Goal: Task Accomplishment & Management: Complete application form

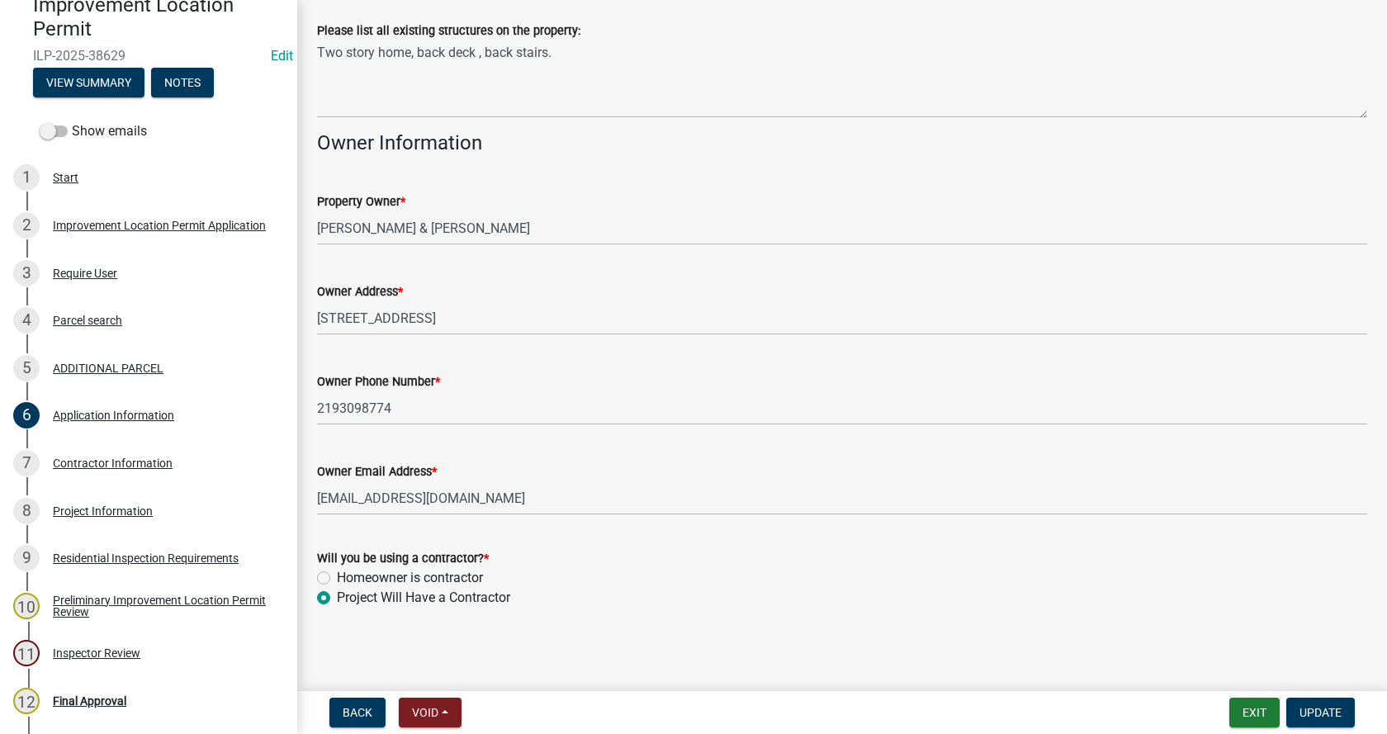
scroll to position [676, 0]
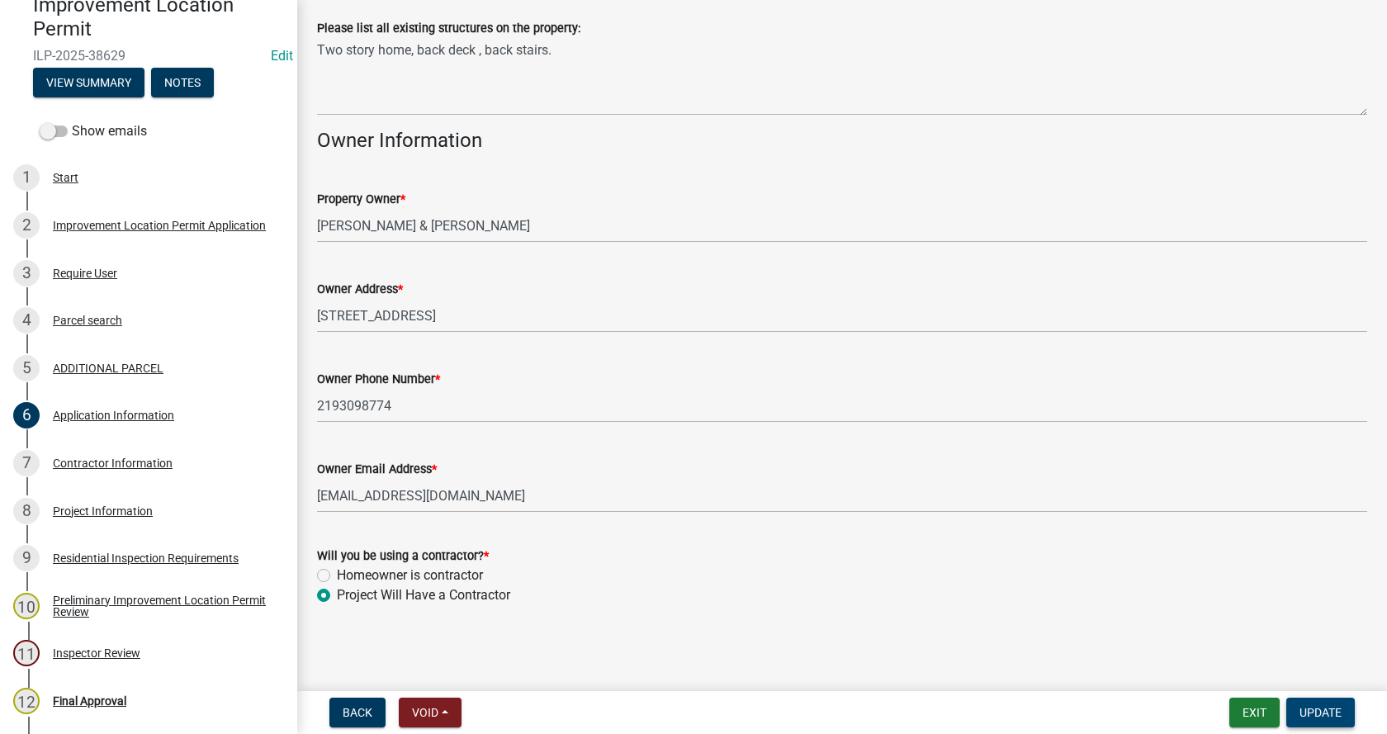
click at [1303, 713] on span "Update" at bounding box center [1321, 712] width 42 height 13
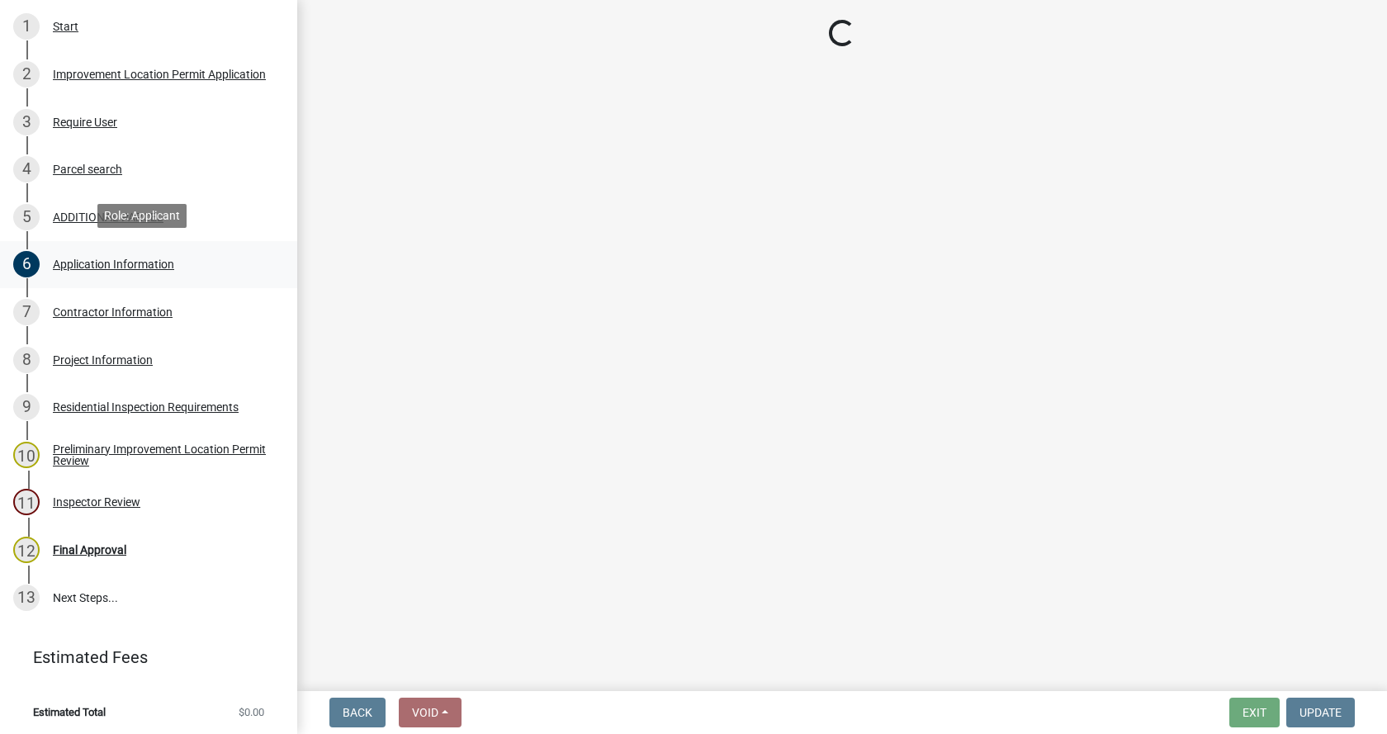
scroll to position [320, 0]
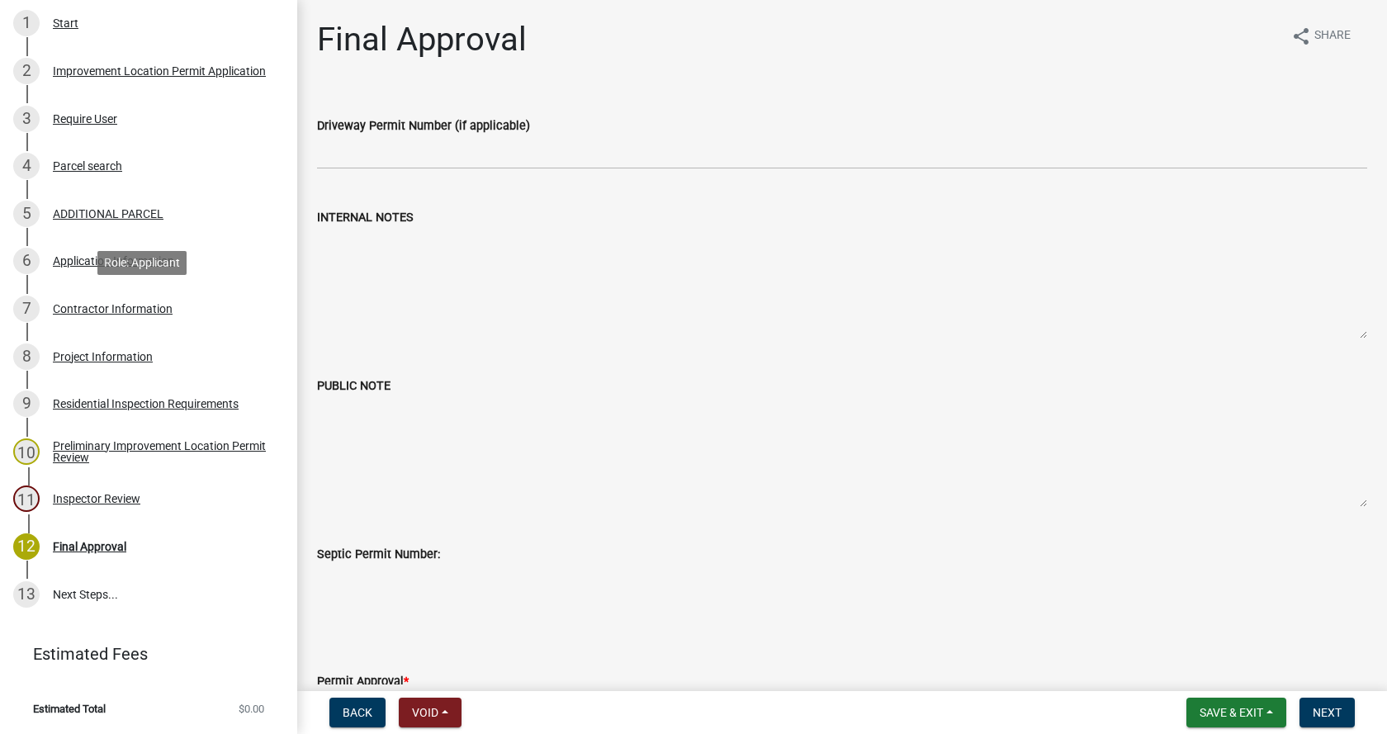
click at [59, 306] on div "Contractor Information" at bounding box center [113, 309] width 120 height 12
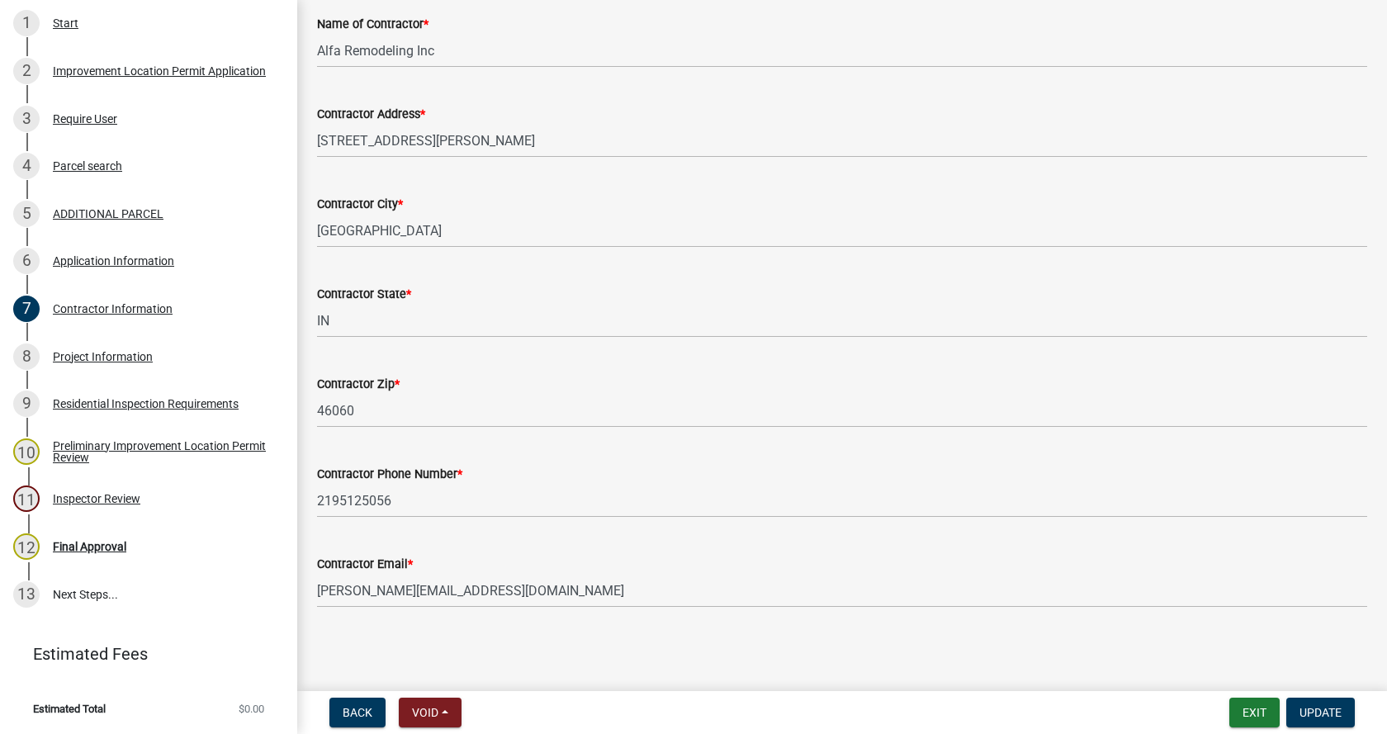
scroll to position [140, 0]
click at [56, 353] on div "Project Information" at bounding box center [103, 357] width 100 height 12
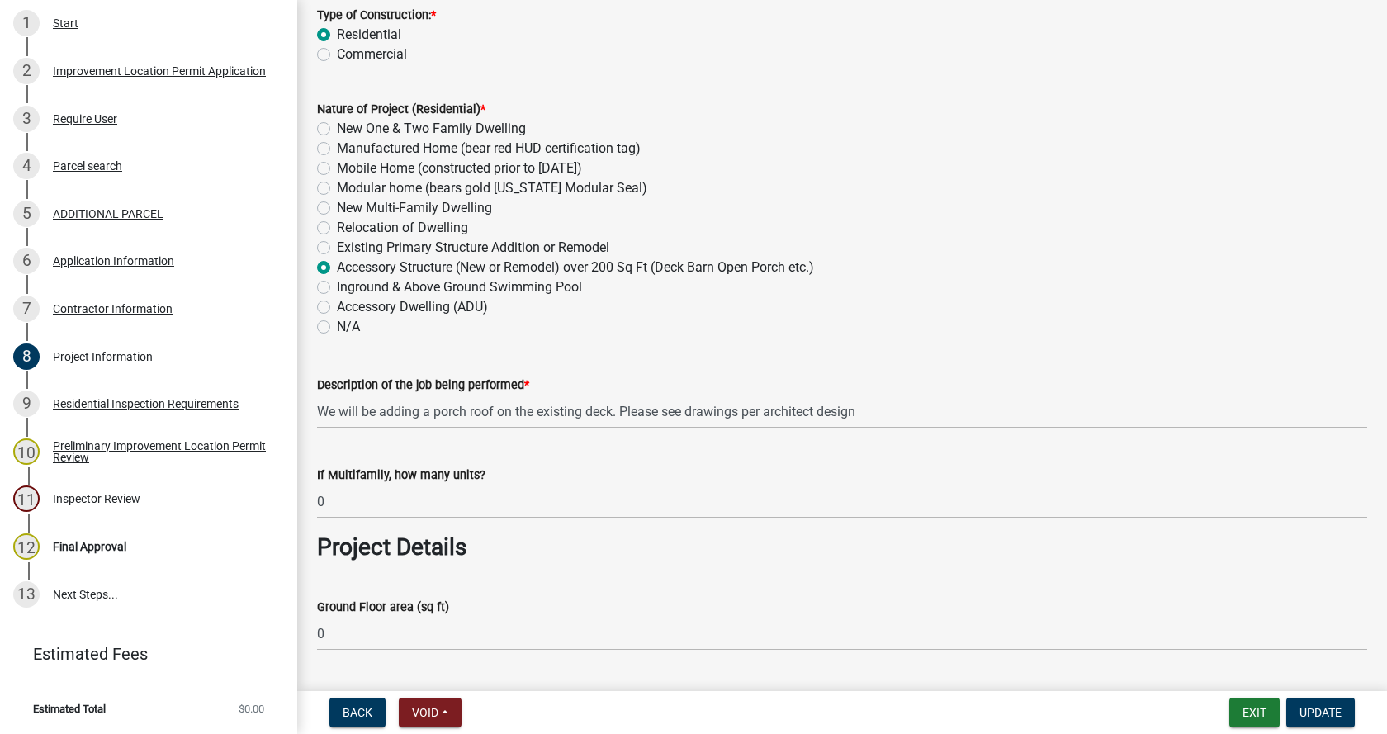
scroll to position [248, 0]
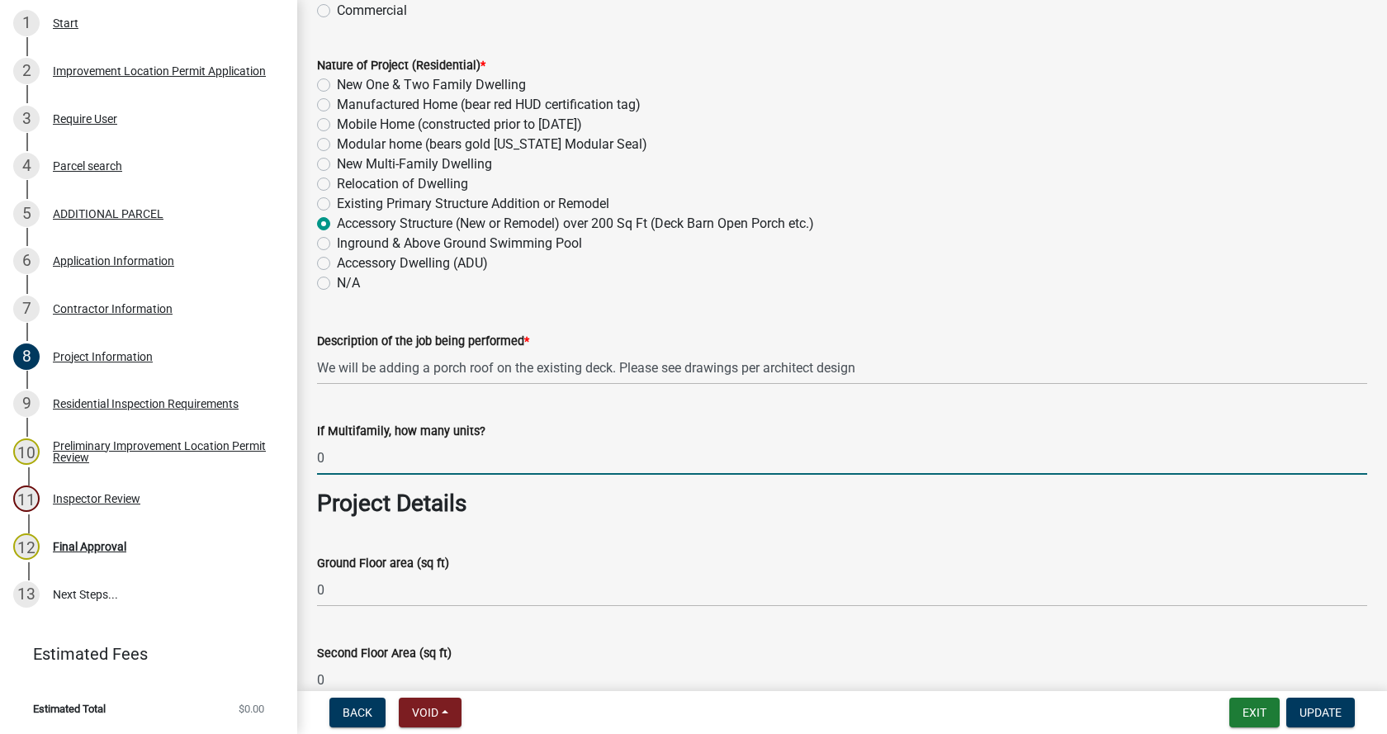
drag, startPoint x: 331, startPoint y: 457, endPoint x: 311, endPoint y: 462, distance: 21.2
click at [311, 462] on div "If Multifamily, how many units? 0" at bounding box center [842, 436] width 1075 height 77
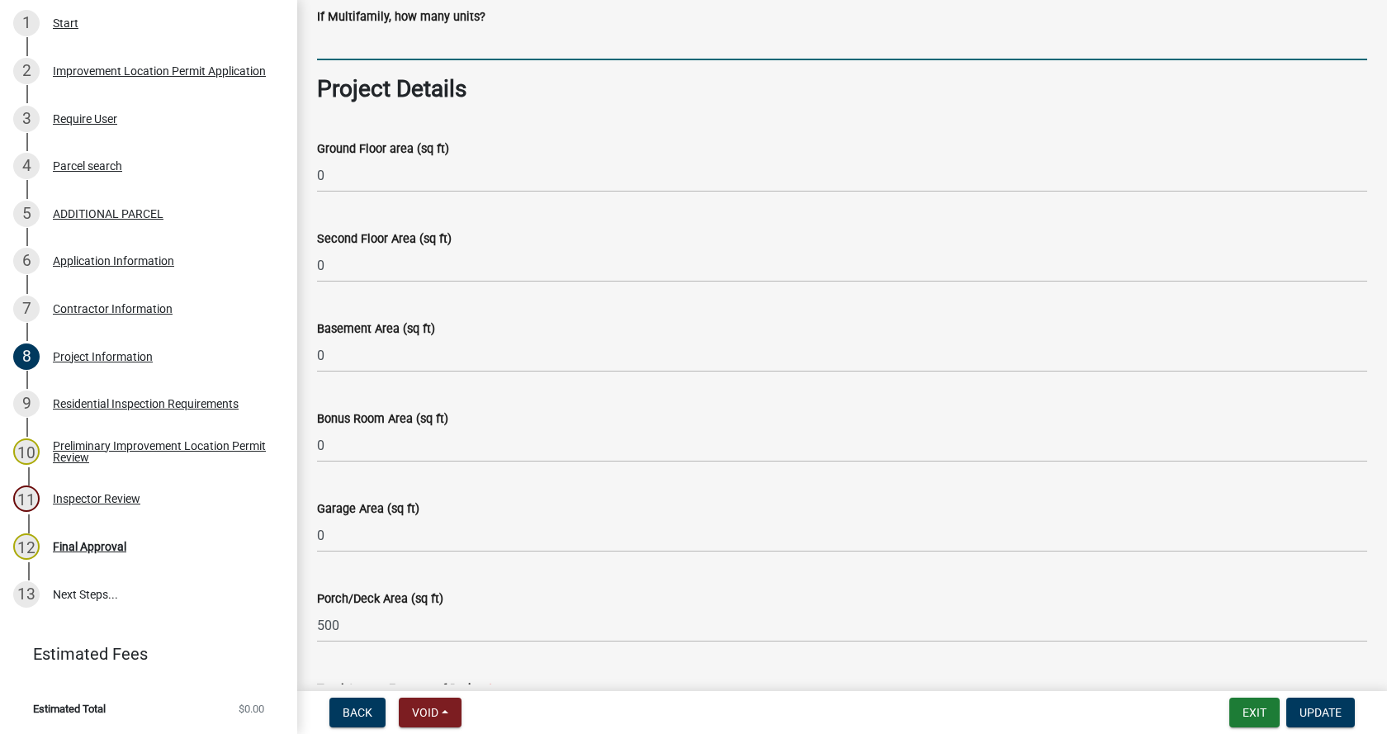
scroll to position [661, 0]
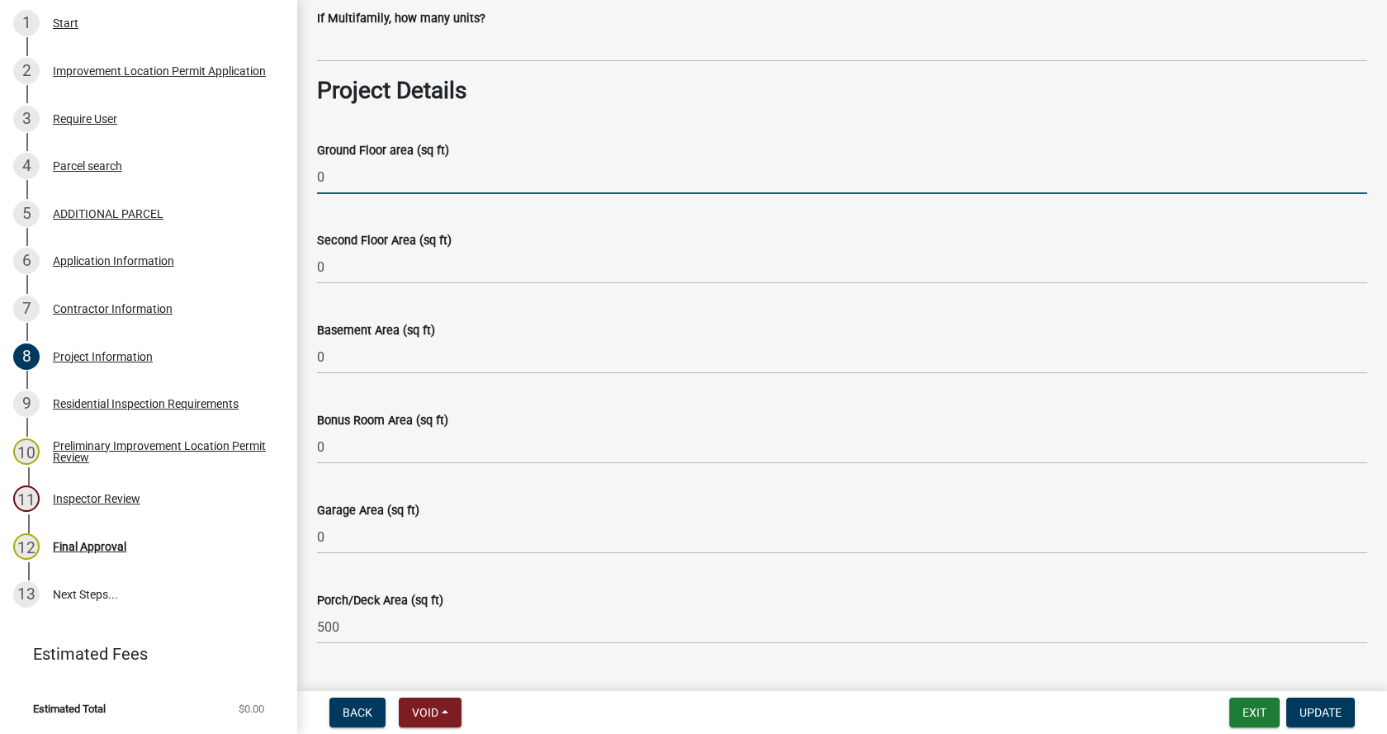
drag, startPoint x: 330, startPoint y: 184, endPoint x: 318, endPoint y: 185, distance: 11.6
click at [318, 185] on input "0" at bounding box center [842, 177] width 1050 height 34
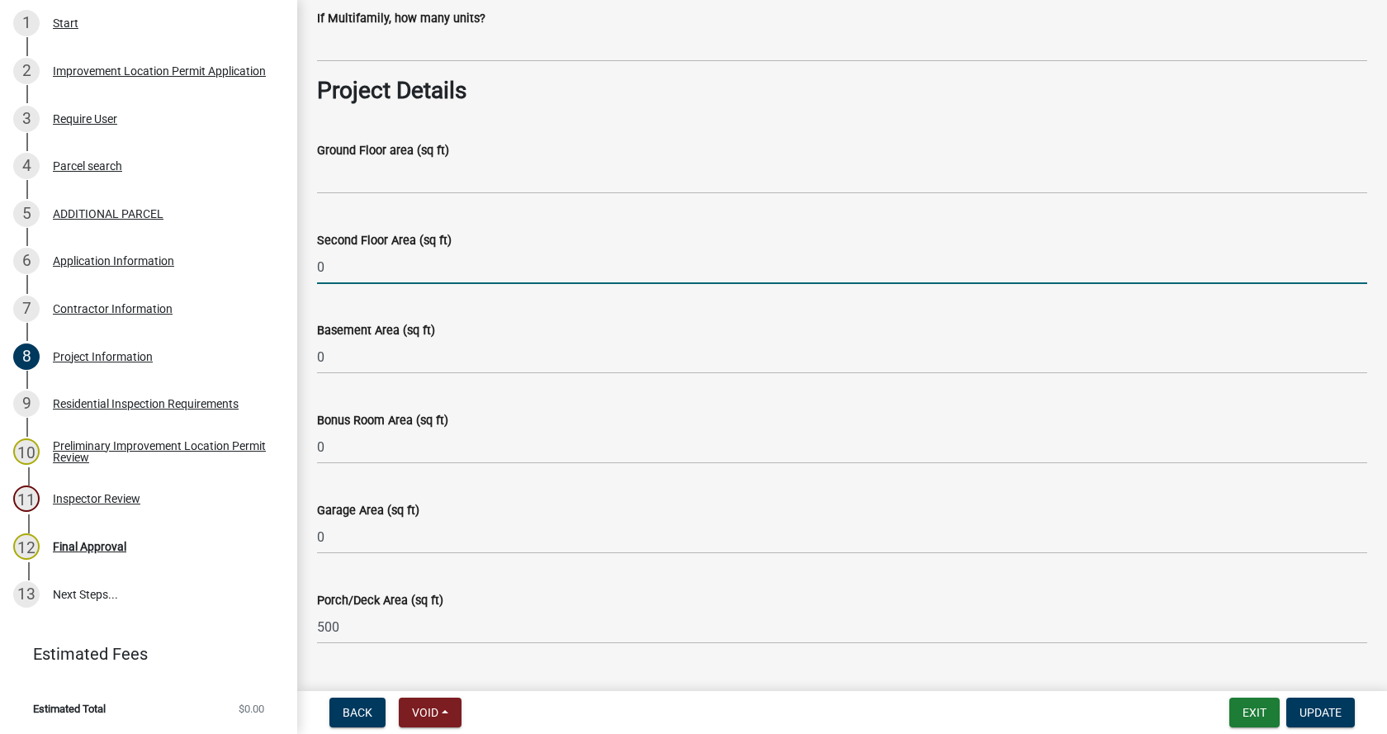
click at [320, 268] on input "0" at bounding box center [842, 267] width 1050 height 34
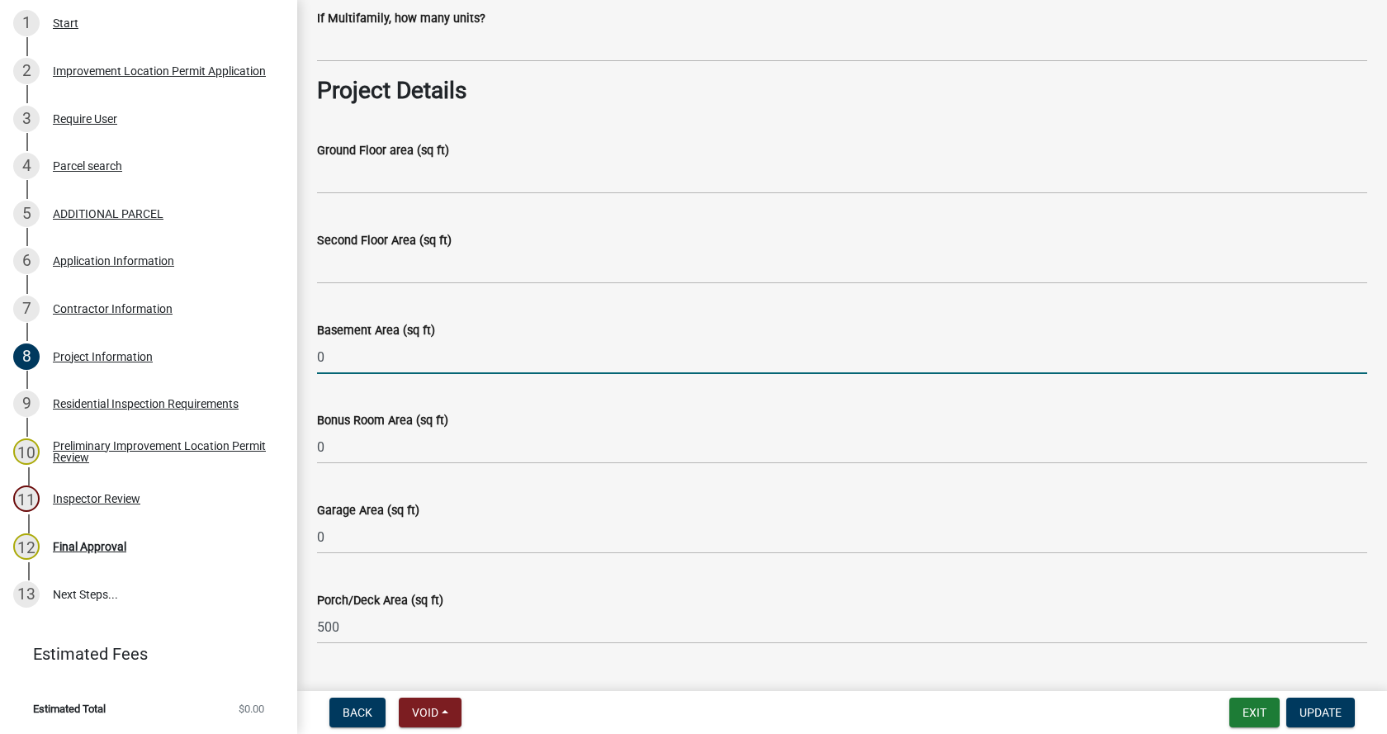
drag, startPoint x: 324, startPoint y: 358, endPoint x: 301, endPoint y: 358, distance: 22.3
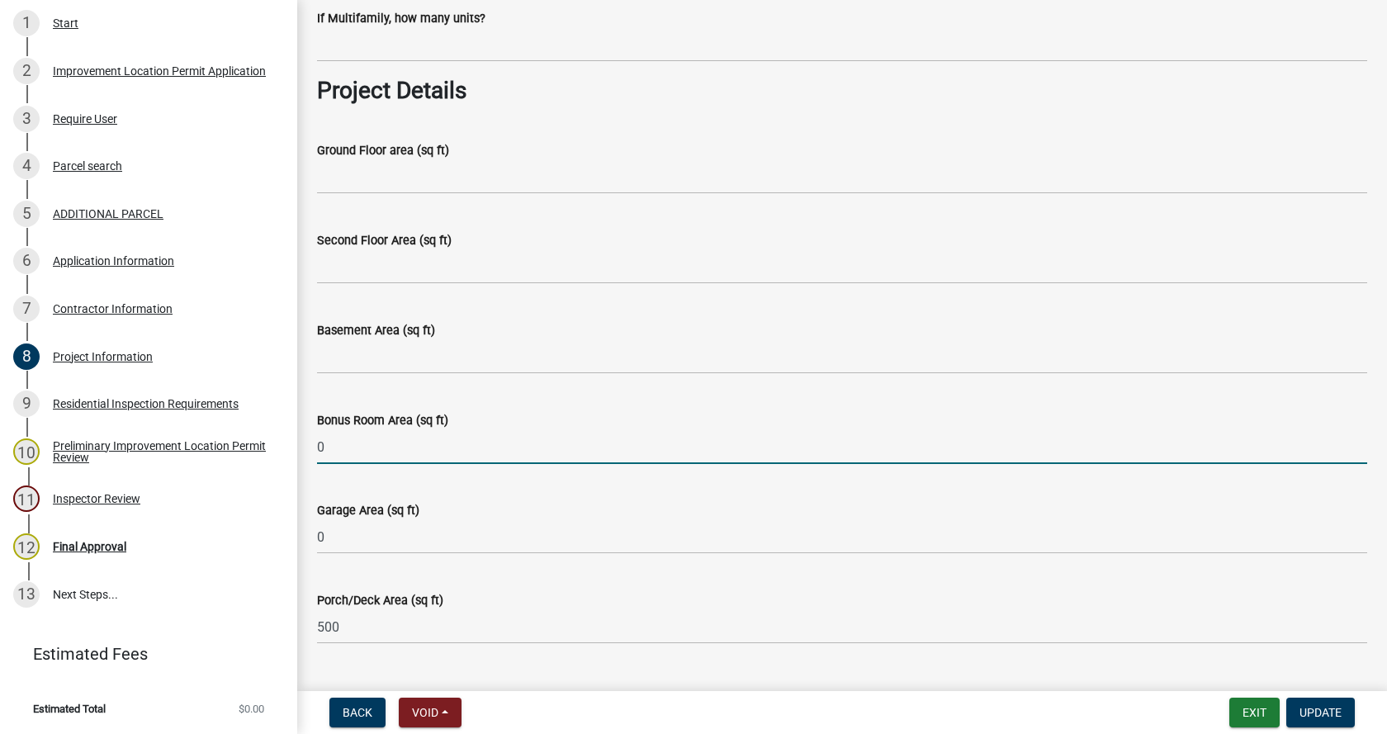
drag, startPoint x: 329, startPoint y: 448, endPoint x: 307, endPoint y: 452, distance: 21.7
click at [307, 452] on div "Bonus Room Area (sq ft) 0" at bounding box center [842, 425] width 1075 height 77
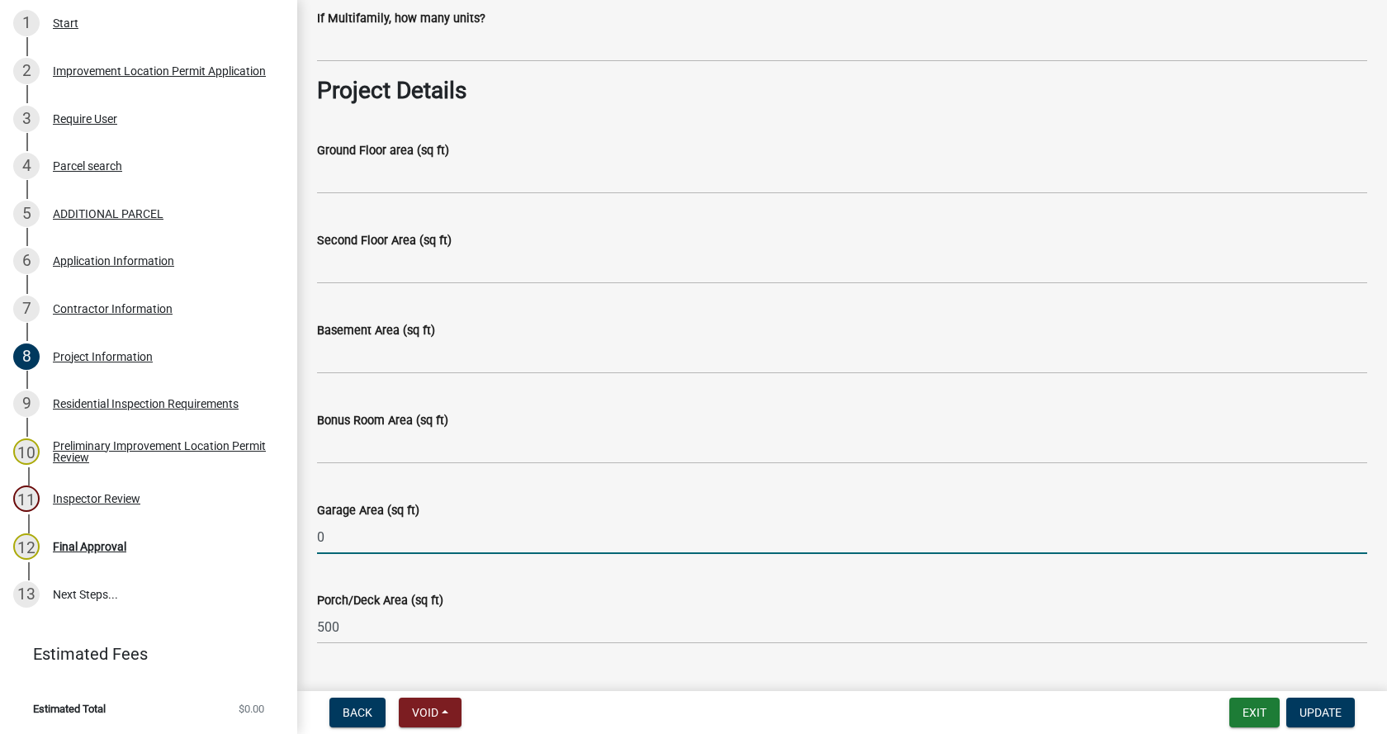
drag, startPoint x: 332, startPoint y: 529, endPoint x: 308, endPoint y: 533, distance: 24.3
click at [308, 533] on div "Garage Area (sq ft) 0" at bounding box center [842, 515] width 1075 height 77
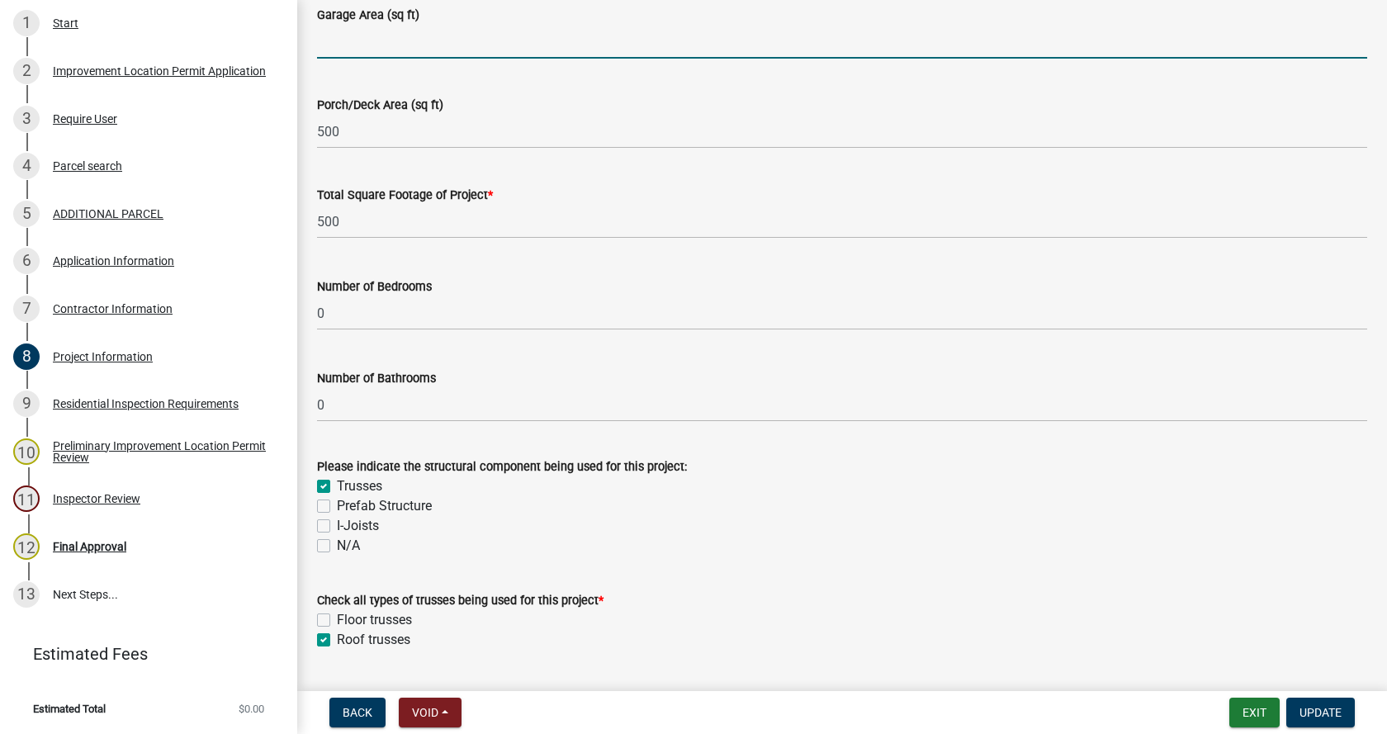
scroll to position [1239, 0]
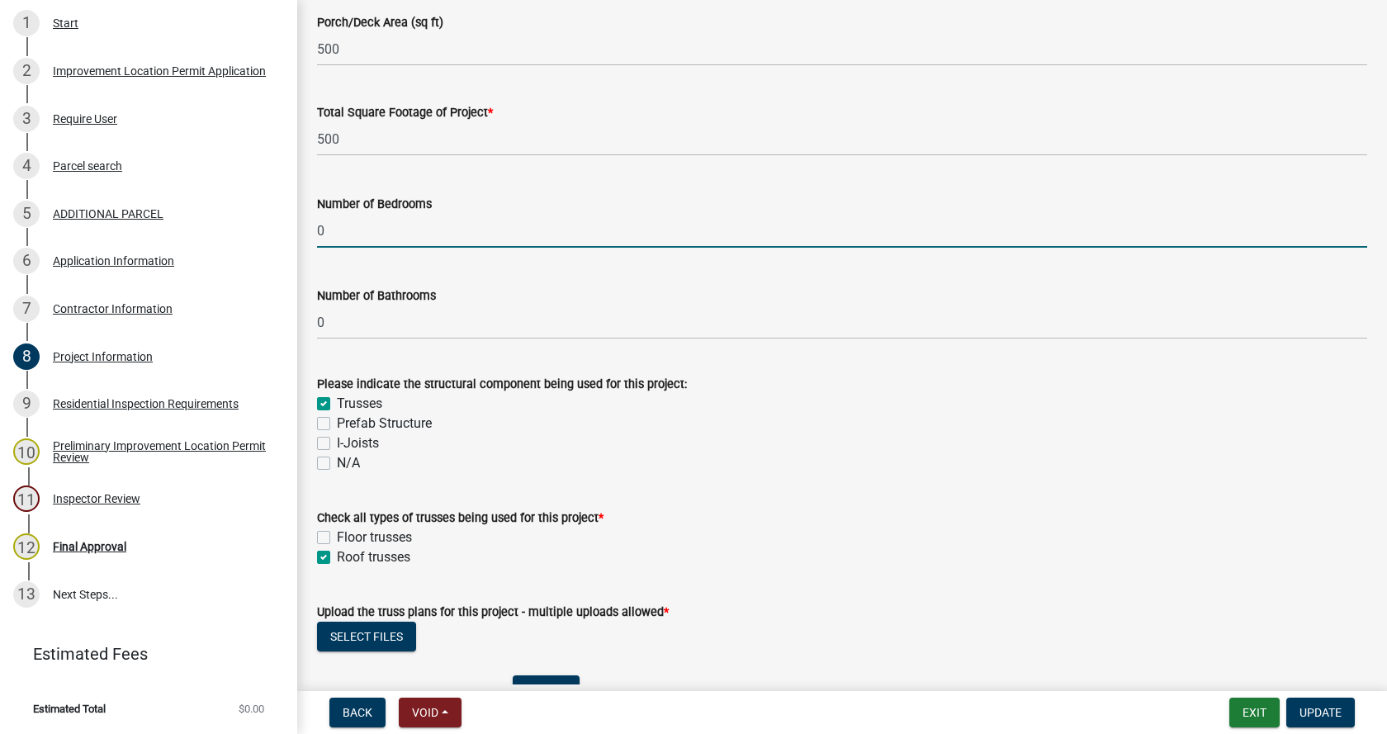
click at [310, 235] on div "Number of Bedrooms 0" at bounding box center [842, 209] width 1075 height 77
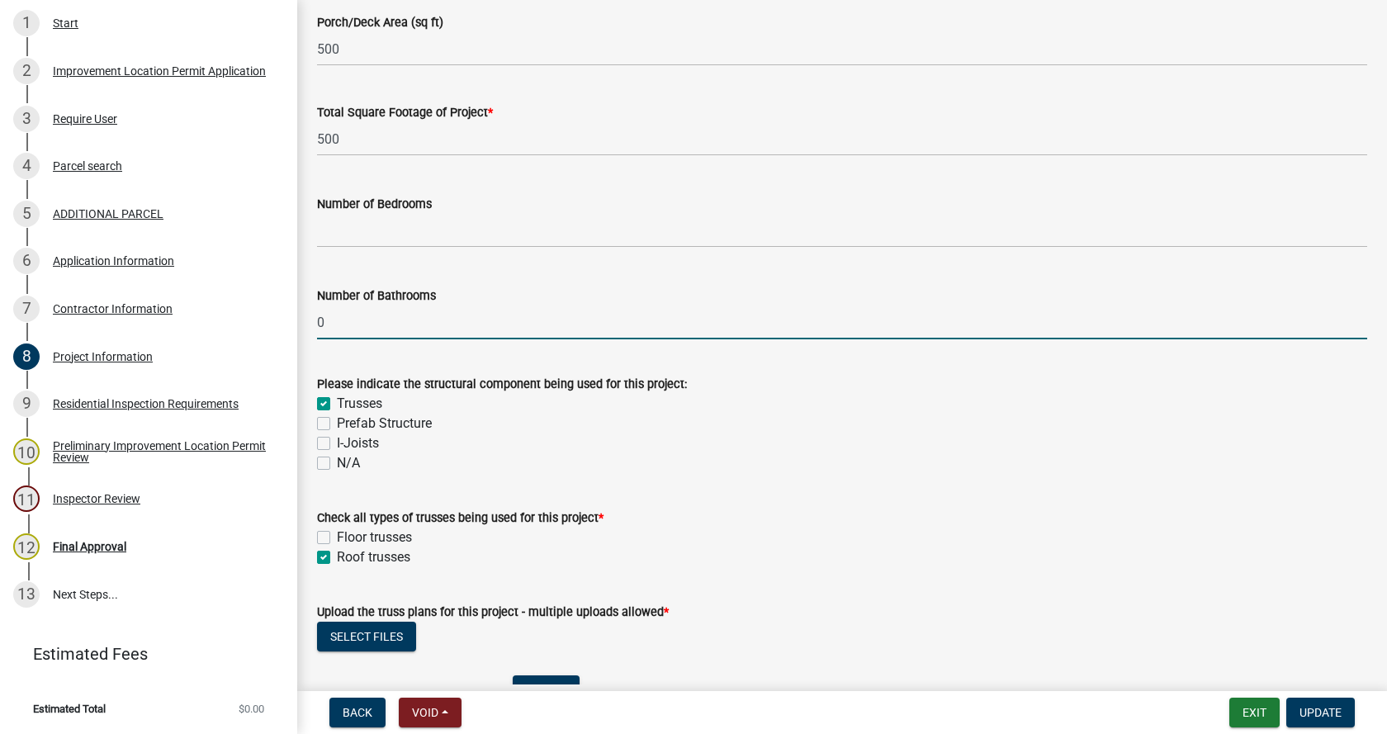
drag, startPoint x: 325, startPoint y: 330, endPoint x: 303, endPoint y: 330, distance: 22.3
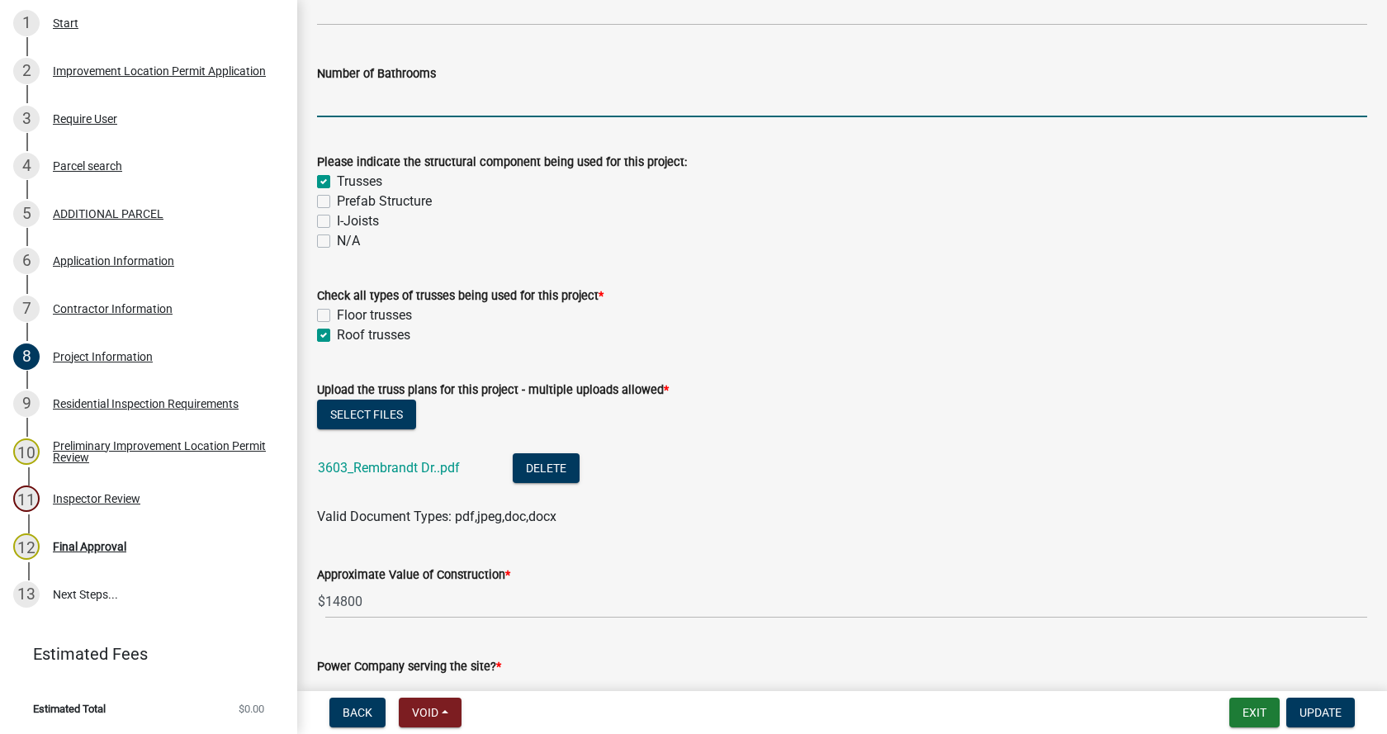
scroll to position [1486, 0]
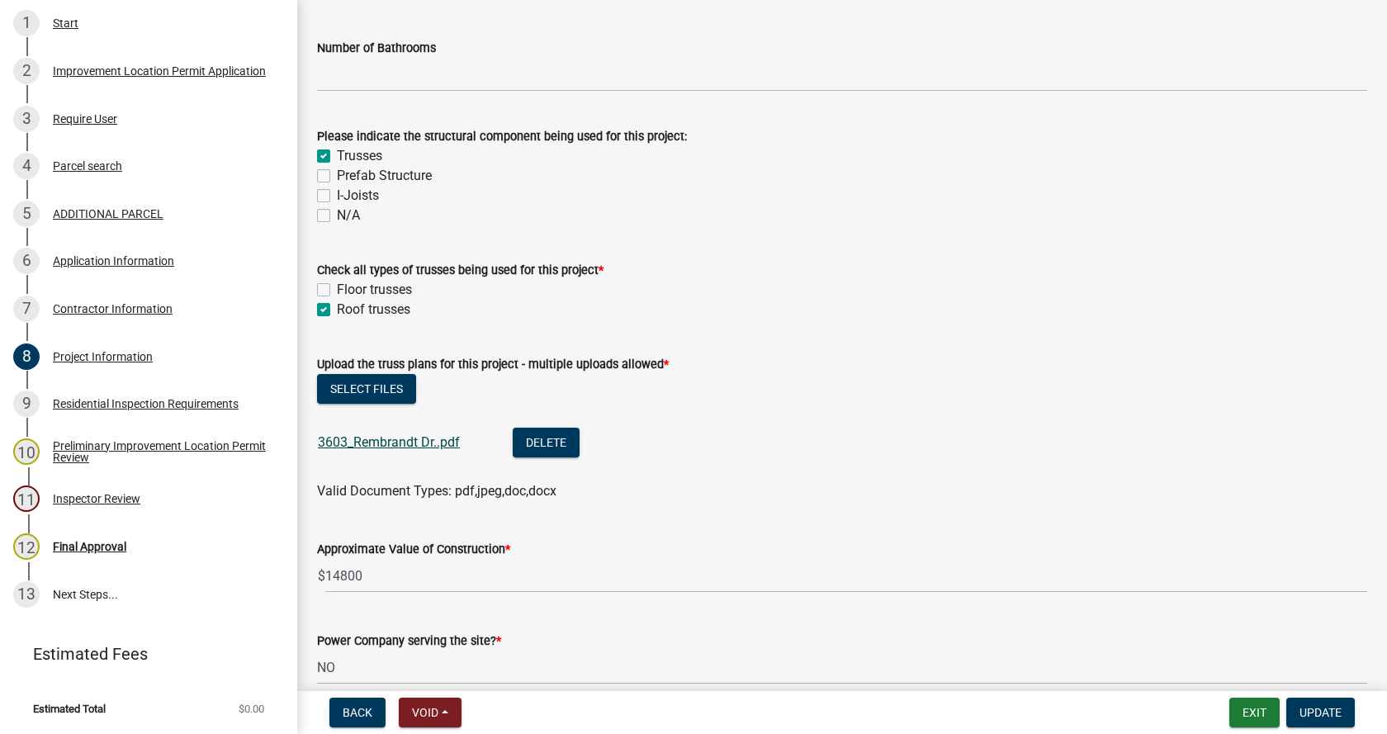
click at [379, 441] on link "3603_Rembrandt Dr..pdf" at bounding box center [389, 442] width 142 height 16
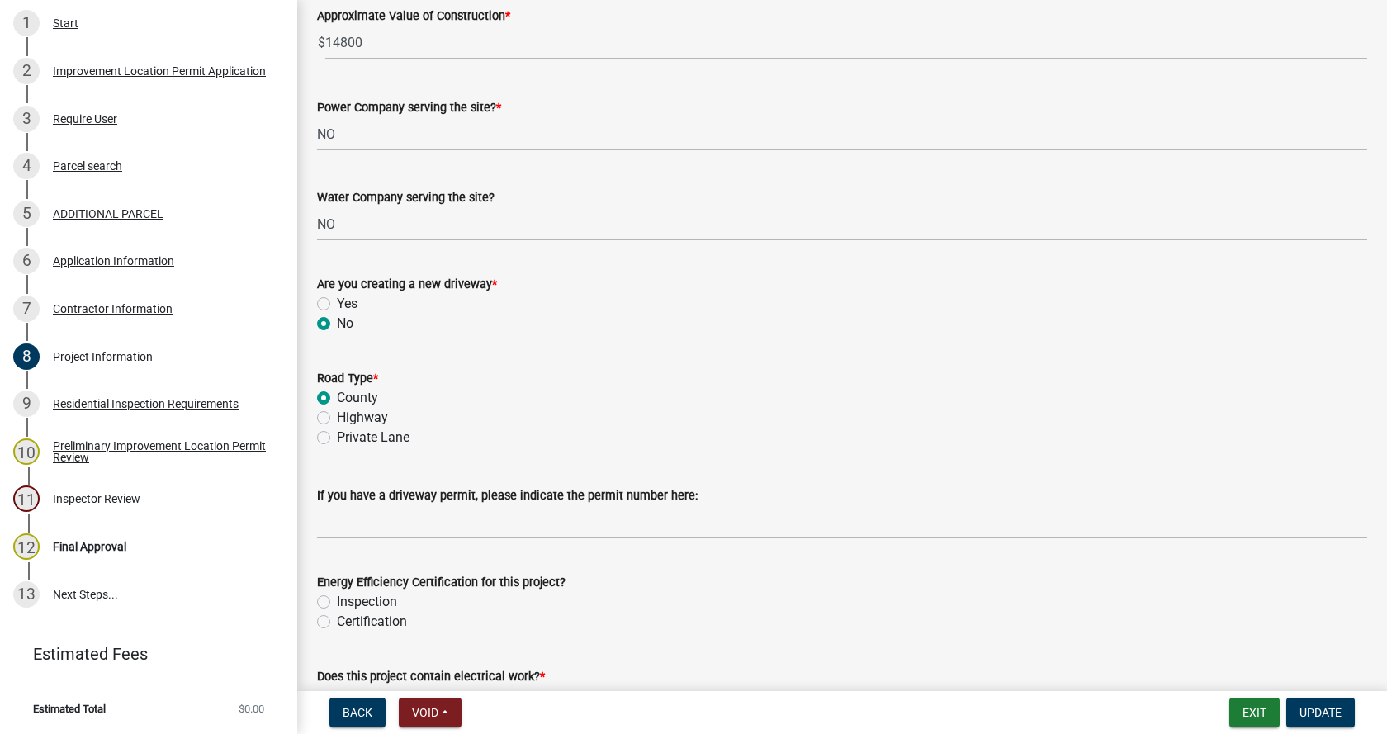
scroll to position [2065, 0]
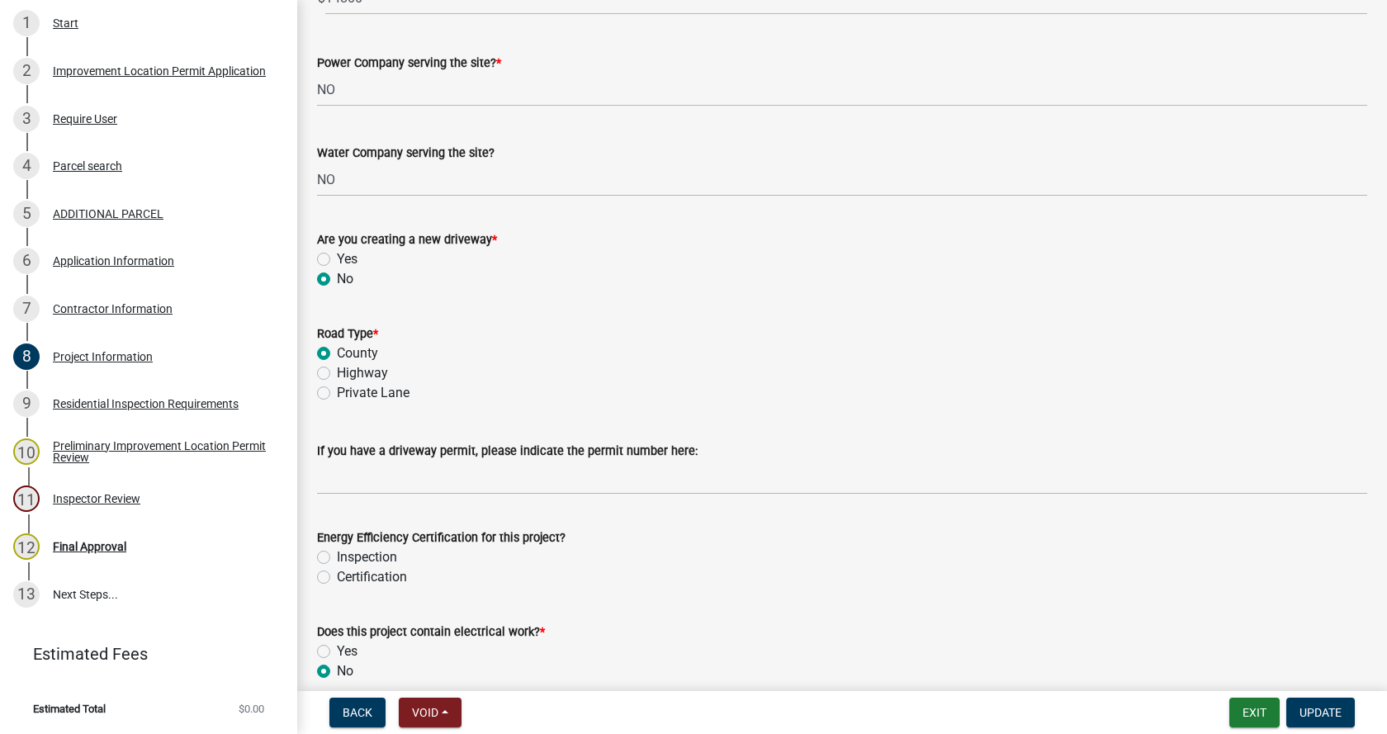
click at [337, 392] on label "Private Lane" at bounding box center [373, 393] width 73 height 20
click at [337, 392] on input "Private Lane" at bounding box center [342, 388] width 11 height 11
radio input "true"
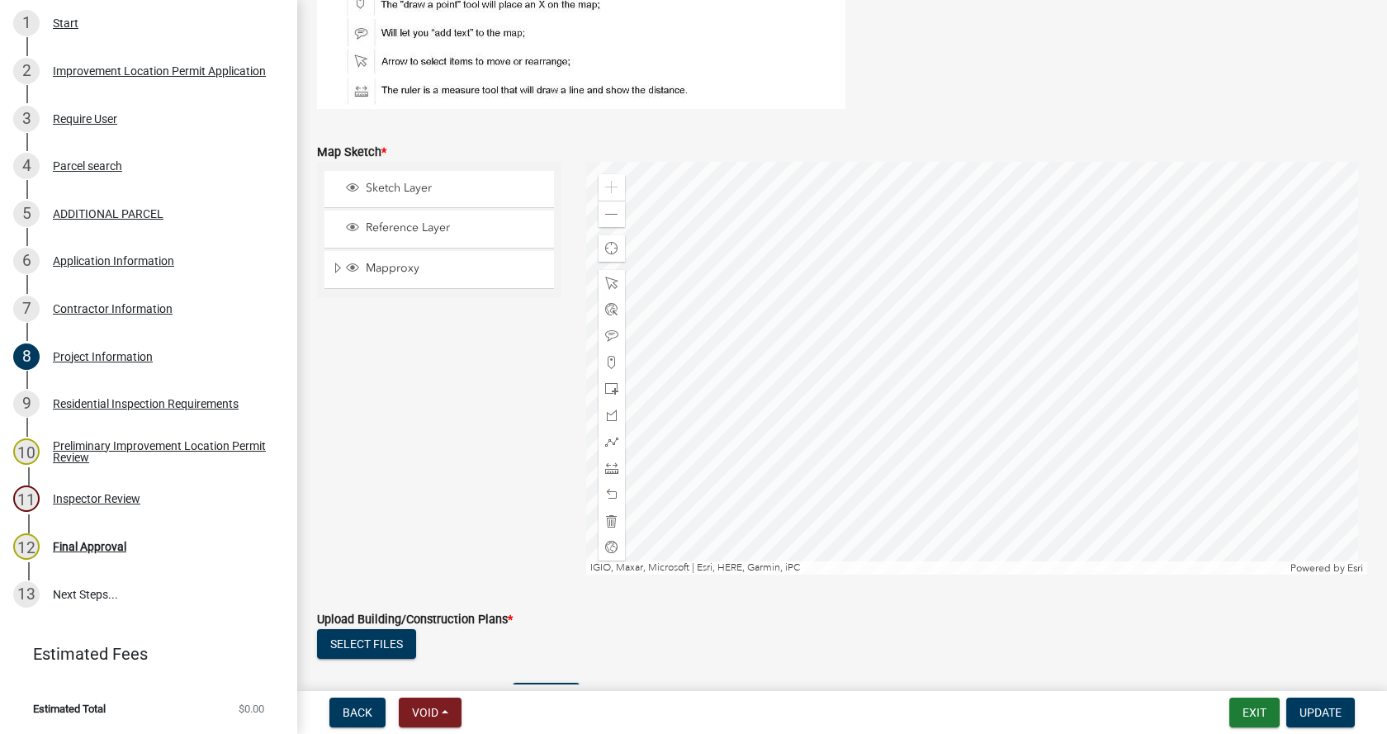
scroll to position [3138, 0]
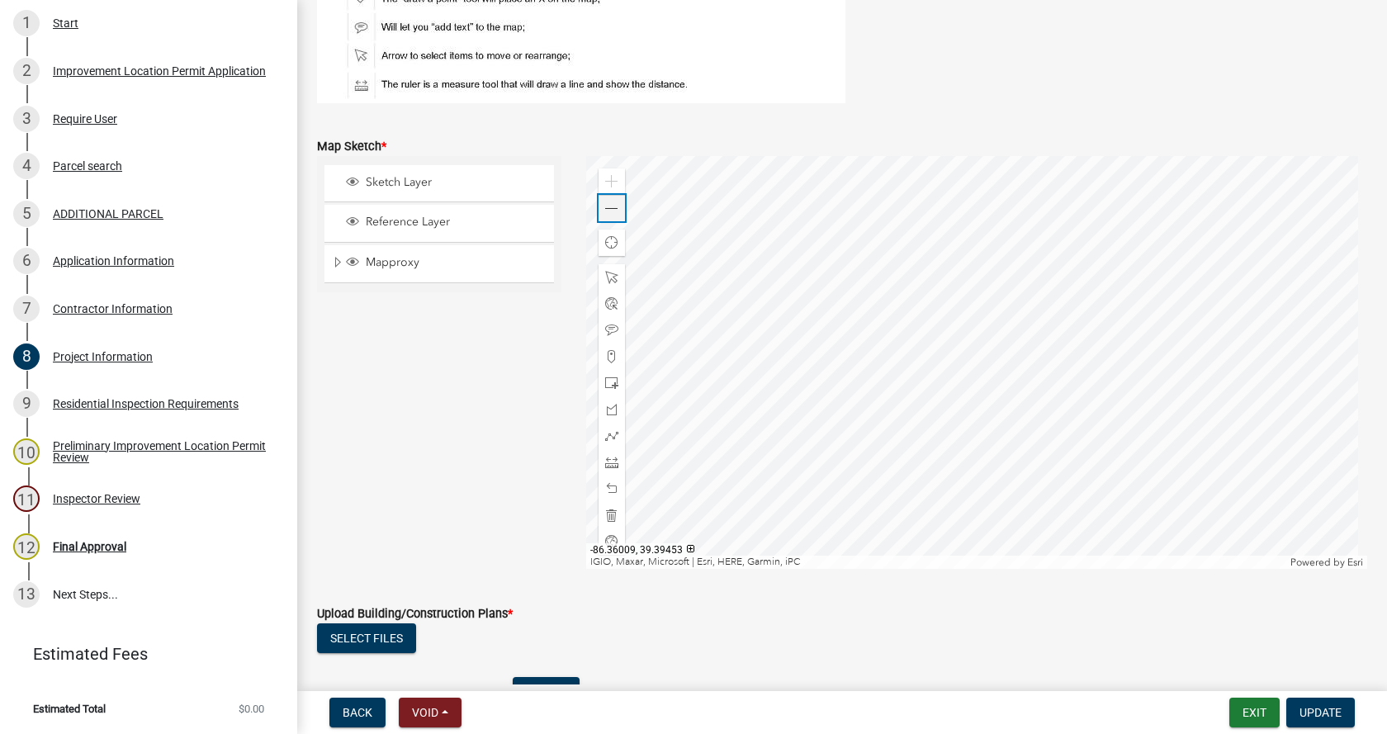
click at [611, 208] on span at bounding box center [611, 208] width 13 height 13
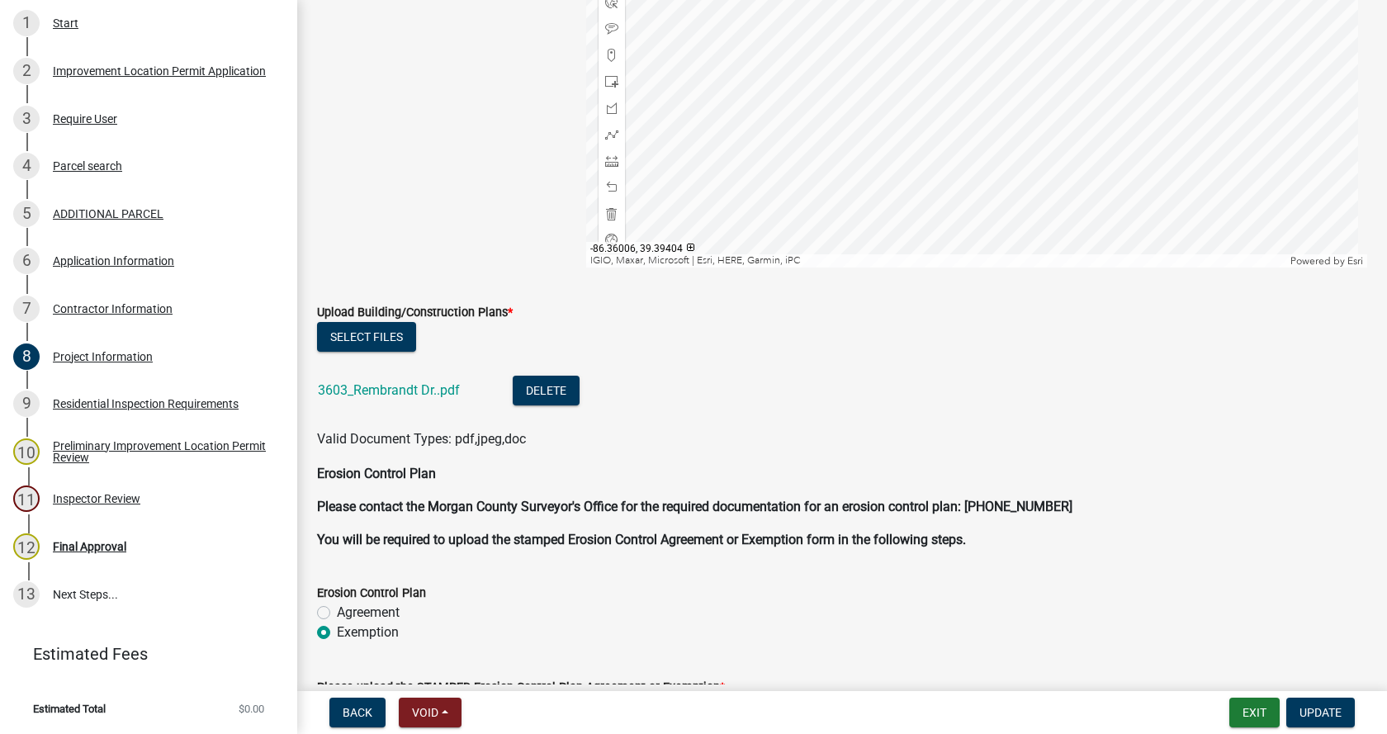
scroll to position [3468, 0]
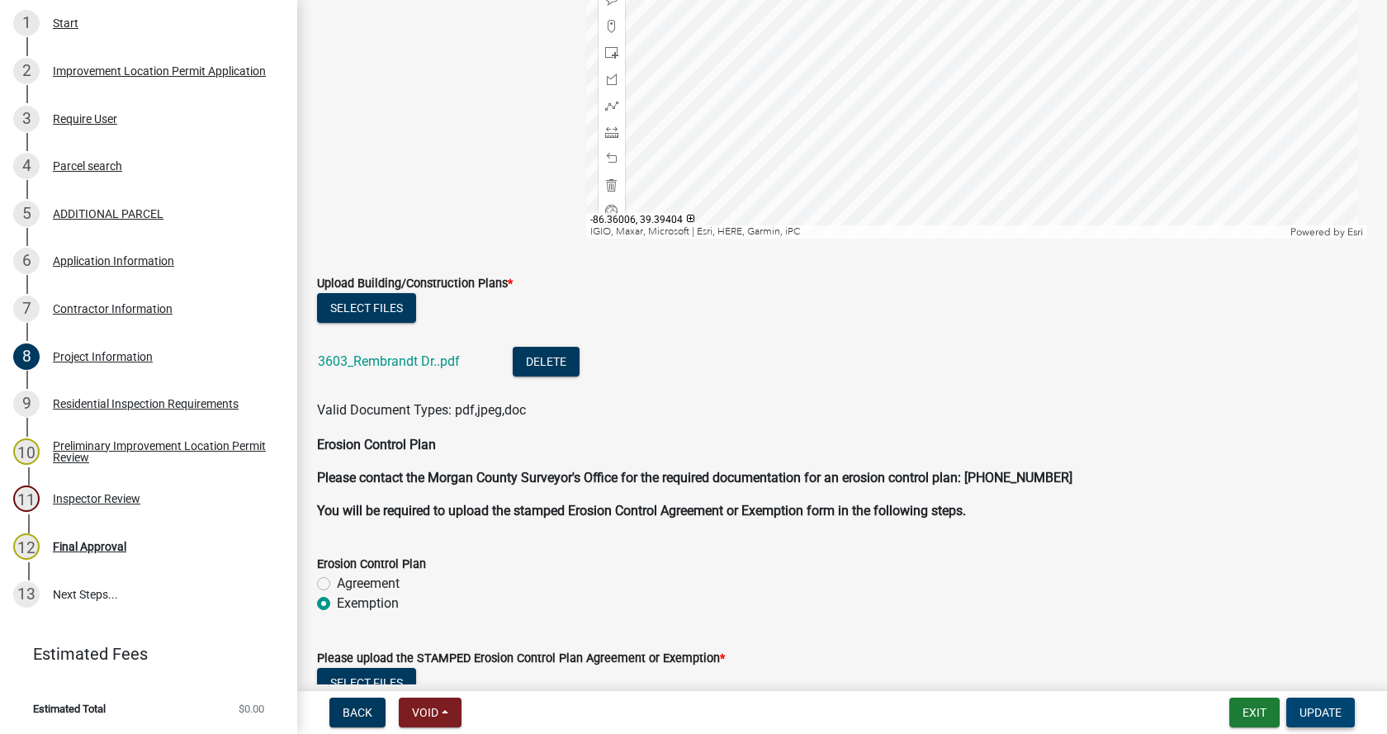
click at [1322, 714] on span "Update" at bounding box center [1321, 712] width 42 height 13
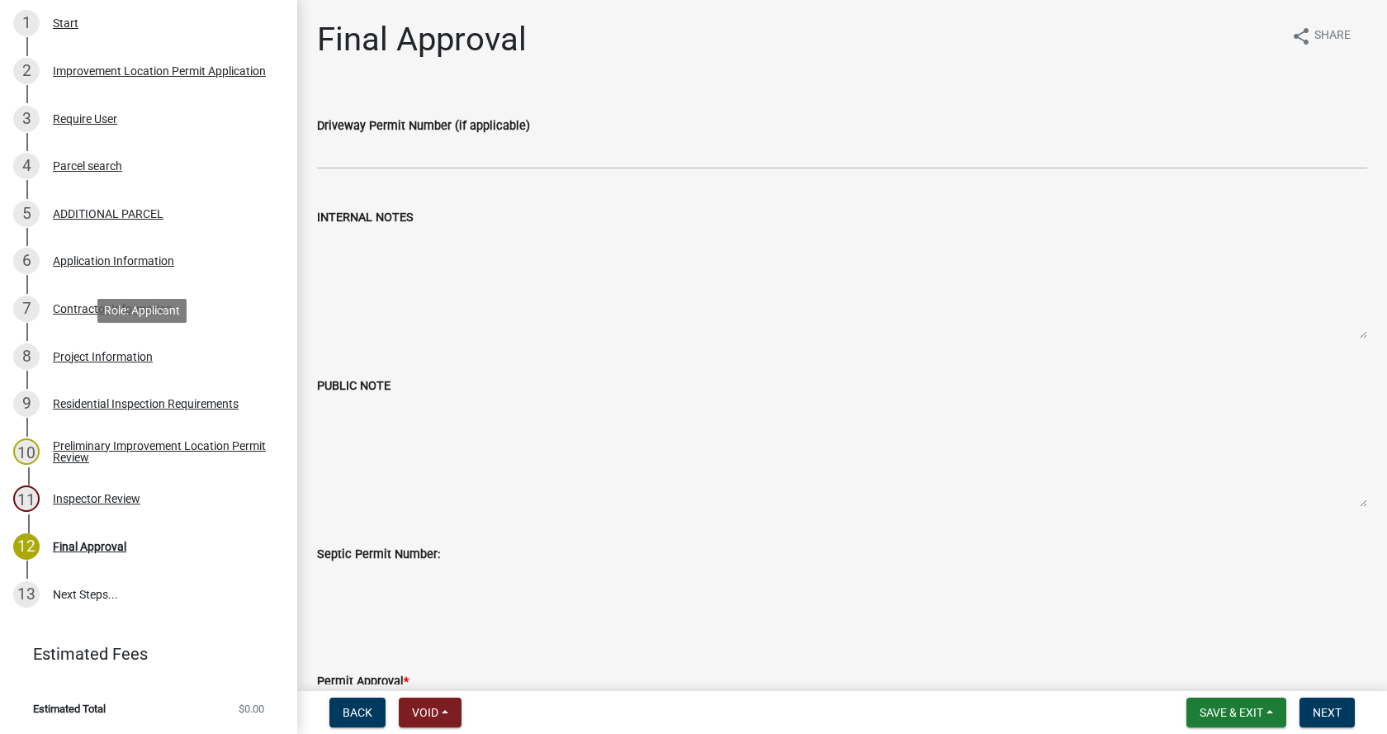
click at [55, 353] on div "Project Information" at bounding box center [103, 357] width 100 height 12
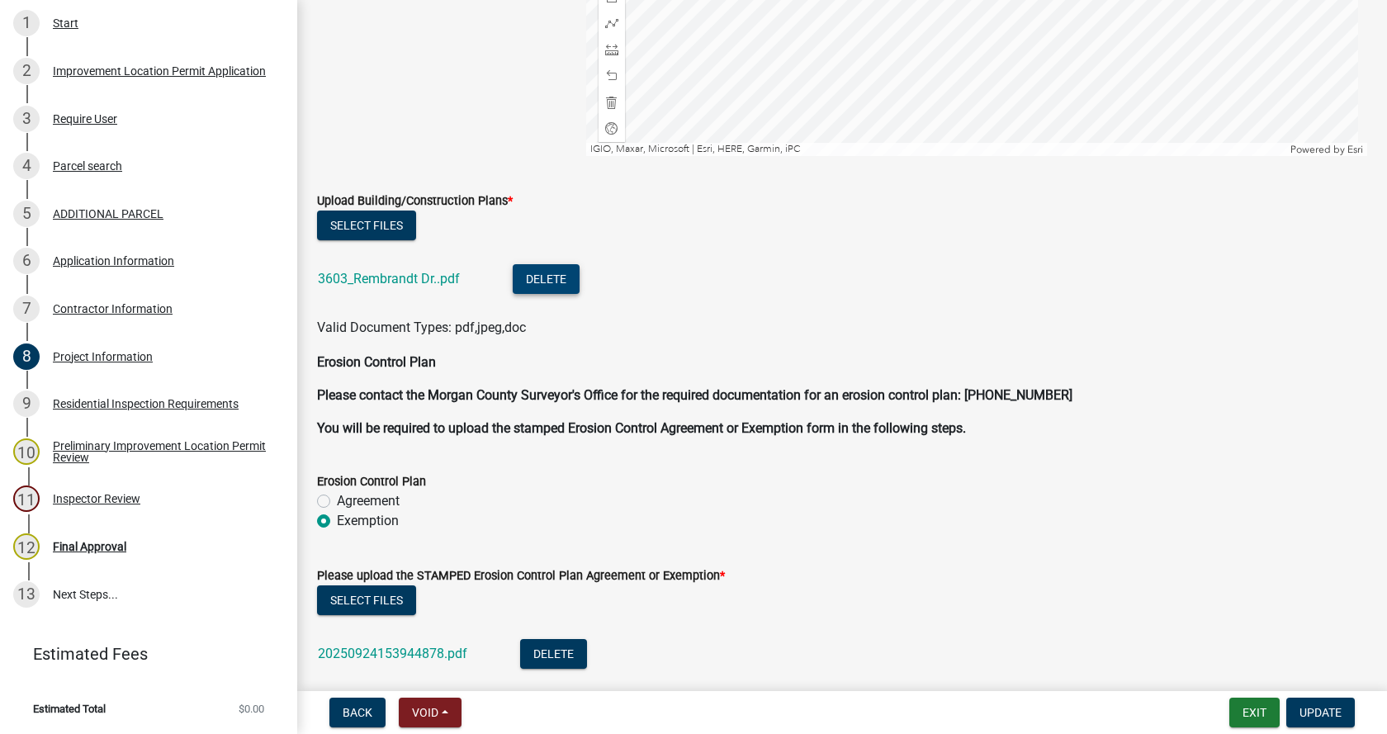
scroll to position [3691, 0]
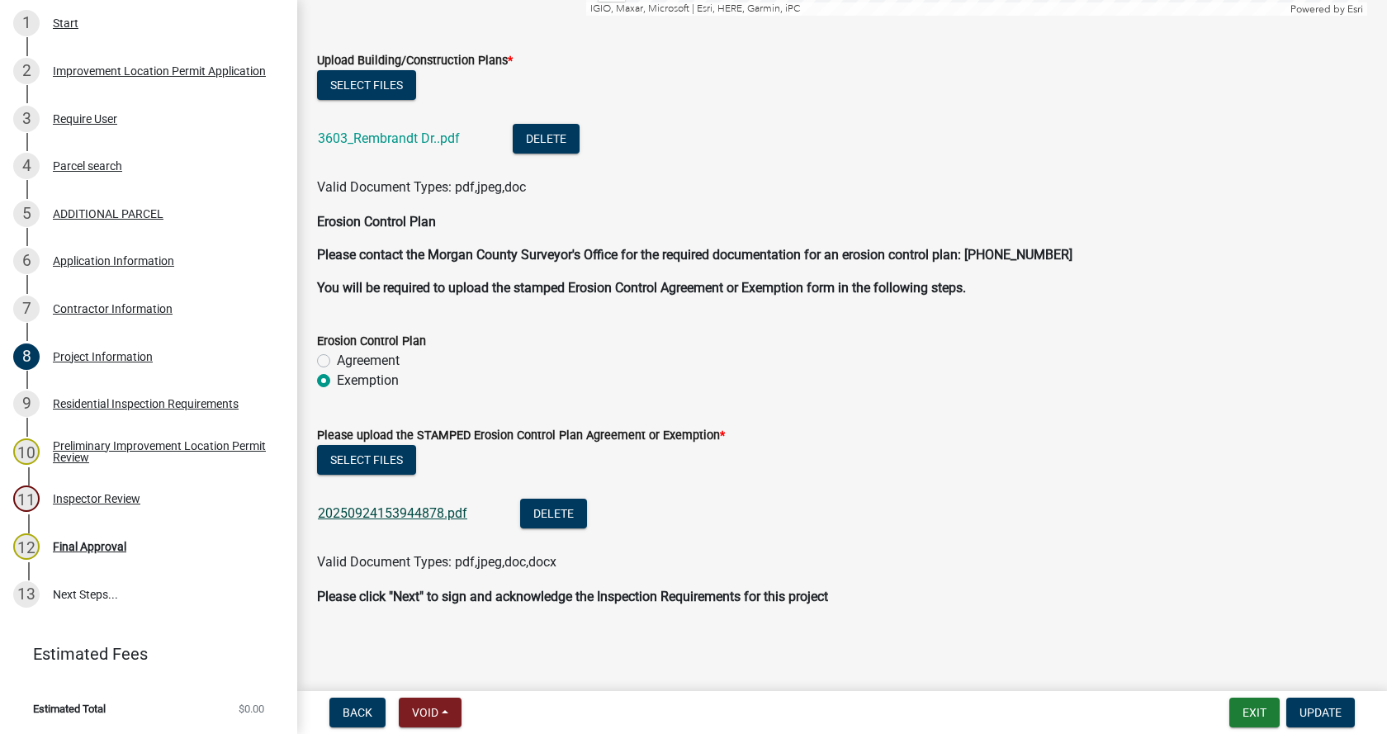
click at [351, 510] on link "20250924153944878.pdf" at bounding box center [392, 513] width 149 height 16
click at [62, 401] on div "Residential Inspection Requirements" at bounding box center [146, 404] width 186 height 12
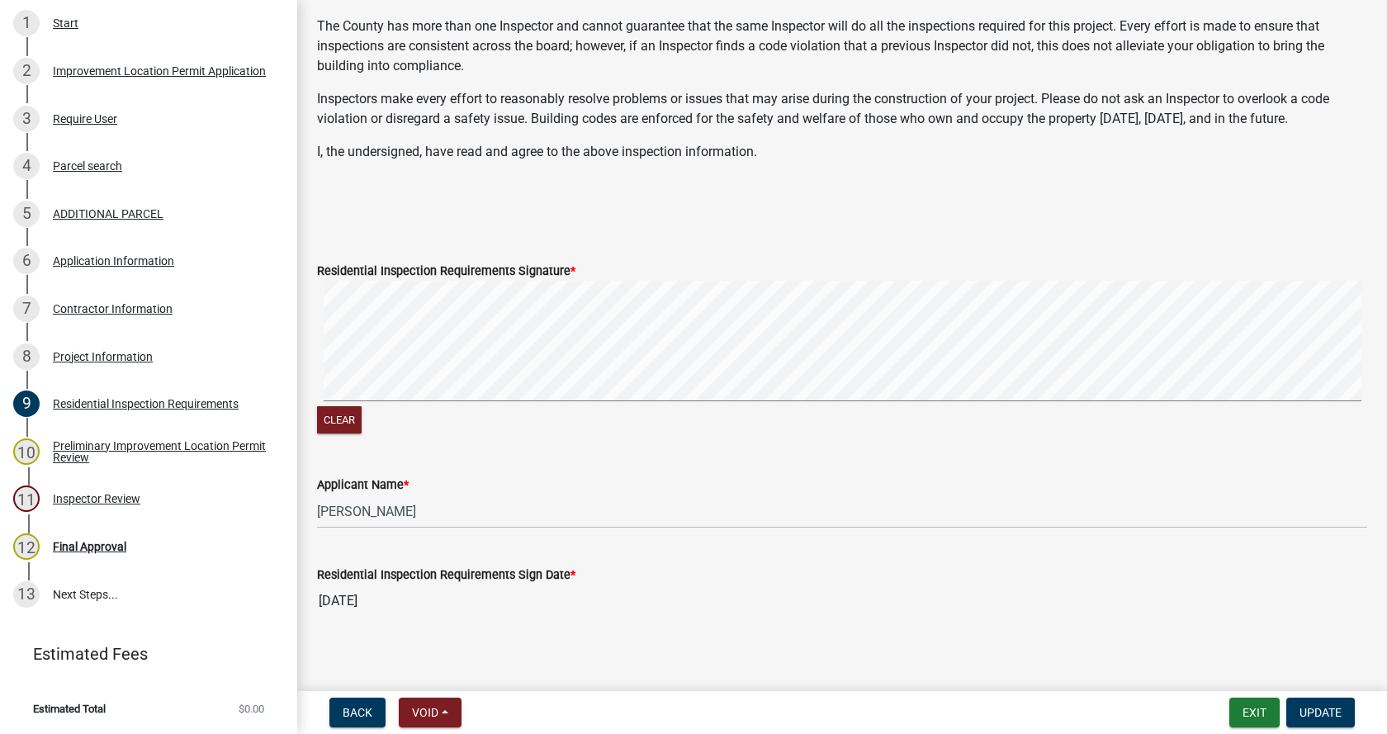
scroll to position [368, 0]
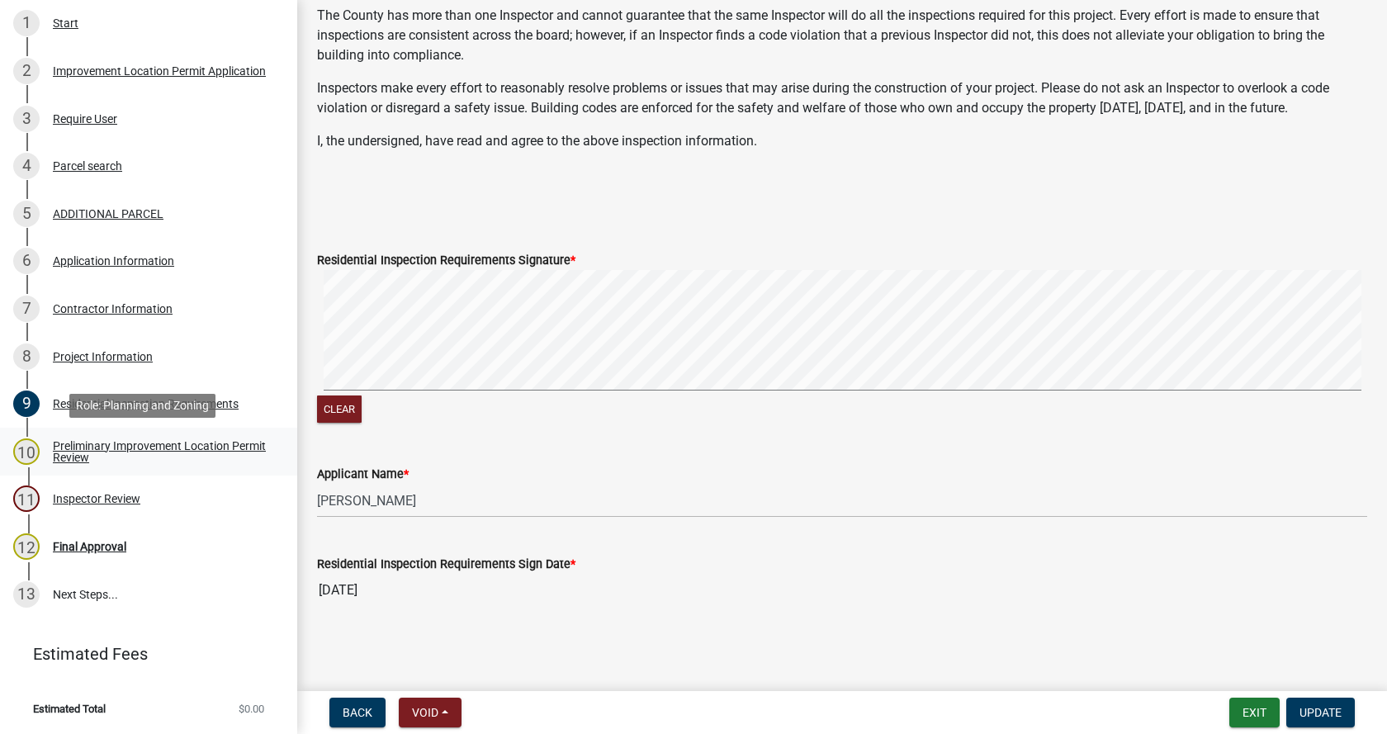
click at [67, 445] on div "Preliminary Improvement Location Permit Review" at bounding box center [162, 451] width 218 height 23
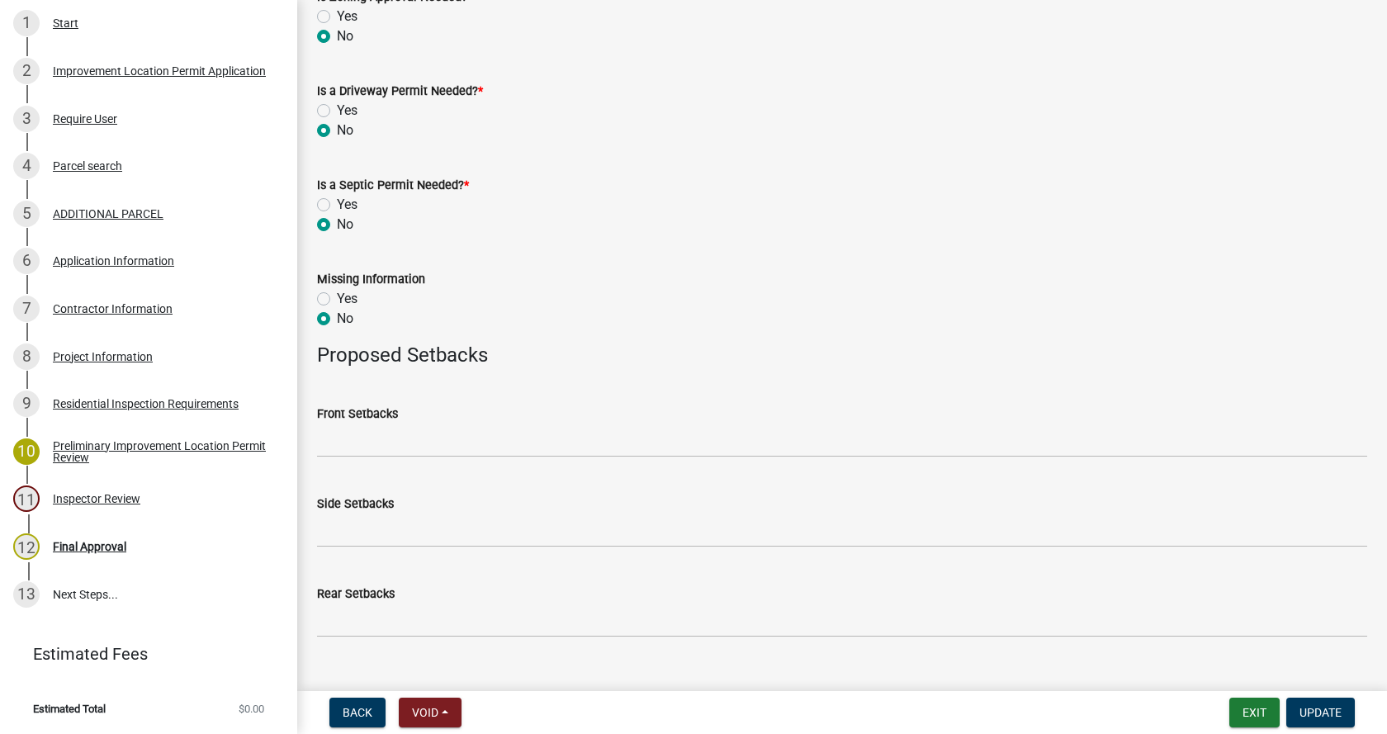
scroll to position [646, 0]
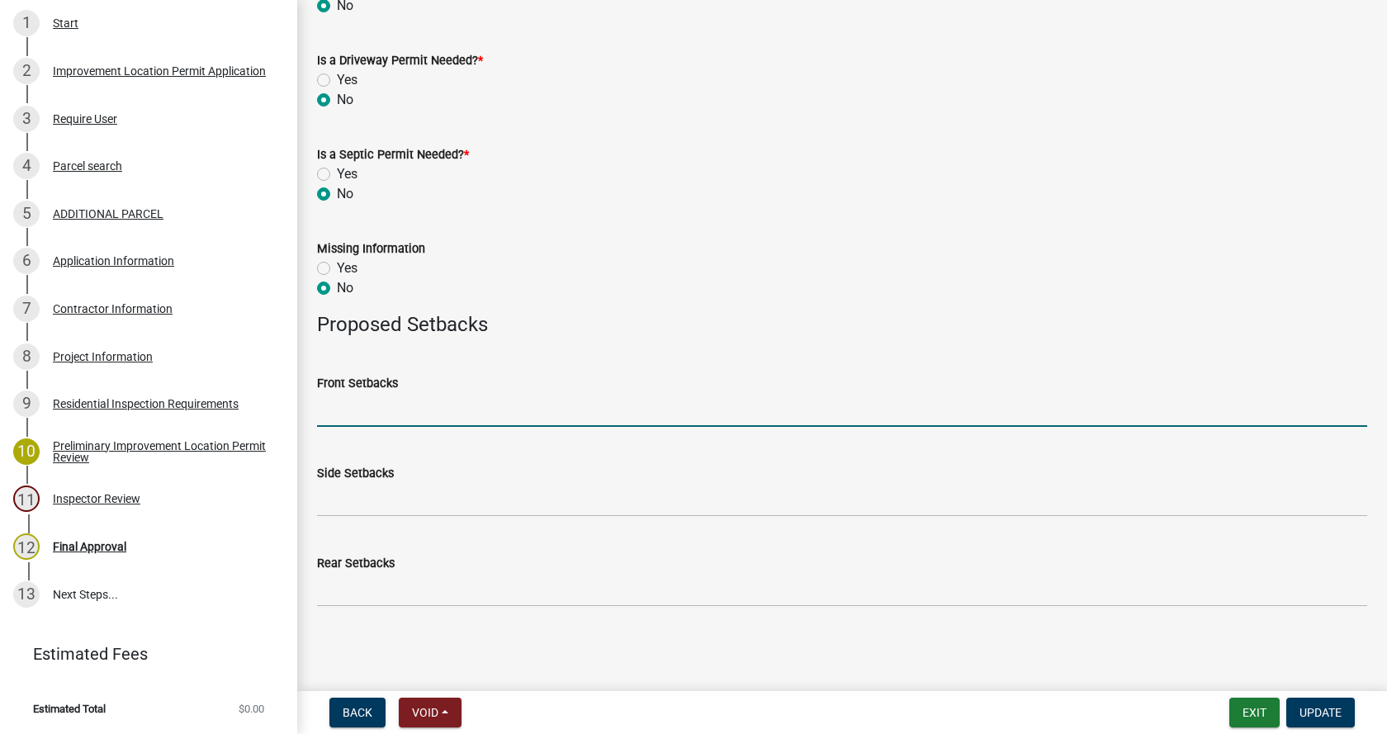
click at [373, 409] on input "Front Setbacks" at bounding box center [842, 410] width 1050 height 34
type input "existing"
click at [1308, 708] on span "Update" at bounding box center [1321, 712] width 42 height 13
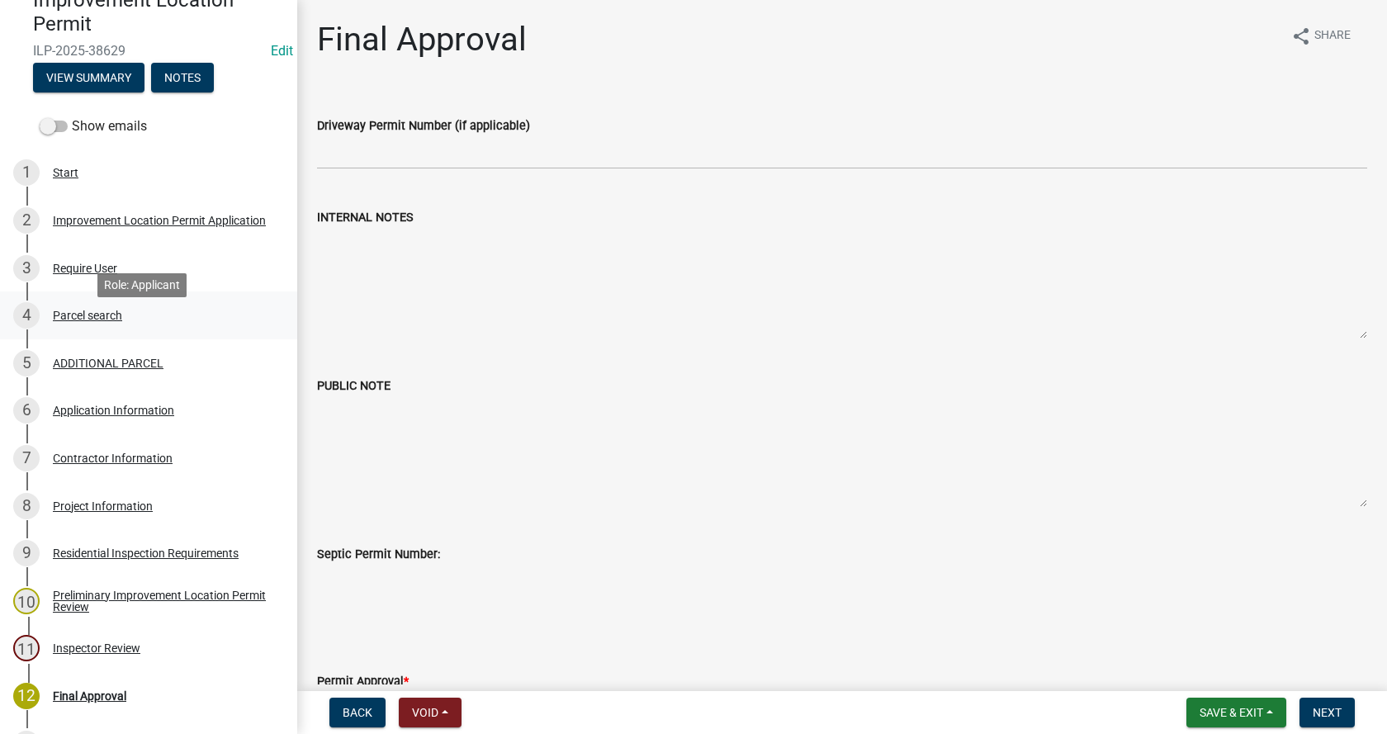
scroll to position [154, 0]
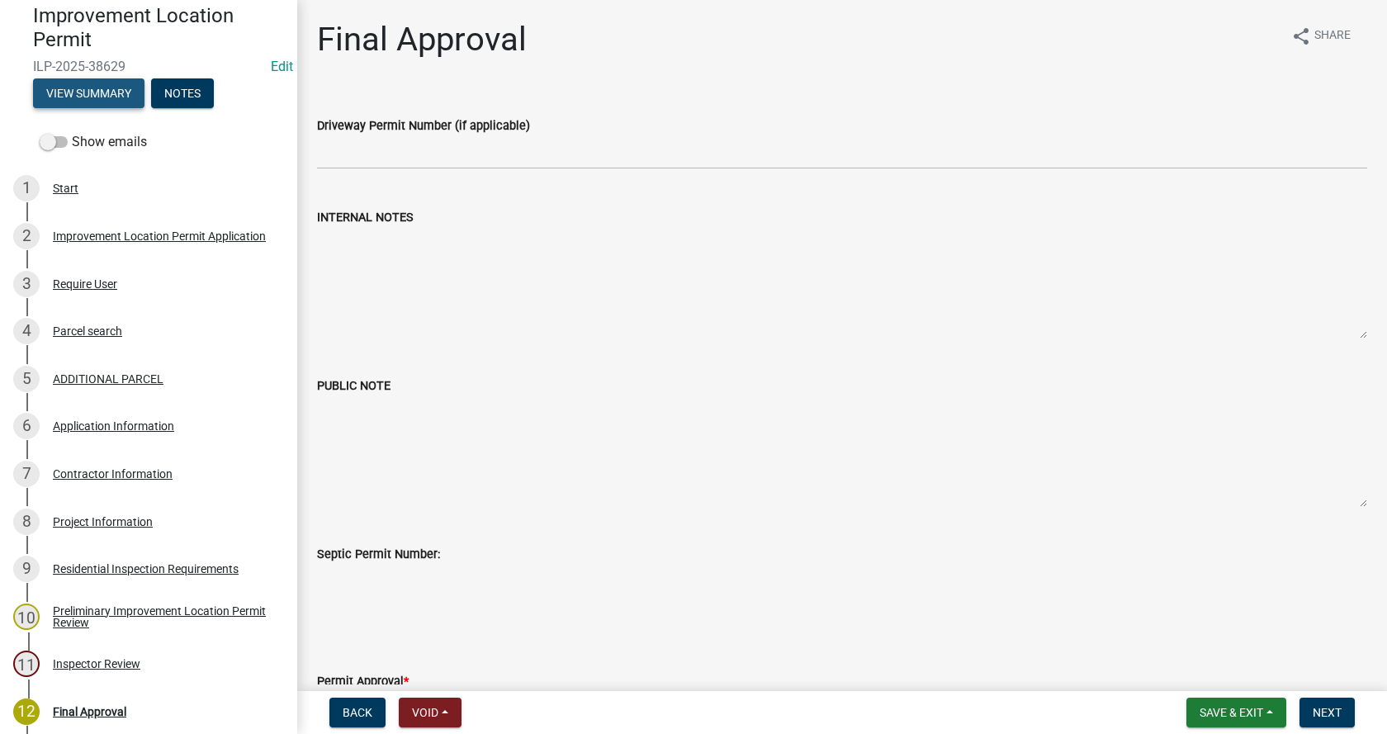
click at [93, 97] on button "View Summary" at bounding box center [88, 93] width 111 height 30
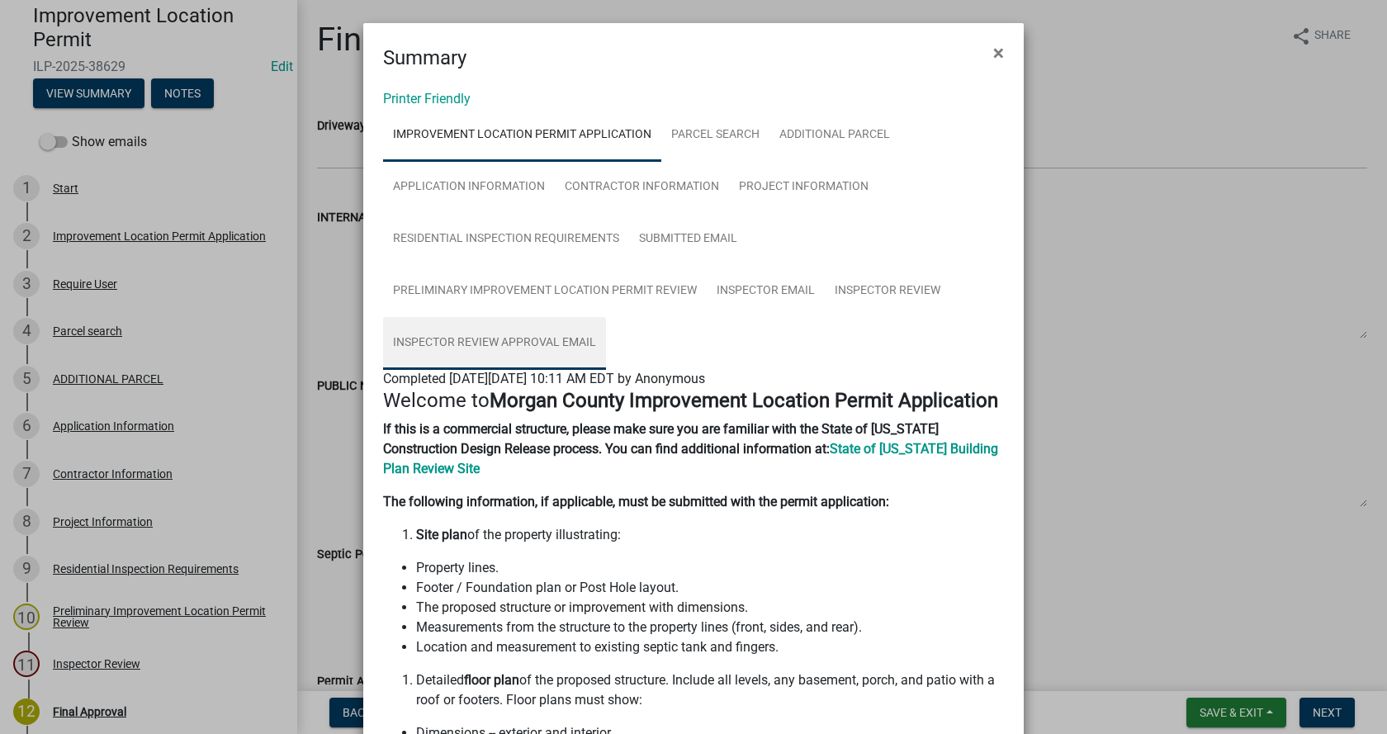
click at [473, 336] on link "Inspector Review Approval Email" at bounding box center [494, 343] width 223 height 53
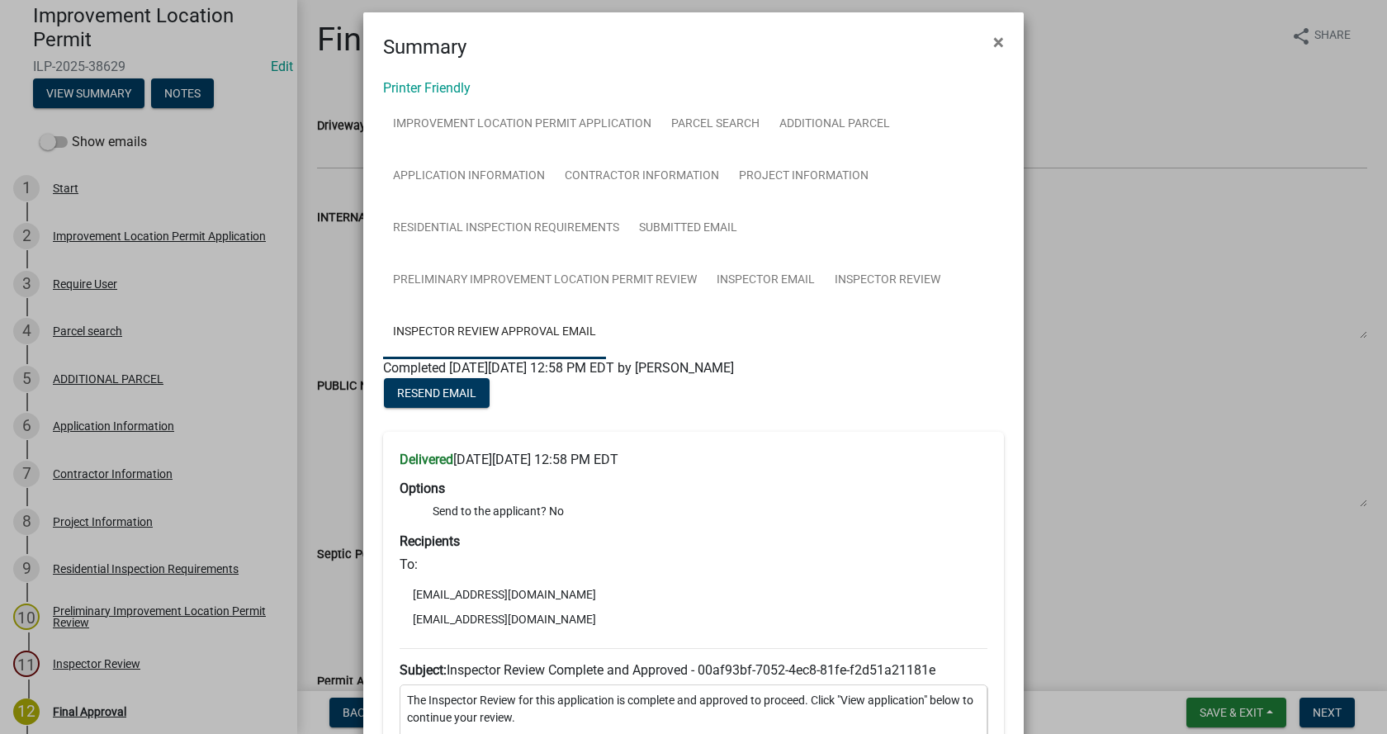
scroll to position [0, 0]
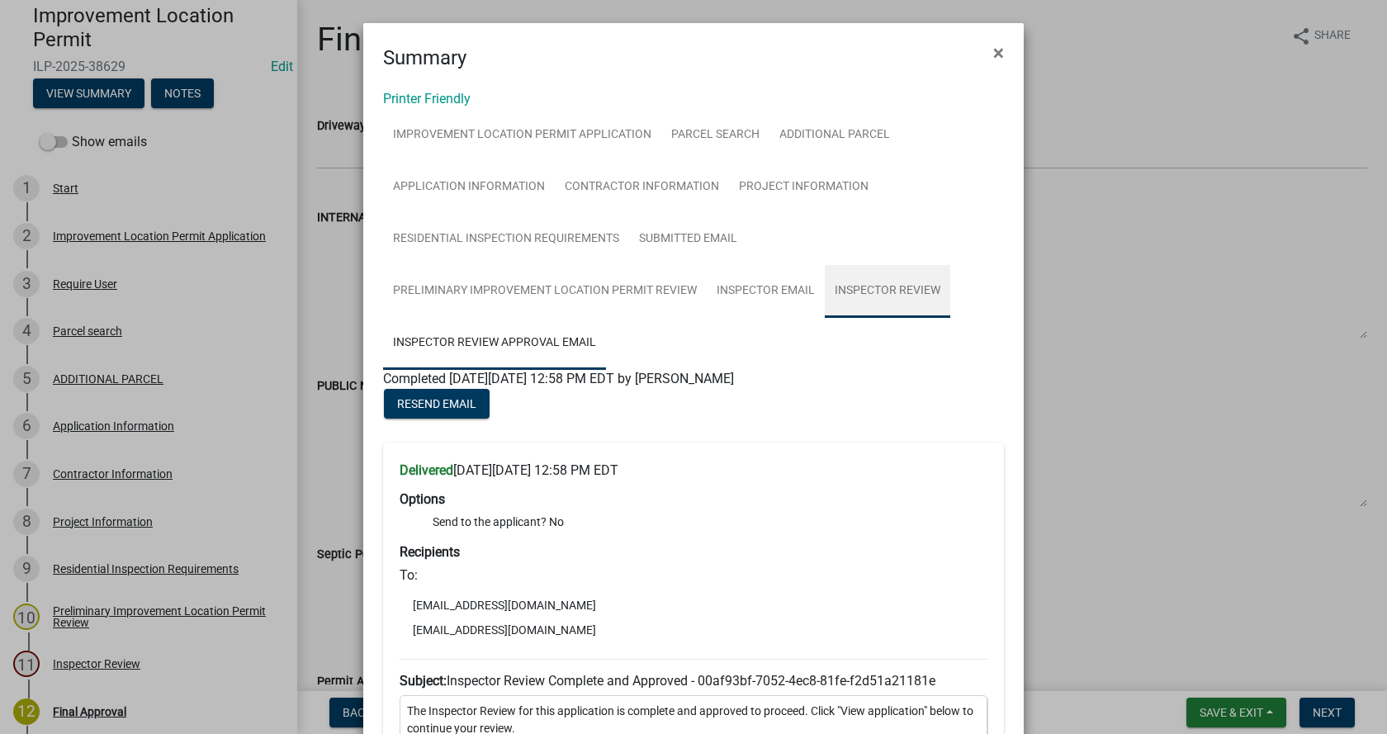
click at [896, 286] on link "Inspector Review" at bounding box center [888, 291] width 126 height 53
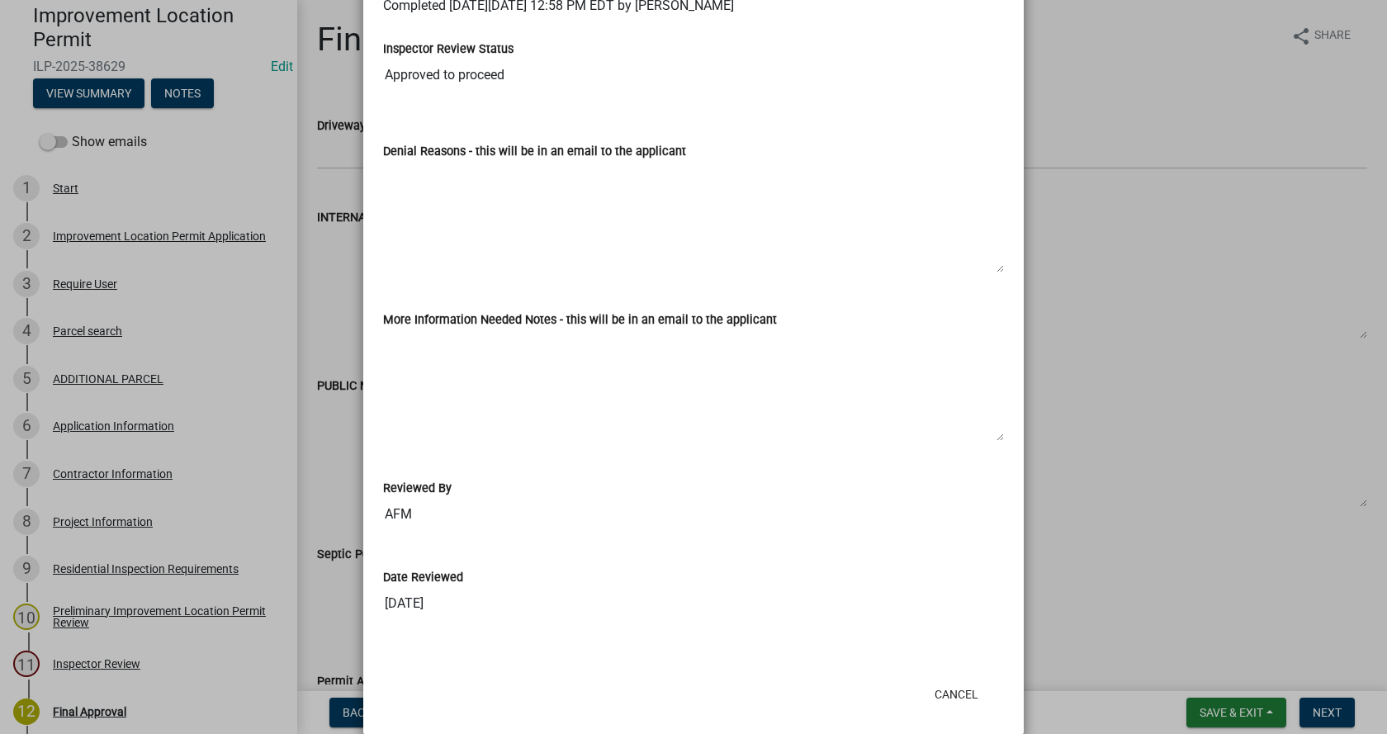
scroll to position [396, 0]
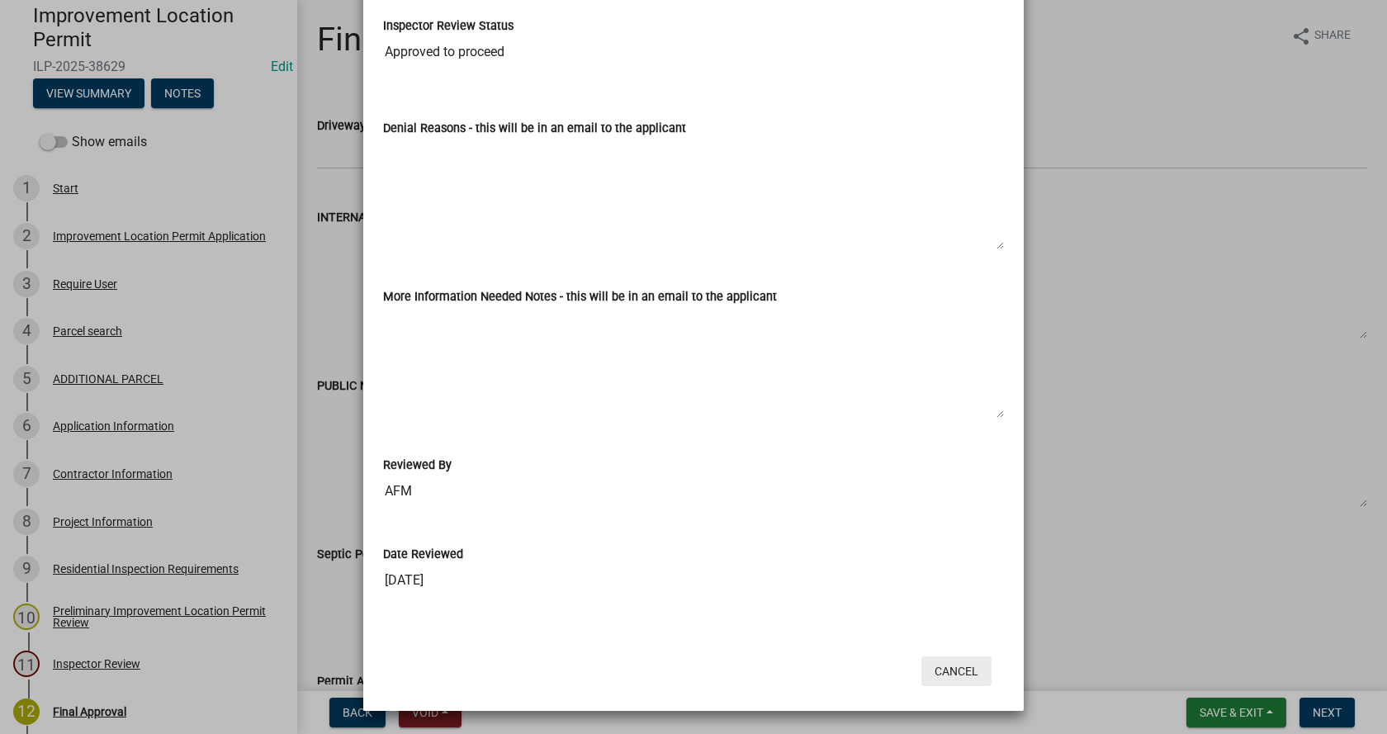
drag, startPoint x: 947, startPoint y: 670, endPoint x: 932, endPoint y: 661, distance: 17.7
click at [945, 669] on button "Cancel" at bounding box center [957, 672] width 70 height 30
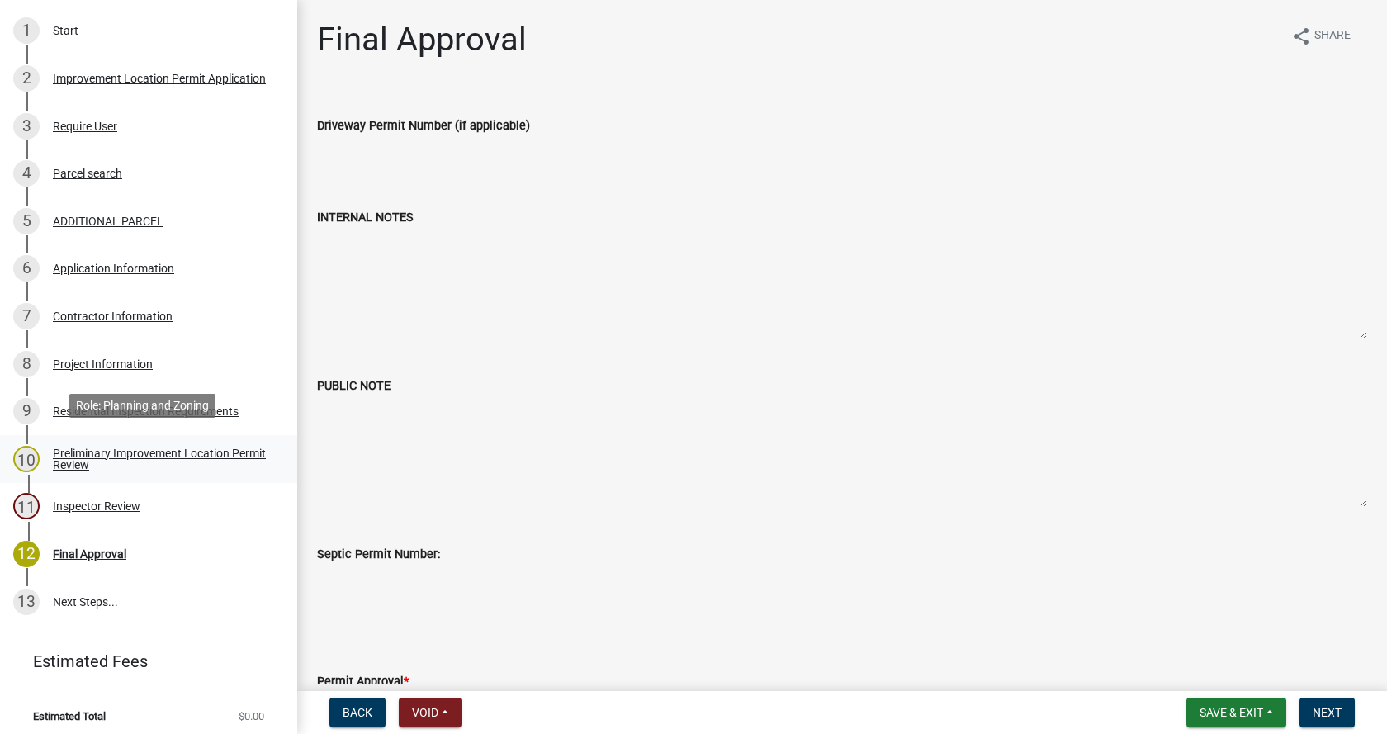
scroll to position [320, 0]
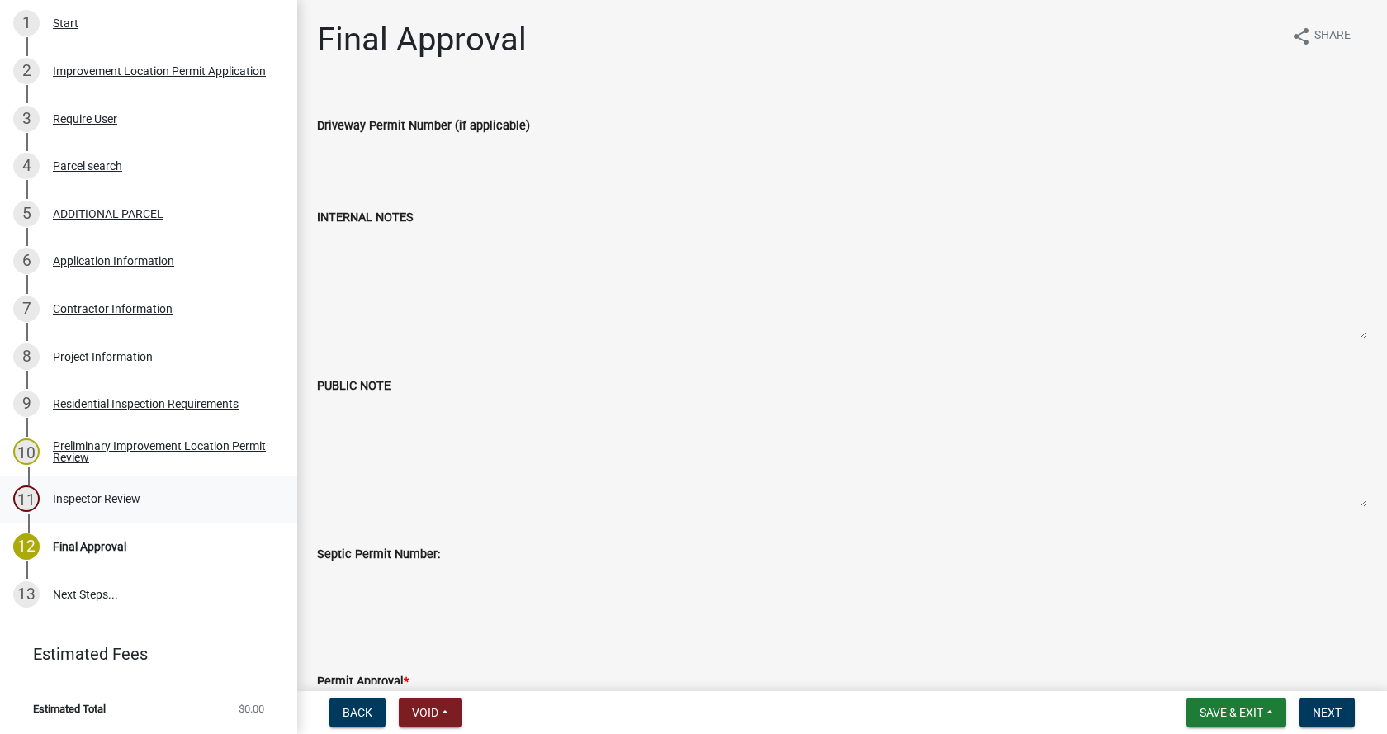
click at [67, 493] on div "Inspector Review" at bounding box center [97, 499] width 88 height 12
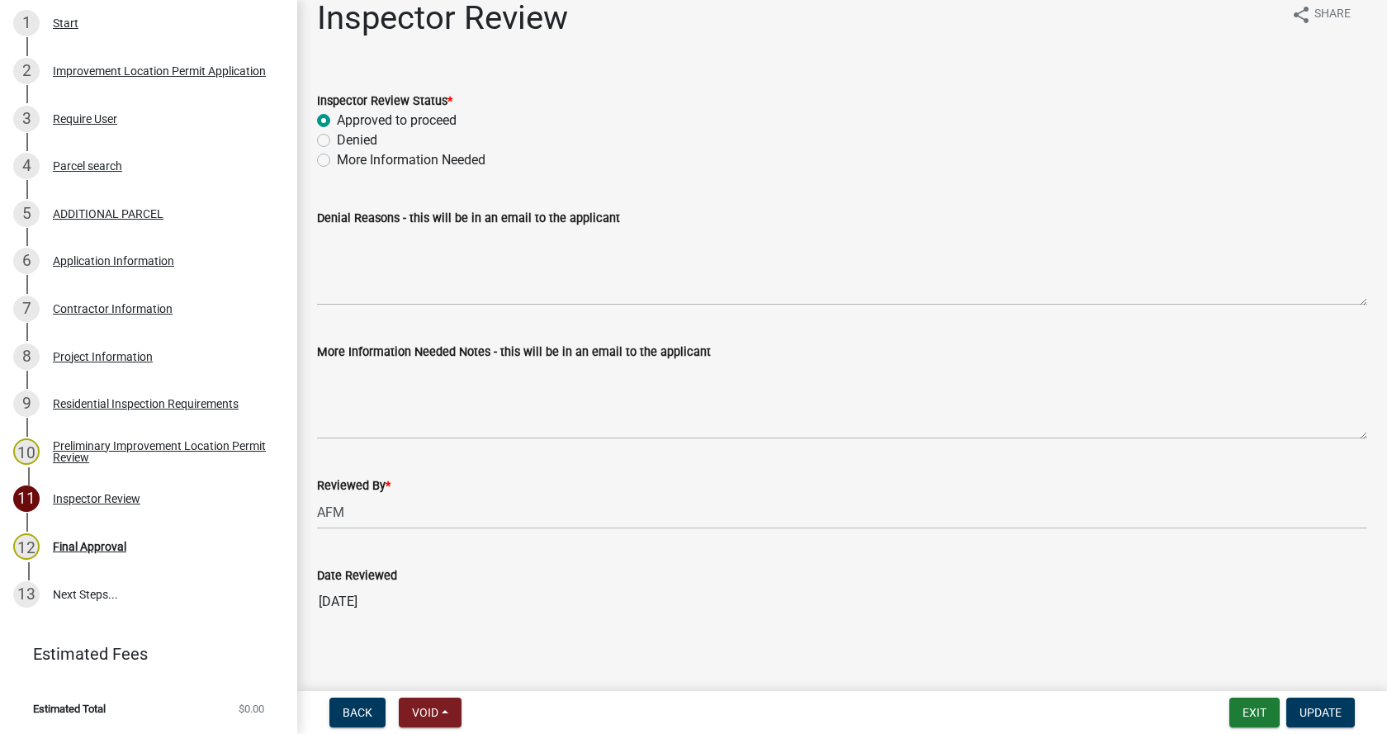
scroll to position [33, 0]
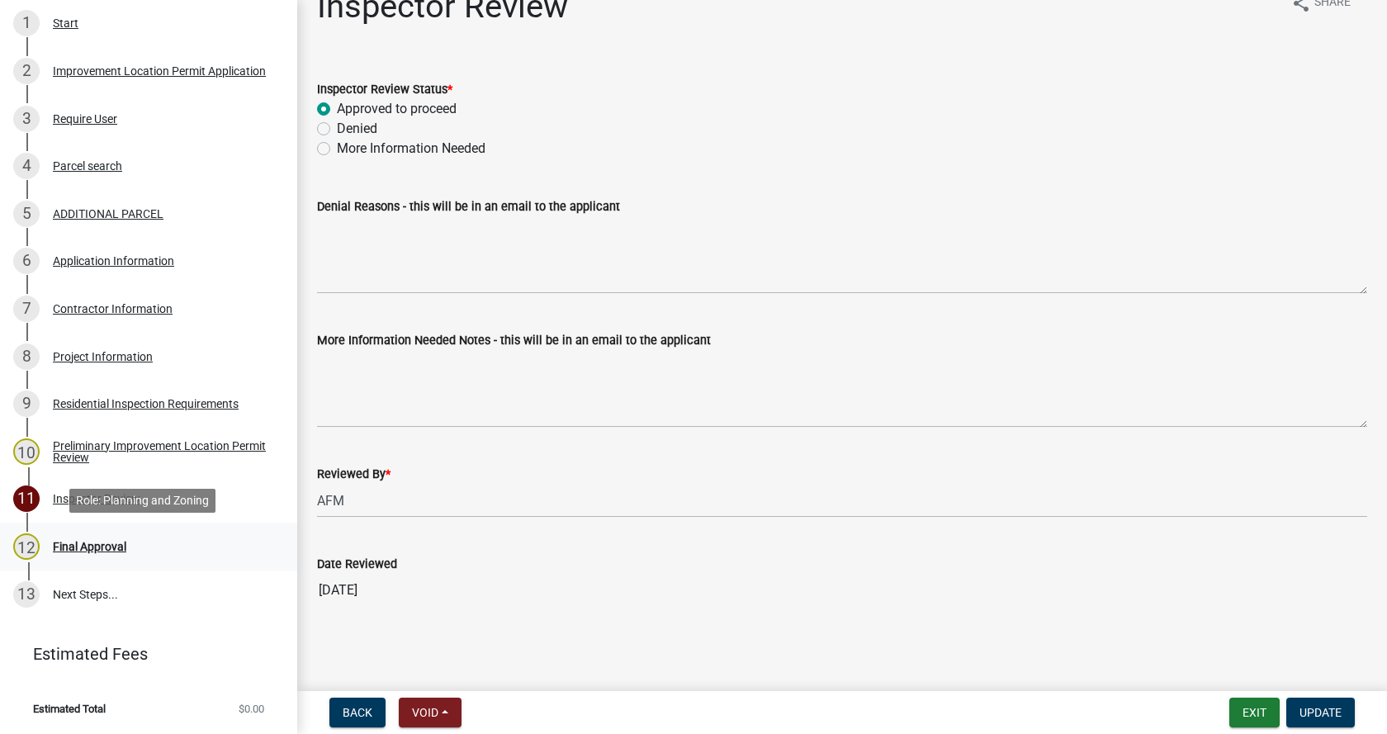
click at [59, 542] on div "Final Approval" at bounding box center [89, 547] width 73 height 12
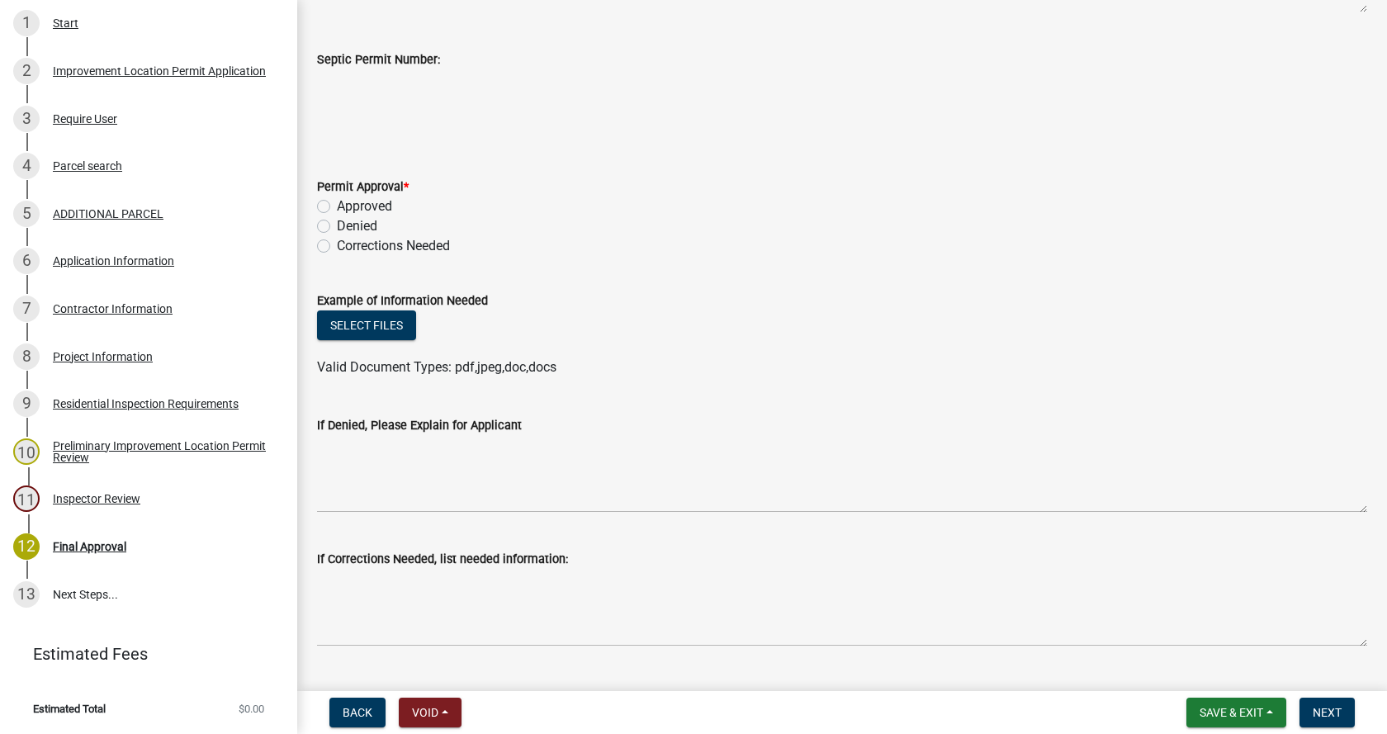
scroll to position [495, 0]
click at [337, 206] on label "Approved" at bounding box center [364, 206] width 55 height 20
click at [337, 206] on input "Approved" at bounding box center [342, 201] width 11 height 11
radio input "true"
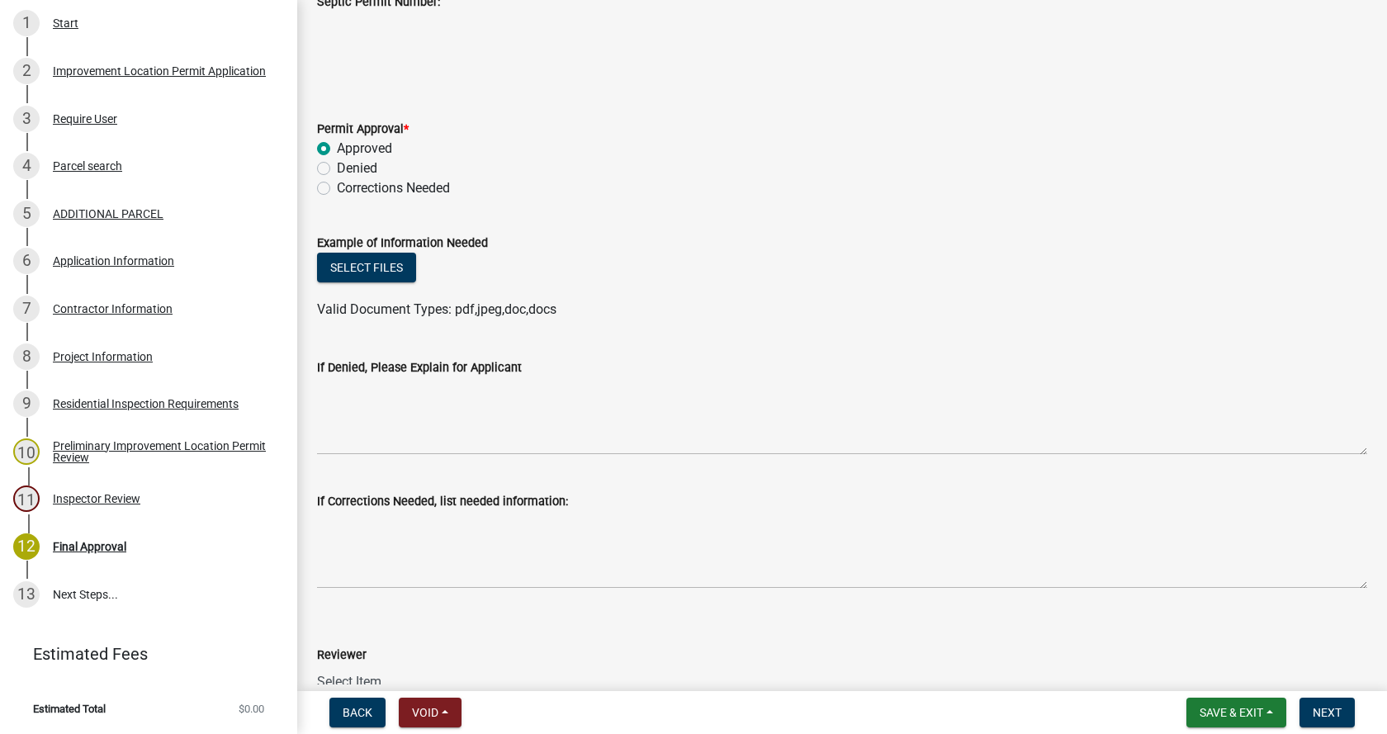
scroll to position [743, 0]
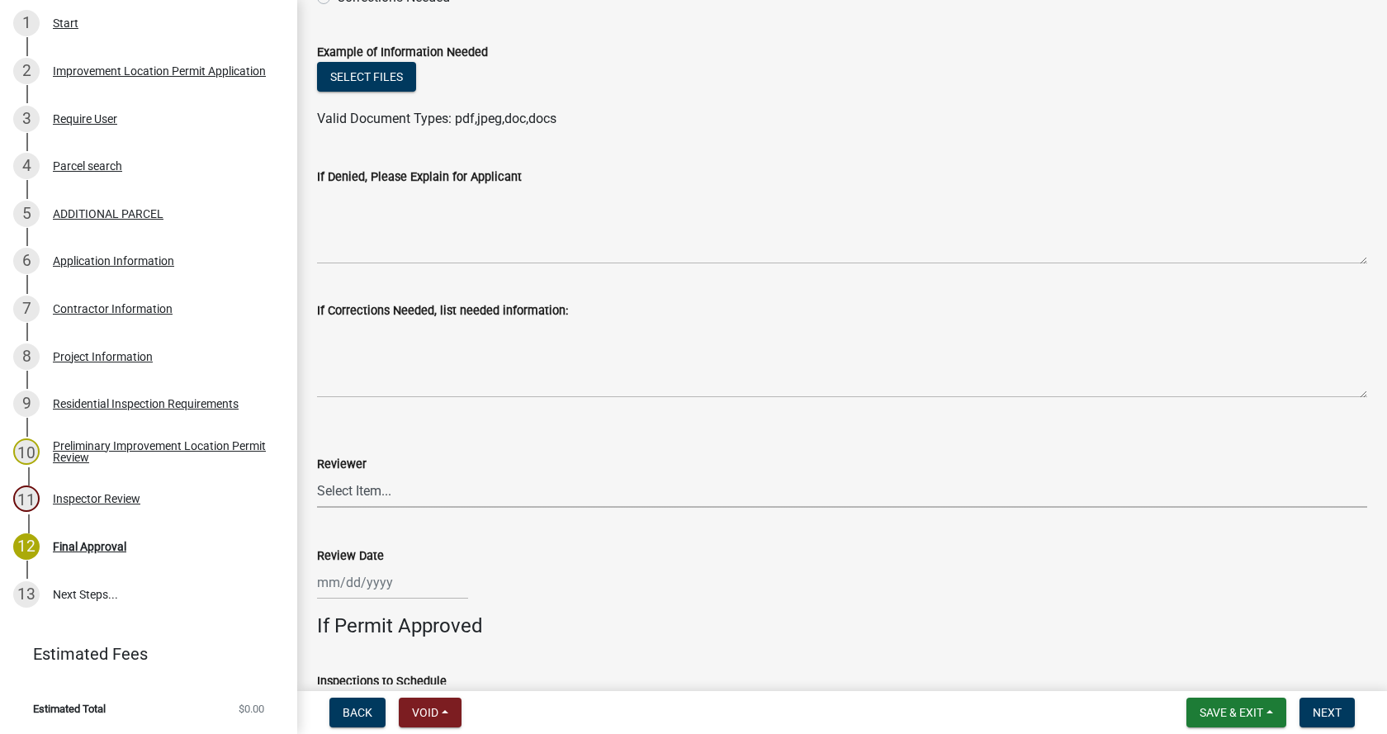
click at [349, 491] on select "Select Item... [PERSON_NAME] [PERSON_NAME] [PERSON_NAME]" at bounding box center [842, 491] width 1050 height 34
click at [317, 474] on select "Select Item... [PERSON_NAME] [PERSON_NAME] [PERSON_NAME]" at bounding box center [842, 491] width 1050 height 34
select select "4bf9213e-c266-4258-8e9b-d5f6a07002fa"
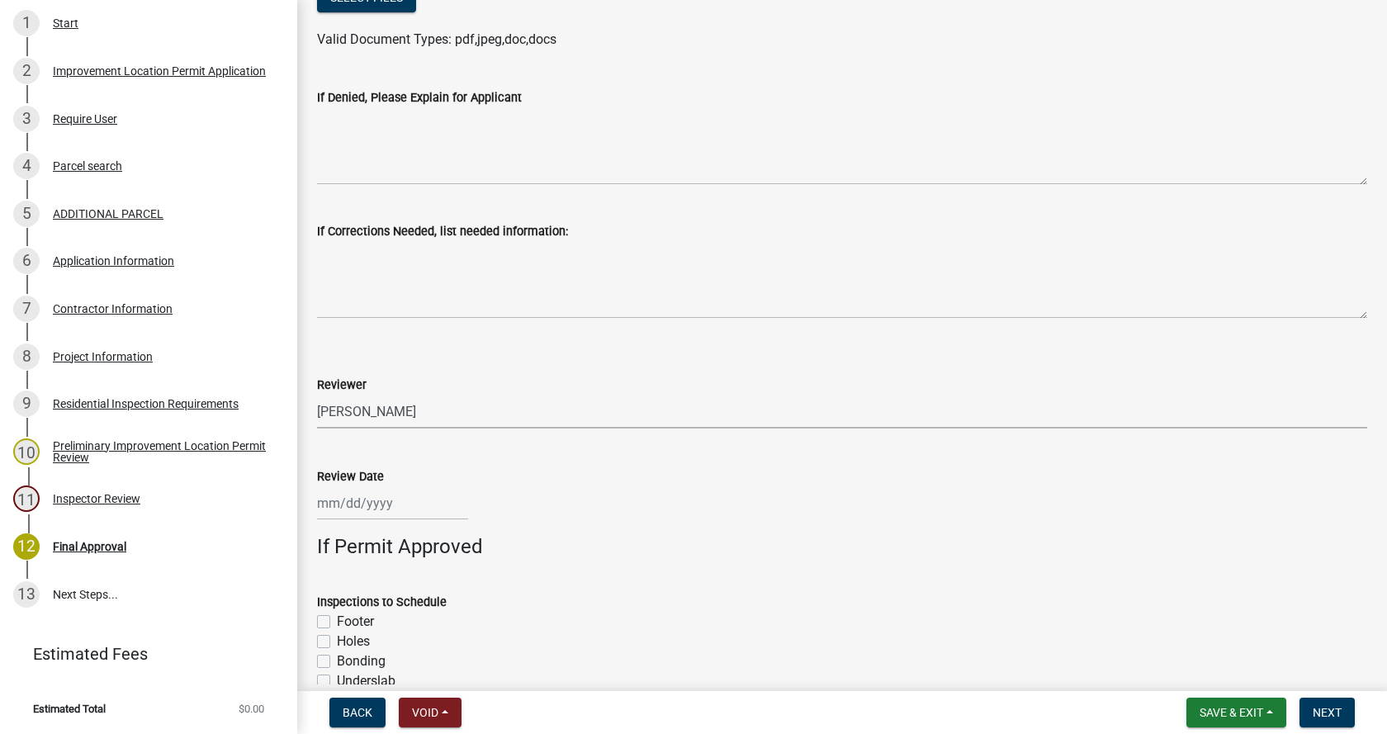
scroll to position [1074, 0]
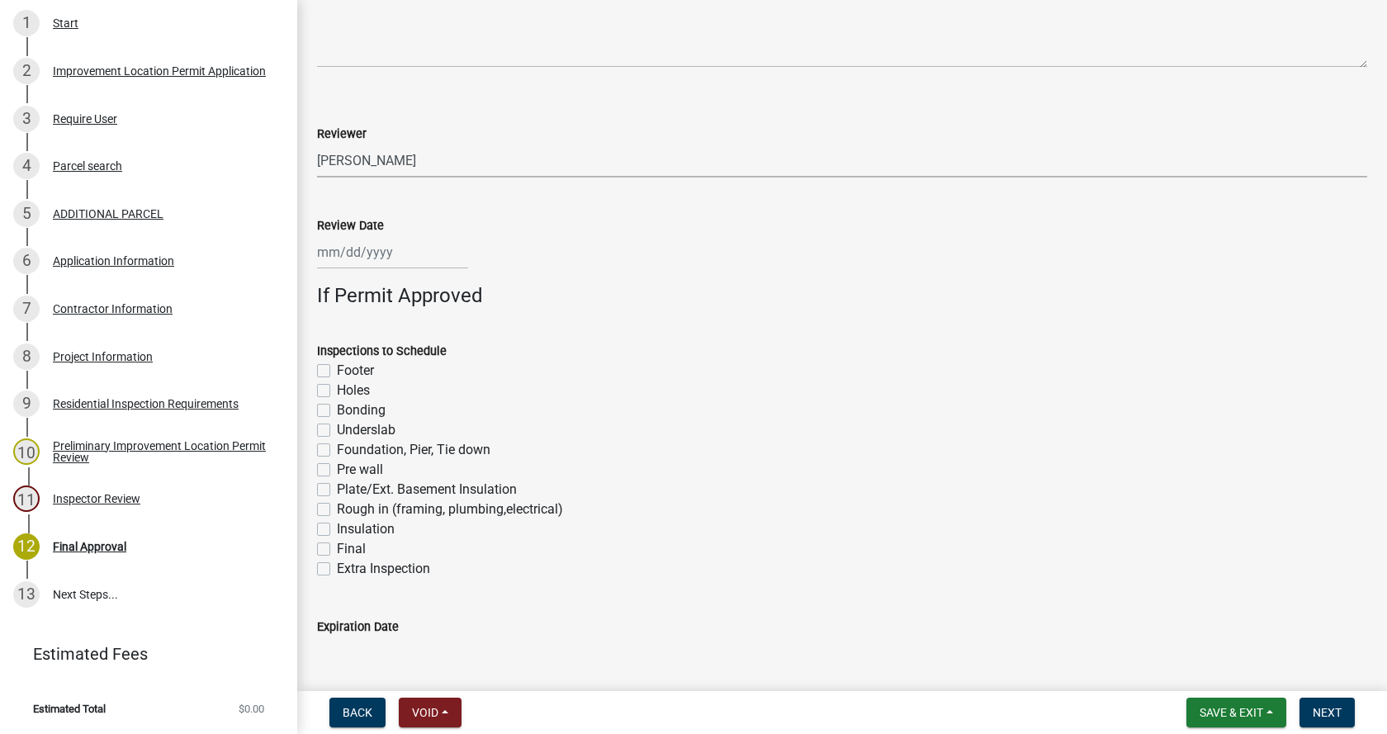
select select "10"
select select "2025"
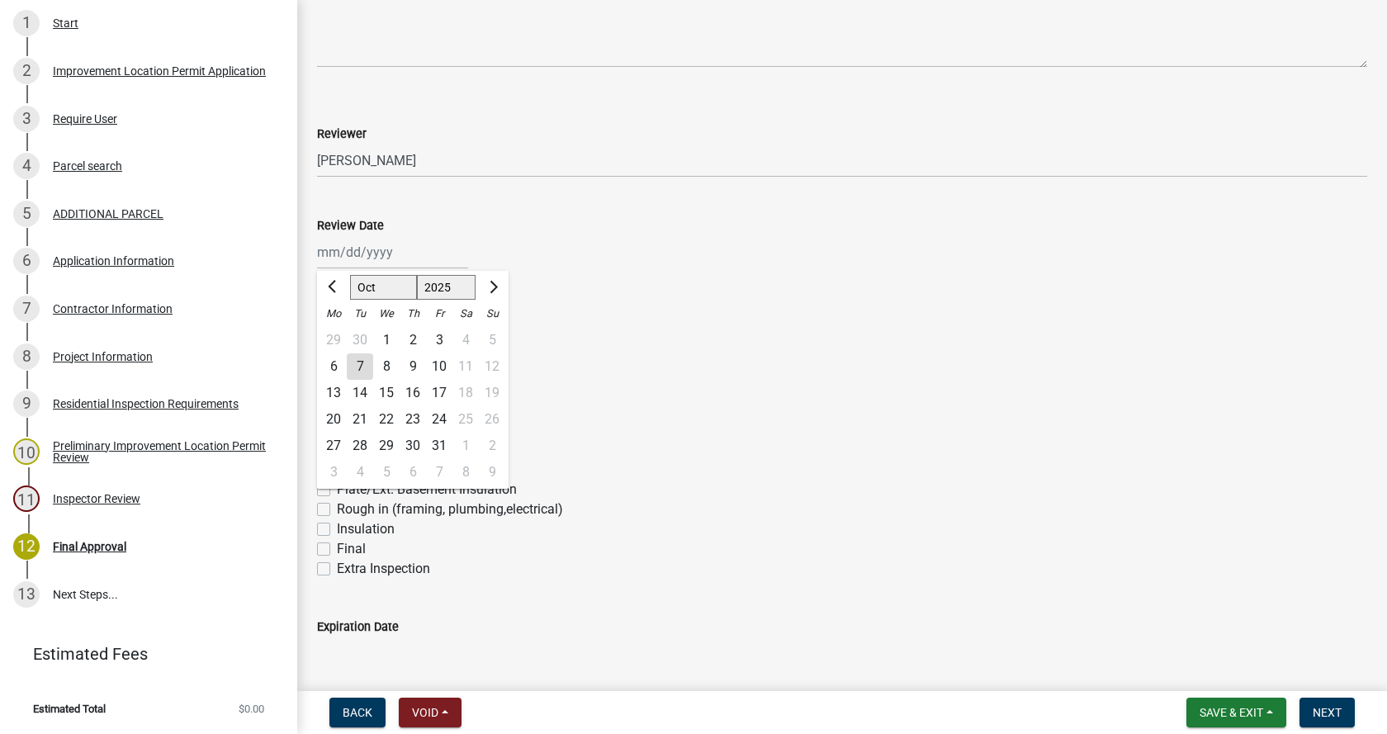
click at [333, 247] on div "[PERSON_NAME] Feb Mar Apr [PERSON_NAME][DATE] Oct Nov [DATE] 1526 1527 1528 152…" at bounding box center [392, 252] width 151 height 34
click at [360, 363] on div "7" at bounding box center [360, 366] width 26 height 26
type input "[DATE]"
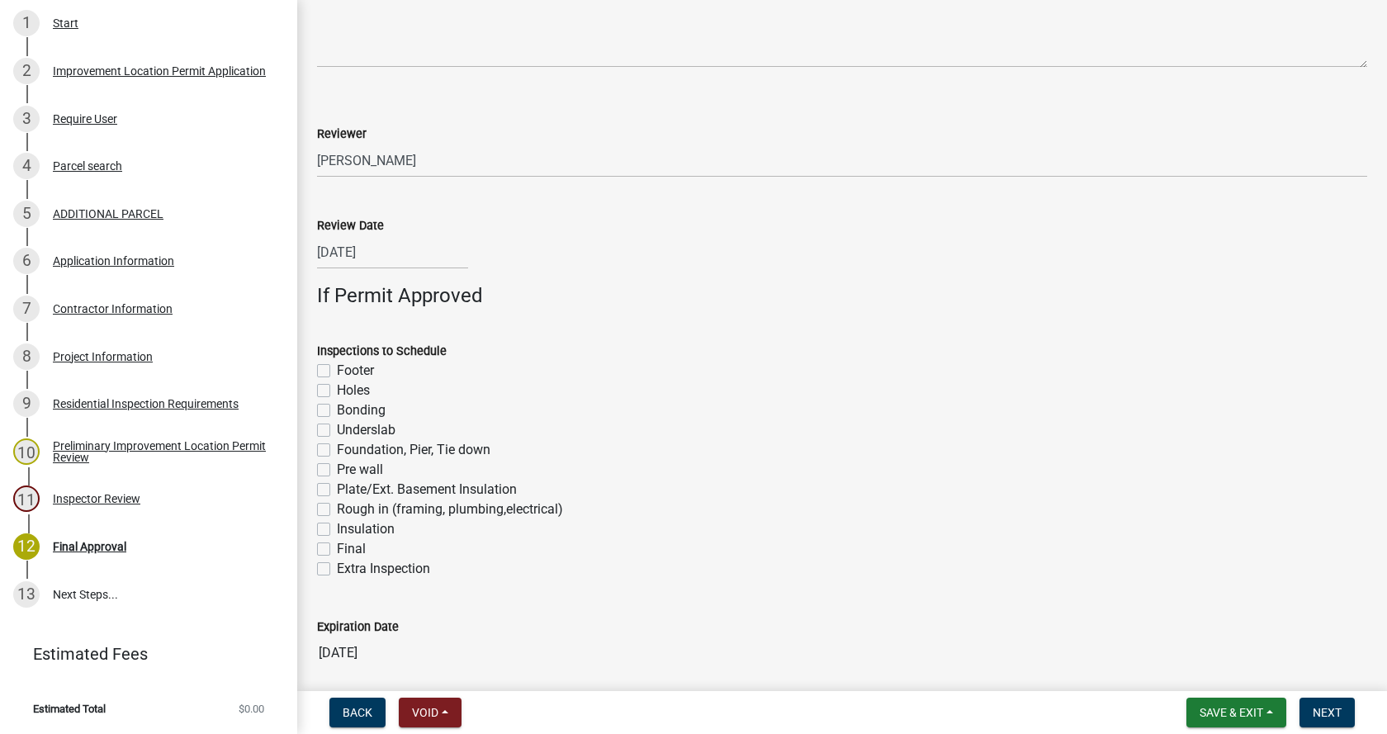
scroll to position [1138, 0]
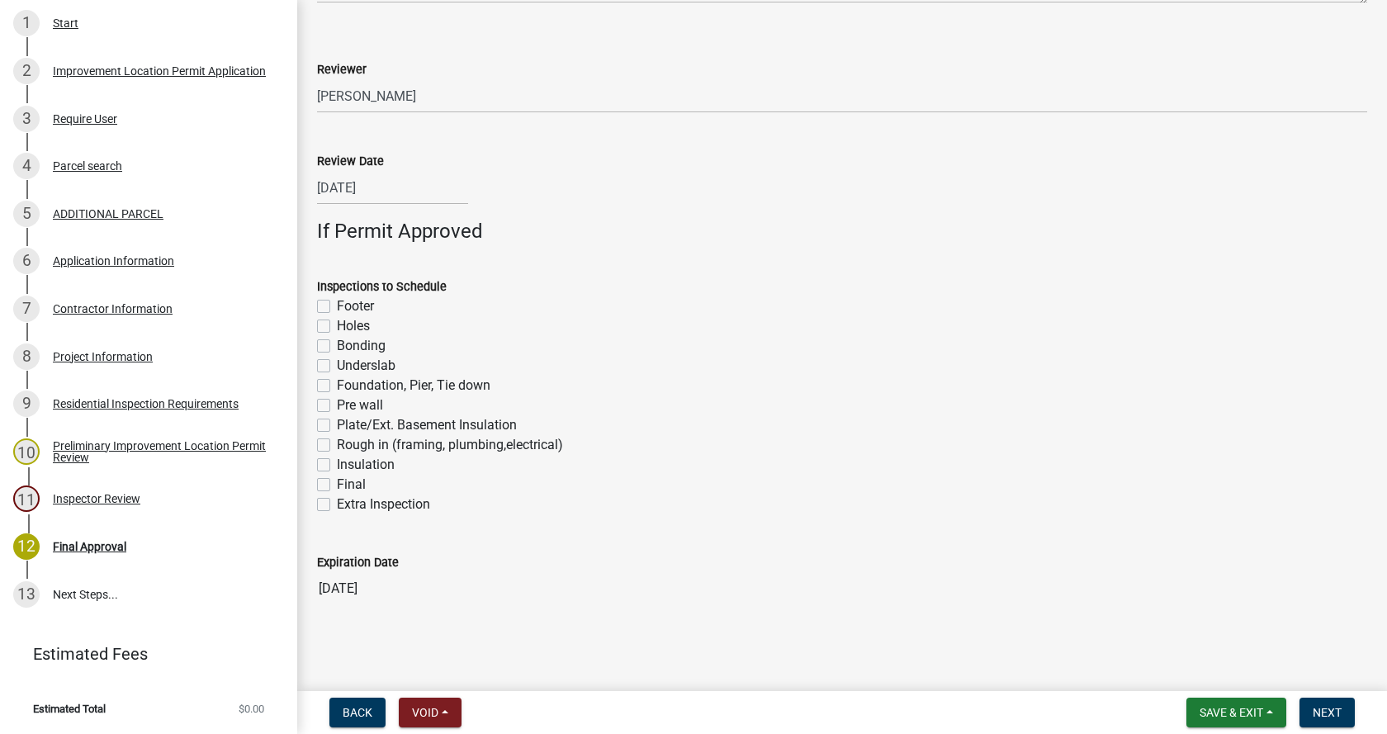
click at [337, 442] on label "Rough in (framing, plumbing,electrical)" at bounding box center [450, 445] width 226 height 20
click at [337, 442] on input "Rough in (framing, plumbing,electrical)" at bounding box center [342, 440] width 11 height 11
checkbox input "true"
checkbox input "false"
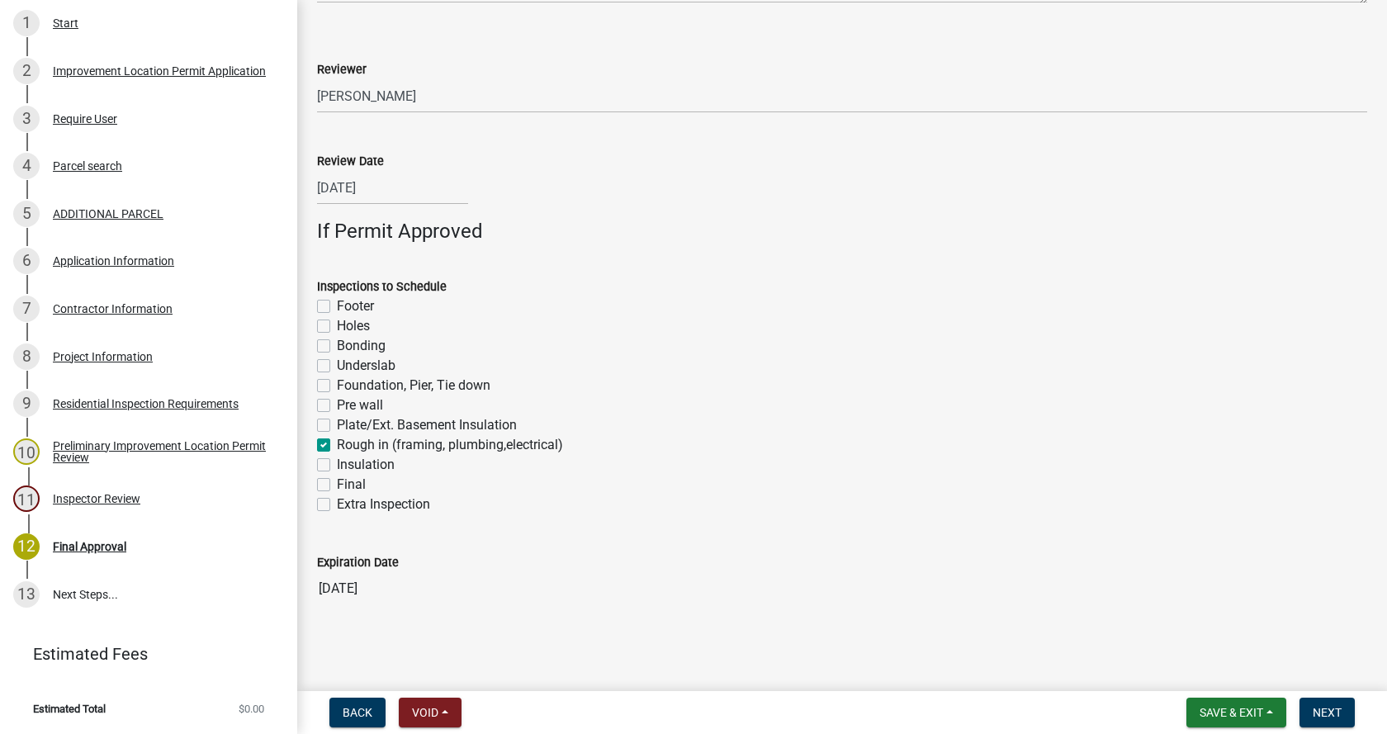
checkbox input "false"
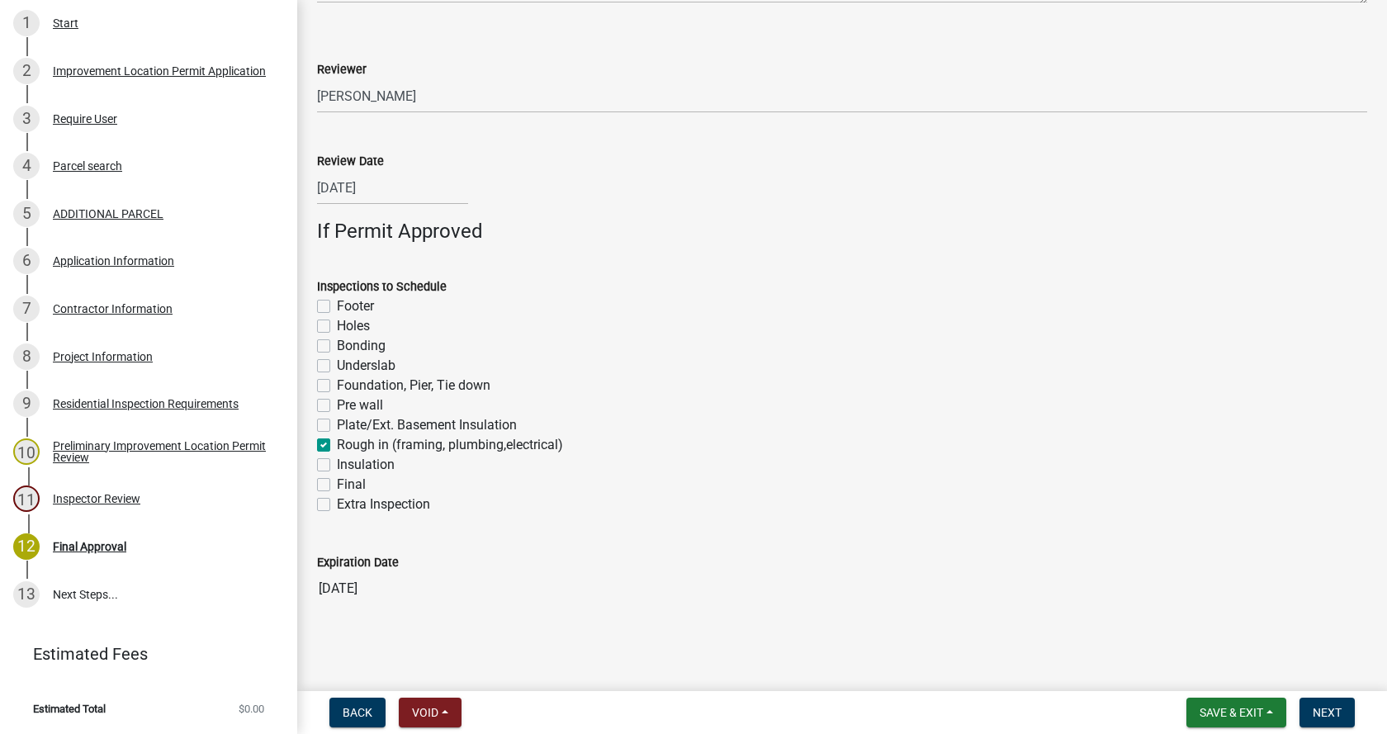
checkbox input "true"
checkbox input "false"
click at [337, 486] on label "Final" at bounding box center [351, 485] width 29 height 20
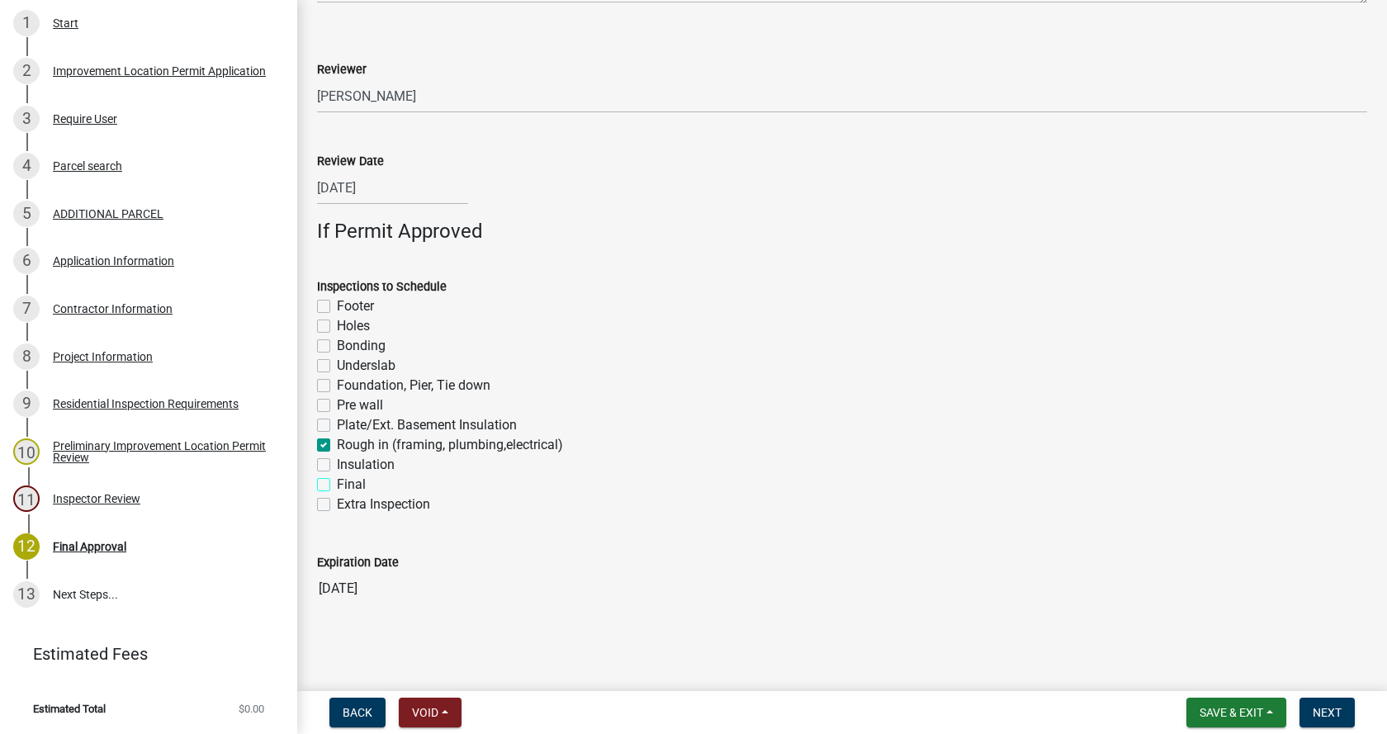
click at [337, 486] on input "Final" at bounding box center [342, 480] width 11 height 11
checkbox input "true"
checkbox input "false"
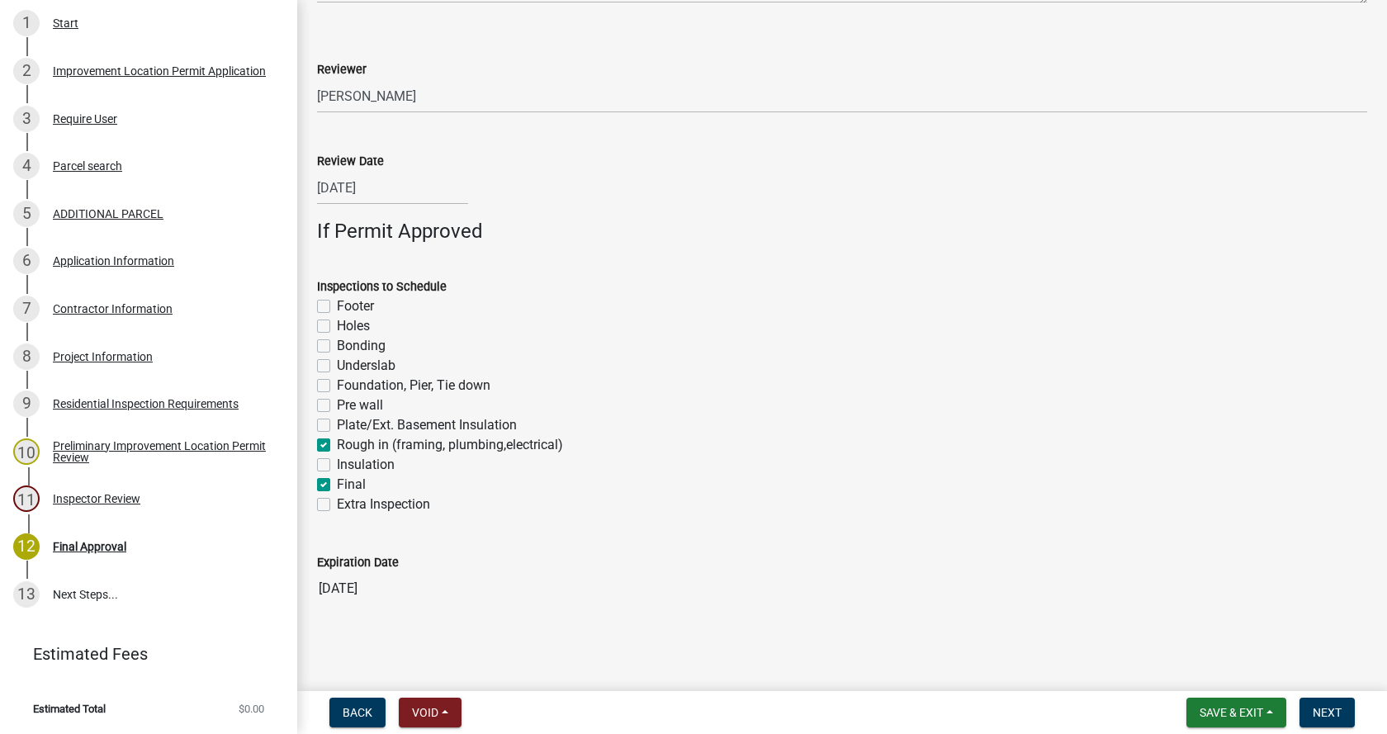
checkbox input "false"
checkbox input "true"
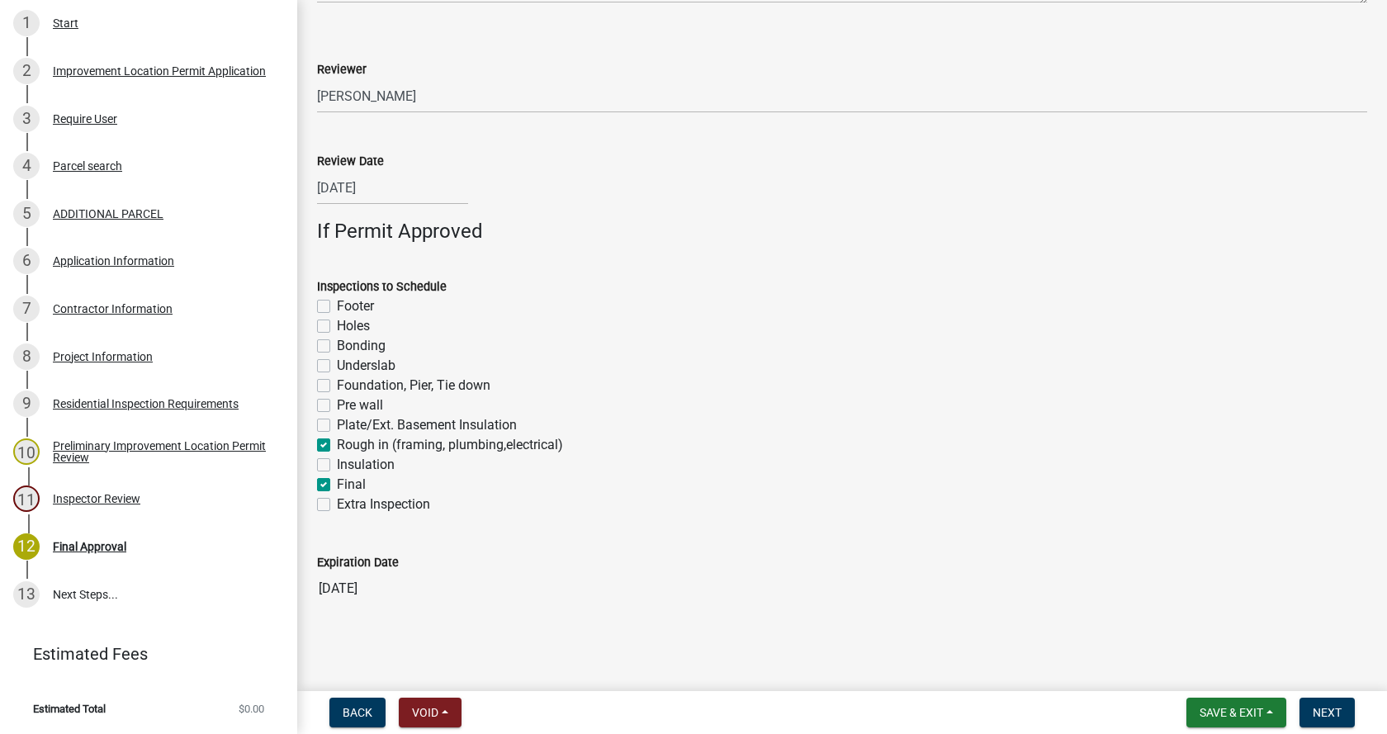
checkbox input "false"
checkbox input "true"
checkbox input "false"
click at [337, 384] on label "Foundation, Pier, Tie down" at bounding box center [414, 386] width 154 height 20
click at [337, 384] on input "Foundation, Pier, Tie down" at bounding box center [342, 381] width 11 height 11
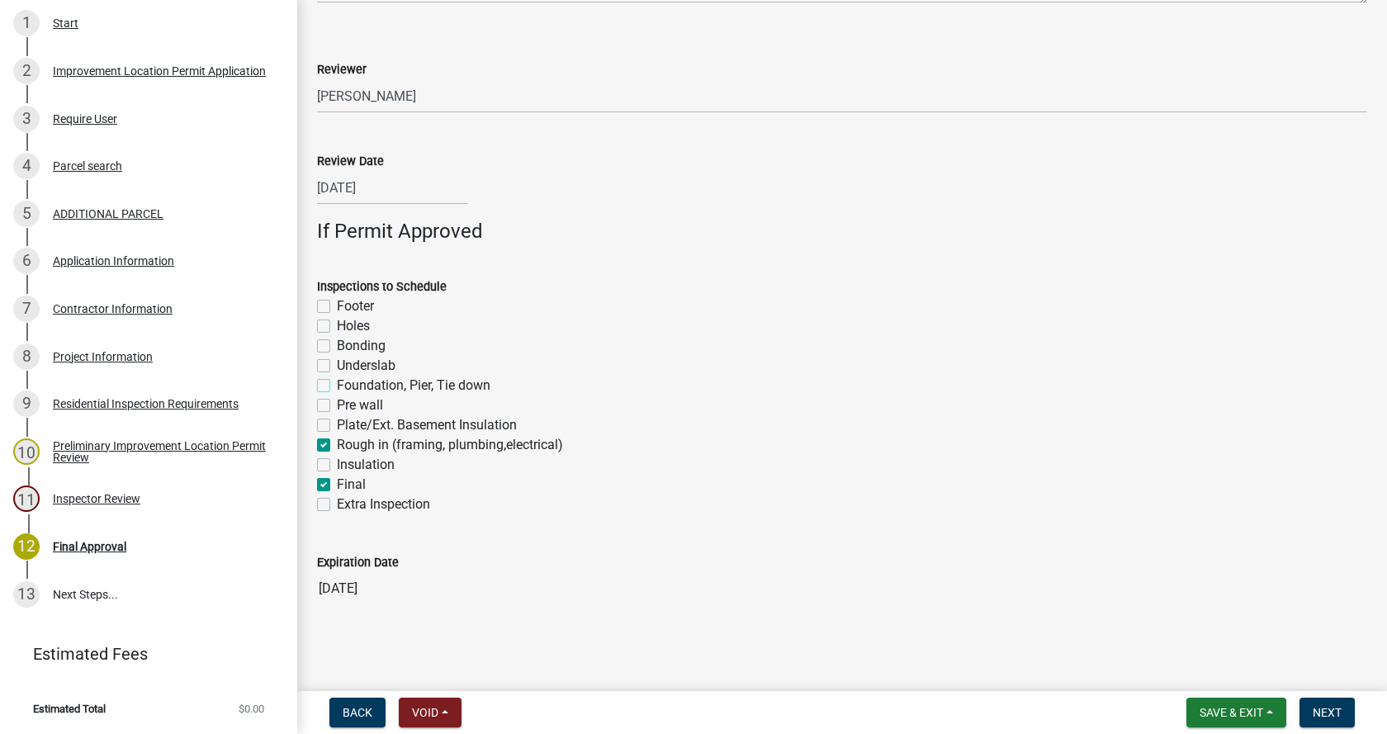
checkbox input "true"
checkbox input "false"
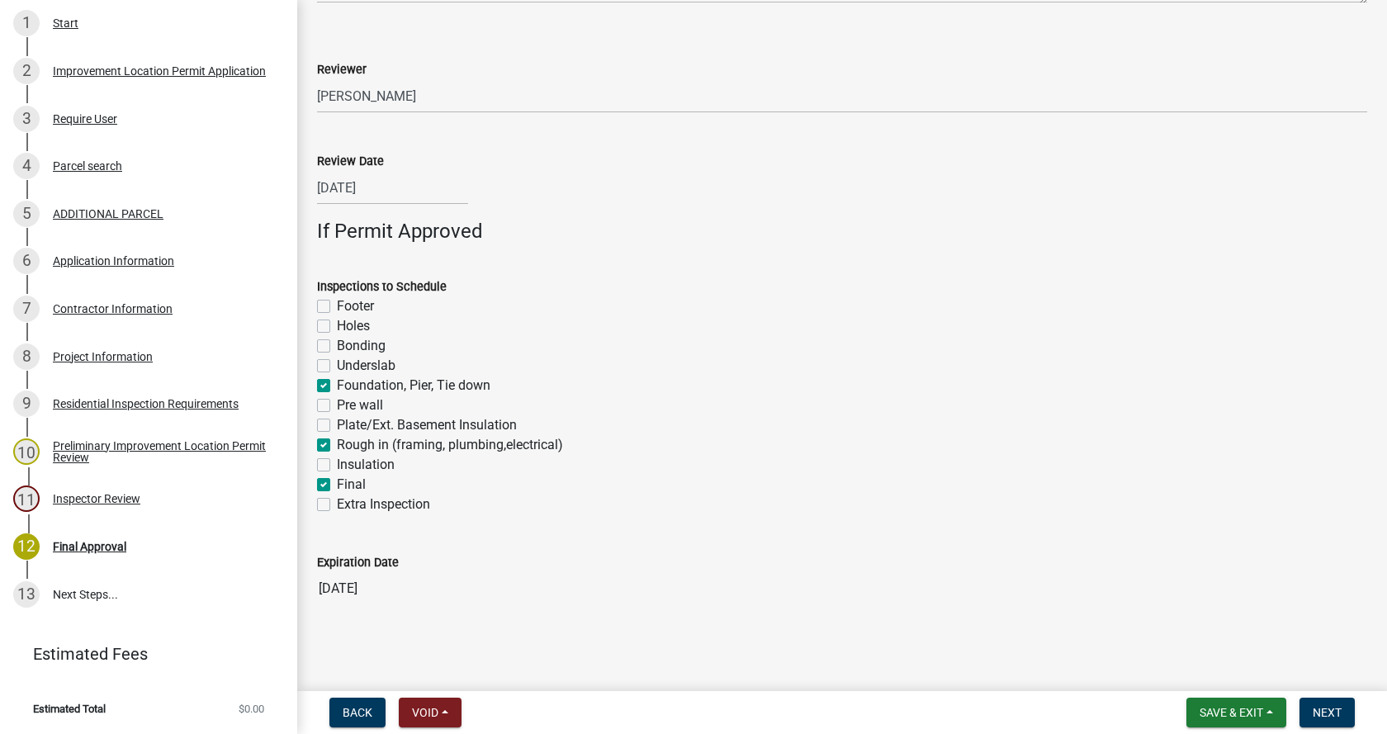
checkbox input "true"
checkbox input "false"
checkbox input "true"
checkbox input "false"
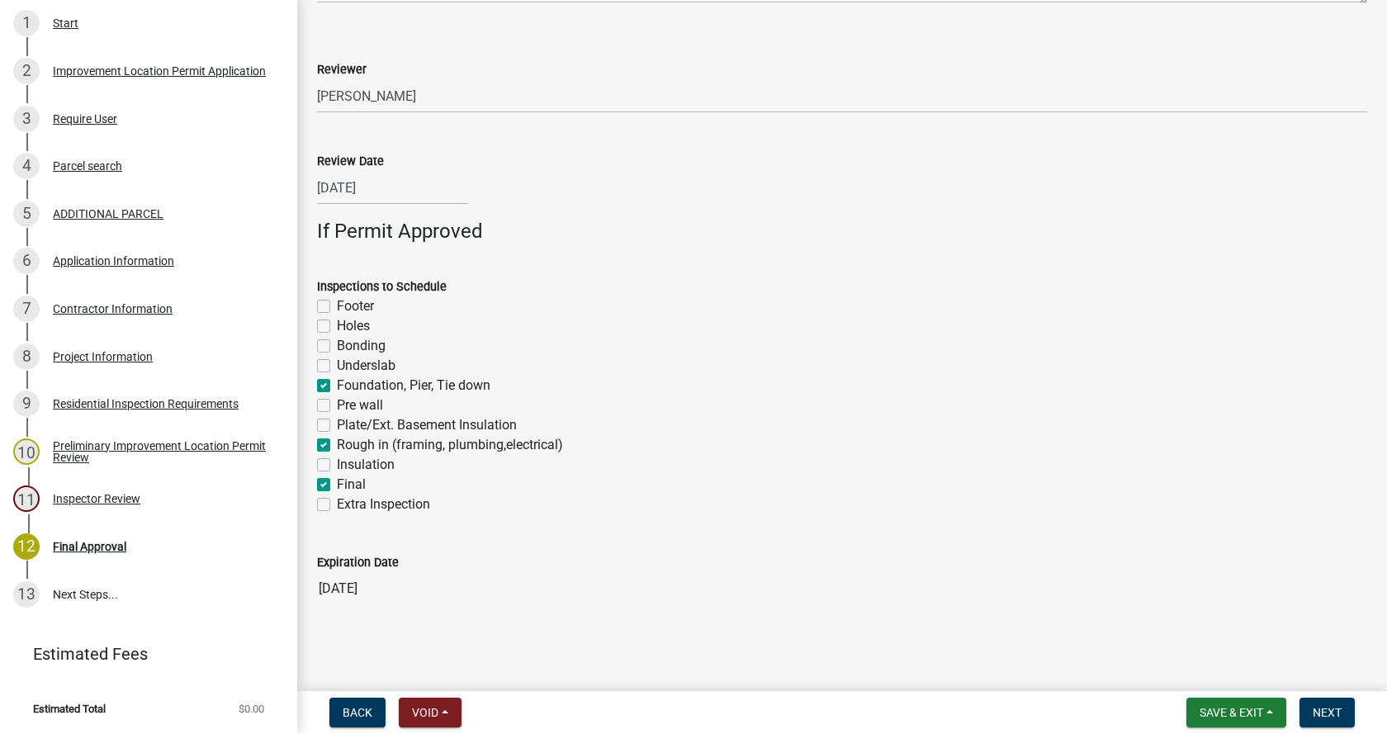
checkbox input "true"
checkbox input "false"
click at [1329, 709] on span "Next" at bounding box center [1327, 712] width 29 height 13
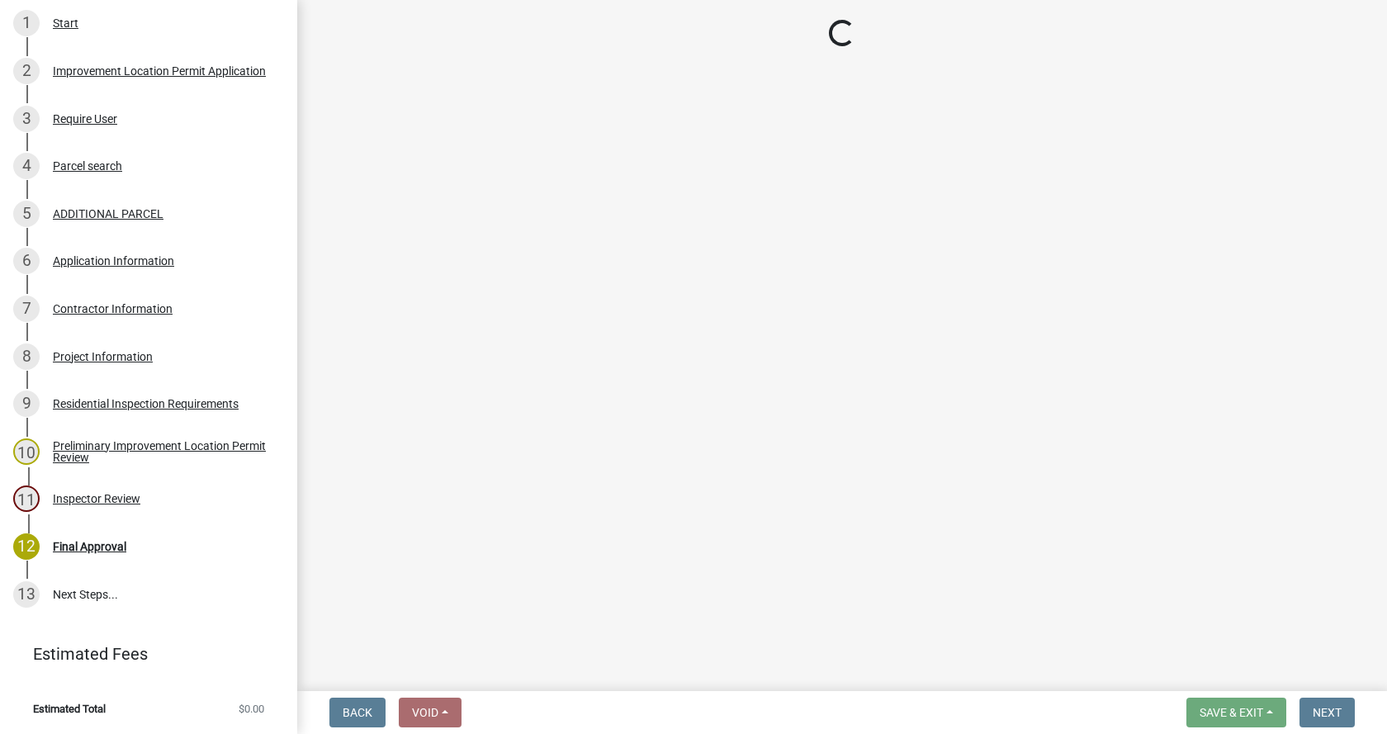
scroll to position [652, 0]
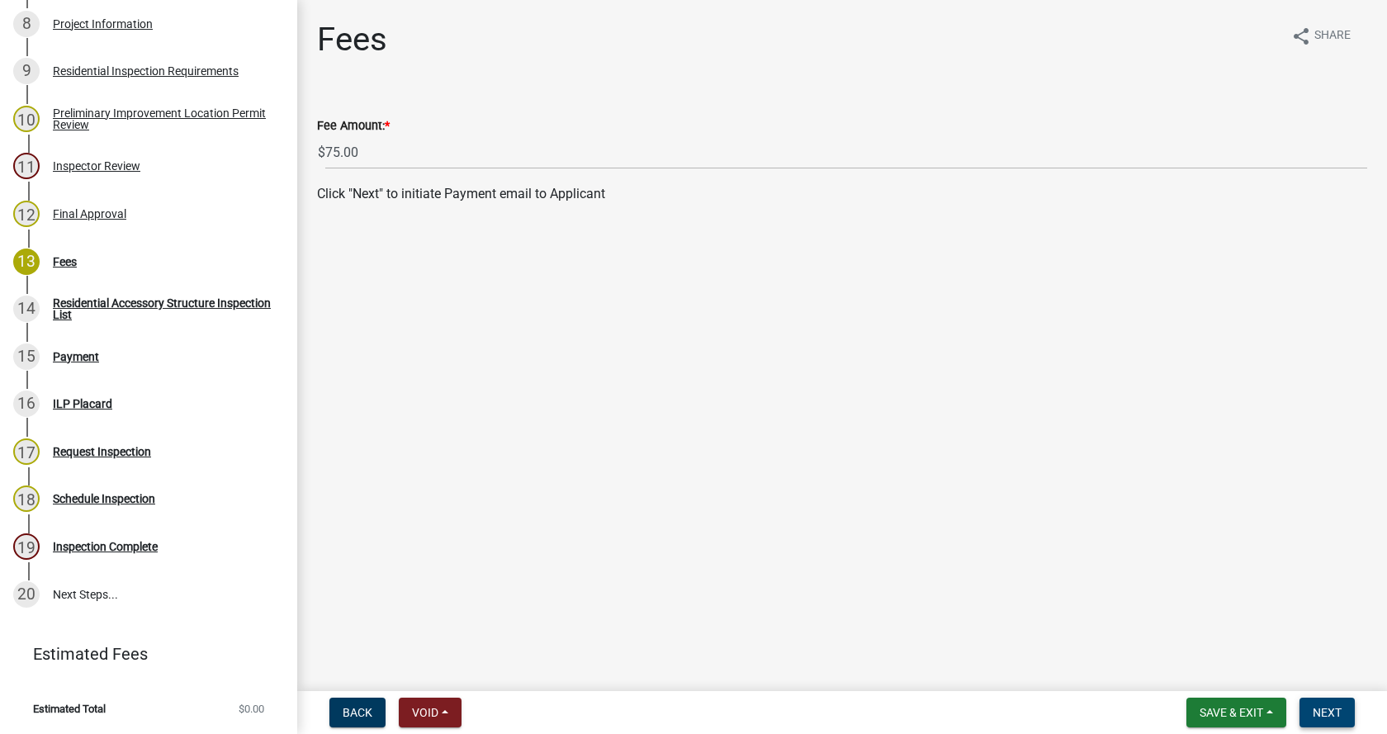
click at [1327, 707] on span "Next" at bounding box center [1327, 712] width 29 height 13
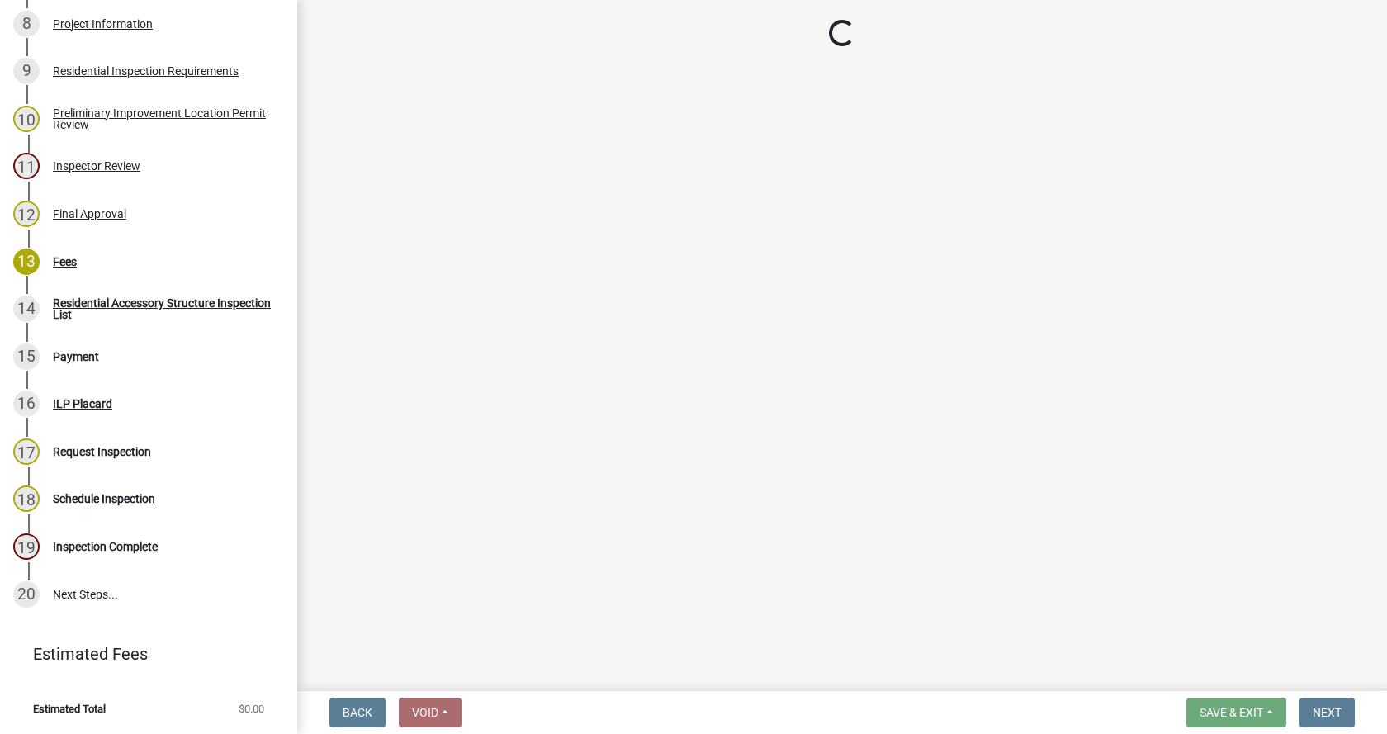
select select "3: 3"
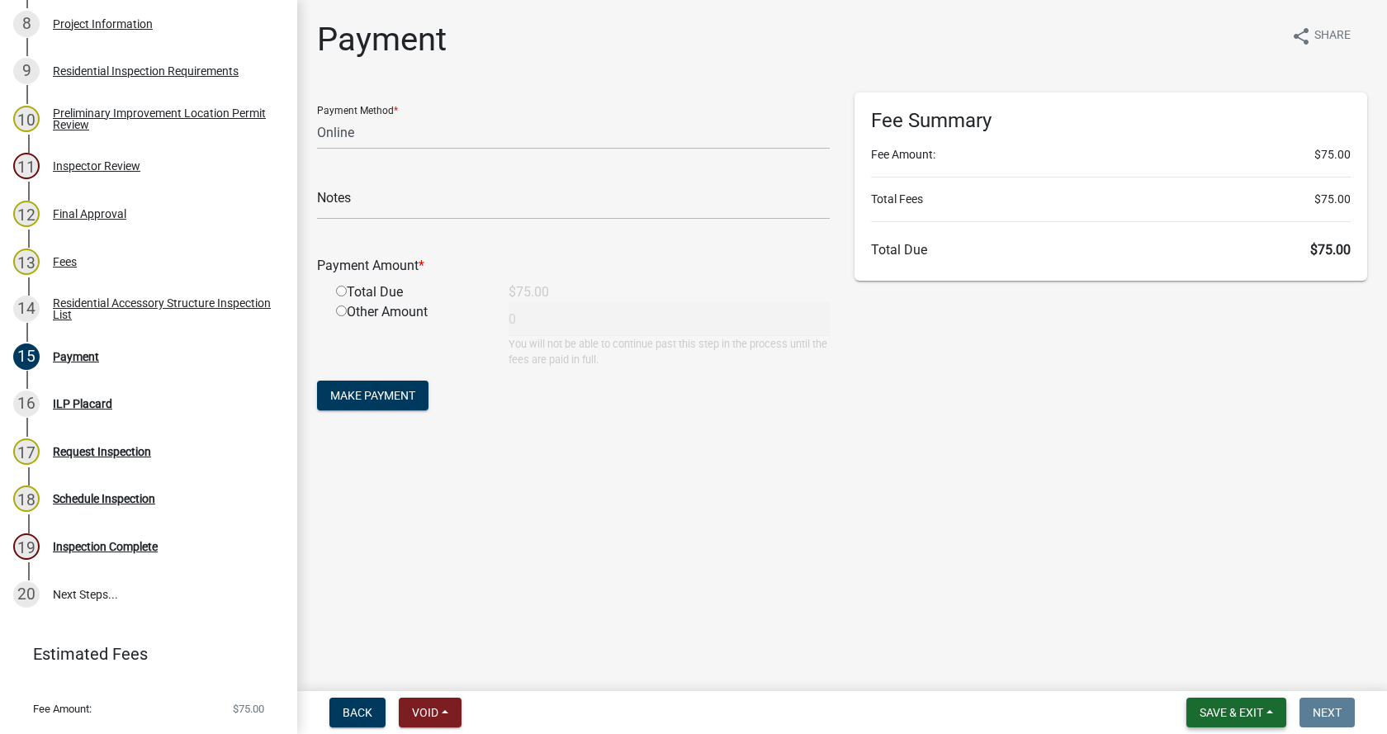
click at [1240, 707] on span "Save & Exit" at bounding box center [1232, 712] width 64 height 13
click at [1210, 673] on button "Save & Exit" at bounding box center [1221, 670] width 132 height 40
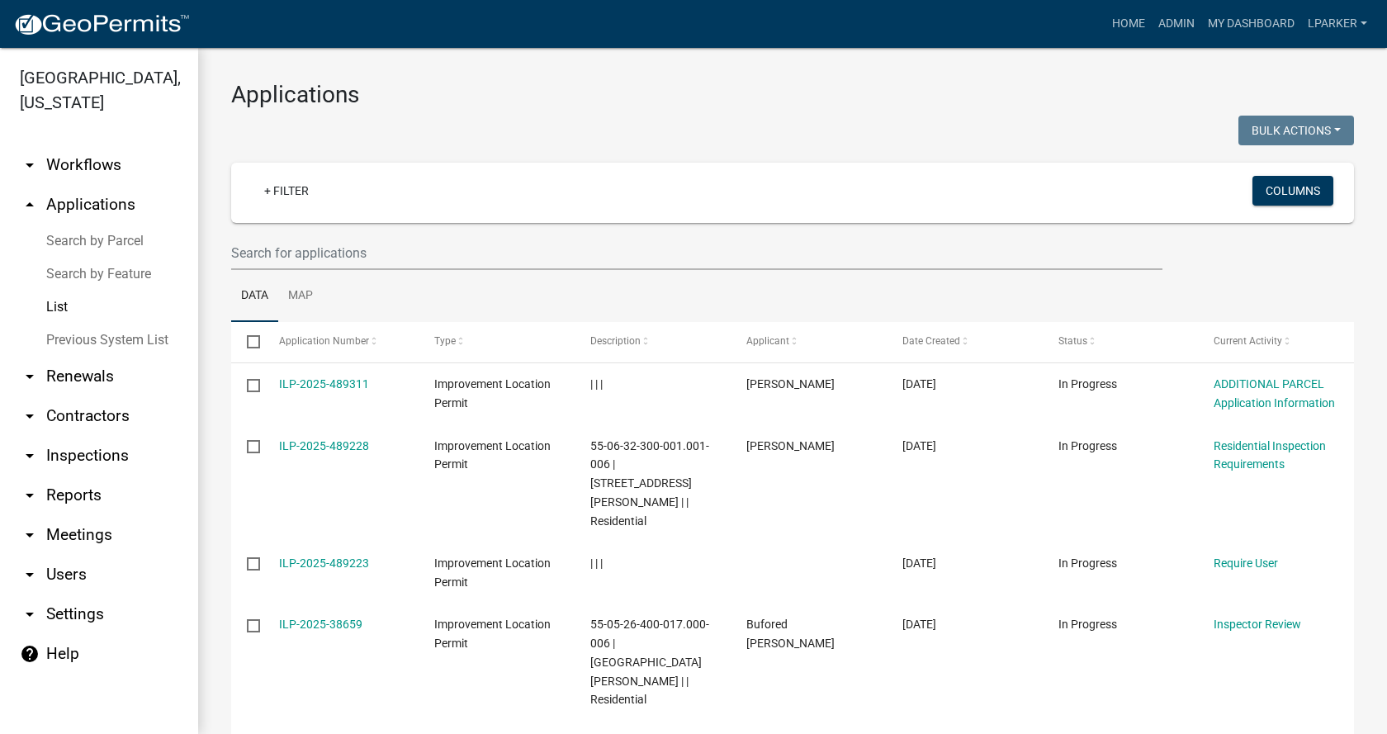
click at [471, 69] on div "Applications Bulk Actions Void Expire Lock Withdraw + Filter Columns Data Map S…" at bounding box center [792, 691] width 1189 height 1287
click at [247, 244] on input "text" at bounding box center [697, 253] width 932 height 34
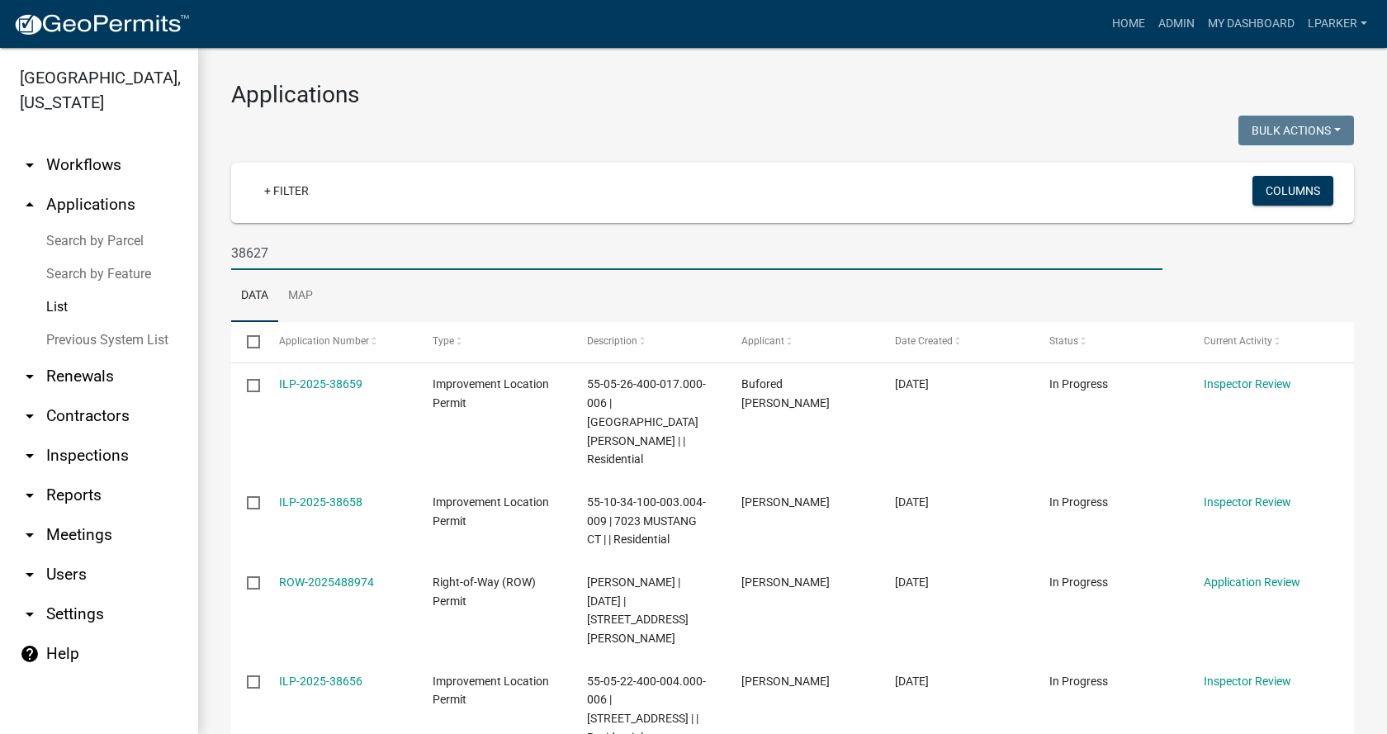
type input "38627"
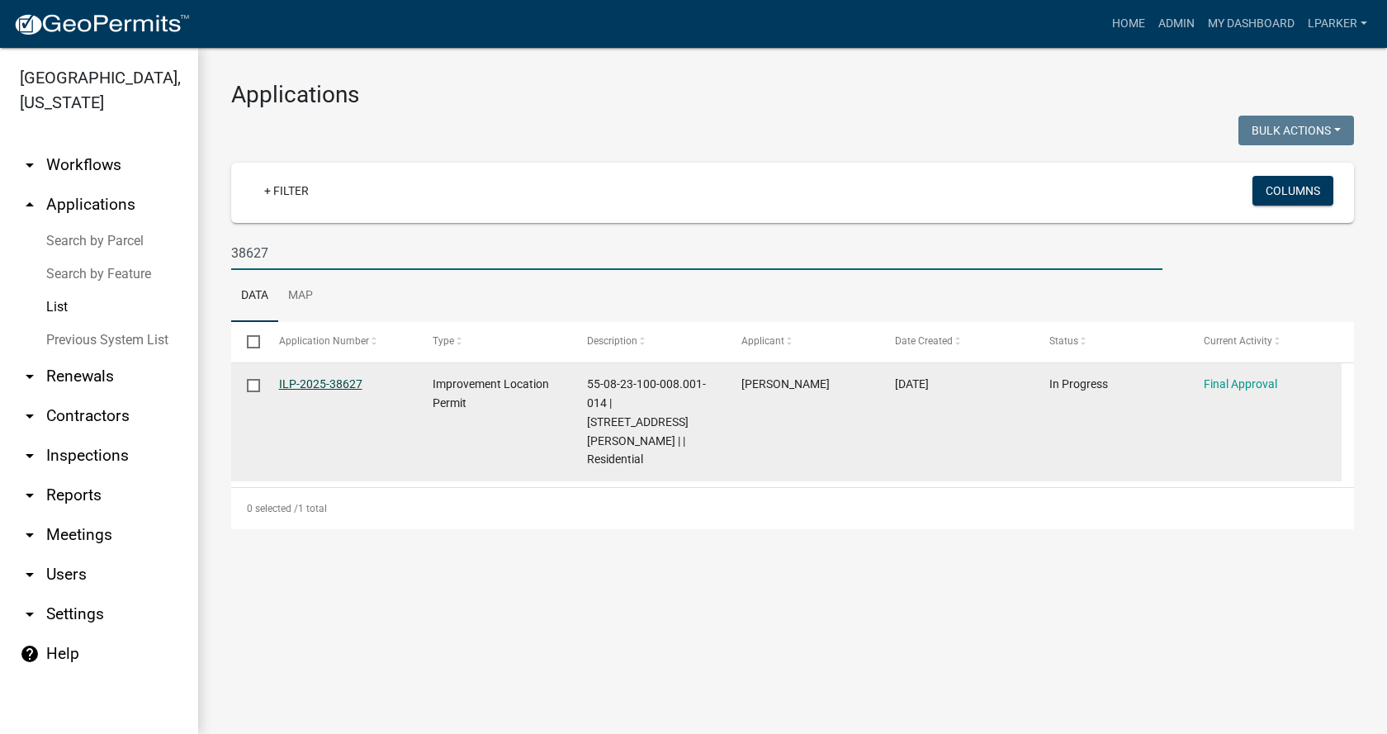
click at [311, 377] on link "ILP-2025-38627" at bounding box center [320, 383] width 83 height 13
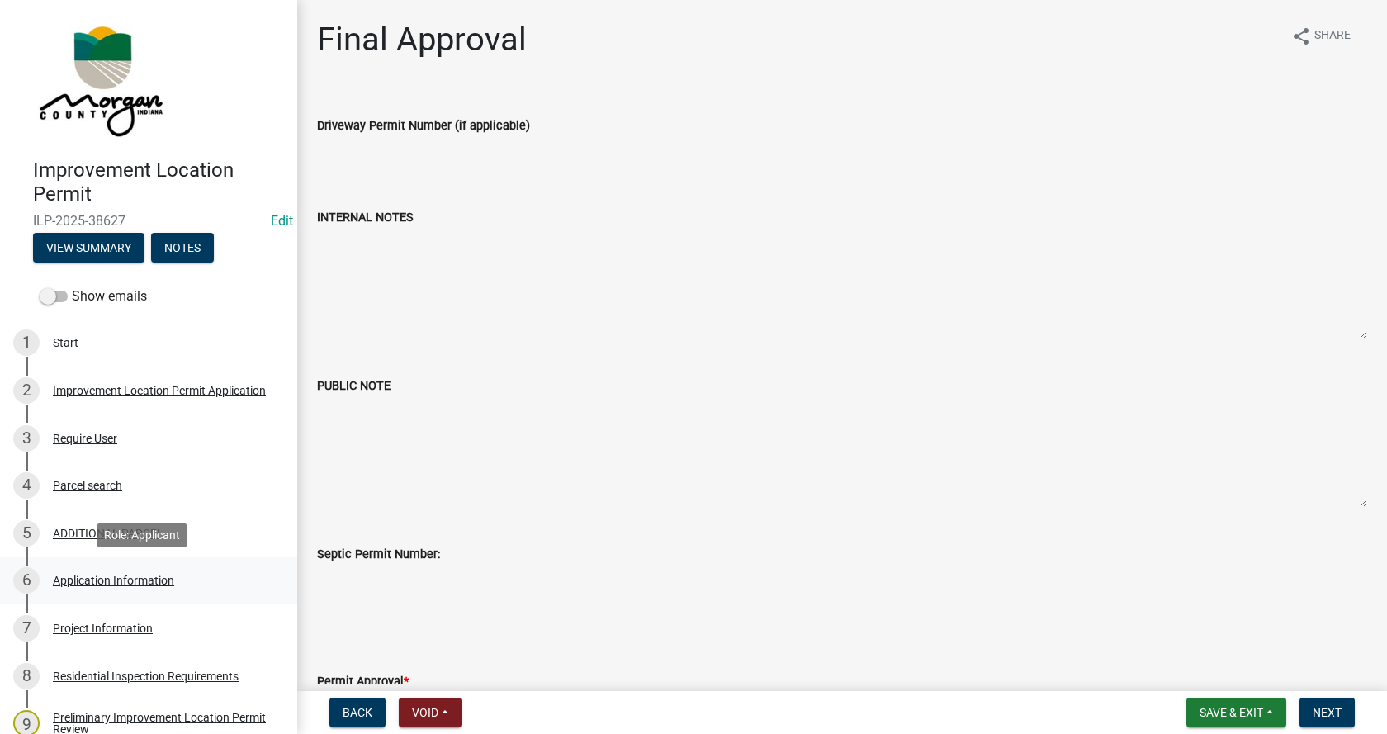
click at [62, 576] on div "Application Information" at bounding box center [113, 581] width 121 height 12
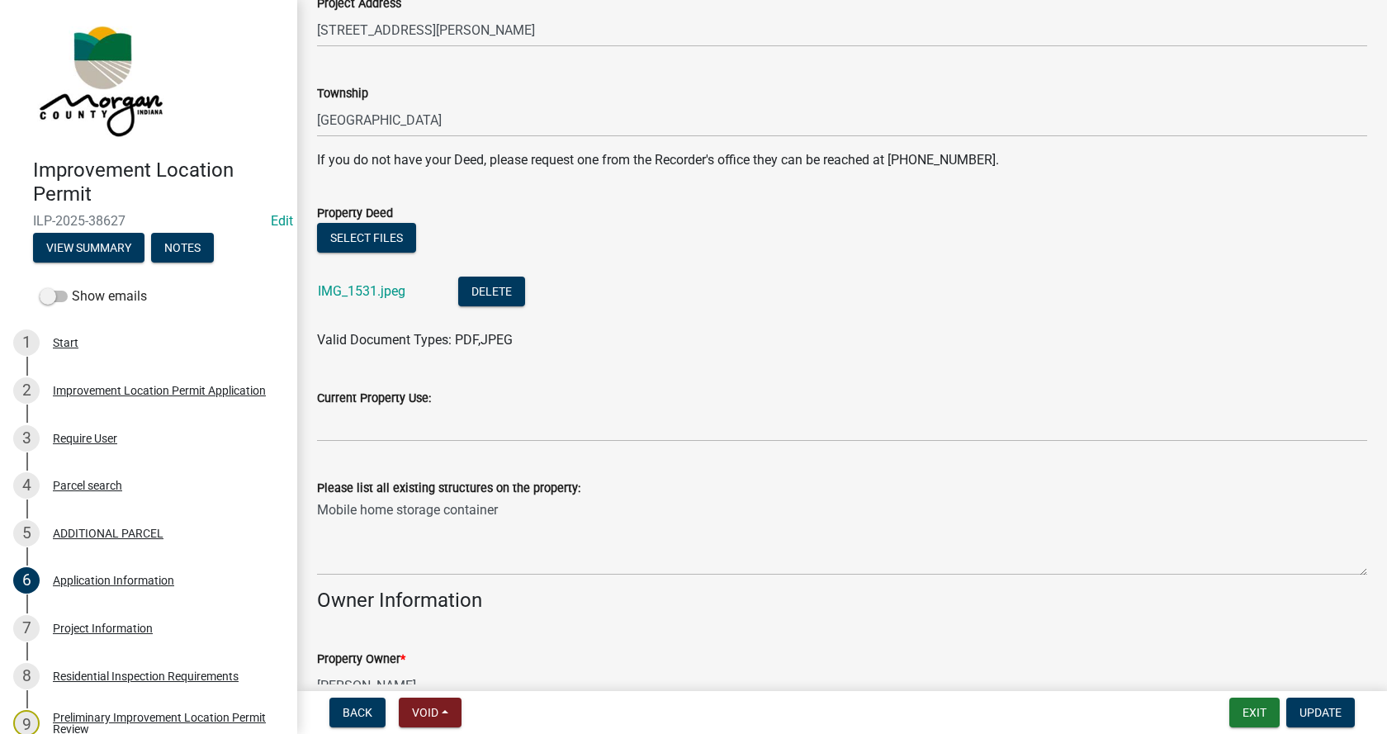
scroll to position [330, 0]
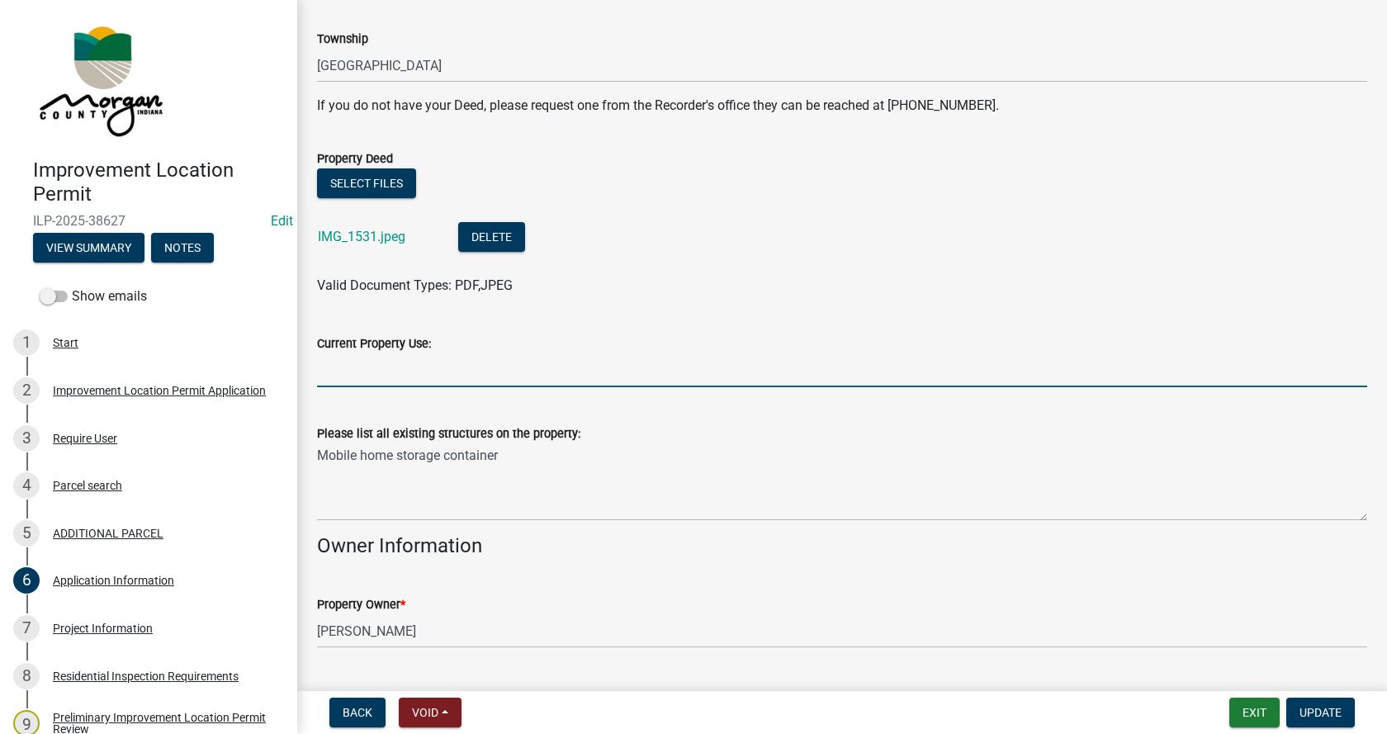
click at [329, 372] on input "Current Property Use:" at bounding box center [842, 370] width 1050 height 34
type input "residential"
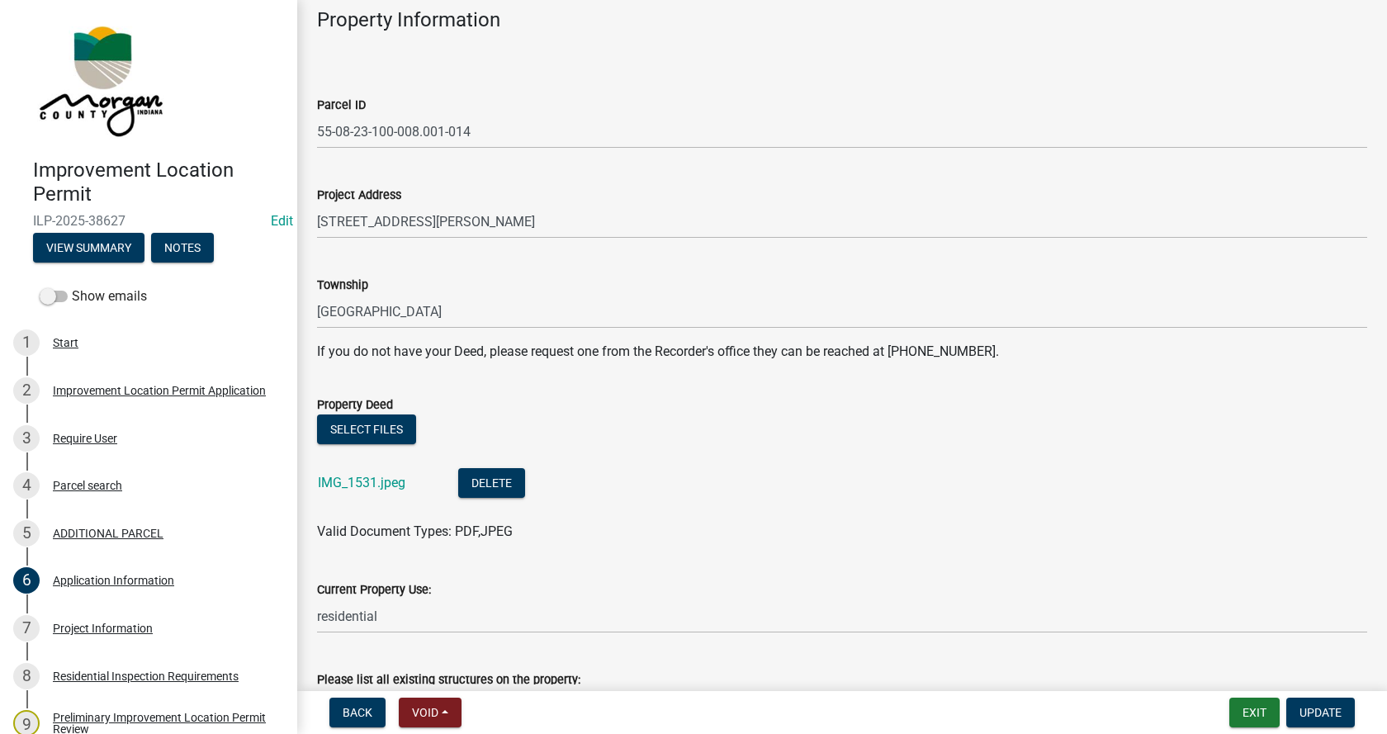
scroll to position [83, 0]
click at [58, 486] on div "Parcel search" at bounding box center [87, 486] width 69 height 12
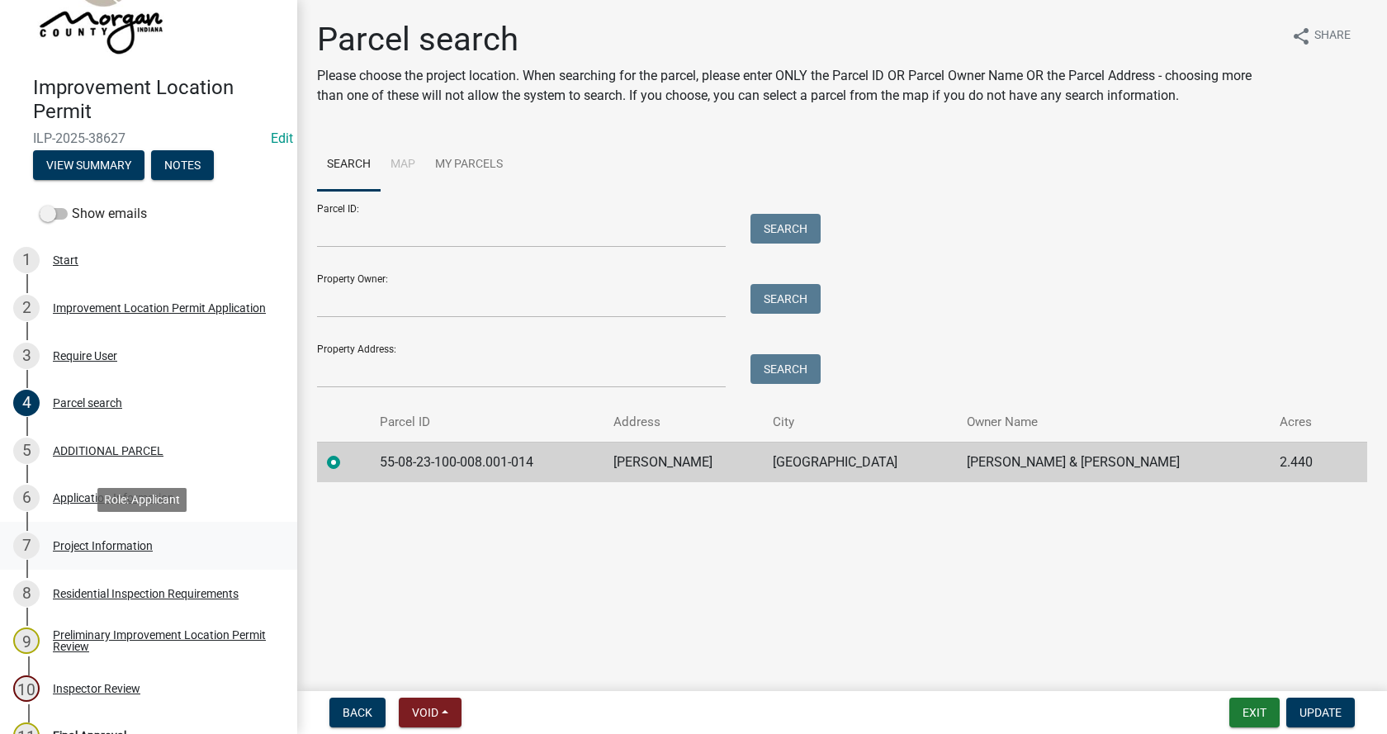
click at [66, 543] on div "Project Information" at bounding box center [103, 546] width 100 height 12
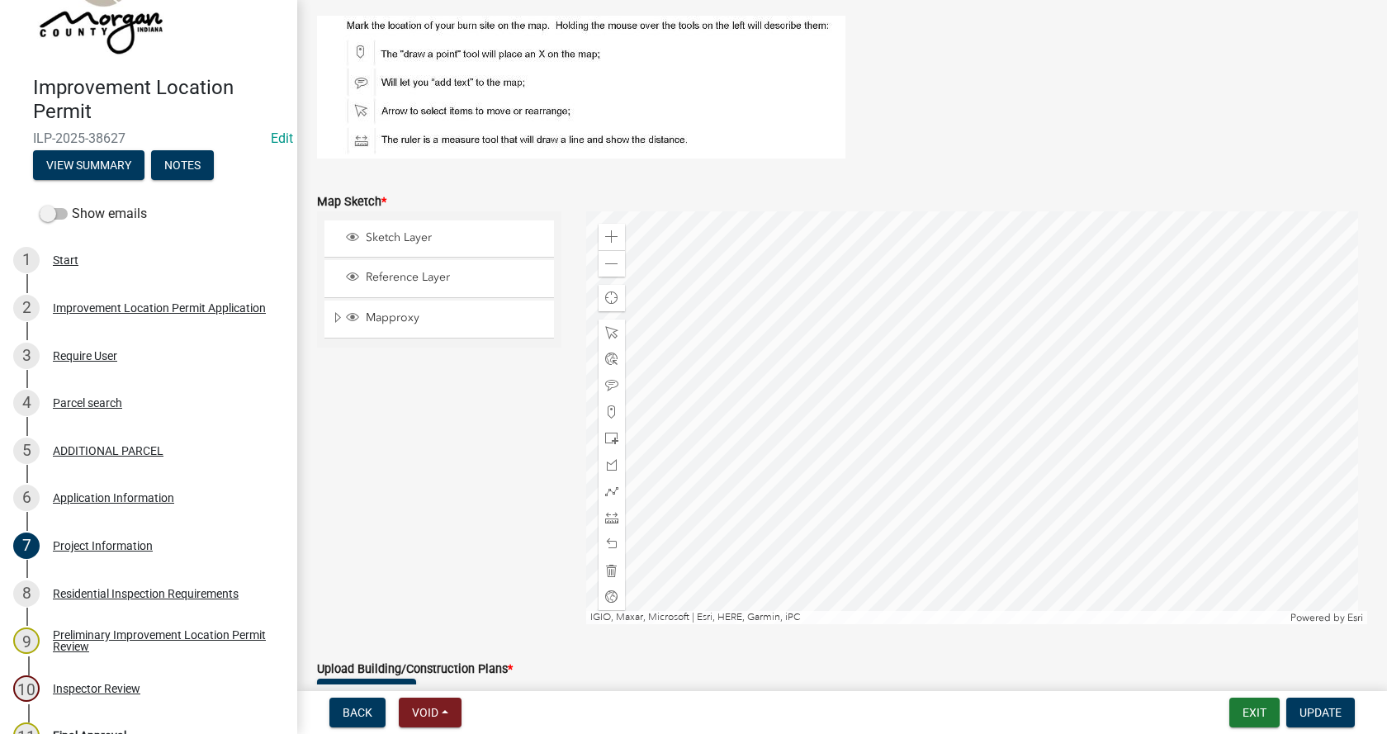
scroll to position [2808, 0]
click at [613, 232] on span at bounding box center [611, 236] width 13 height 13
click at [916, 306] on div at bounding box center [977, 417] width 782 height 413
click at [837, 332] on div at bounding box center [977, 417] width 782 height 413
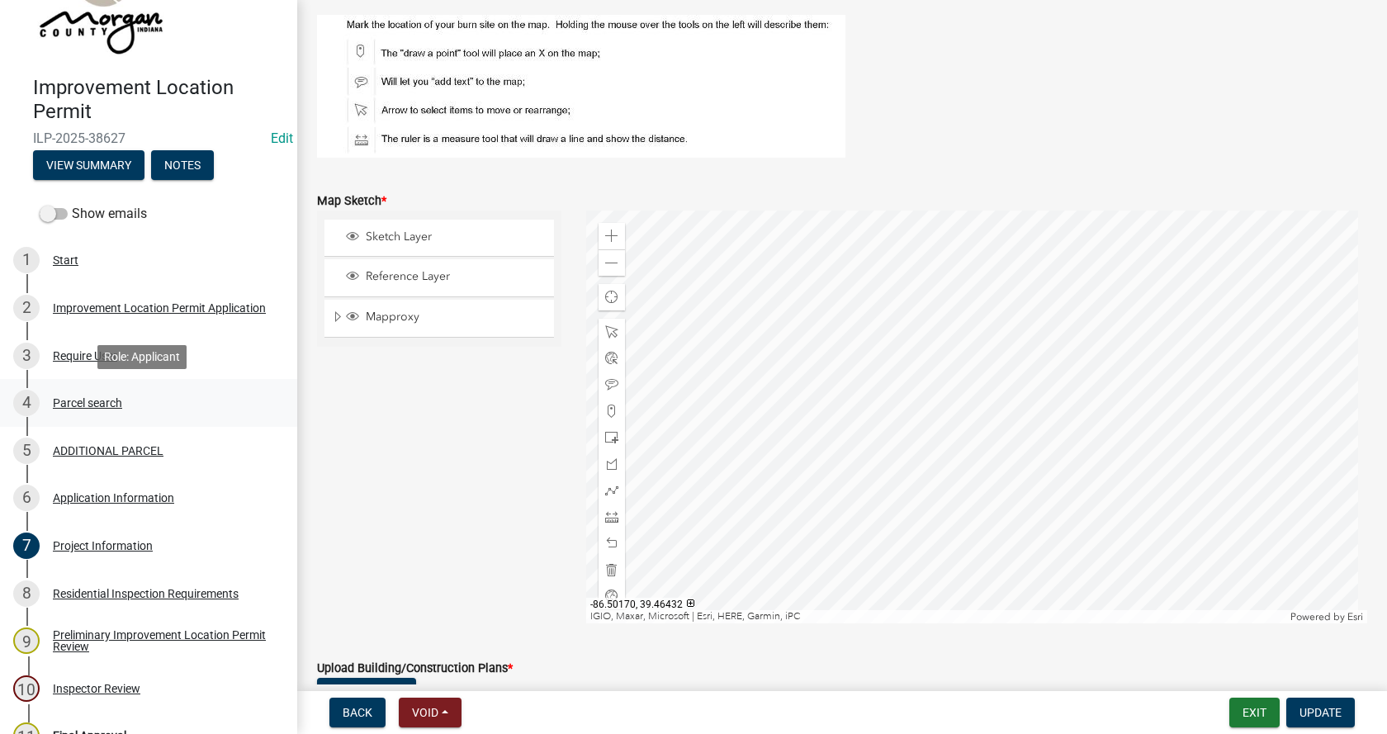
click at [64, 399] on div "Parcel search" at bounding box center [87, 403] width 69 height 12
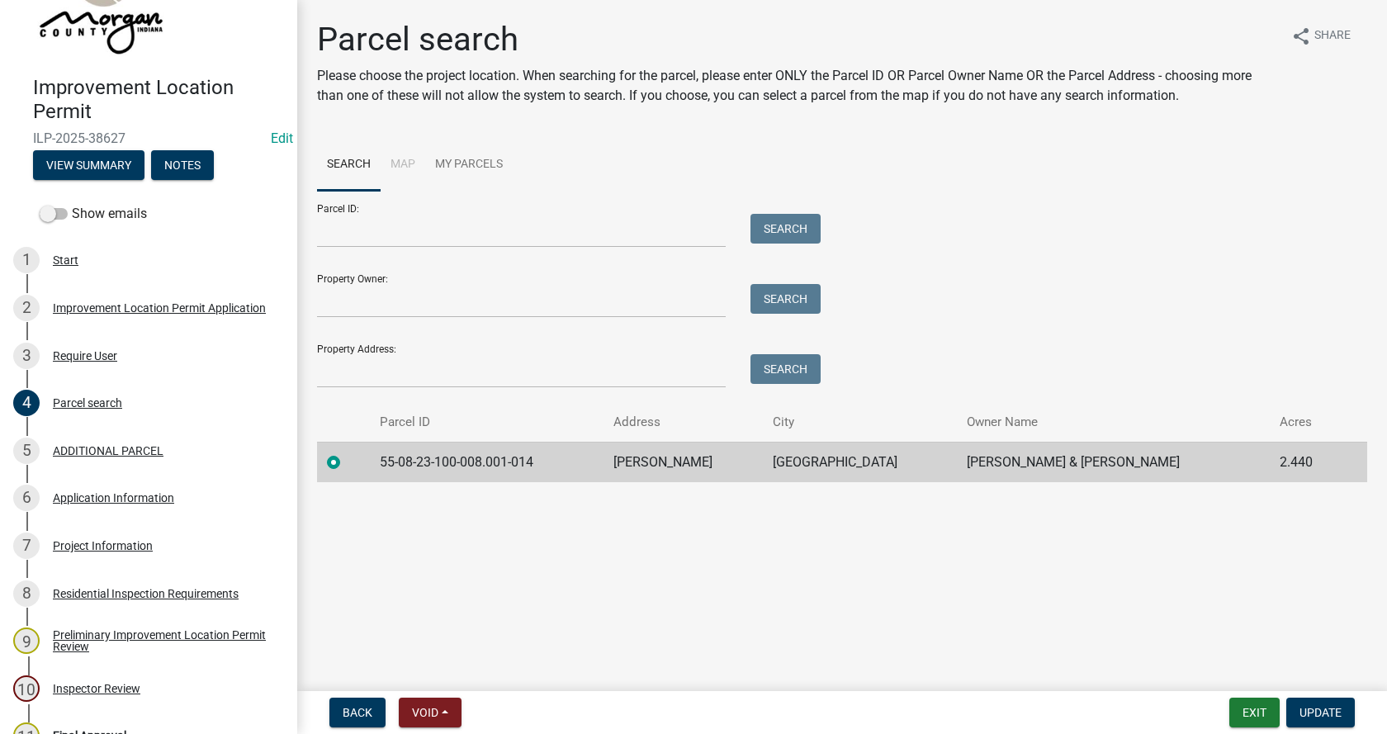
click at [347, 453] on label at bounding box center [347, 453] width 0 height 0
click at [347, 463] on input "radio" at bounding box center [352, 458] width 11 height 11
click at [370, 239] on input "Parcel ID:" at bounding box center [521, 231] width 409 height 34
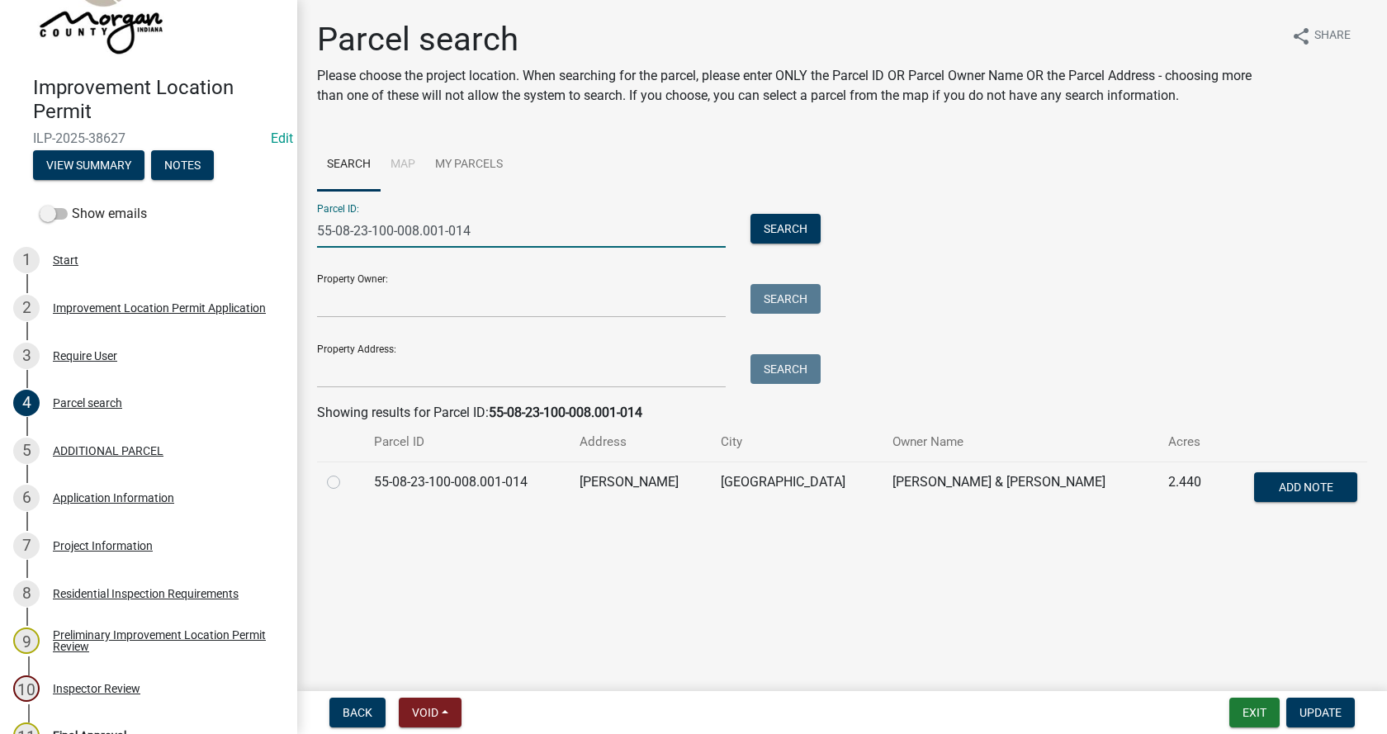
type input "55-08-23-100-008.001-014"
click at [347, 472] on label at bounding box center [347, 472] width 0 height 0
click at [347, 483] on input "radio" at bounding box center [352, 477] width 11 height 11
radio input "true"
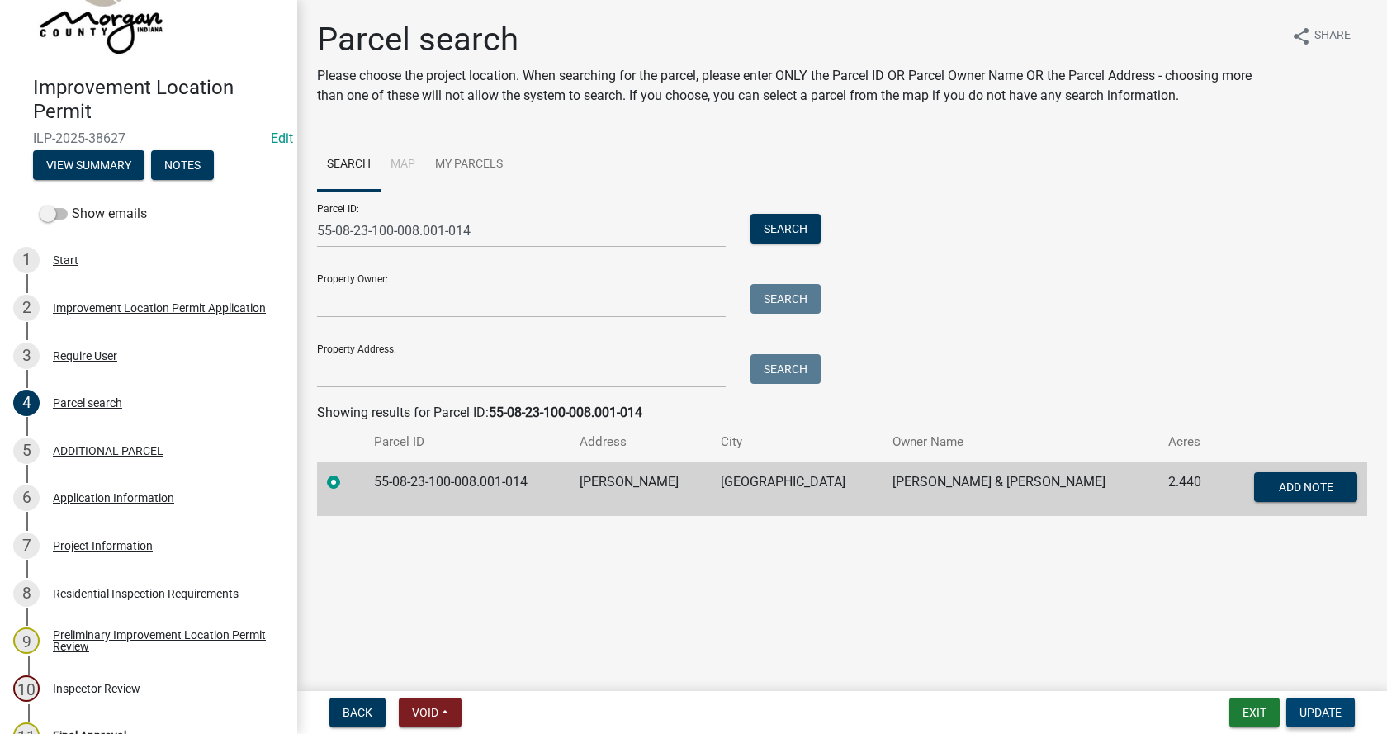
click at [1314, 709] on span "Update" at bounding box center [1321, 712] width 42 height 13
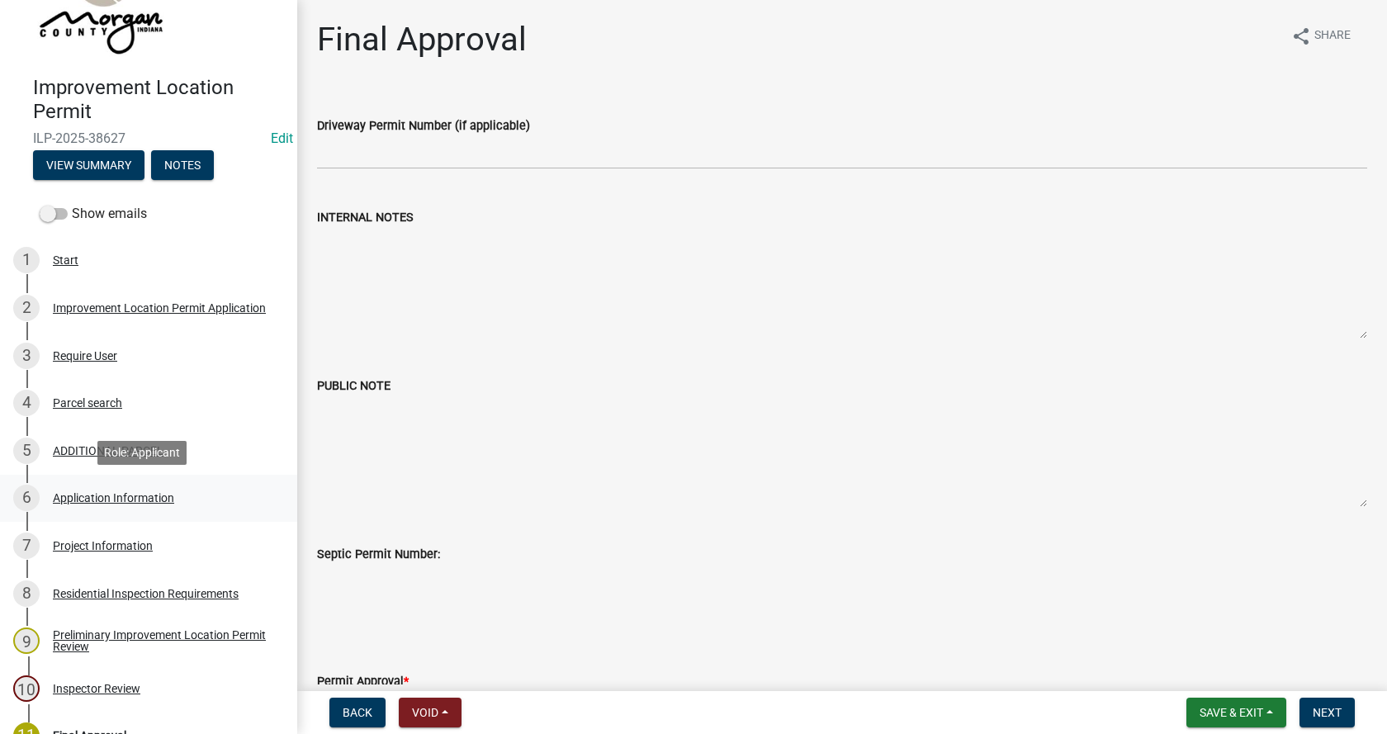
click at [63, 493] on div "Application Information" at bounding box center [113, 498] width 121 height 12
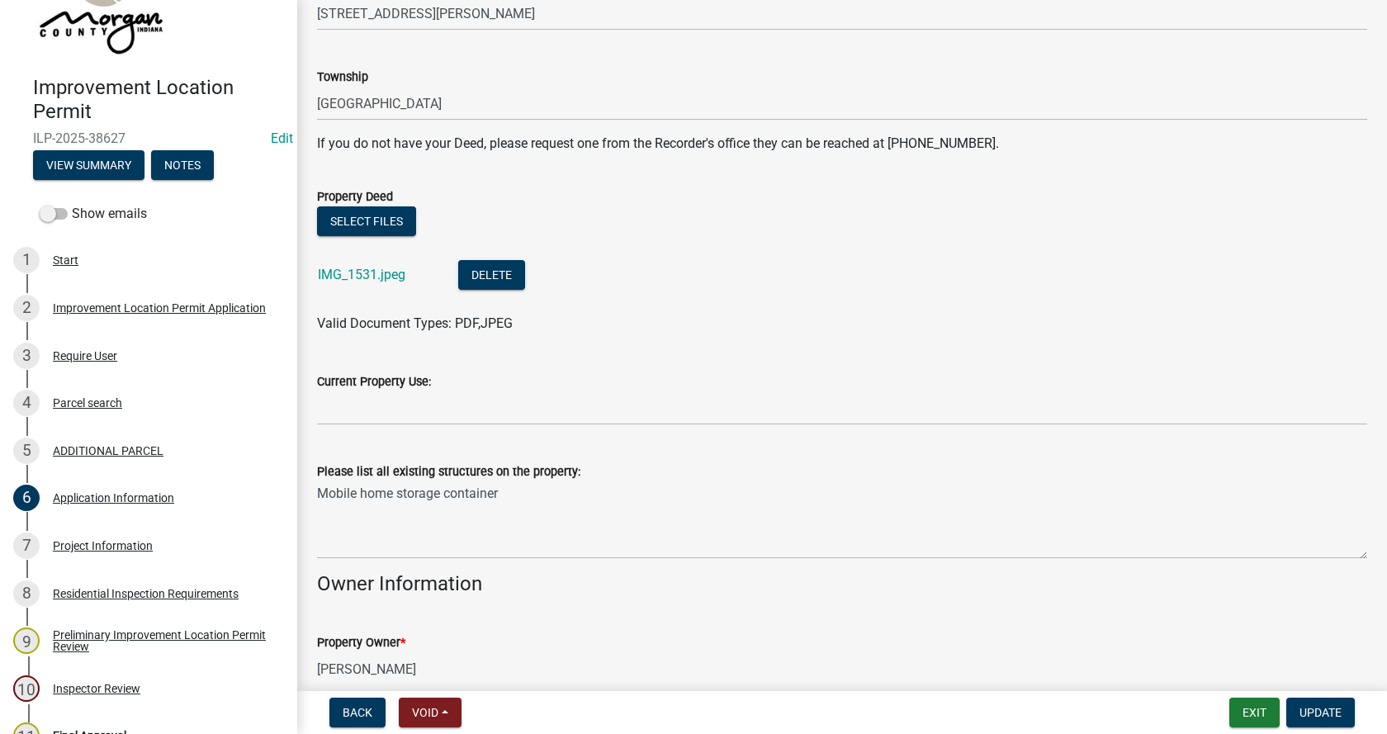
scroll to position [330, 0]
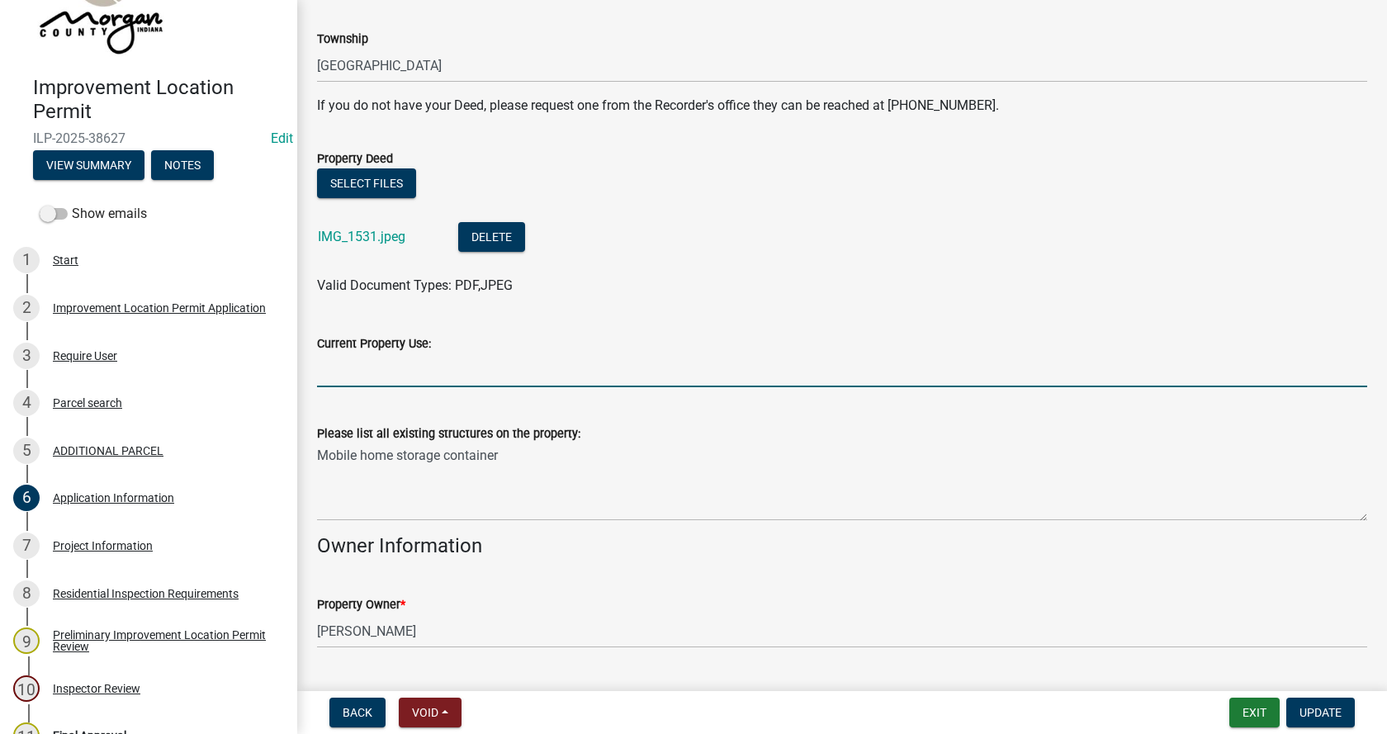
click at [334, 374] on input "Current Property Use:" at bounding box center [842, 370] width 1050 height 34
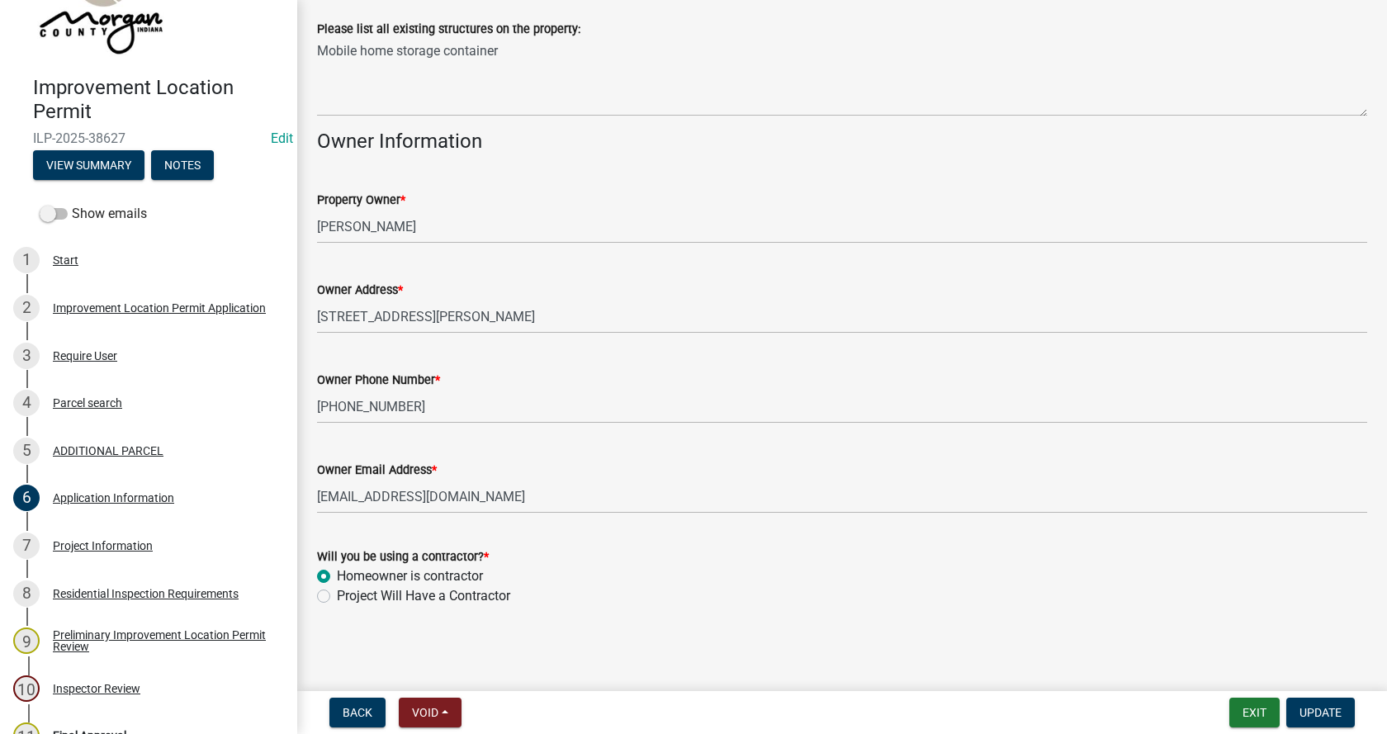
scroll to position [736, 0]
type input "residential"
click at [1313, 711] on span "Update" at bounding box center [1321, 712] width 42 height 13
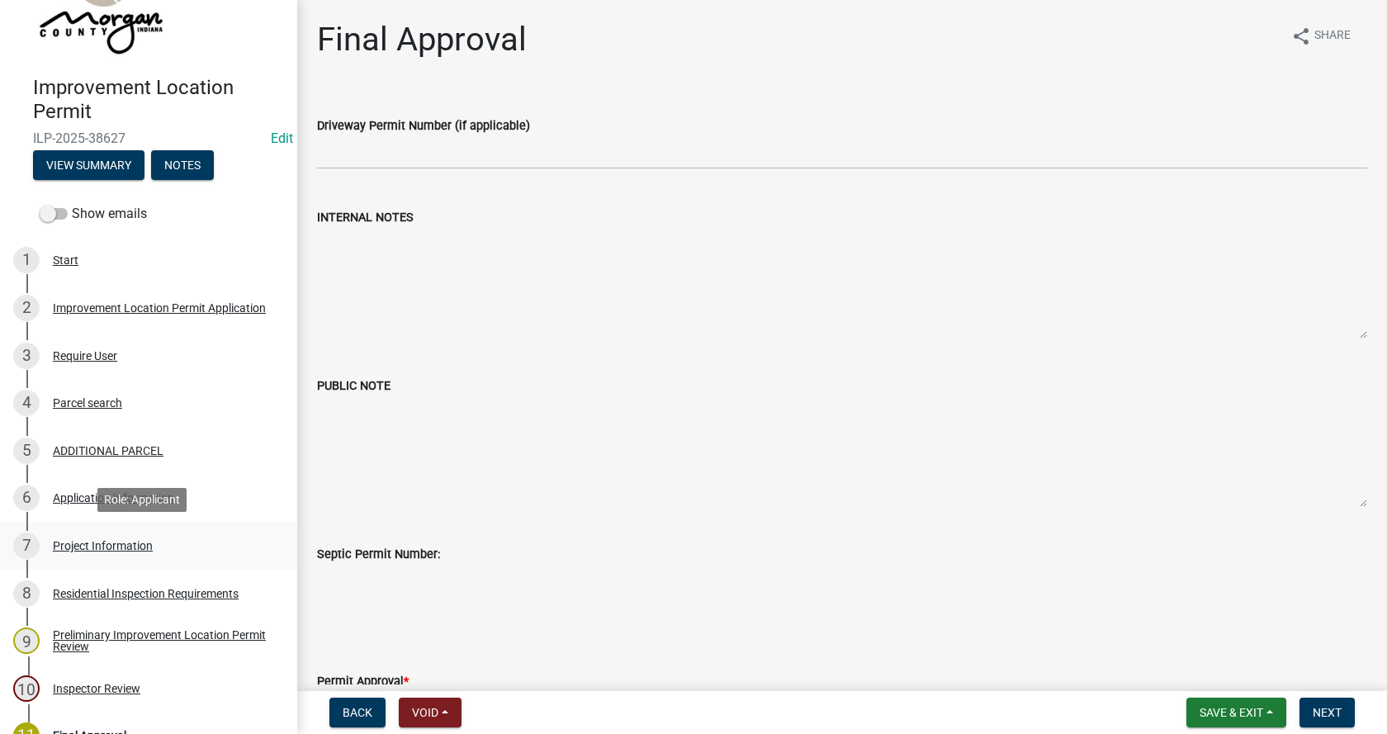
click at [59, 543] on div "Project Information" at bounding box center [103, 546] width 100 height 12
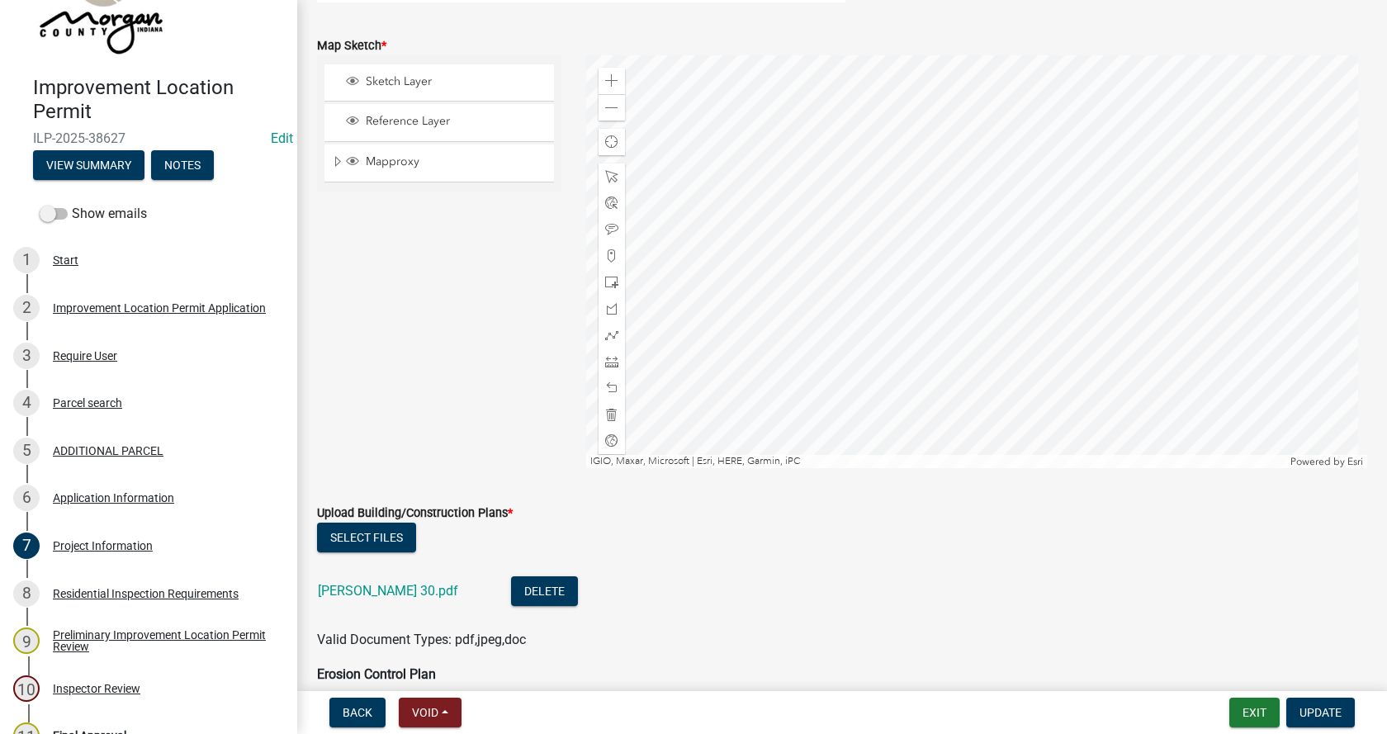
scroll to position [2973, 0]
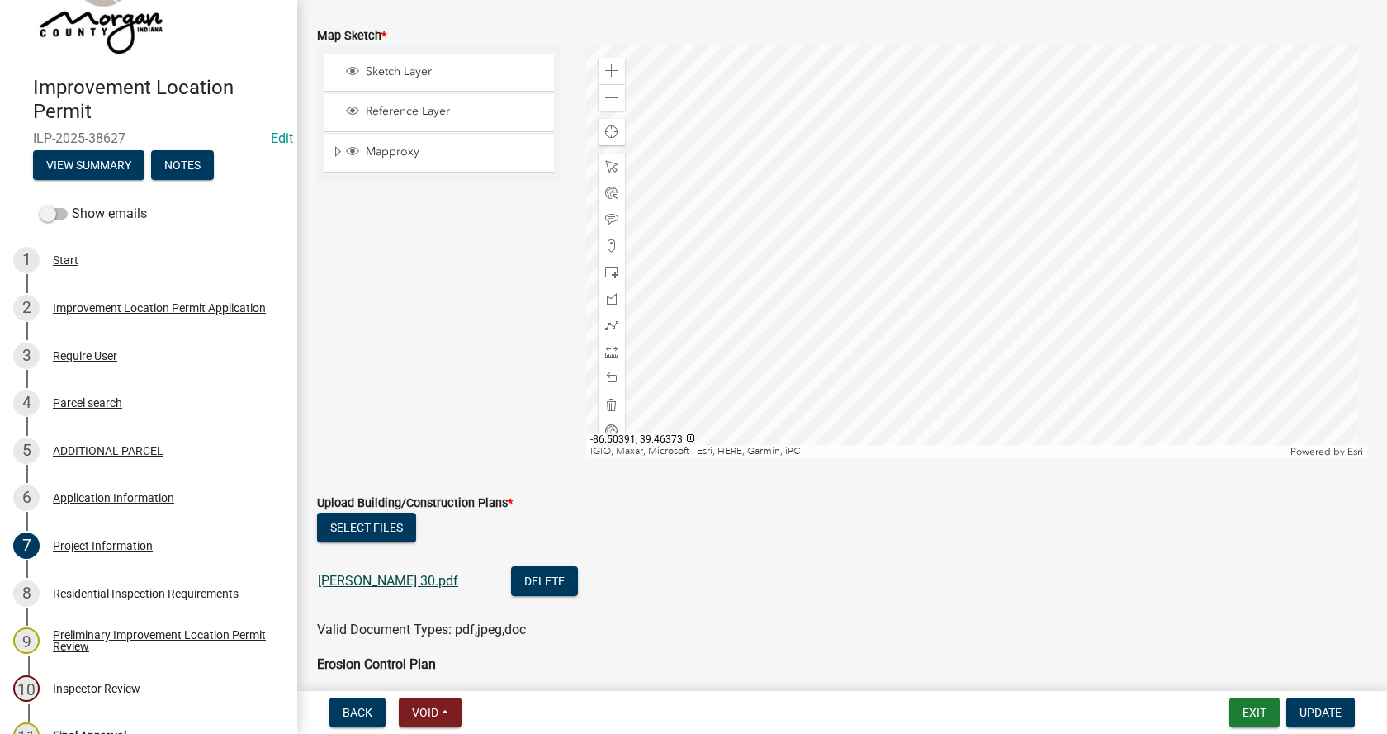
click at [353, 582] on link "[PERSON_NAME] 30.pdf" at bounding box center [388, 581] width 140 height 16
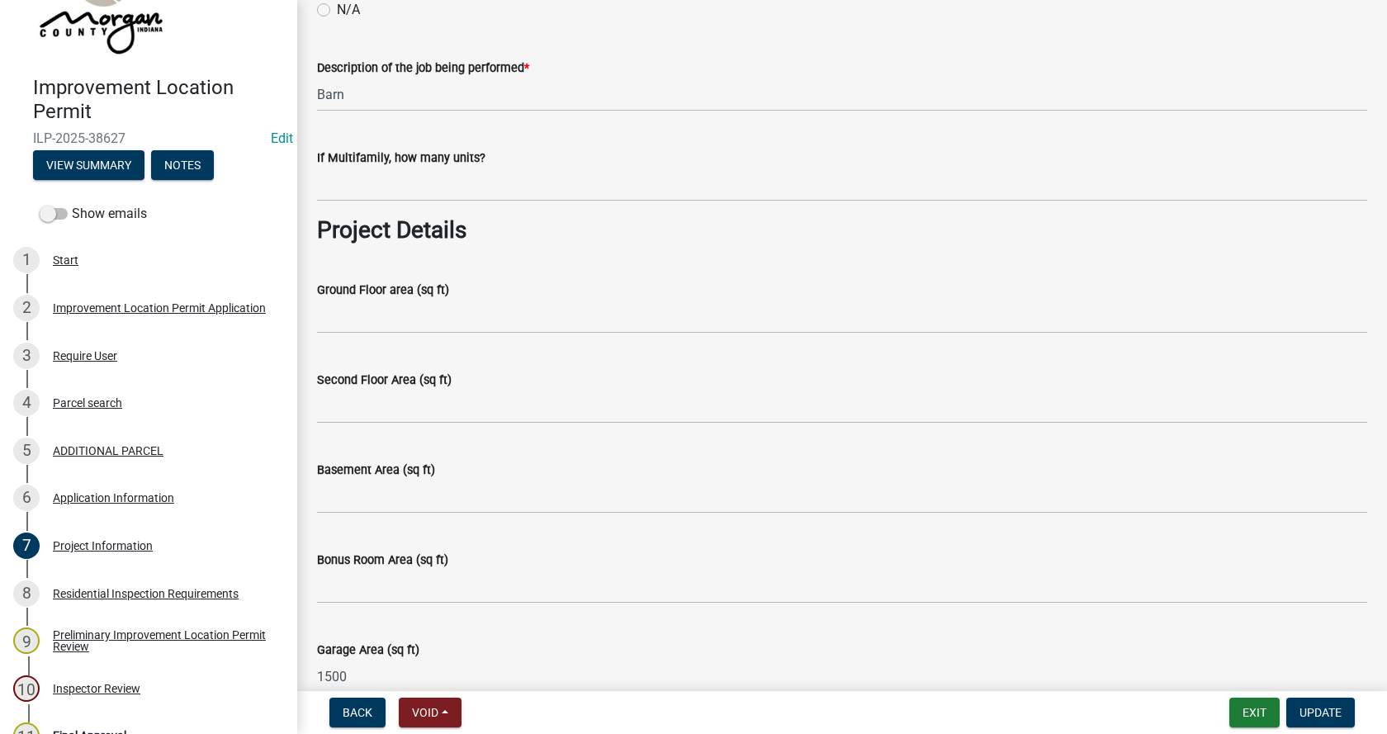
scroll to position [495, 0]
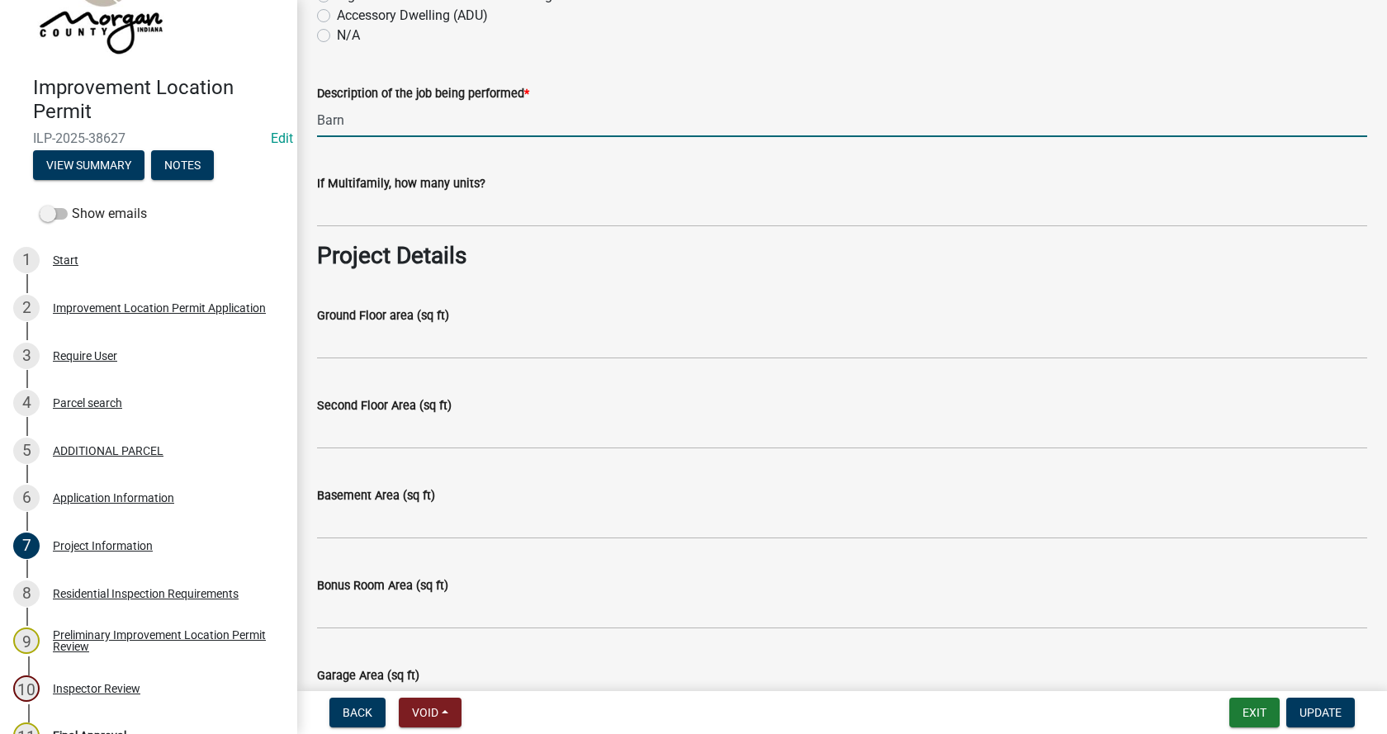
click at [317, 109] on input "Barn" at bounding box center [842, 120] width 1050 height 34
click at [467, 120] on input "30x50 steel storage barn" at bounding box center [842, 120] width 1050 height 34
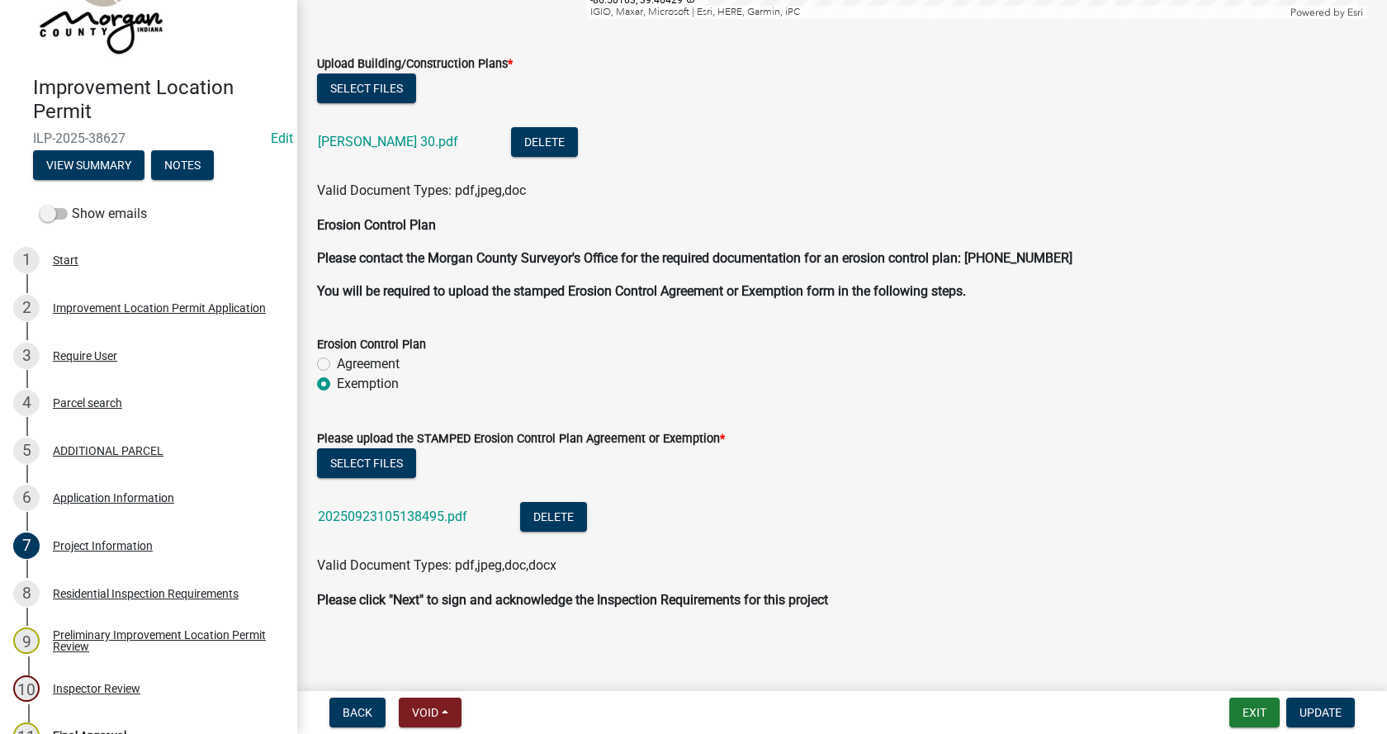
scroll to position [3416, 0]
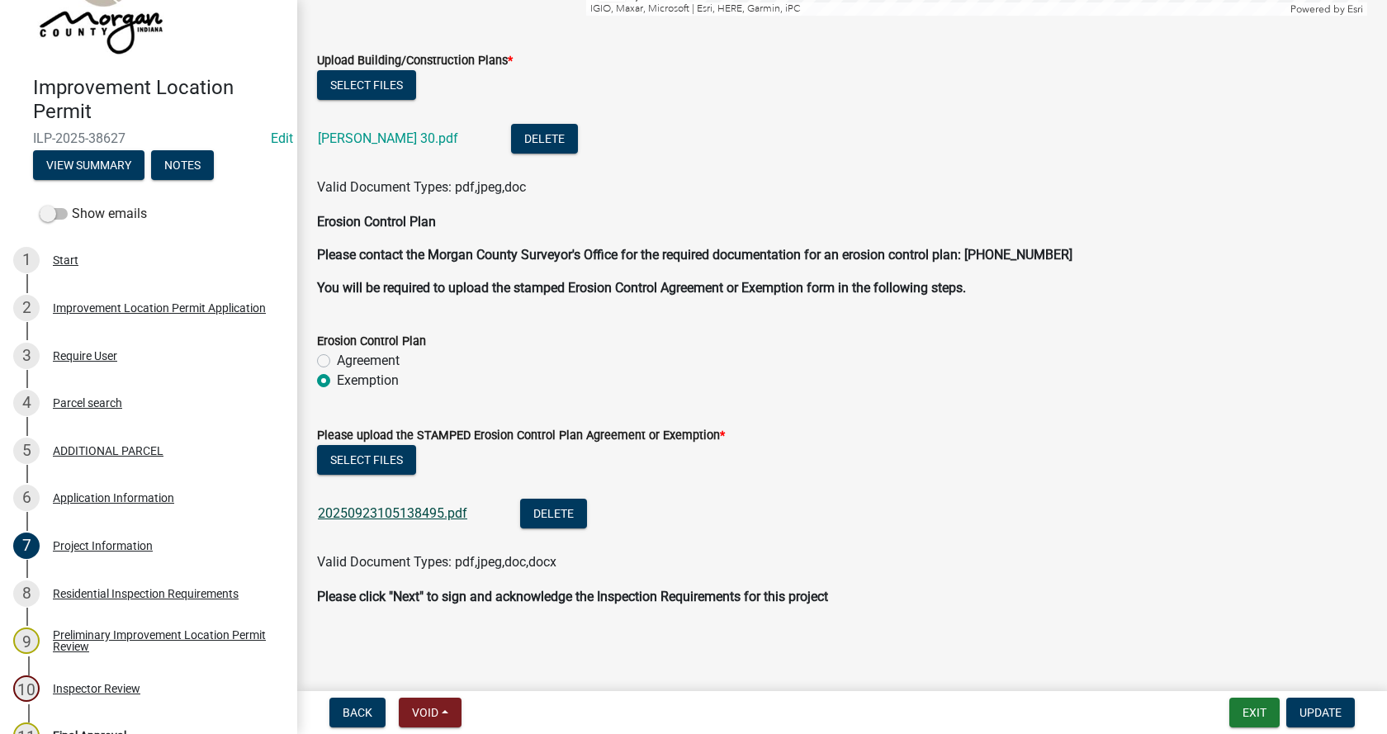
type input "30x50 steel storage building"
click at [365, 512] on link "20250923105138495.pdf" at bounding box center [392, 513] width 149 height 16
click at [1326, 713] on span "Update" at bounding box center [1321, 712] width 42 height 13
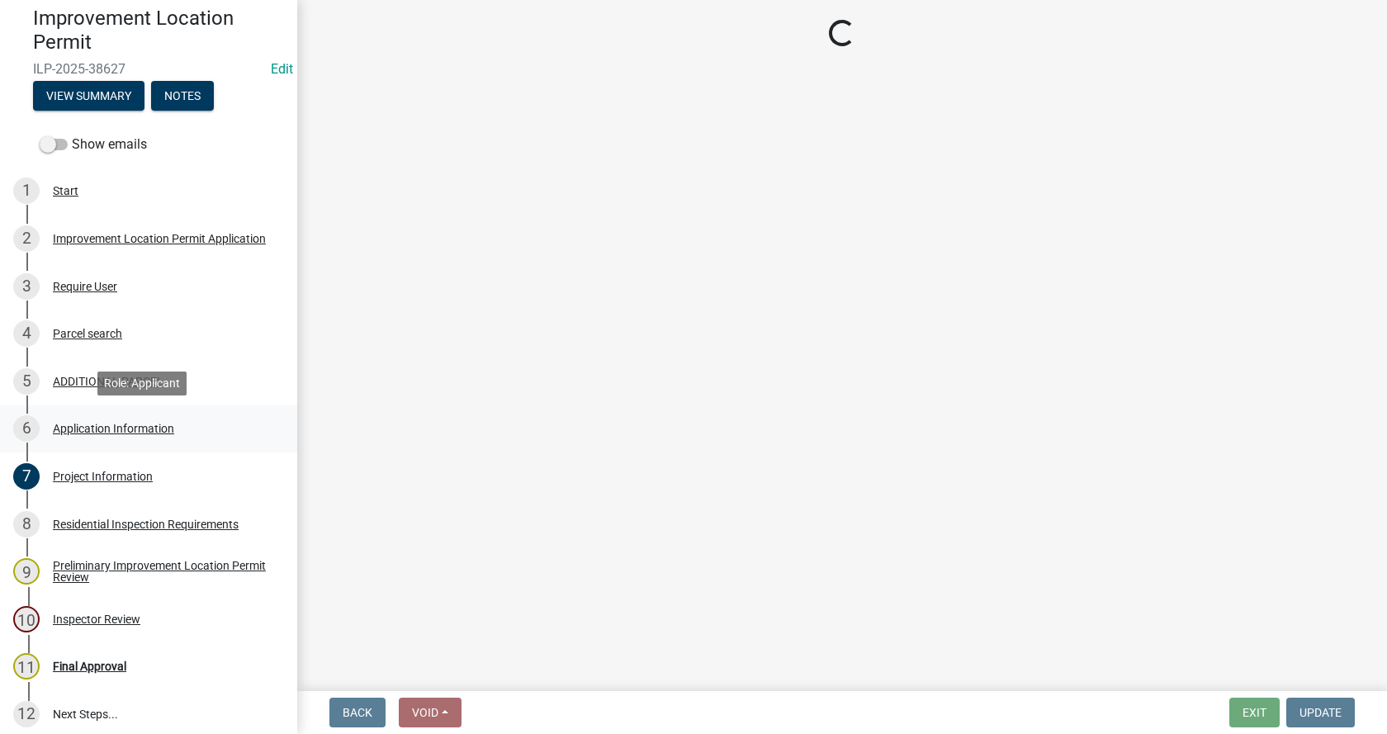
scroll to position [273, 0]
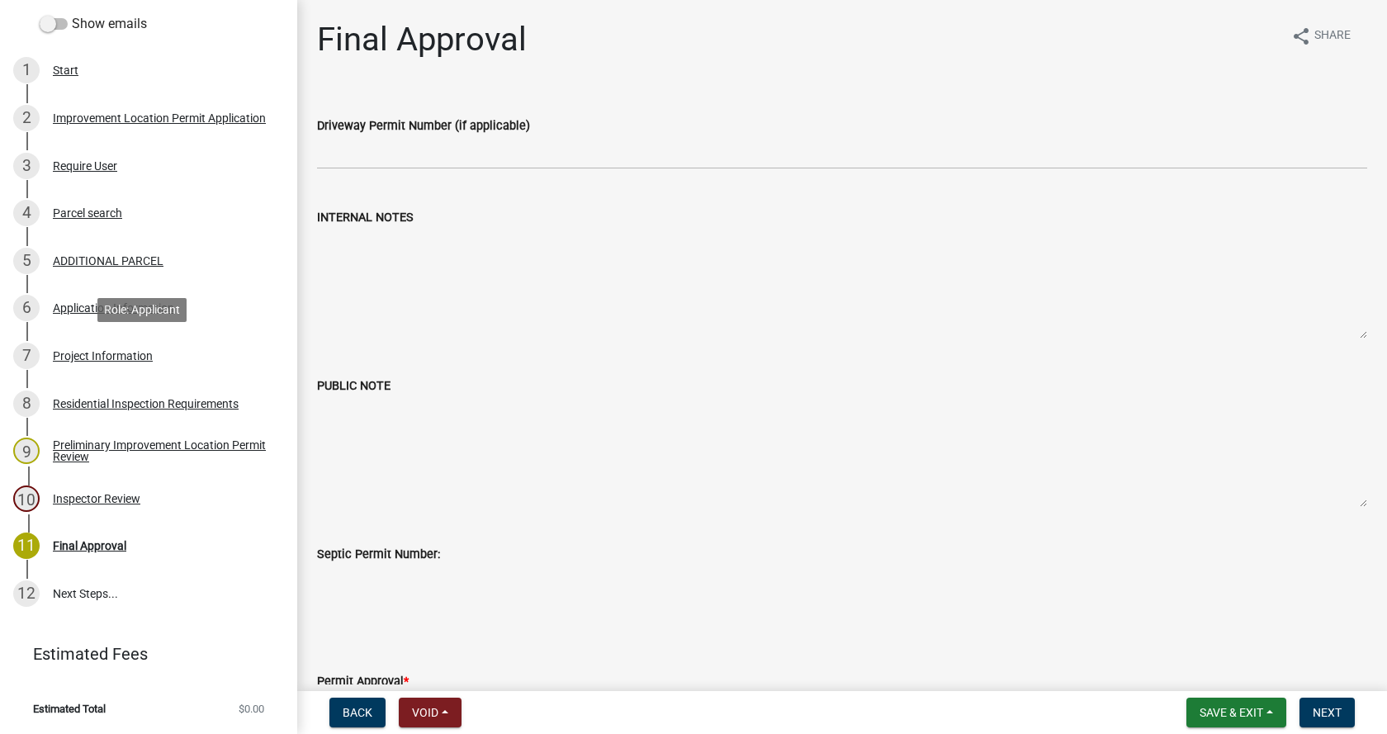
click at [59, 350] on div "Project Information" at bounding box center [103, 356] width 100 height 12
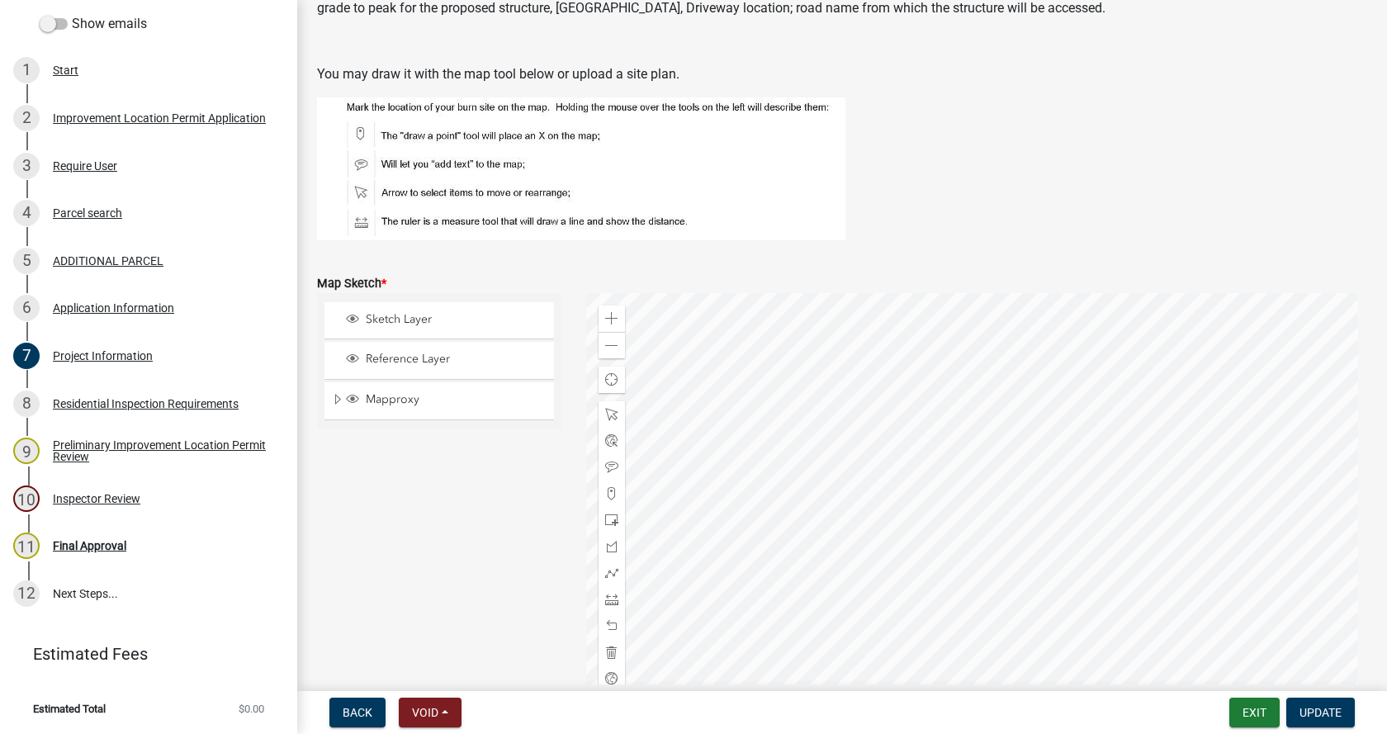
scroll to position [2973, 0]
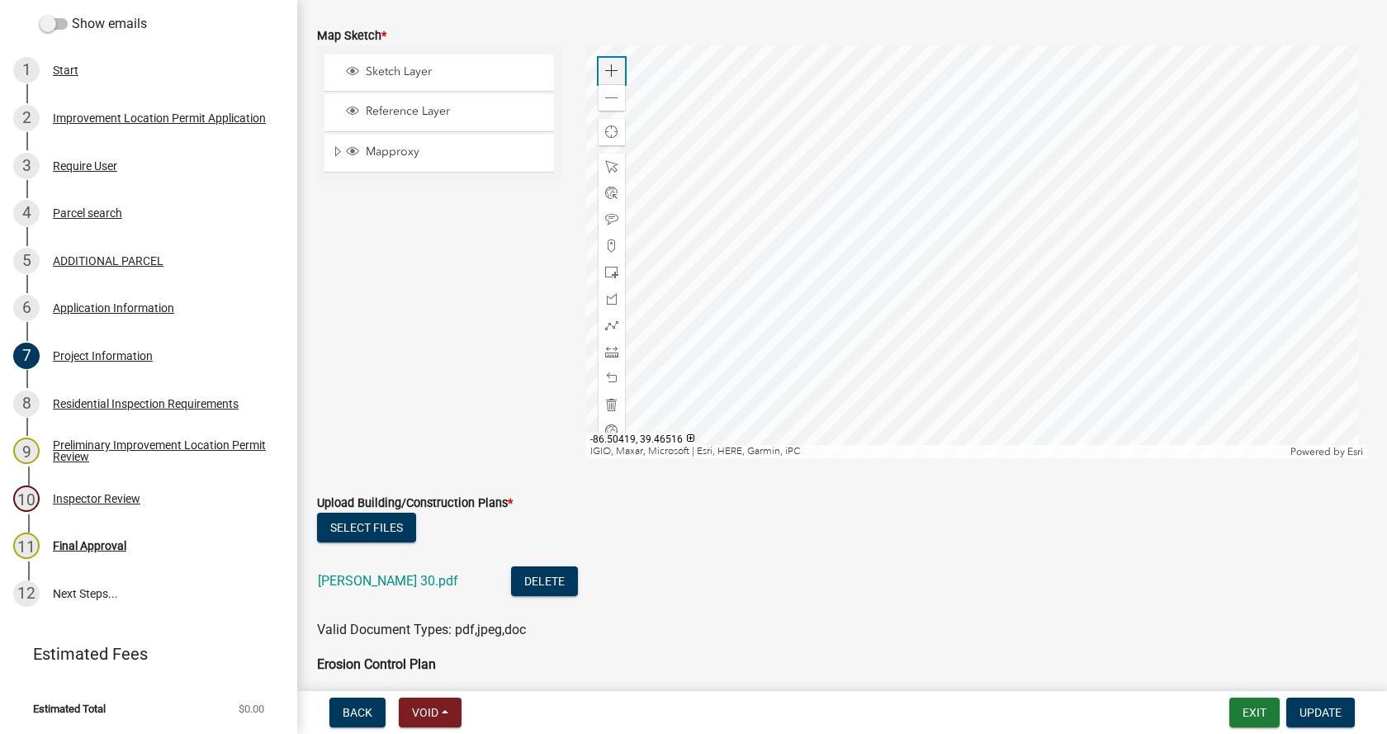
click at [610, 64] on div "Zoom in" at bounding box center [612, 71] width 26 height 26
click at [805, 208] on div at bounding box center [977, 251] width 782 height 413
click at [751, 241] on div at bounding box center [977, 251] width 782 height 413
click at [994, 282] on div at bounding box center [977, 251] width 782 height 413
click at [953, 231] on div at bounding box center [977, 251] width 782 height 413
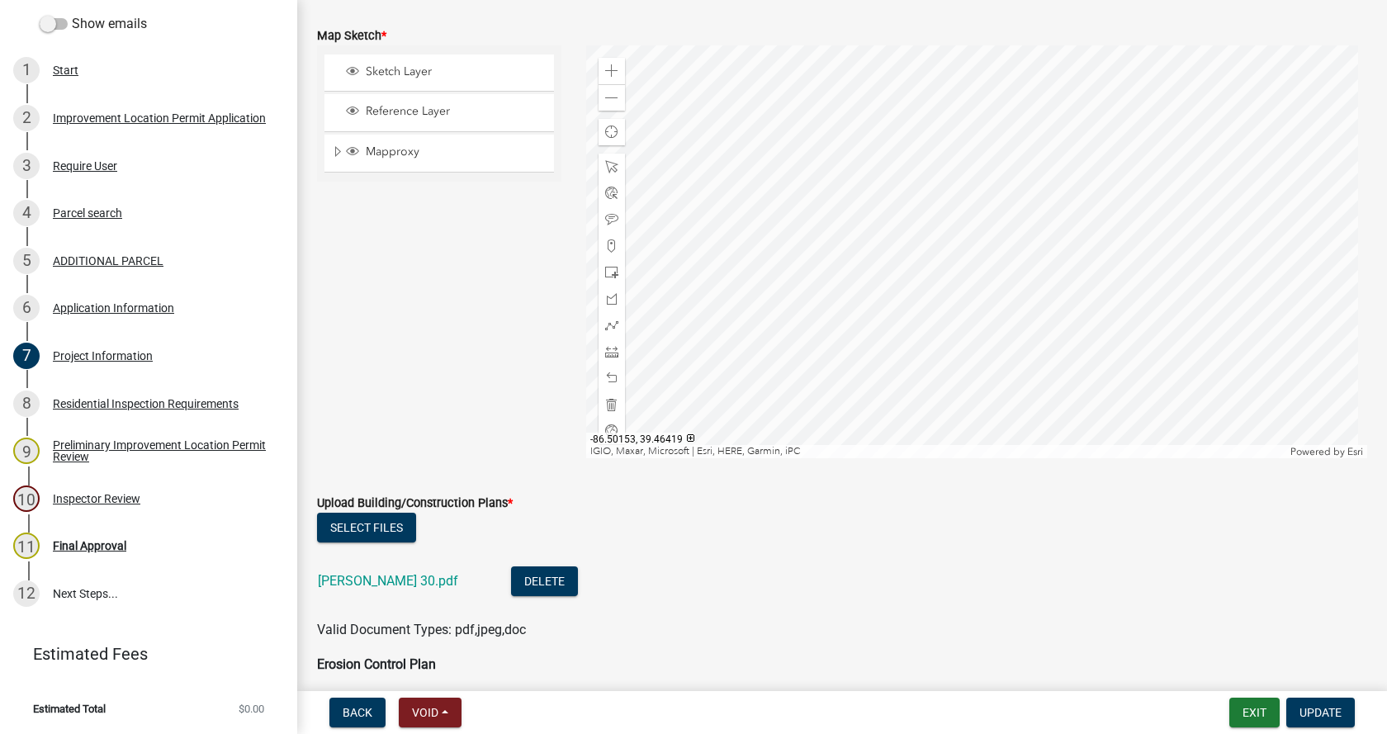
click at [932, 301] on div at bounding box center [977, 251] width 782 height 413
click at [615, 73] on div "Zoom in" at bounding box center [612, 71] width 26 height 26
click at [799, 145] on div at bounding box center [977, 251] width 782 height 413
click at [605, 353] on span at bounding box center [611, 351] width 13 height 13
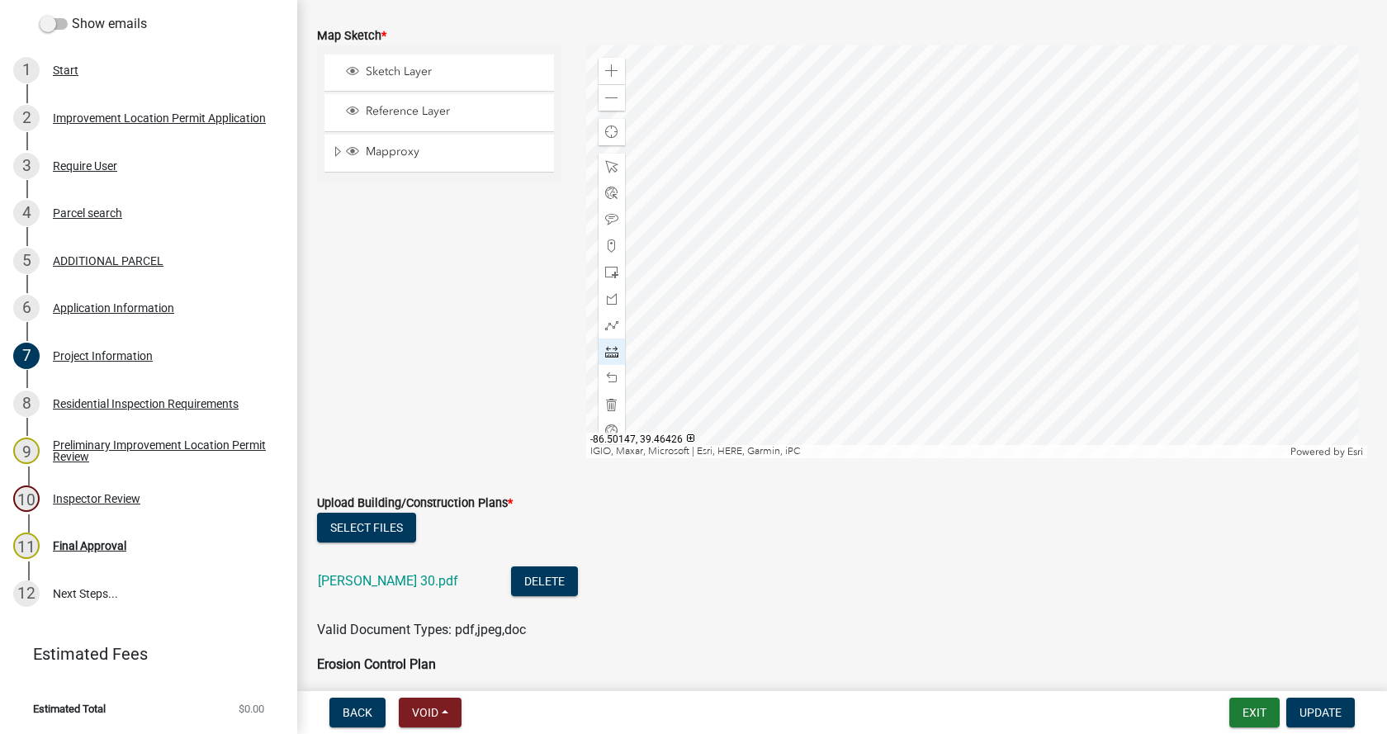
click at [815, 129] on div at bounding box center [977, 251] width 782 height 413
click at [889, 109] on div at bounding box center [977, 251] width 782 height 413
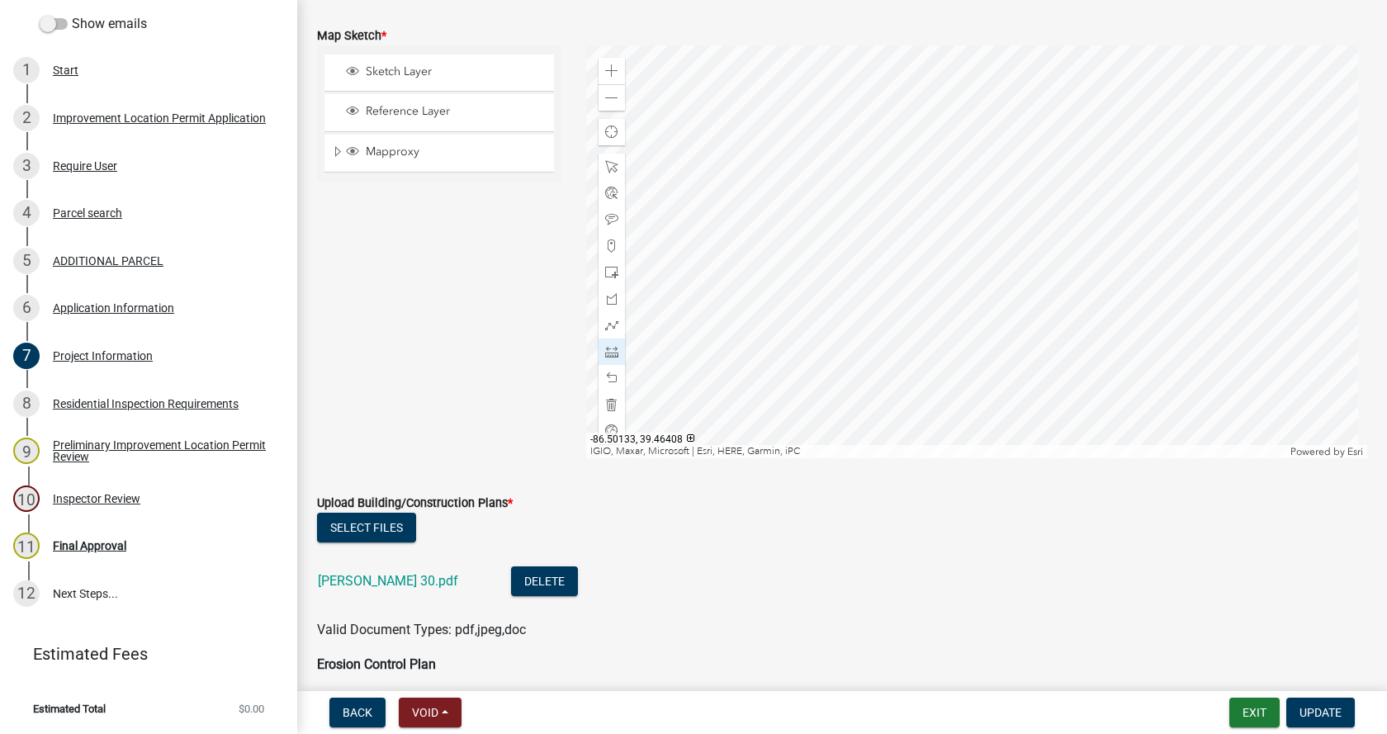
click at [970, 287] on div at bounding box center [977, 251] width 782 height 413
click at [948, 428] on div at bounding box center [977, 251] width 782 height 413
click at [957, 301] on div at bounding box center [977, 251] width 782 height 413
click at [1328, 708] on button "Update" at bounding box center [1321, 713] width 69 height 30
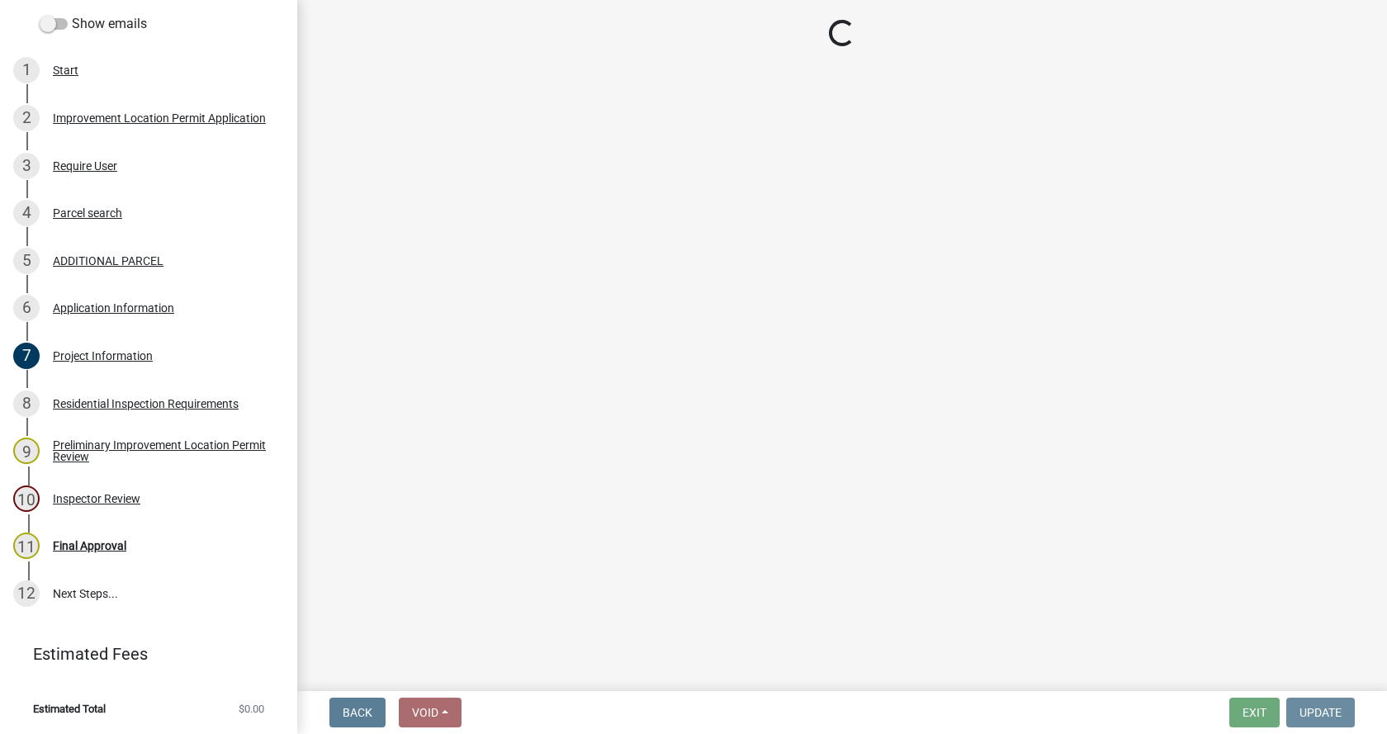
scroll to position [0, 0]
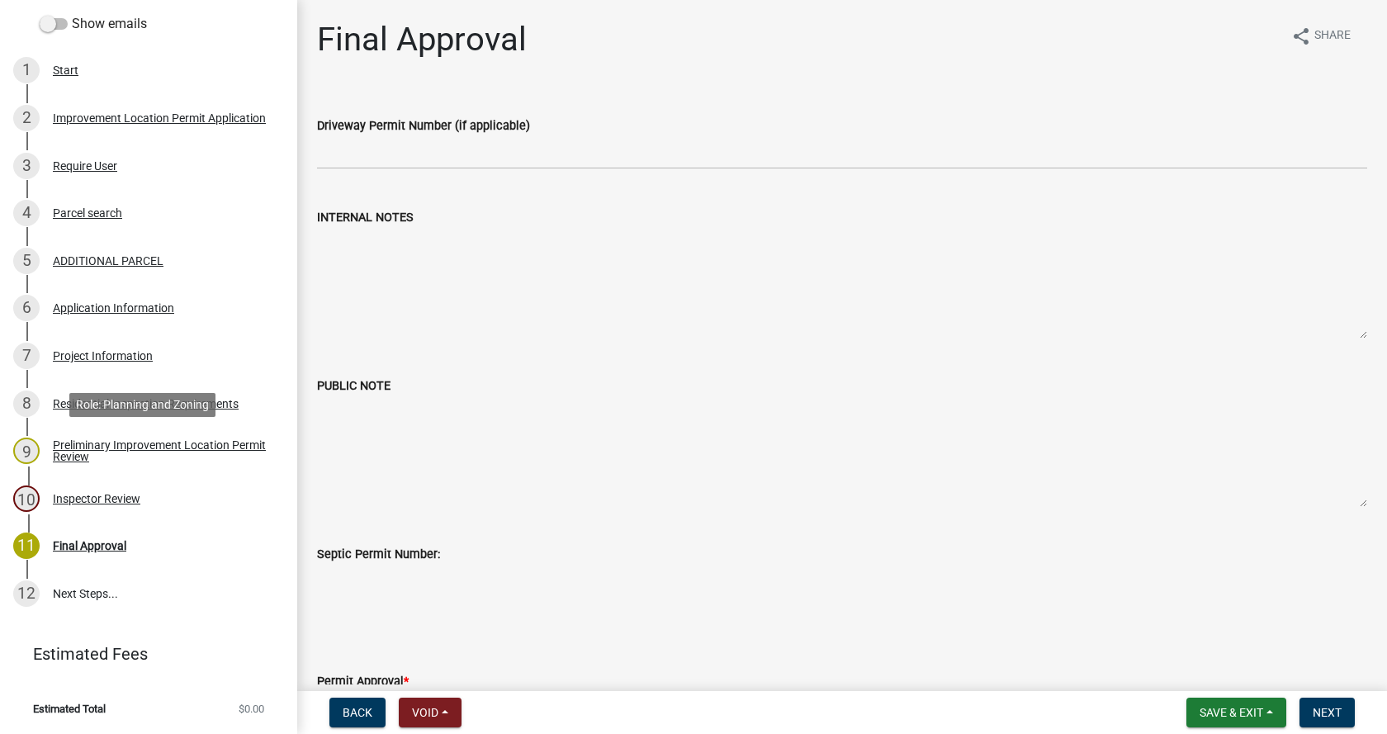
click at [69, 445] on div "Preliminary Improvement Location Permit Review" at bounding box center [162, 450] width 218 height 23
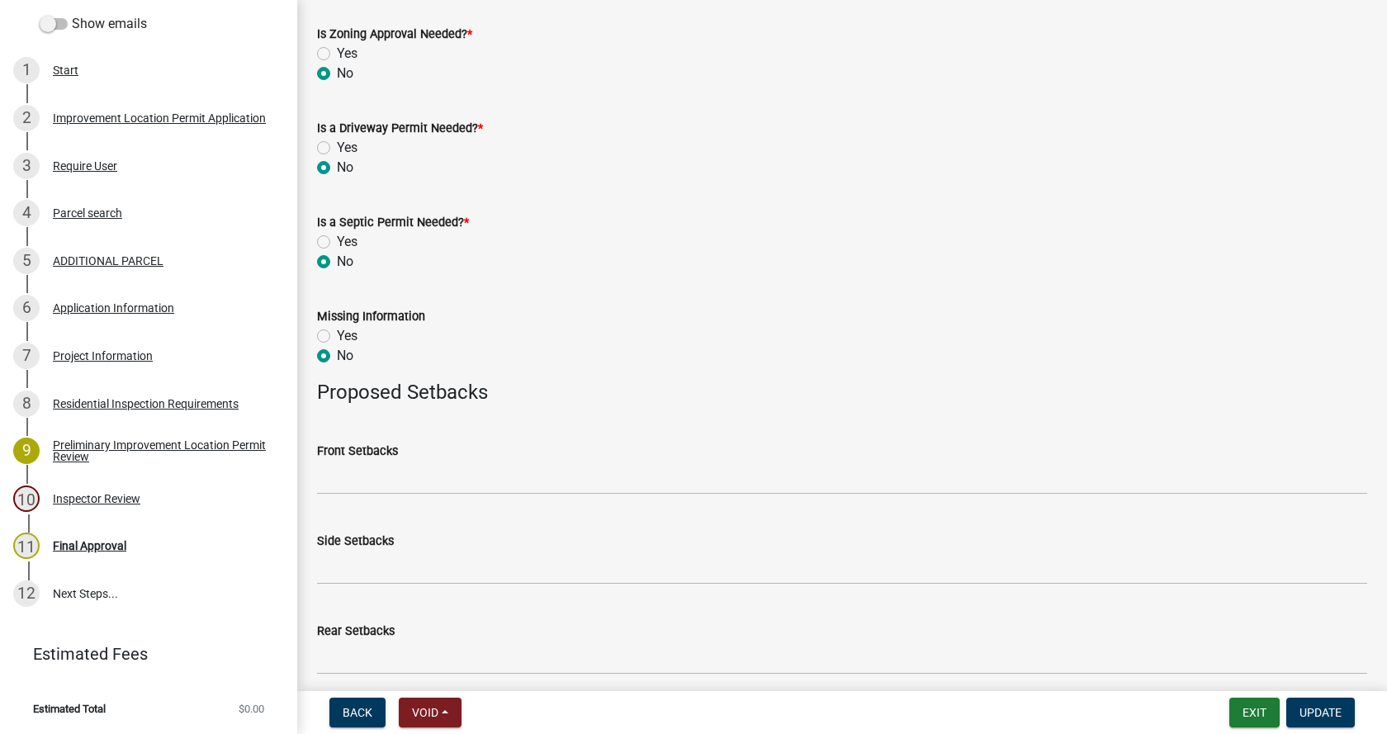
scroll to position [646, 0]
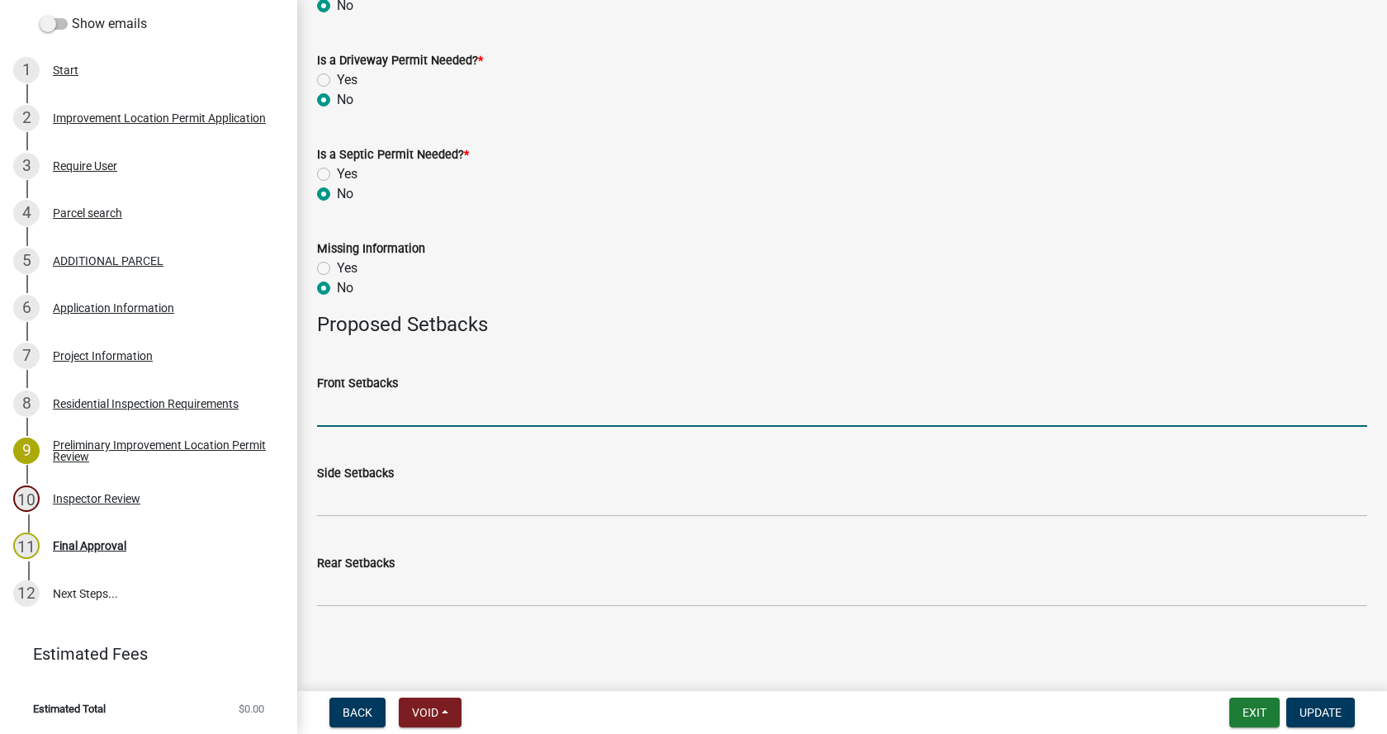
click at [340, 410] on input "Front Setbacks" at bounding box center [842, 410] width 1050 height 34
type input "220/286"
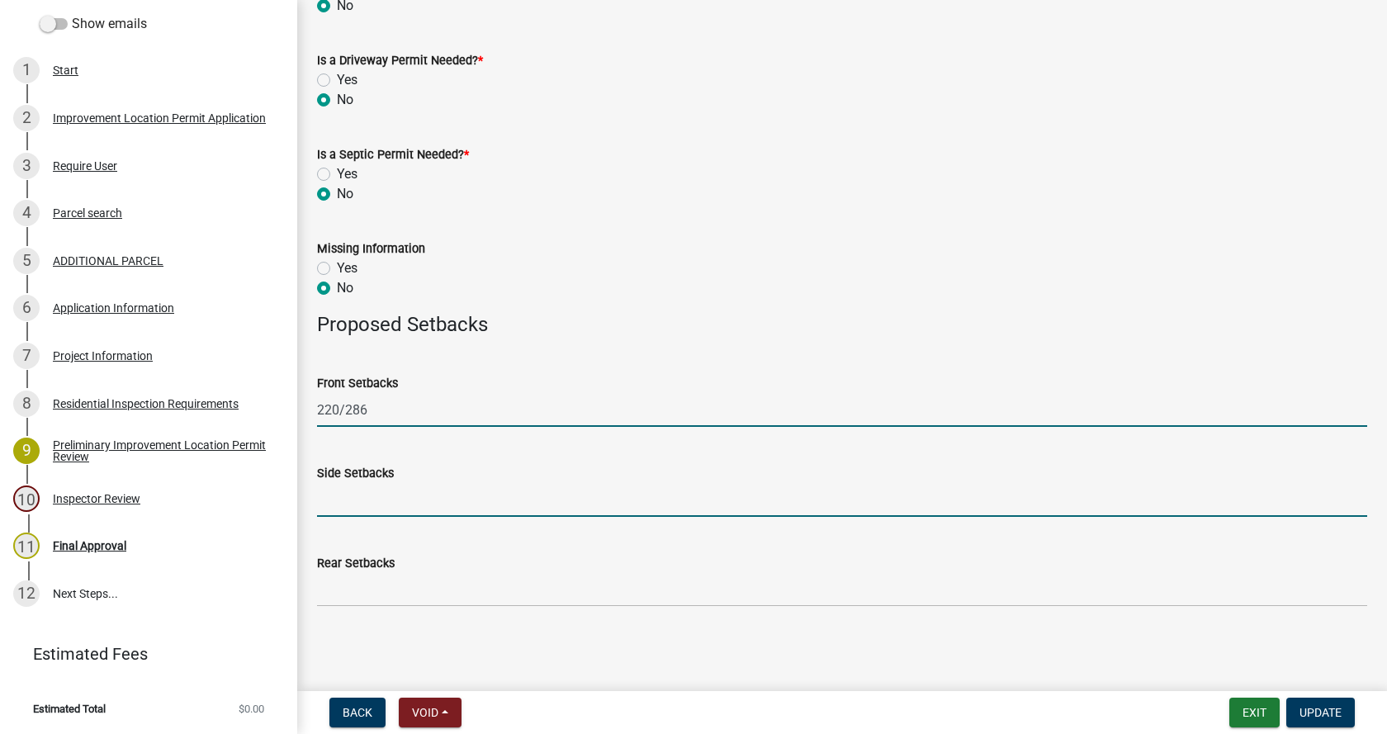
click at [345, 496] on input "Side Setbacks" at bounding box center [842, 500] width 1050 height 34
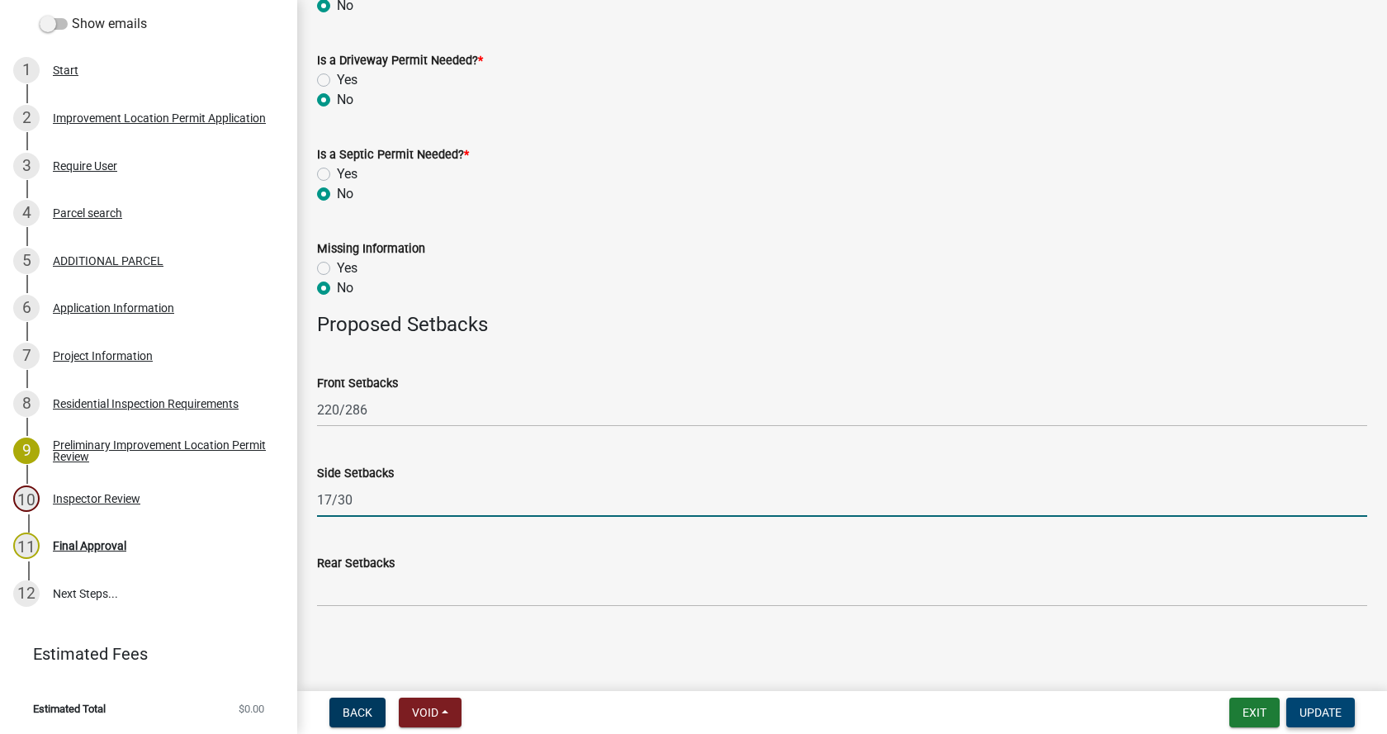
type input "17/30"
click at [1330, 715] on span "Update" at bounding box center [1321, 712] width 42 height 13
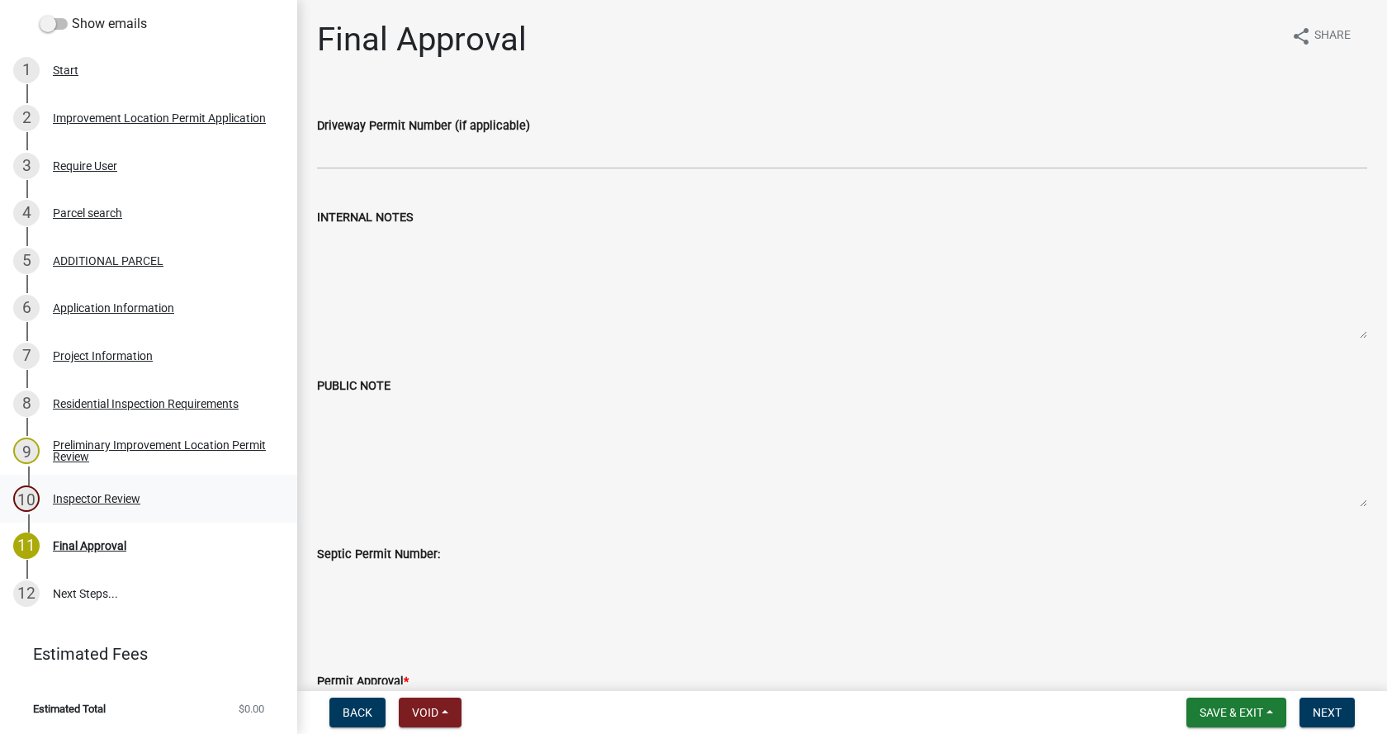
click at [65, 495] on div "Inspector Review" at bounding box center [97, 499] width 88 height 12
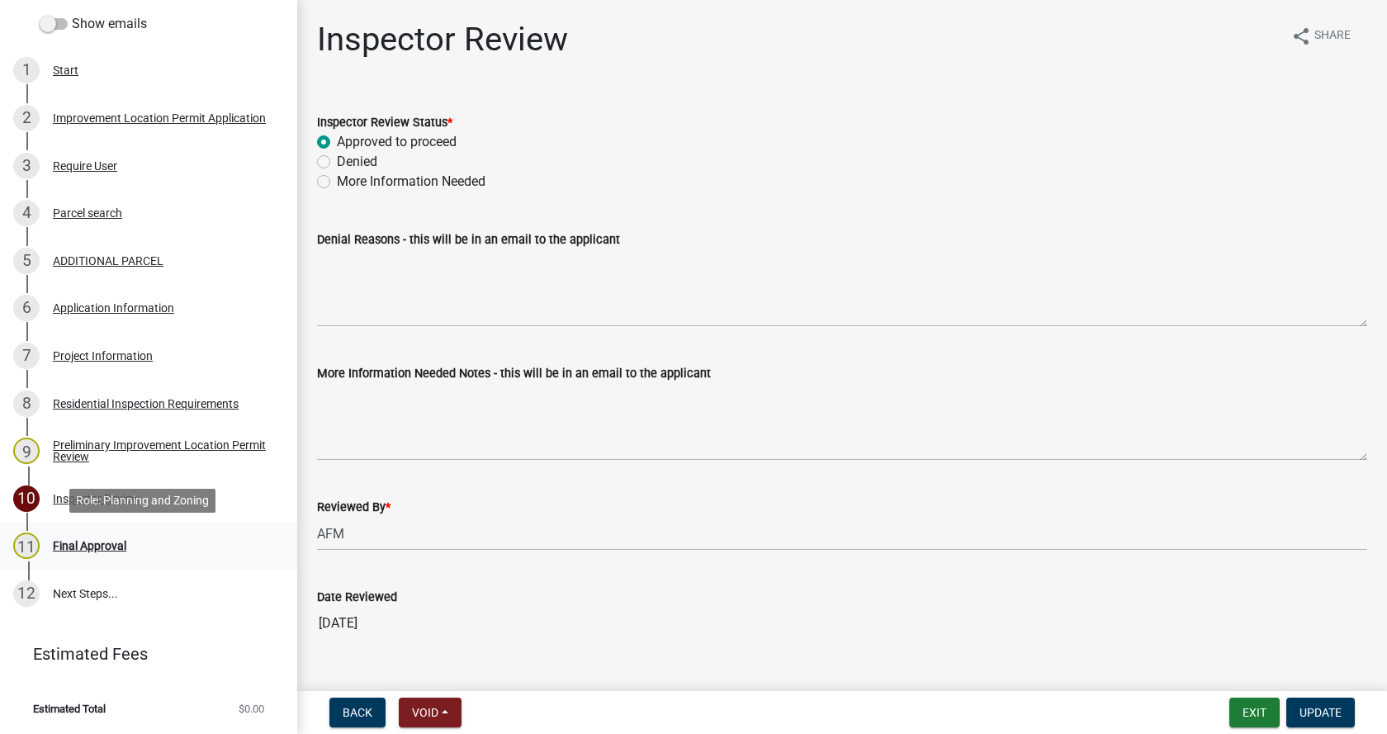
click at [71, 543] on div "Final Approval" at bounding box center [89, 546] width 73 height 12
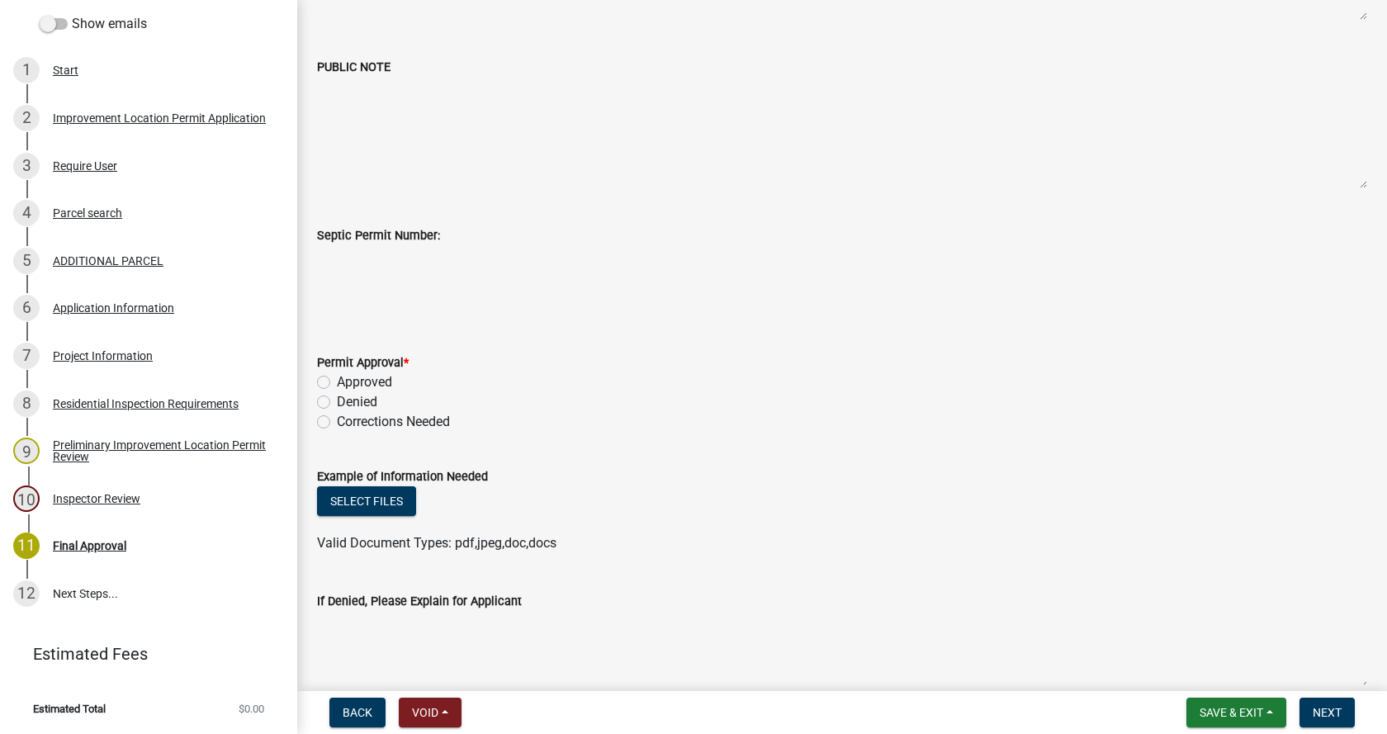
scroll to position [495, 0]
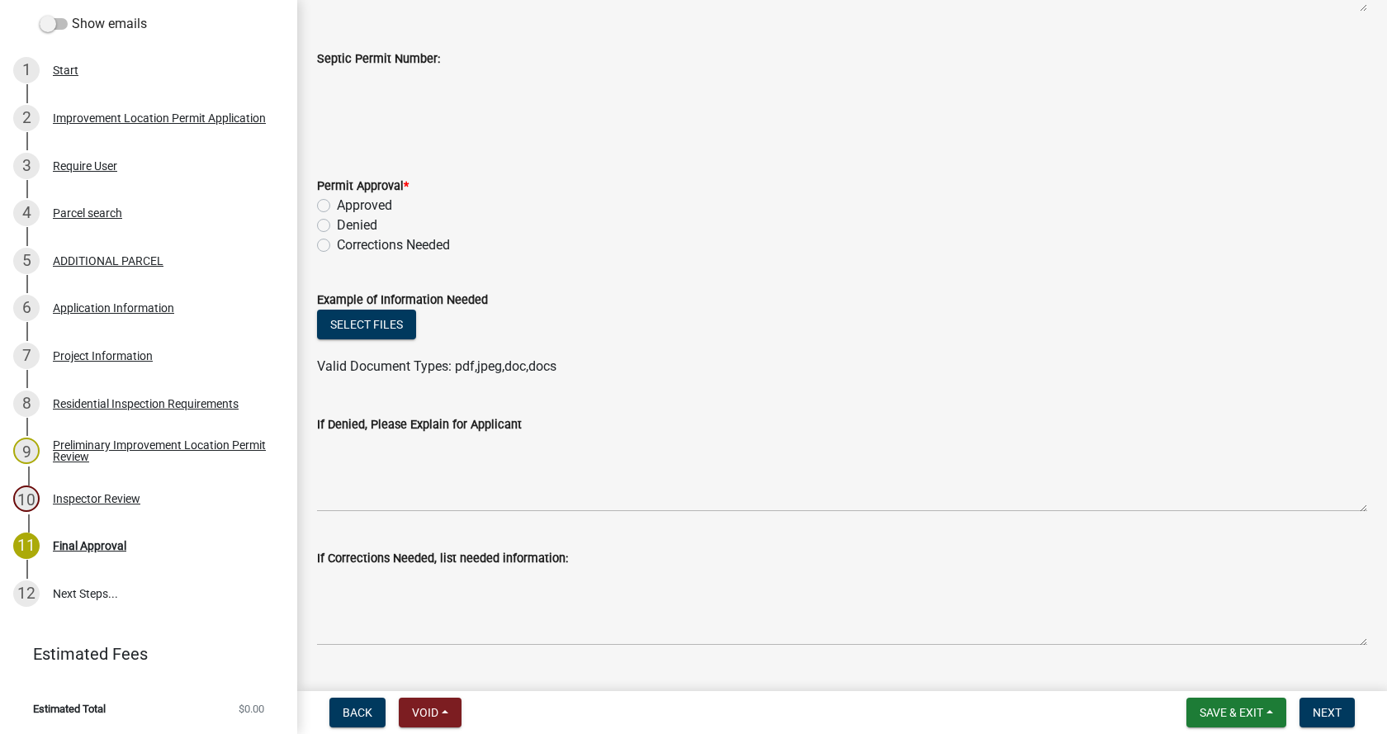
click at [337, 205] on label "Approved" at bounding box center [364, 206] width 55 height 20
click at [337, 205] on input "Approved" at bounding box center [342, 201] width 11 height 11
radio input "true"
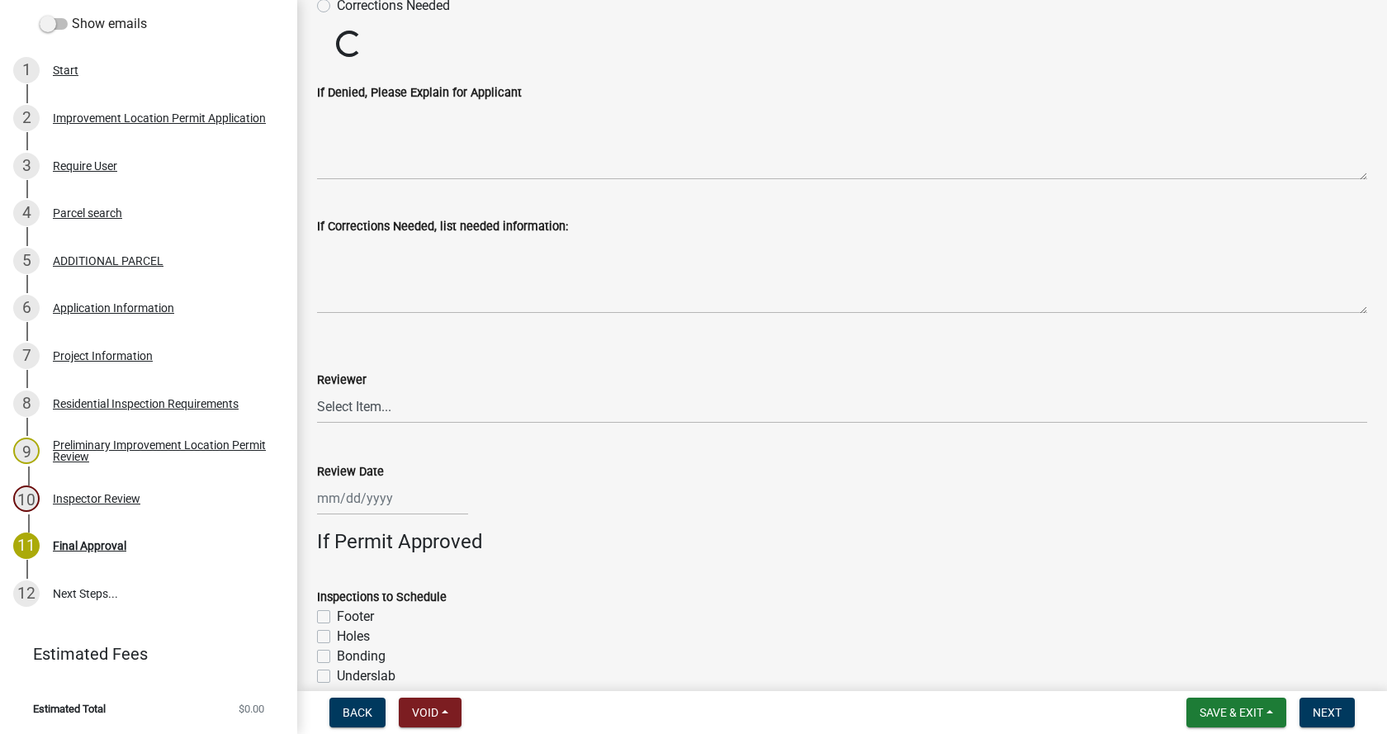
scroll to position [826, 0]
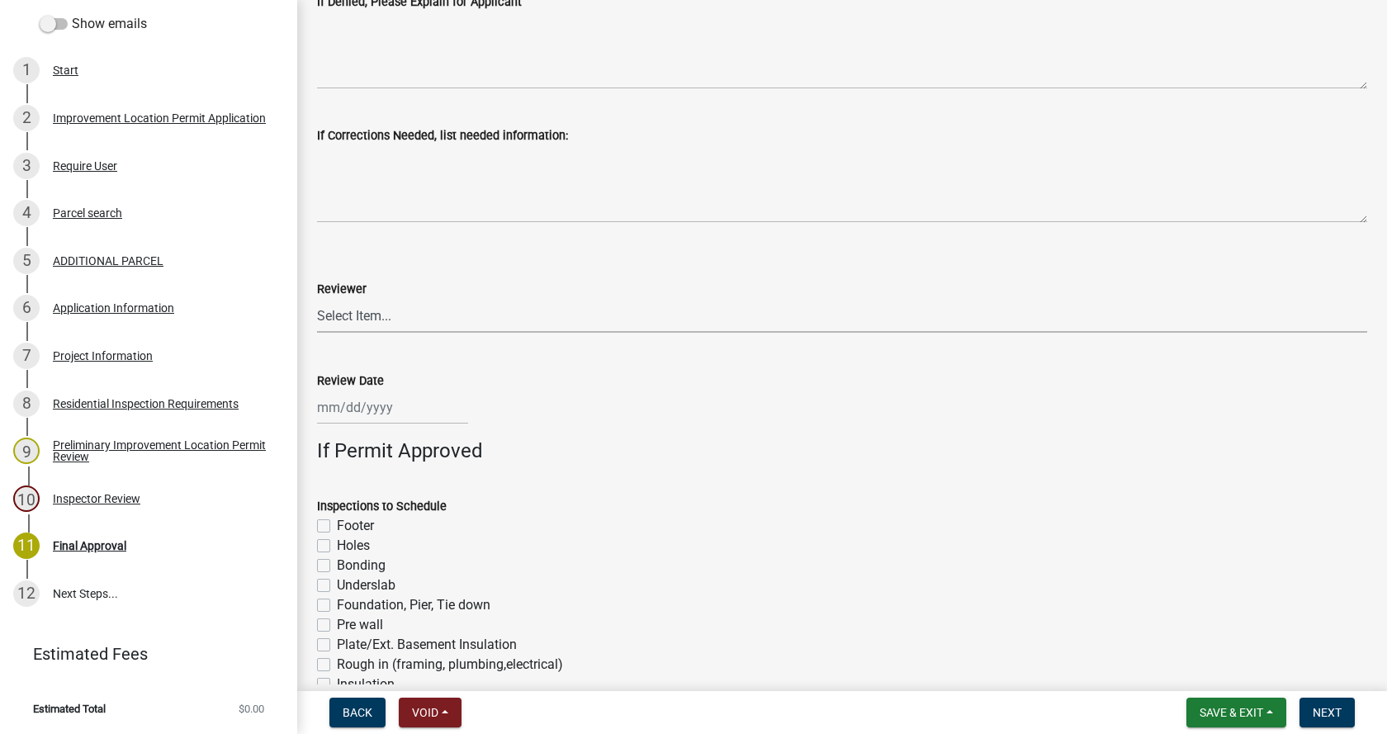
click at [355, 316] on select "Select Item... [PERSON_NAME] [PERSON_NAME] [PERSON_NAME]" at bounding box center [842, 316] width 1050 height 34
click at [317, 299] on select "Select Item... [PERSON_NAME] [PERSON_NAME] [PERSON_NAME]" at bounding box center [842, 316] width 1050 height 34
select select "4bf9213e-c266-4258-8e9b-d5f6a07002fa"
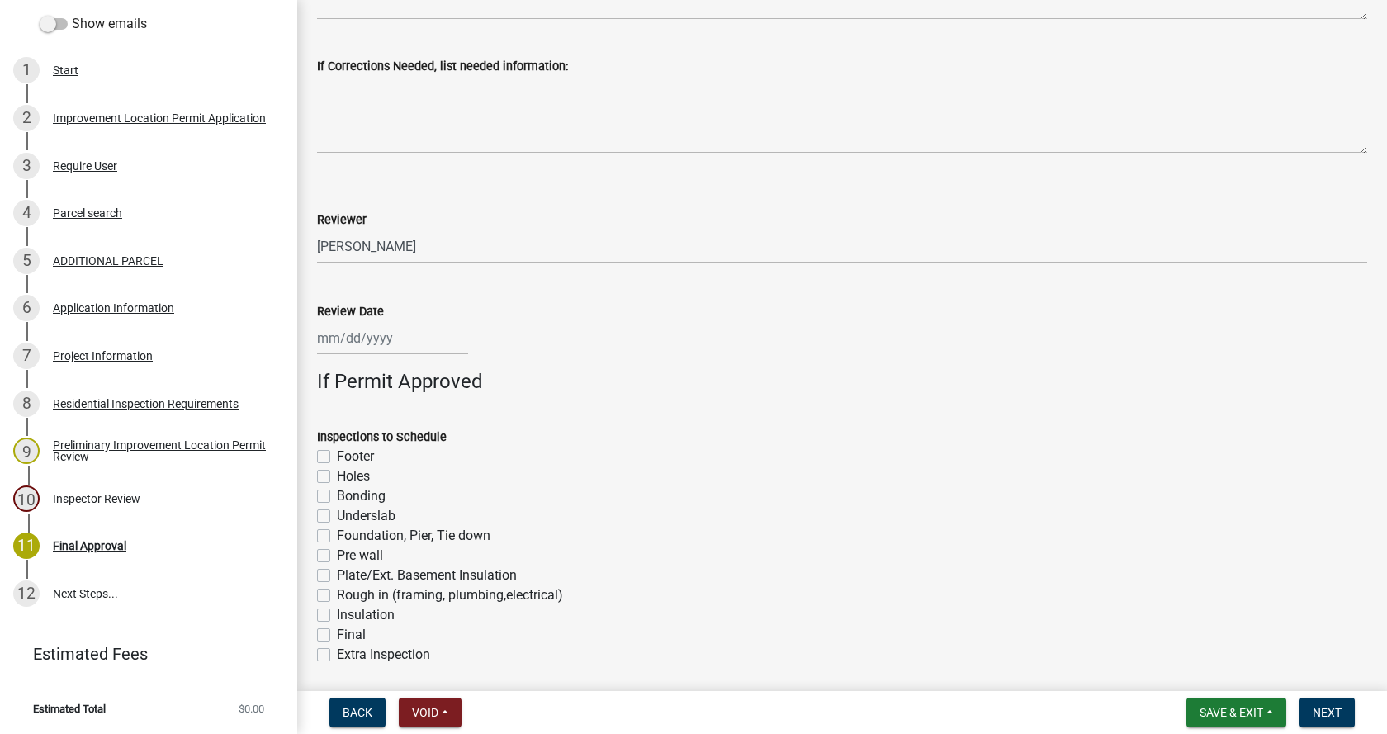
scroll to position [1083, 0]
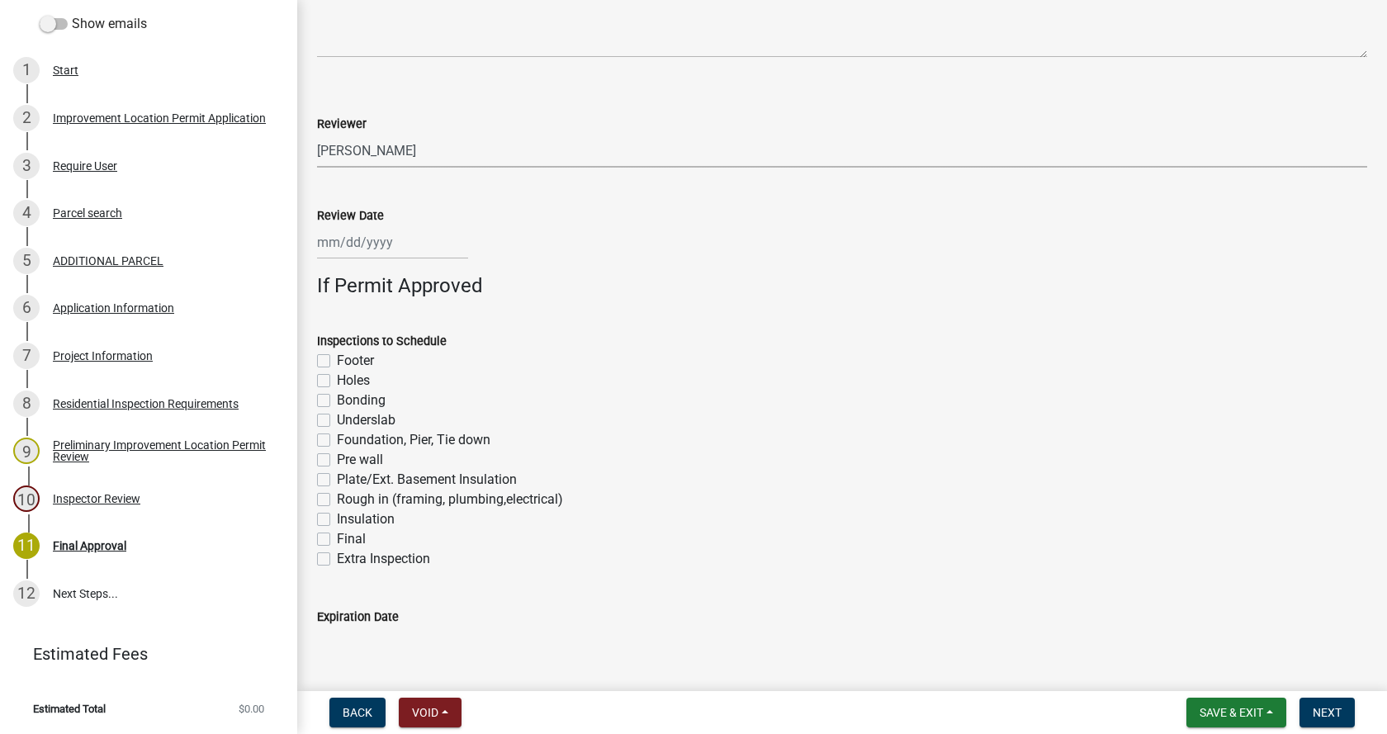
click at [359, 238] on div at bounding box center [392, 242] width 151 height 34
select select "10"
select select "2025"
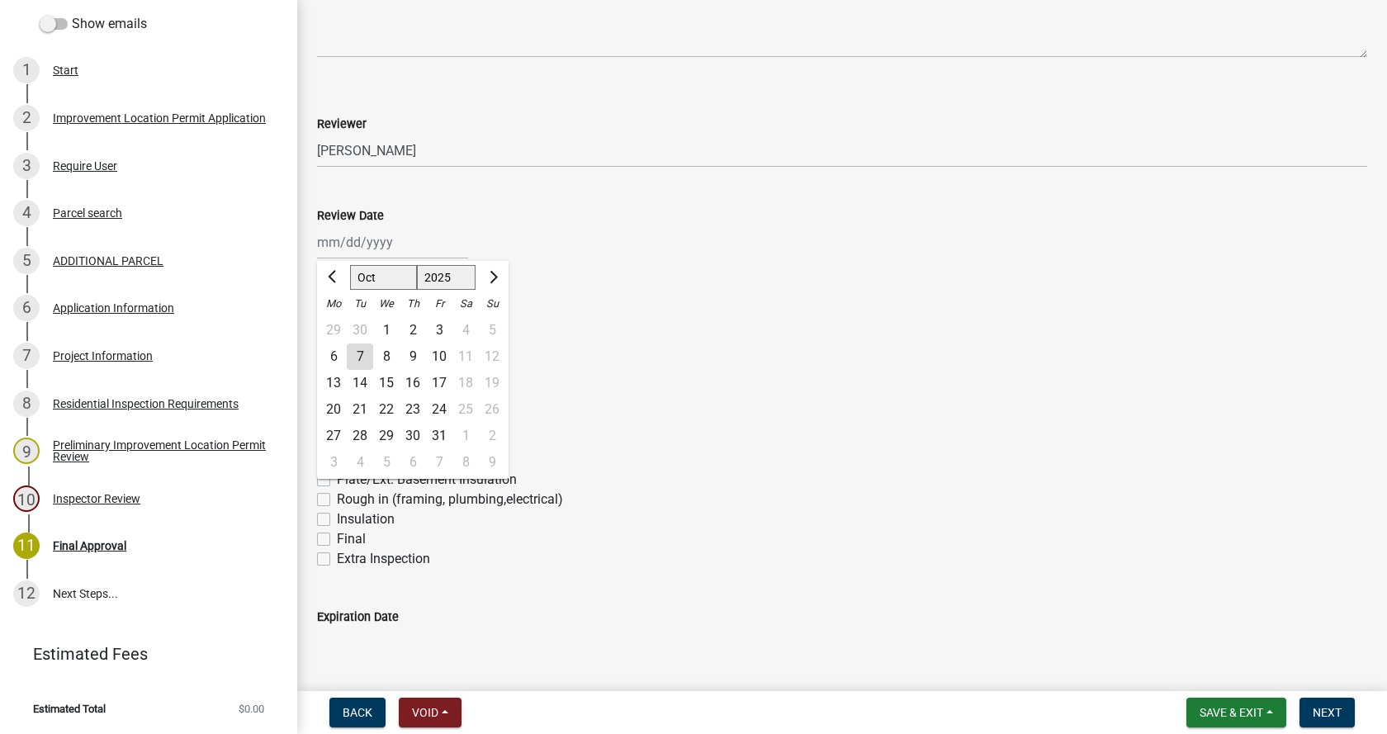
click at [363, 351] on div "7" at bounding box center [360, 357] width 26 height 26
type input "[DATE]"
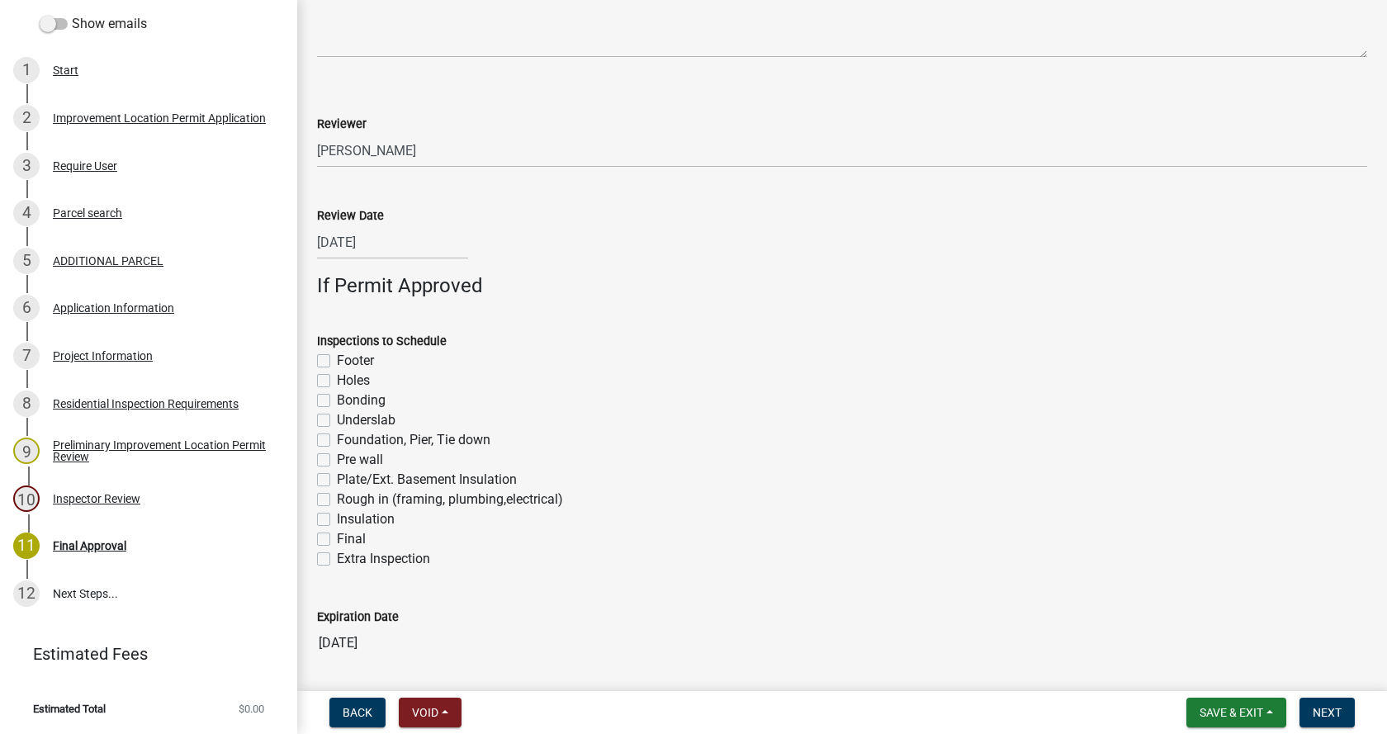
click at [337, 360] on label "Footer" at bounding box center [355, 361] width 37 height 20
click at [337, 360] on input "Footer" at bounding box center [342, 356] width 11 height 11
checkbox input "true"
checkbox input "false"
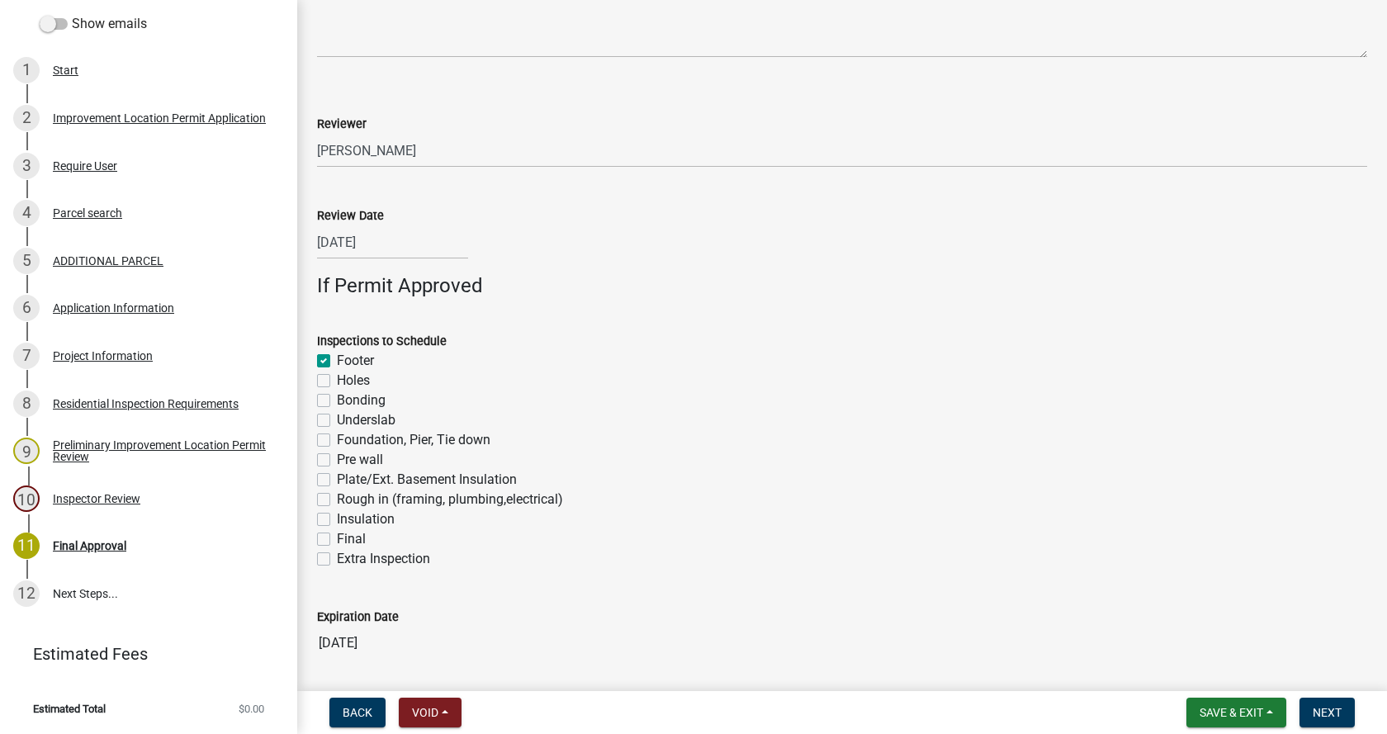
checkbox input "false"
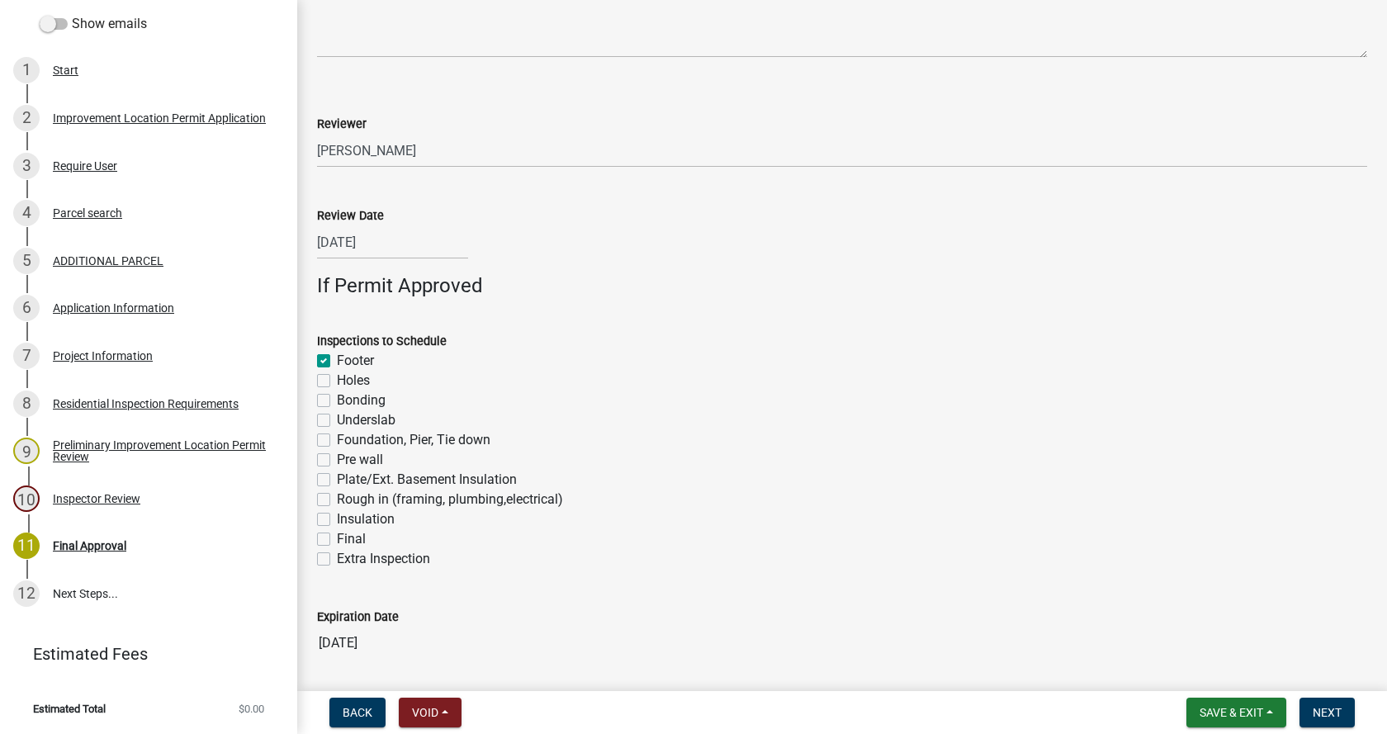
checkbox input "false"
click at [337, 438] on label "Foundation, Pier, Tie down" at bounding box center [414, 440] width 154 height 20
click at [337, 438] on input "Foundation, Pier, Tie down" at bounding box center [342, 435] width 11 height 11
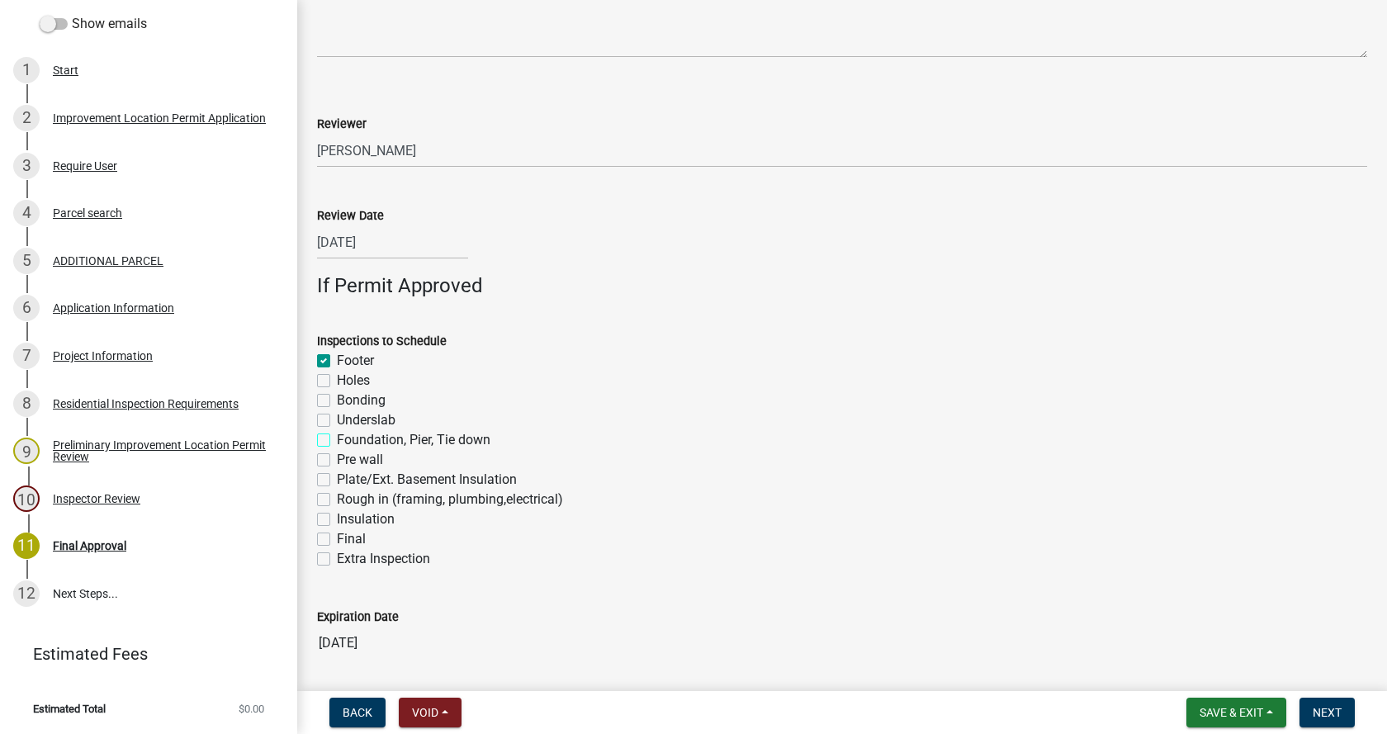
checkbox input "true"
checkbox input "false"
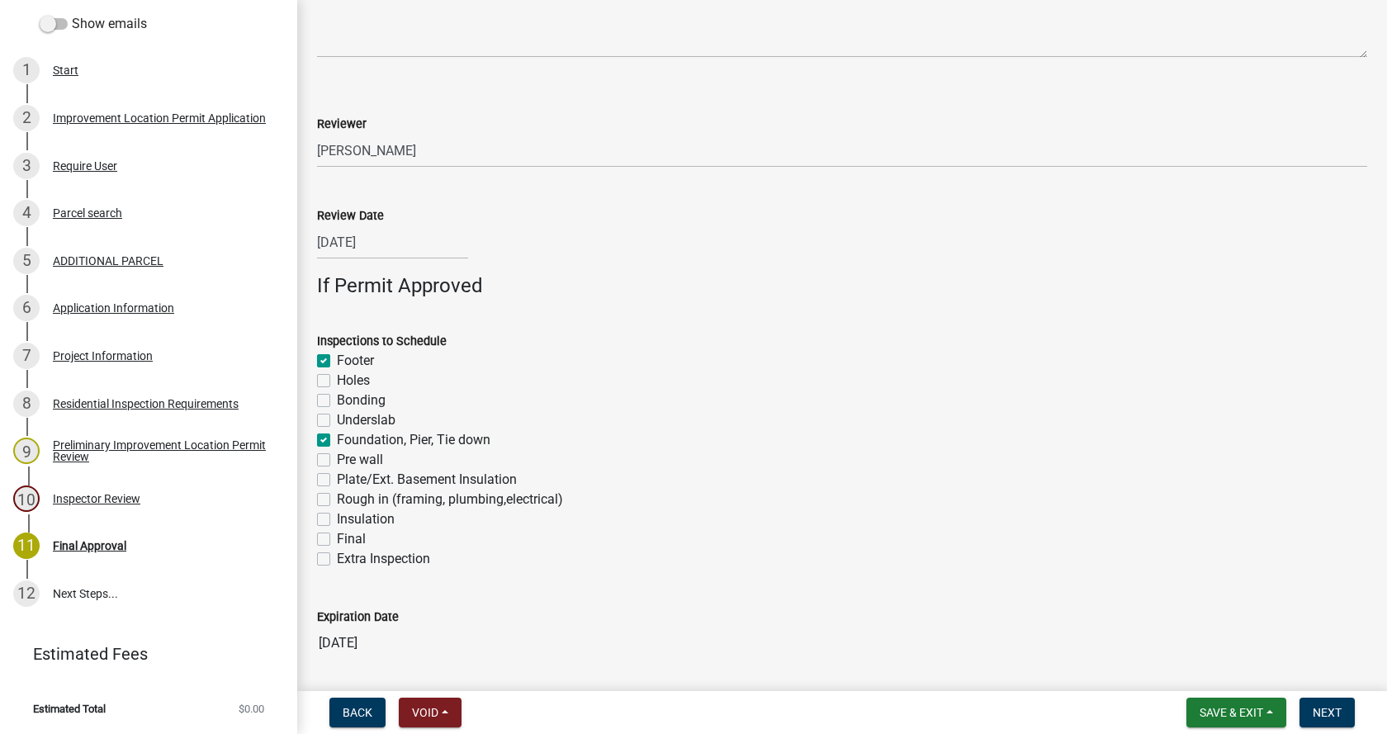
checkbox input "true"
checkbox input "false"
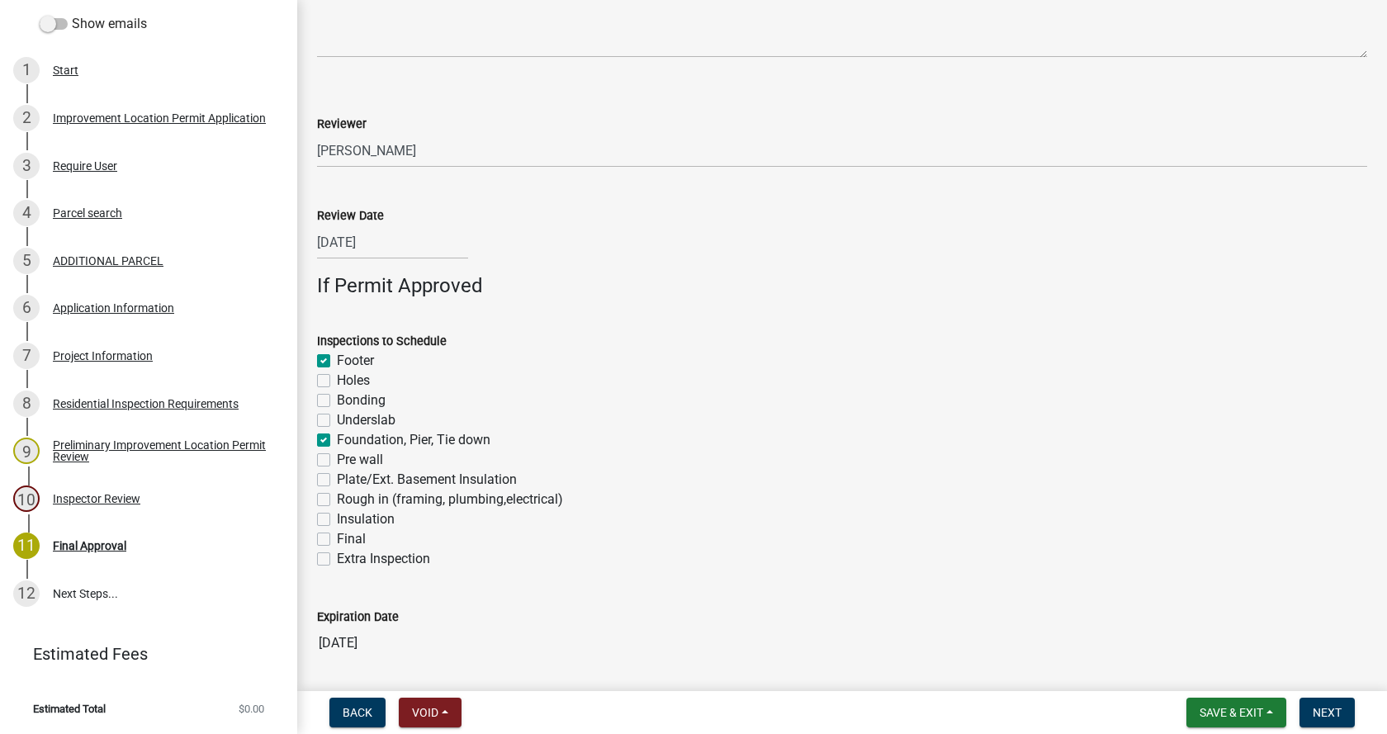
checkbox input "false"
click at [337, 502] on label "Rough in (framing, plumbing,electrical)" at bounding box center [450, 500] width 226 height 20
click at [337, 500] on input "Rough in (framing, plumbing,electrical)" at bounding box center [342, 495] width 11 height 11
checkbox input "true"
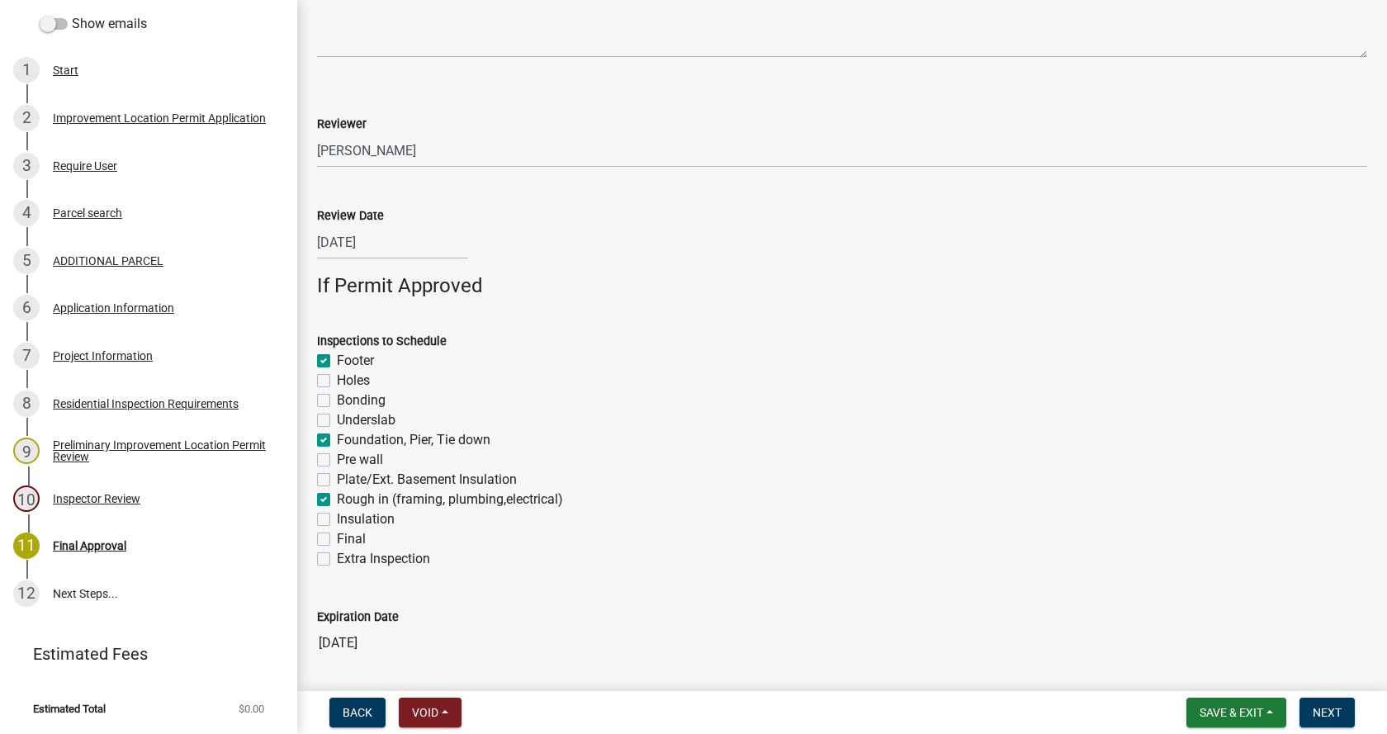
checkbox input "true"
checkbox input "false"
checkbox input "true"
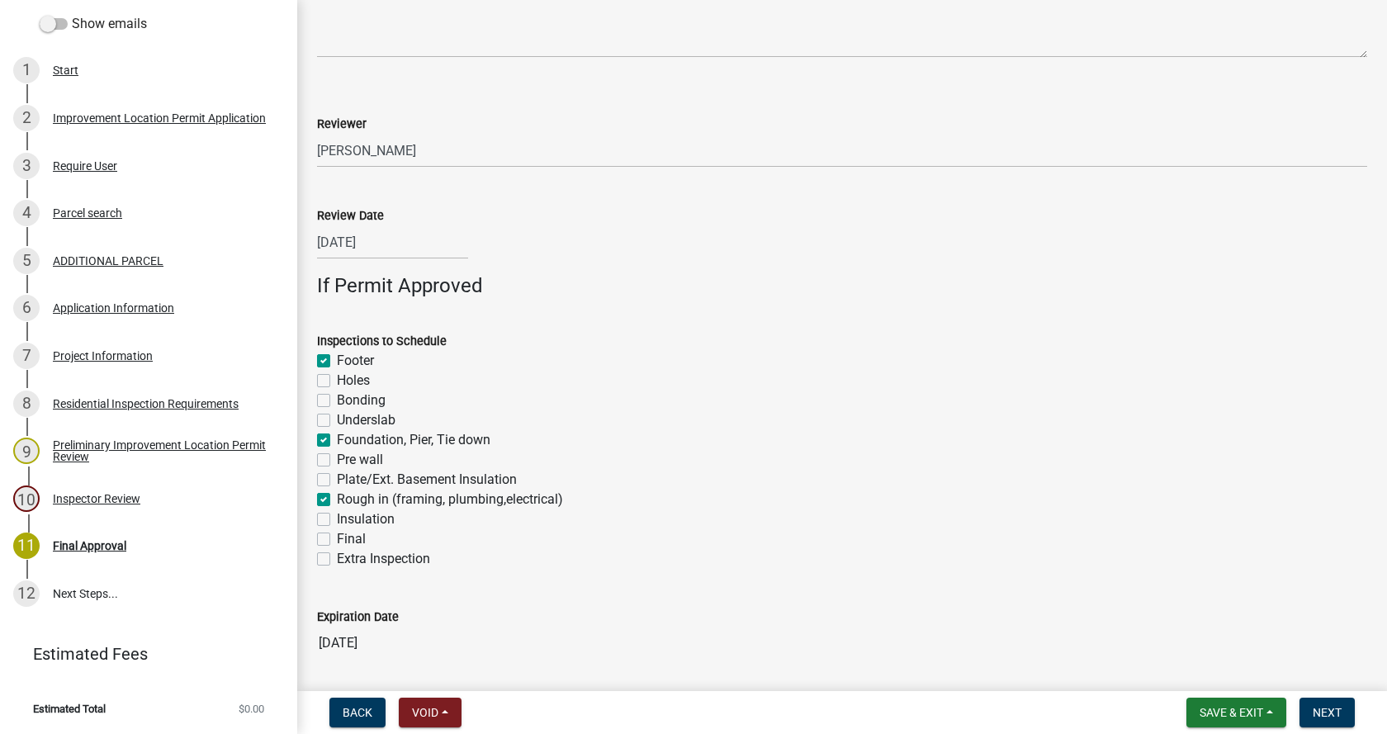
checkbox input "false"
checkbox input "true"
checkbox input "false"
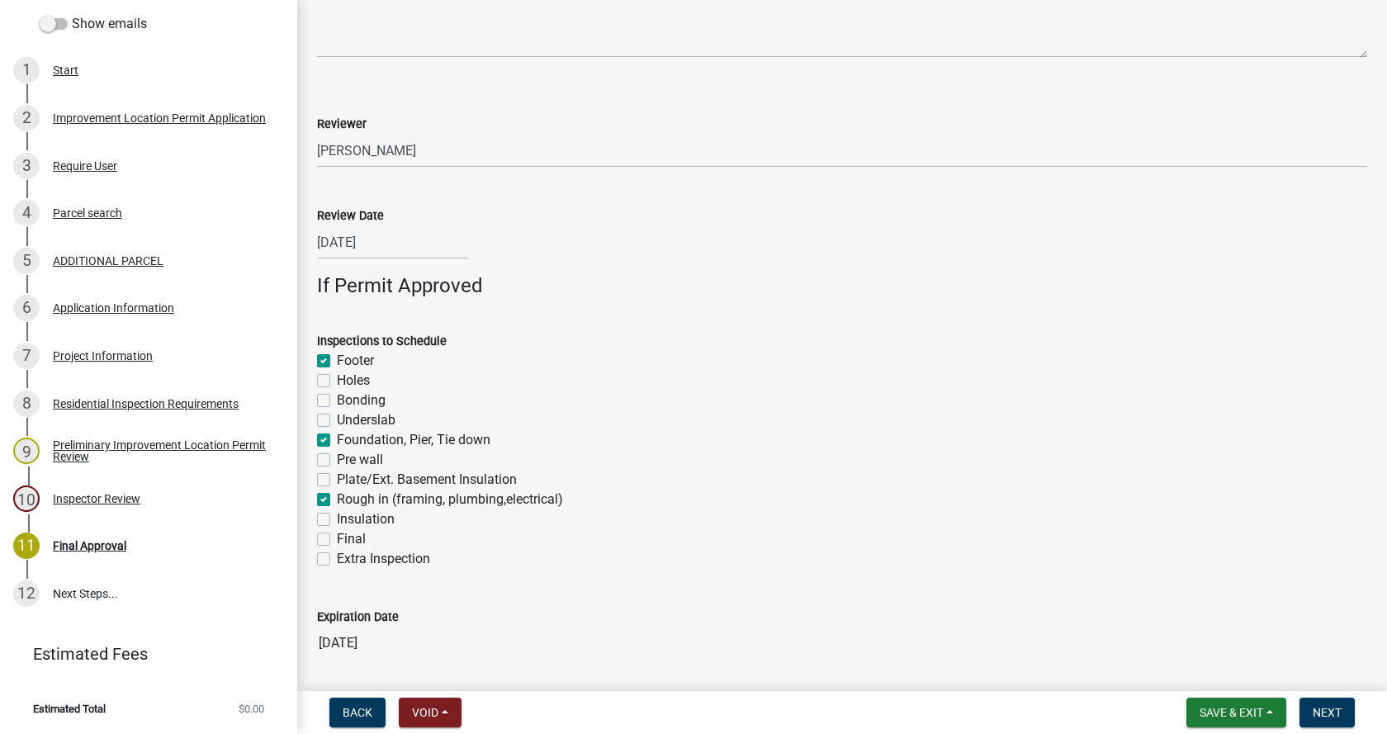
checkbox input "false"
click at [337, 542] on label "Final" at bounding box center [351, 539] width 29 height 20
click at [337, 540] on input "Final" at bounding box center [342, 534] width 11 height 11
checkbox input "true"
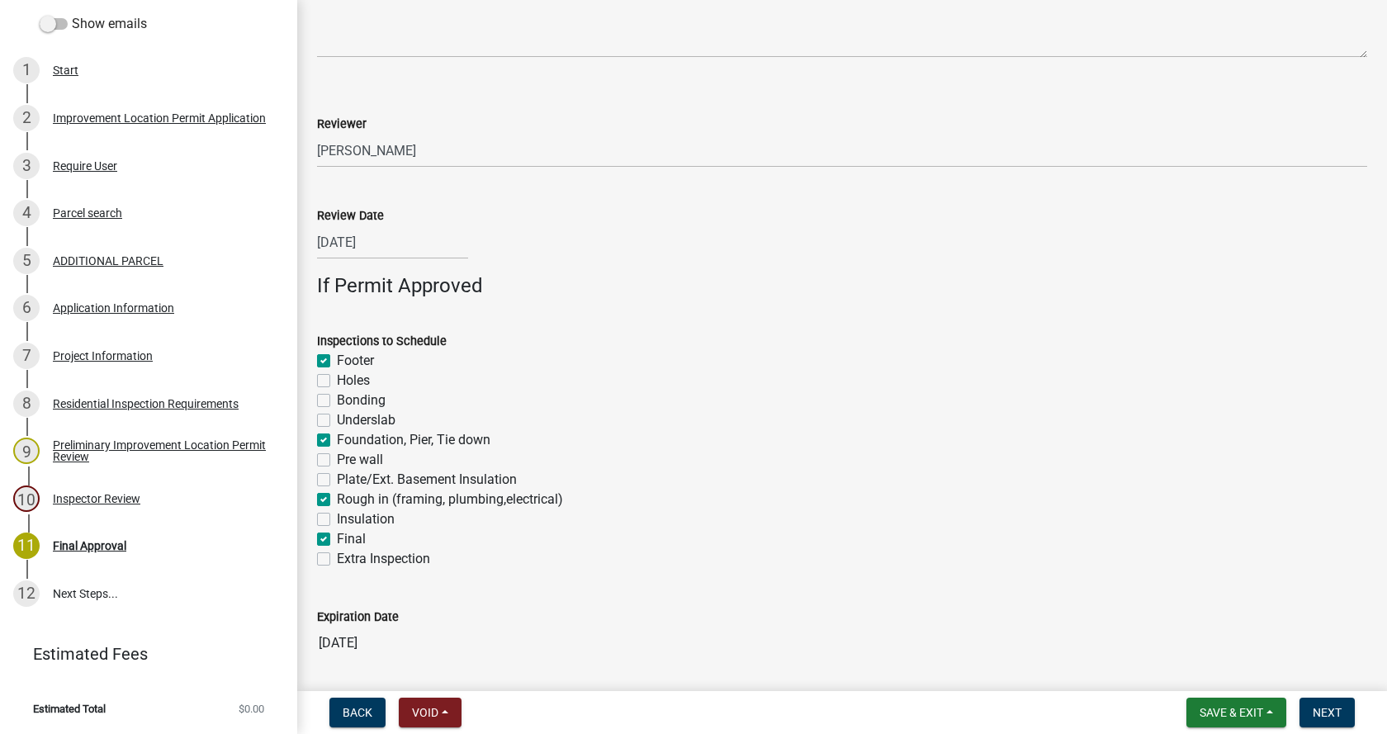
checkbox input "false"
checkbox input "true"
checkbox input "false"
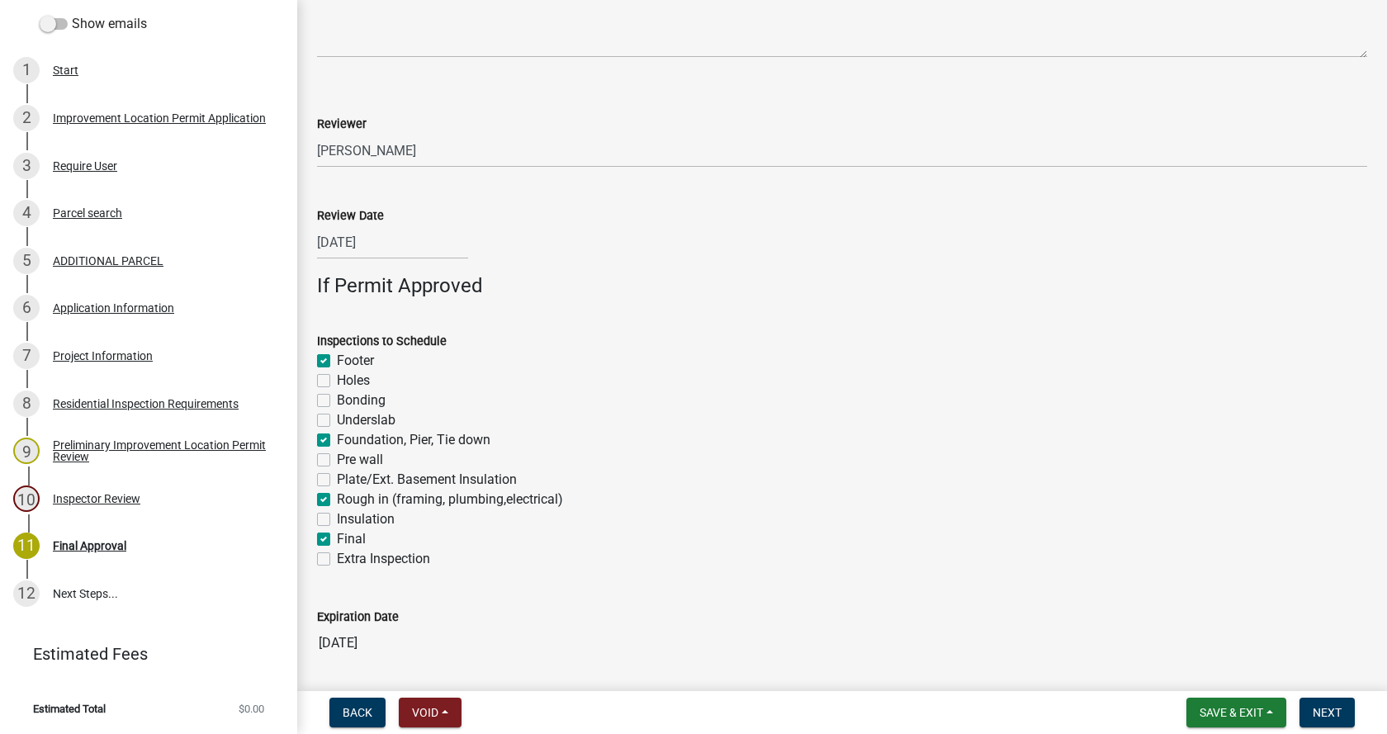
checkbox input "false"
checkbox input "true"
checkbox input "false"
checkbox input "true"
checkbox input "false"
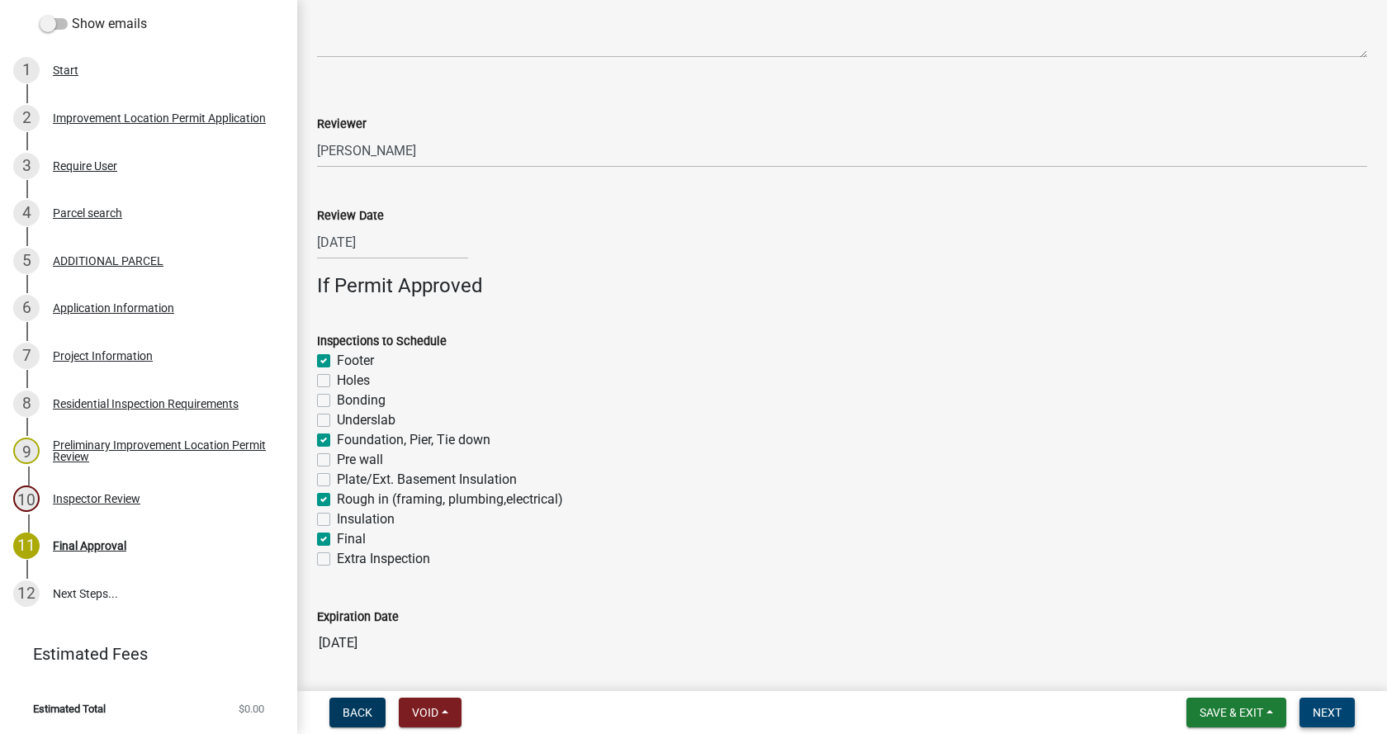
click at [1323, 713] on span "Next" at bounding box center [1327, 712] width 29 height 13
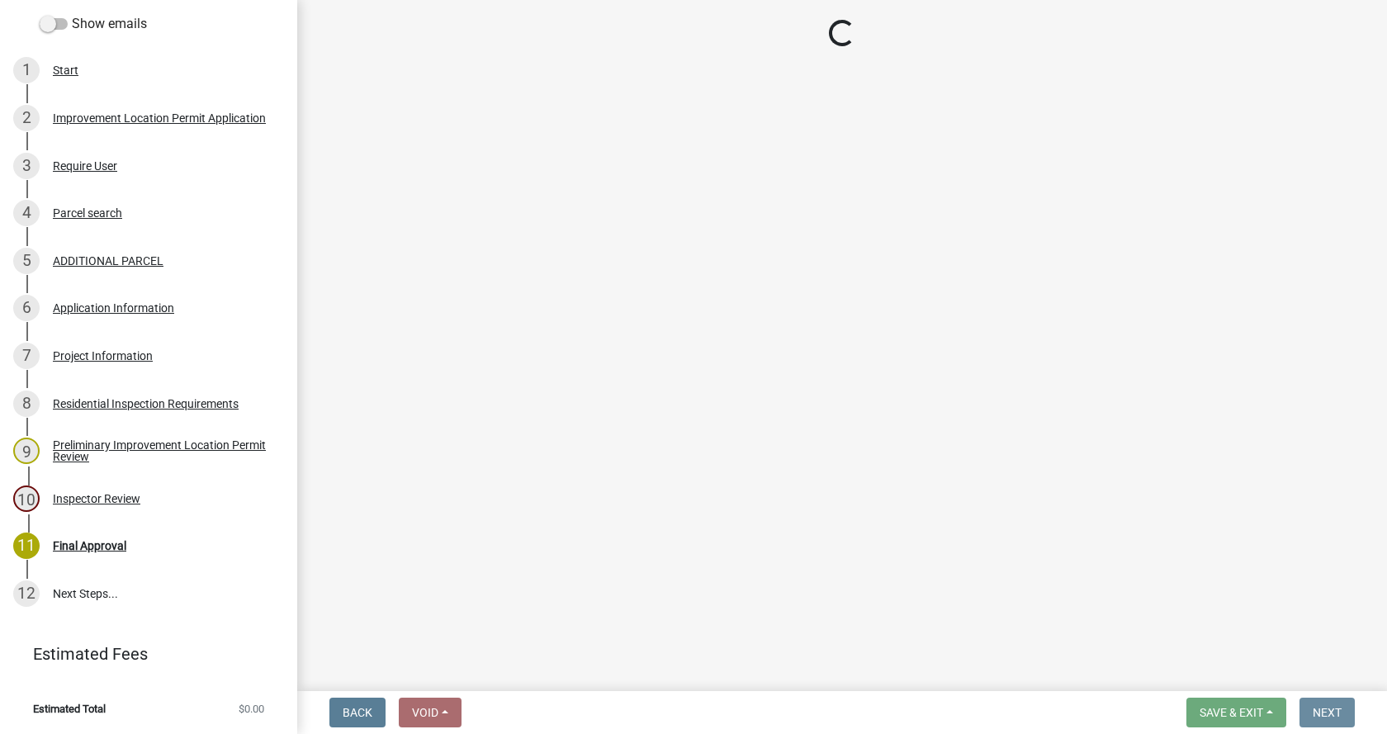
scroll to position [0, 0]
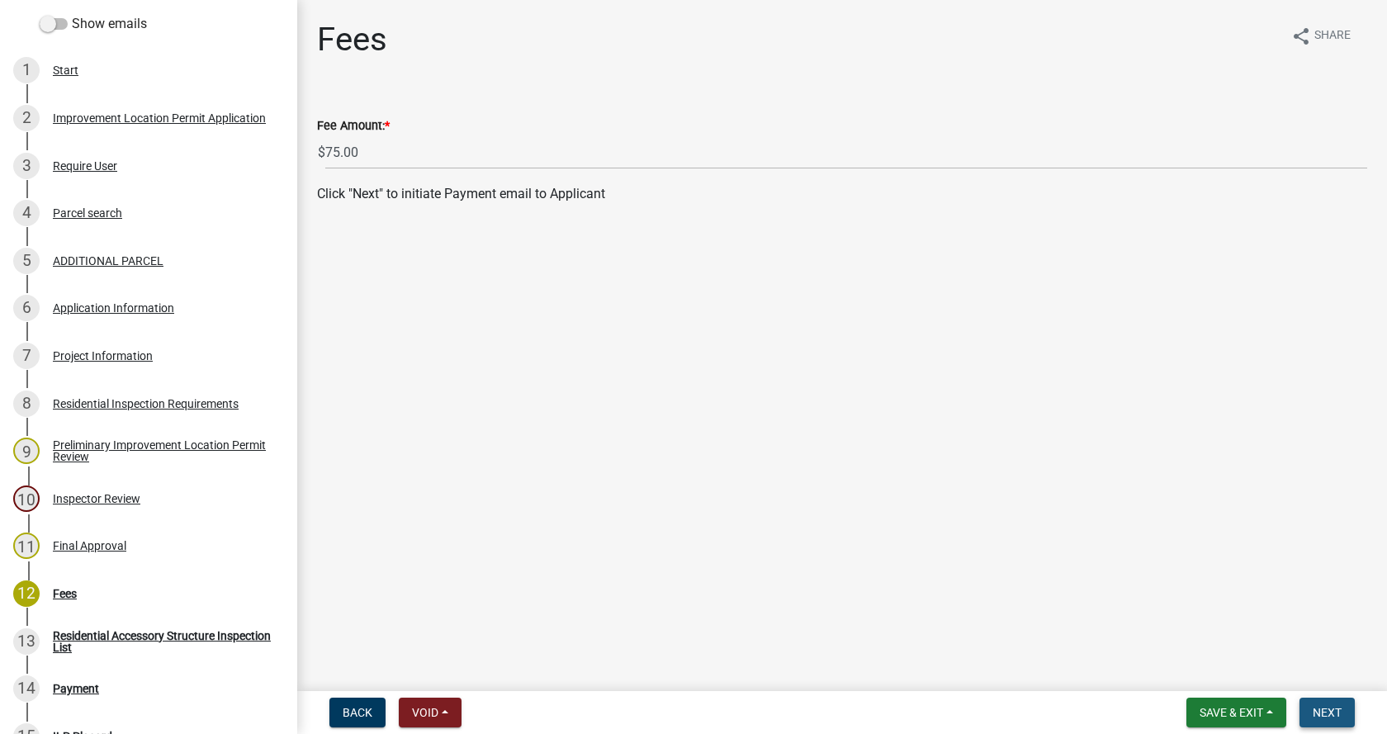
click at [1329, 711] on span "Next" at bounding box center [1327, 712] width 29 height 13
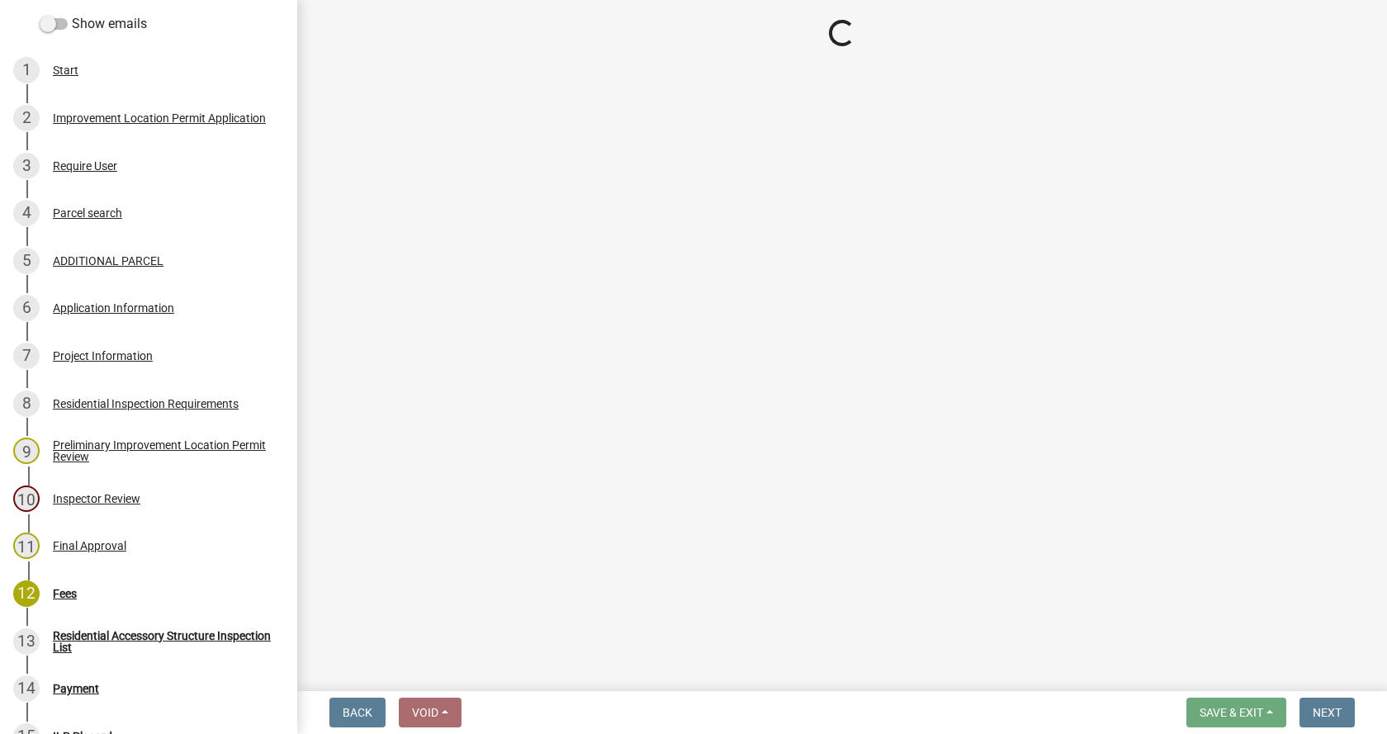
select select "3: 3"
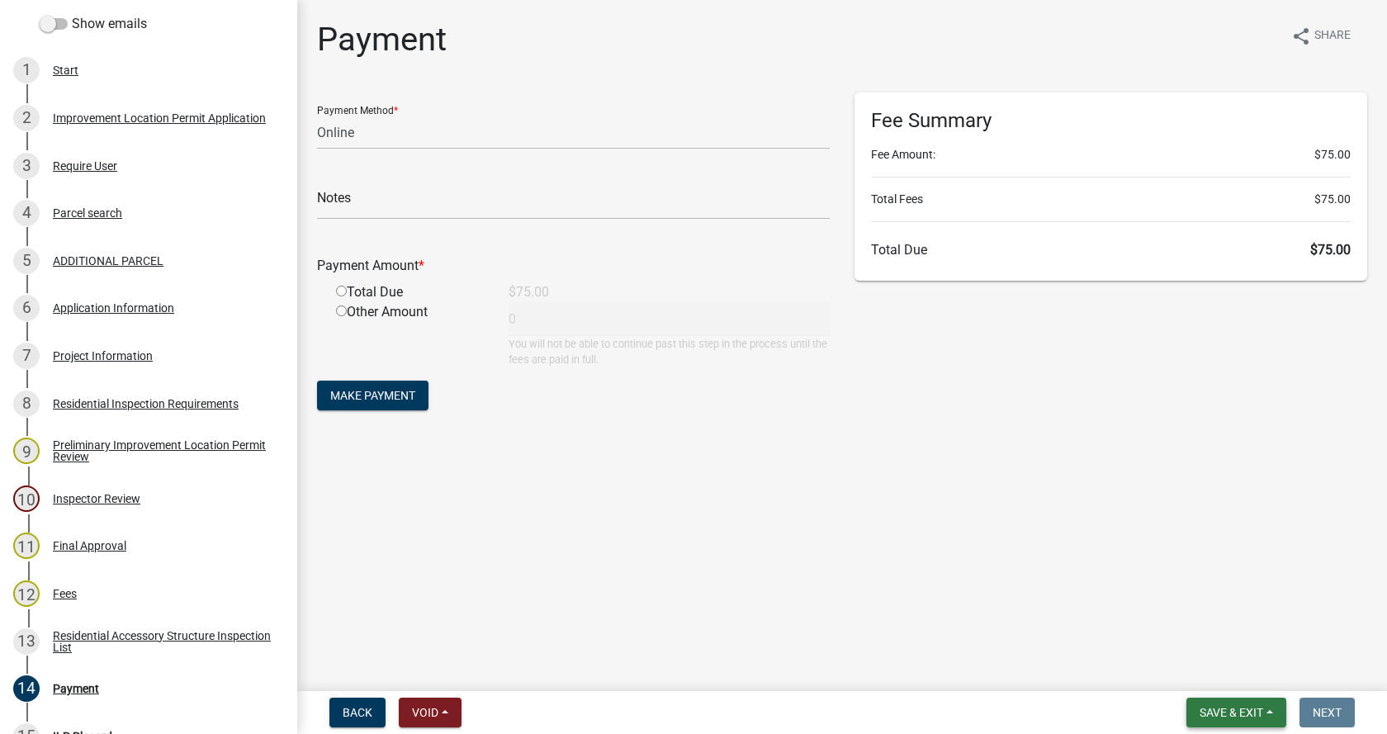
click at [1264, 710] on button "Save & Exit" at bounding box center [1237, 713] width 100 height 30
click at [1236, 676] on button "Save & Exit" at bounding box center [1221, 670] width 132 height 40
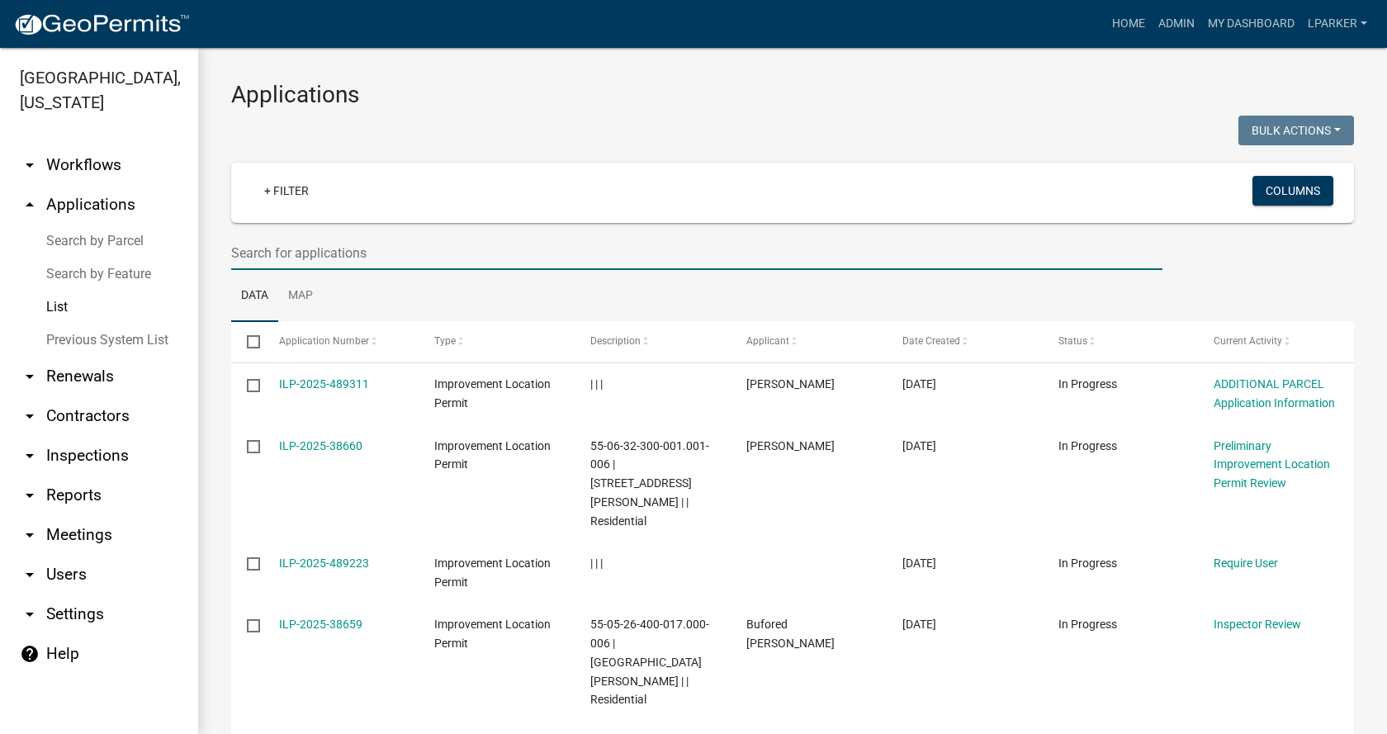
click at [322, 258] on input "text" at bounding box center [697, 253] width 932 height 34
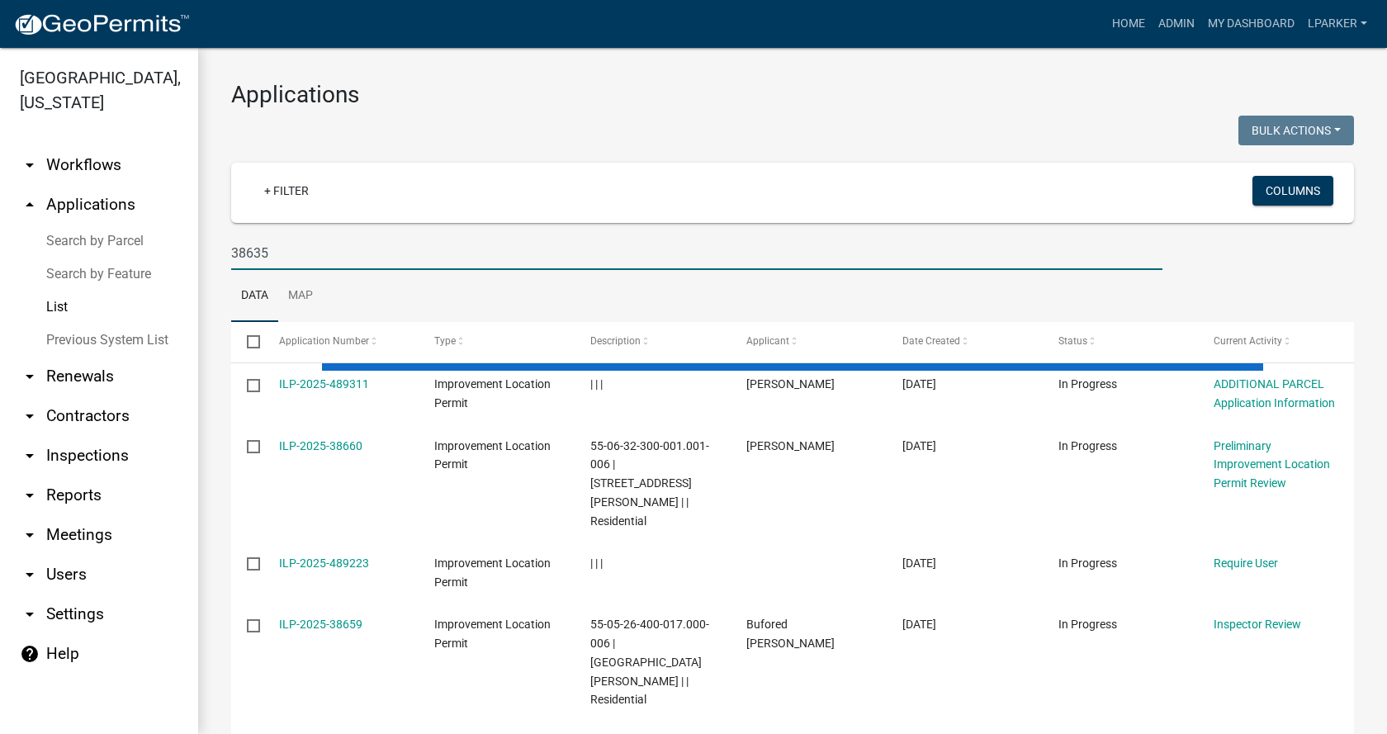
type input "38635"
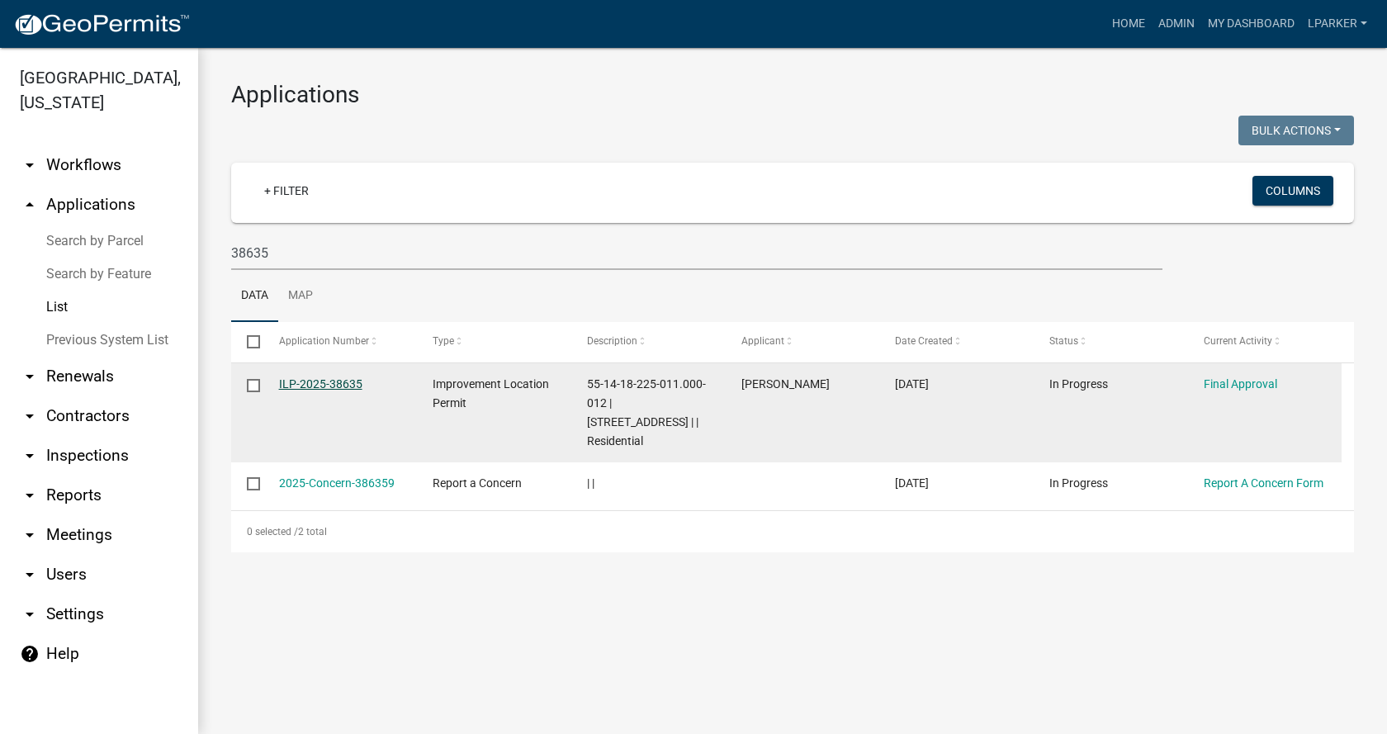
click at [317, 385] on link "ILP-2025-38635" at bounding box center [320, 383] width 83 height 13
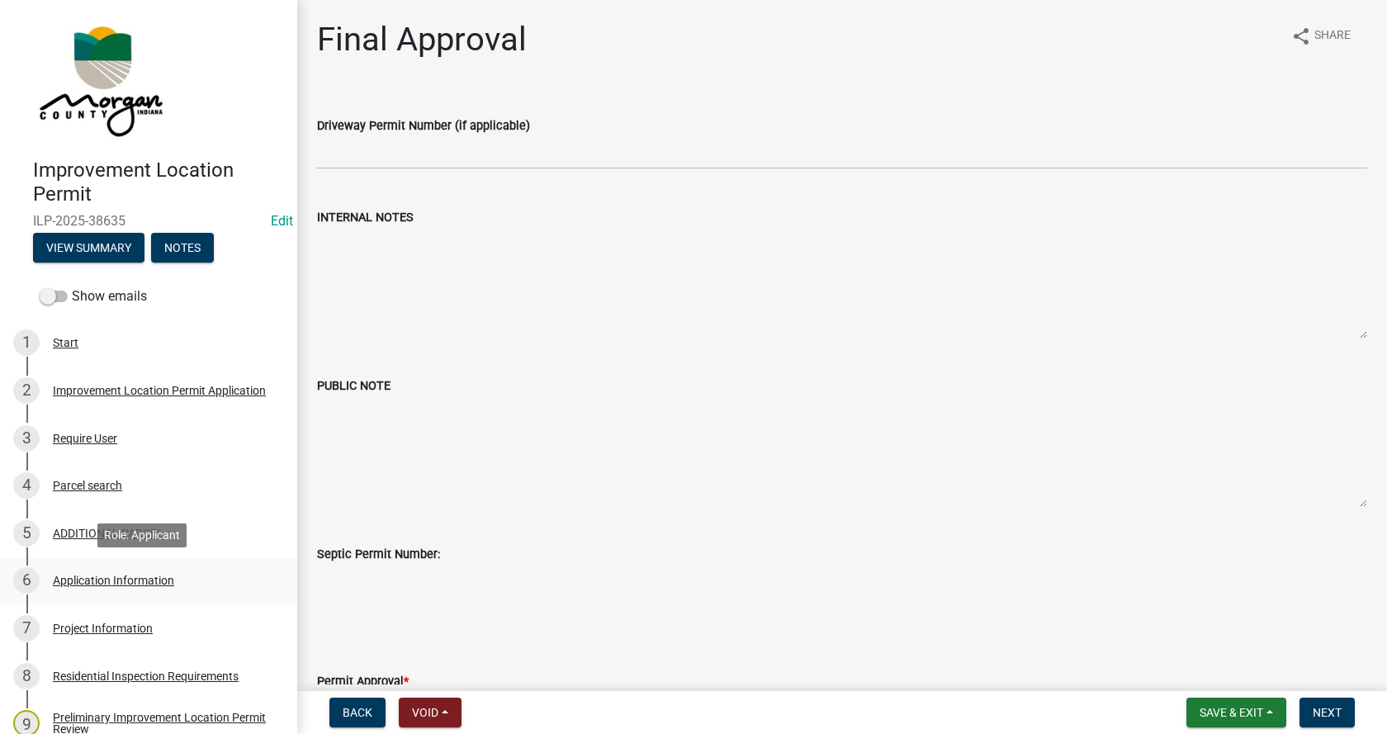
click at [65, 576] on div "Application Information" at bounding box center [113, 581] width 121 height 12
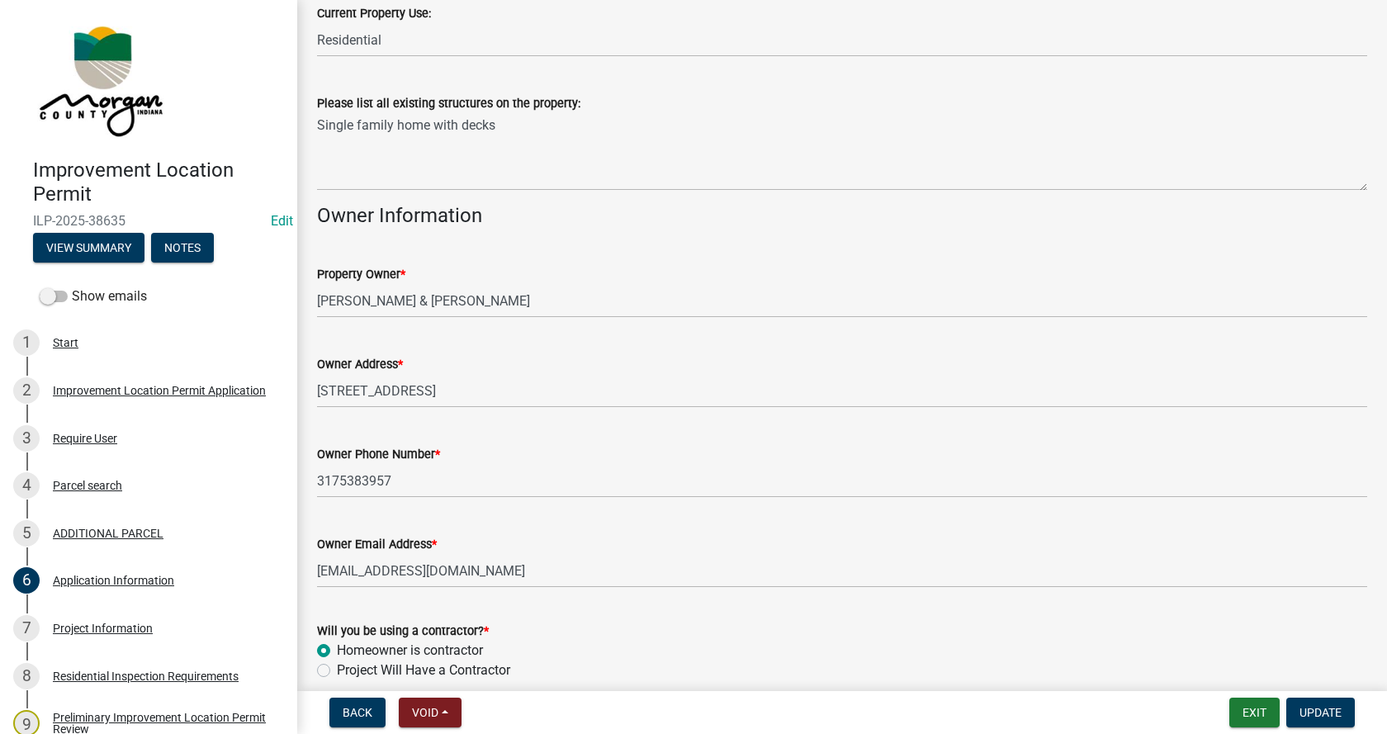
scroll to position [736, 0]
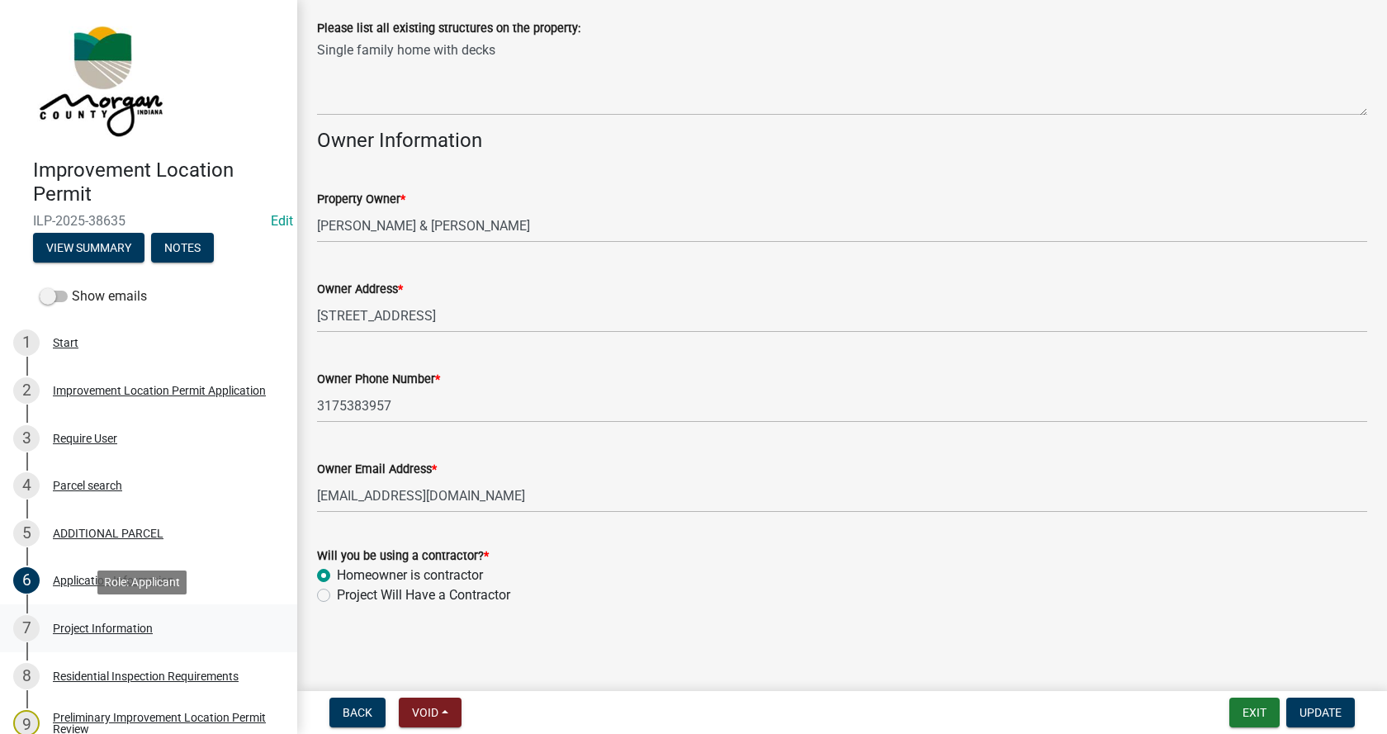
click at [63, 626] on div "Project Information" at bounding box center [103, 629] width 100 height 12
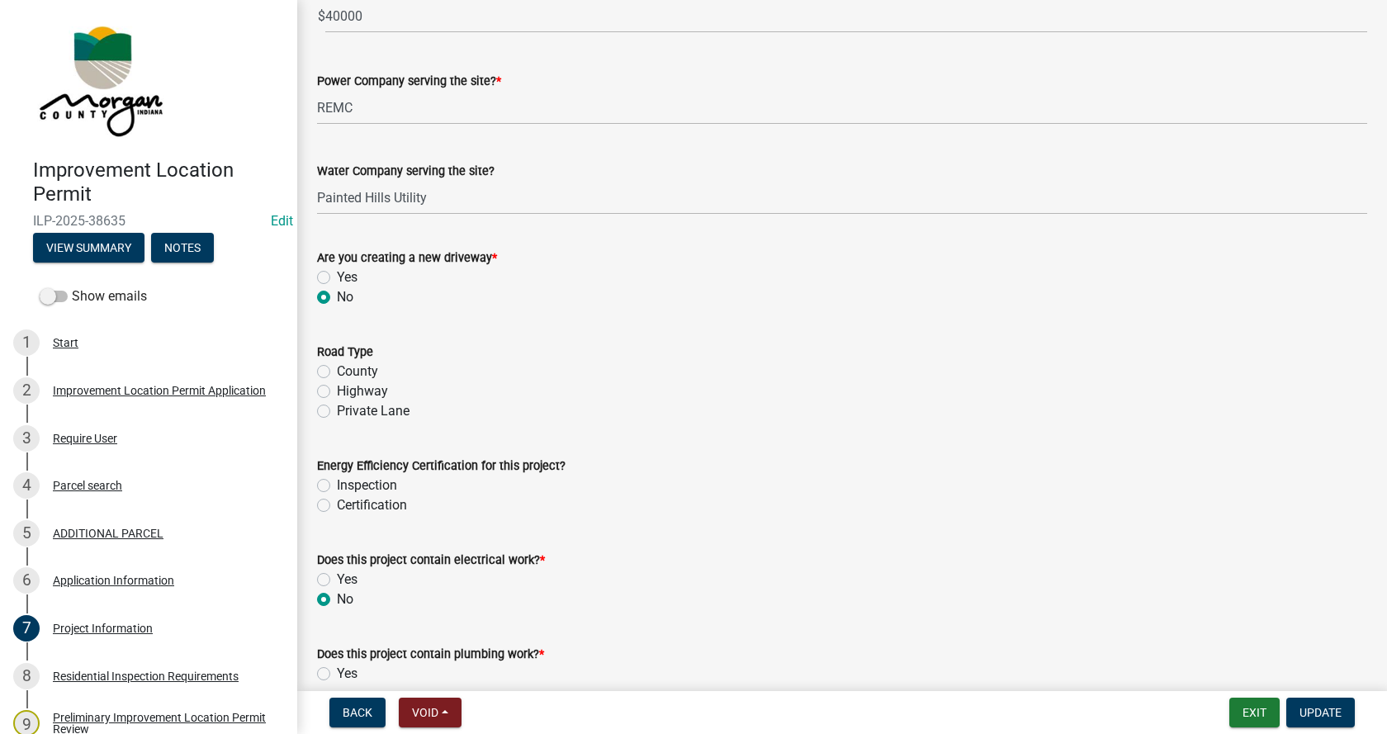
scroll to position [2065, 0]
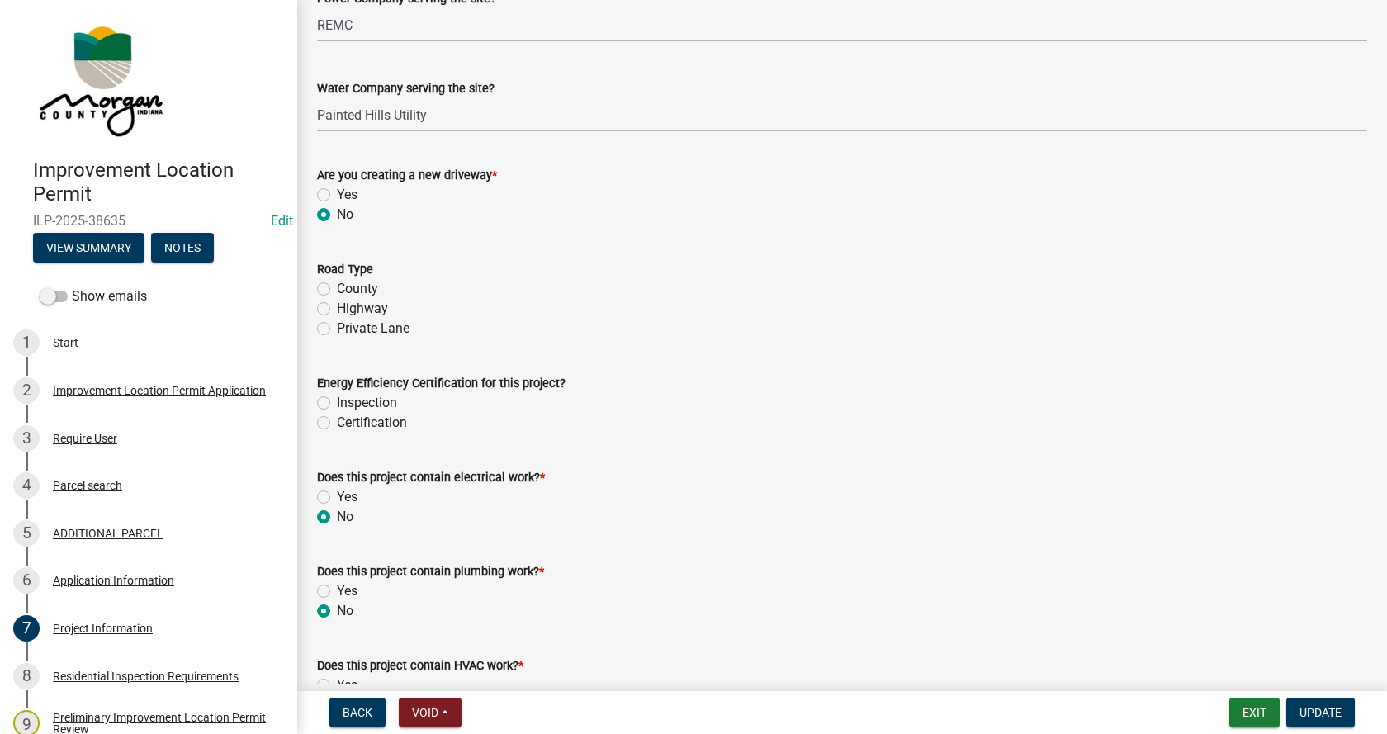
click at [337, 327] on label "Private Lane" at bounding box center [373, 329] width 73 height 20
click at [337, 327] on input "Private Lane" at bounding box center [342, 324] width 11 height 11
radio input "true"
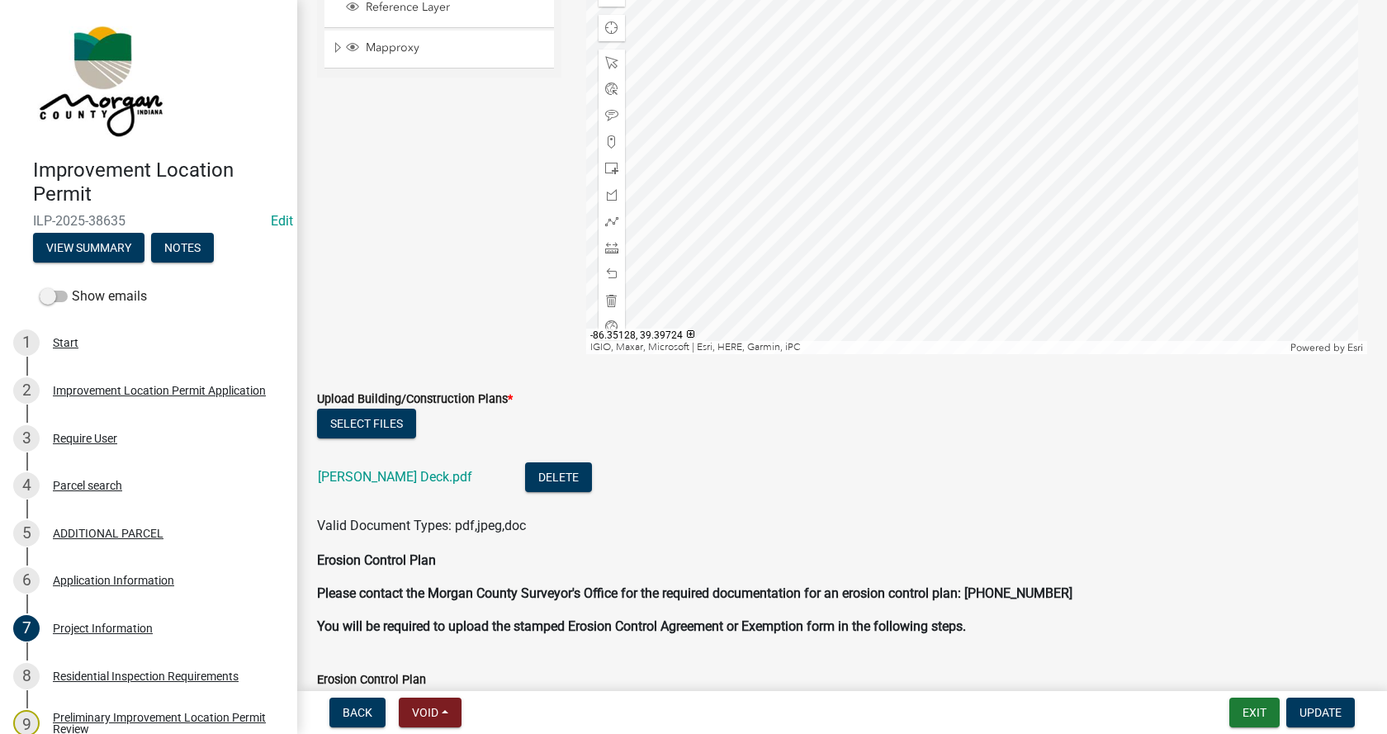
scroll to position [3303, 0]
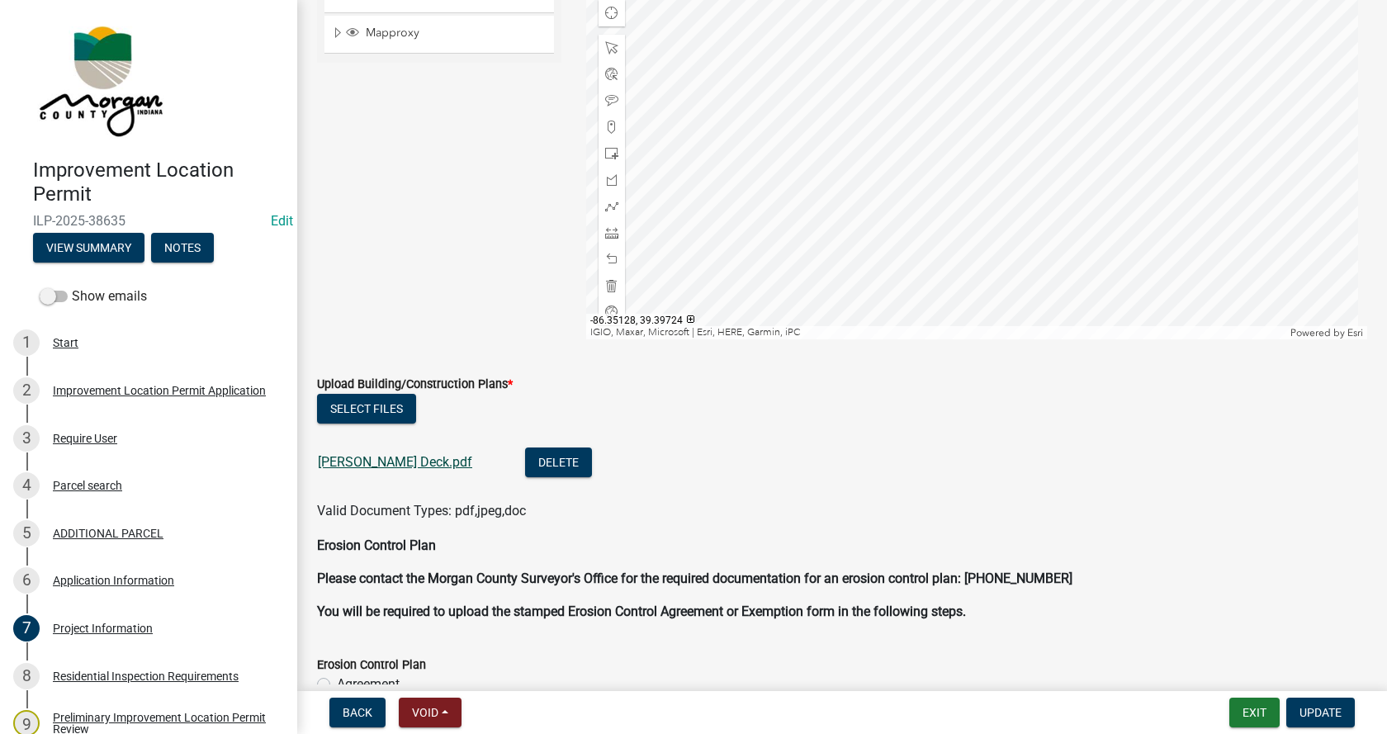
click at [368, 459] on link "[PERSON_NAME] Deck.pdf" at bounding box center [395, 462] width 154 height 16
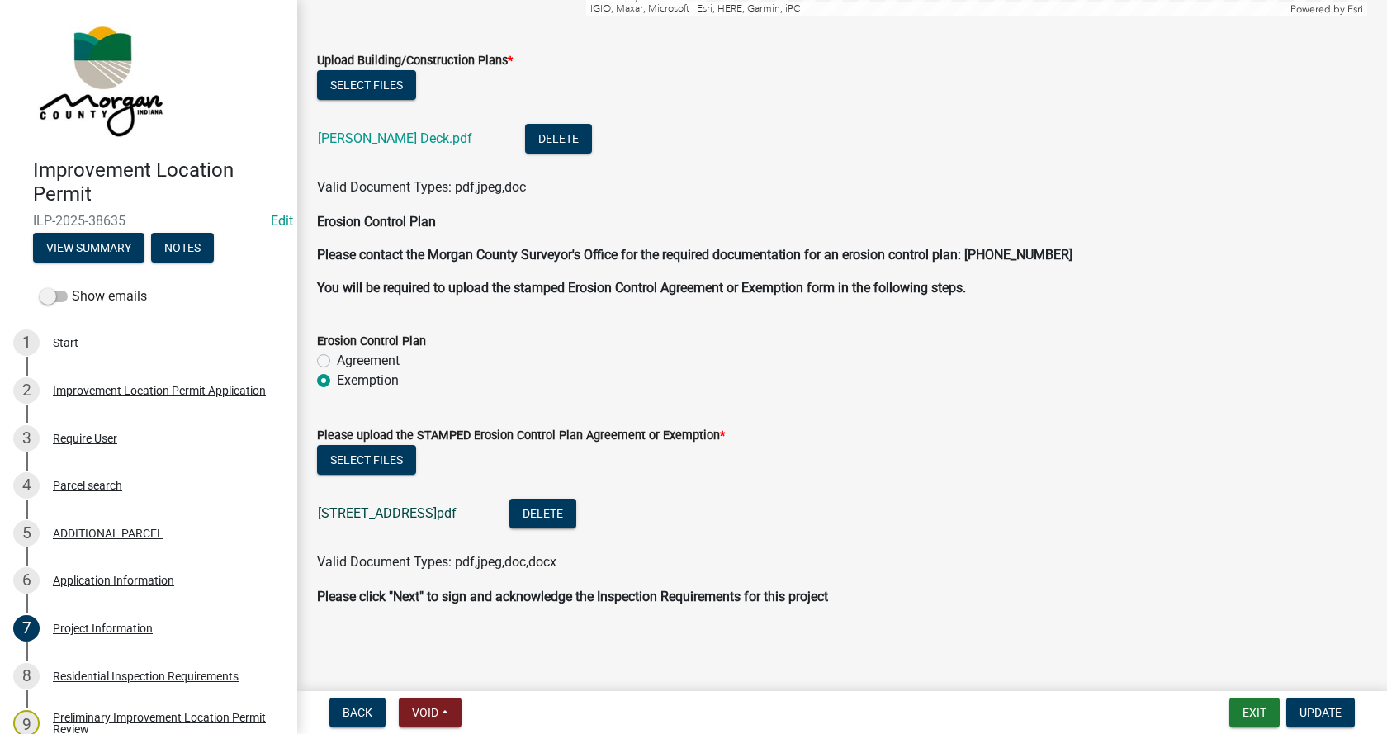
click at [377, 509] on link "[STREET_ADDRESS]pdf" at bounding box center [387, 513] width 139 height 16
click at [1325, 714] on span "Update" at bounding box center [1321, 712] width 42 height 13
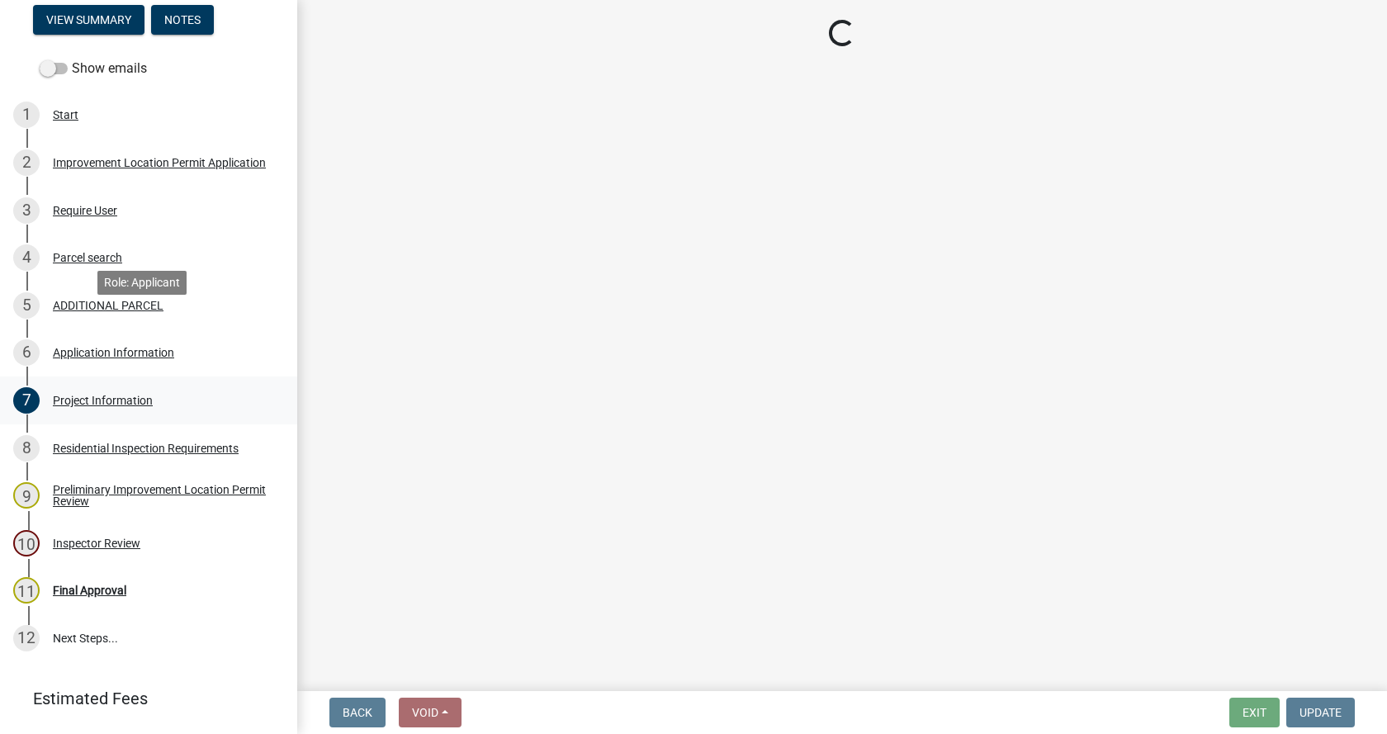
scroll to position [273, 0]
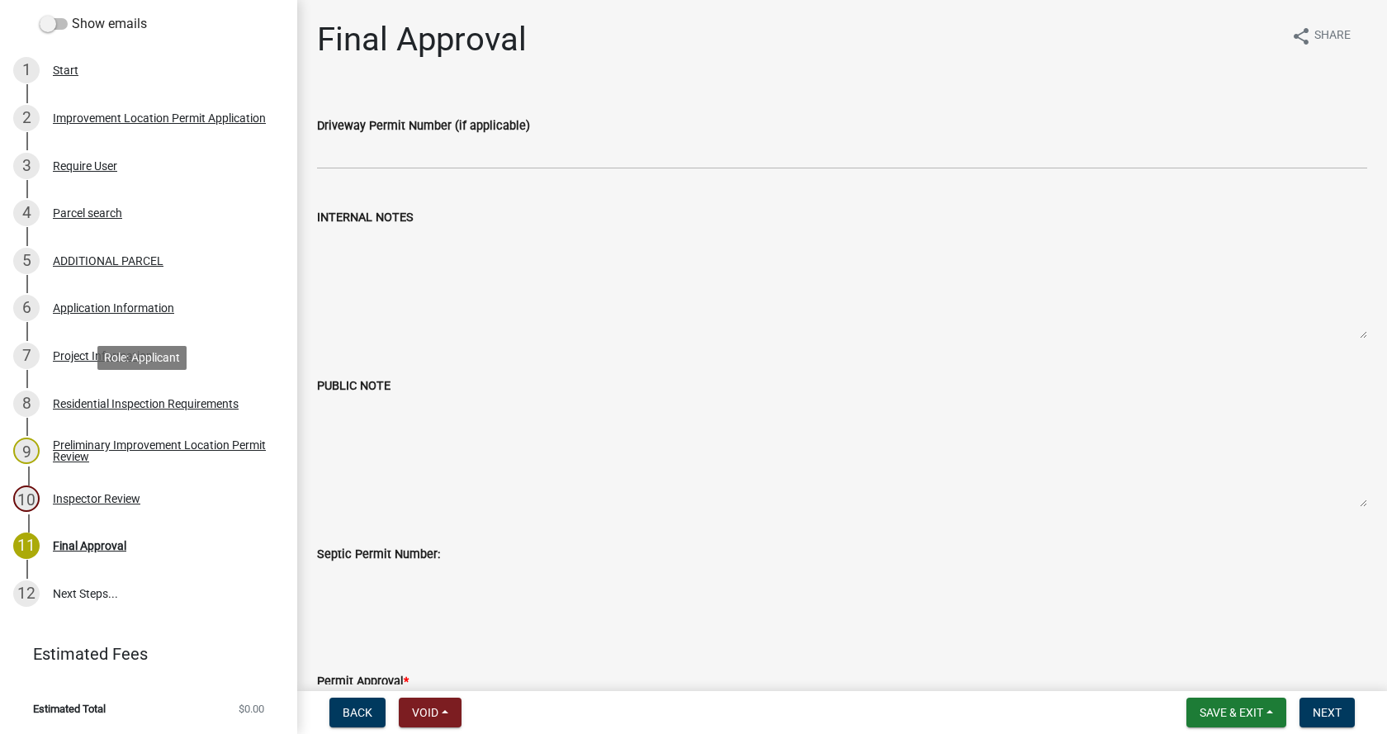
click at [58, 398] on div "Residential Inspection Requirements" at bounding box center [146, 404] width 186 height 12
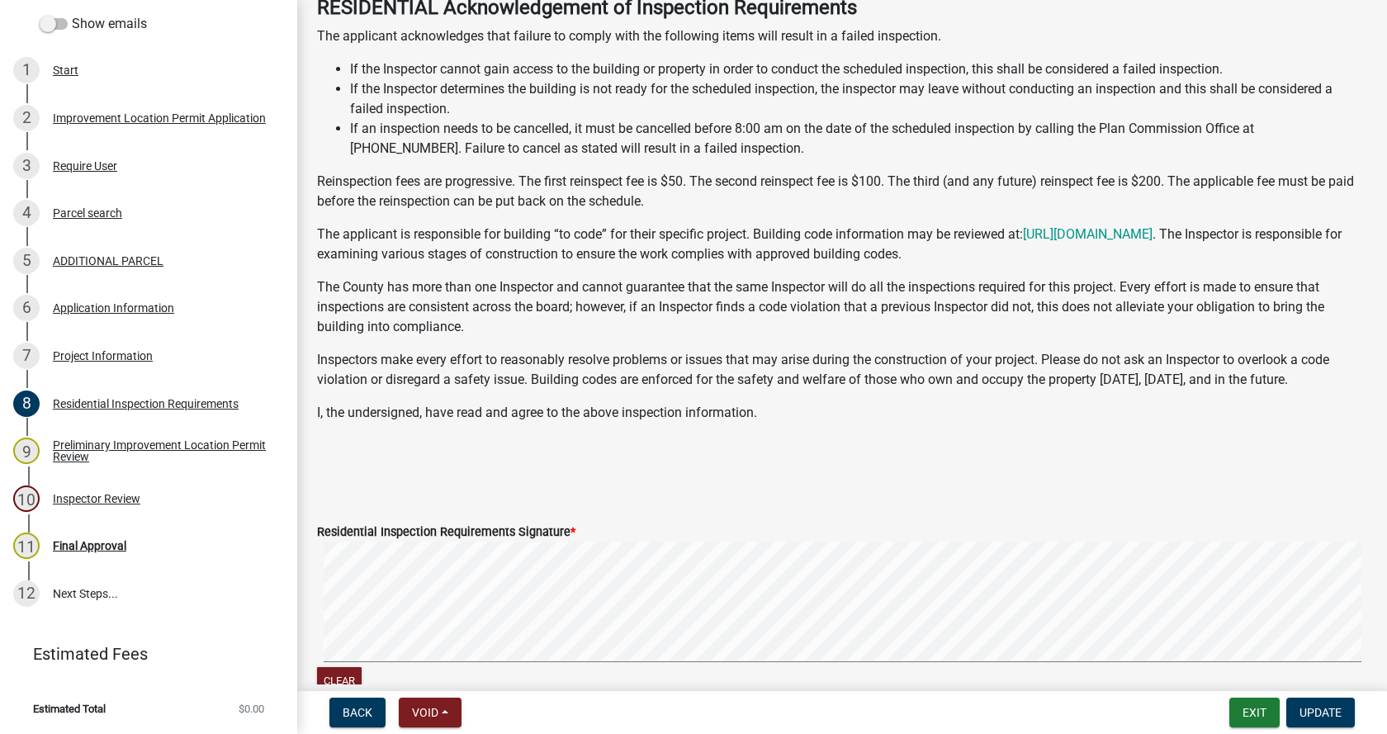
scroll to position [330, 0]
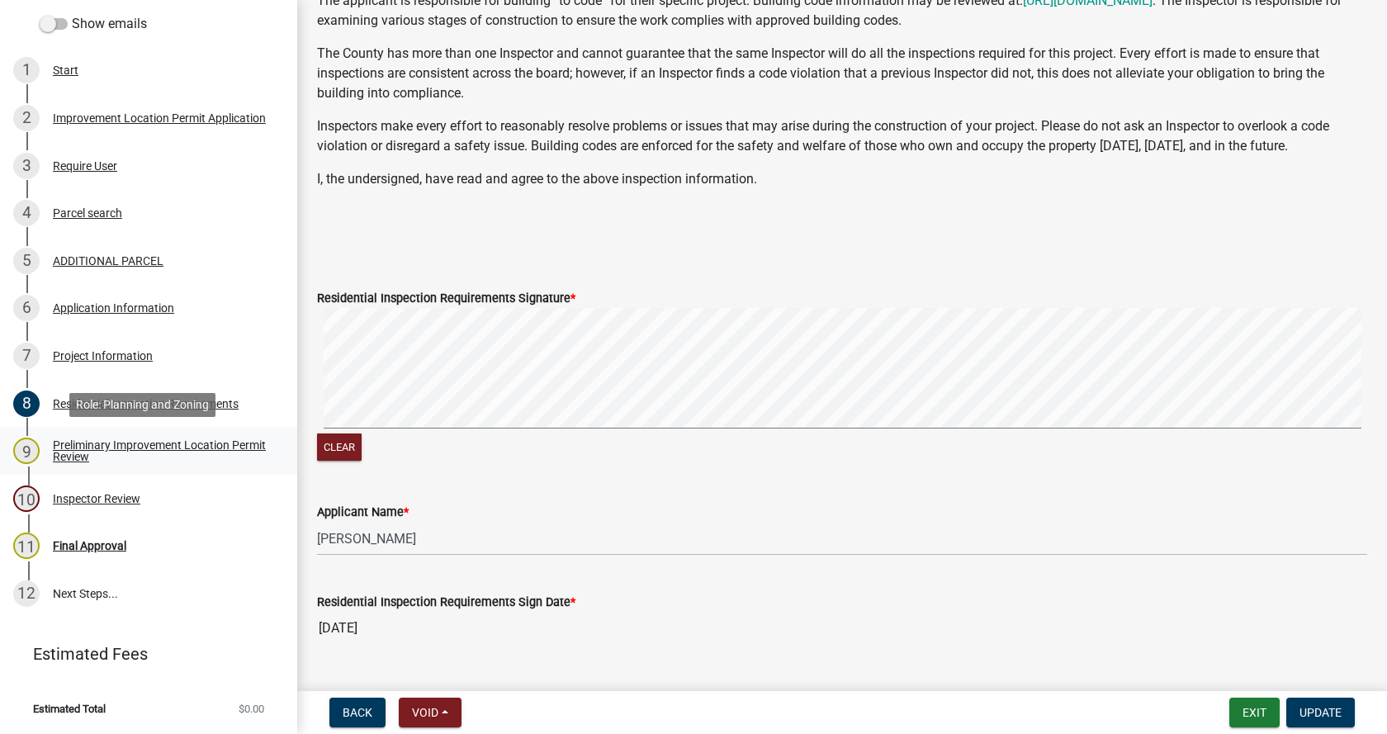
click at [68, 442] on div "Preliminary Improvement Location Permit Review" at bounding box center [162, 450] width 218 height 23
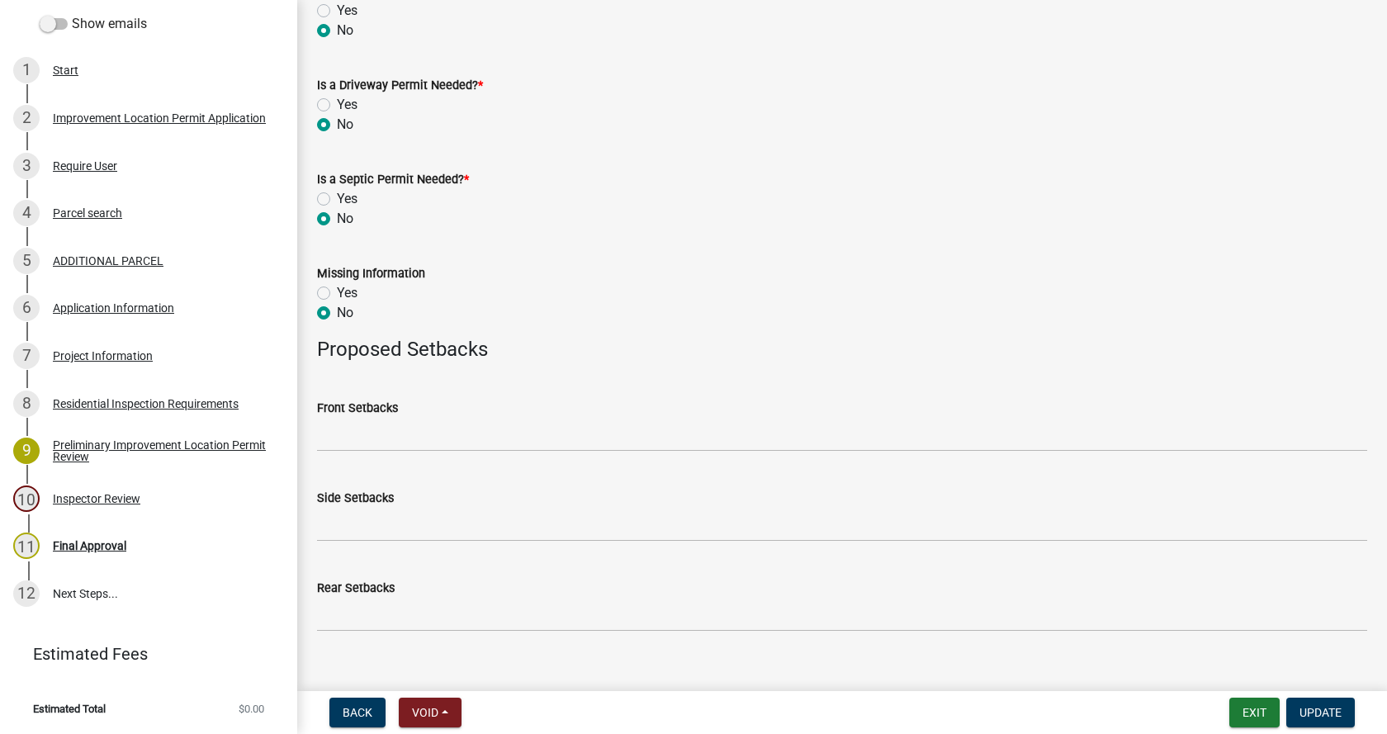
scroll to position [646, 0]
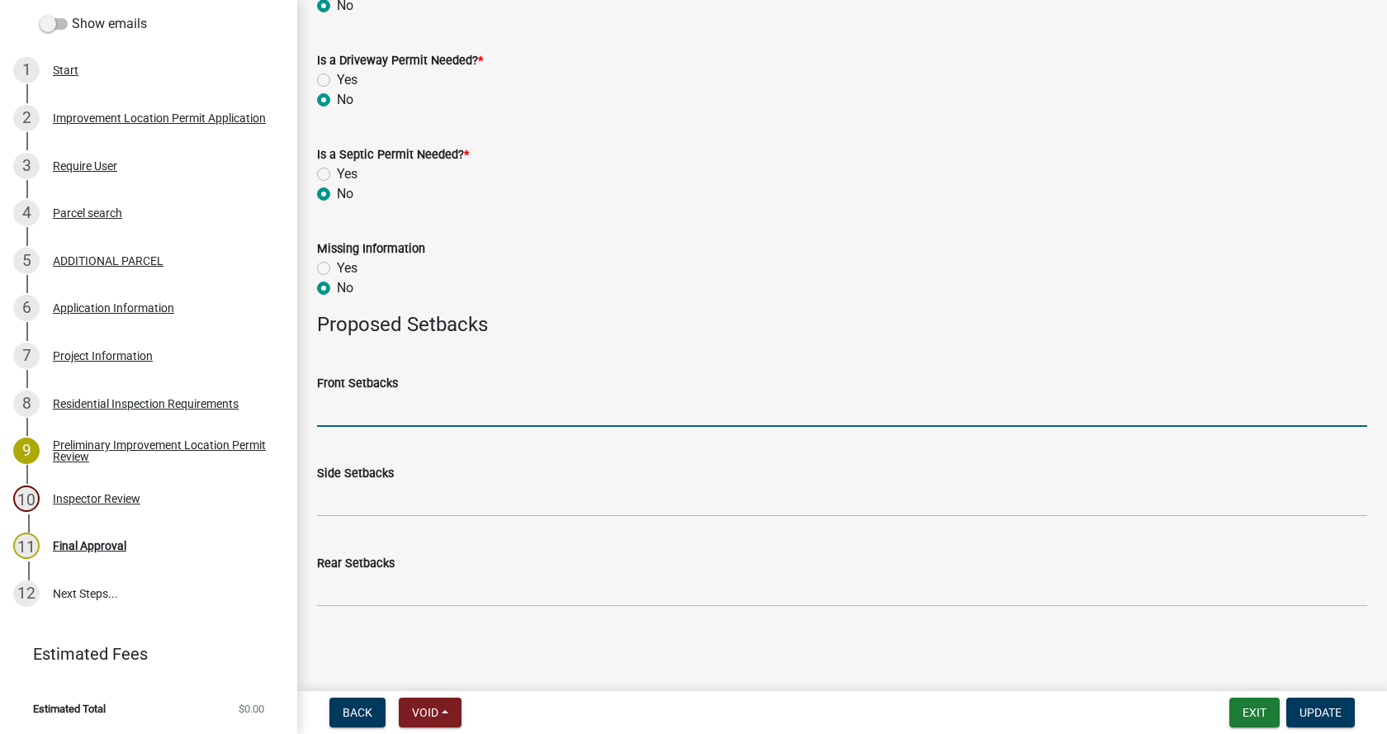
click at [345, 421] on input "Front Setbacks" at bounding box center [842, 410] width 1050 height 34
type input "existing"
click at [1323, 709] on span "Update" at bounding box center [1321, 712] width 42 height 13
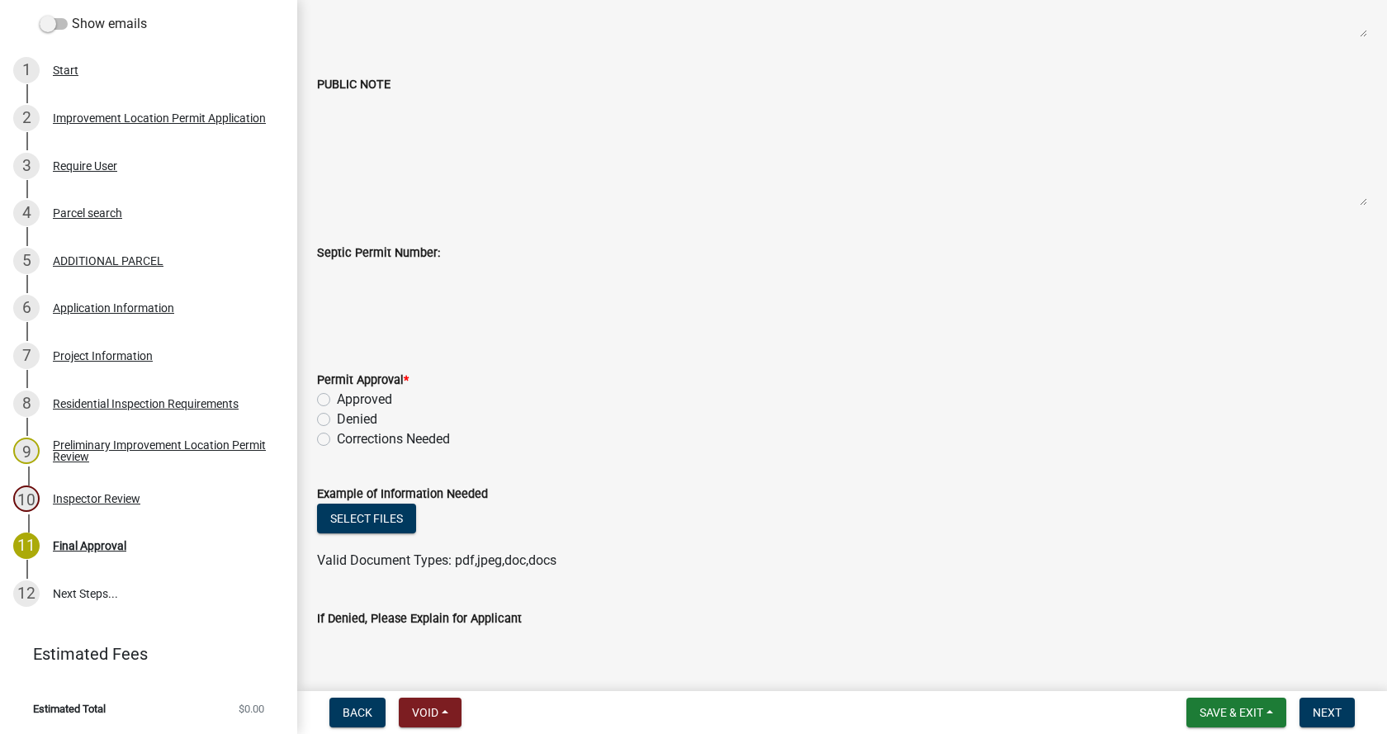
scroll to position [330, 0]
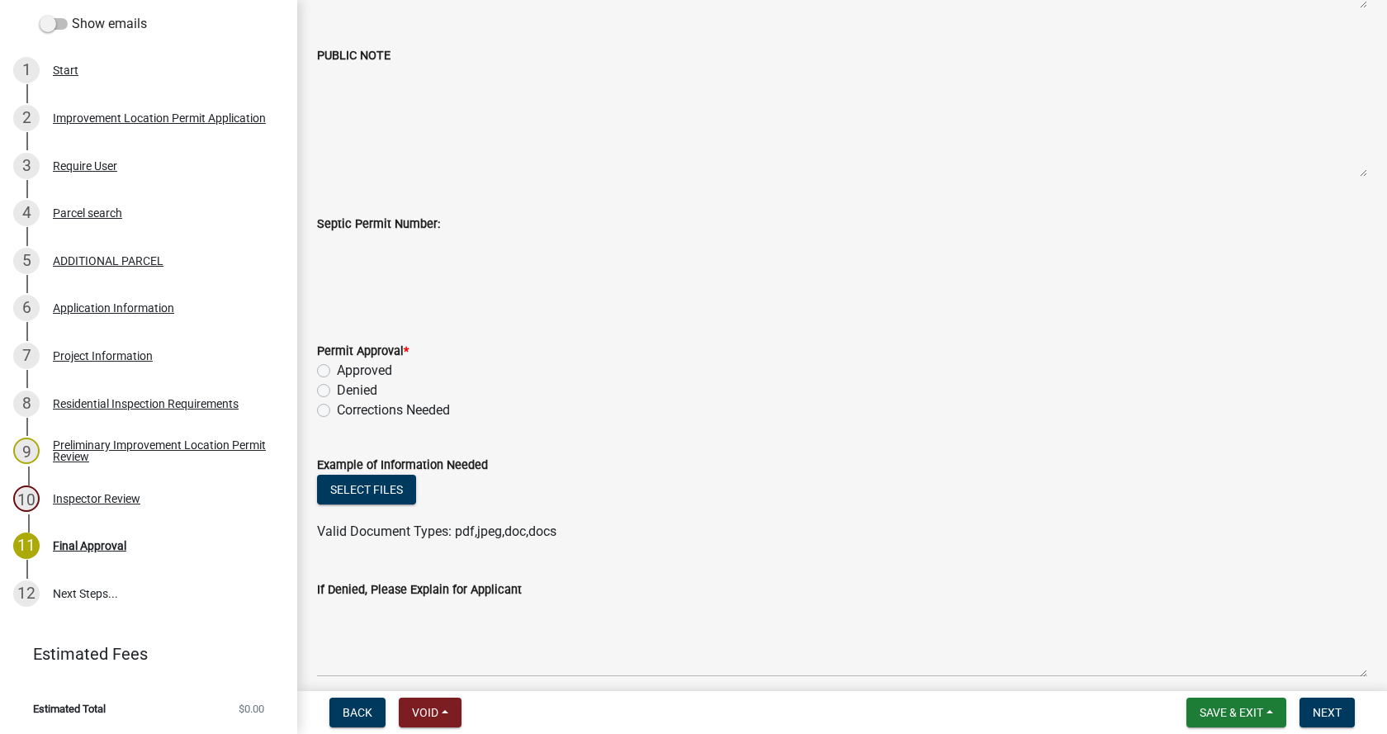
click at [337, 370] on label "Approved" at bounding box center [364, 371] width 55 height 20
click at [337, 370] on input "Approved" at bounding box center [342, 366] width 11 height 11
radio input "true"
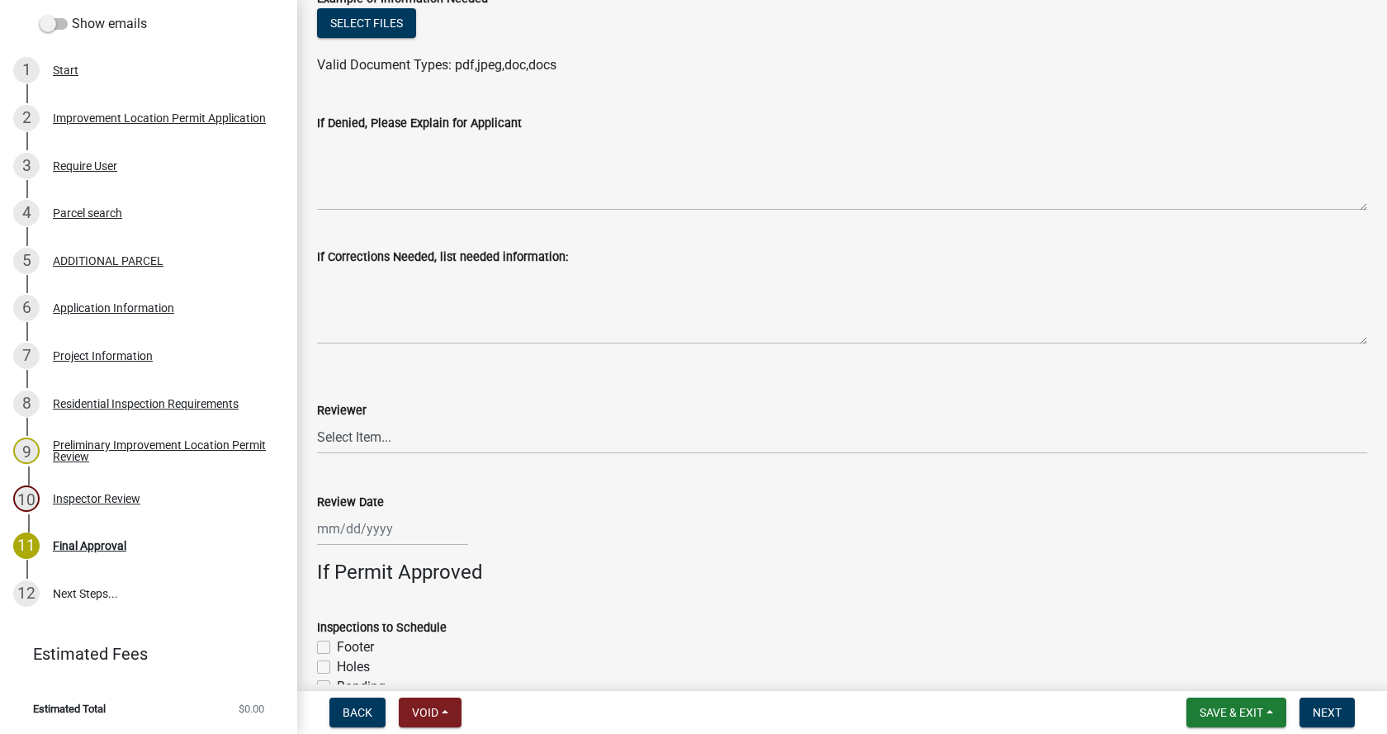
scroll to position [826, 0]
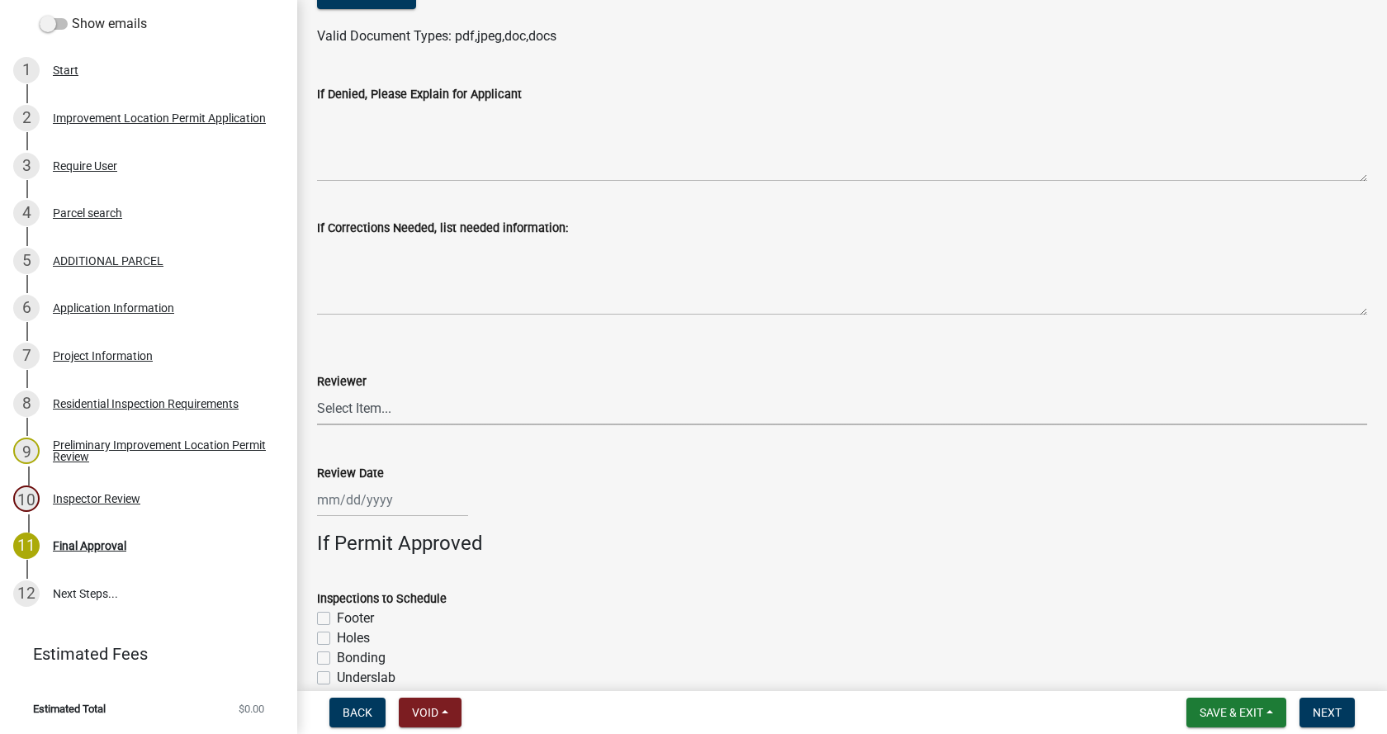
click at [385, 408] on select "Select Item... [PERSON_NAME] [PERSON_NAME] [PERSON_NAME]" at bounding box center [842, 408] width 1050 height 34
click at [317, 391] on select "Select Item... [PERSON_NAME] [PERSON_NAME] [PERSON_NAME]" at bounding box center [842, 408] width 1050 height 34
select select "4bf9213e-c266-4258-8e9b-d5f6a07002fa"
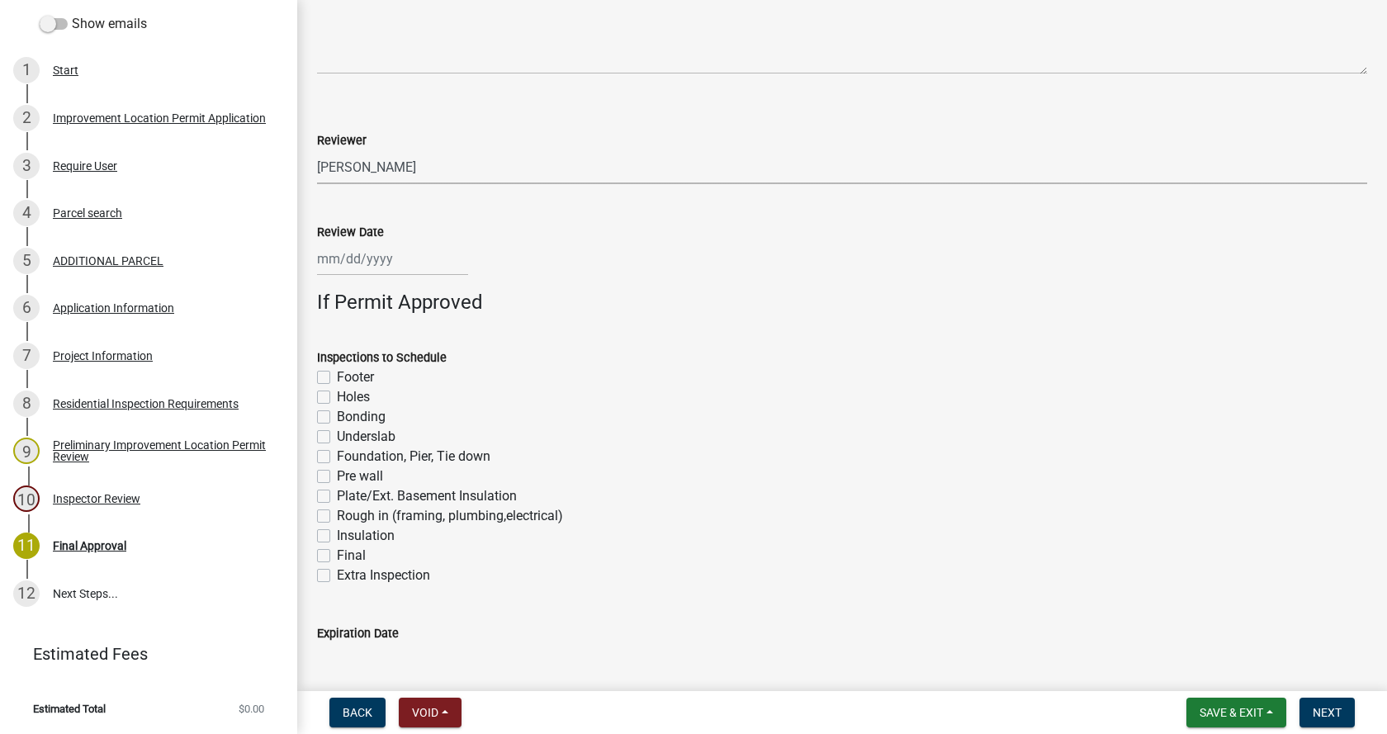
scroll to position [1074, 0]
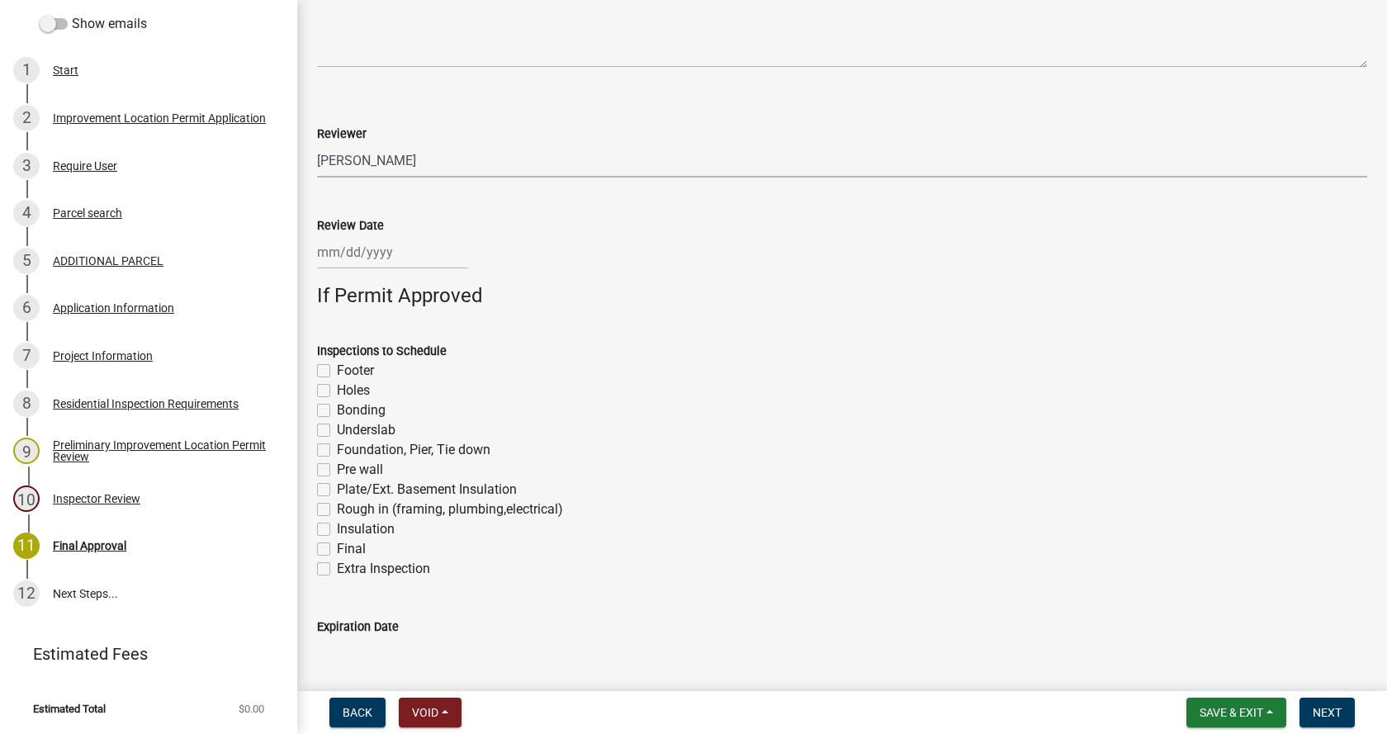
click at [365, 257] on div at bounding box center [392, 252] width 151 height 34
select select "10"
select select "2025"
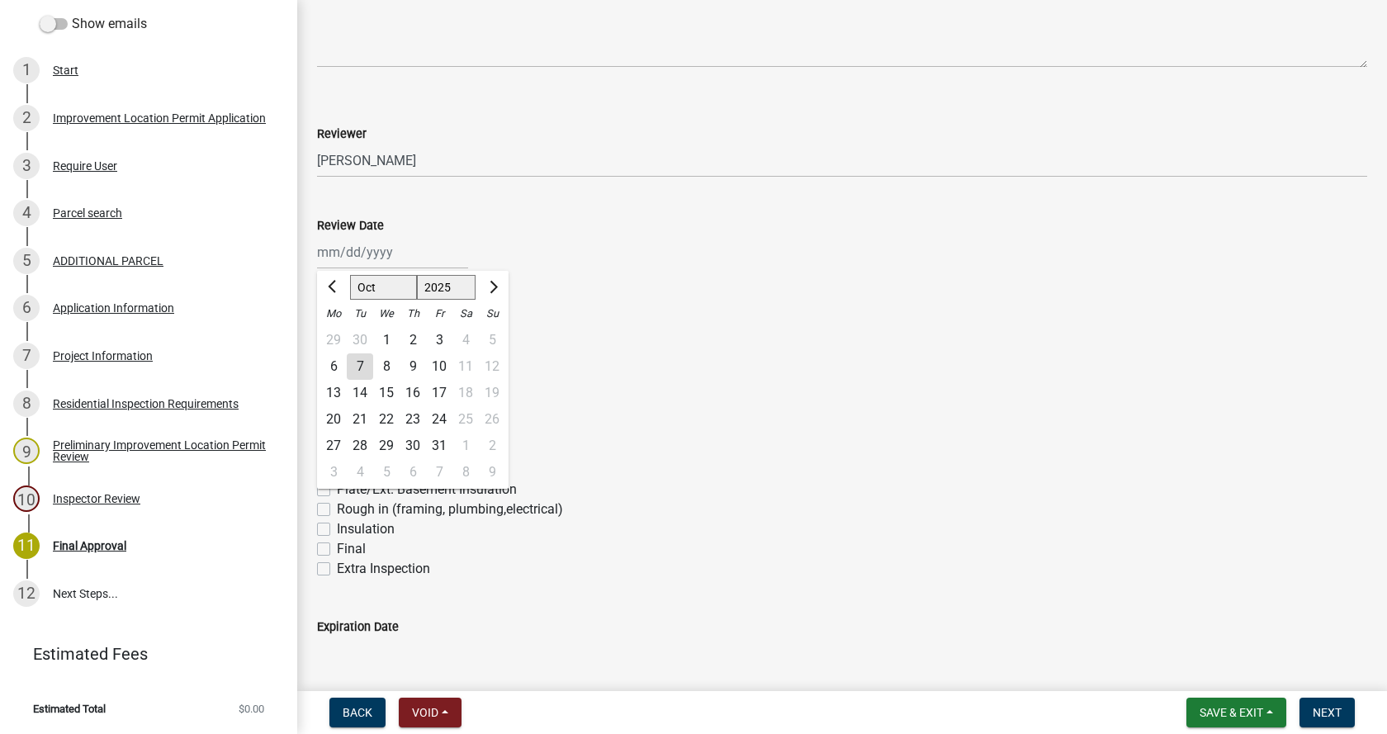
click at [353, 367] on div "7" at bounding box center [360, 366] width 26 height 26
type input "[DATE]"
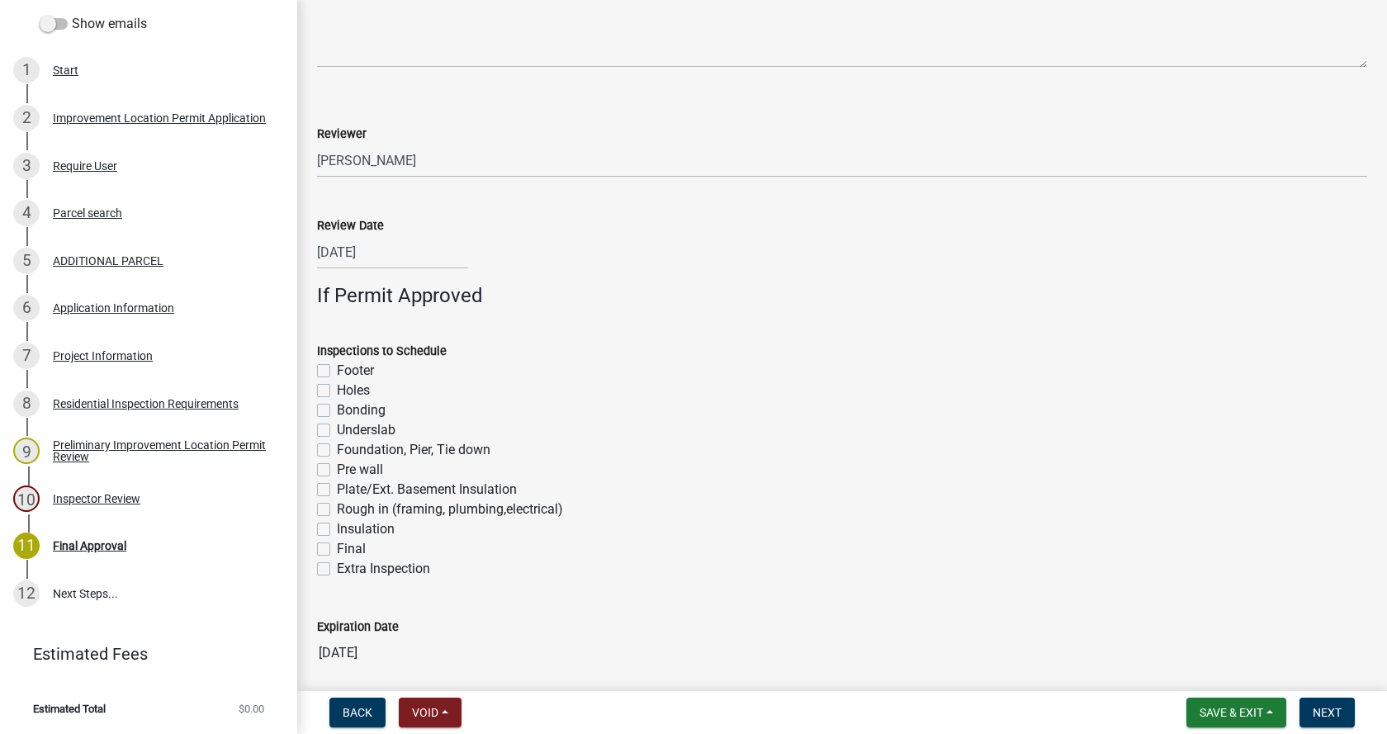
scroll to position [1138, 0]
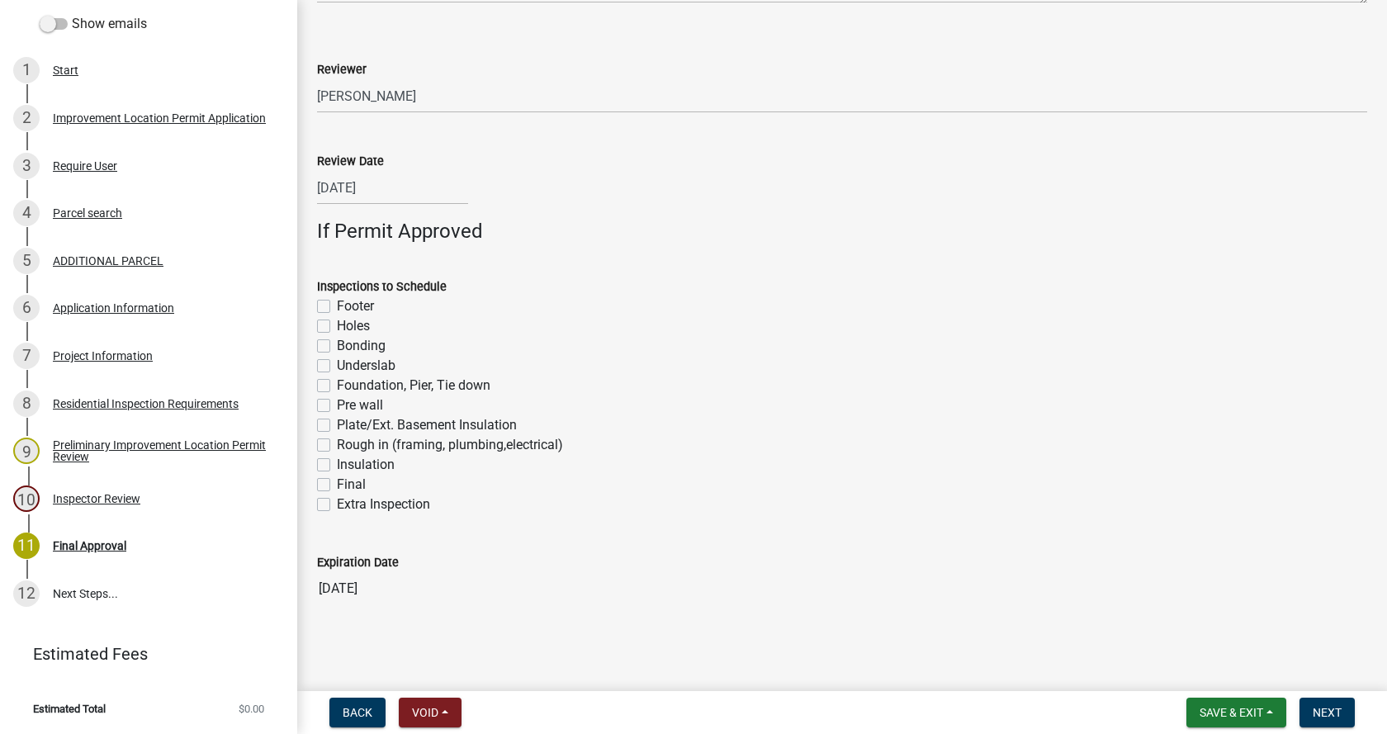
click at [337, 304] on label "Footer" at bounding box center [355, 306] width 37 height 20
click at [337, 304] on input "Footer" at bounding box center [342, 301] width 11 height 11
checkbox input "true"
checkbox input "false"
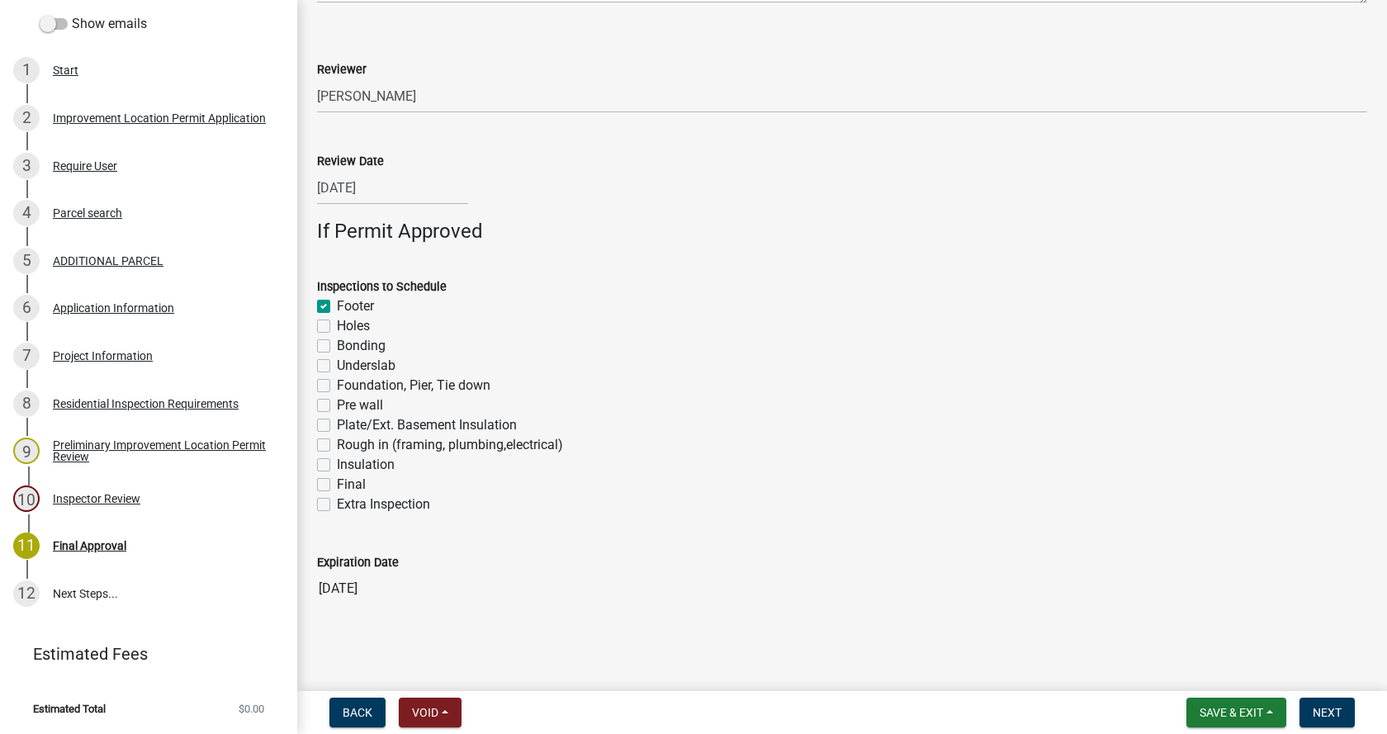
checkbox input "false"
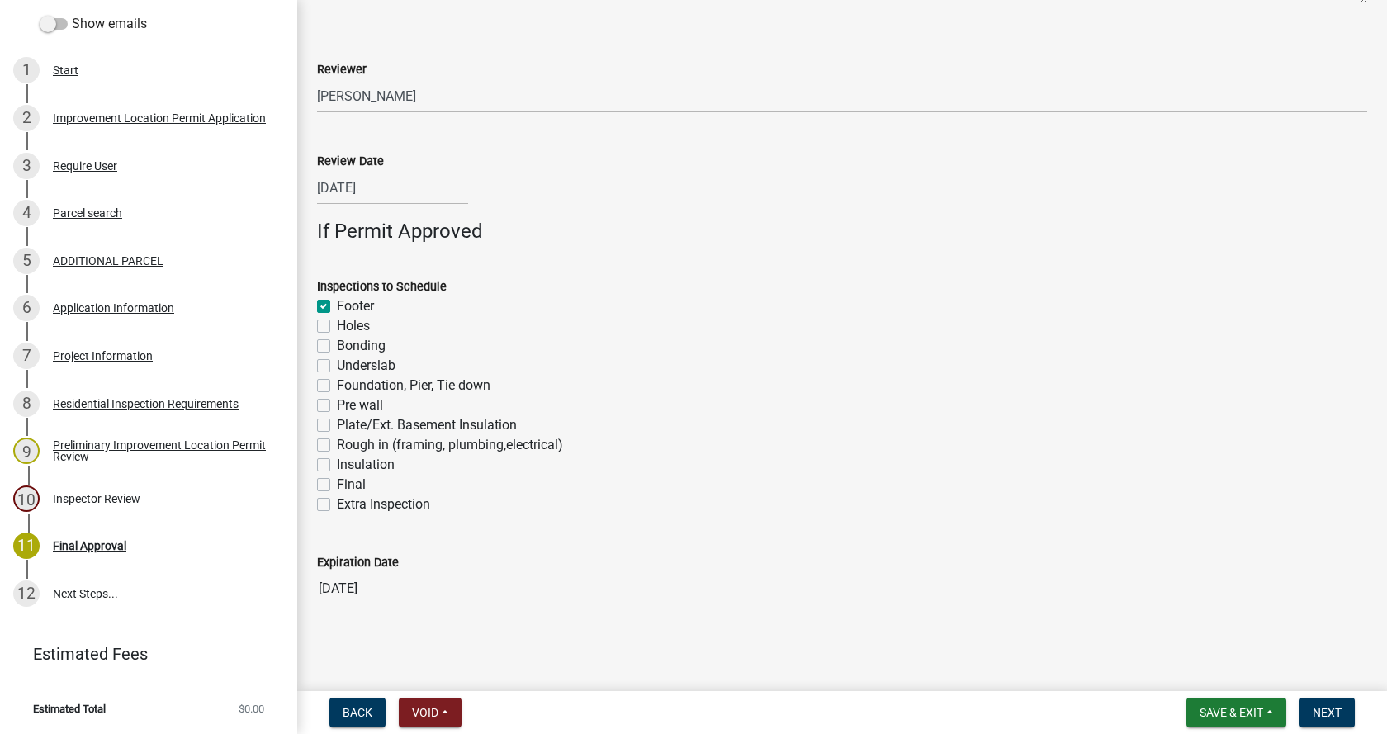
checkbox input "false"
click at [337, 384] on label "Foundation, Pier, Tie down" at bounding box center [414, 386] width 154 height 20
click at [337, 384] on input "Foundation, Pier, Tie down" at bounding box center [342, 381] width 11 height 11
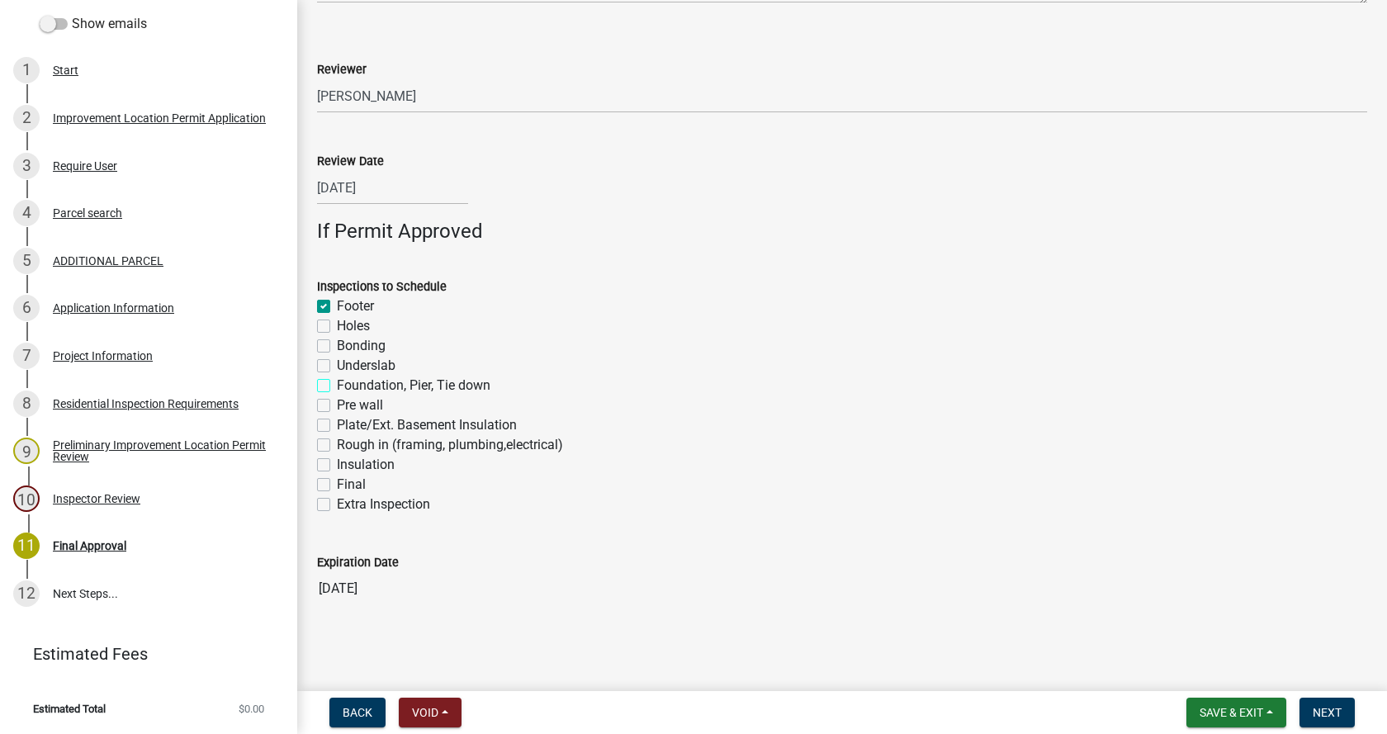
checkbox input "true"
checkbox input "false"
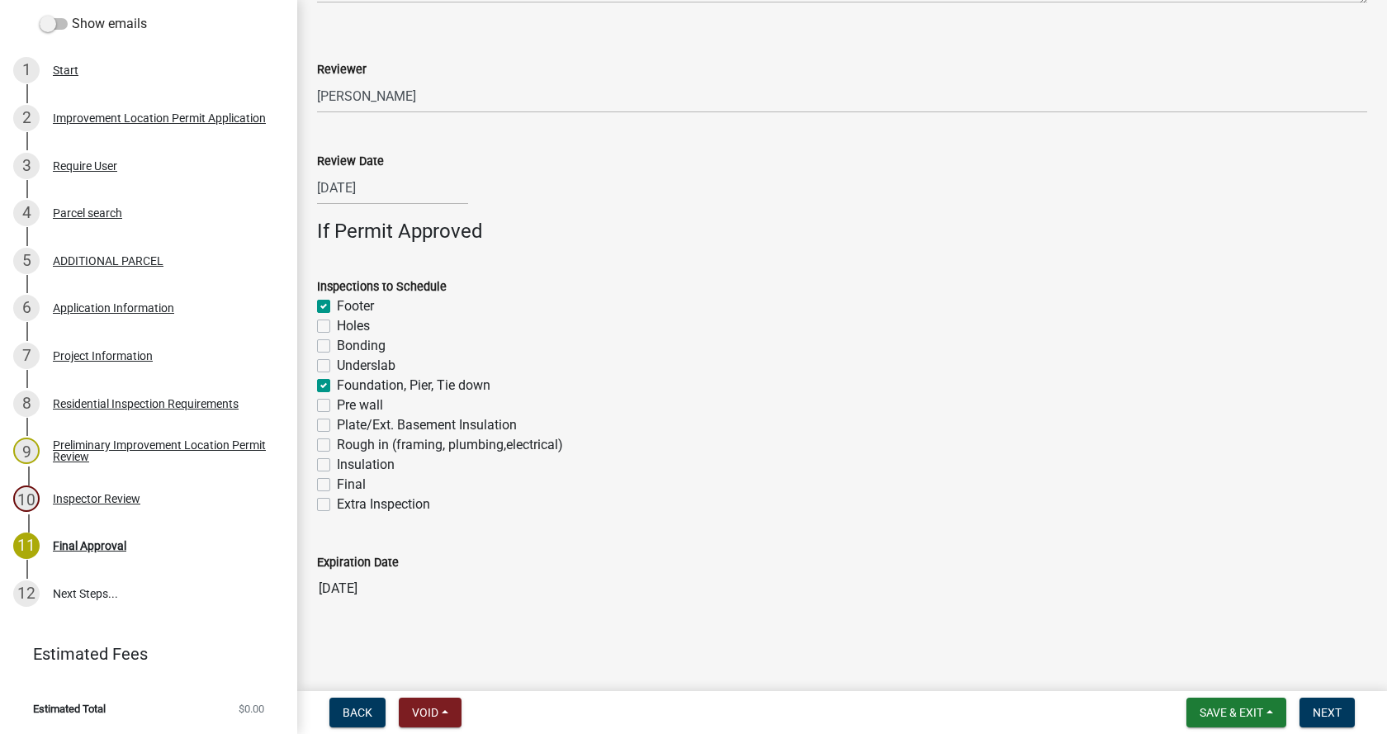
checkbox input "true"
checkbox input "false"
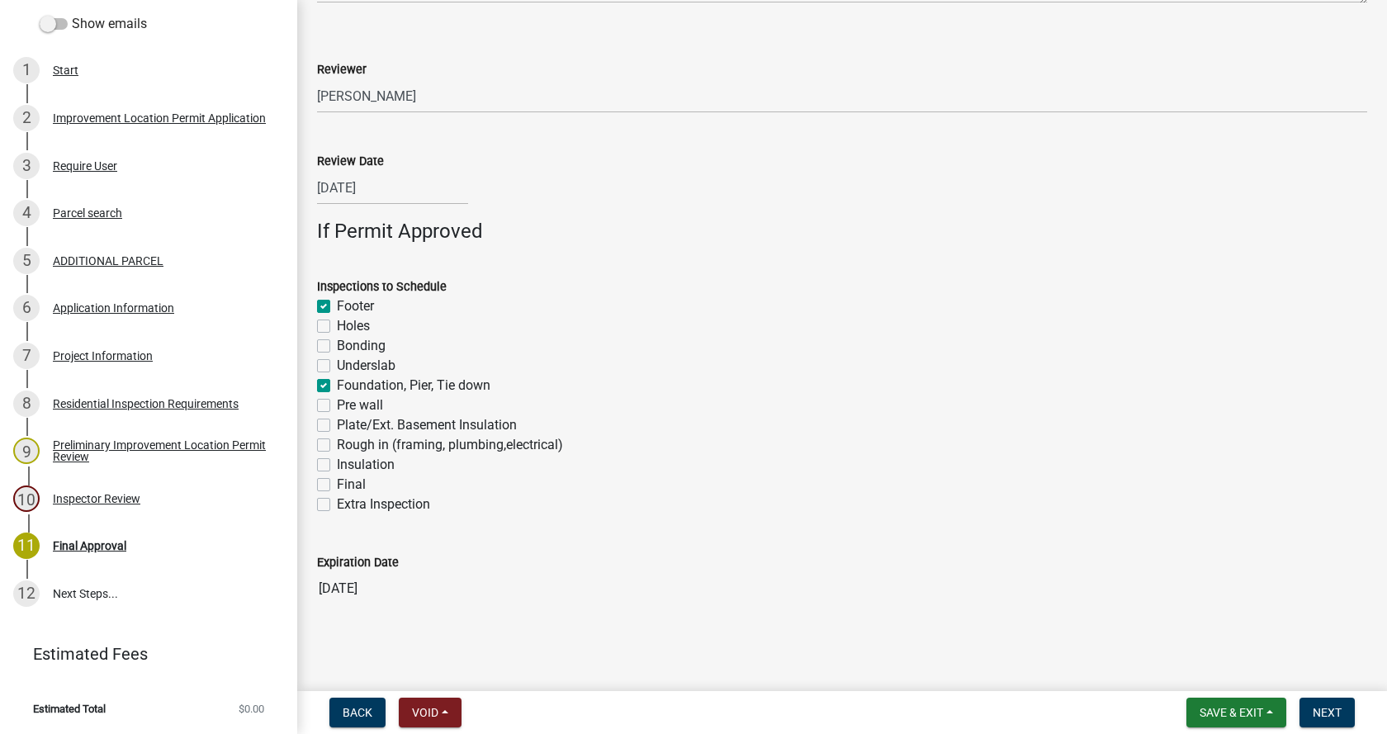
checkbox input "false"
click at [337, 447] on label "Rough in (framing, plumbing,electrical)" at bounding box center [450, 445] width 226 height 20
click at [337, 446] on input "Rough in (framing, plumbing,electrical)" at bounding box center [342, 440] width 11 height 11
checkbox input "true"
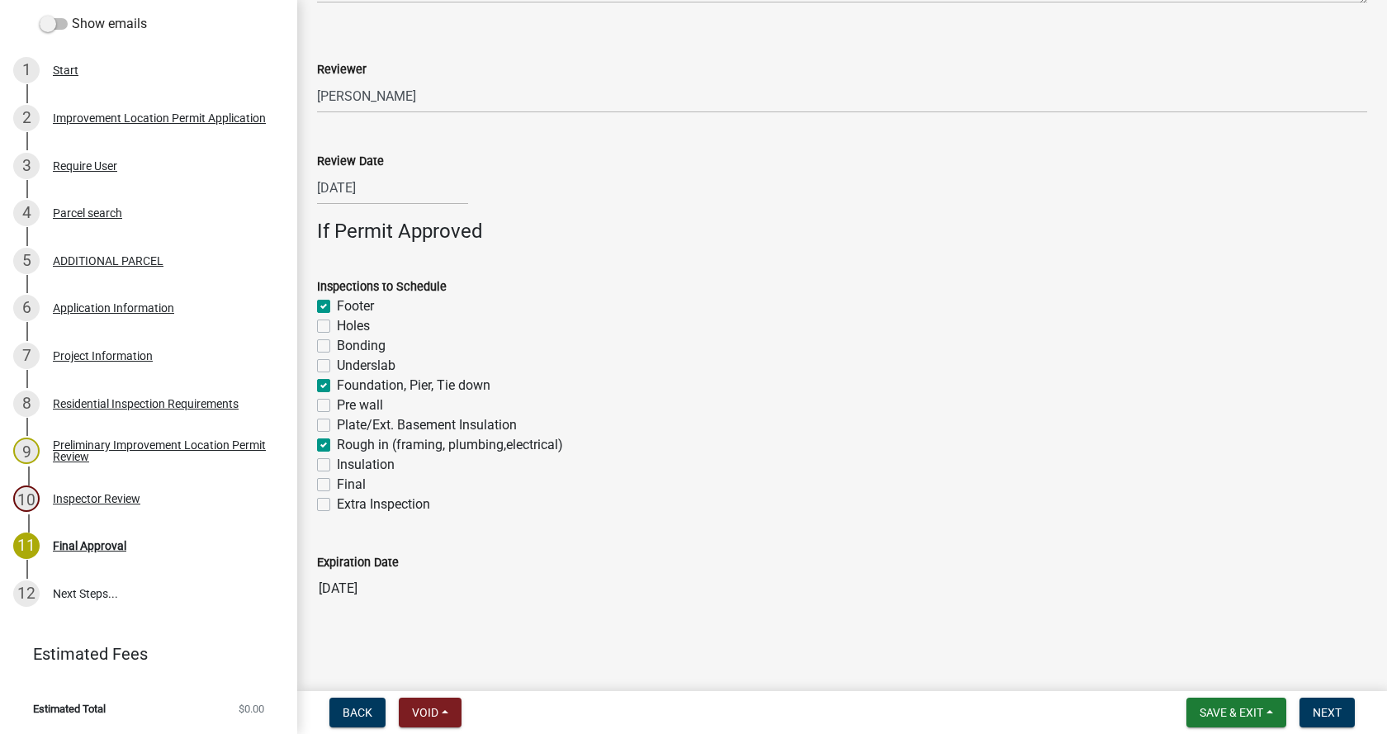
checkbox input "true"
checkbox input "false"
checkbox input "true"
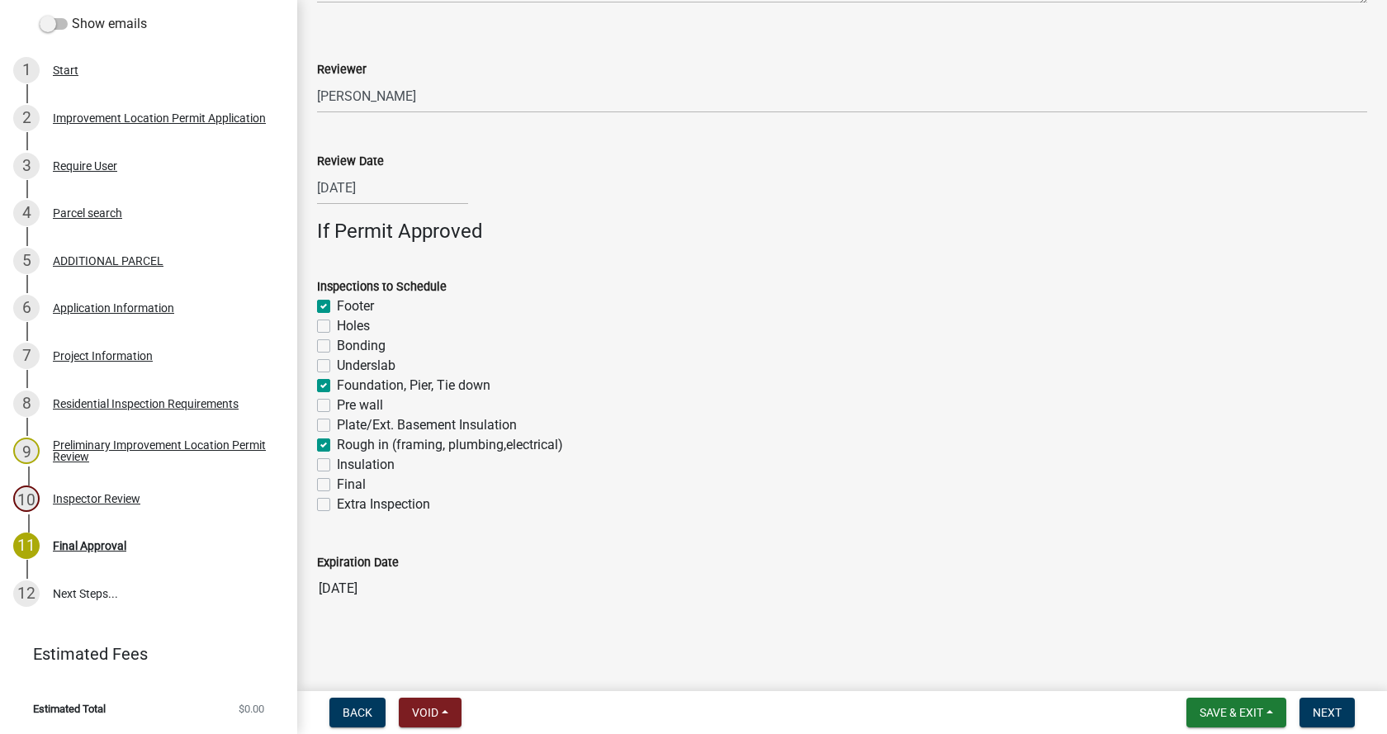
checkbox input "false"
checkbox input "true"
checkbox input "false"
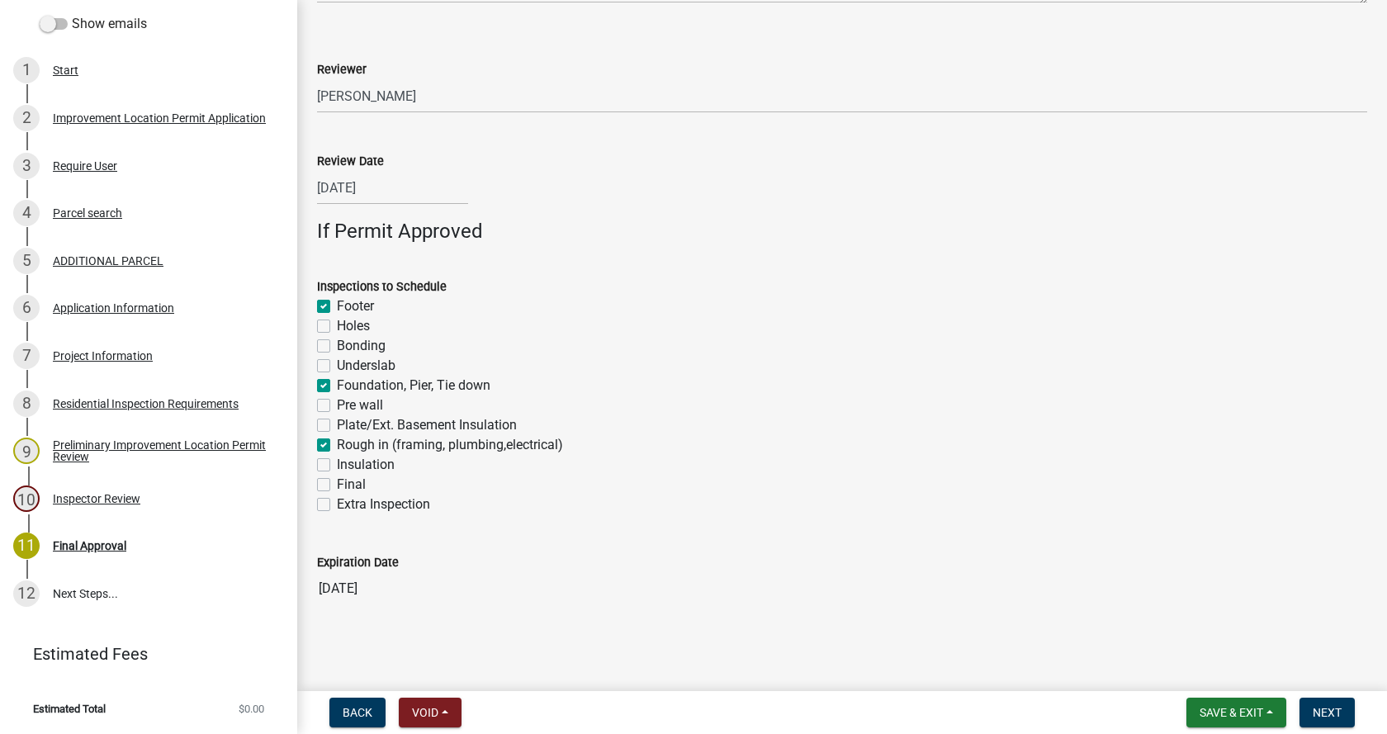
checkbox input "false"
click at [337, 487] on label "Final" at bounding box center [351, 485] width 29 height 20
click at [337, 486] on input "Final" at bounding box center [342, 480] width 11 height 11
checkbox input "true"
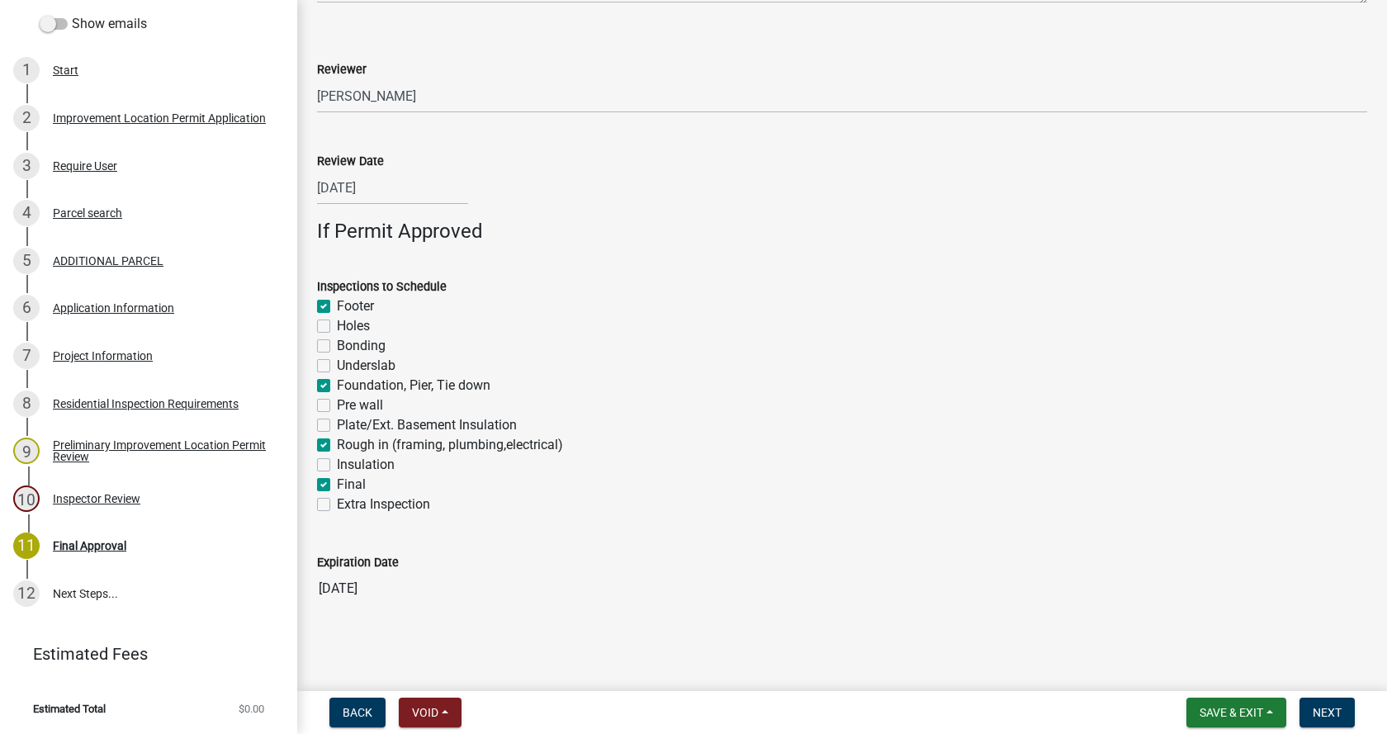
checkbox input "false"
checkbox input "true"
checkbox input "false"
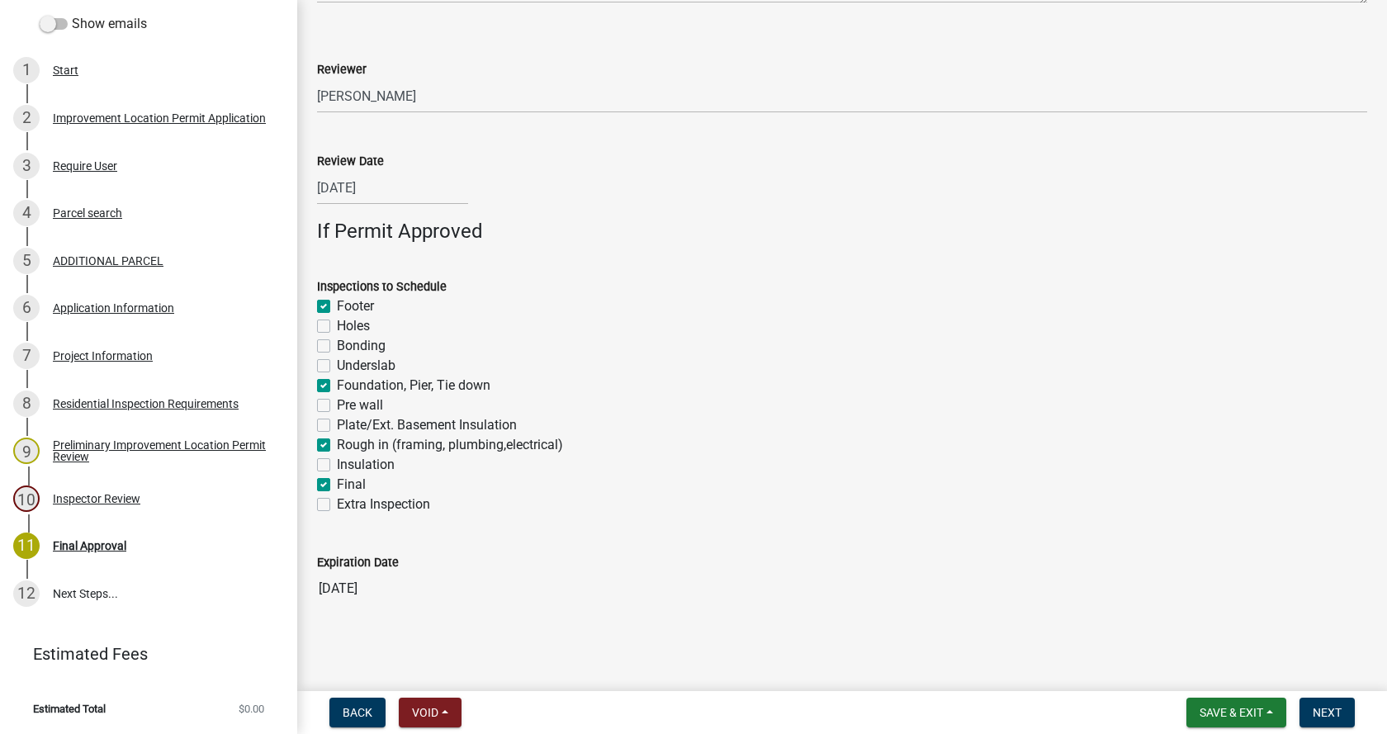
checkbox input "false"
checkbox input "true"
checkbox input "false"
checkbox input "true"
checkbox input "false"
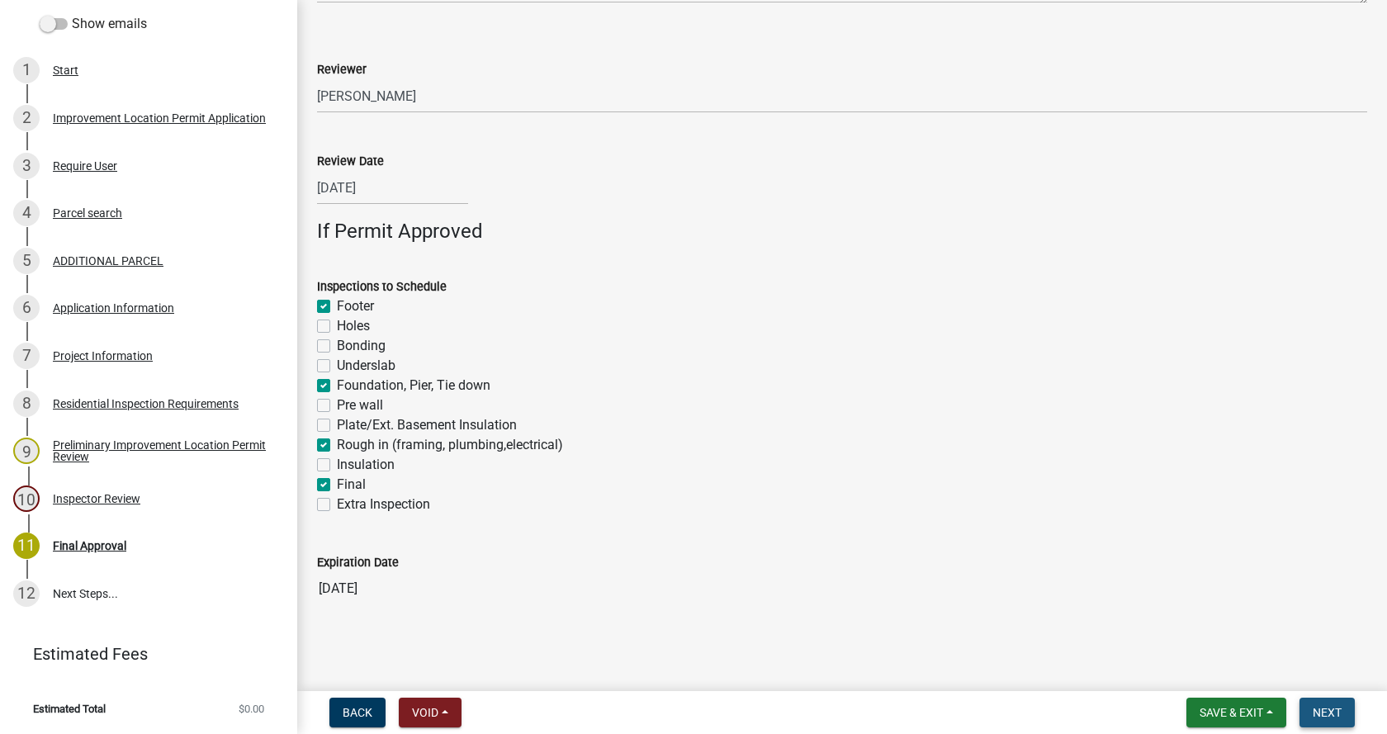
click at [1336, 715] on span "Next" at bounding box center [1327, 712] width 29 height 13
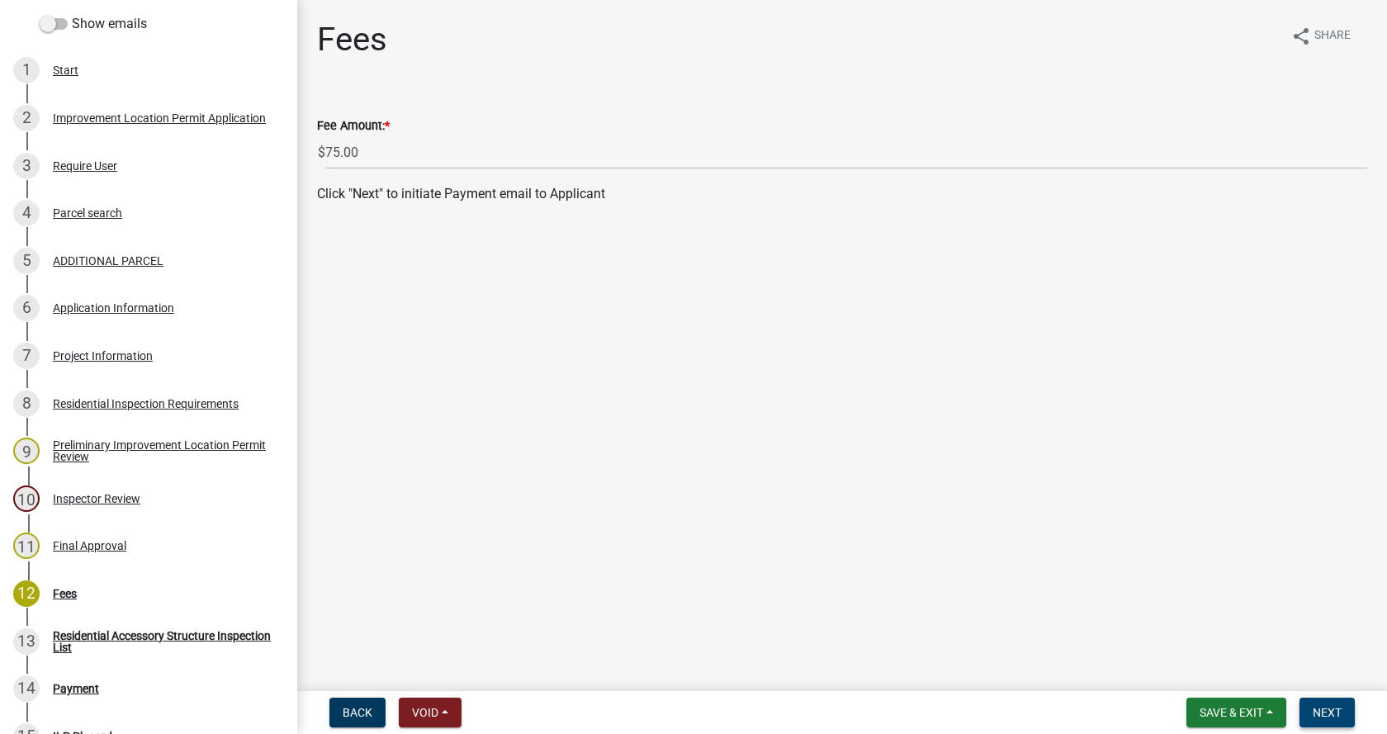
click at [1321, 706] on span "Next" at bounding box center [1327, 712] width 29 height 13
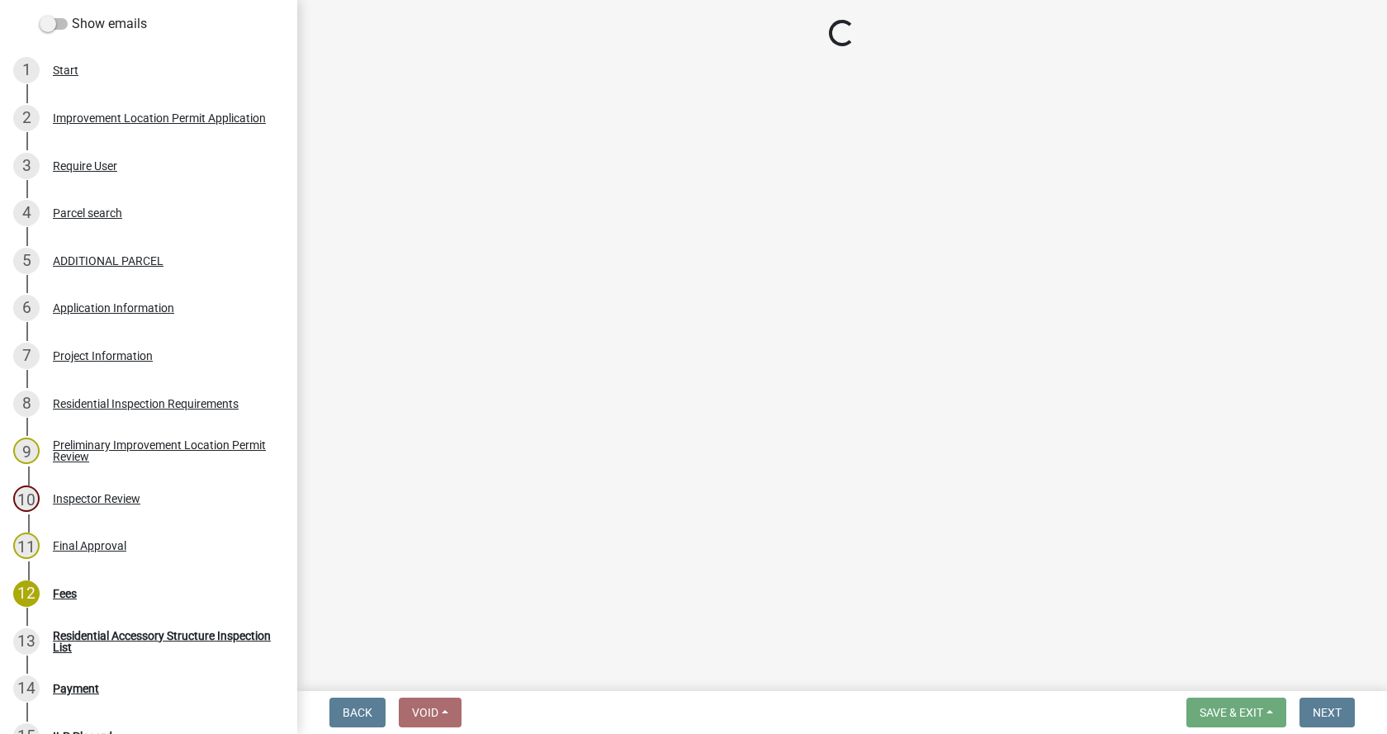
select select "3: 3"
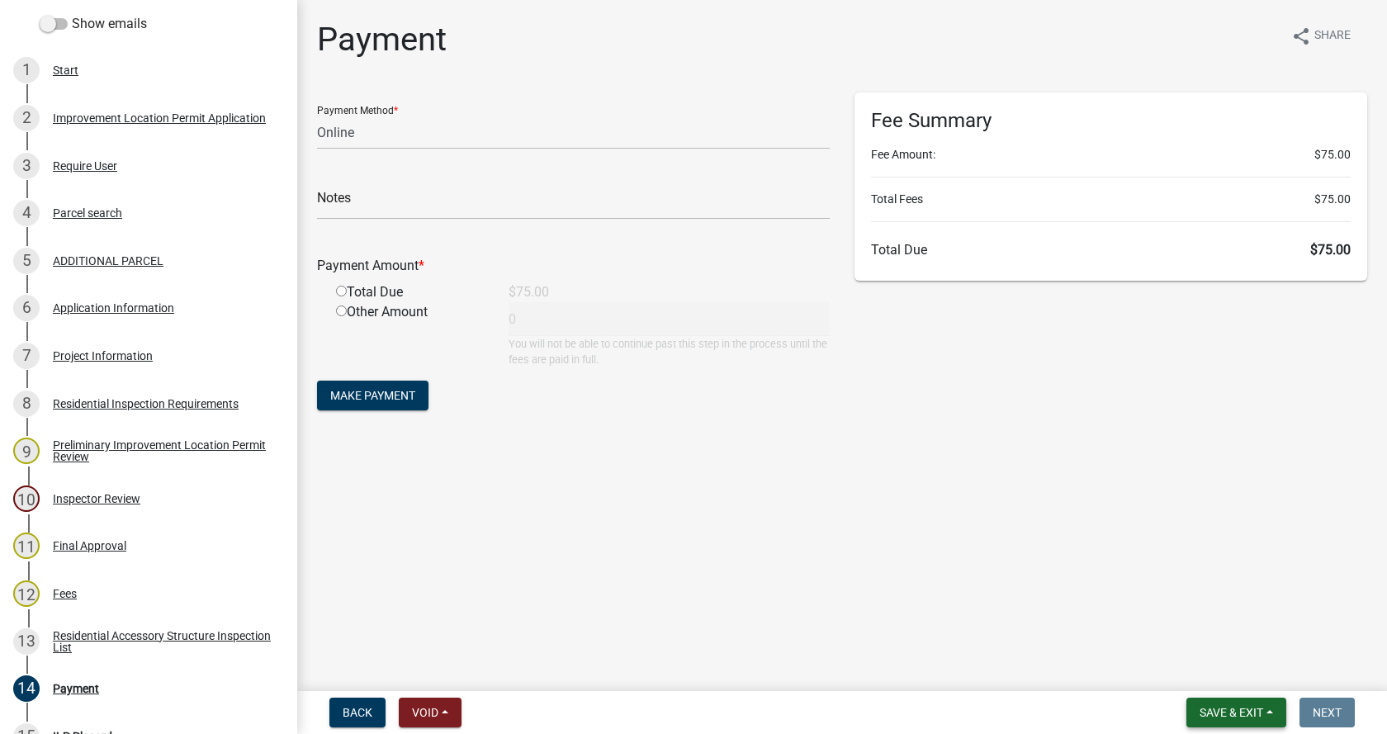
click at [1268, 708] on button "Save & Exit" at bounding box center [1237, 713] width 100 height 30
click at [1190, 671] on button "Save & Exit" at bounding box center [1221, 670] width 132 height 40
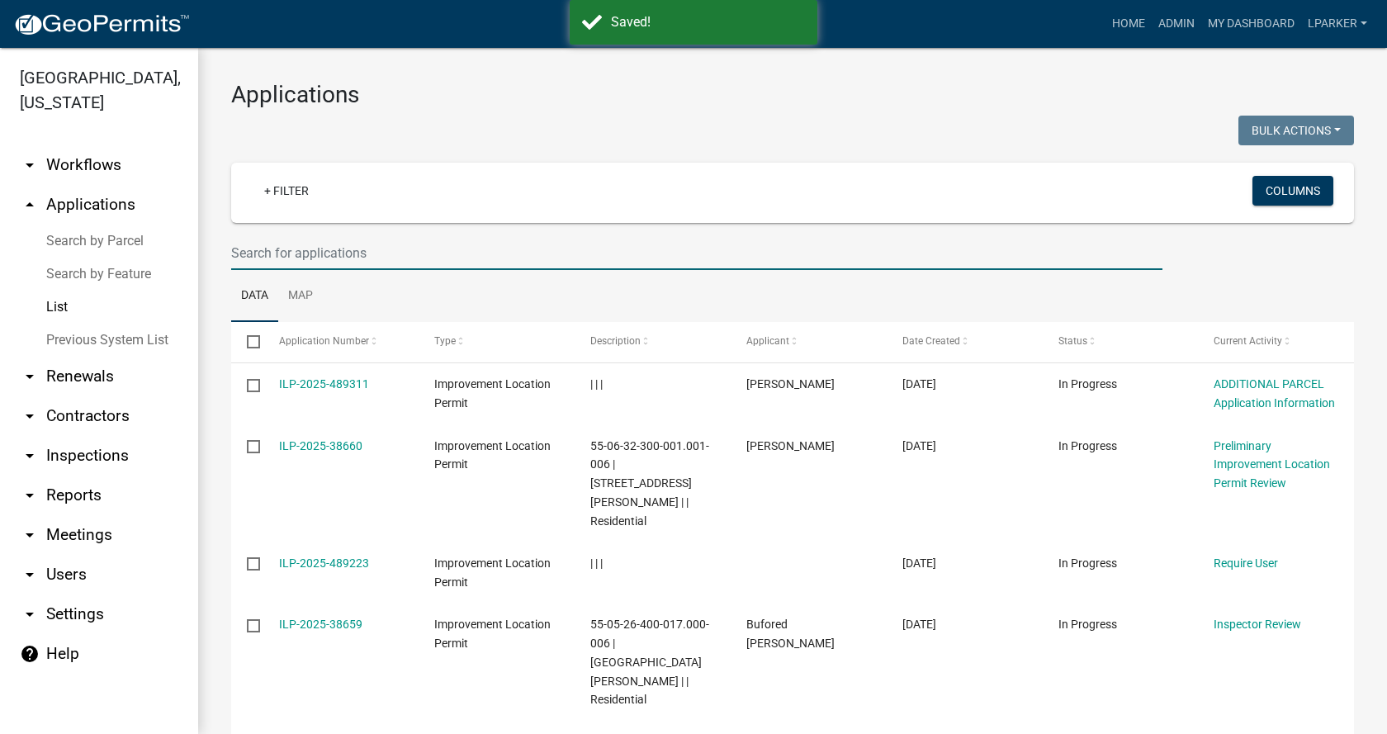
click at [269, 253] on input "text" at bounding box center [697, 253] width 932 height 34
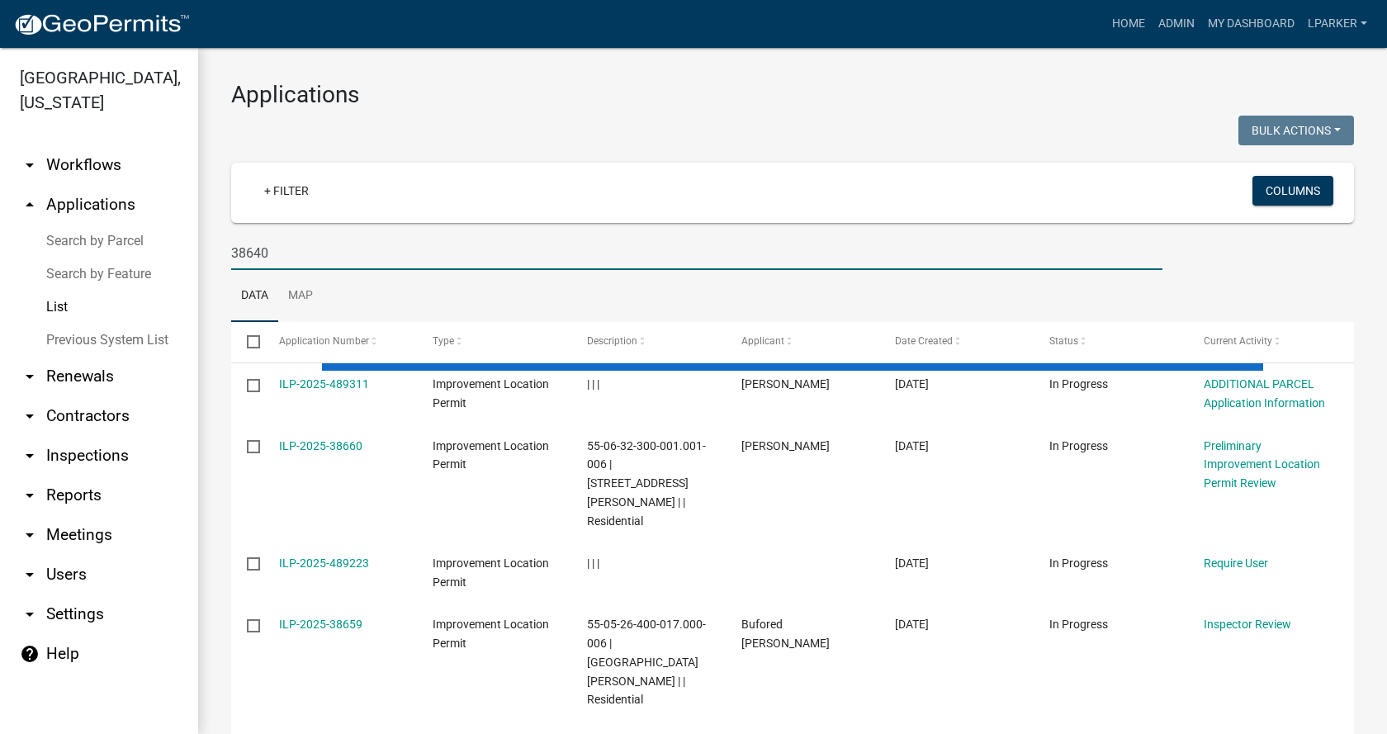
type input "38640"
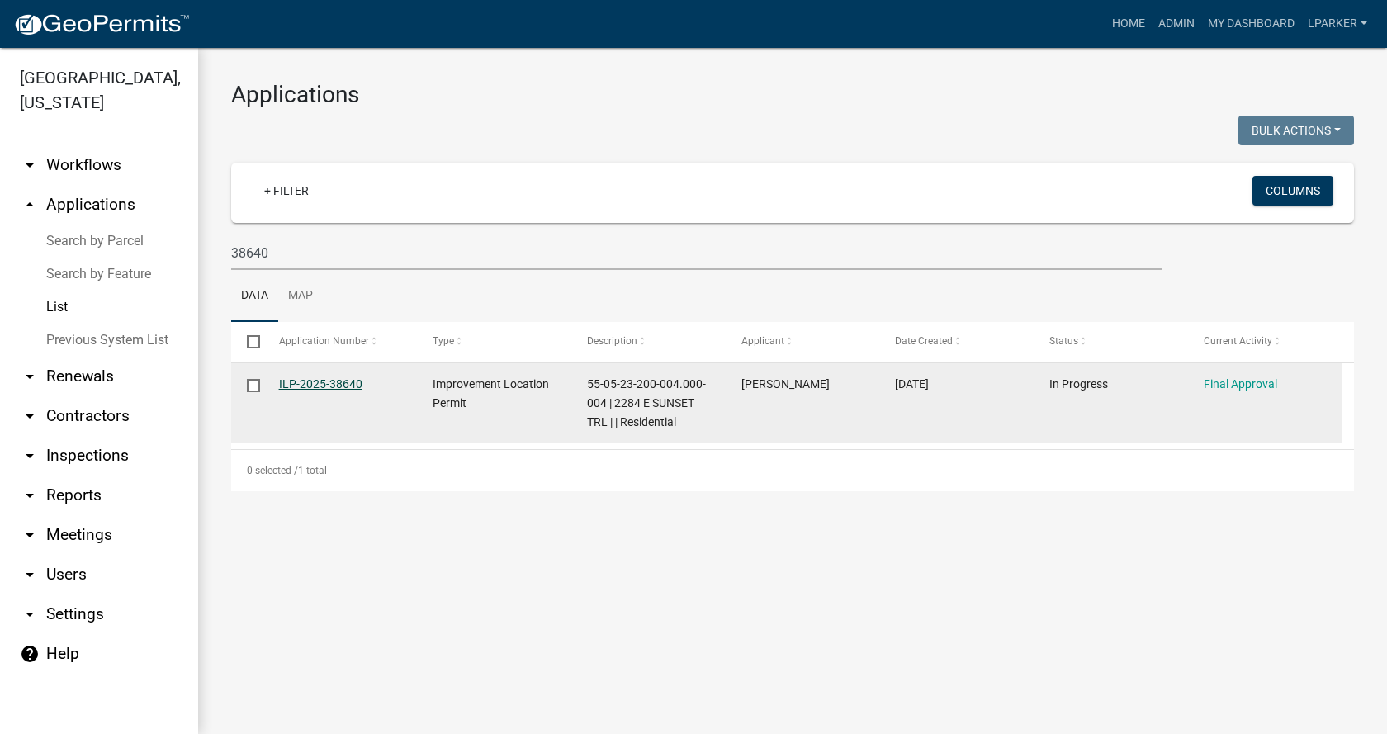
click at [304, 380] on link "ILP-2025-38640" at bounding box center [320, 383] width 83 height 13
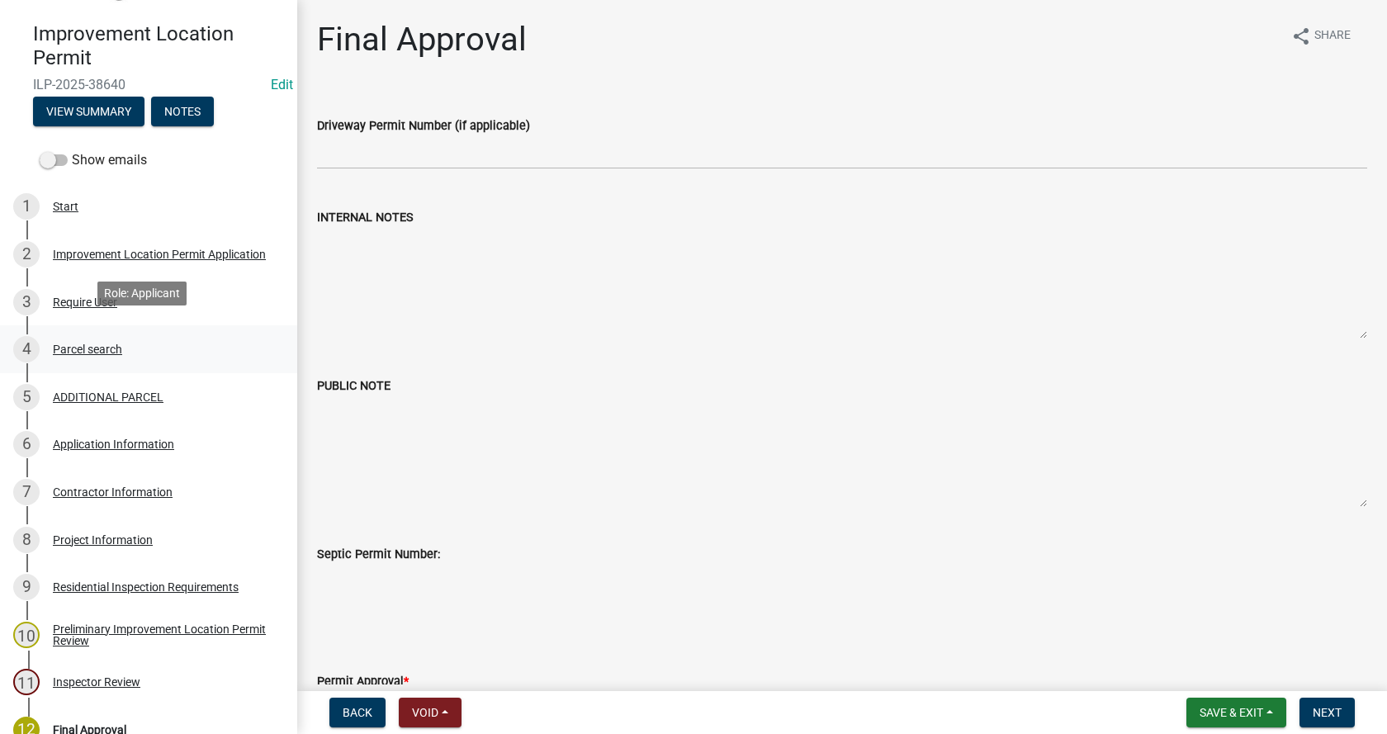
scroll to position [165, 0]
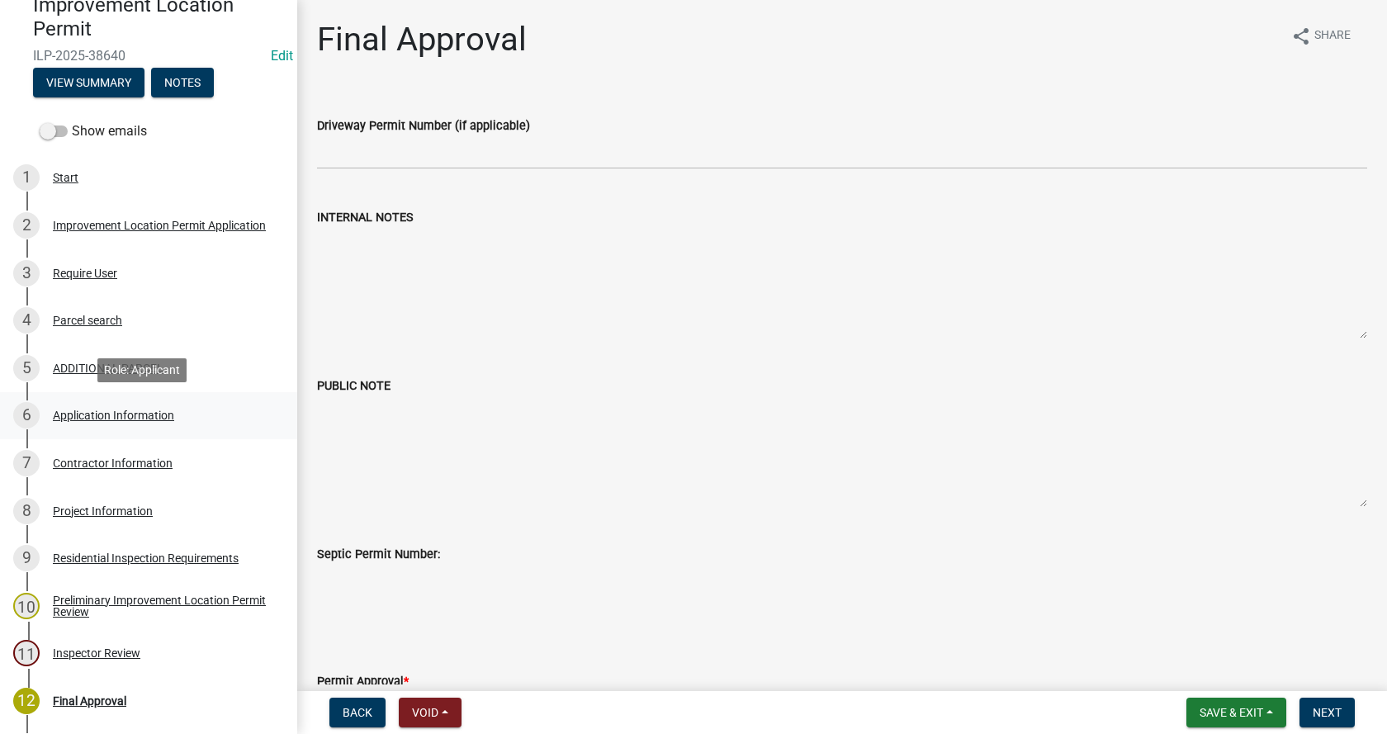
click at [59, 412] on div "Application Information" at bounding box center [113, 416] width 121 height 12
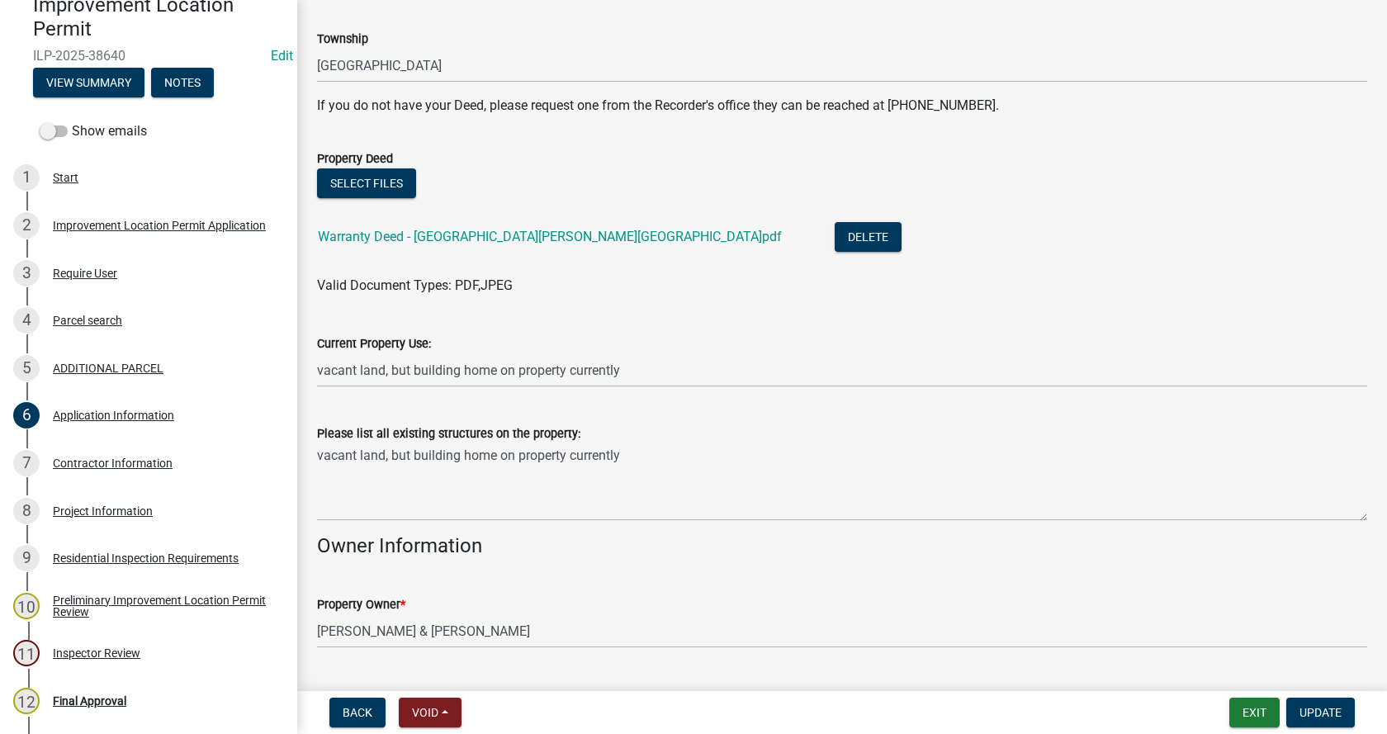
scroll to position [413, 0]
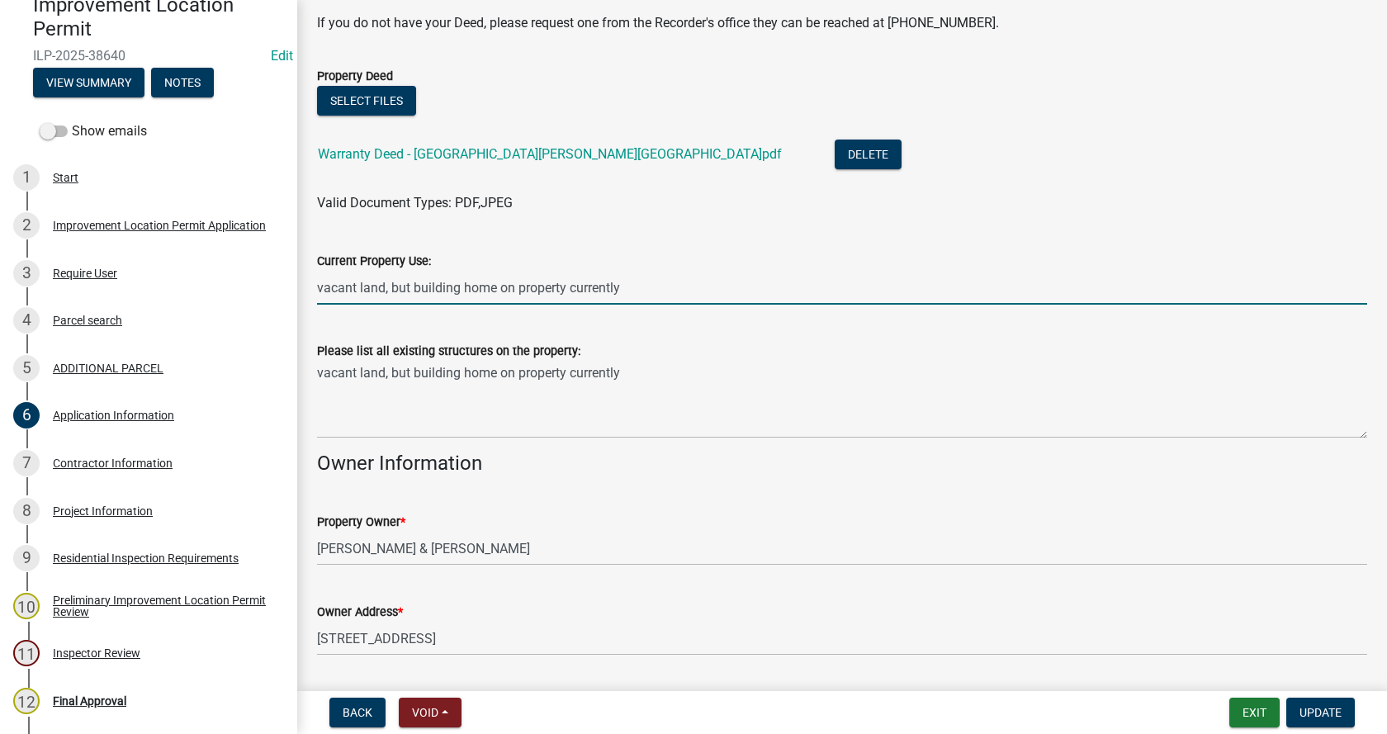
drag, startPoint x: 649, startPoint y: 289, endPoint x: 314, endPoint y: 287, distance: 335.3
click at [314, 287] on div "Current Property Use: vacant land, but building home on property currently" at bounding box center [842, 266] width 1075 height 77
type input "residential"
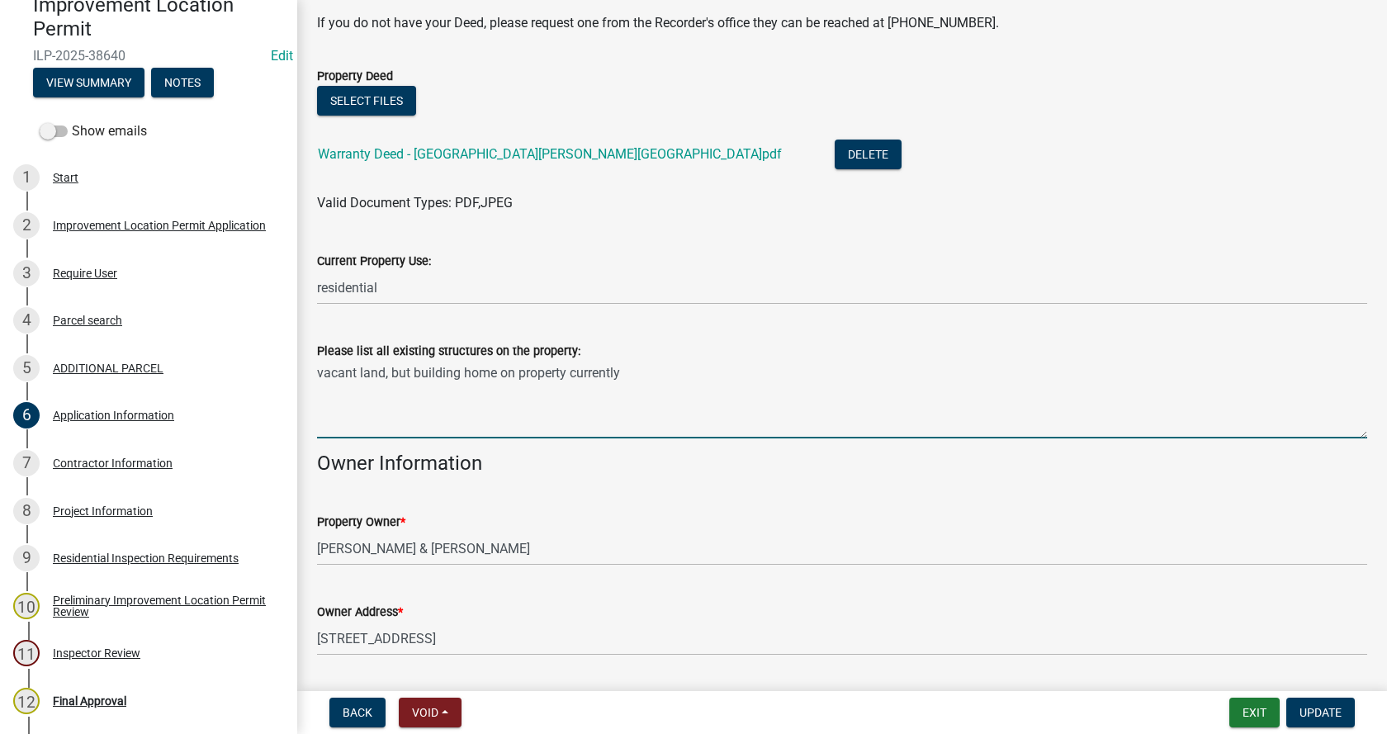
drag, startPoint x: 651, startPoint y: 363, endPoint x: 359, endPoint y: 366, distance: 291.5
click at [359, 366] on textarea "vacant land, but building home on property currently" at bounding box center [842, 400] width 1050 height 78
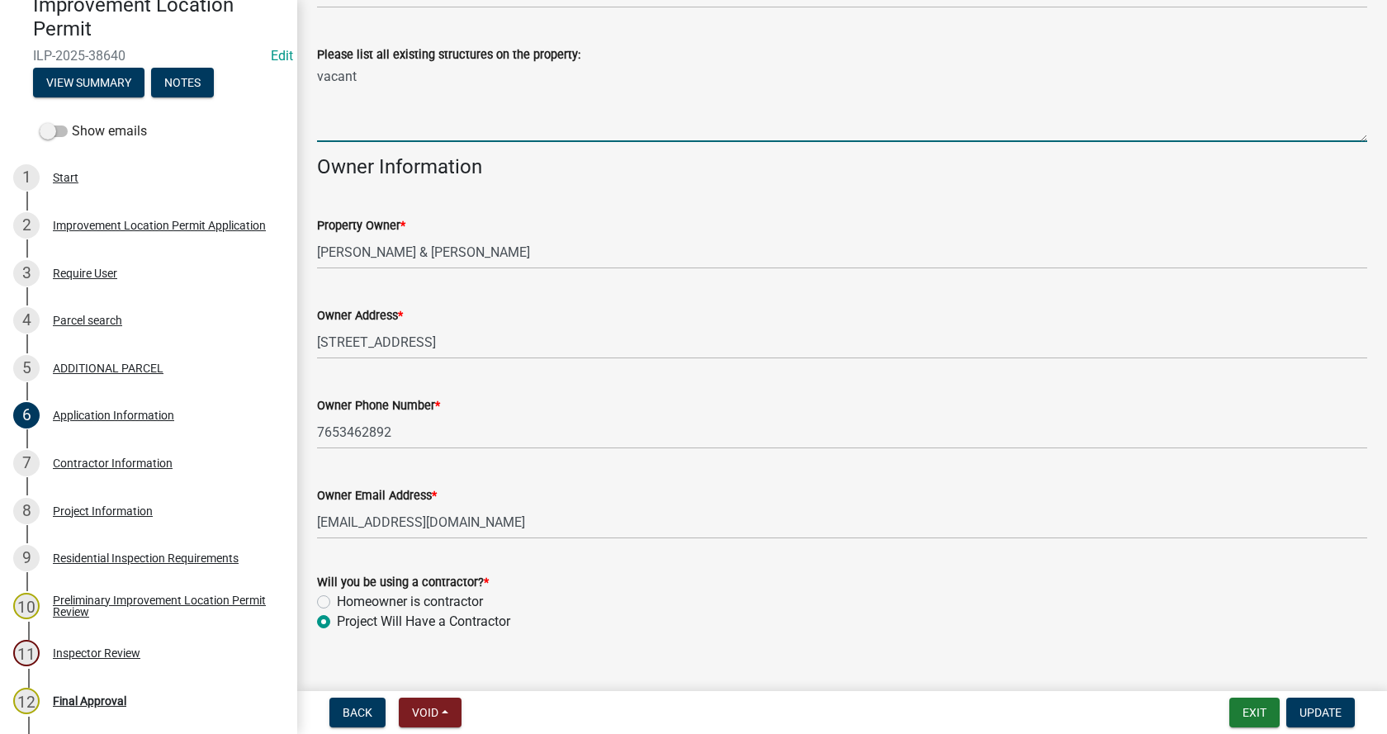
scroll to position [736, 0]
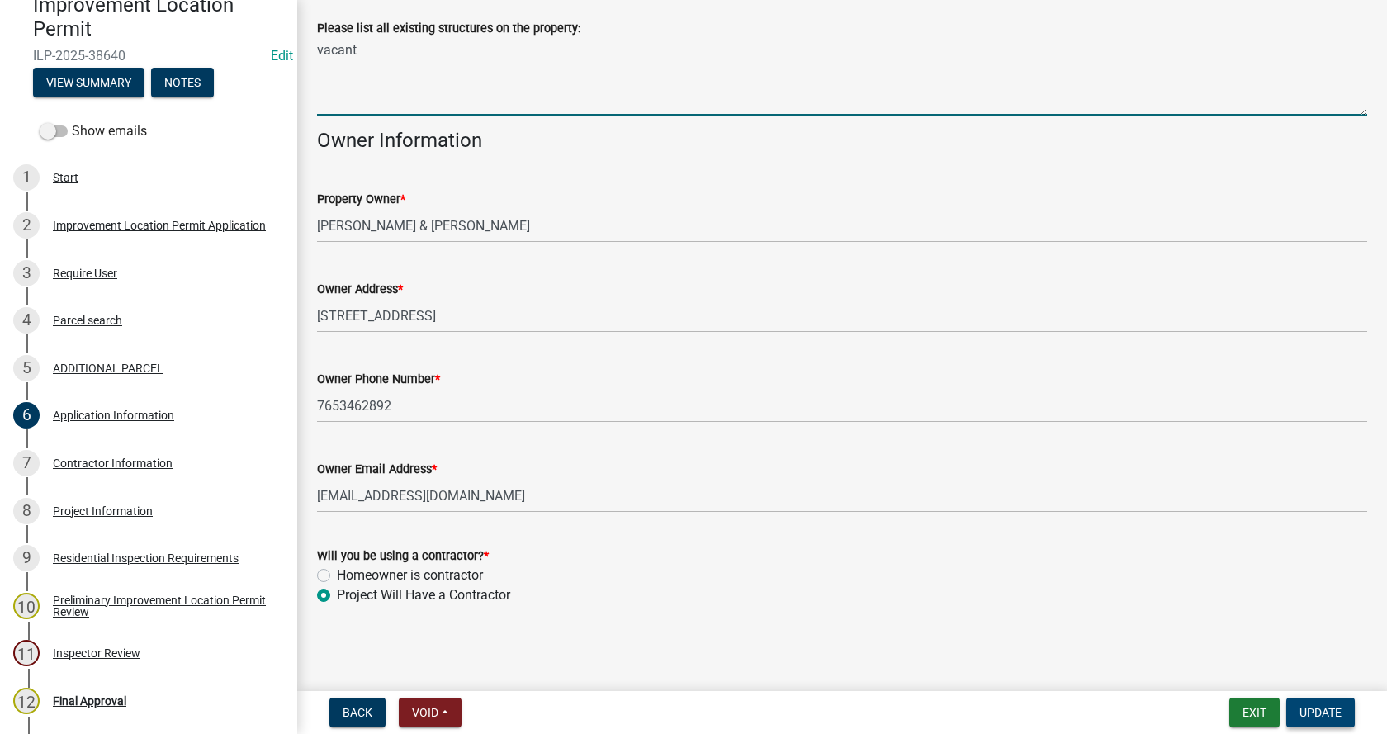
type textarea "vacant"
click at [1332, 712] on span "Update" at bounding box center [1321, 712] width 42 height 13
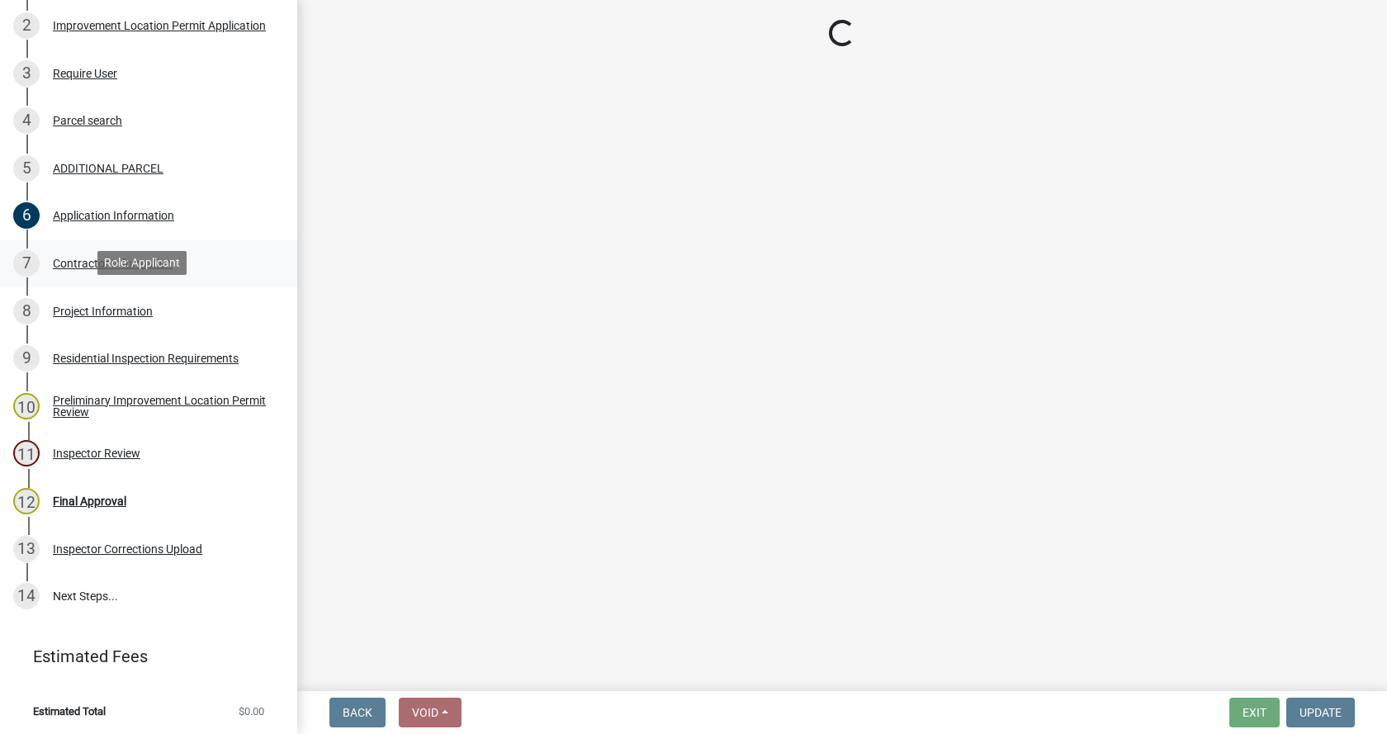
scroll to position [367, 0]
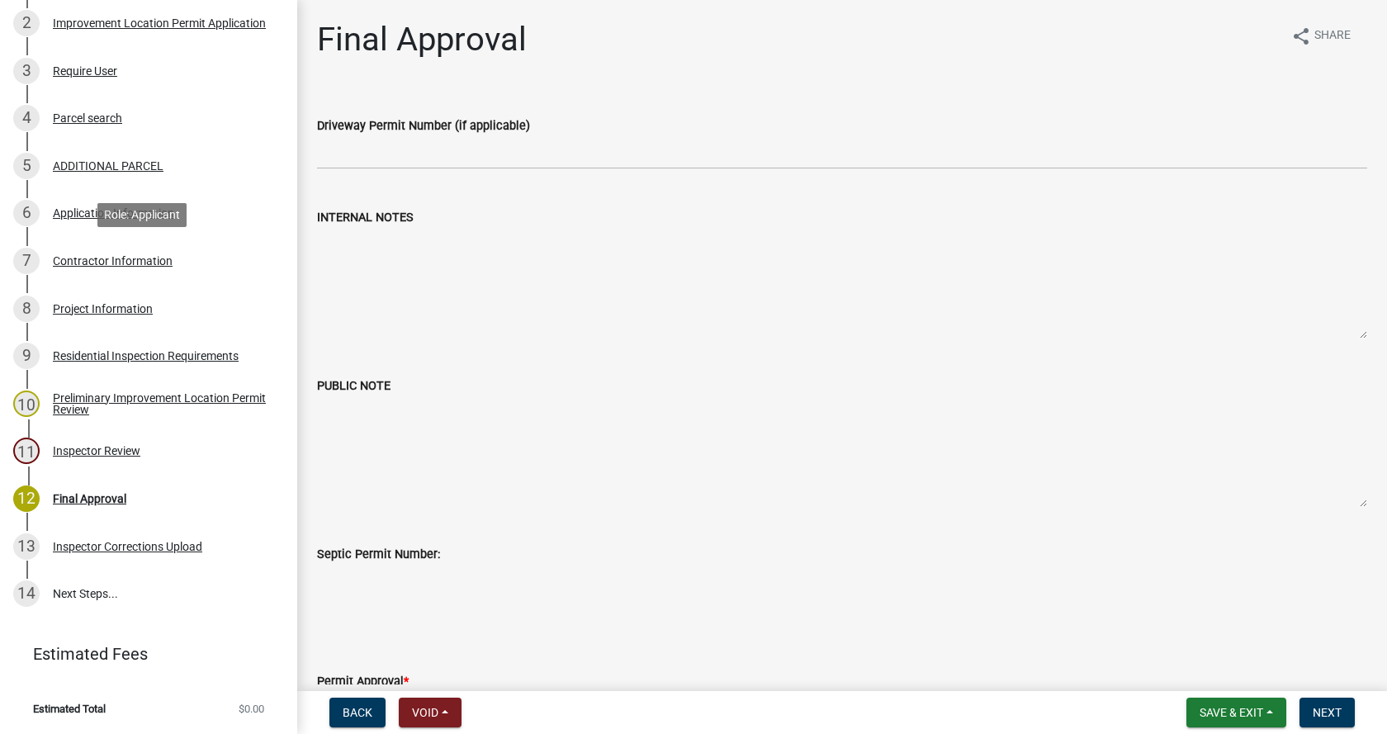
click at [55, 256] on div "Contractor Information" at bounding box center [113, 261] width 120 height 12
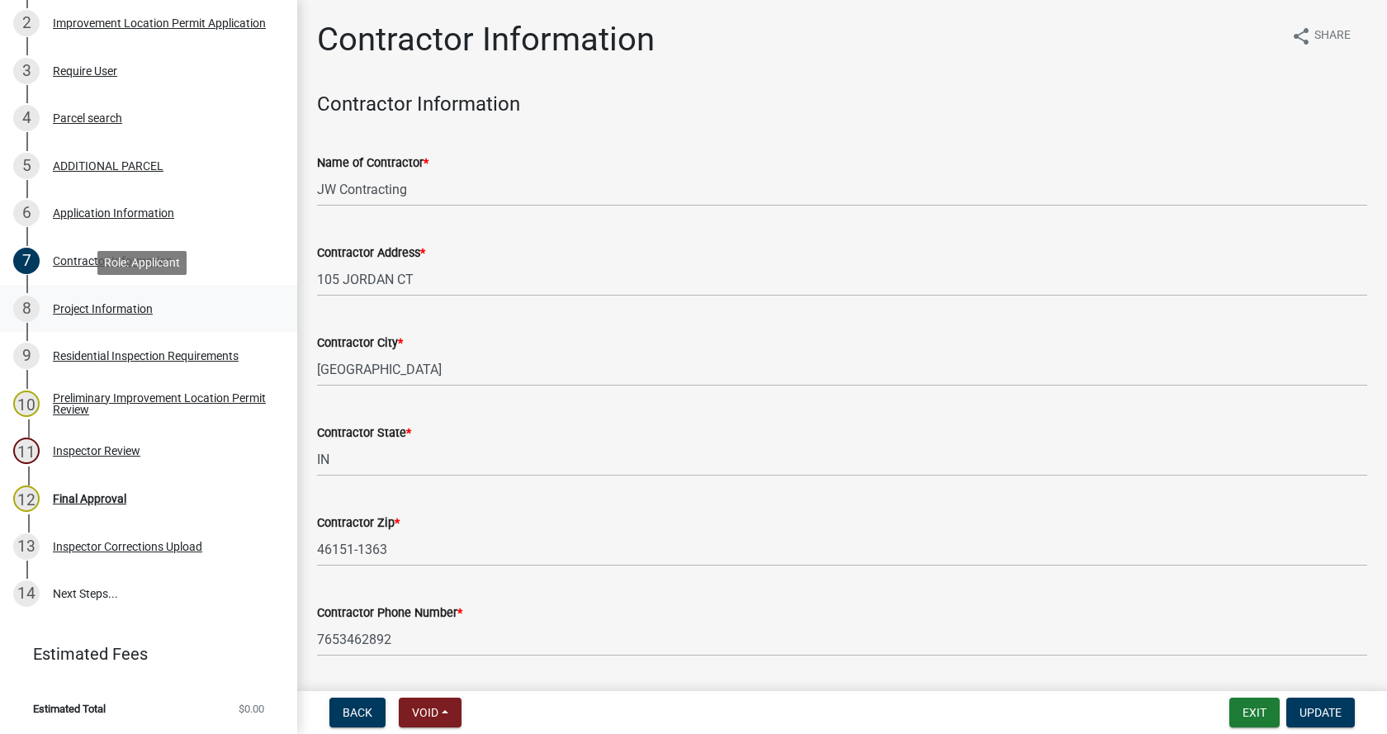
click at [78, 305] on div "Project Information" at bounding box center [103, 309] width 100 height 12
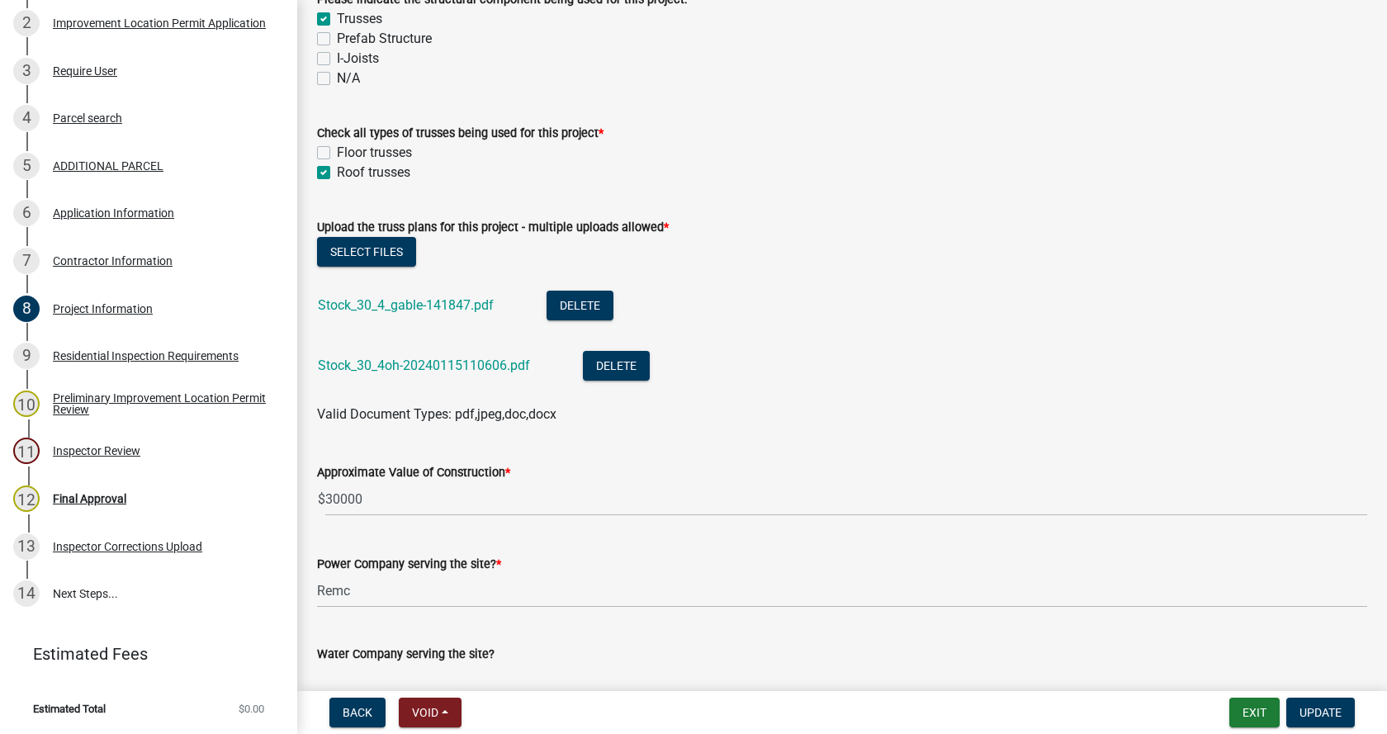
scroll to position [1652, 0]
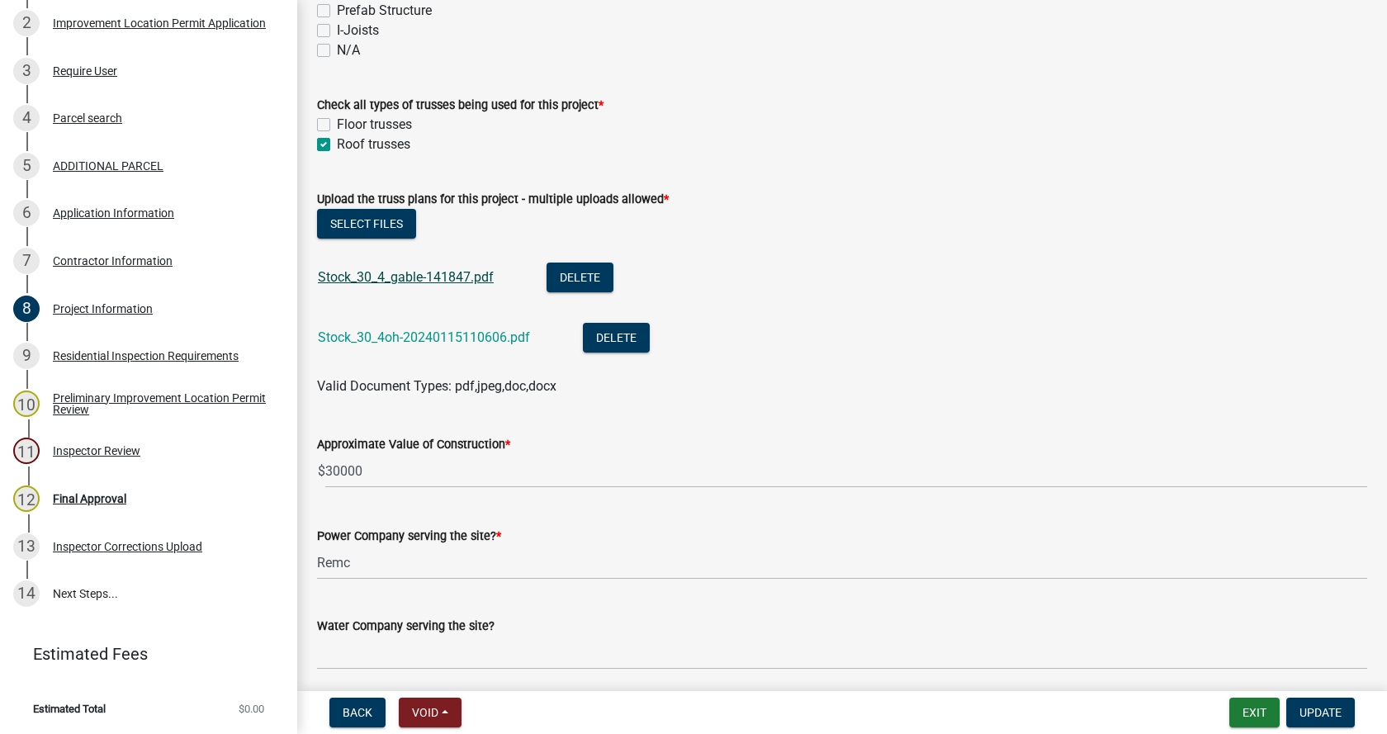
click at [401, 274] on link "Stock_30_4_gable-141847.pdf" at bounding box center [406, 277] width 176 height 16
click at [413, 334] on link "Stock_30_4oh-20240115110606.pdf" at bounding box center [424, 338] width 212 height 16
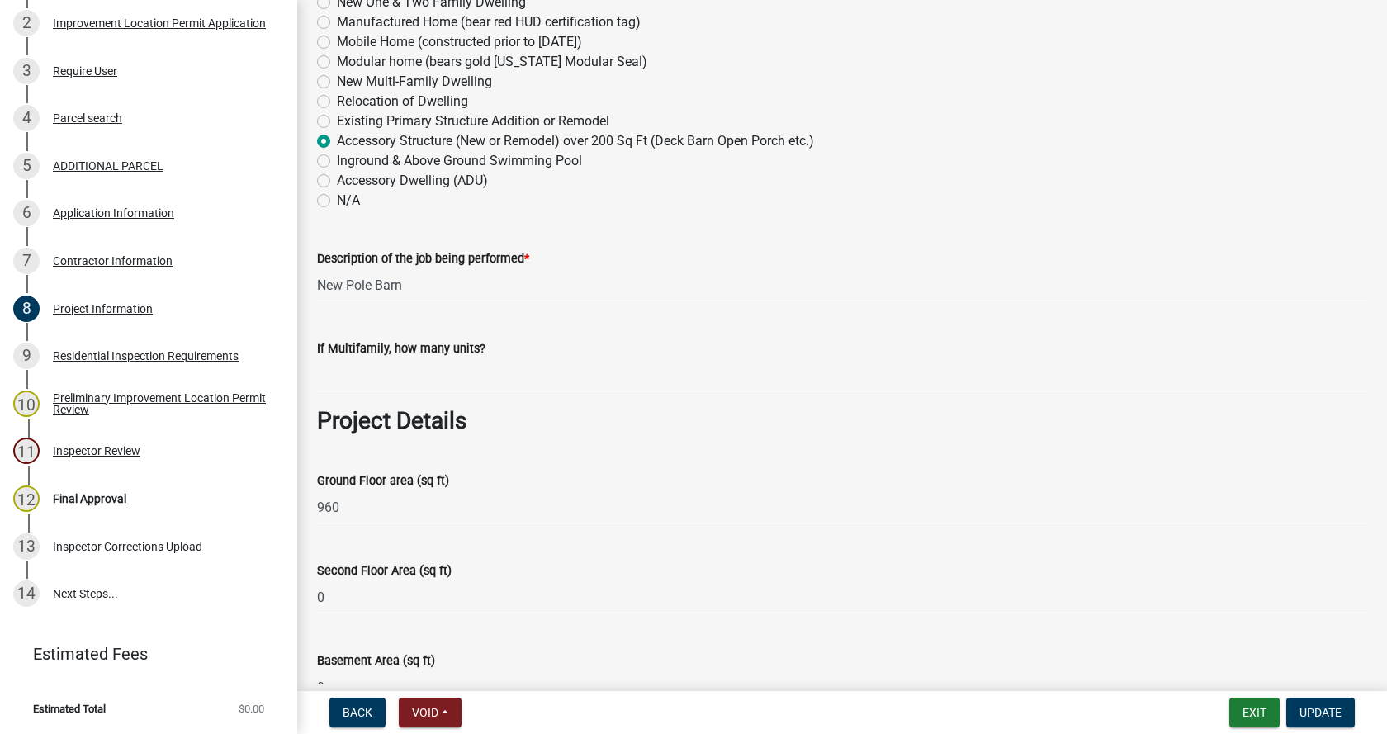
scroll to position [413, 0]
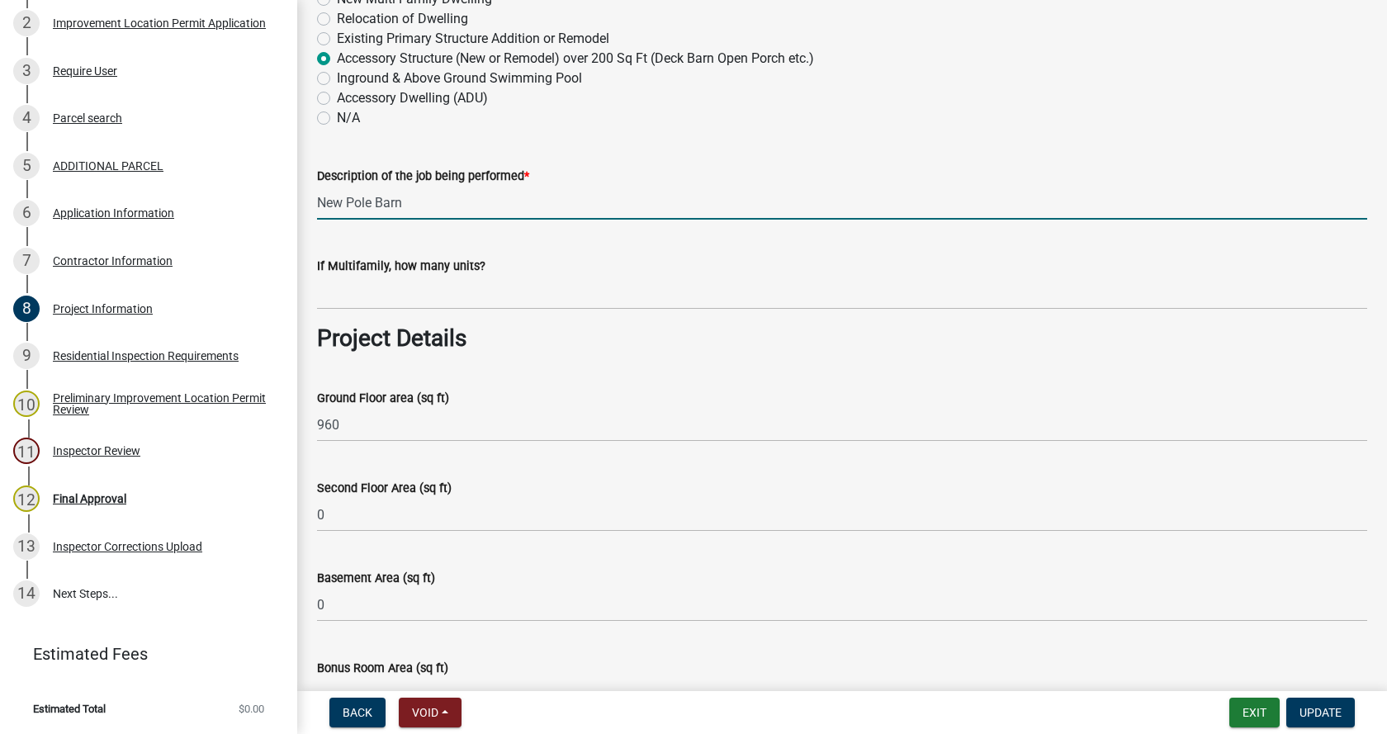
click at [344, 198] on input "New Pole Barn" at bounding box center [842, 203] width 1050 height 34
type input "30x32 Pole Barn"
drag, startPoint x: 1325, startPoint y: 714, endPoint x: 475, endPoint y: 576, distance: 861.7
click at [1325, 714] on span "Update" at bounding box center [1321, 712] width 42 height 13
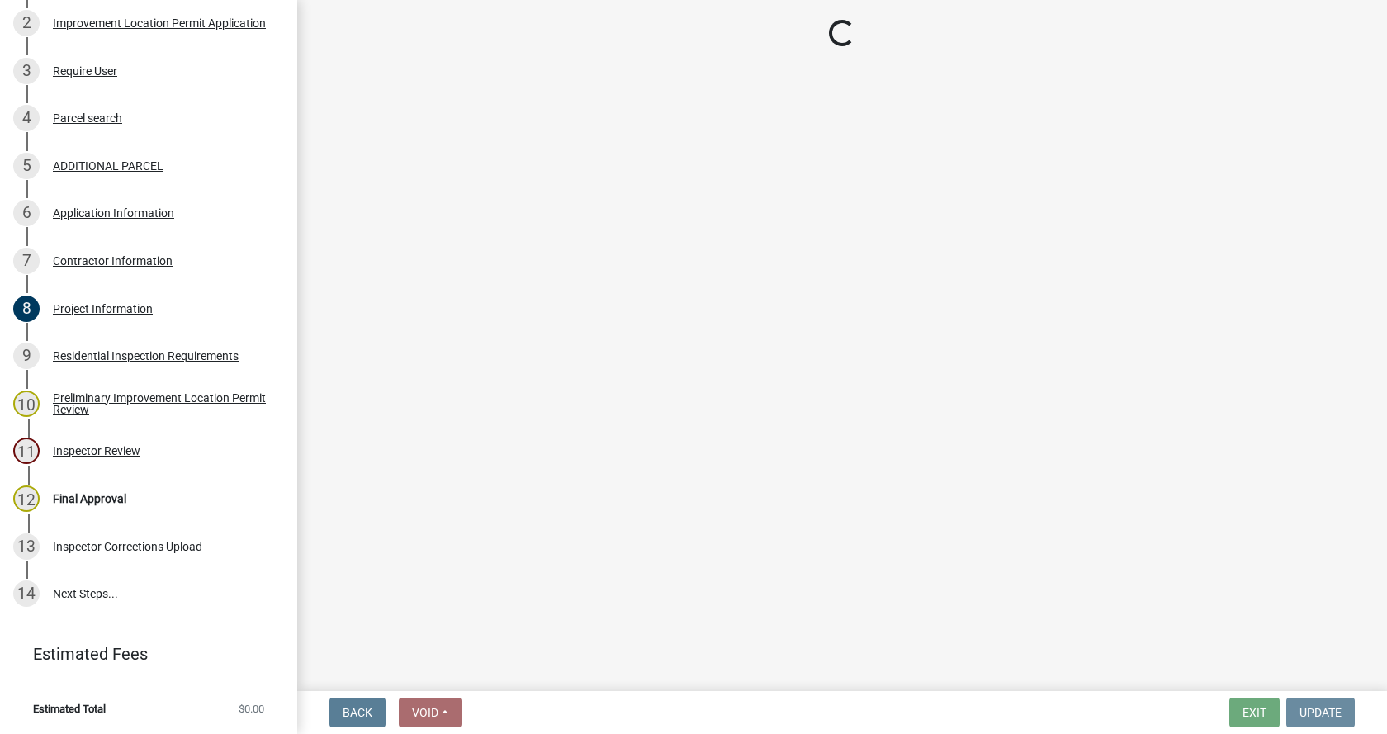
scroll to position [0, 0]
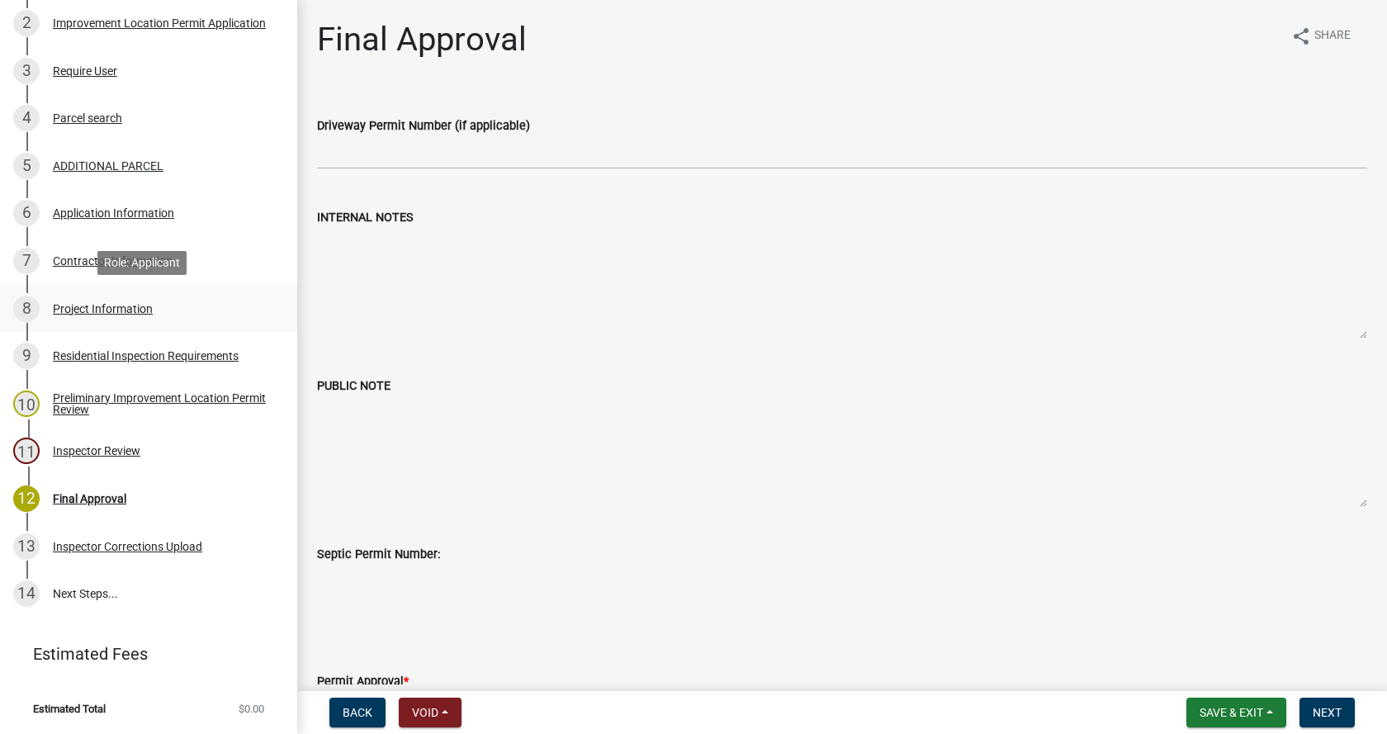
click at [58, 306] on div "Project Information" at bounding box center [103, 309] width 100 height 12
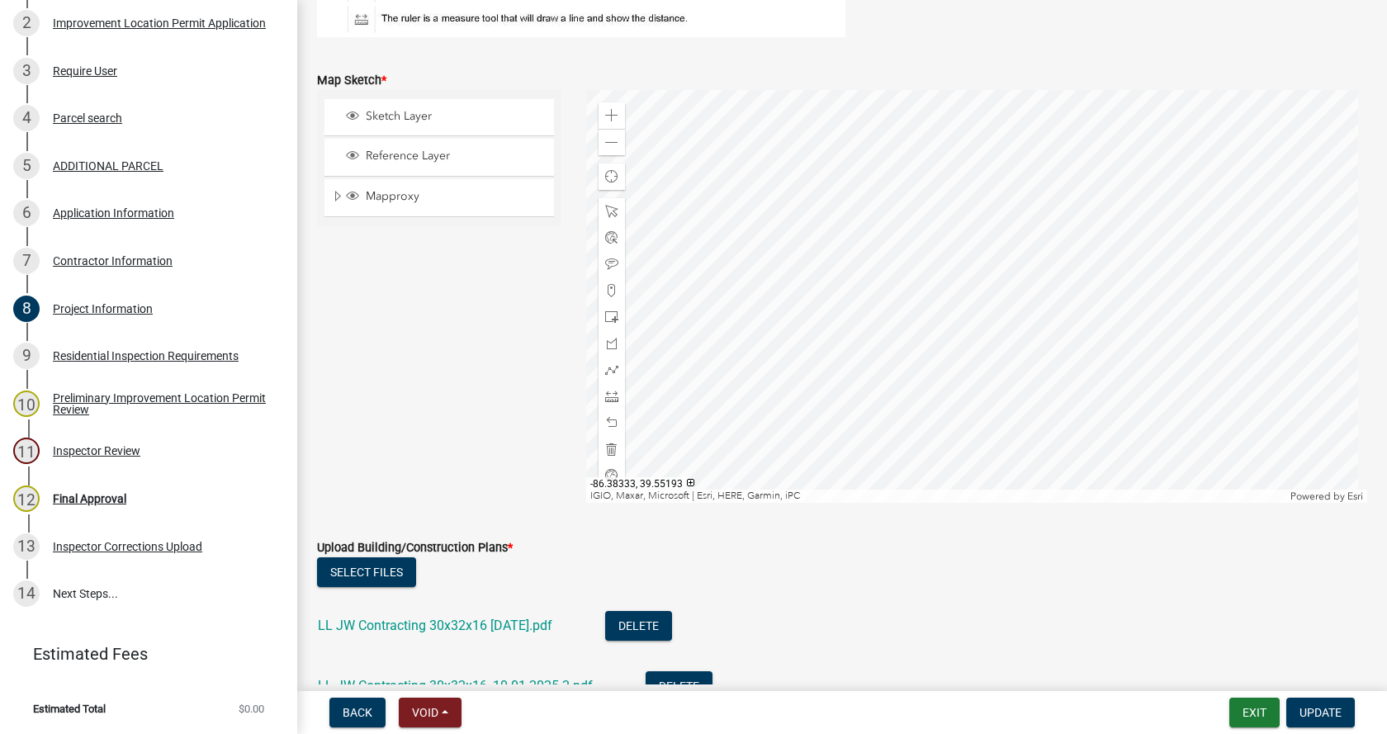
scroll to position [3386, 0]
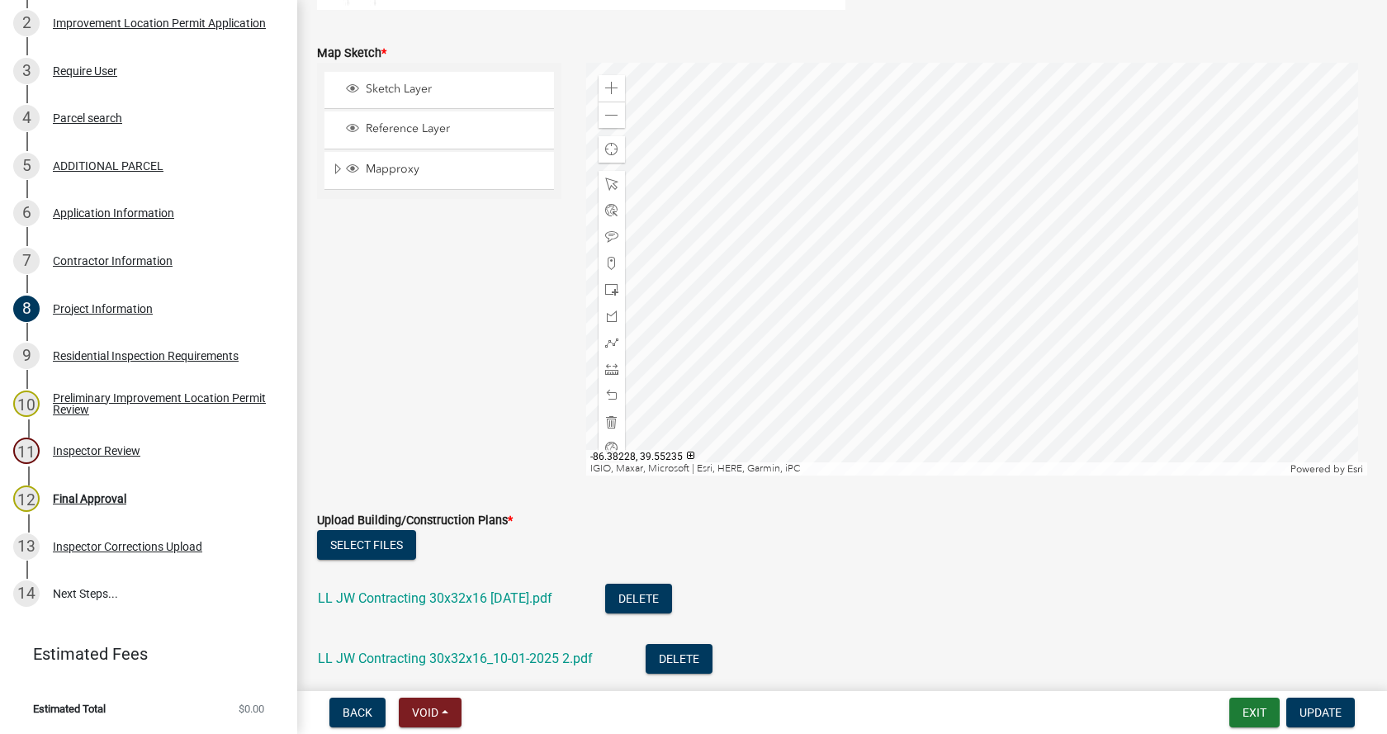
click at [977, 313] on div at bounding box center [977, 269] width 782 height 413
click at [608, 368] on span at bounding box center [611, 369] width 13 height 13
click at [1011, 421] on div at bounding box center [977, 269] width 782 height 413
click at [1005, 133] on div at bounding box center [977, 269] width 782 height 413
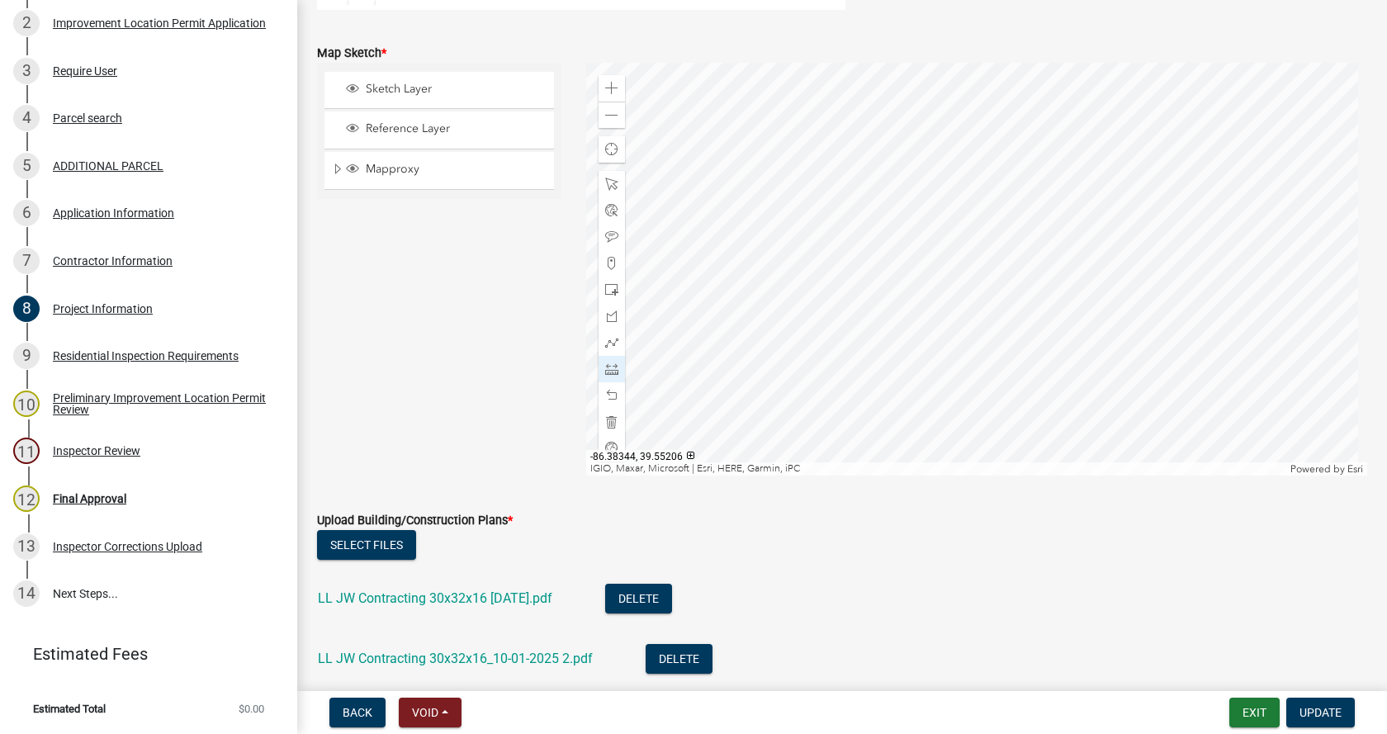
click at [804, 227] on div at bounding box center [977, 269] width 782 height 413
click at [609, 263] on span at bounding box center [611, 263] width 13 height 13
click at [605, 181] on span at bounding box center [611, 184] width 13 height 13
click at [1335, 709] on span "Update" at bounding box center [1321, 712] width 42 height 13
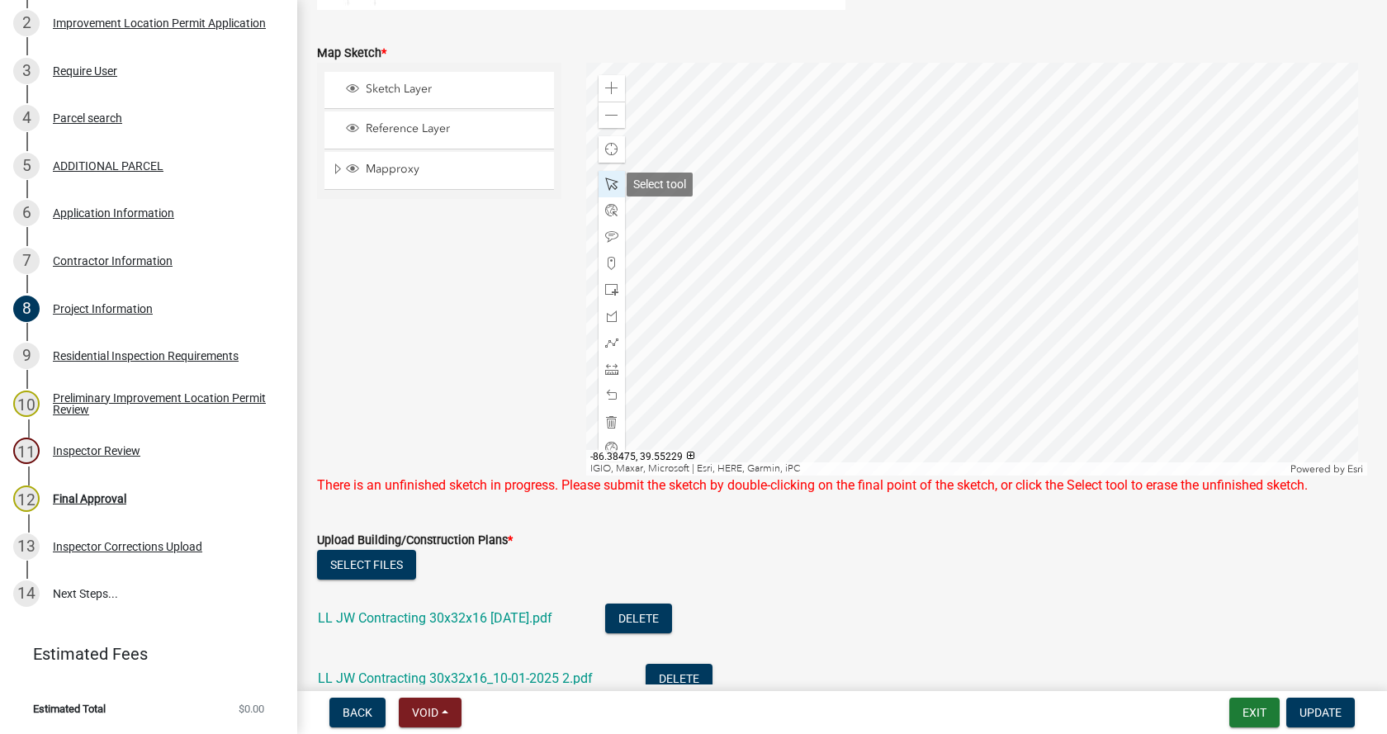
click at [609, 184] on span at bounding box center [611, 184] width 13 height 13
click at [930, 228] on div at bounding box center [977, 269] width 782 height 413
click at [981, 128] on div at bounding box center [977, 269] width 782 height 413
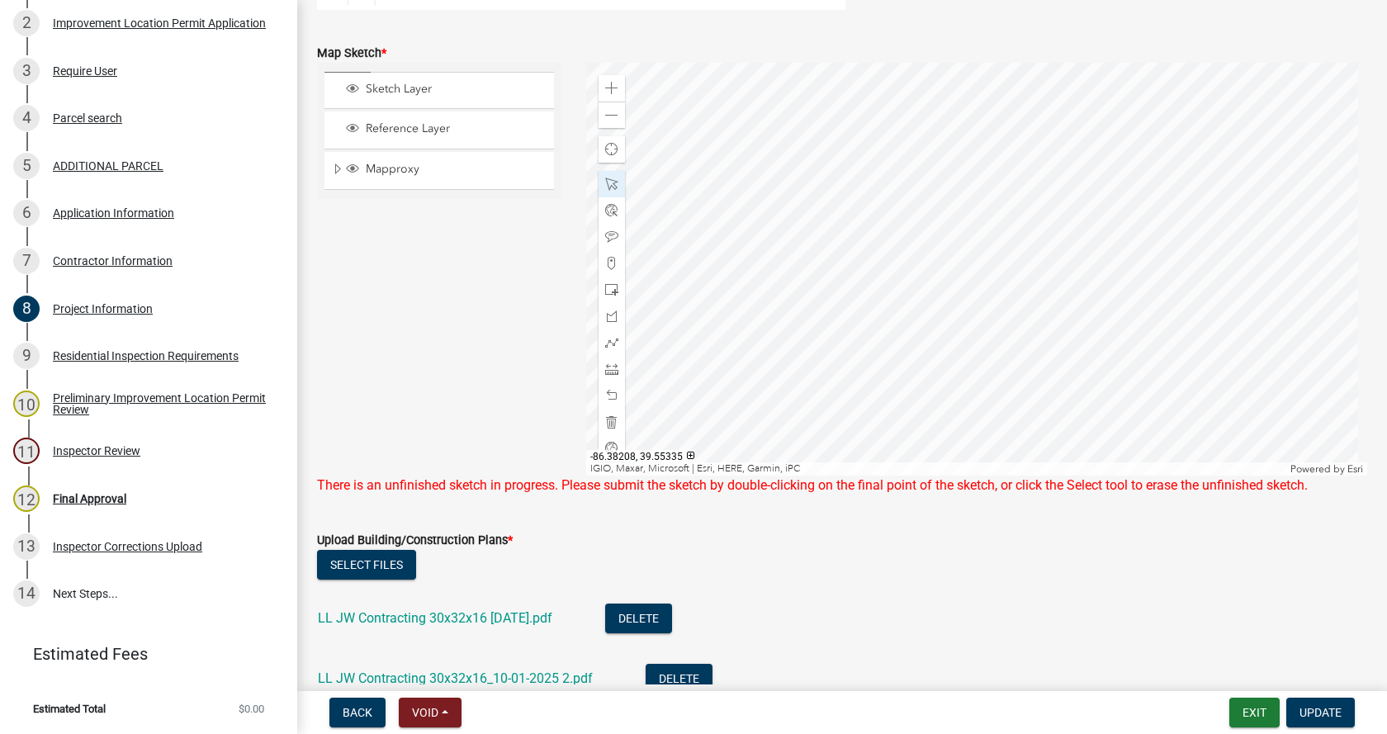
click at [981, 128] on div at bounding box center [977, 269] width 782 height 413
click at [607, 185] on span at bounding box center [611, 184] width 13 height 13
click at [1319, 706] on span "Update" at bounding box center [1321, 712] width 42 height 13
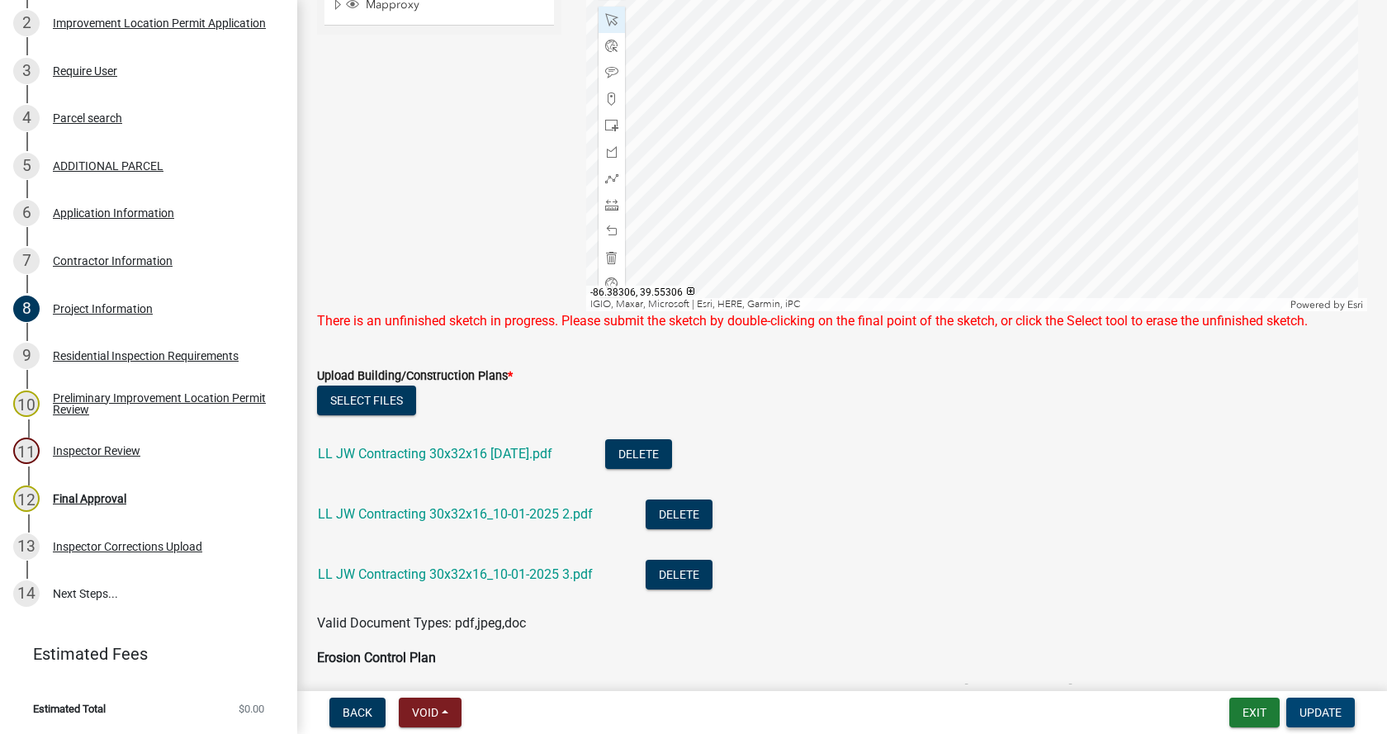
scroll to position [3551, 0]
click at [606, 92] on span at bounding box center [611, 98] width 13 height 13
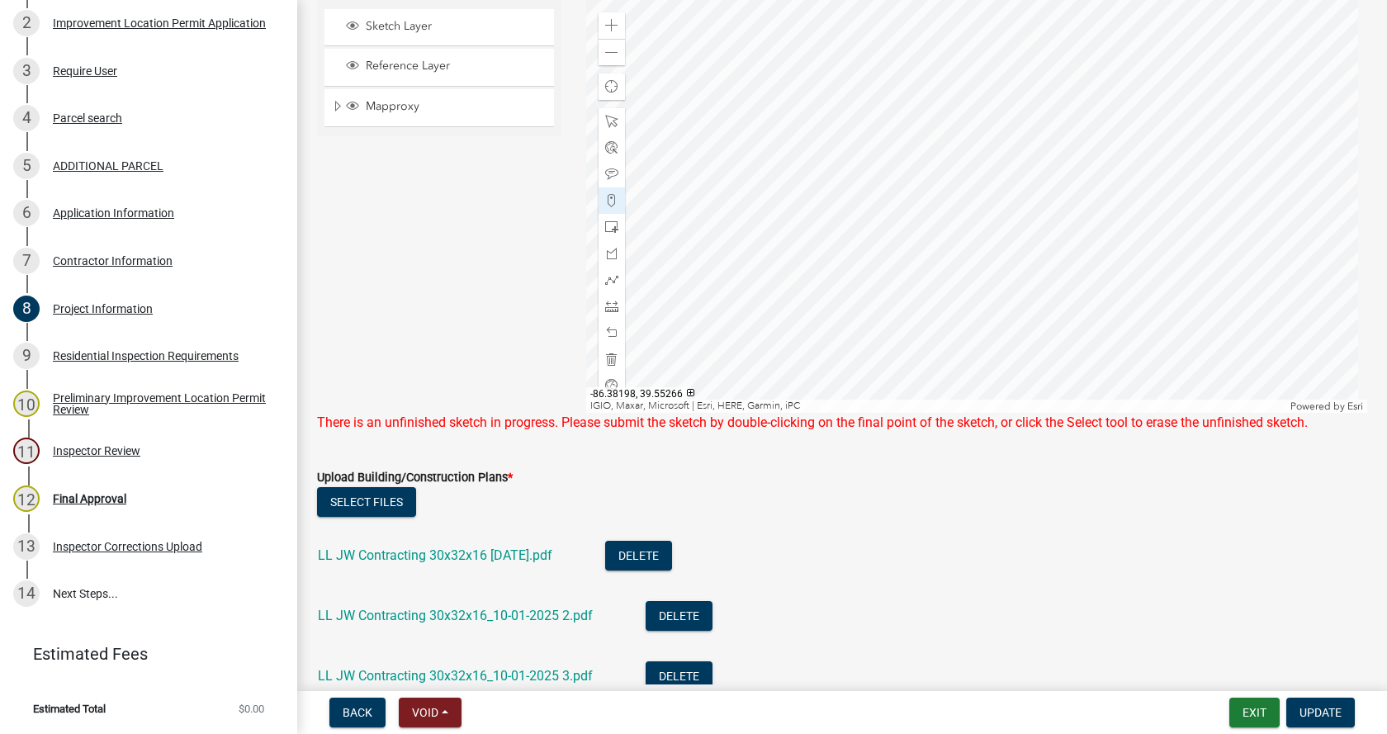
click at [986, 154] on div at bounding box center [977, 206] width 782 height 413
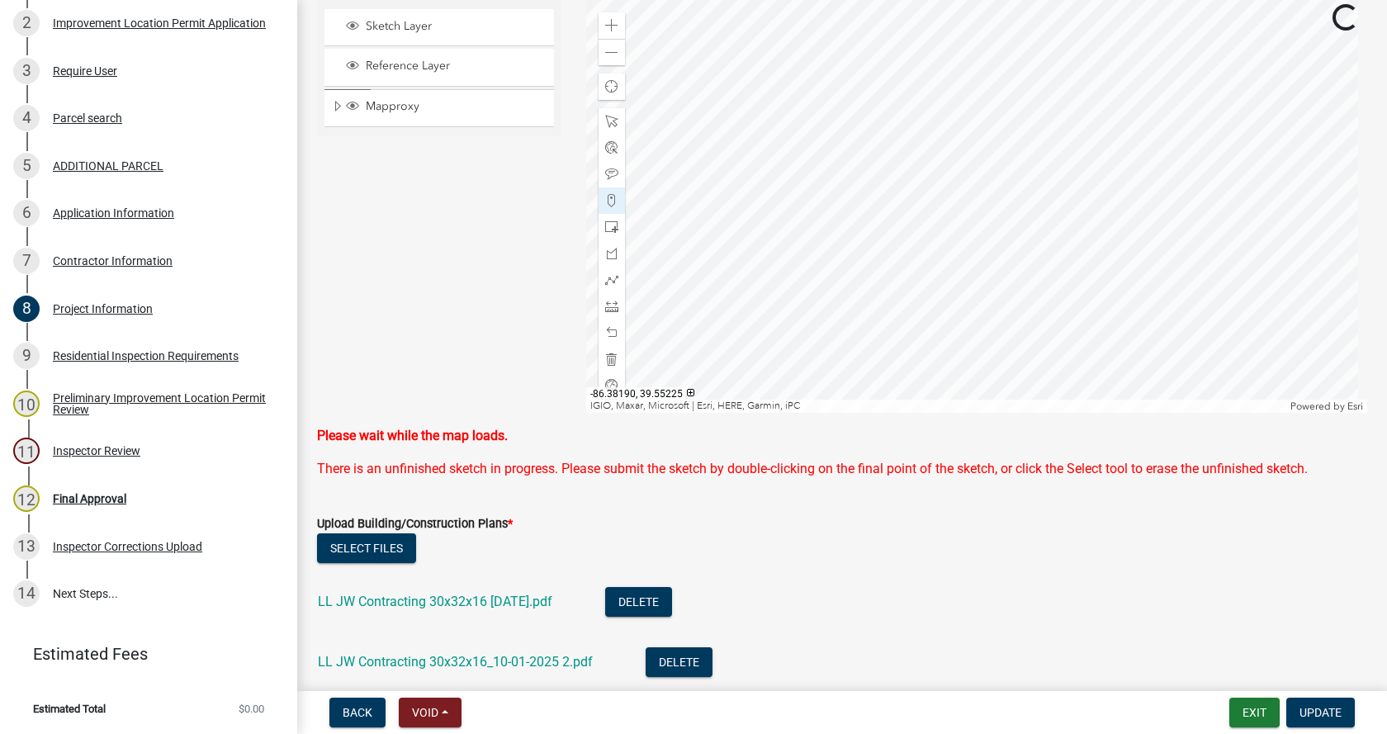
click at [950, 115] on div at bounding box center [977, 206] width 782 height 413
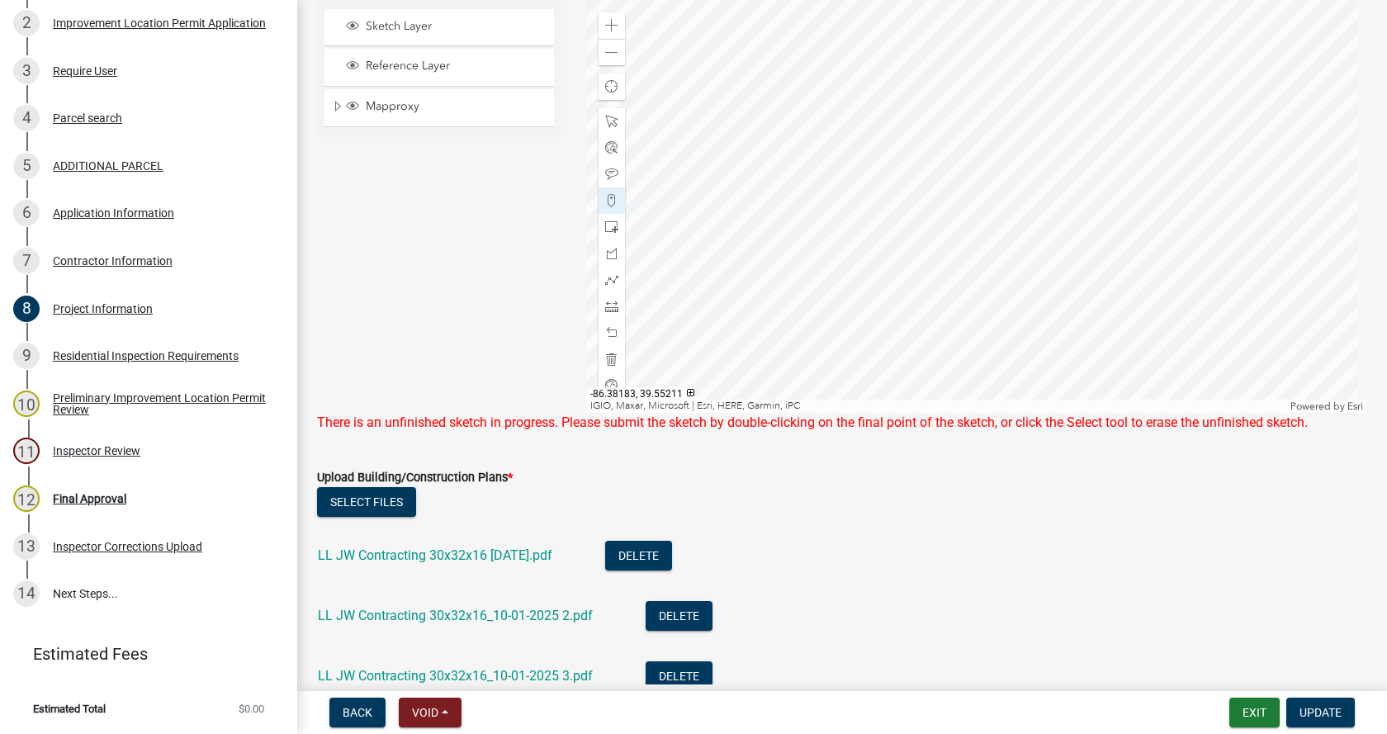
click at [969, 173] on div at bounding box center [977, 206] width 782 height 413
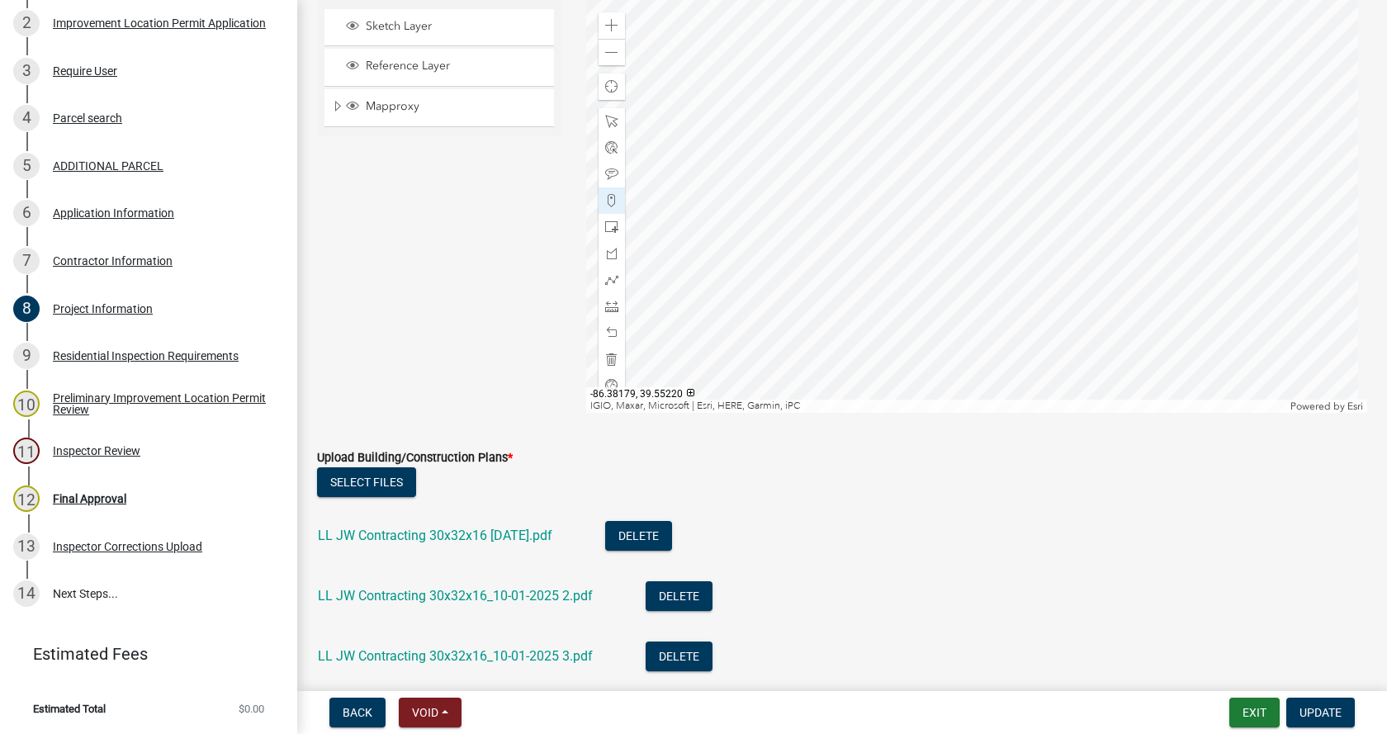
click at [981, 137] on div at bounding box center [977, 206] width 782 height 413
click at [956, 211] on div at bounding box center [977, 206] width 782 height 413
click at [943, 251] on div at bounding box center [977, 206] width 782 height 413
click at [929, 291] on div at bounding box center [977, 206] width 782 height 413
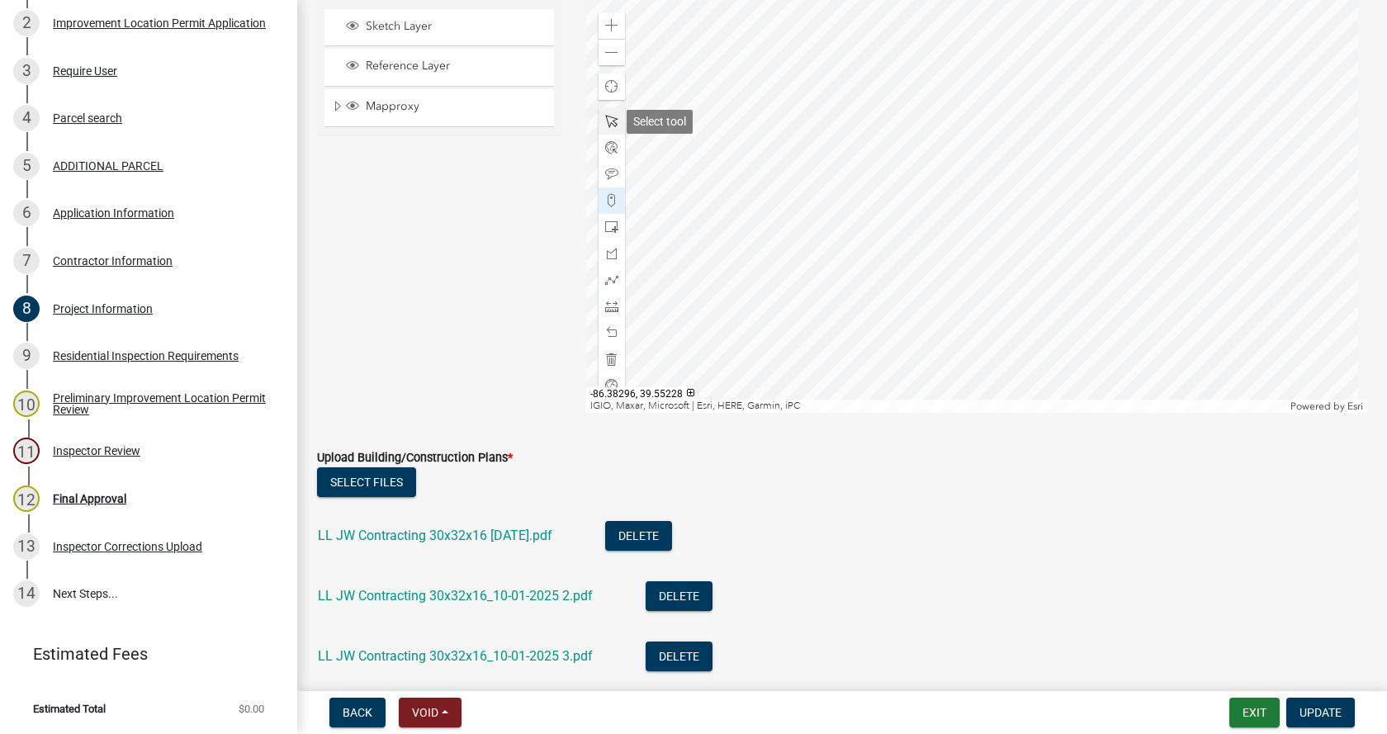
click at [611, 121] on span at bounding box center [611, 121] width 13 height 13
click at [1316, 714] on span "Update" at bounding box center [1321, 712] width 42 height 13
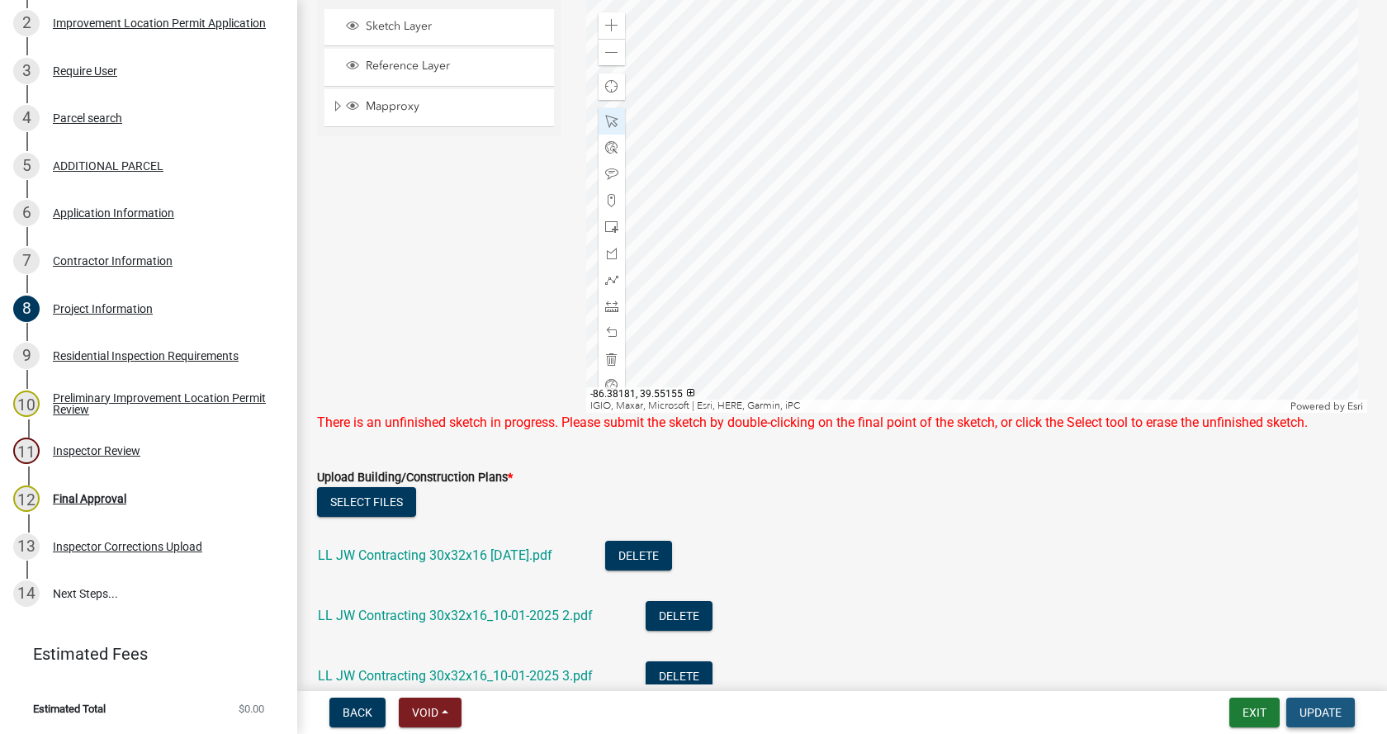
click at [1303, 712] on span "Update" at bounding box center [1321, 712] width 42 height 13
click at [980, 136] on div at bounding box center [977, 206] width 782 height 413
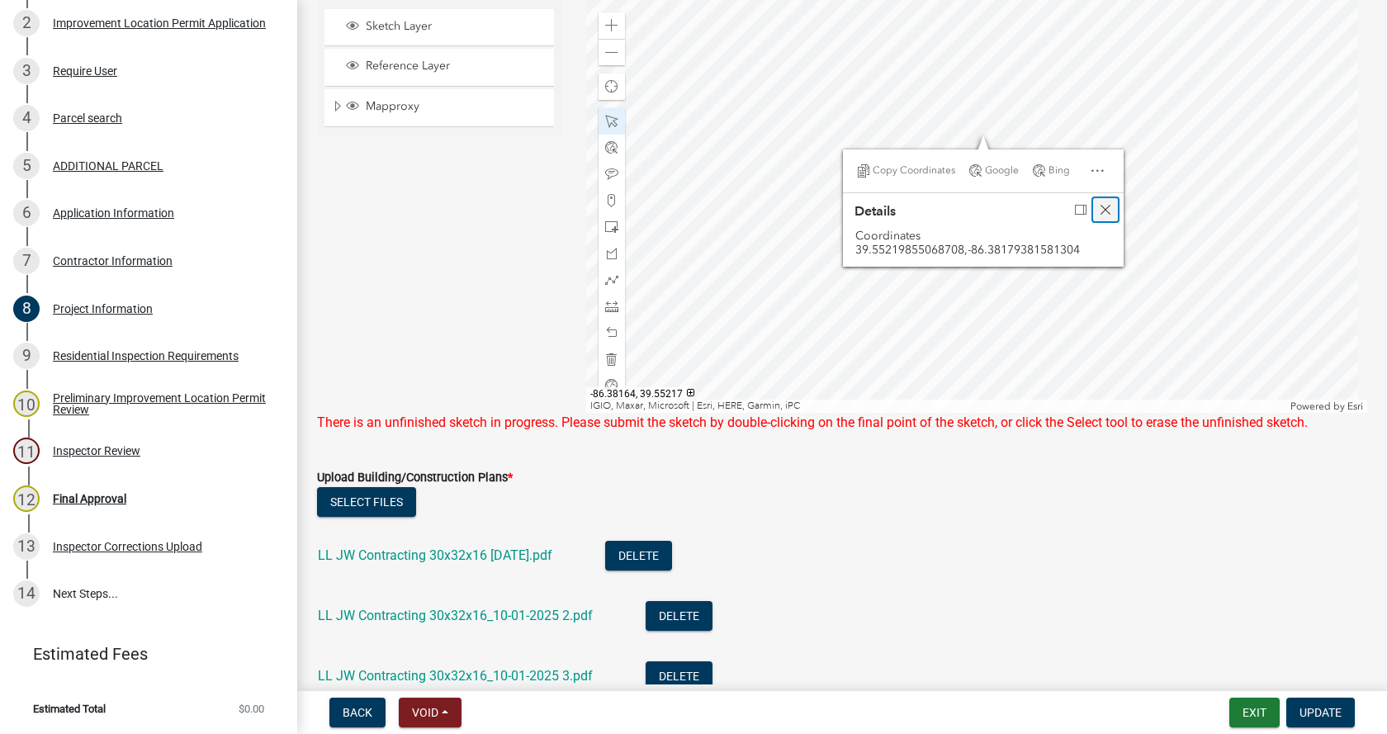
click at [1102, 207] on span "Close" at bounding box center [1105, 209] width 13 height 13
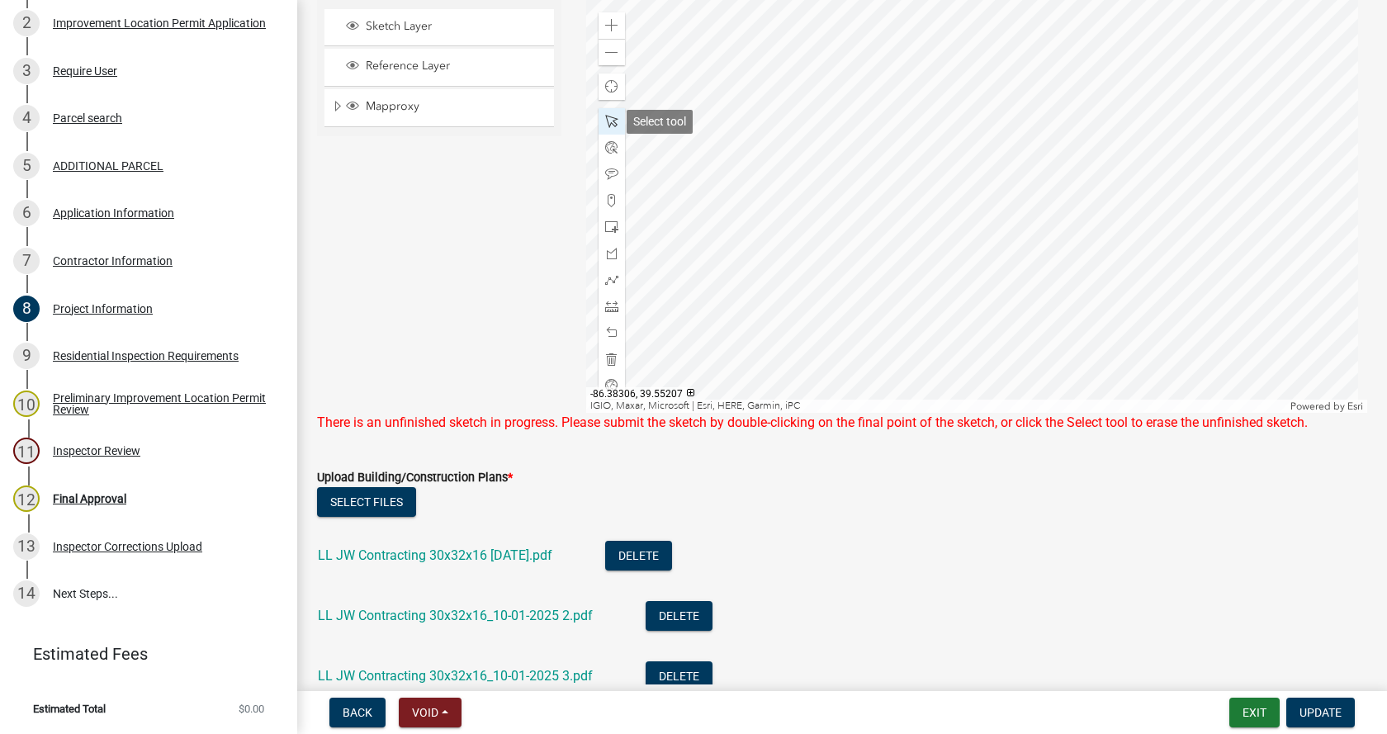
click at [610, 121] on span at bounding box center [611, 121] width 13 height 13
click at [610, 173] on span at bounding box center [611, 174] width 13 height 13
click at [605, 307] on span at bounding box center [611, 306] width 13 height 13
click at [609, 118] on span at bounding box center [611, 121] width 13 height 13
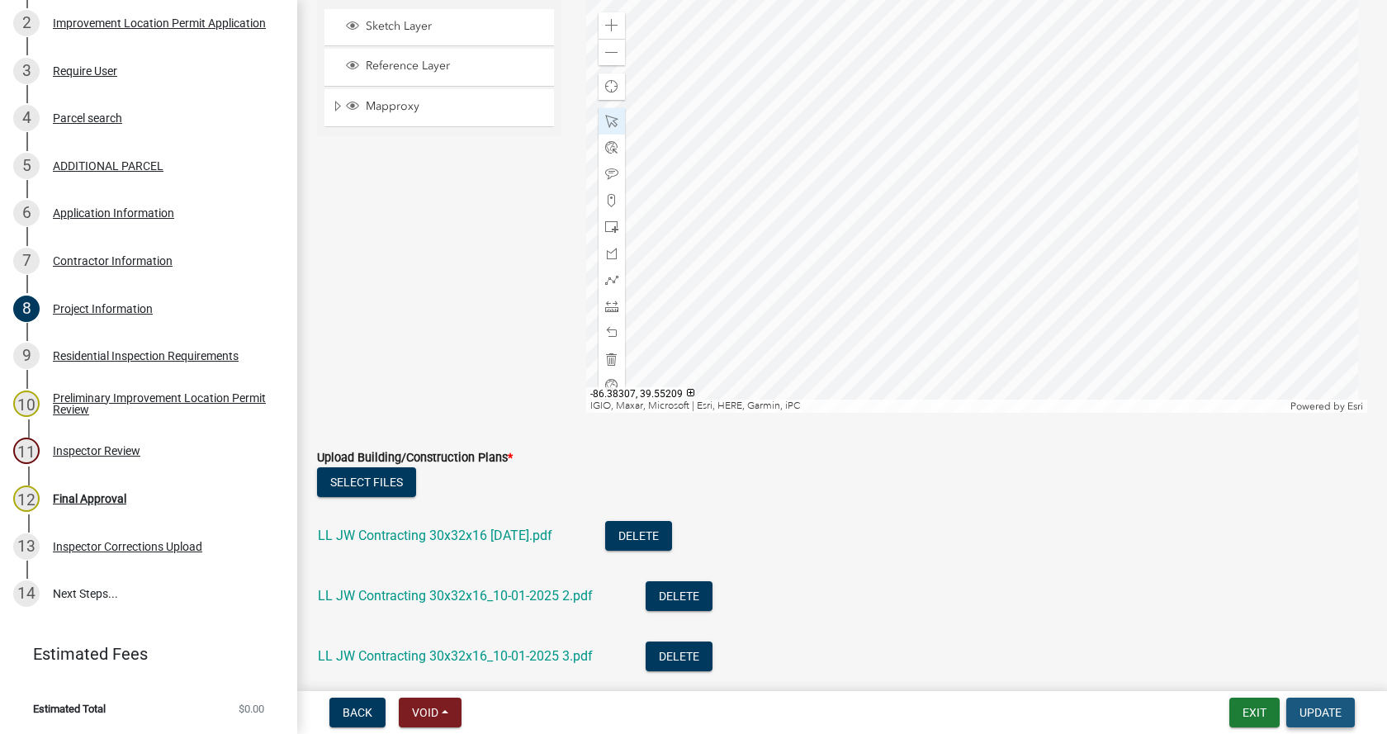
click at [1326, 706] on span "Update" at bounding box center [1321, 712] width 42 height 13
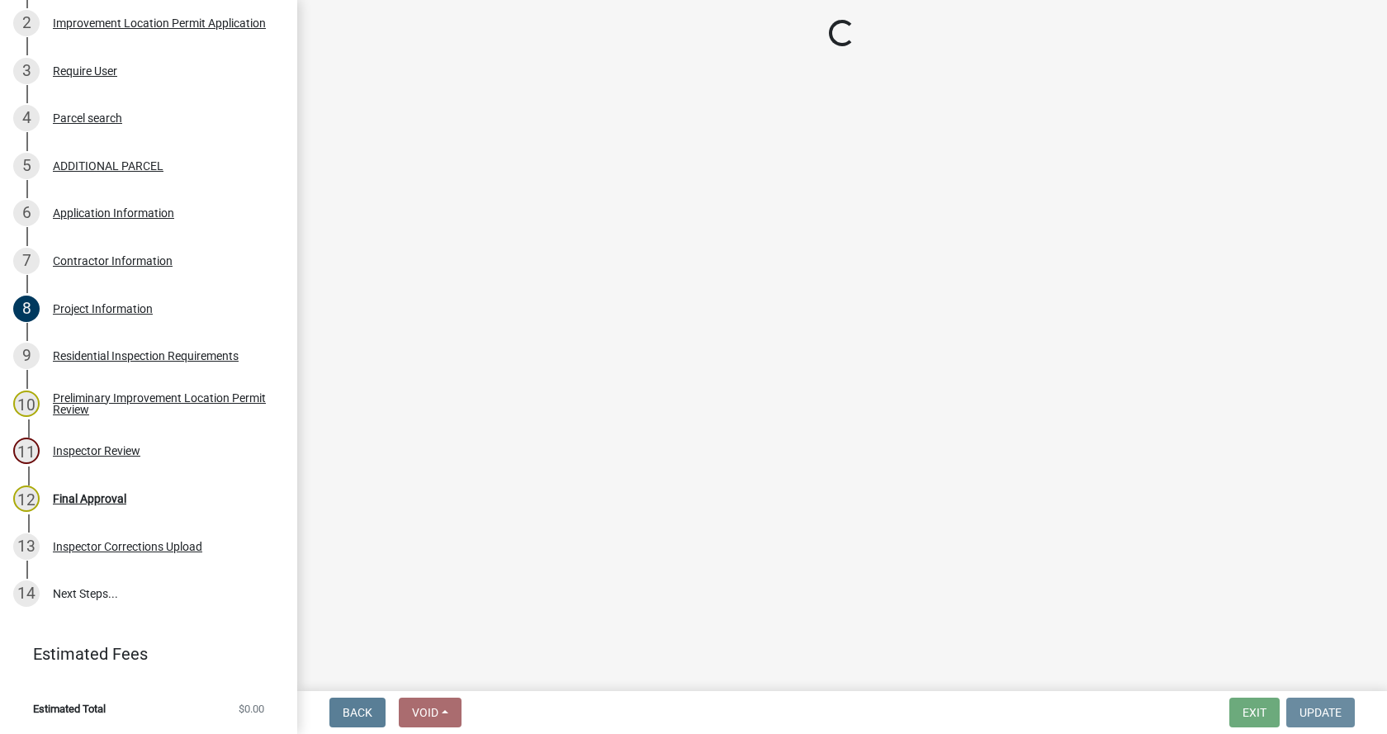
scroll to position [0, 0]
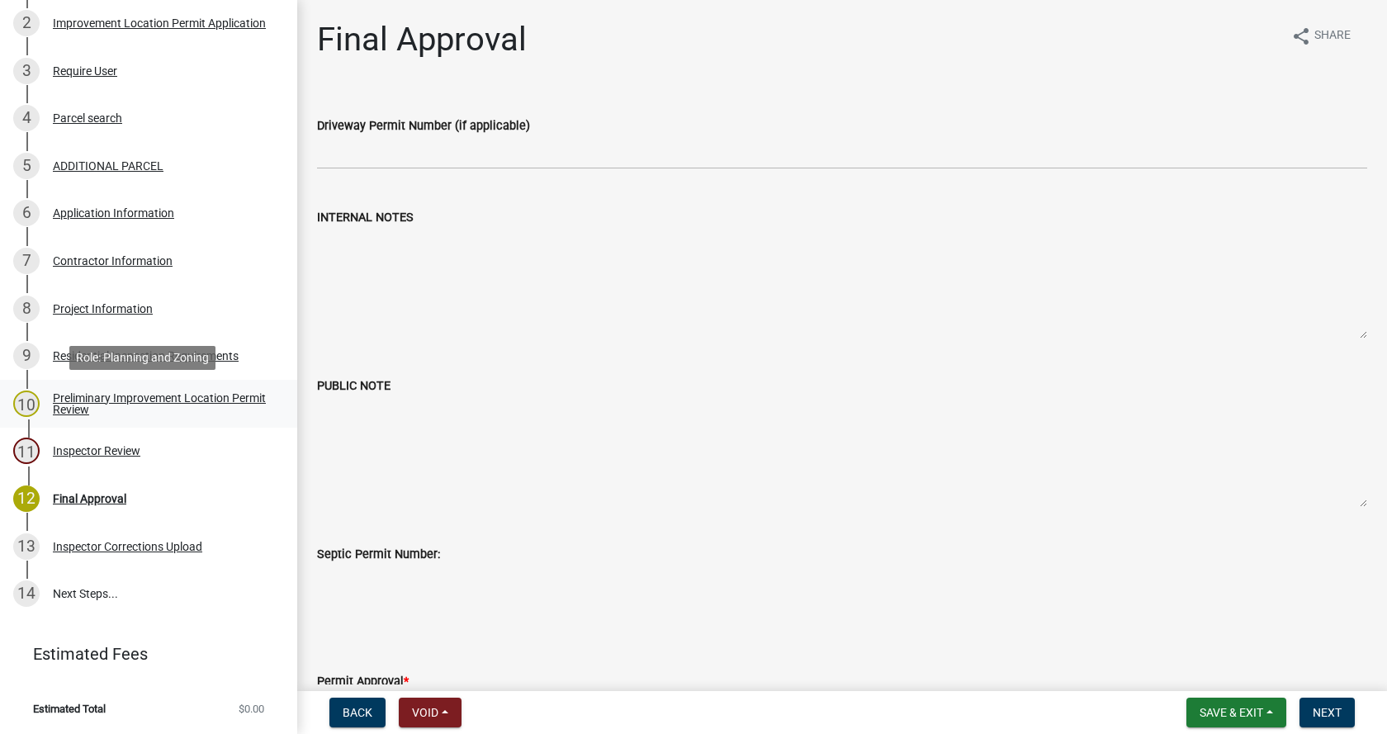
click at [67, 398] on div "Preliminary Improvement Location Permit Review" at bounding box center [162, 403] width 218 height 23
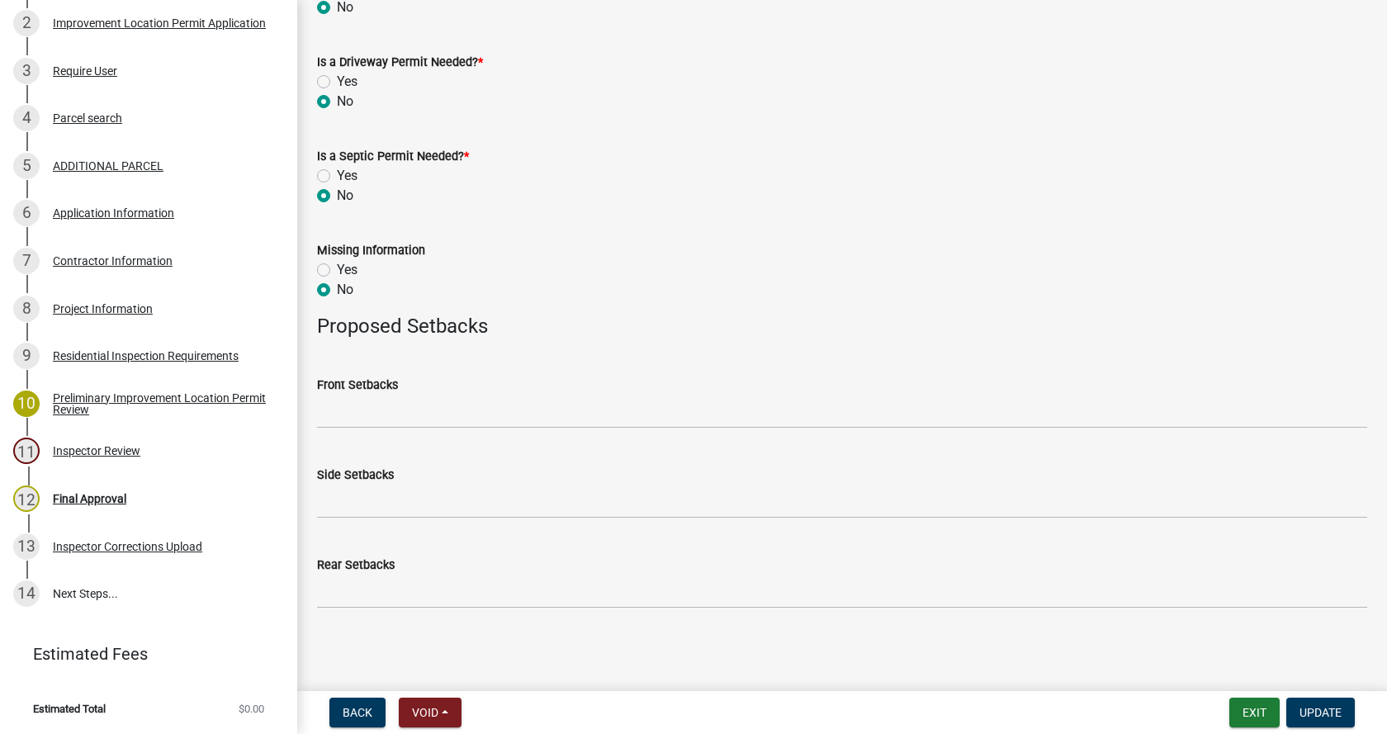
scroll to position [646, 0]
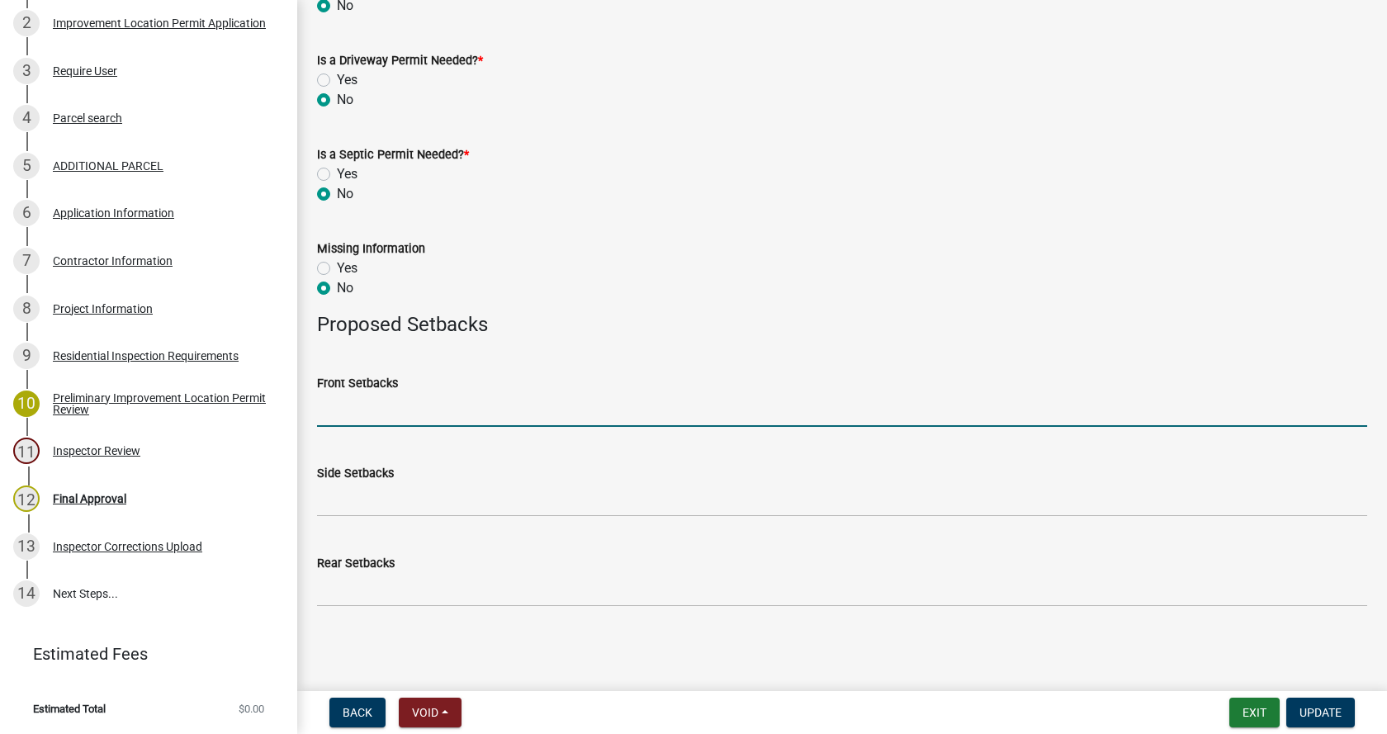
click at [343, 416] on input "Front Setbacks" at bounding box center [842, 410] width 1050 height 34
type input "190"
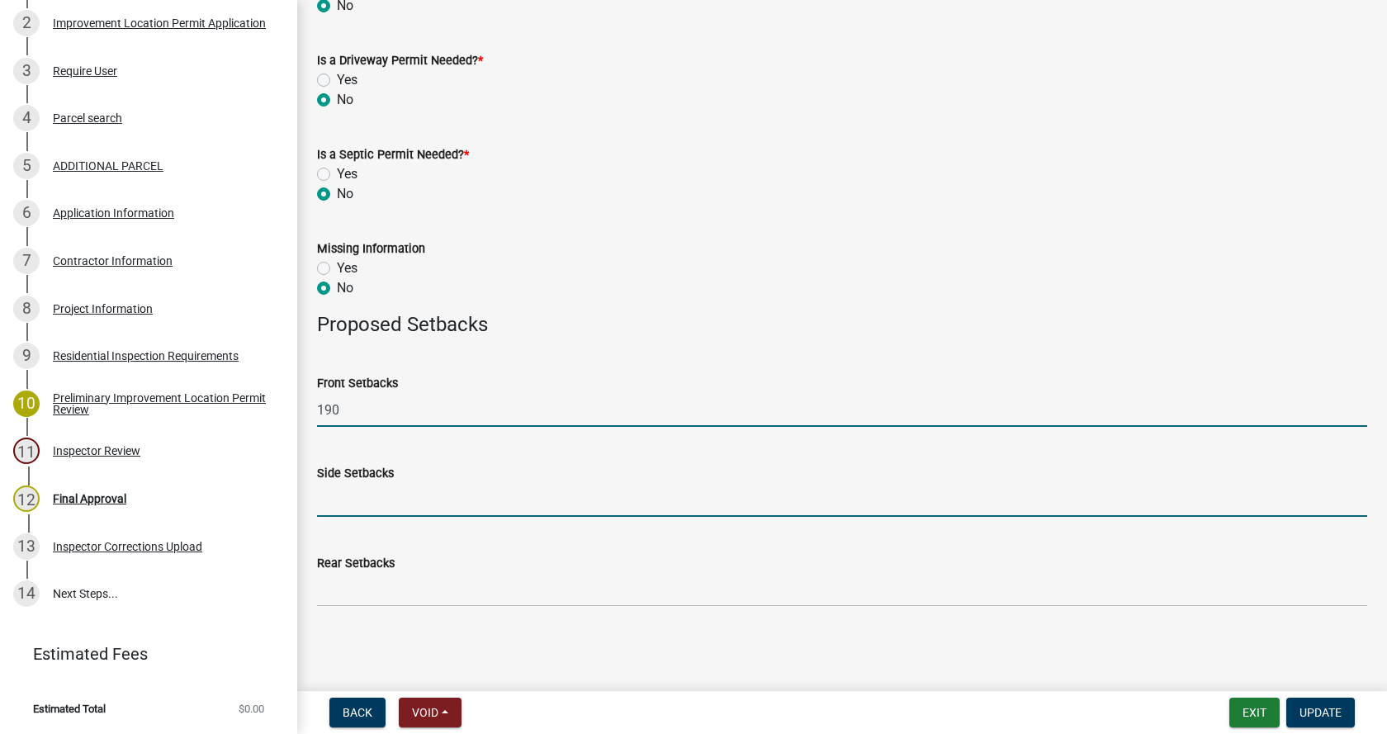
click at [347, 504] on input "Side Setbacks" at bounding box center [842, 500] width 1050 height 34
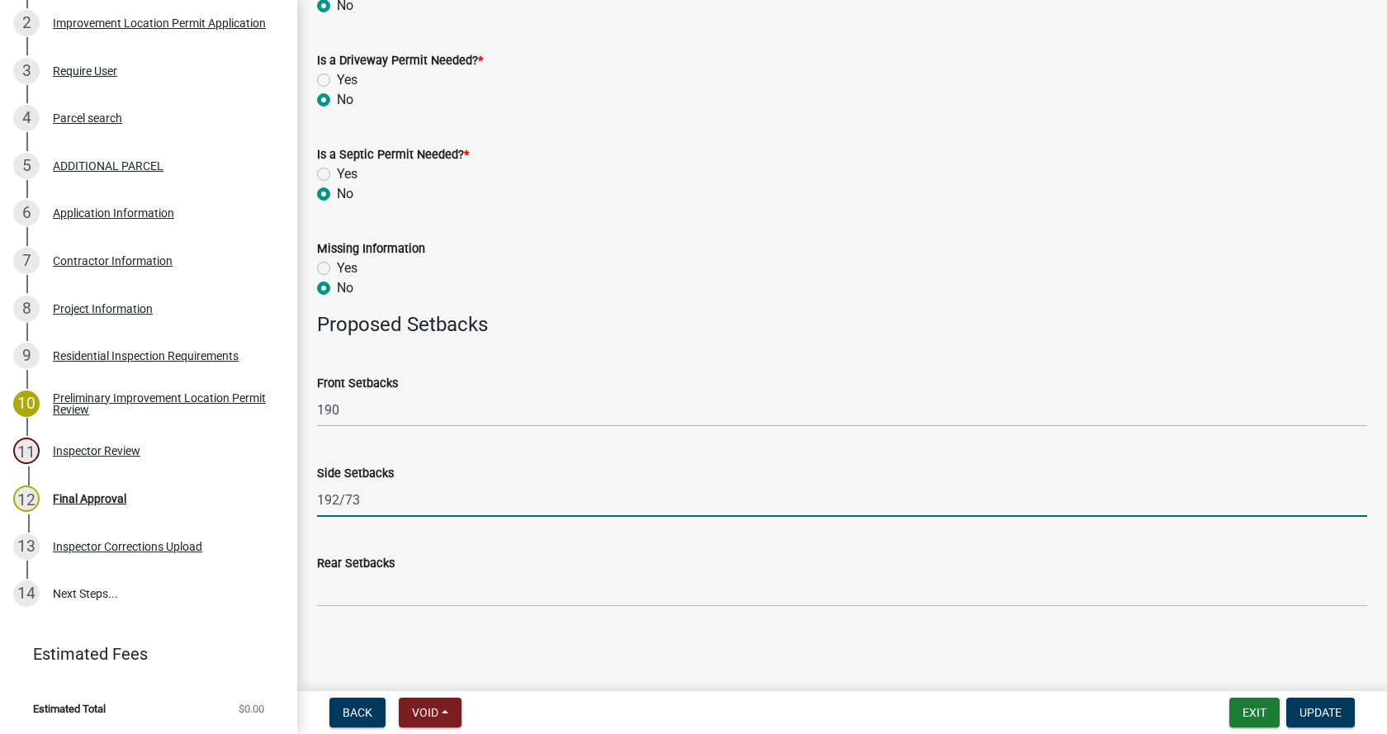
type input "192/73"
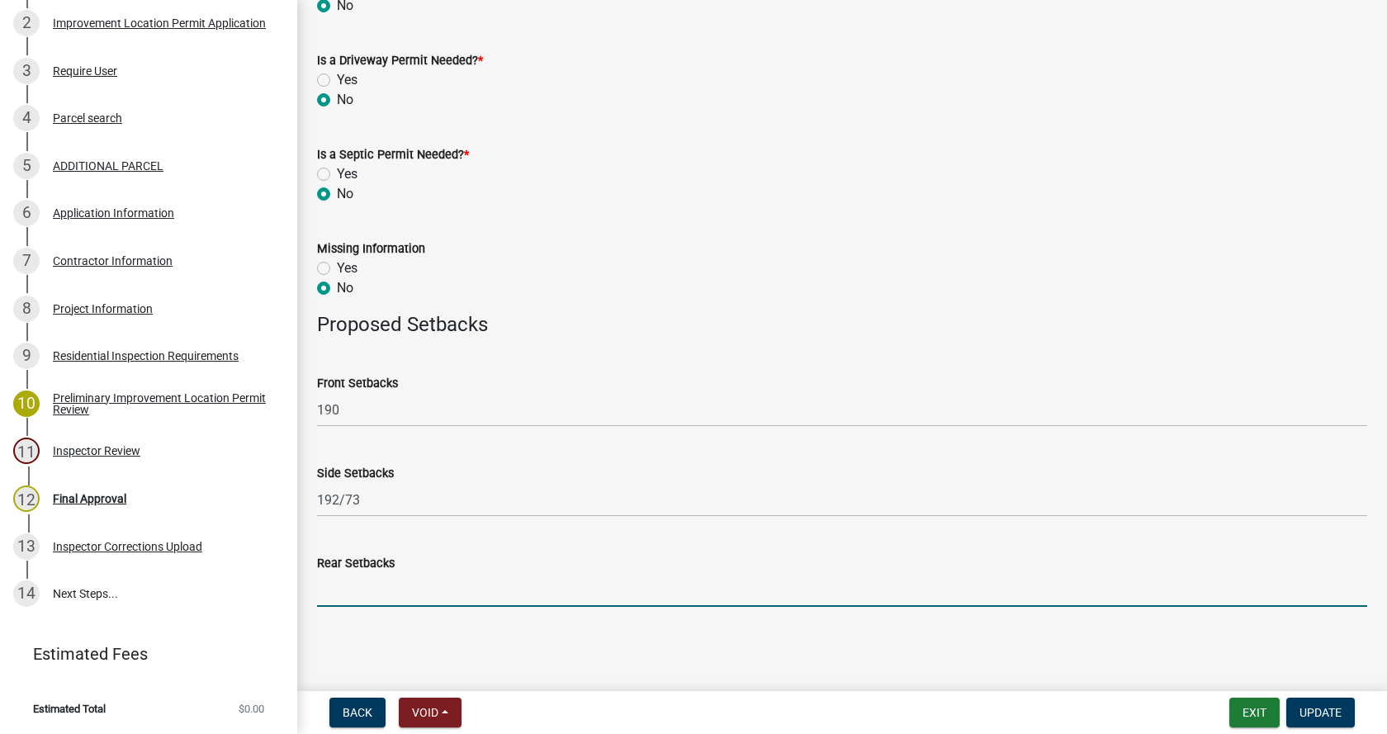
click at [344, 589] on input "Rear Setbacks" at bounding box center [842, 590] width 1050 height 34
type input "582"
click at [1321, 706] on span "Update" at bounding box center [1321, 712] width 42 height 13
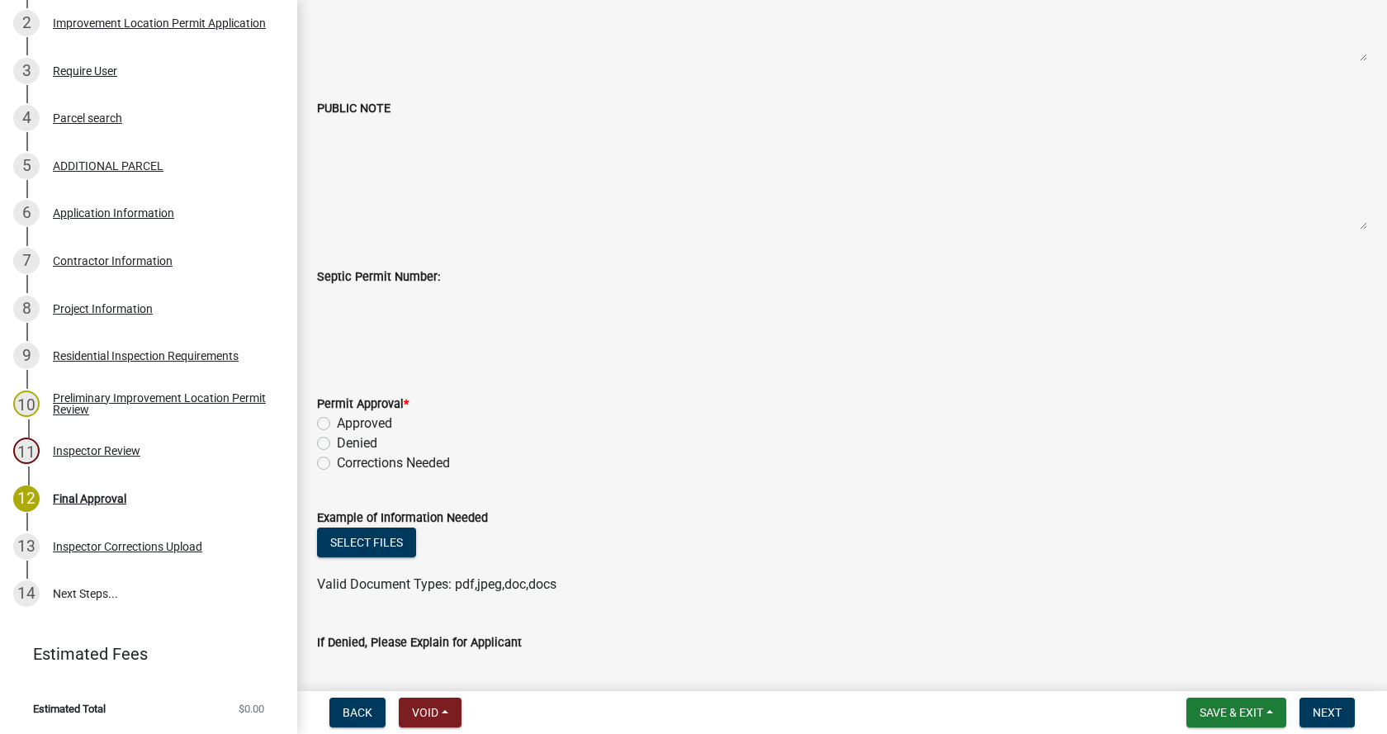
scroll to position [330, 0]
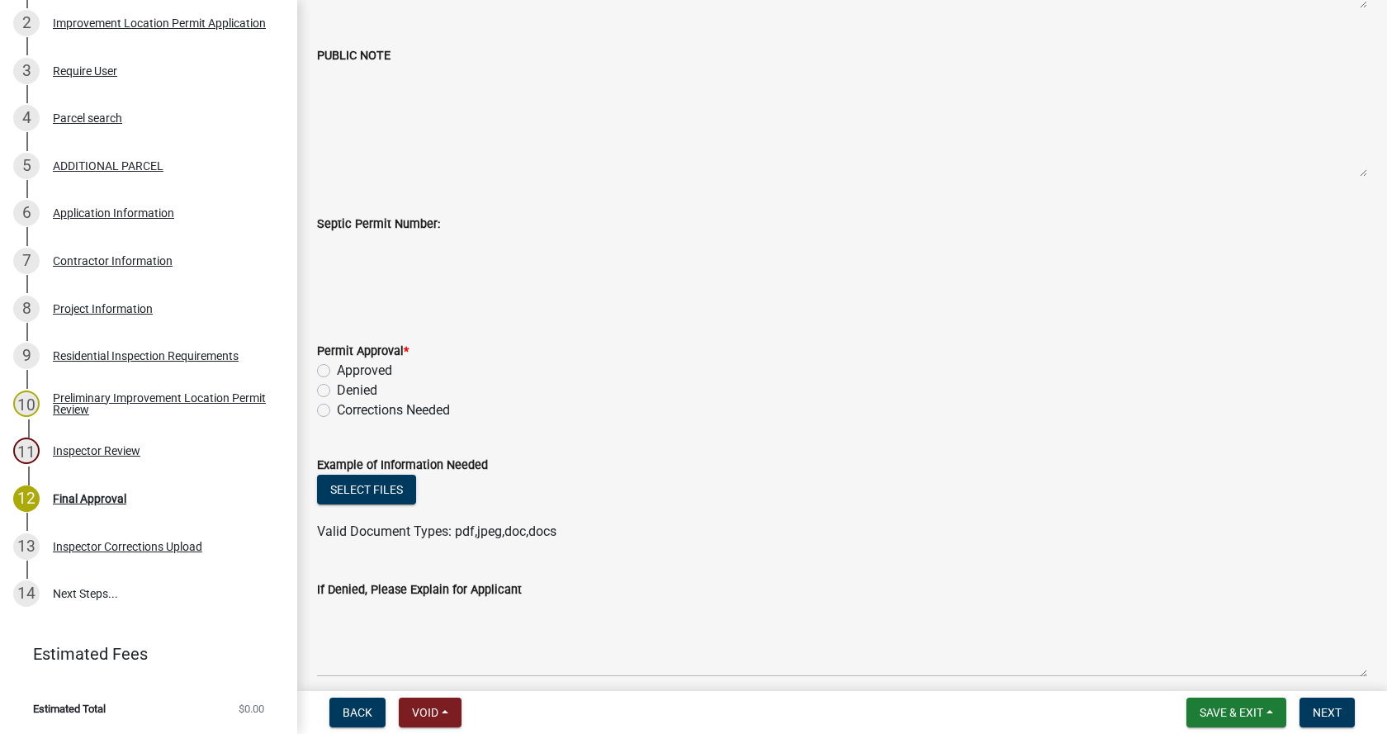
click at [337, 373] on label "Approved" at bounding box center [364, 371] width 55 height 20
click at [337, 372] on input "Approved" at bounding box center [342, 366] width 11 height 11
radio input "true"
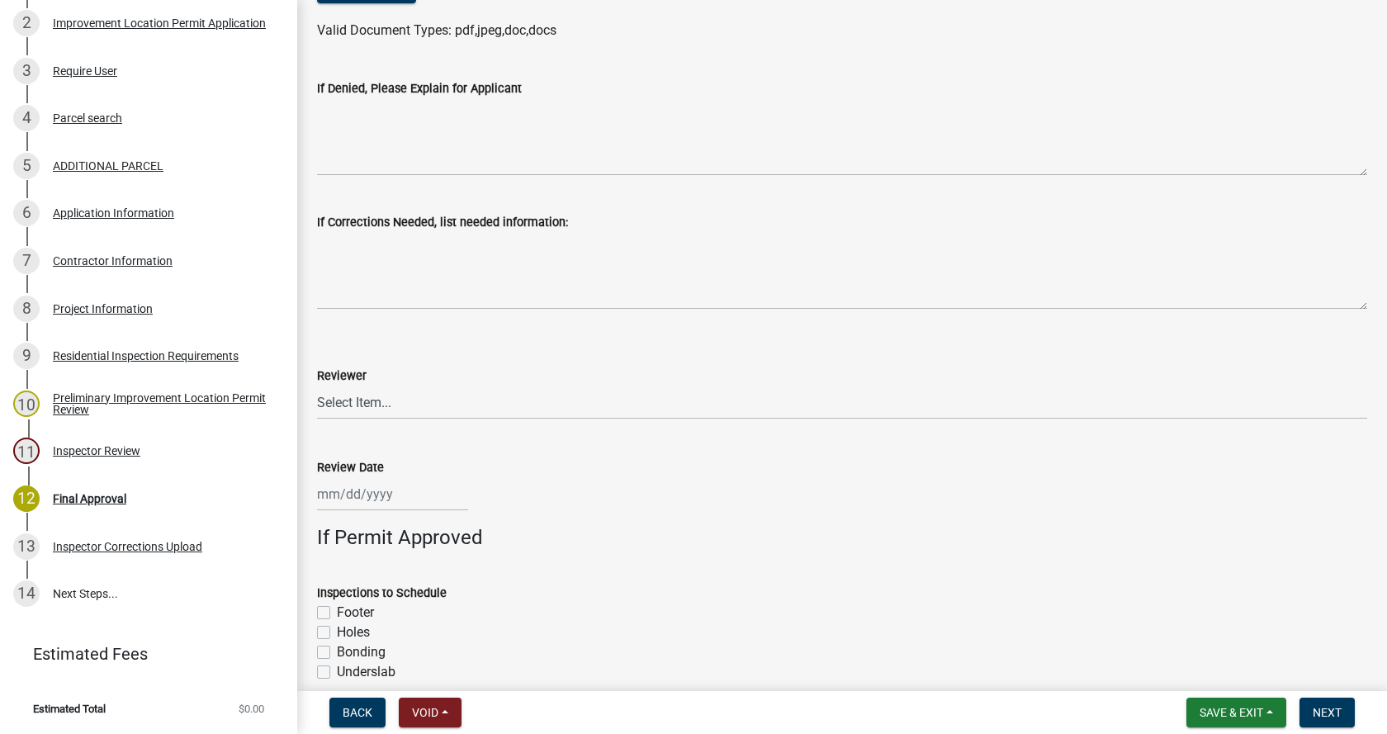
scroll to position [908, 0]
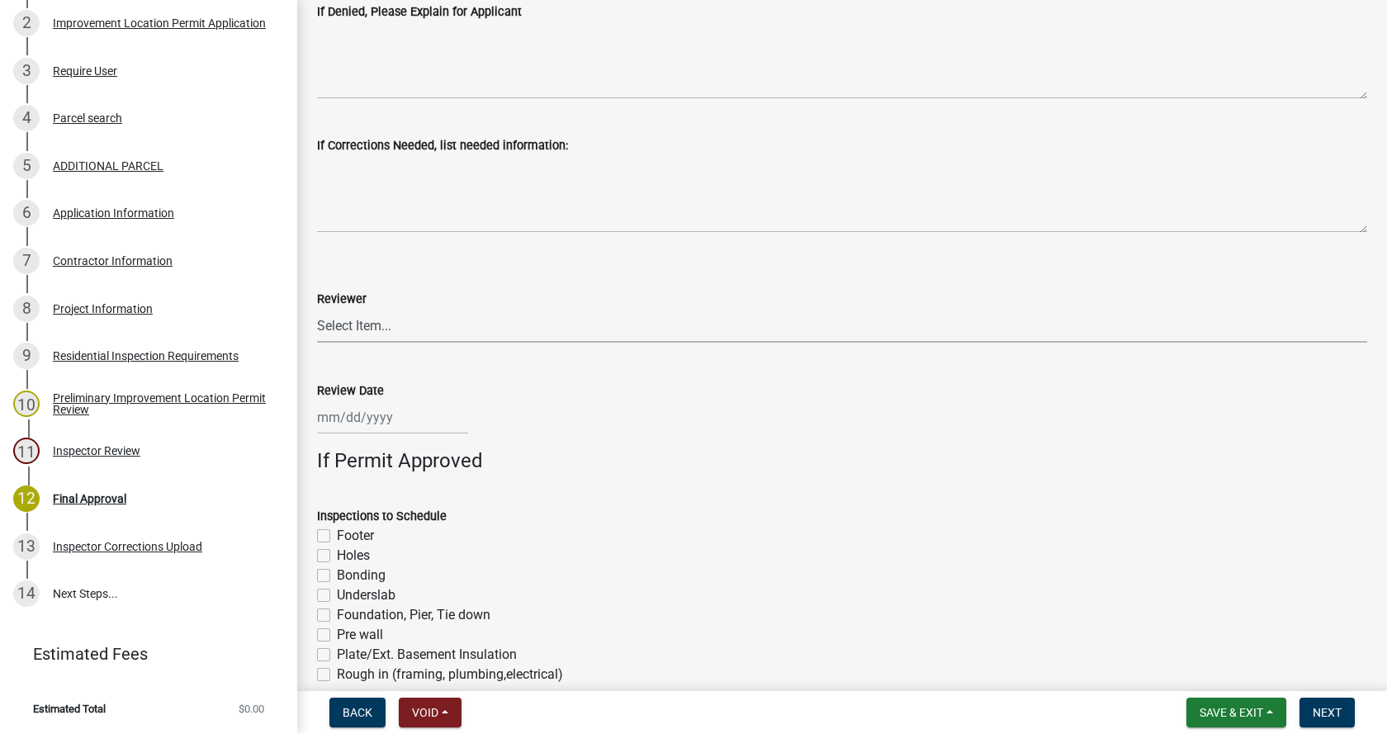
click at [368, 322] on select "Select Item... [PERSON_NAME] [PERSON_NAME] [PERSON_NAME]" at bounding box center [842, 326] width 1050 height 34
click at [317, 309] on select "Select Item... [PERSON_NAME] [PERSON_NAME] [PERSON_NAME]" at bounding box center [842, 326] width 1050 height 34
select select "4bf9213e-c266-4258-8e9b-d5f6a07002fa"
select select "10"
select select "2025"
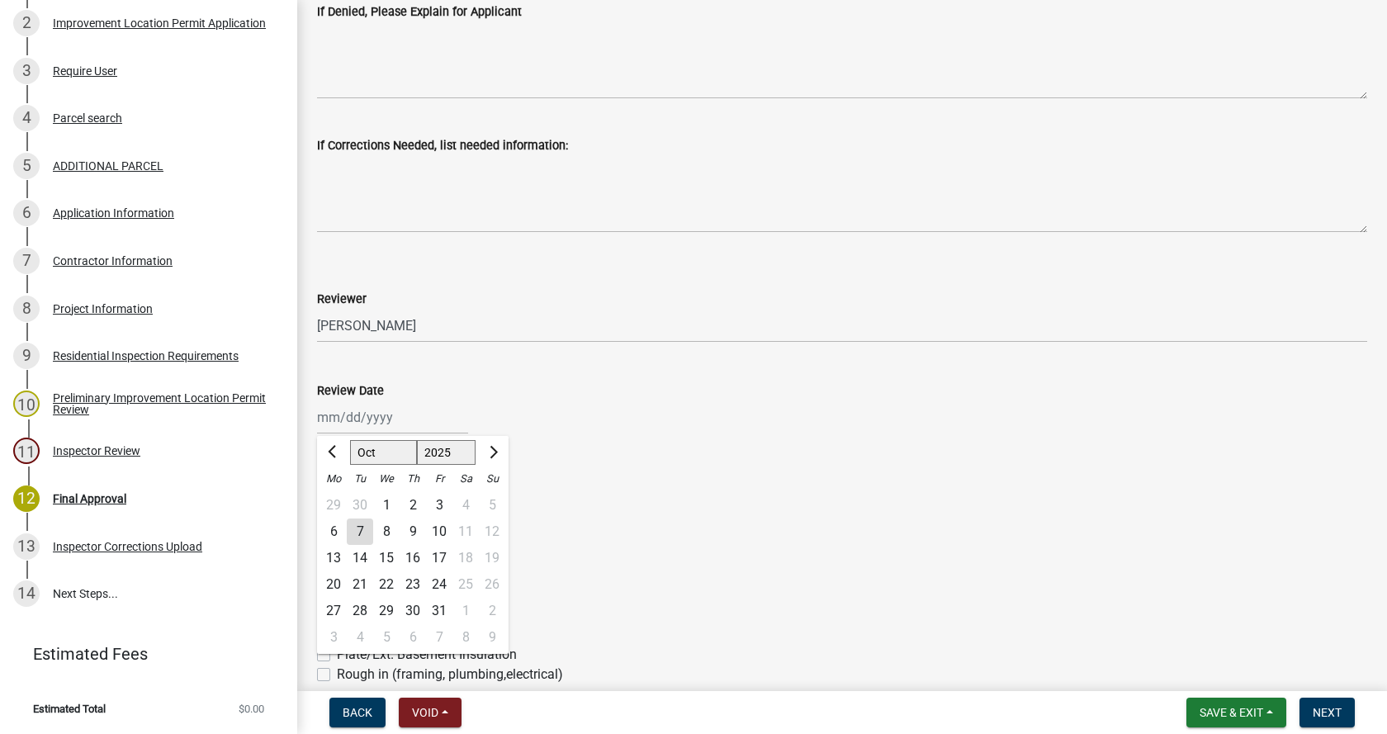
click at [343, 423] on div "[PERSON_NAME] Feb Mar Apr [PERSON_NAME][DATE] Oct Nov [DATE] 1526 1527 1528 152…" at bounding box center [392, 418] width 151 height 34
click at [359, 529] on div "7" at bounding box center [360, 532] width 26 height 26
type input "[DATE]"
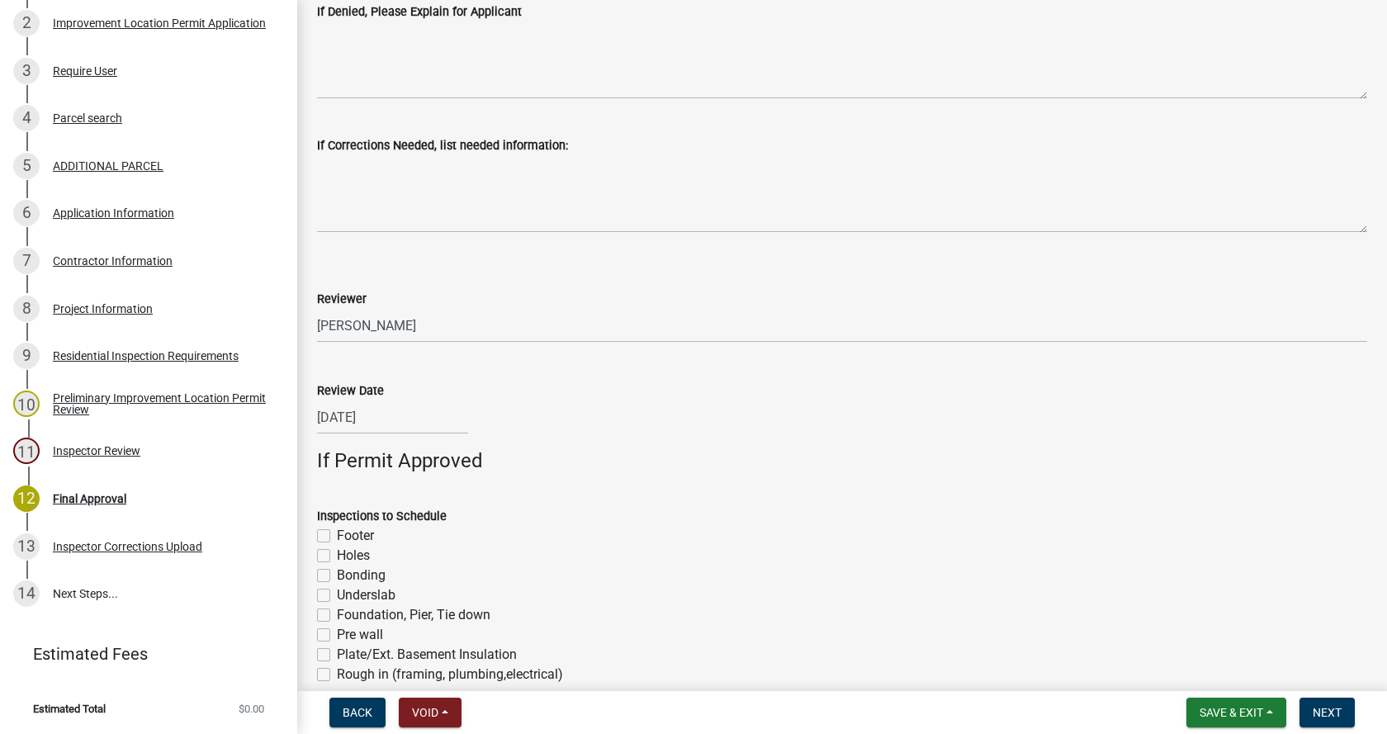
scroll to position [1076, 0]
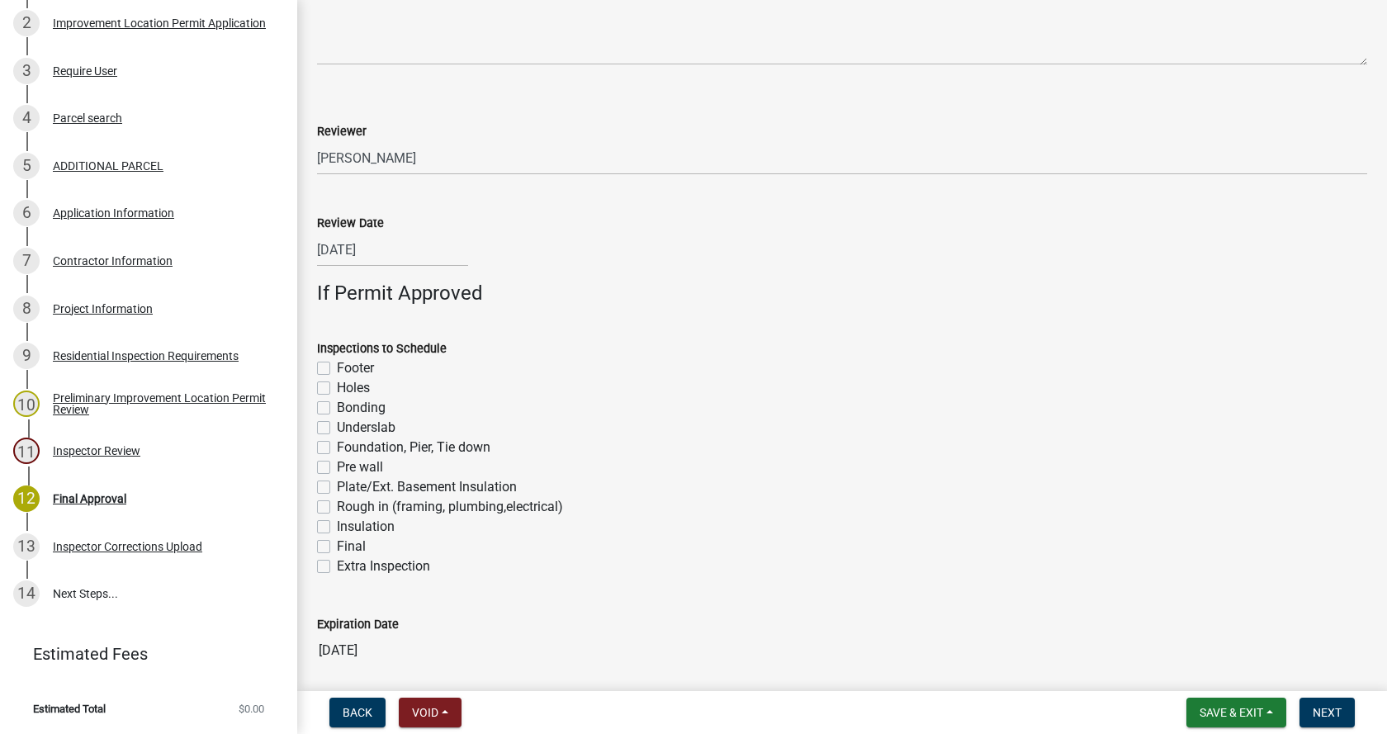
click at [337, 367] on label "Footer" at bounding box center [355, 368] width 37 height 20
click at [337, 367] on input "Footer" at bounding box center [342, 363] width 11 height 11
checkbox input "true"
checkbox input "false"
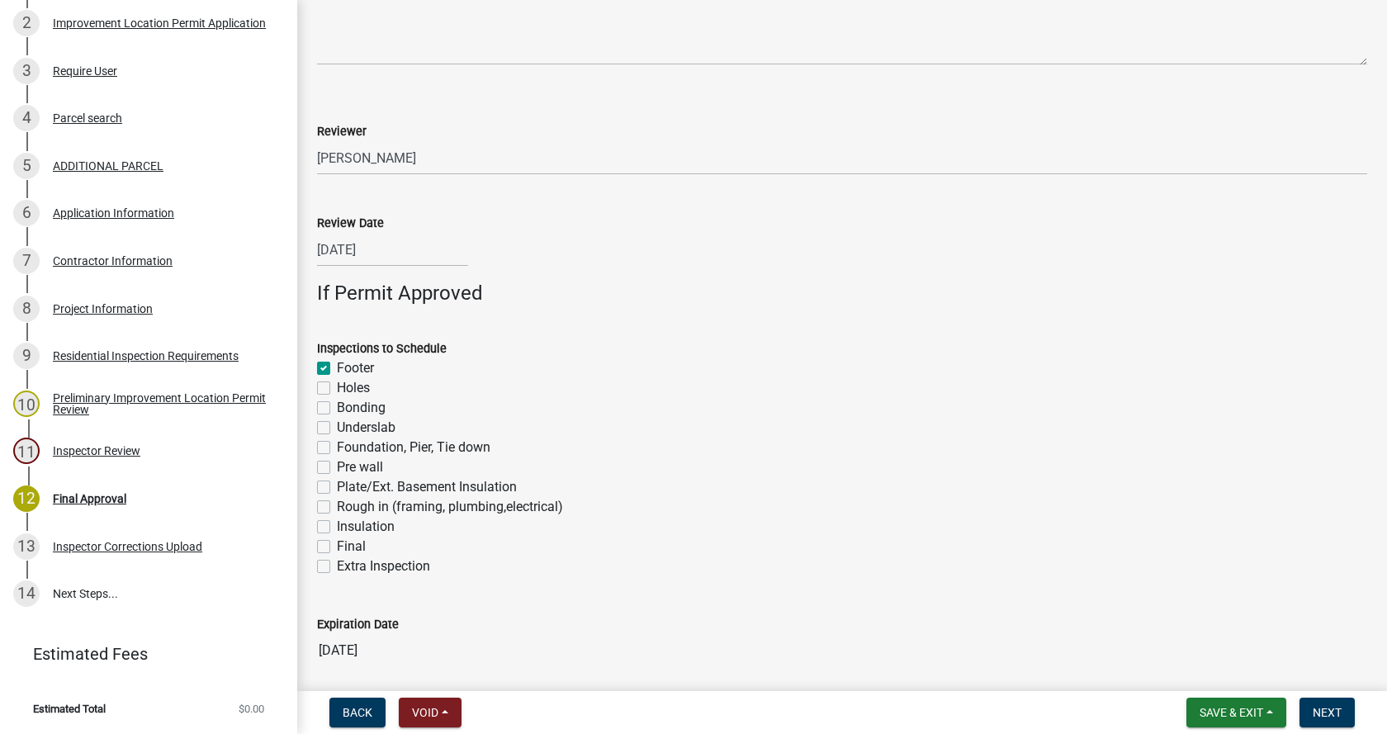
checkbox input "false"
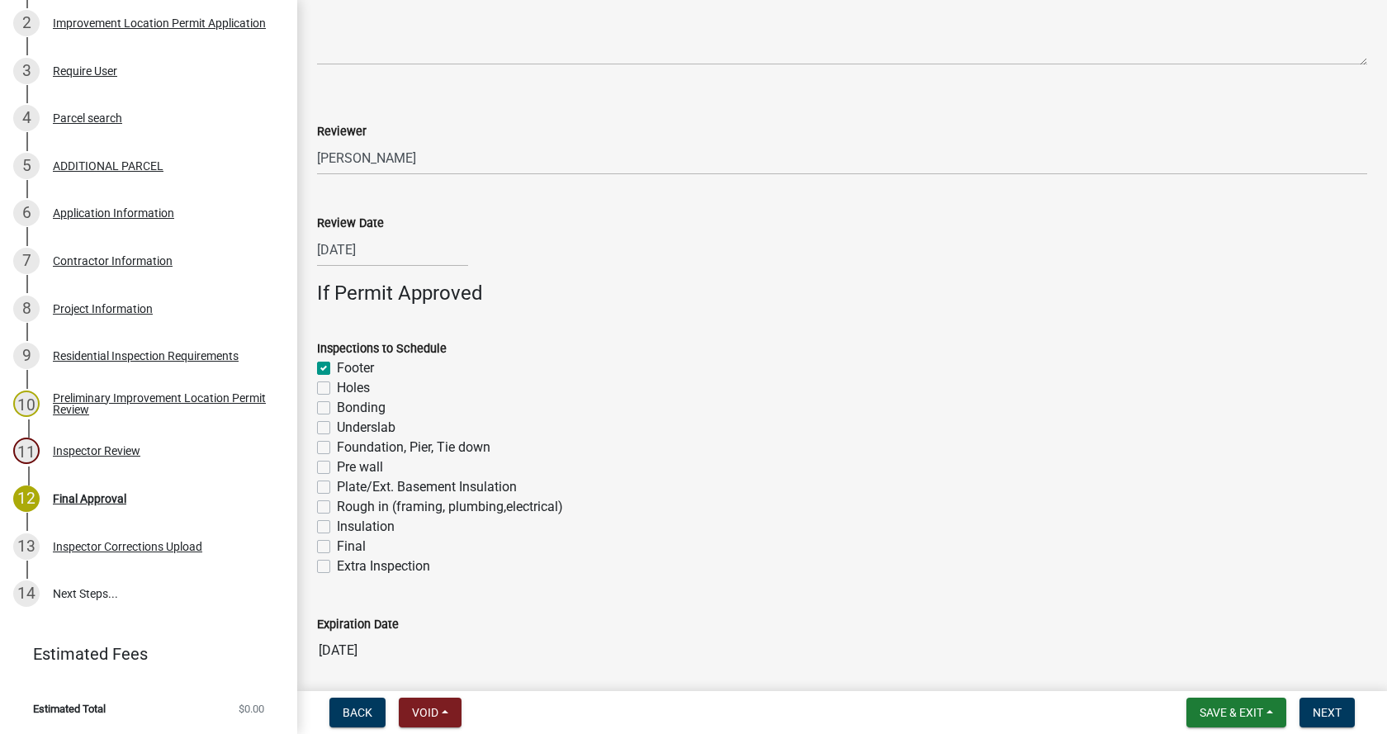
checkbox input "false"
click at [337, 448] on label "Foundation, Pier, Tie down" at bounding box center [414, 448] width 154 height 20
click at [337, 448] on input "Foundation, Pier, Tie down" at bounding box center [342, 443] width 11 height 11
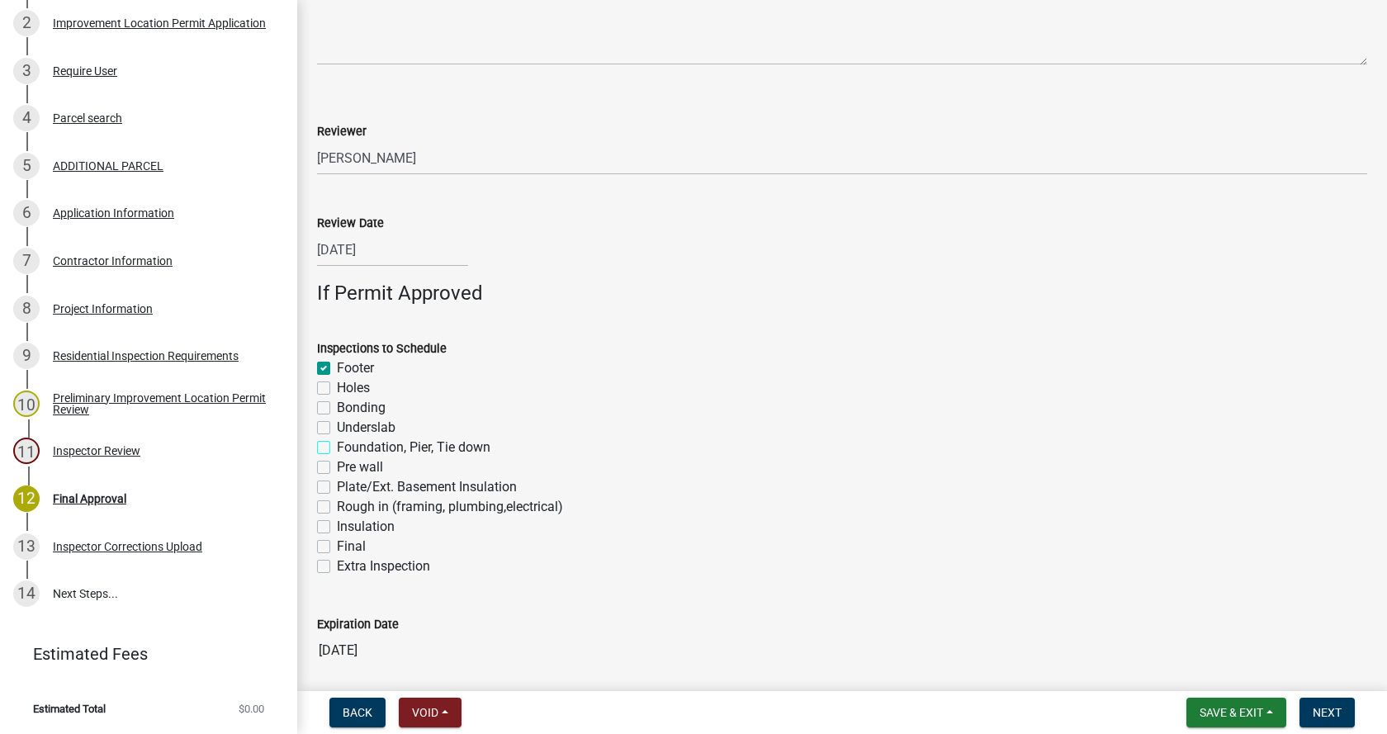
checkbox input "true"
checkbox input "false"
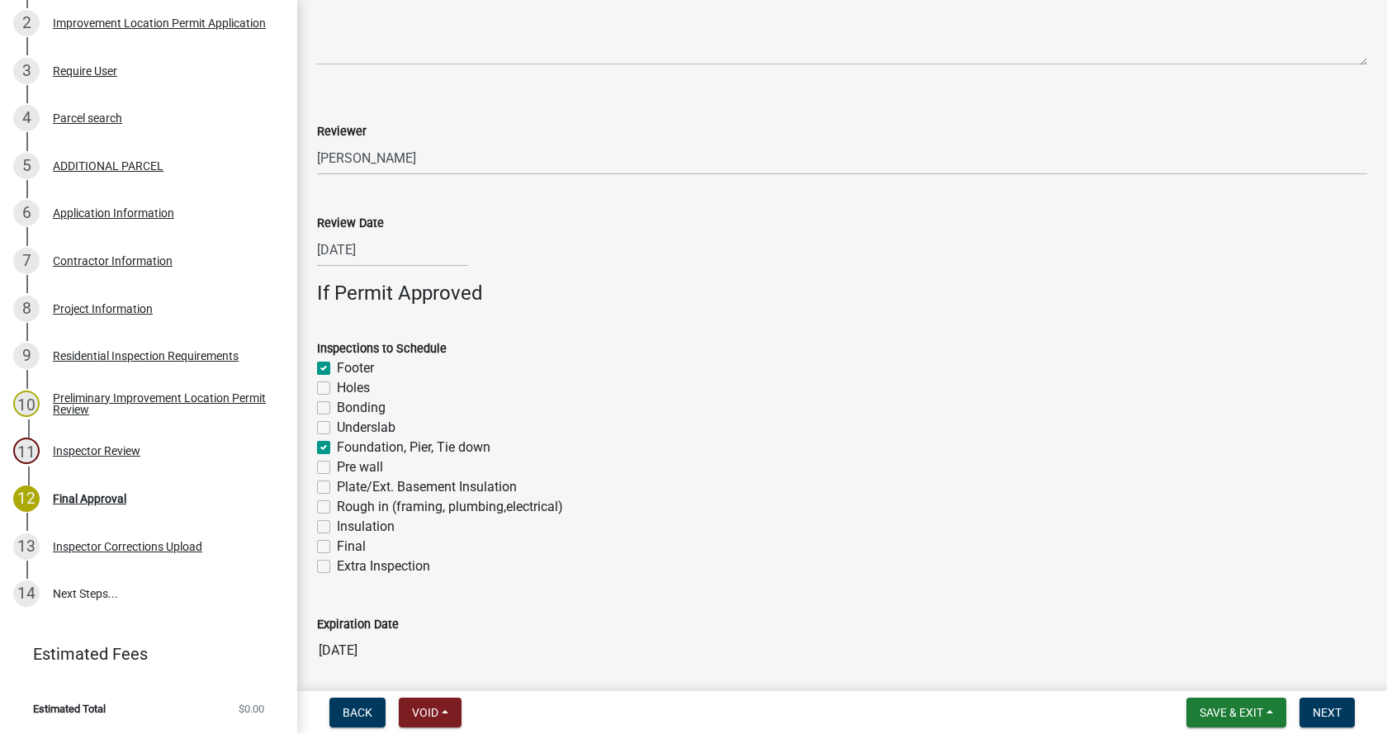
checkbox input "true"
checkbox input "false"
click at [337, 506] on label "Rough in (framing, plumbing,electrical)" at bounding box center [450, 507] width 226 height 20
click at [337, 506] on input "Rough in (framing, plumbing,electrical)" at bounding box center [342, 502] width 11 height 11
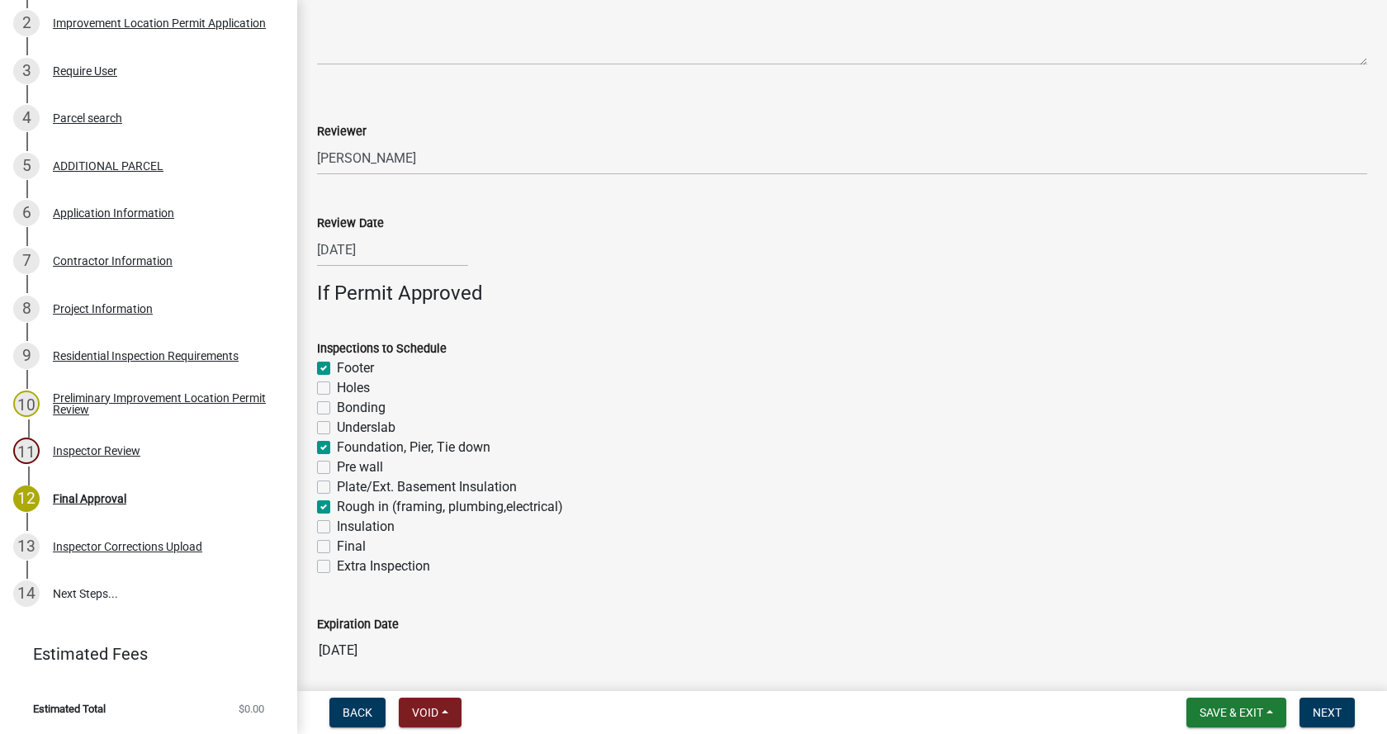
click at [337, 545] on label "Final" at bounding box center [351, 547] width 29 height 20
click at [337, 545] on input "Final" at bounding box center [342, 542] width 11 height 11
click at [1335, 712] on span "Next" at bounding box center [1327, 712] width 29 height 13
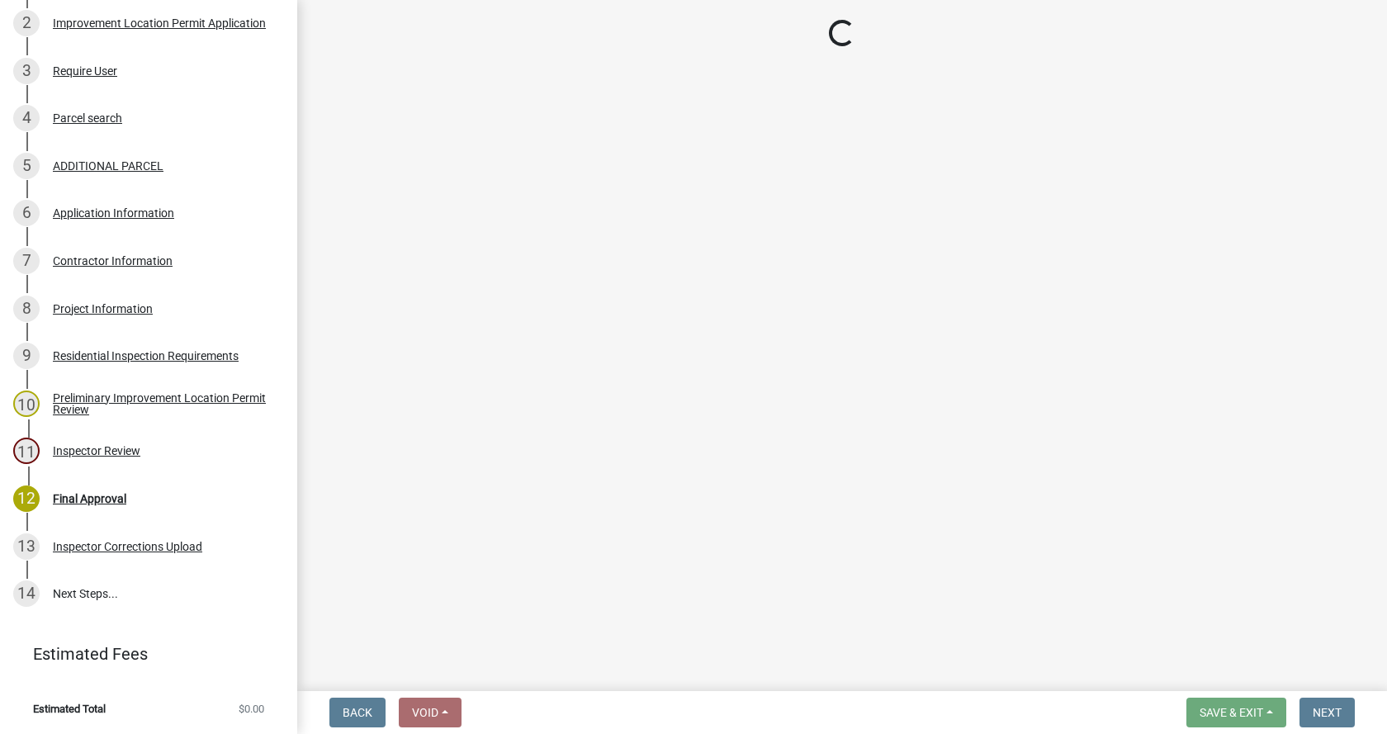
scroll to position [700, 0]
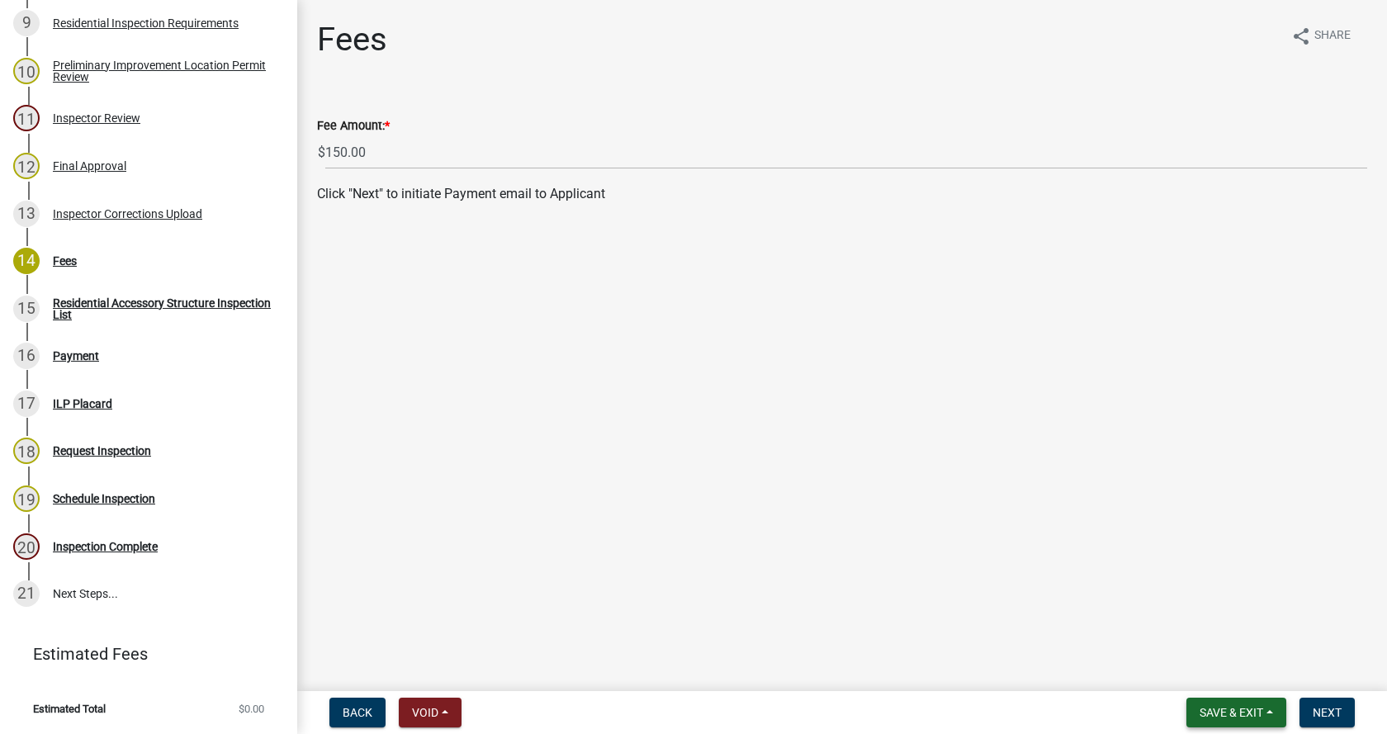
click at [1209, 713] on span "Save & Exit" at bounding box center [1232, 712] width 64 height 13
click at [1191, 631] on button "Save" at bounding box center [1221, 630] width 132 height 40
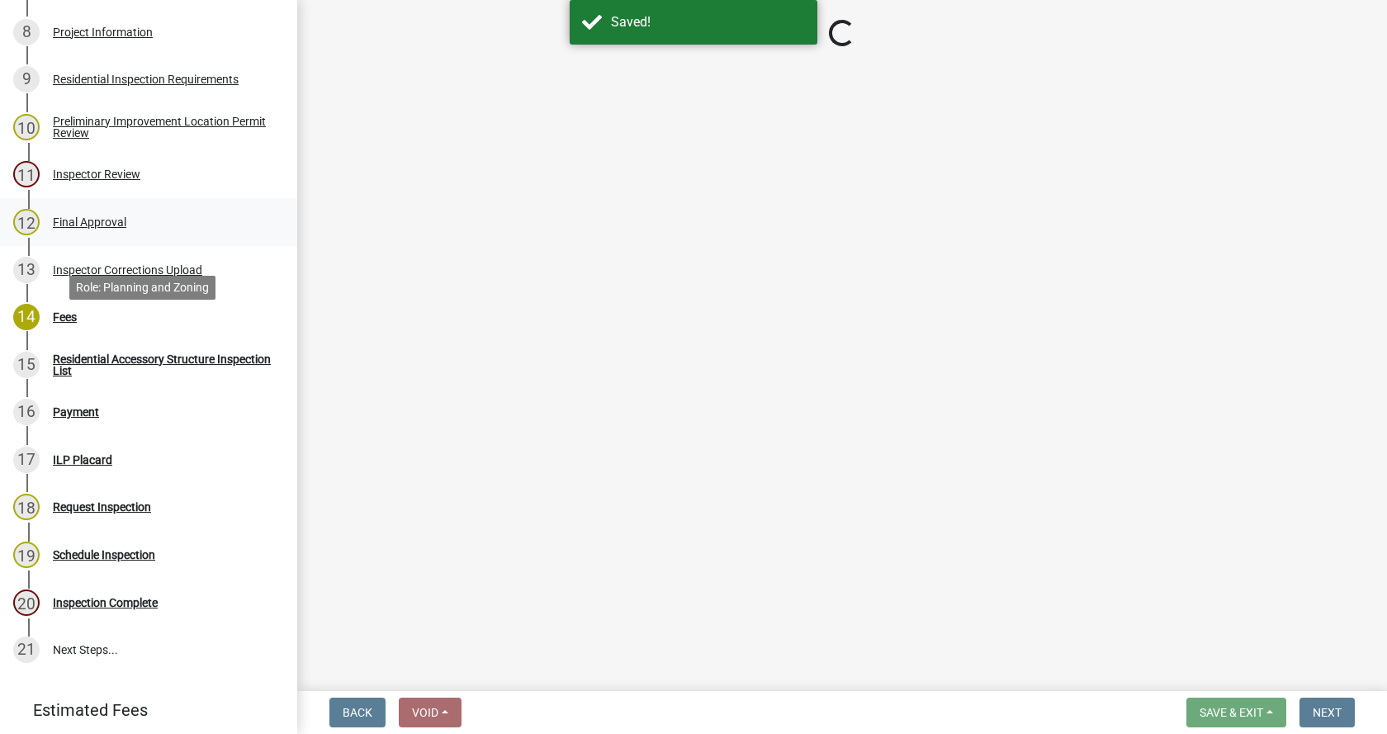
scroll to position [535, 0]
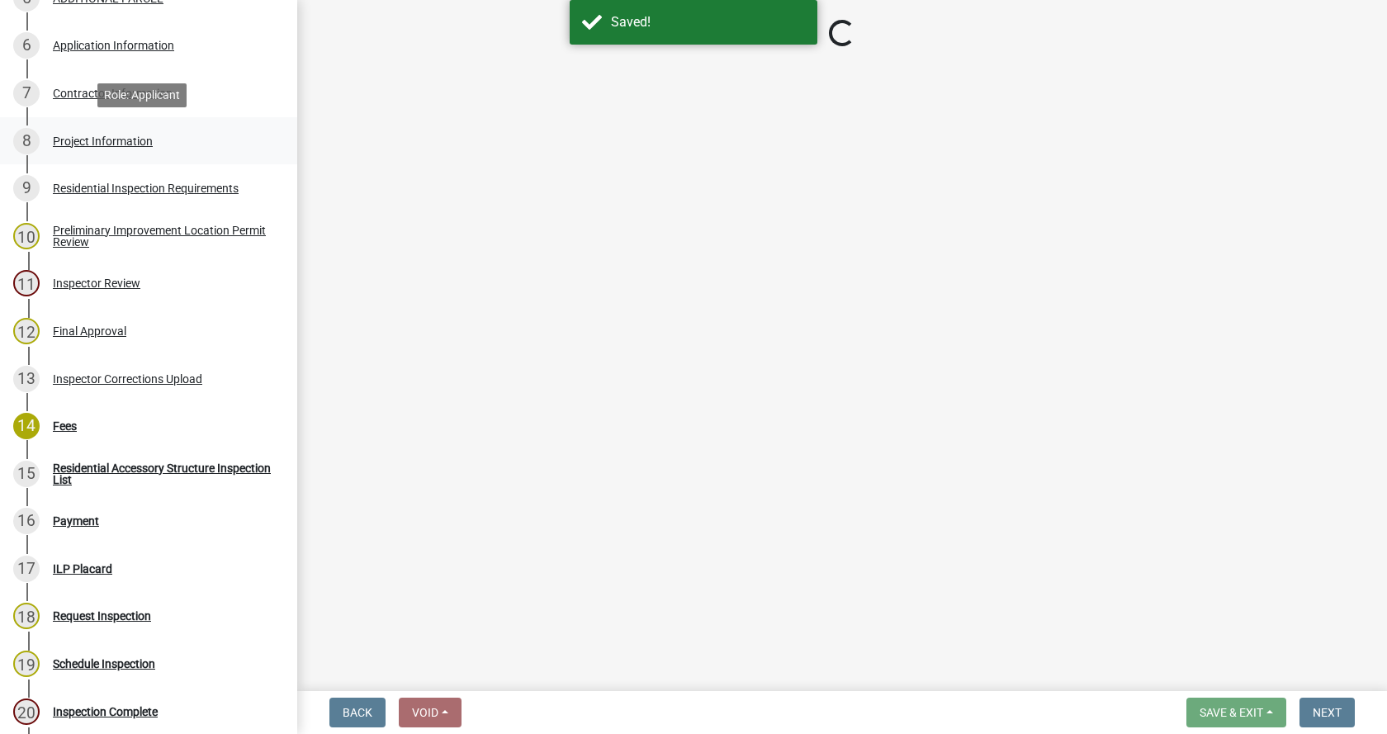
click at [78, 133] on div "8 Project Information" at bounding box center [142, 141] width 258 height 26
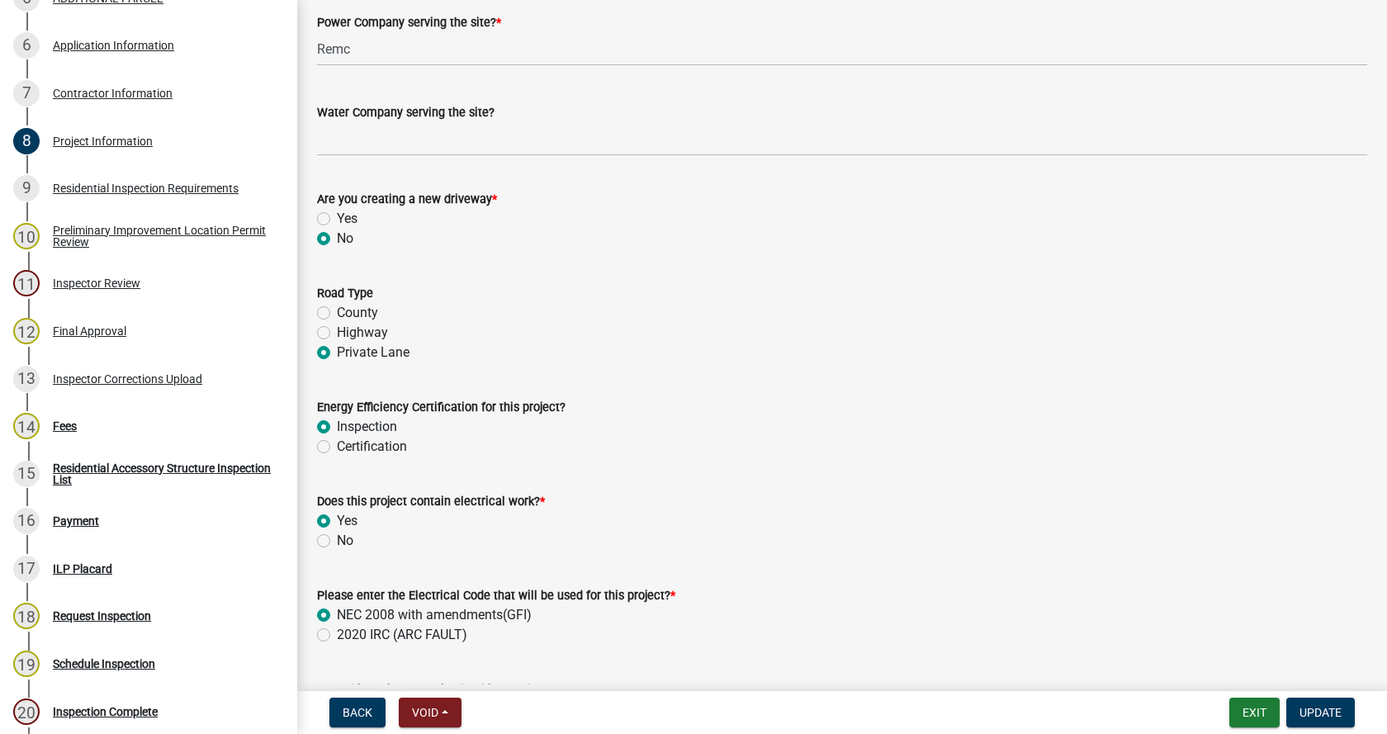
scroll to position [2560, 0]
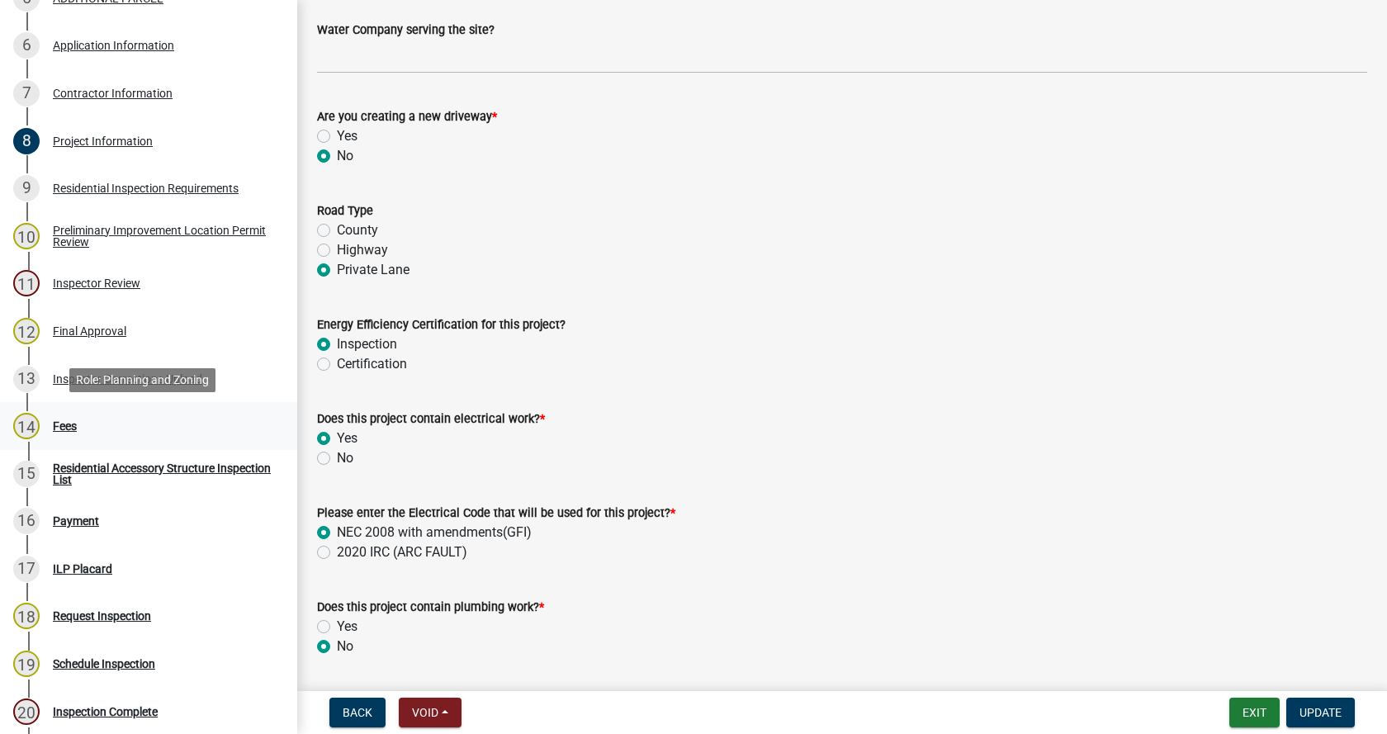
click at [68, 423] on div "Fees" at bounding box center [65, 426] width 24 height 12
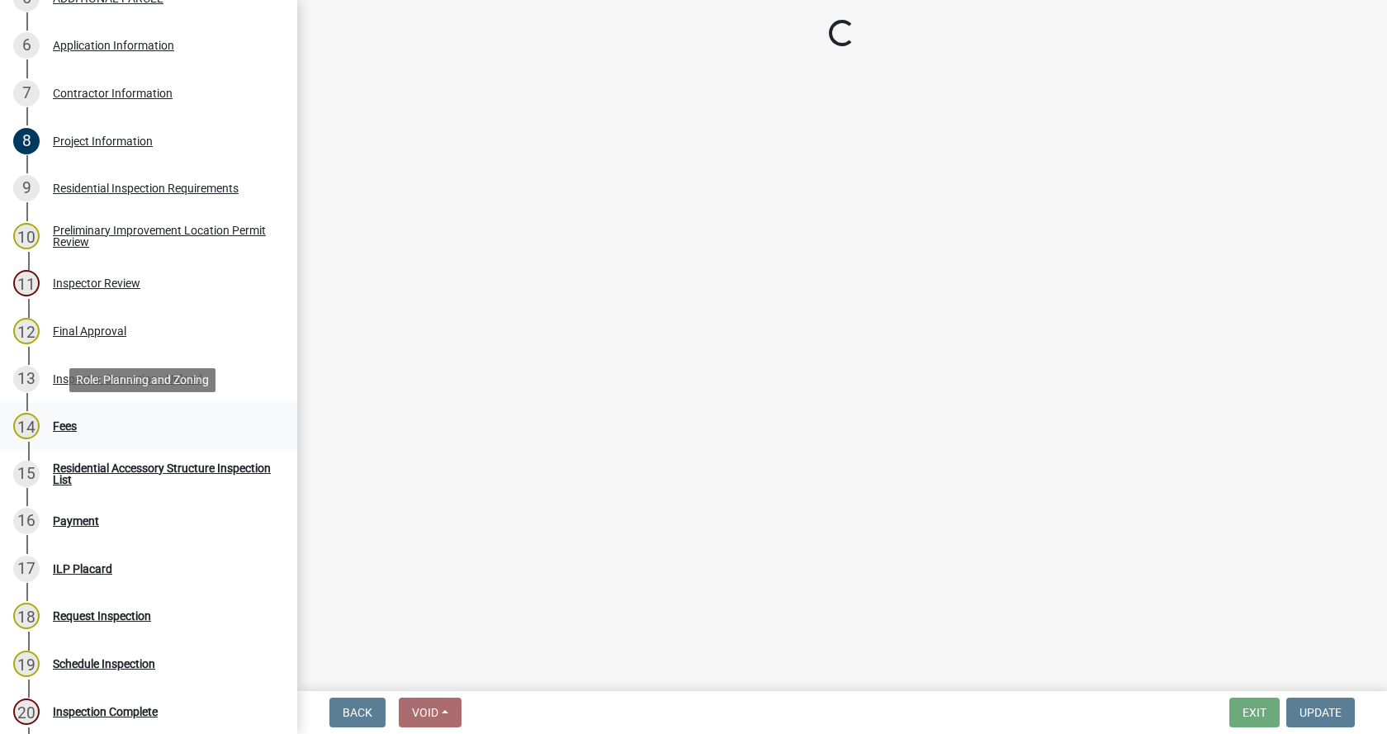
scroll to position [0, 0]
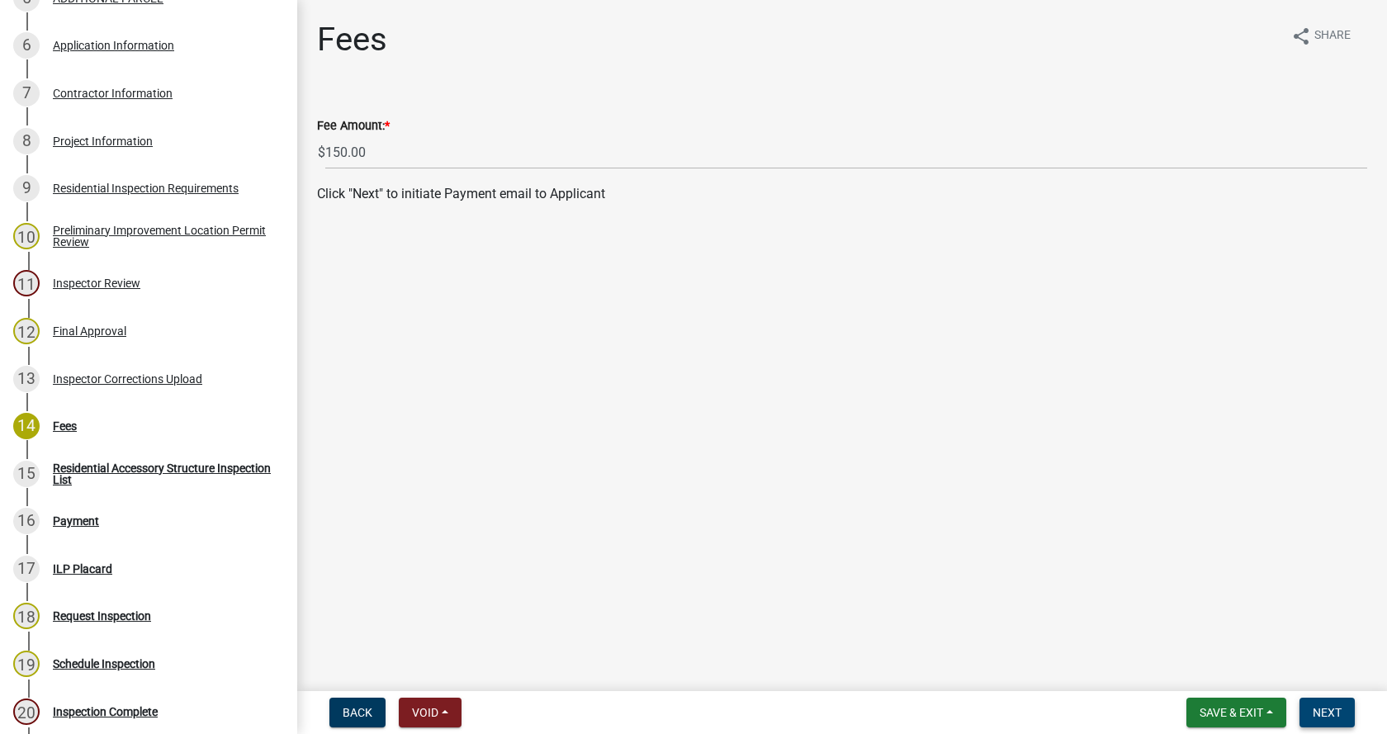
click at [1327, 704] on button "Next" at bounding box center [1327, 713] width 55 height 30
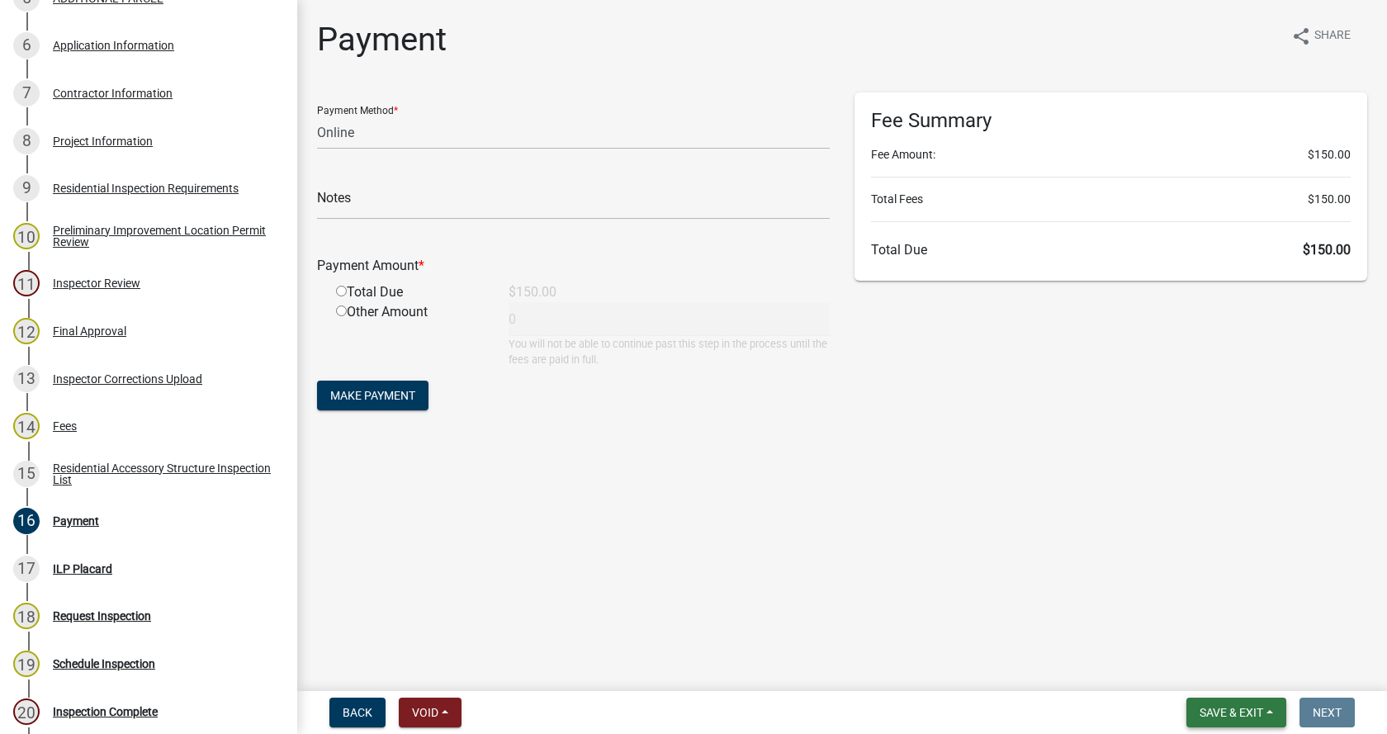
click at [1269, 712] on button "Save & Exit" at bounding box center [1237, 713] width 100 height 30
click at [1197, 670] on button "Save & Exit" at bounding box center [1221, 670] width 132 height 40
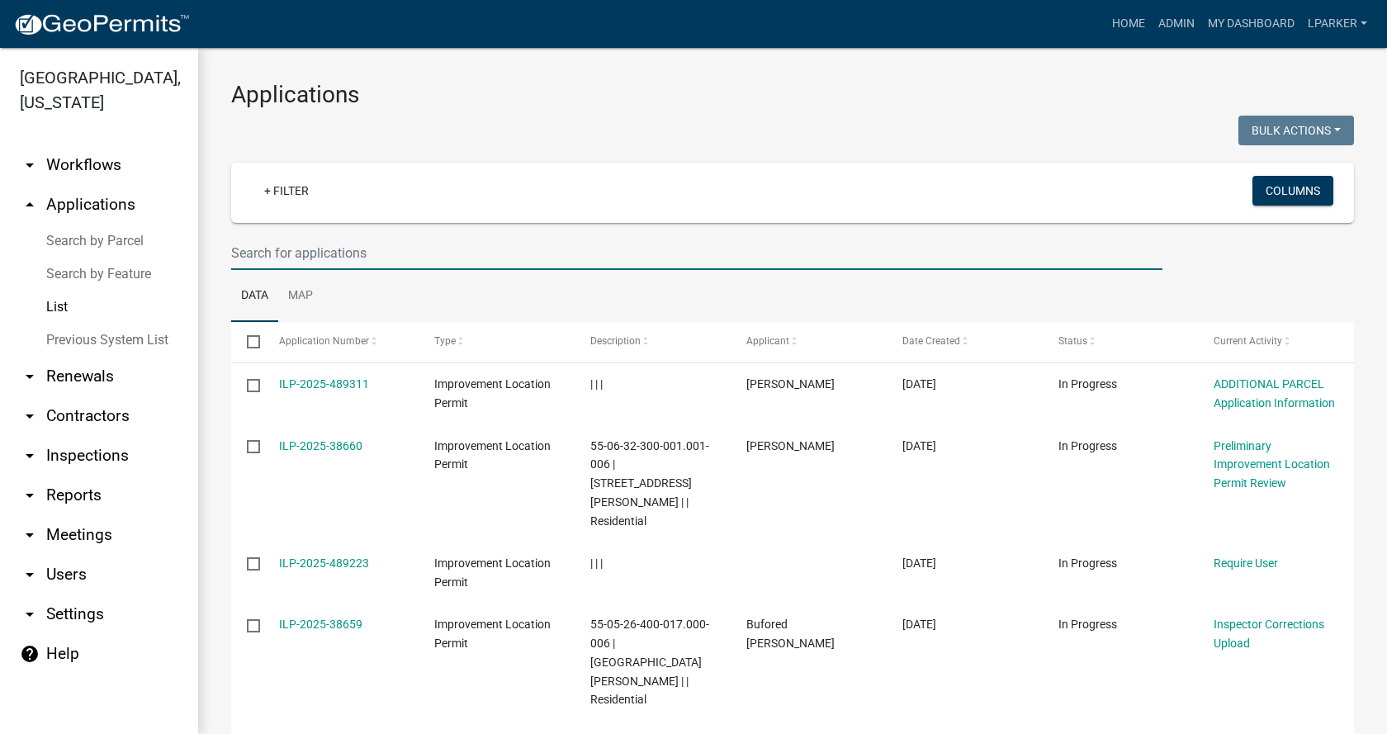
click at [388, 244] on input "text" at bounding box center [697, 253] width 932 height 34
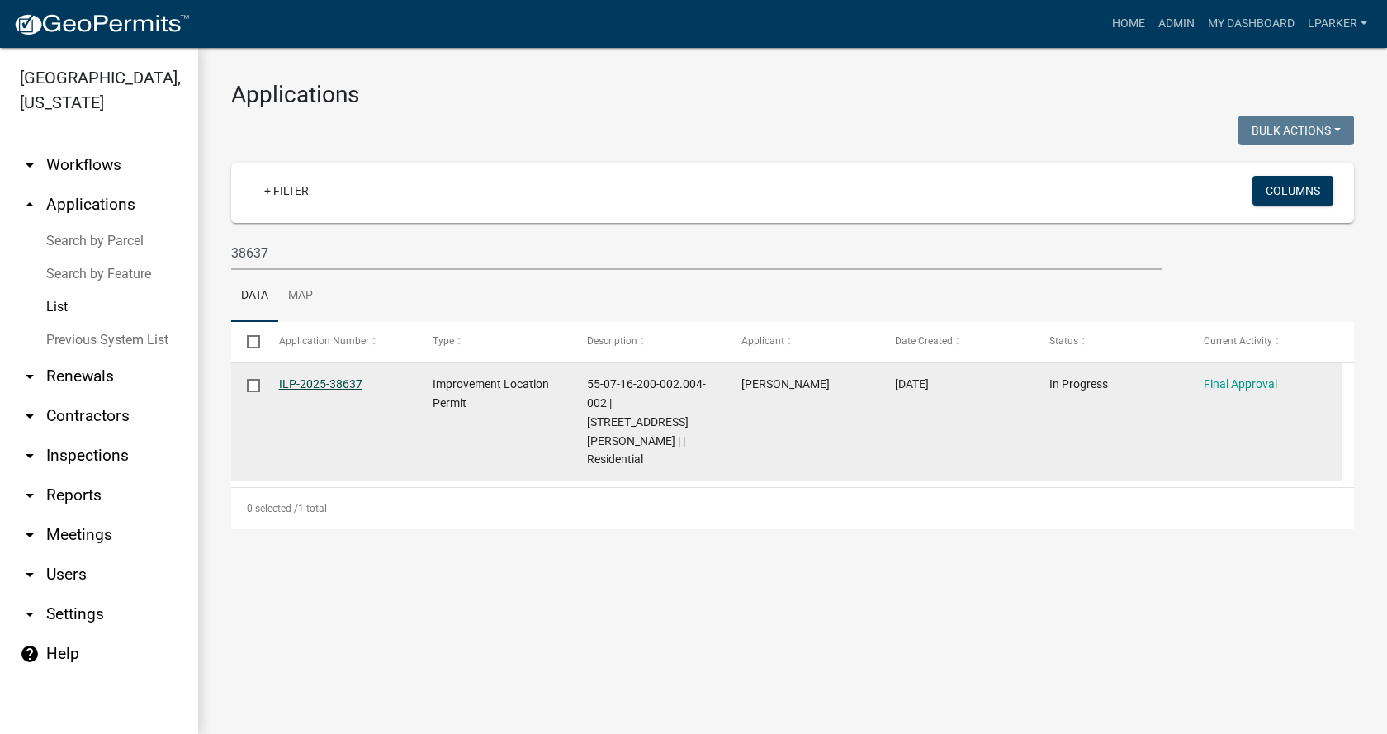
click at [306, 383] on link "ILP-2025-38637" at bounding box center [320, 383] width 83 height 13
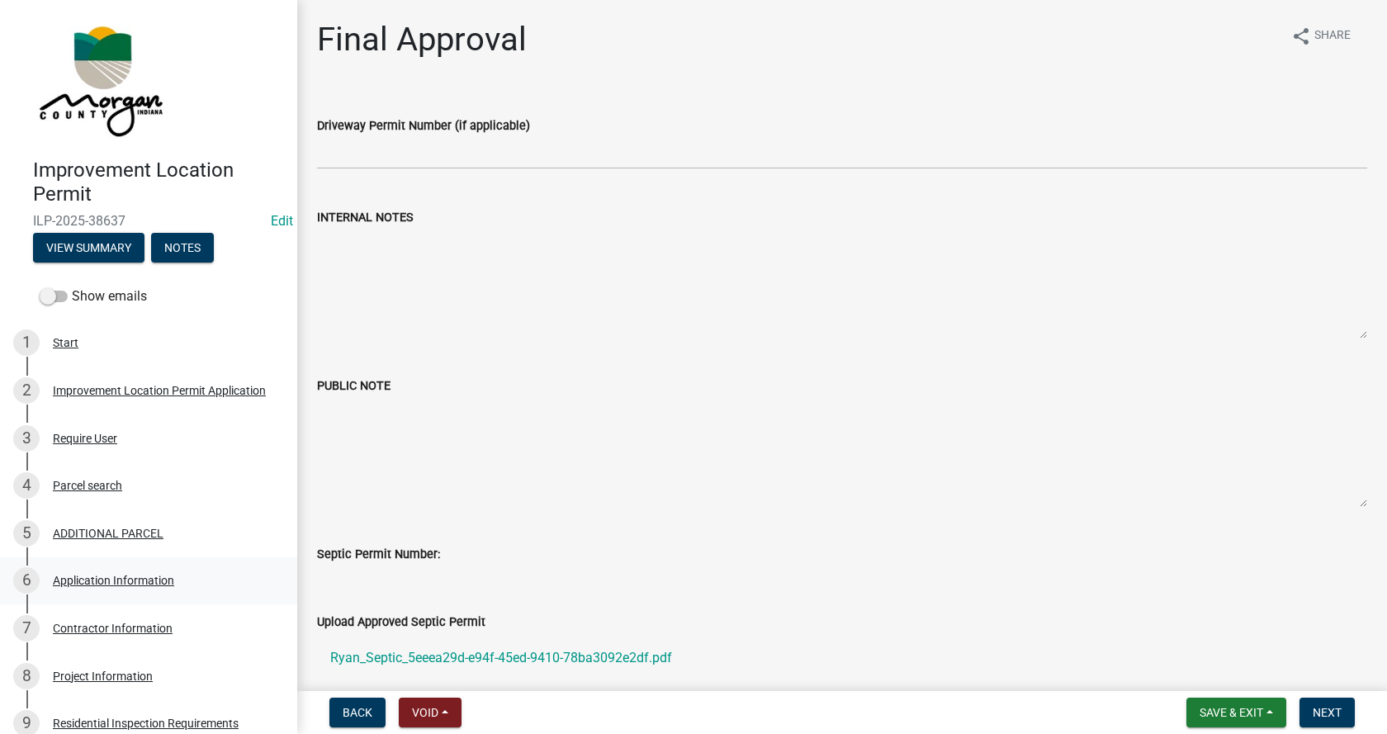
click at [57, 575] on div "Application Information" at bounding box center [113, 581] width 121 height 12
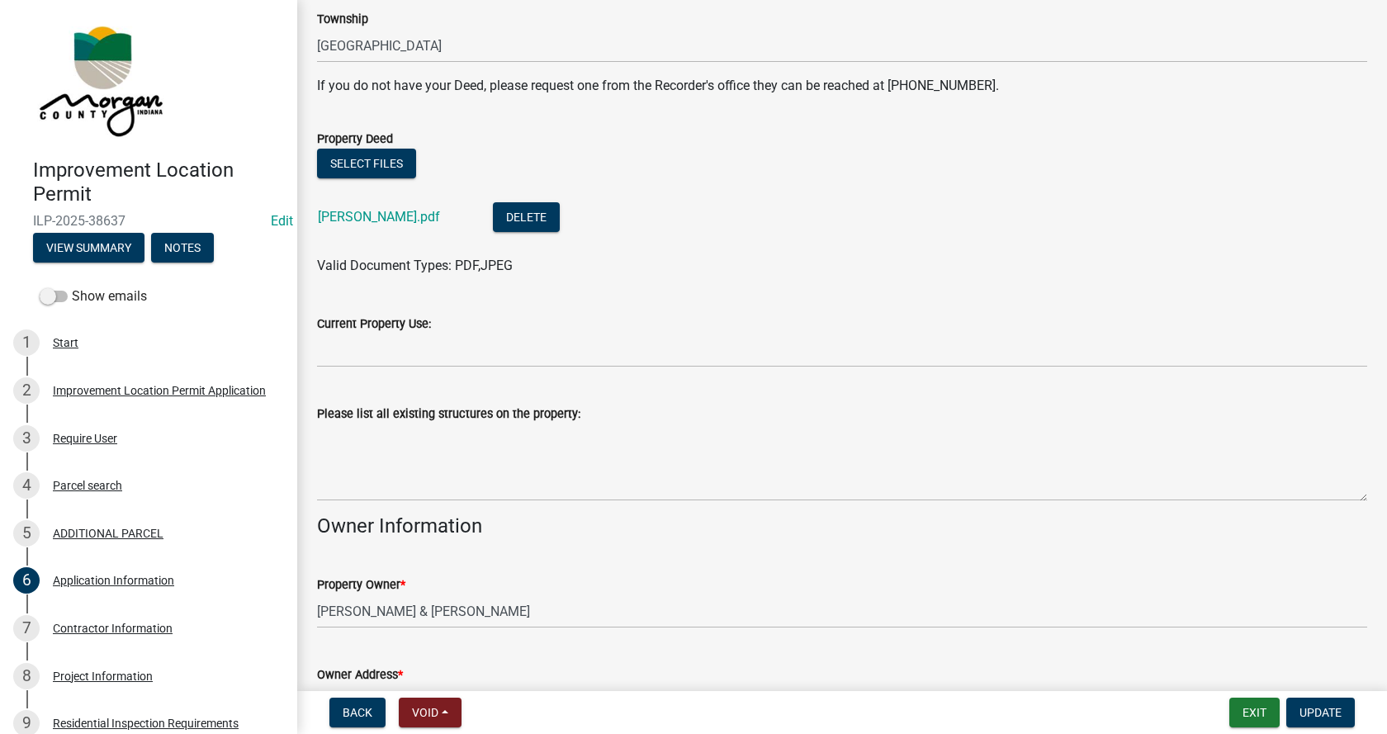
scroll to position [413, 0]
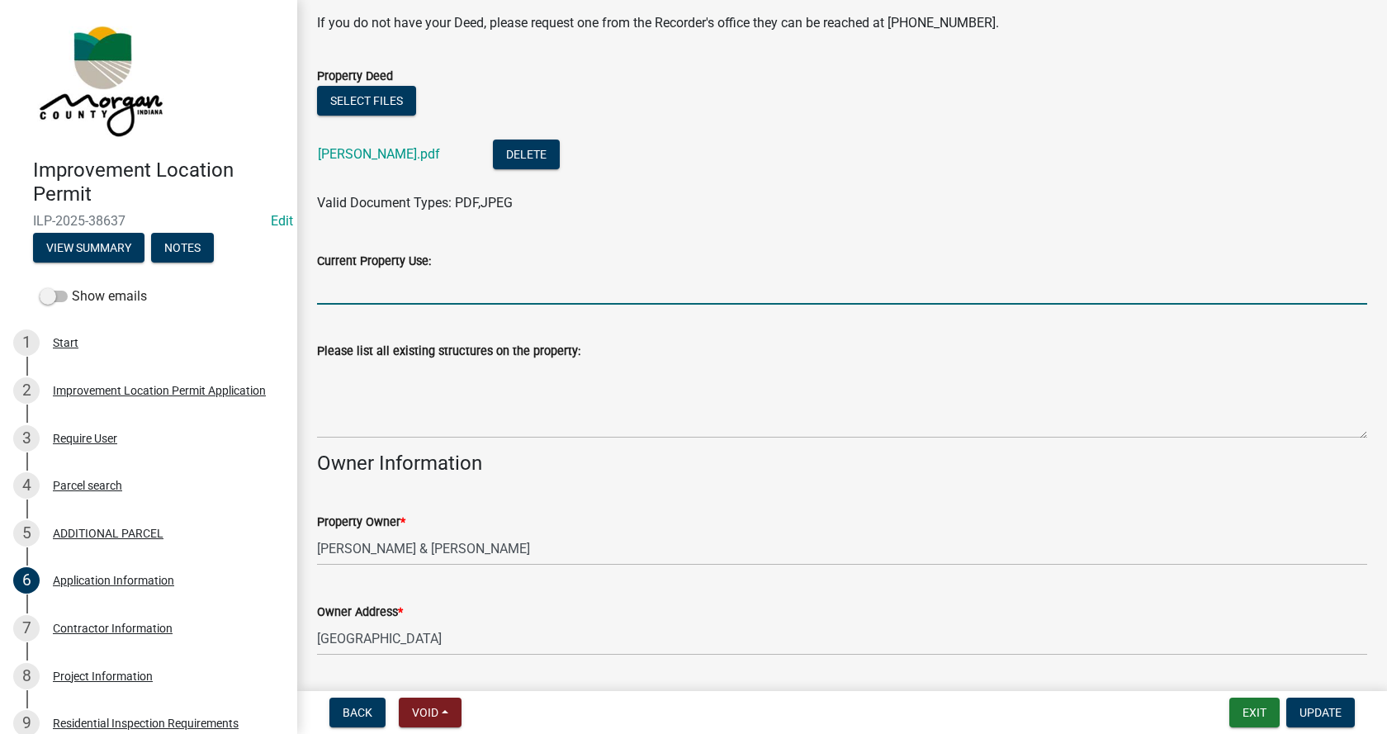
click at [361, 288] on input "Current Property Use:" at bounding box center [842, 288] width 1050 height 34
click at [394, 288] on input "Current Property Use:" at bounding box center [842, 288] width 1050 height 34
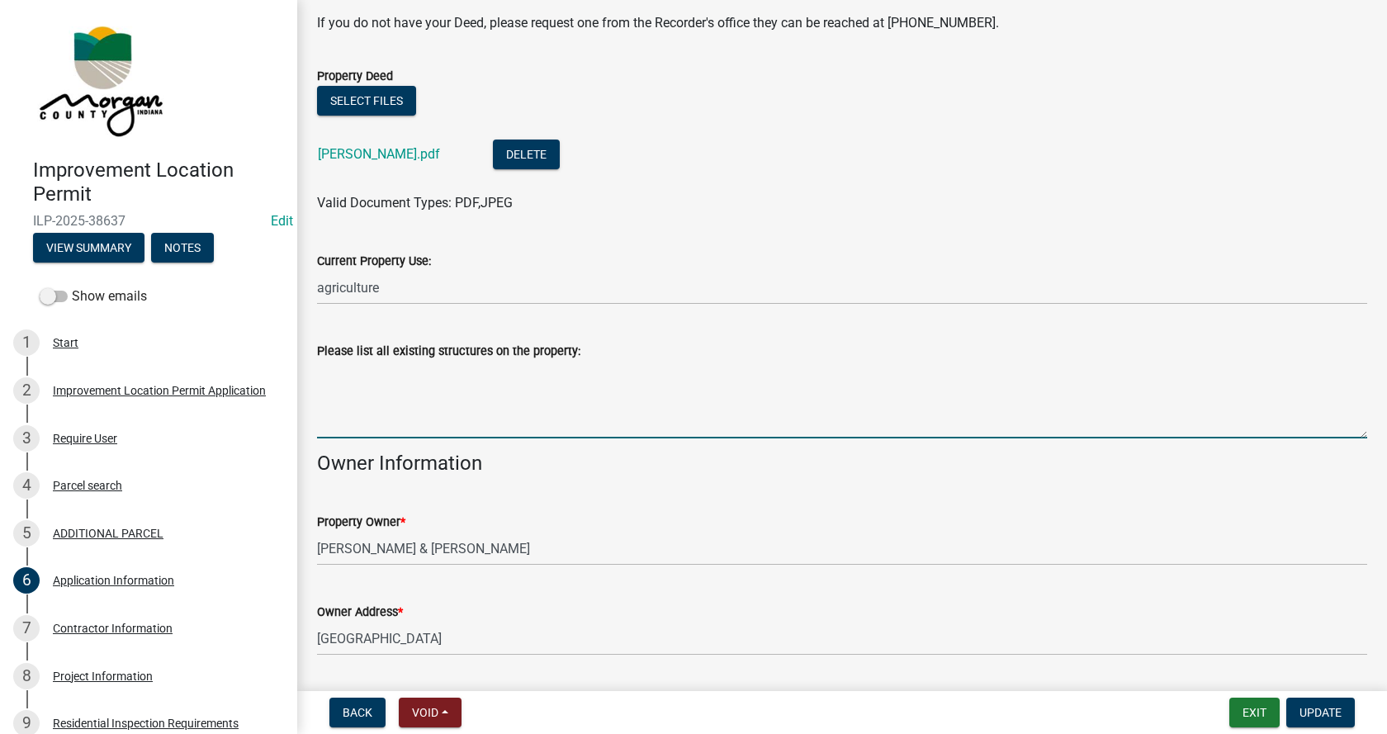
click at [325, 368] on textarea "Please list all existing structures on the property:" at bounding box center [842, 400] width 1050 height 78
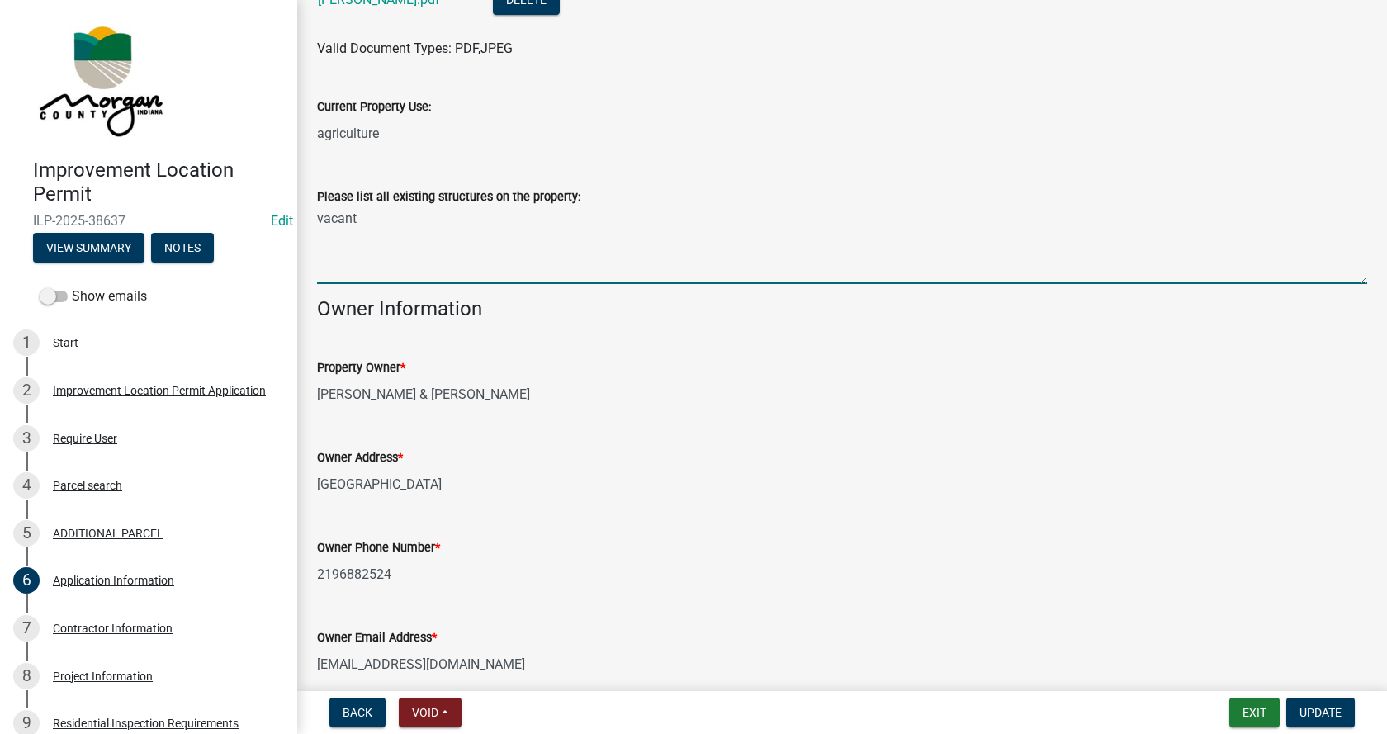
scroll to position [736, 0]
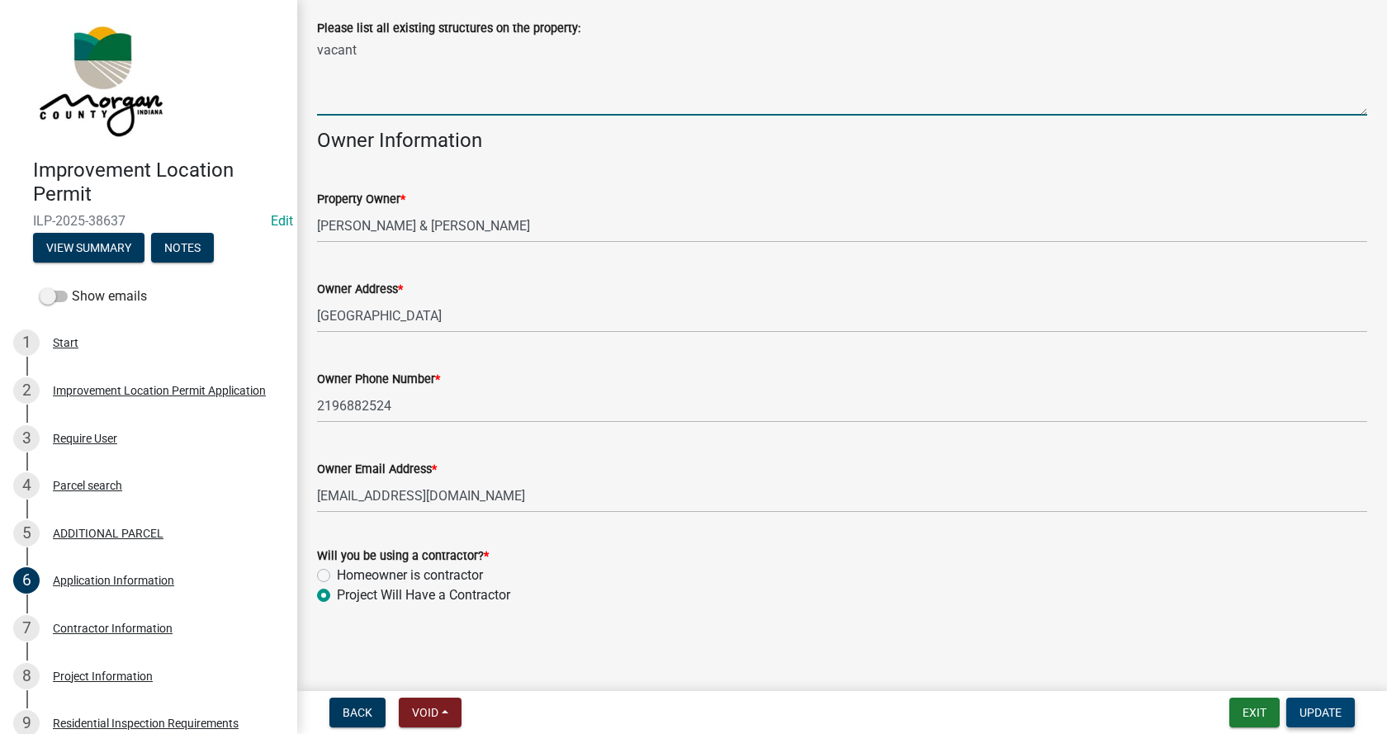
click at [1321, 712] on span "Update" at bounding box center [1321, 712] width 42 height 13
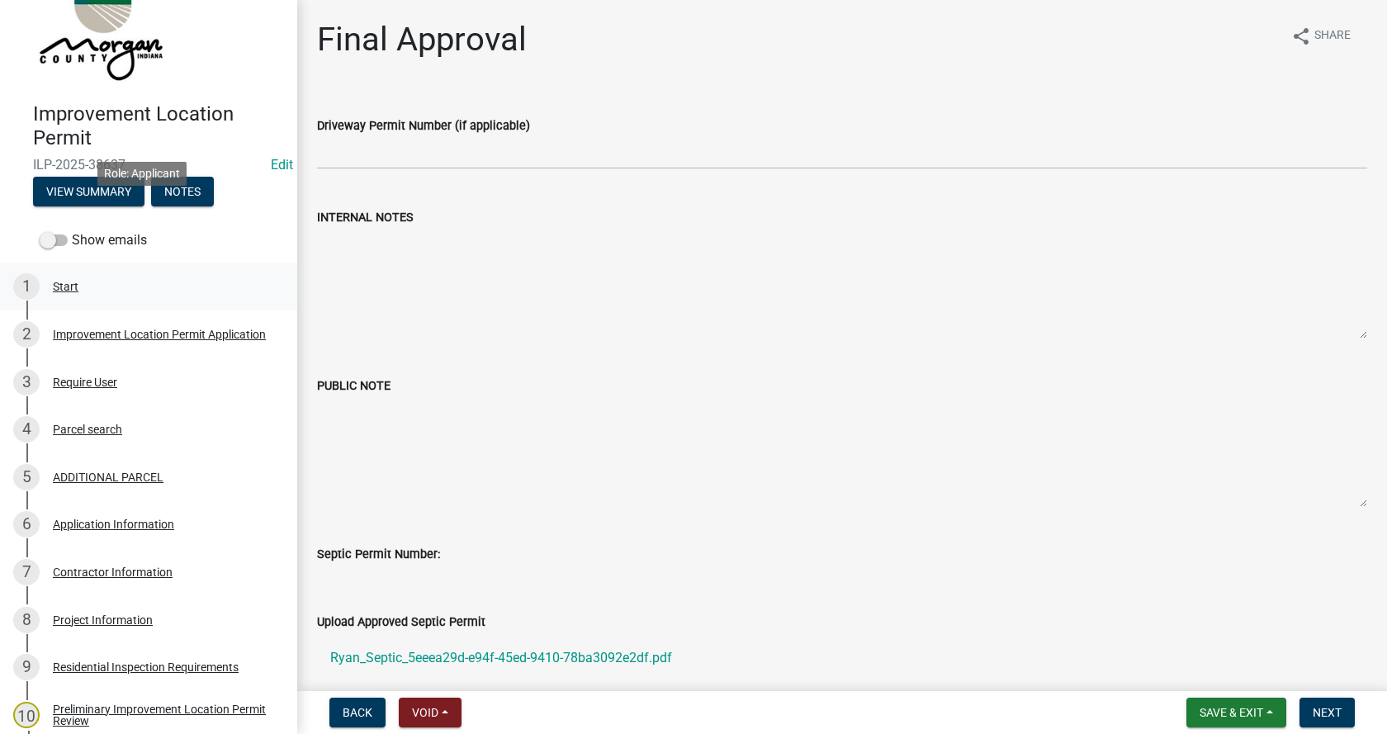
scroll to position [165, 0]
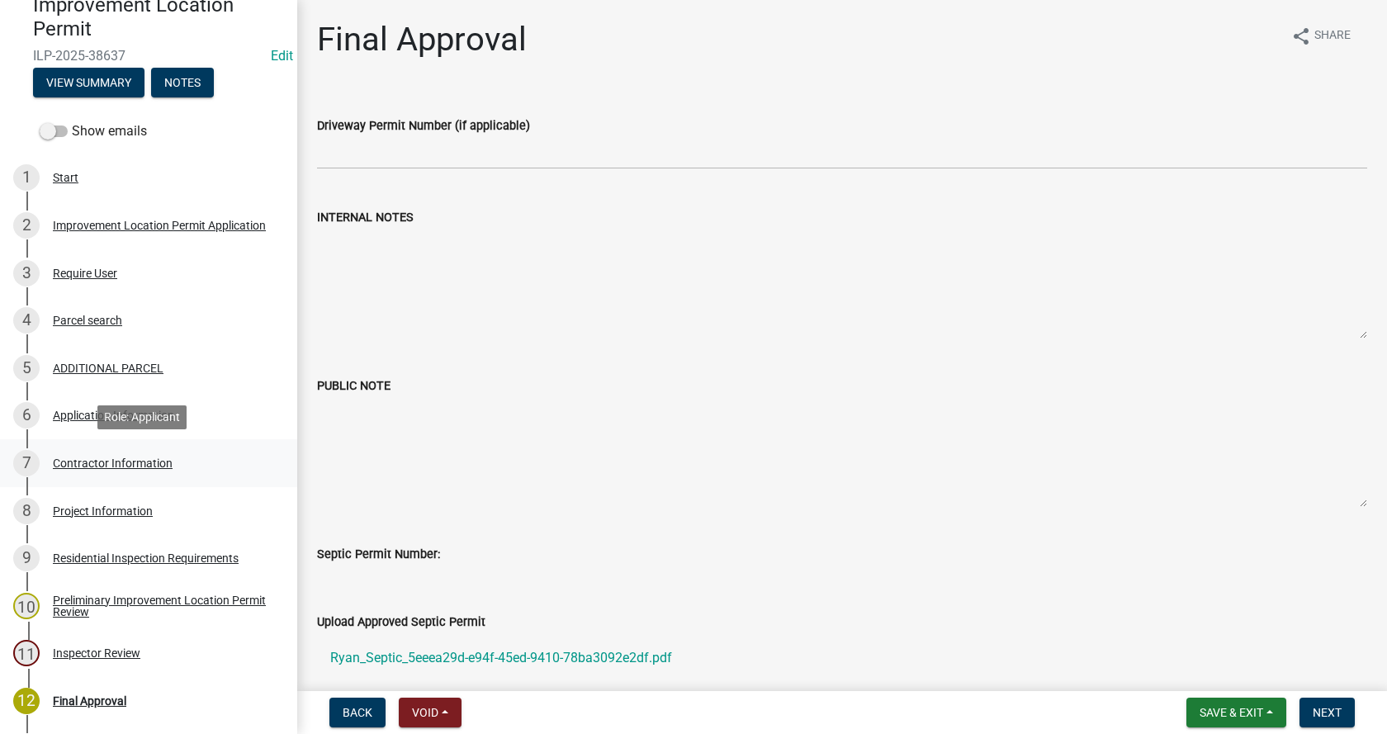
click at [66, 458] on div "Contractor Information" at bounding box center [113, 464] width 120 height 12
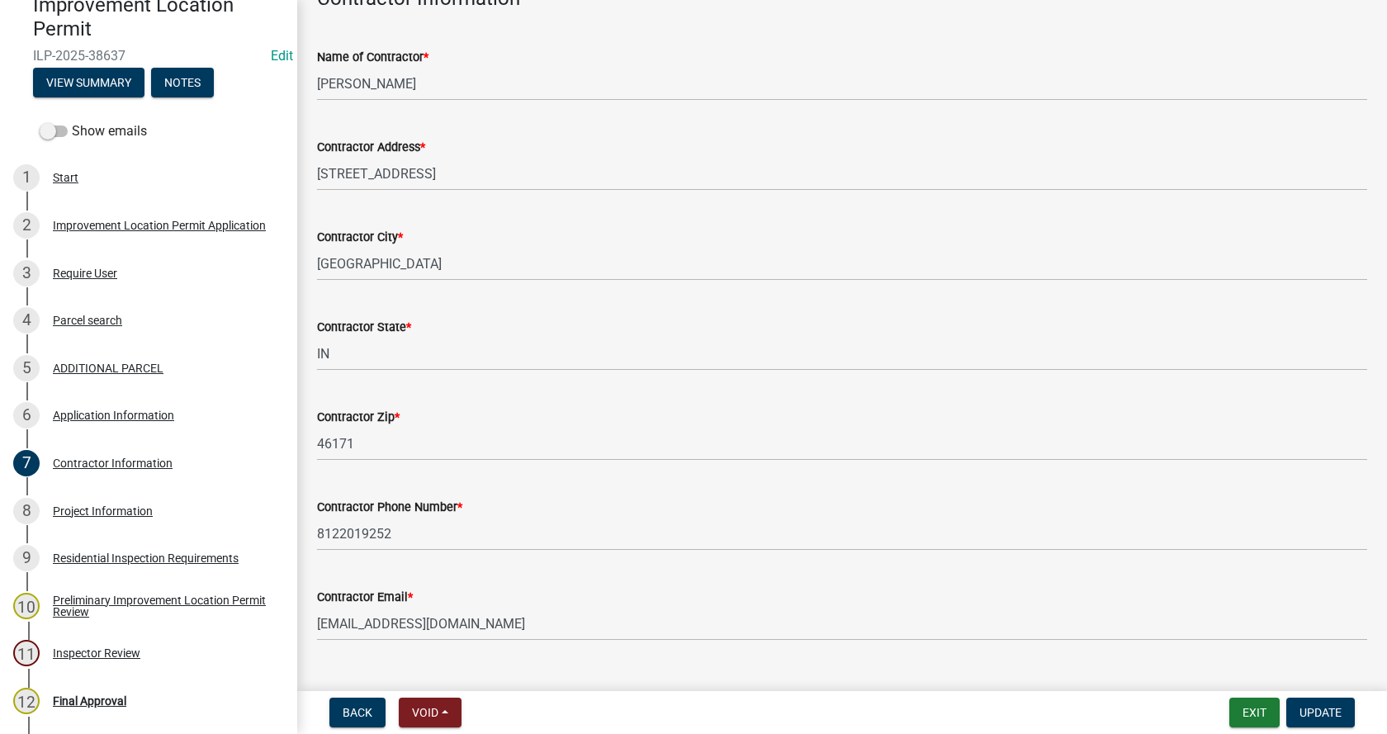
scroll to position [140, 0]
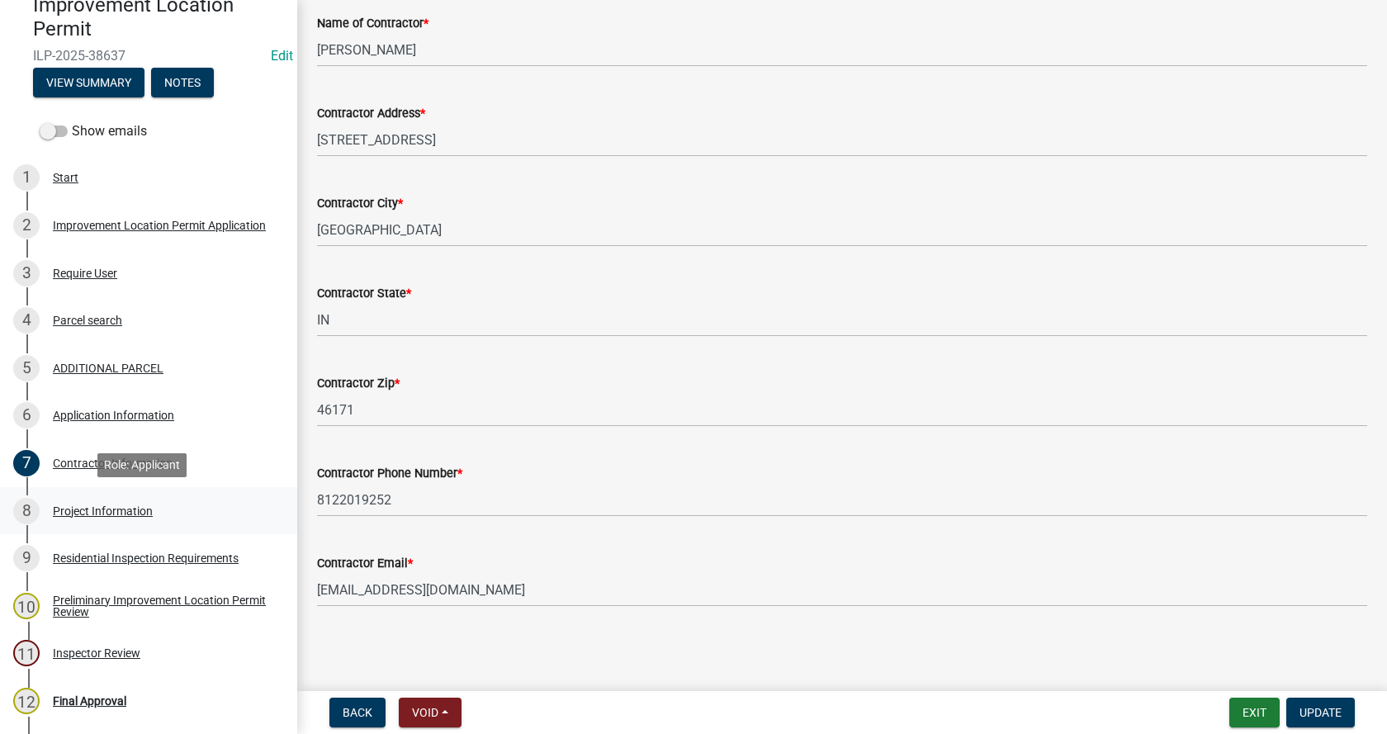
click at [65, 508] on div "Project Information" at bounding box center [103, 511] width 100 height 12
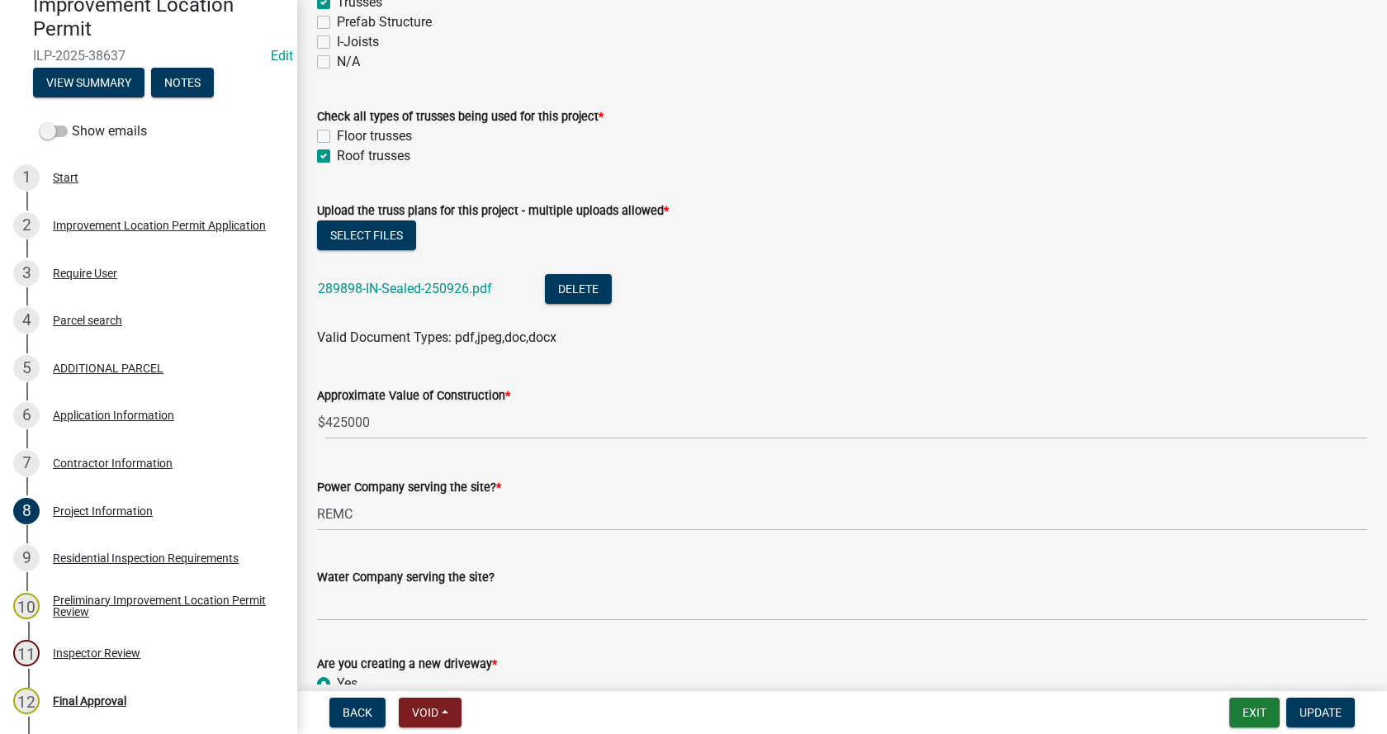
scroll to position [1652, 0]
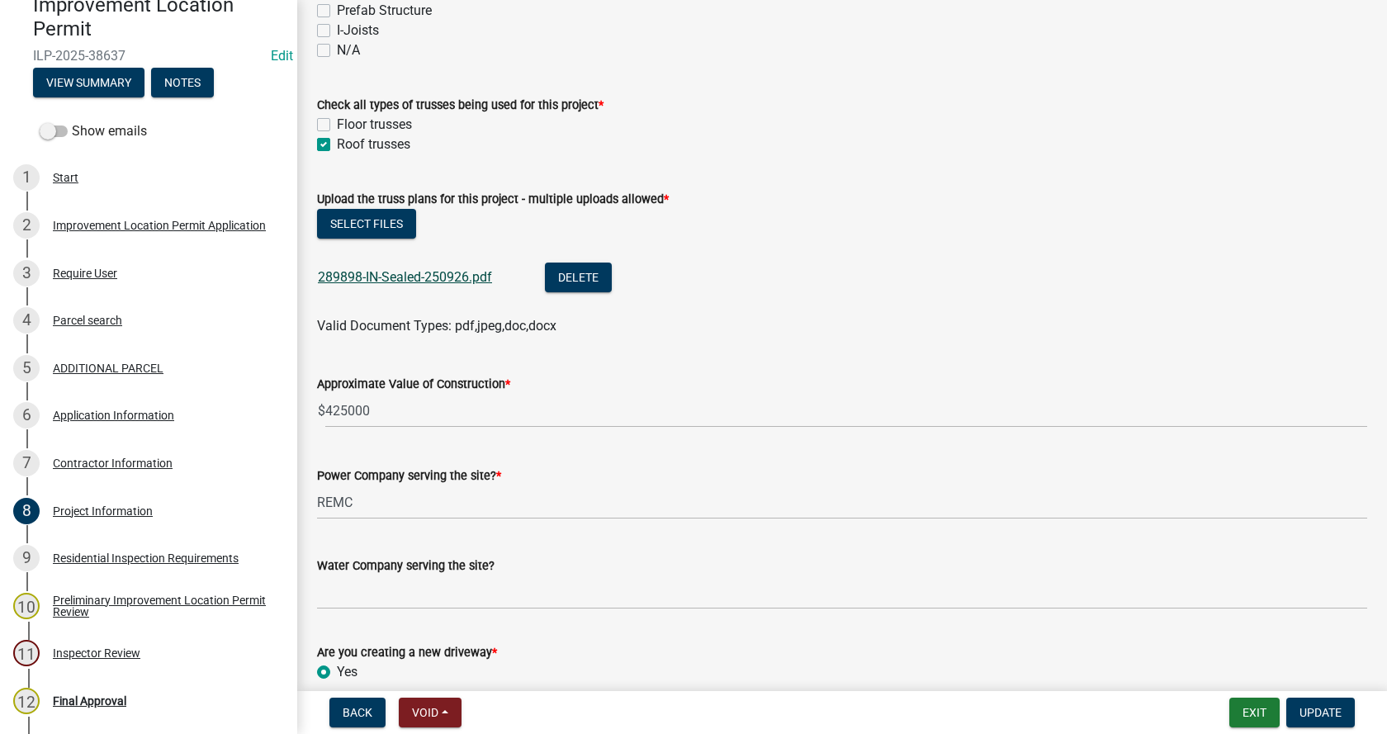
click at [390, 274] on link "289898-IN-Sealed-250926.pdf" at bounding box center [405, 277] width 174 height 16
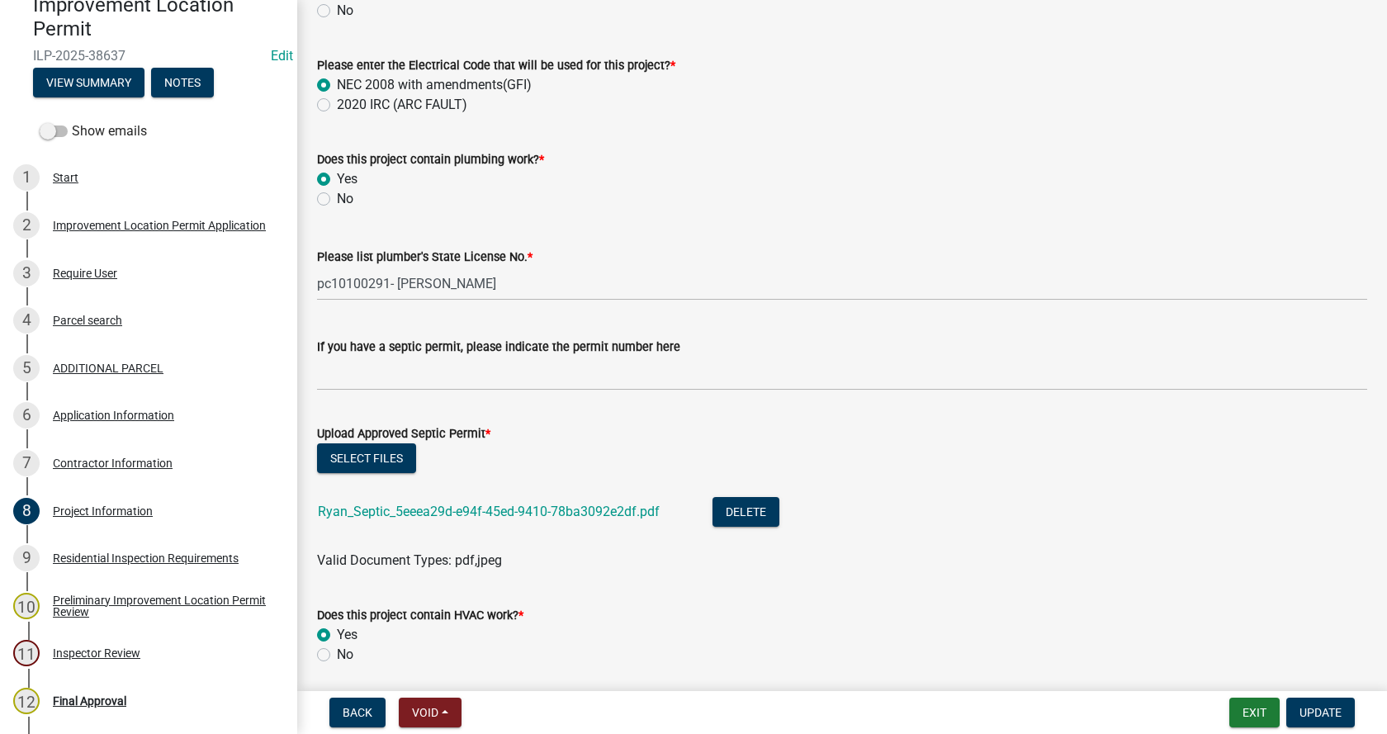
scroll to position [2808, 0]
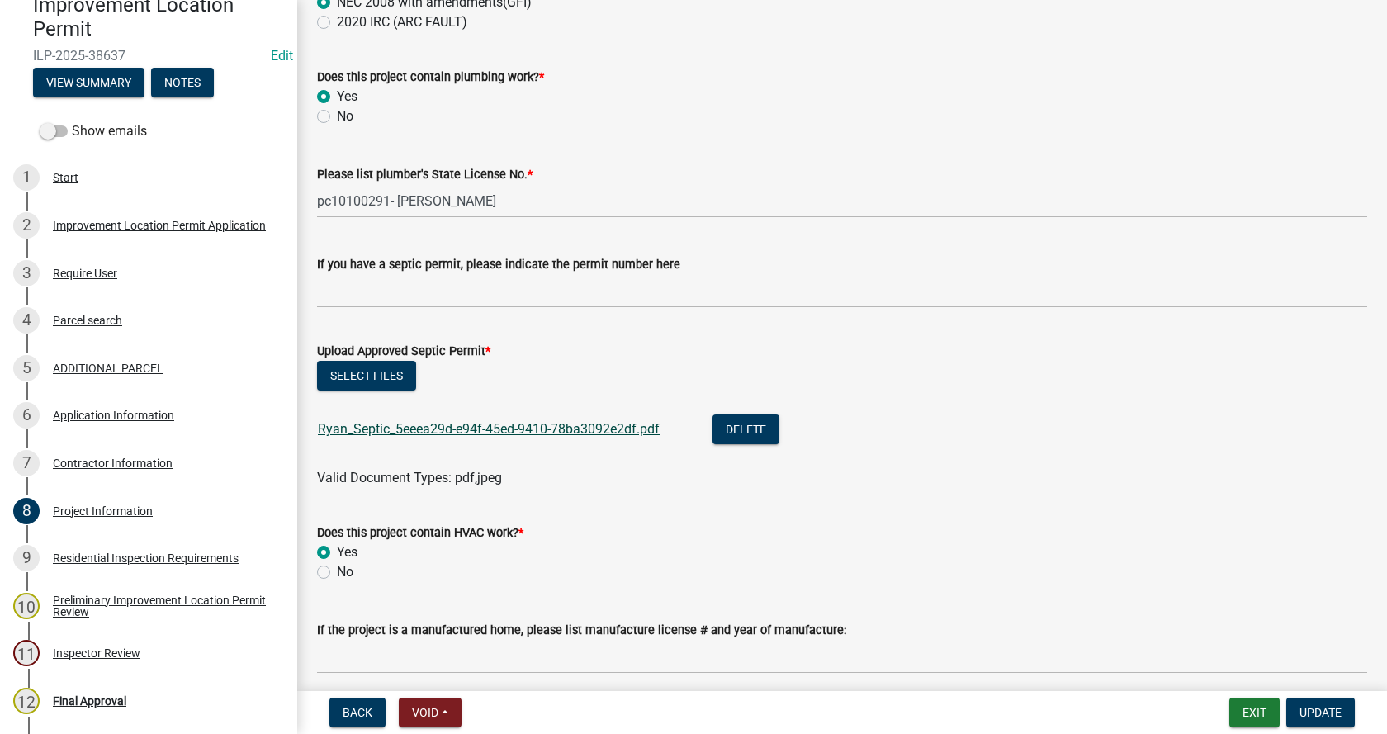
click at [457, 427] on link "Ryan_Septic_5eeea29d-e94f-45ed-9410-78ba3092e2df.pdf" at bounding box center [489, 429] width 342 height 16
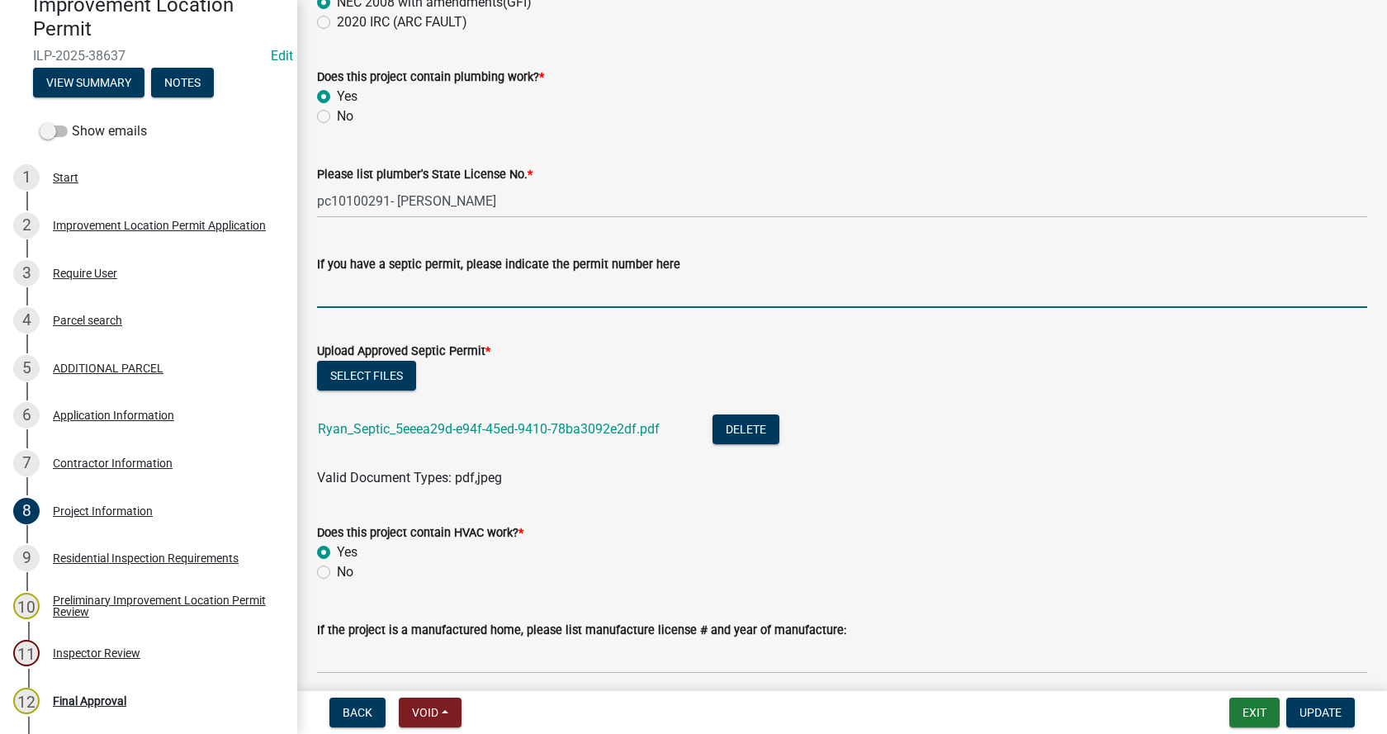
click at [330, 291] on input "If you have a septic permit, please indicate the permit number here" at bounding box center [842, 291] width 1050 height 34
click at [1334, 708] on span "Update" at bounding box center [1321, 712] width 42 height 13
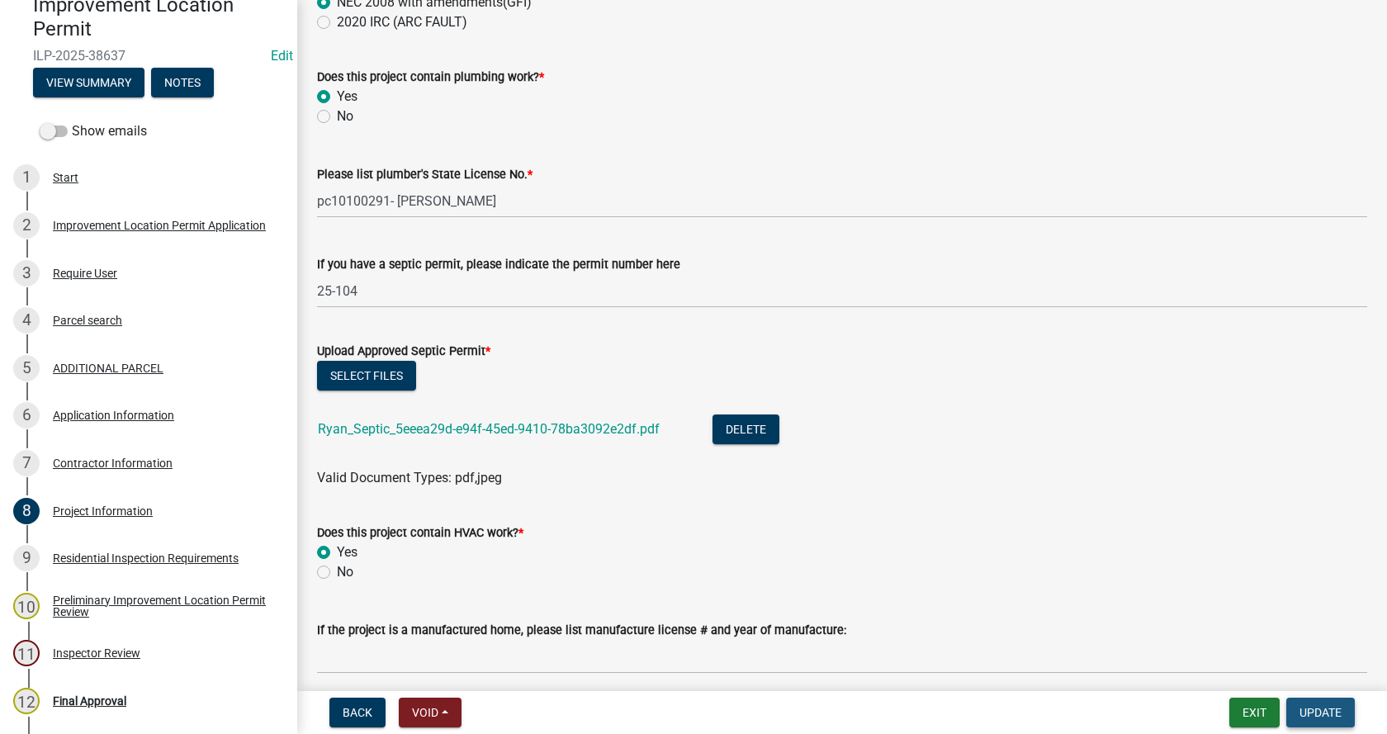
scroll to position [0, 0]
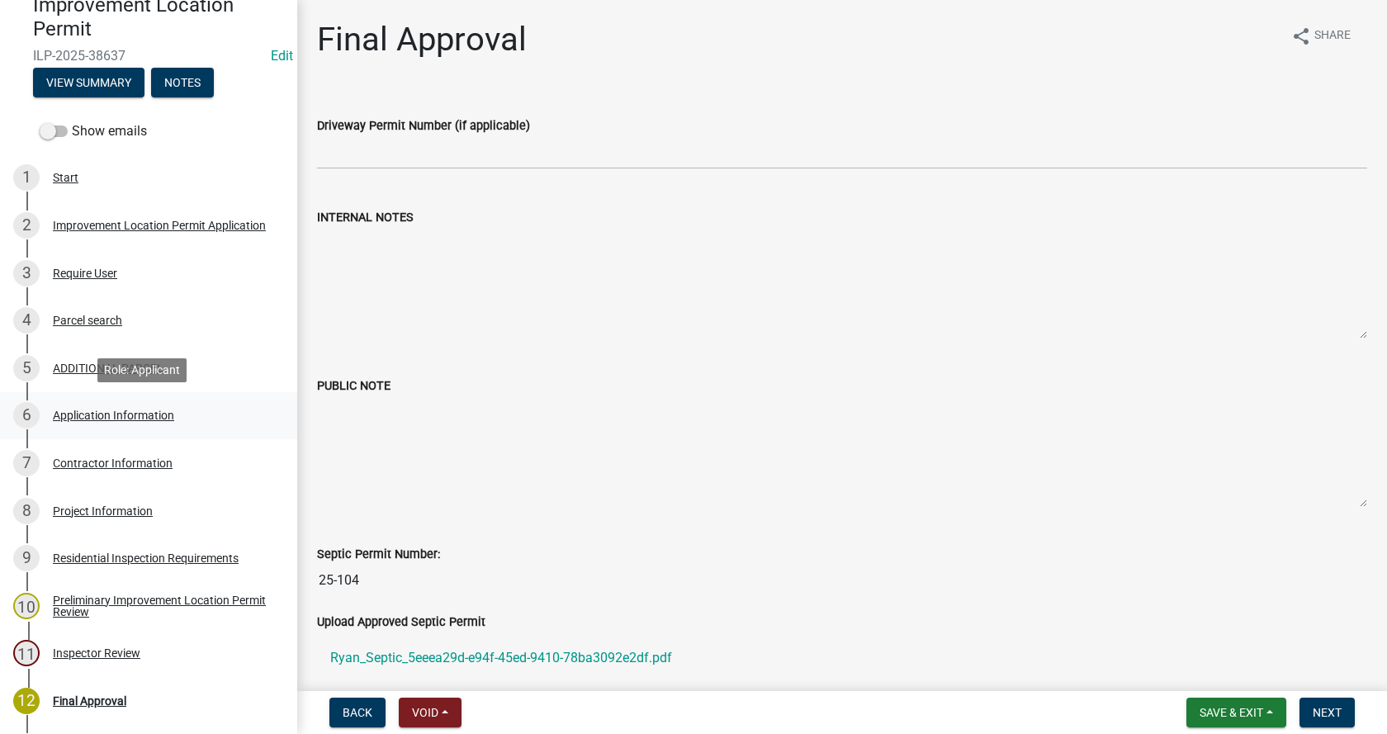
click at [58, 410] on div "Application Information" at bounding box center [113, 416] width 121 height 12
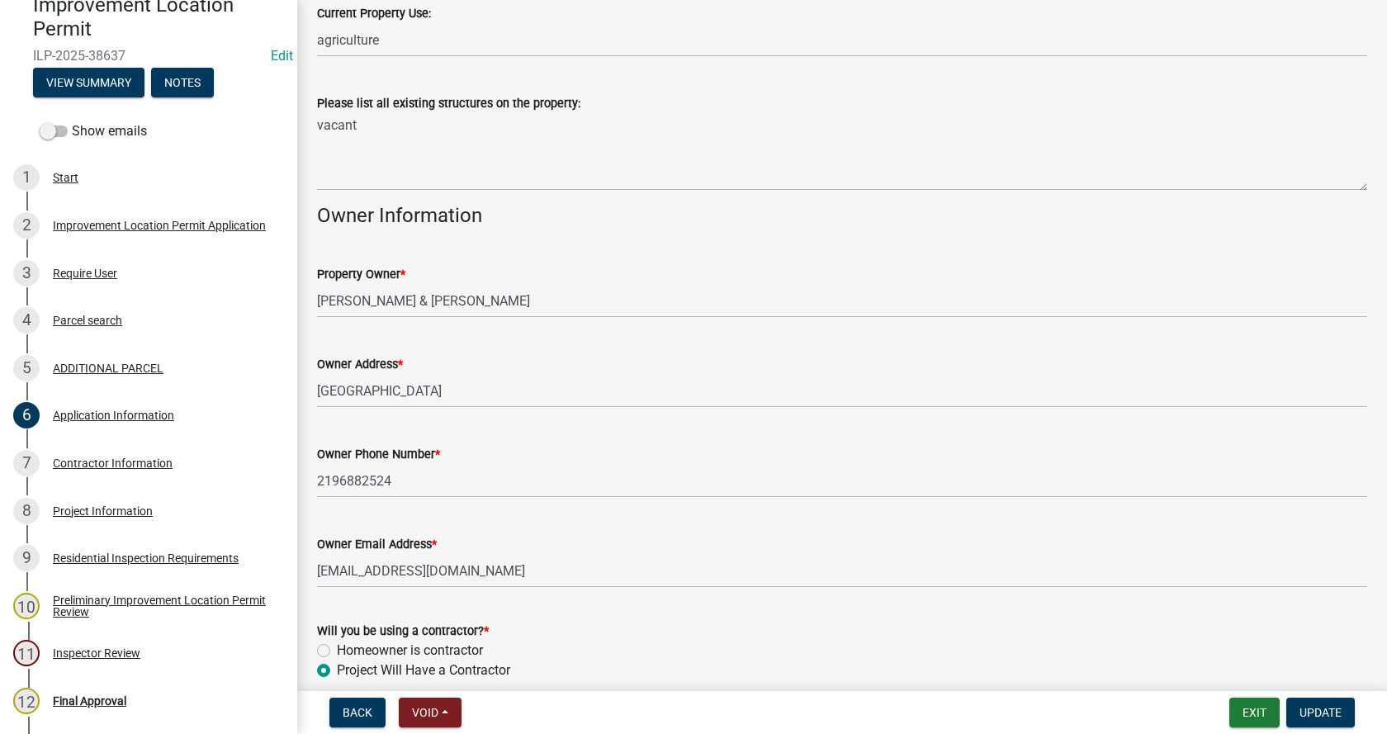
scroll to position [736, 0]
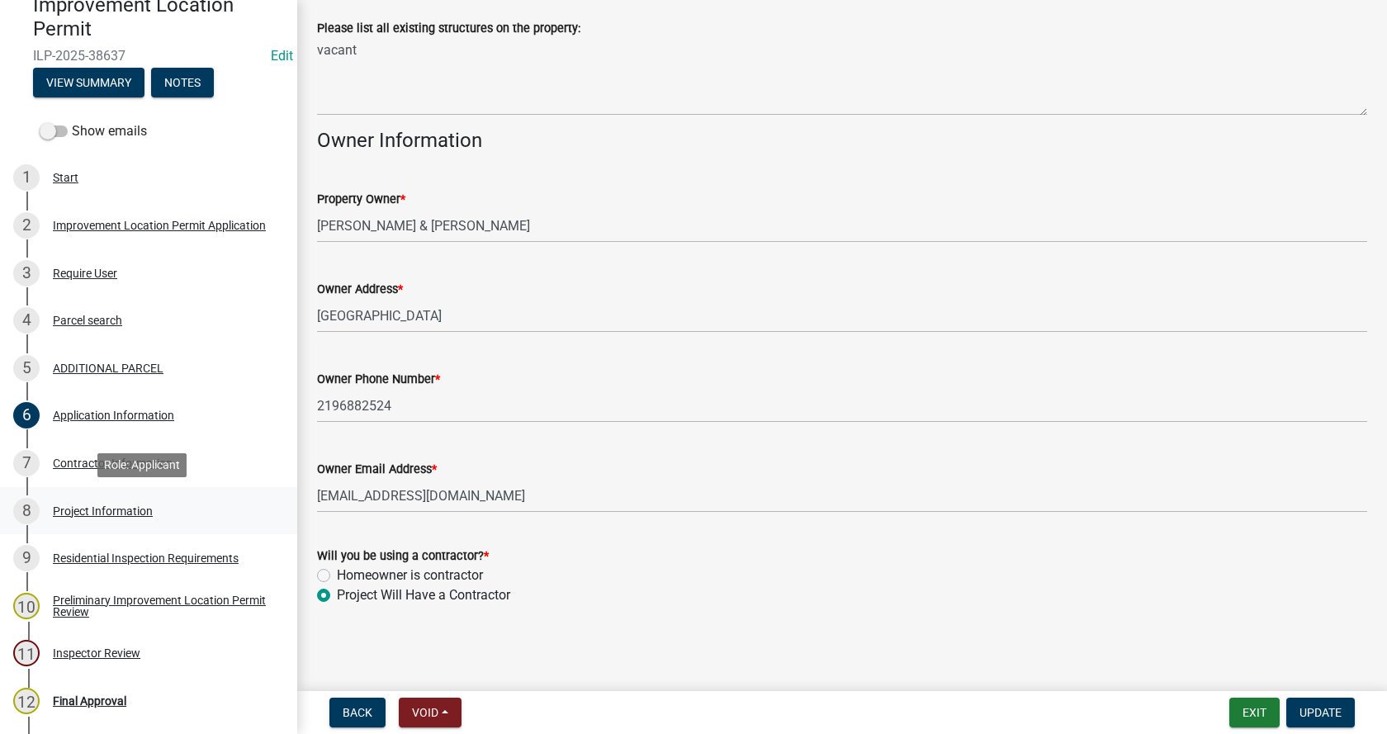
click at [67, 511] on div "Project Information" at bounding box center [103, 511] width 100 height 12
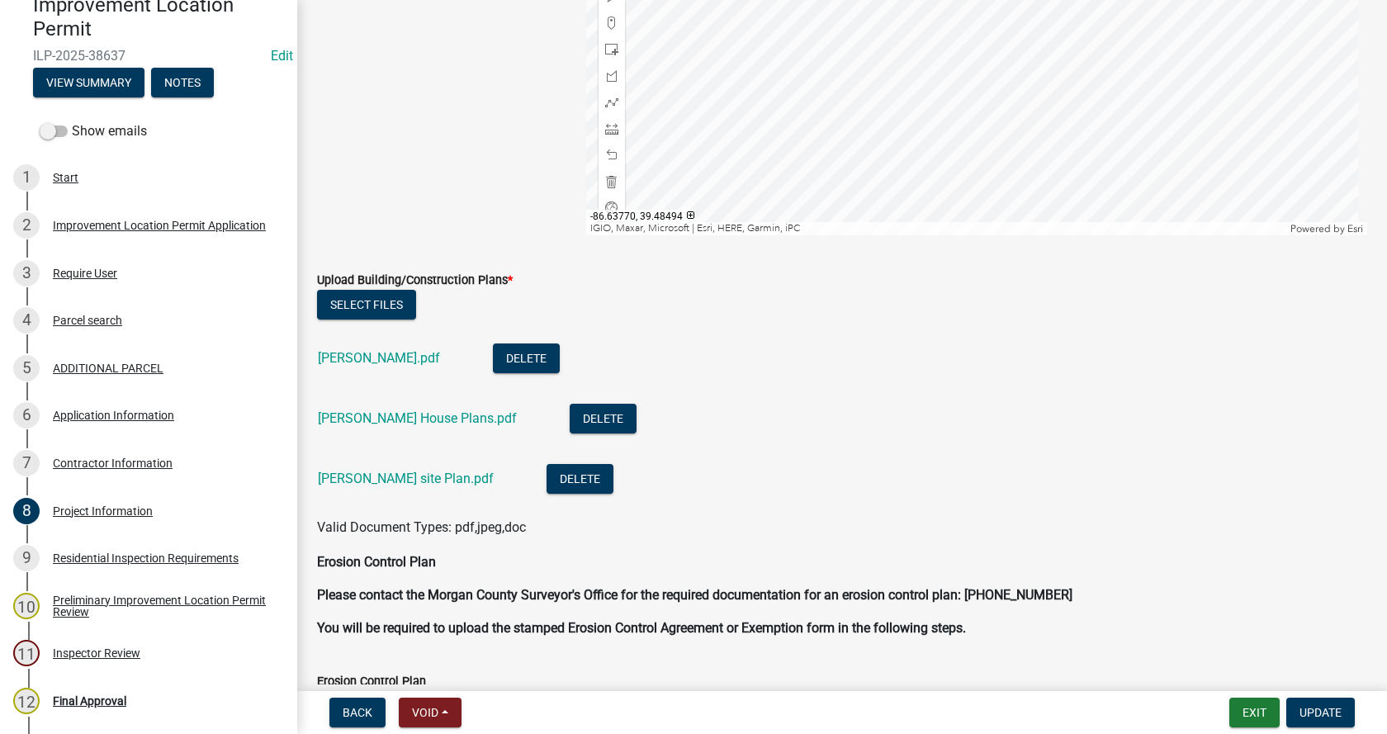
scroll to position [4047, 0]
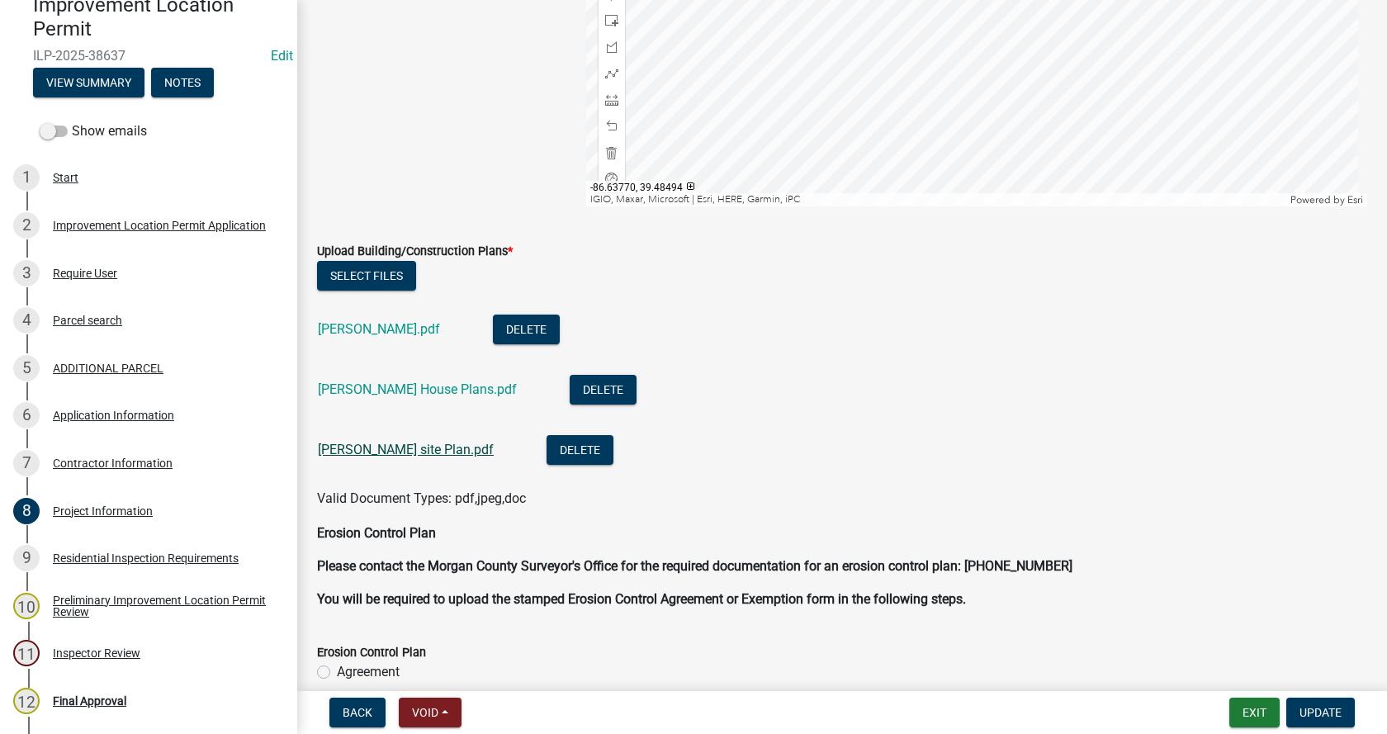
click at [353, 447] on link "[PERSON_NAME] site Plan.pdf" at bounding box center [406, 450] width 176 height 16
click at [379, 329] on link "[PERSON_NAME].pdf" at bounding box center [379, 329] width 122 height 16
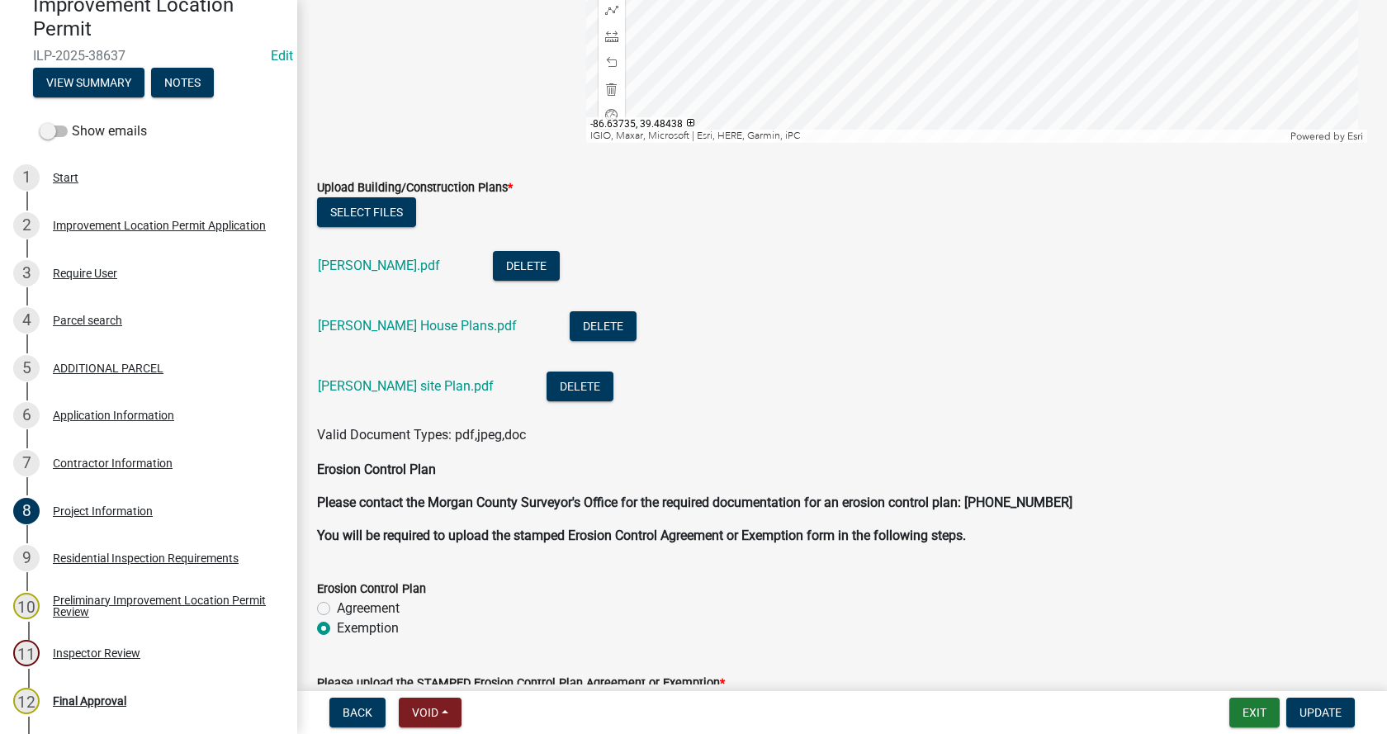
scroll to position [4129, 0]
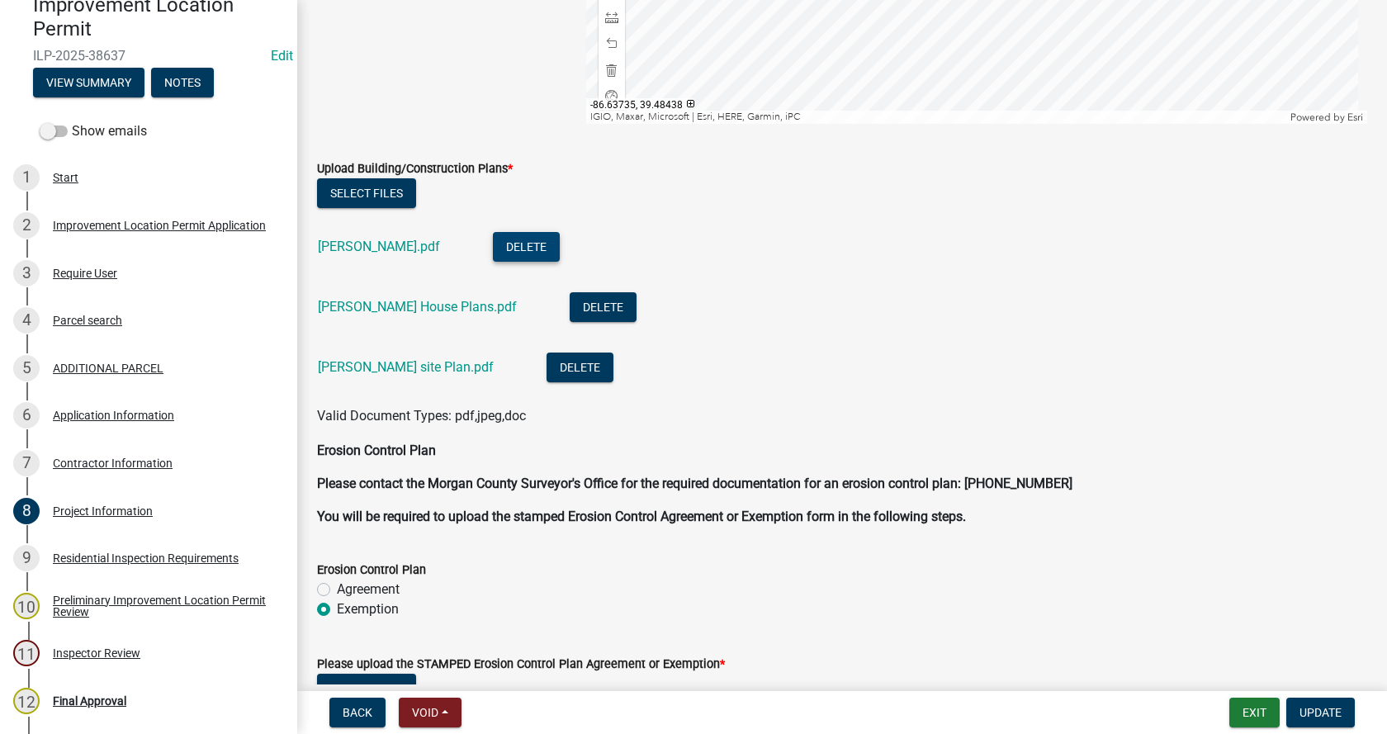
click at [500, 239] on button "Delete" at bounding box center [526, 247] width 67 height 30
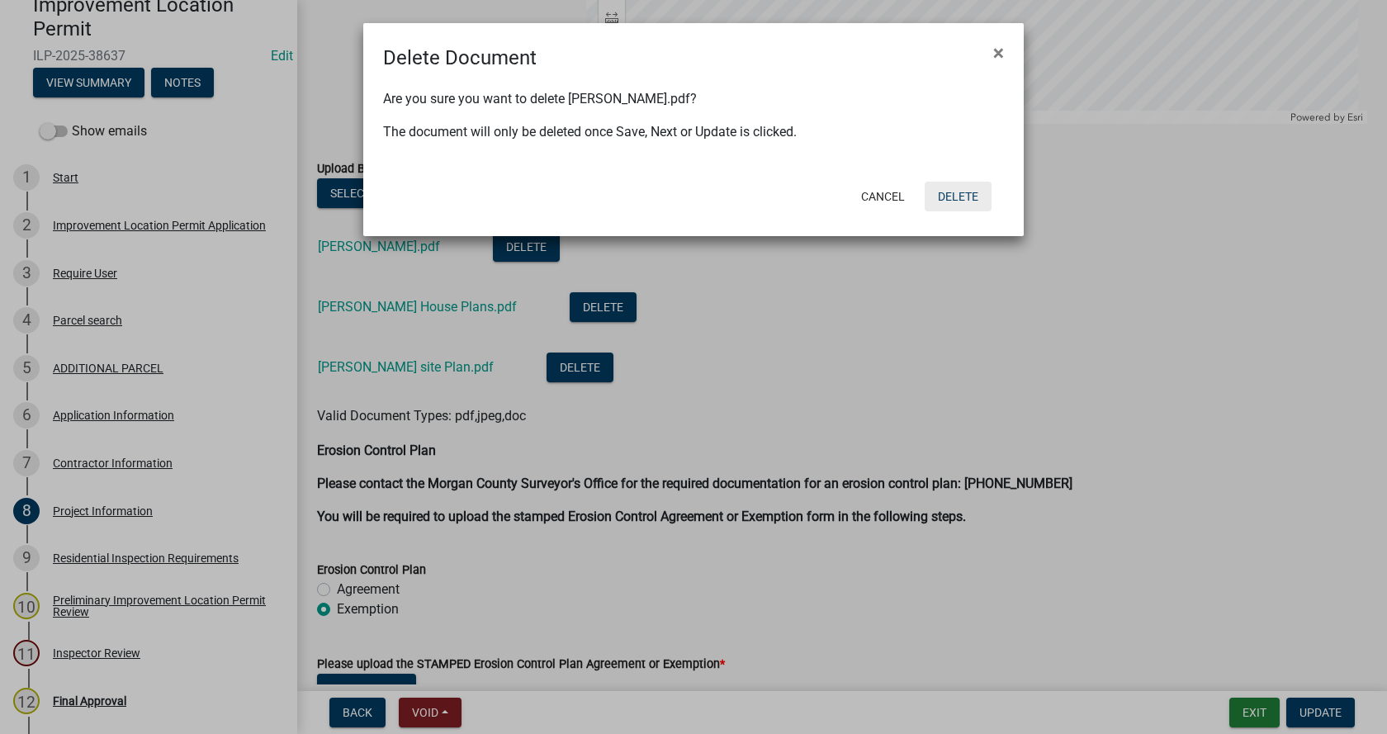
click at [960, 194] on button "Delete" at bounding box center [958, 197] width 67 height 30
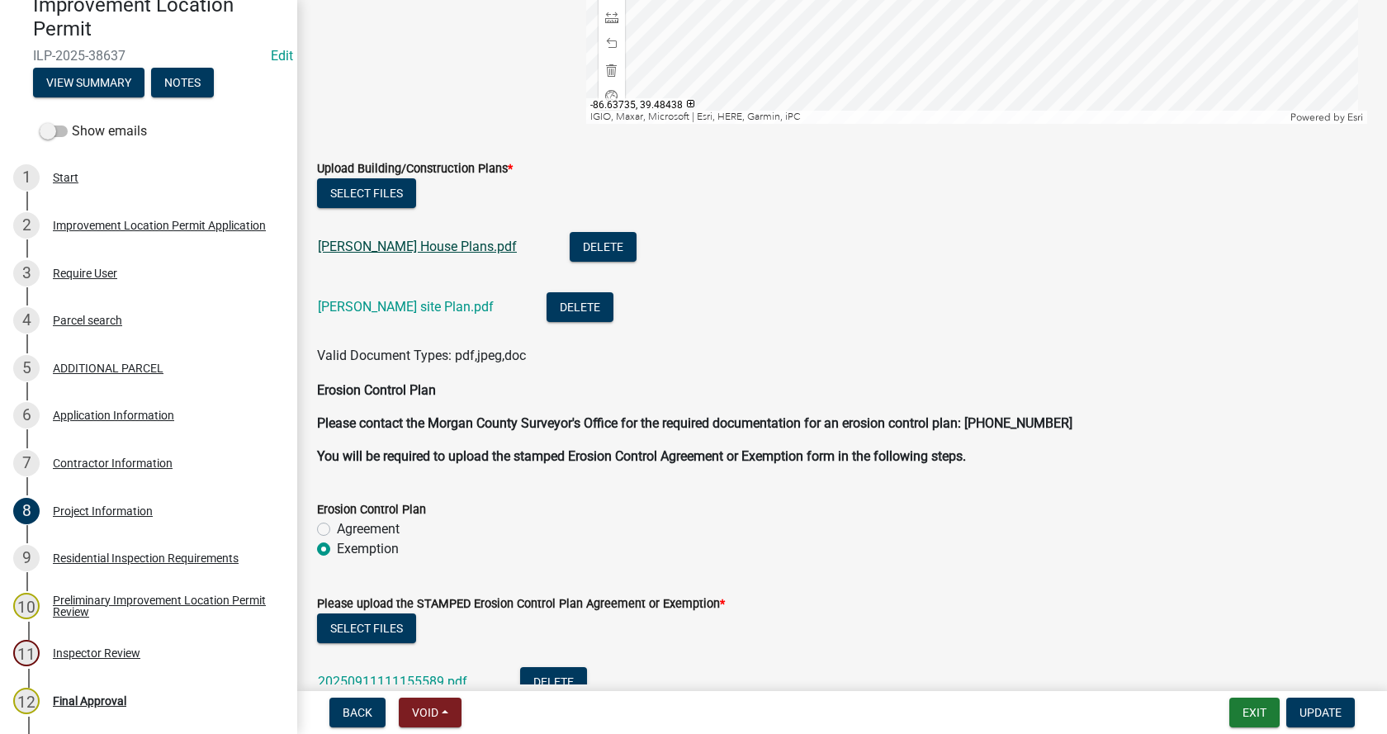
click at [362, 245] on link "[PERSON_NAME] House Plans.pdf" at bounding box center [417, 247] width 199 height 16
click at [355, 306] on link "[PERSON_NAME] site Plan.pdf" at bounding box center [406, 307] width 176 height 16
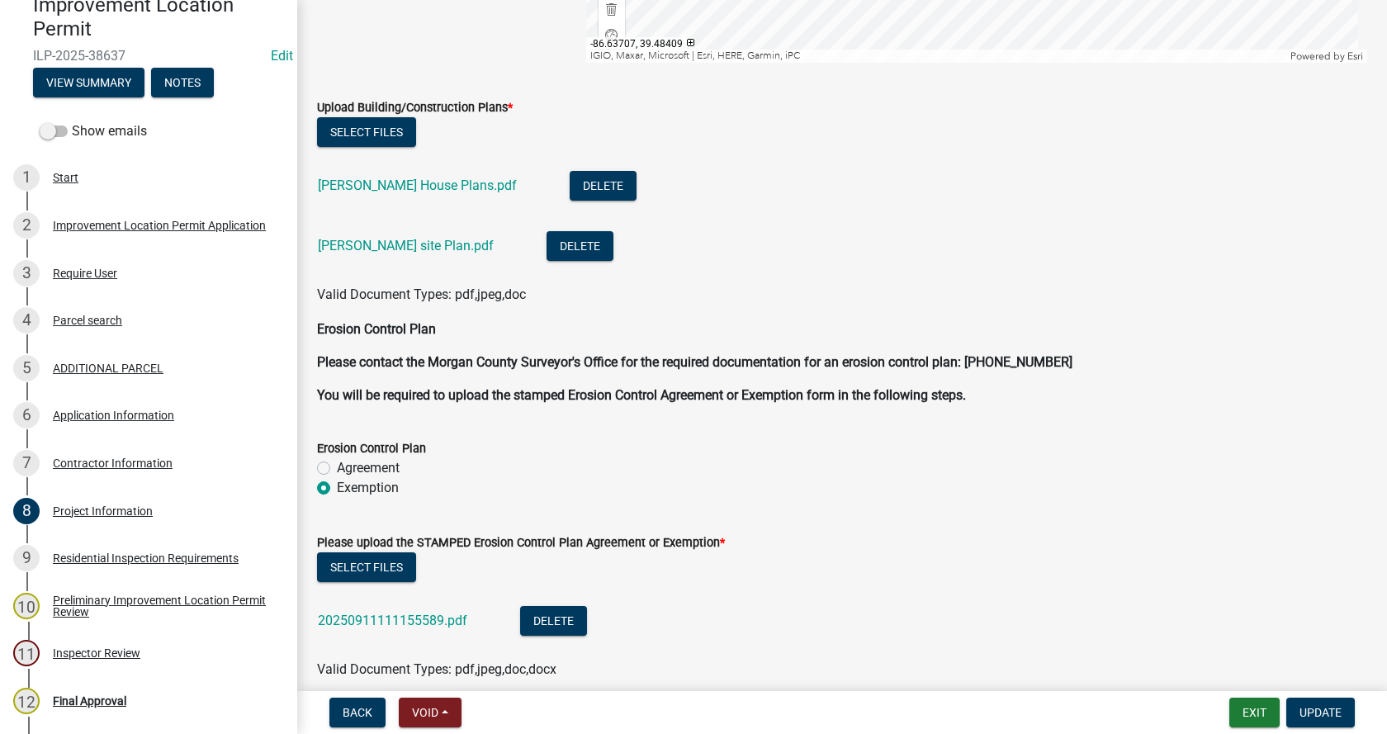
scroll to position [4298, 0]
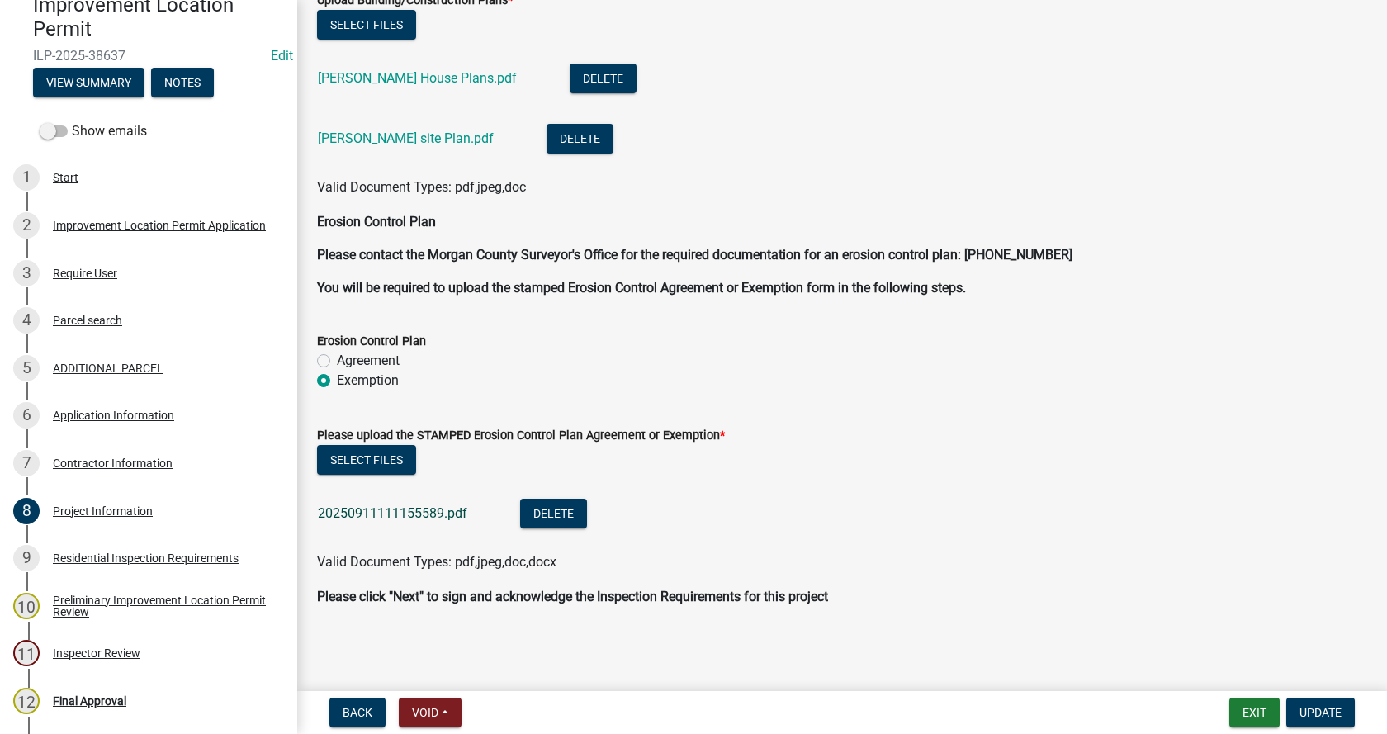
click at [360, 511] on link "20250911111155589.pdf" at bounding box center [392, 513] width 149 height 16
click at [1316, 712] on span "Update" at bounding box center [1321, 712] width 42 height 13
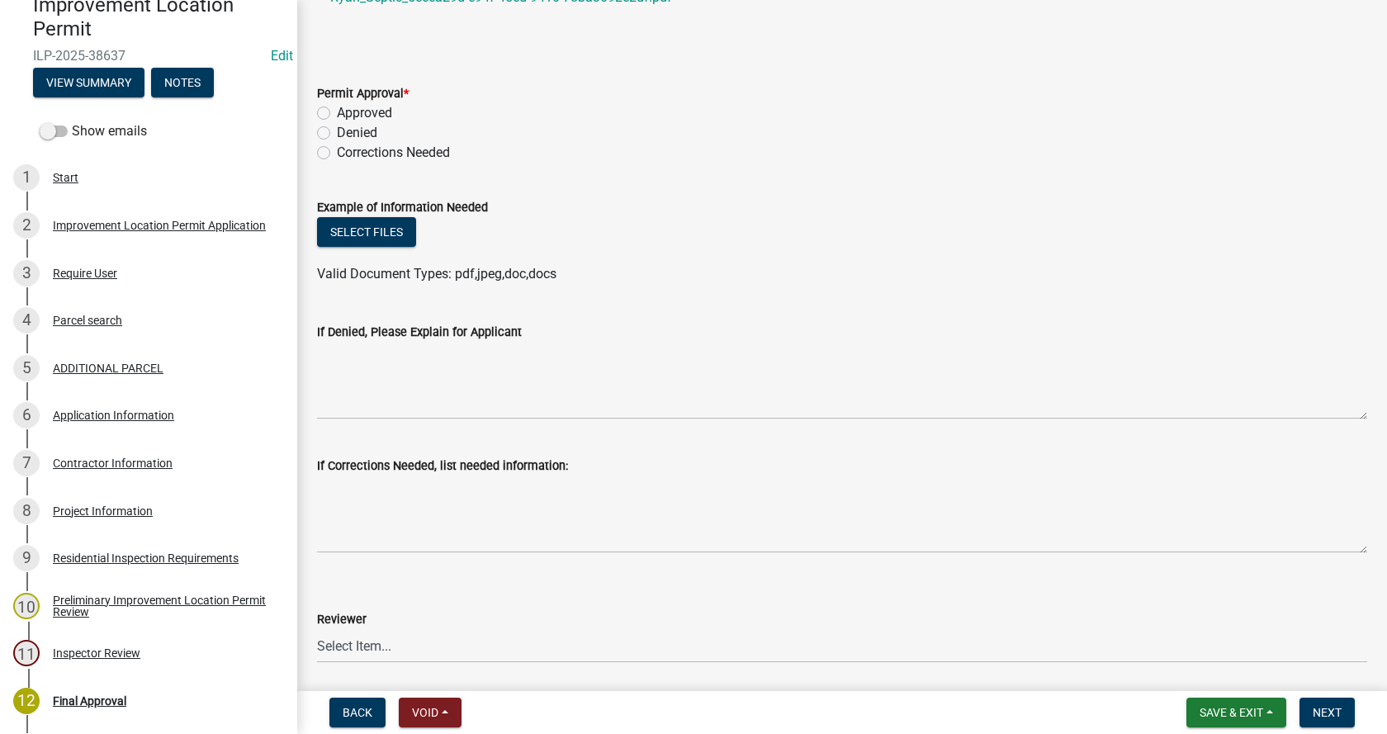
scroll to position [743, 0]
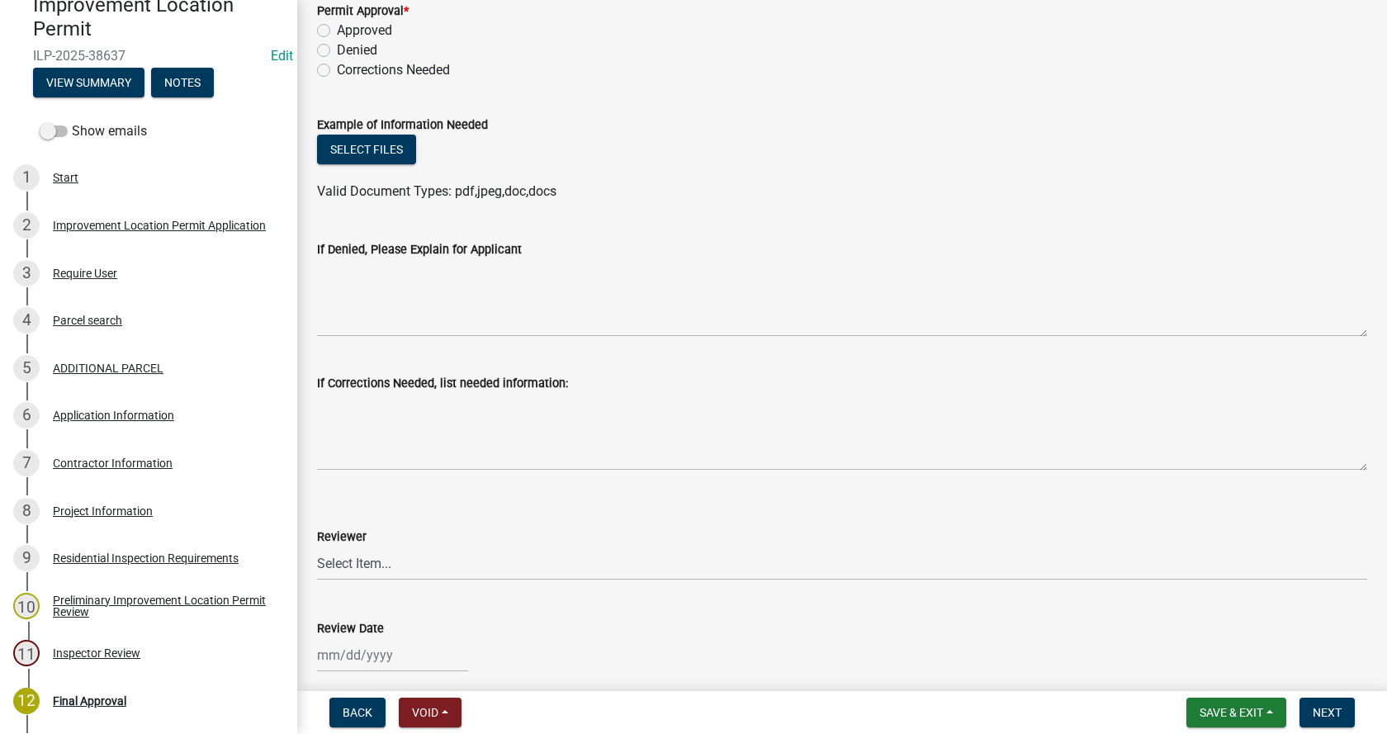
click at [337, 68] on label "Corrections Needed" at bounding box center [393, 70] width 113 height 20
click at [337, 68] on input "Corrections Needed" at bounding box center [342, 65] width 11 height 11
click at [377, 145] on button "Select files" at bounding box center [366, 150] width 99 height 30
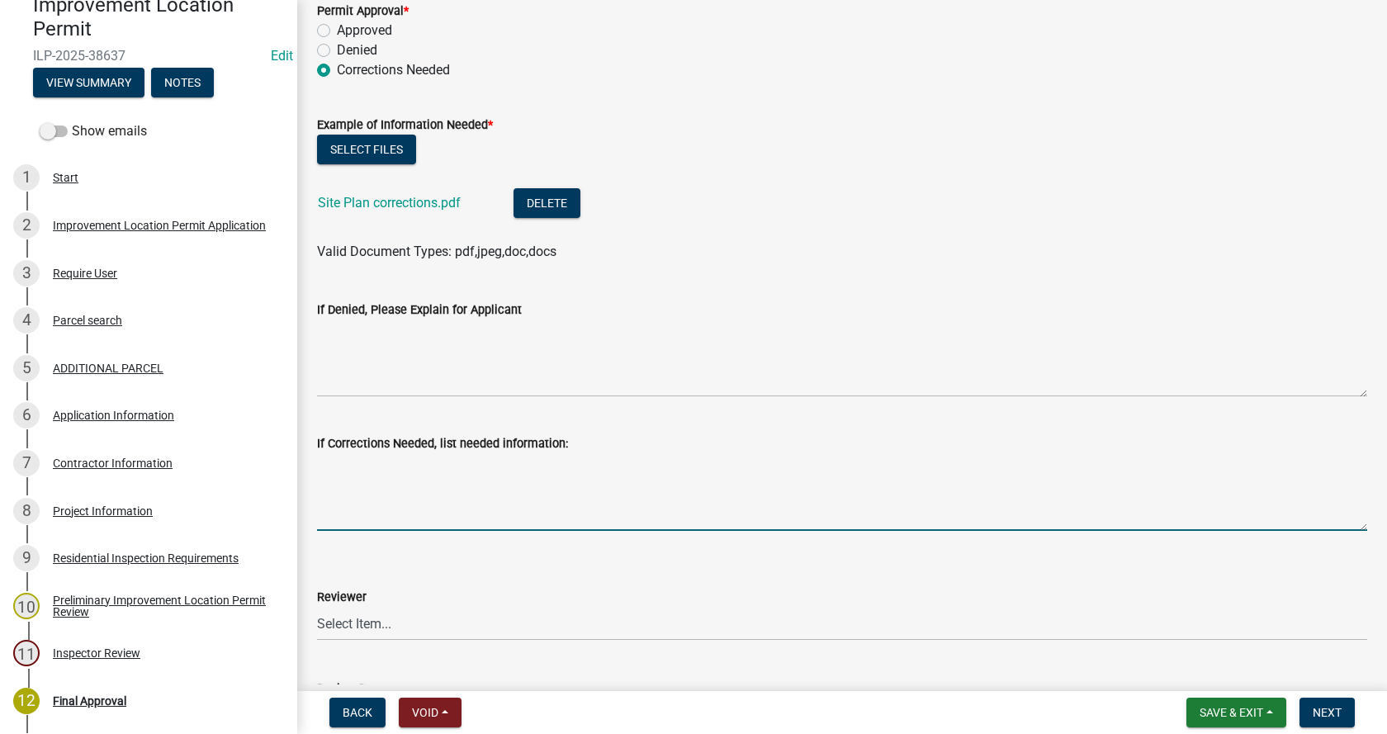
click at [347, 483] on textarea "If Corrections Needed, list needed information:" at bounding box center [842, 492] width 1050 height 78
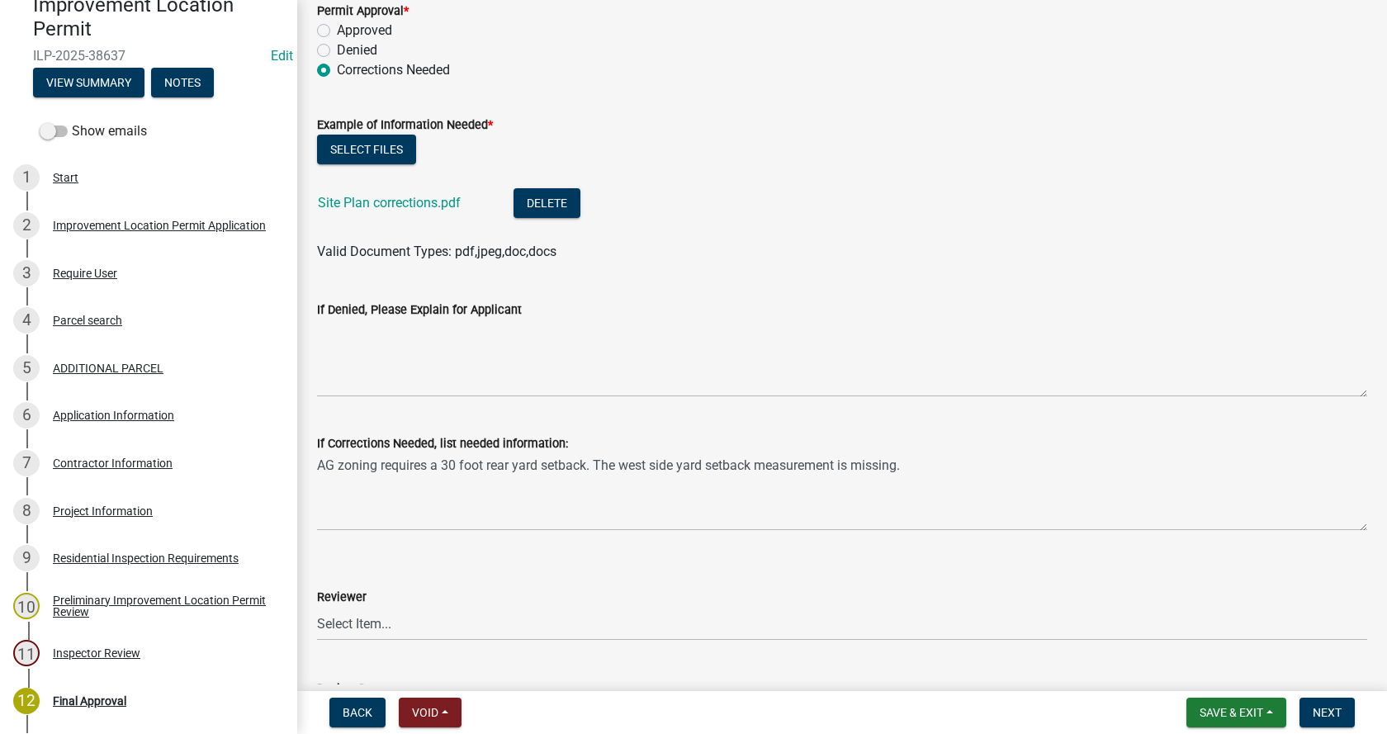
click at [316, 460] on div "If Corrections Needed, list needed information: AG zoning requires a 30 foot re…" at bounding box center [842, 470] width 1075 height 121
click at [315, 463] on div "If Corrections Needed, list needed information: AG zoning requires a 30 foot re…" at bounding box center [842, 470] width 1075 height 121
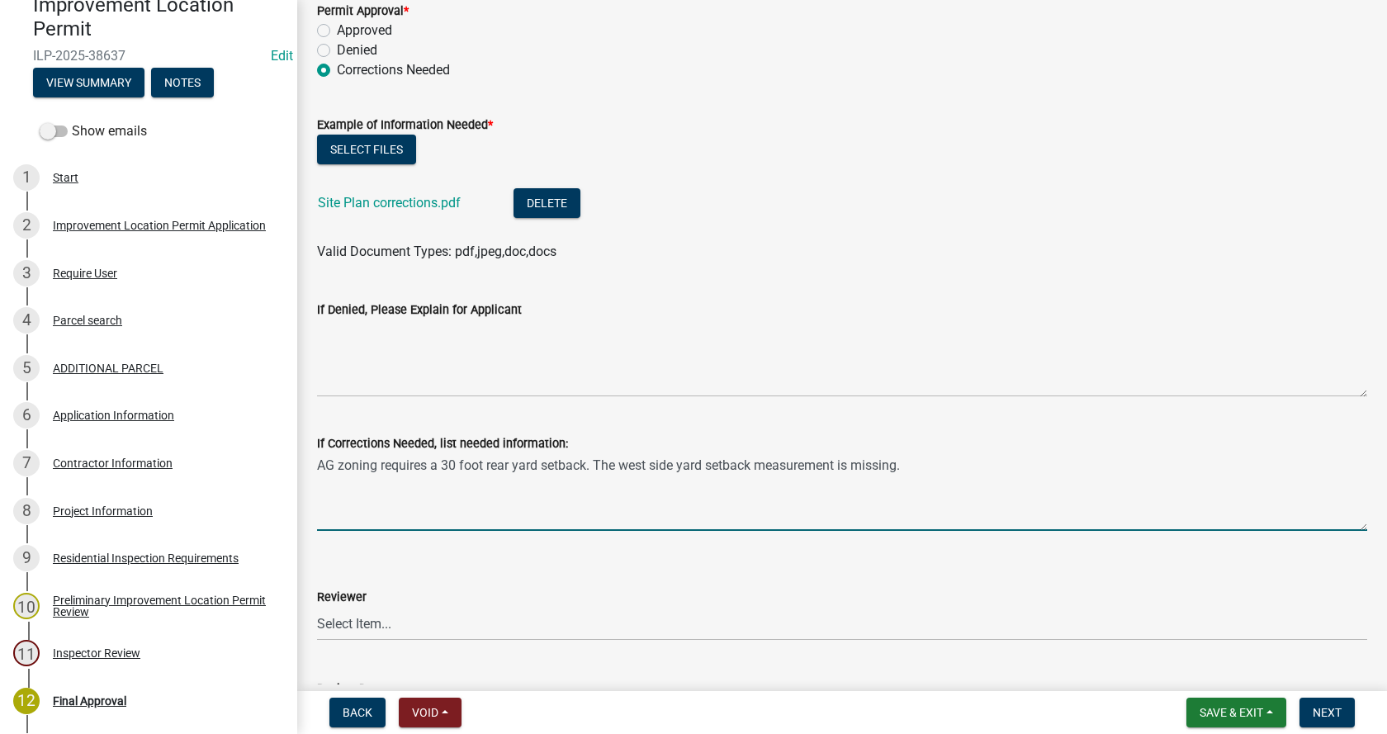
click at [336, 464] on textarea "AG zoning requires a 30 foot rear yard setback. The west side yard setback meas…" at bounding box center [842, 492] width 1050 height 78
click at [320, 459] on textarea "AG zoning requires a 30 foot rear yard setback. The west side yard setback meas…" at bounding box center [842, 492] width 1050 height 78
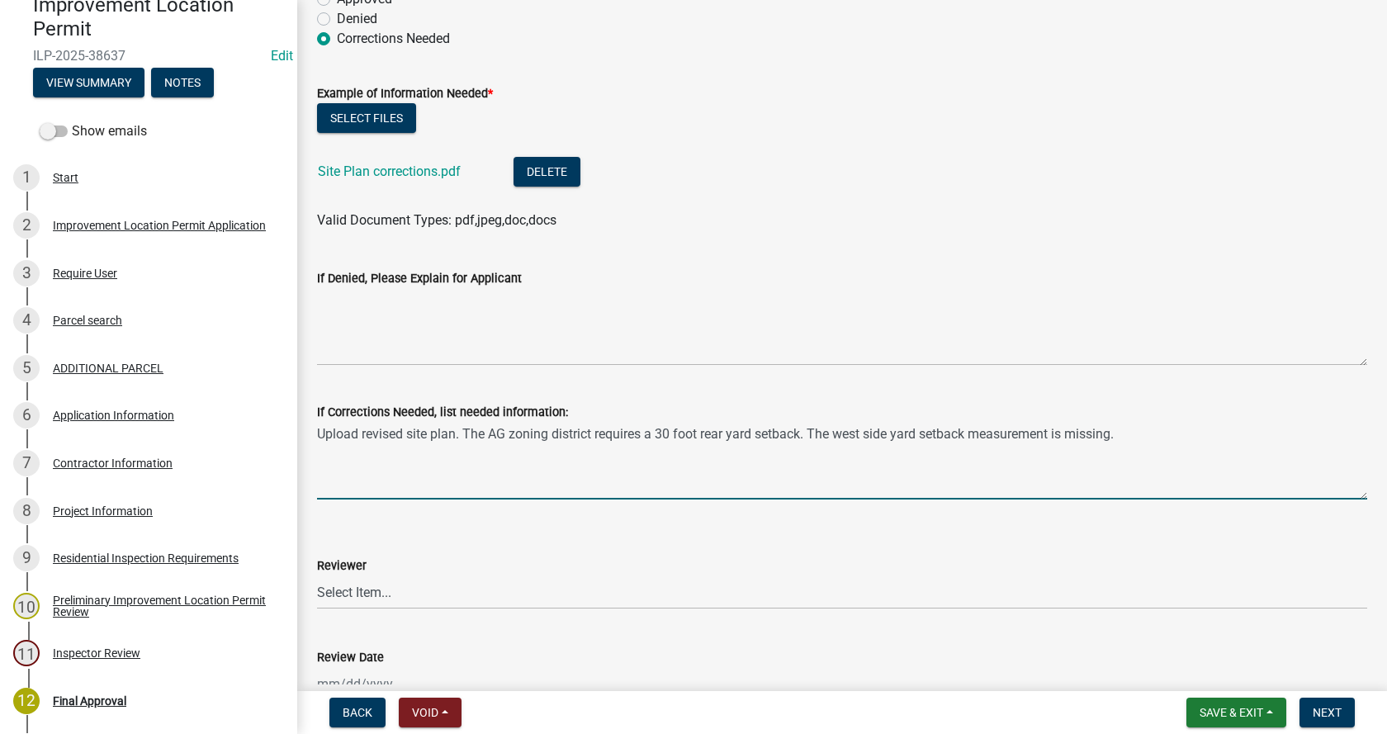
scroll to position [826, 0]
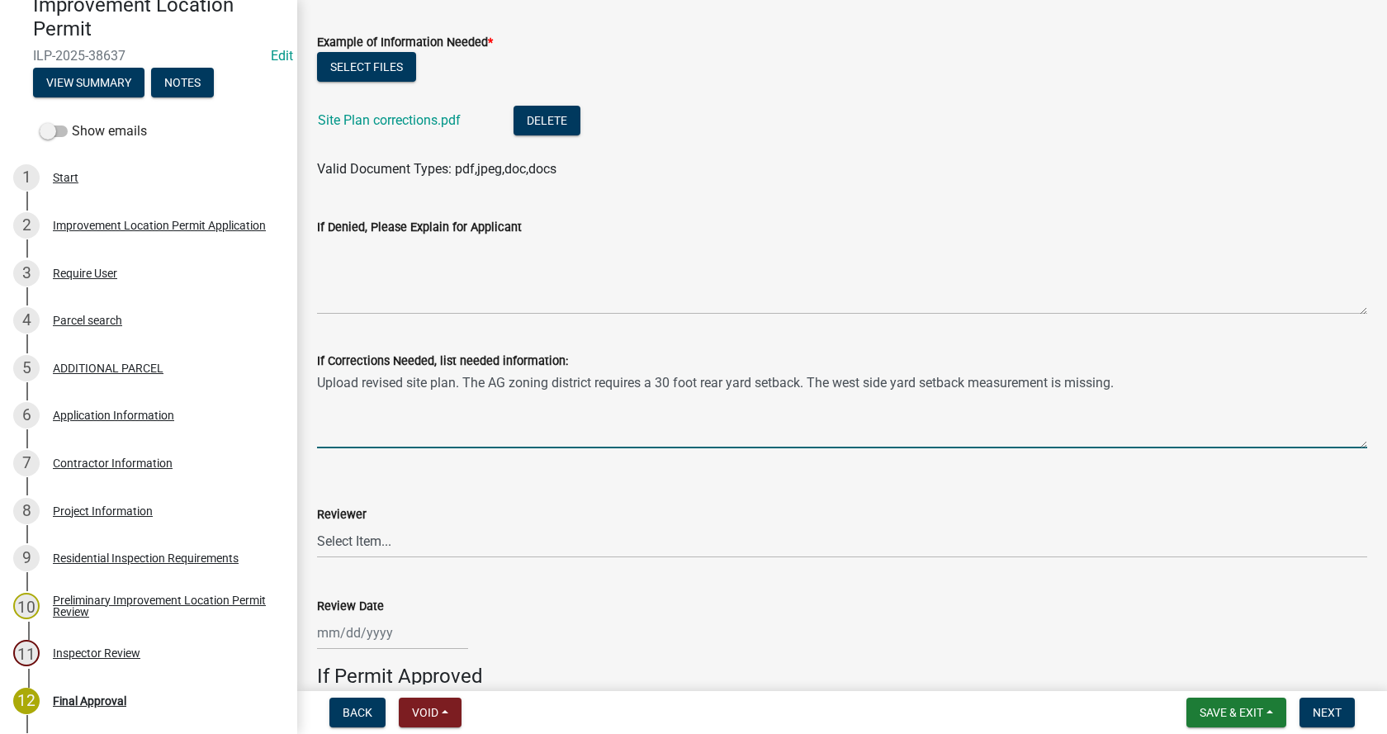
click at [1072, 381] on textarea "Upload revised site plan. The AG zoning district requires a 30 foot rear yard s…" at bounding box center [842, 410] width 1050 height 78
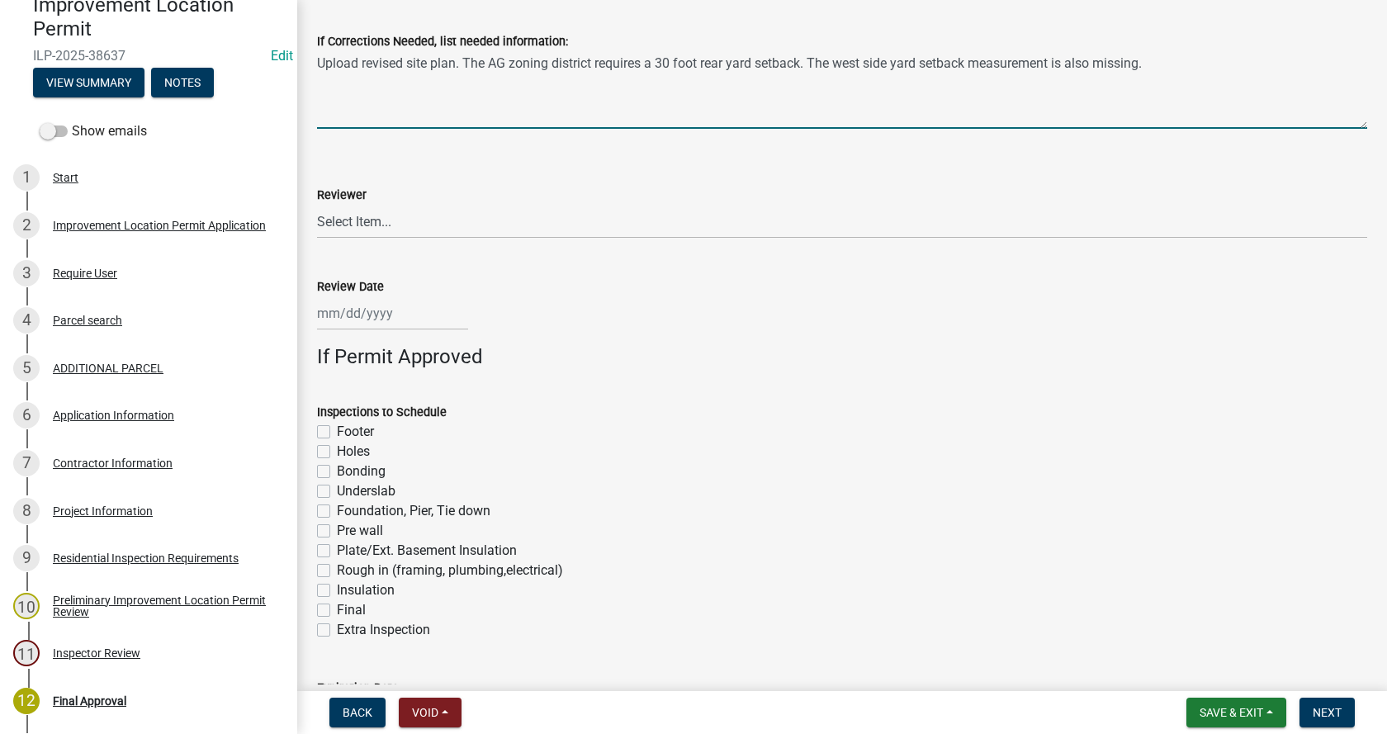
scroll to position [1156, 0]
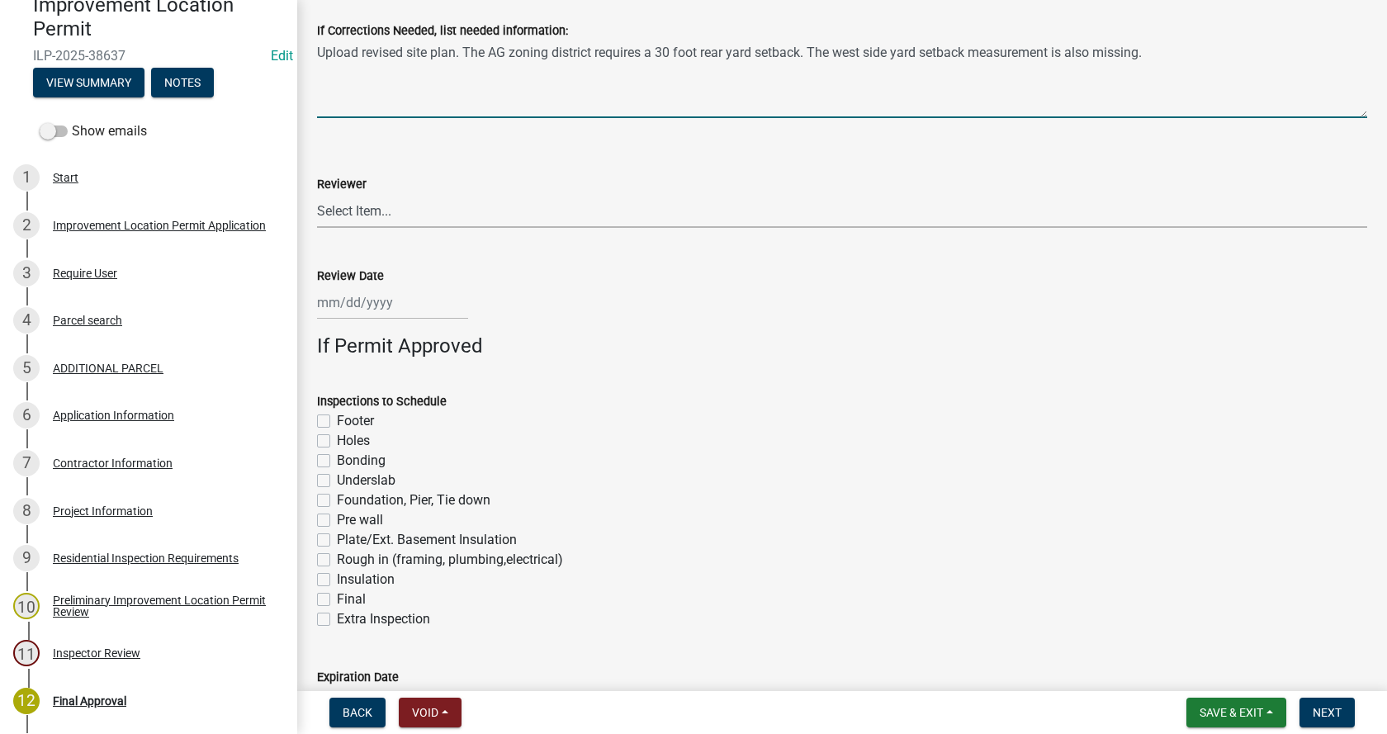
click at [379, 207] on select "Select Item... [PERSON_NAME] [PERSON_NAME] [PERSON_NAME]" at bounding box center [842, 211] width 1050 height 34
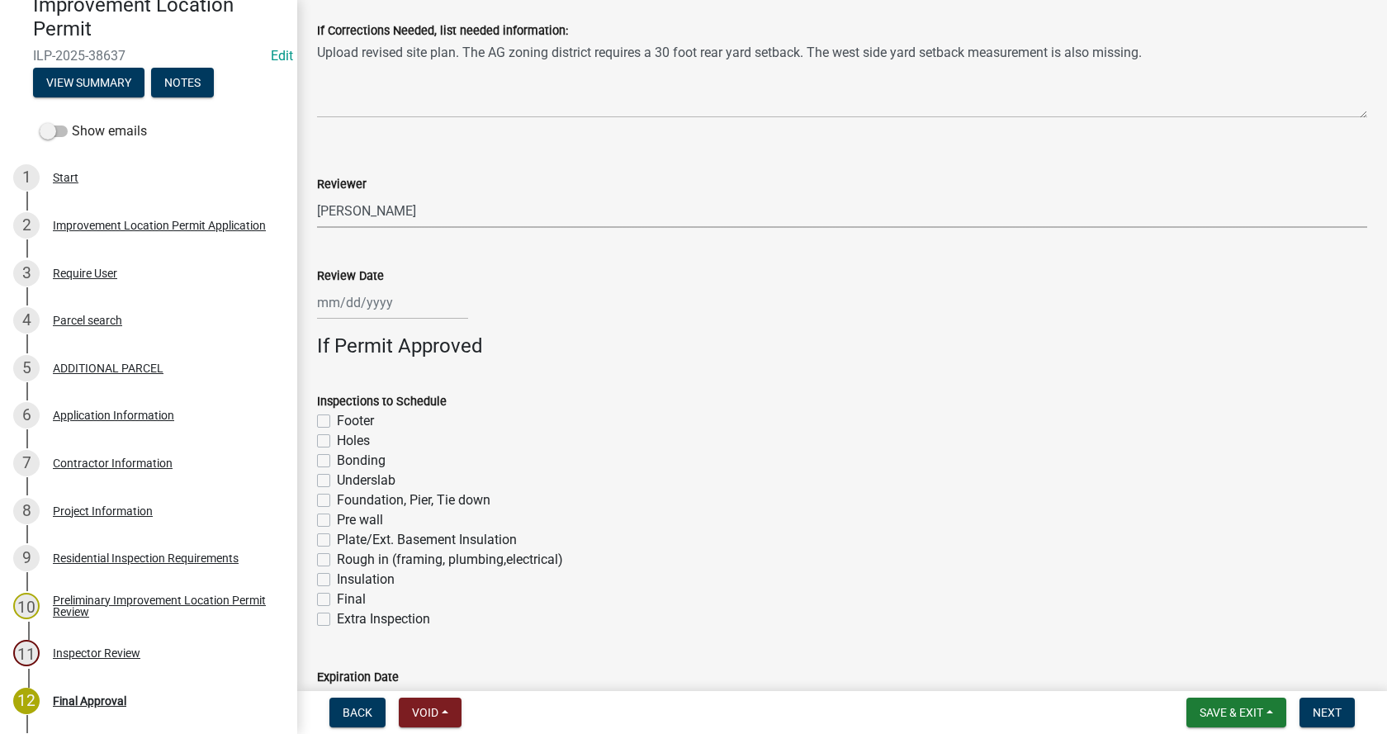
click at [317, 194] on select "Select Item... [PERSON_NAME] [PERSON_NAME] [PERSON_NAME]" at bounding box center [842, 211] width 1050 height 34
click at [362, 300] on div at bounding box center [392, 303] width 151 height 34
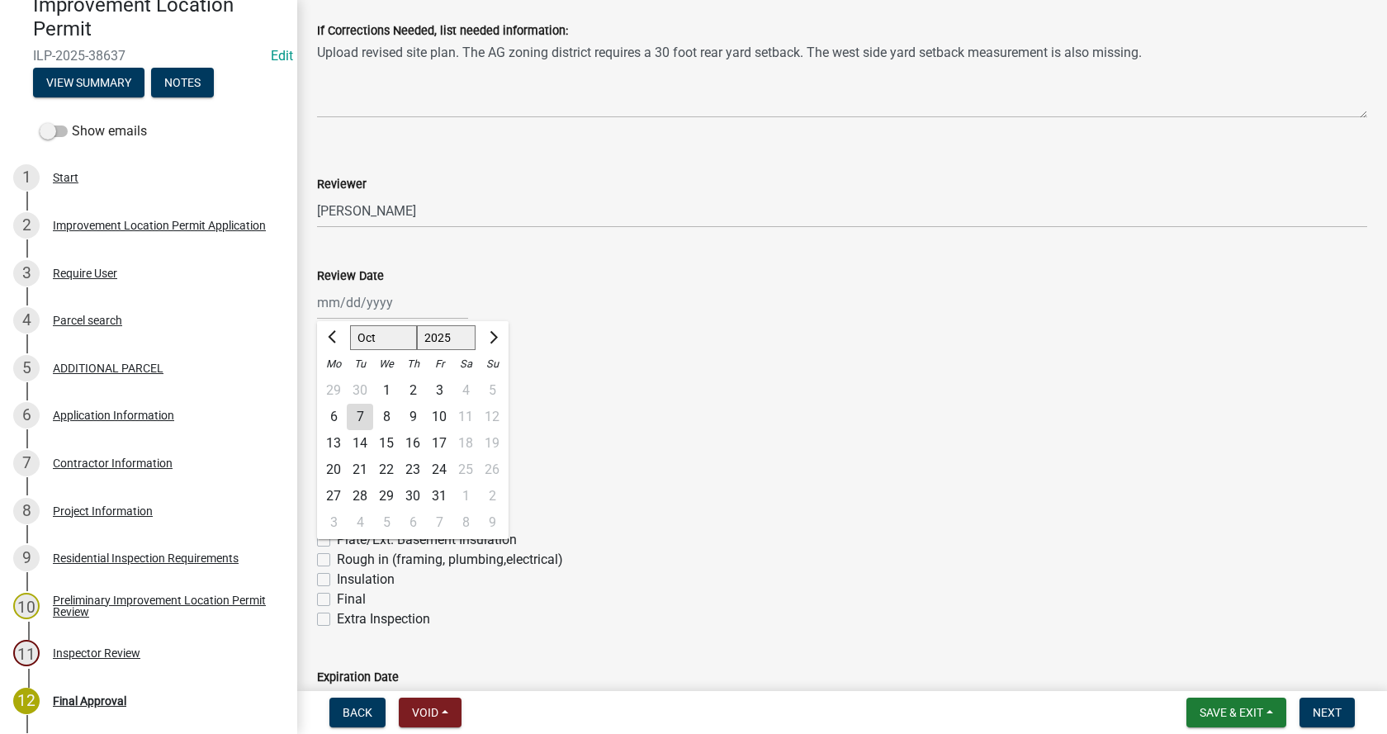
click at [353, 415] on div "7" at bounding box center [360, 417] width 26 height 26
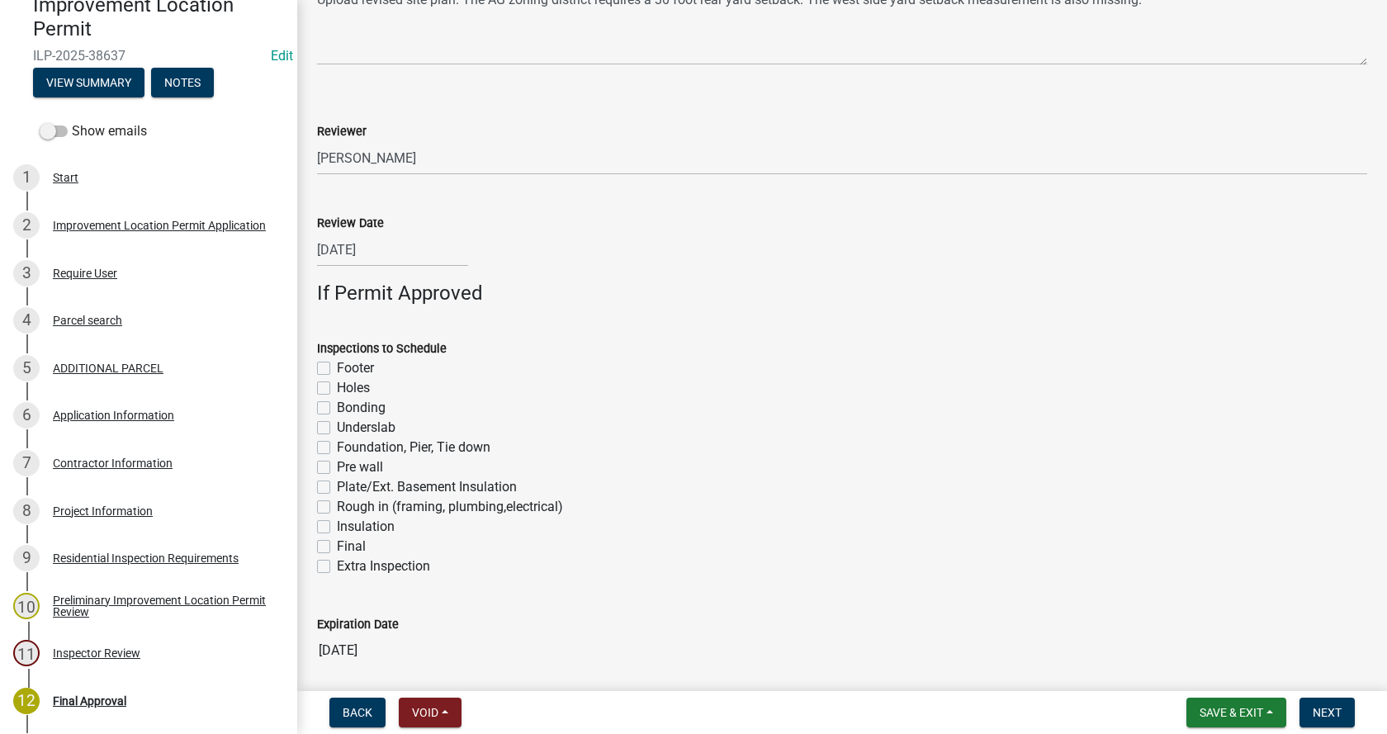
scroll to position [1271, 0]
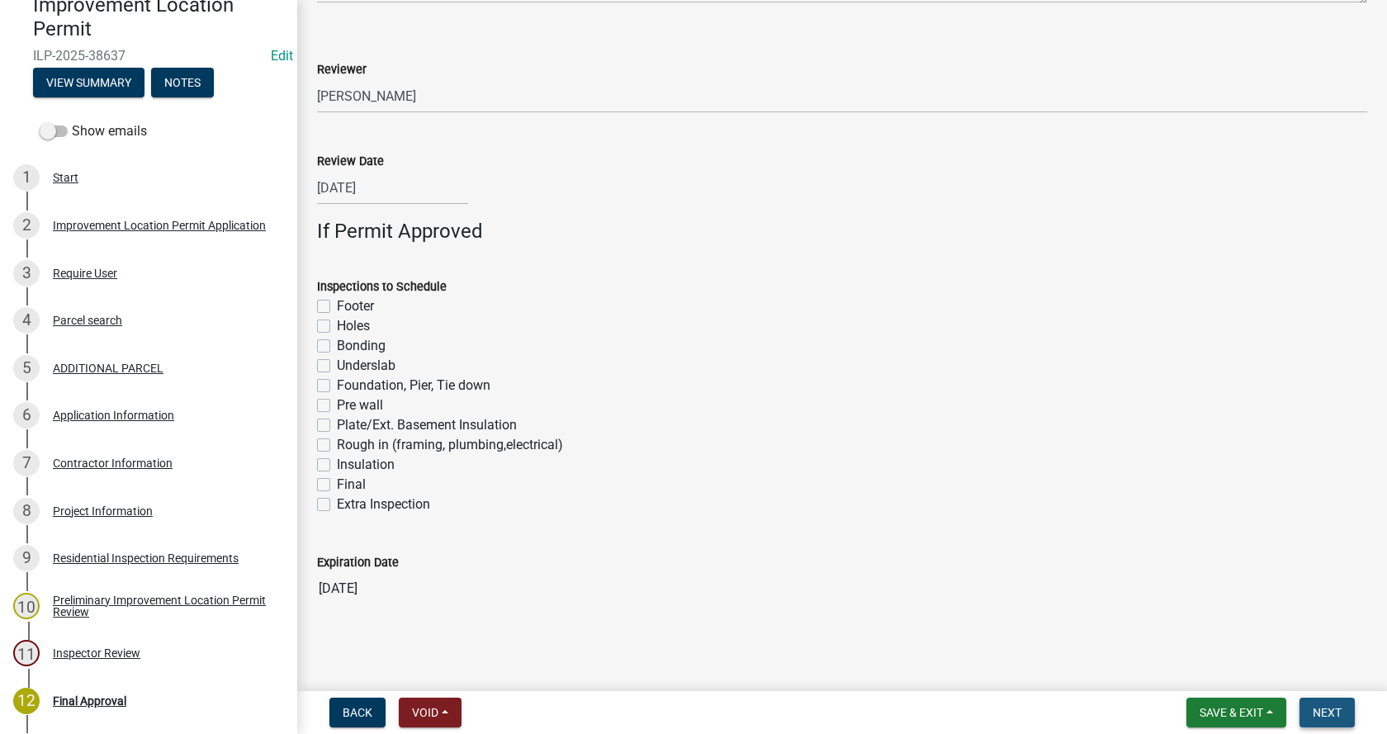
click at [1335, 709] on span "Next" at bounding box center [1327, 712] width 29 height 13
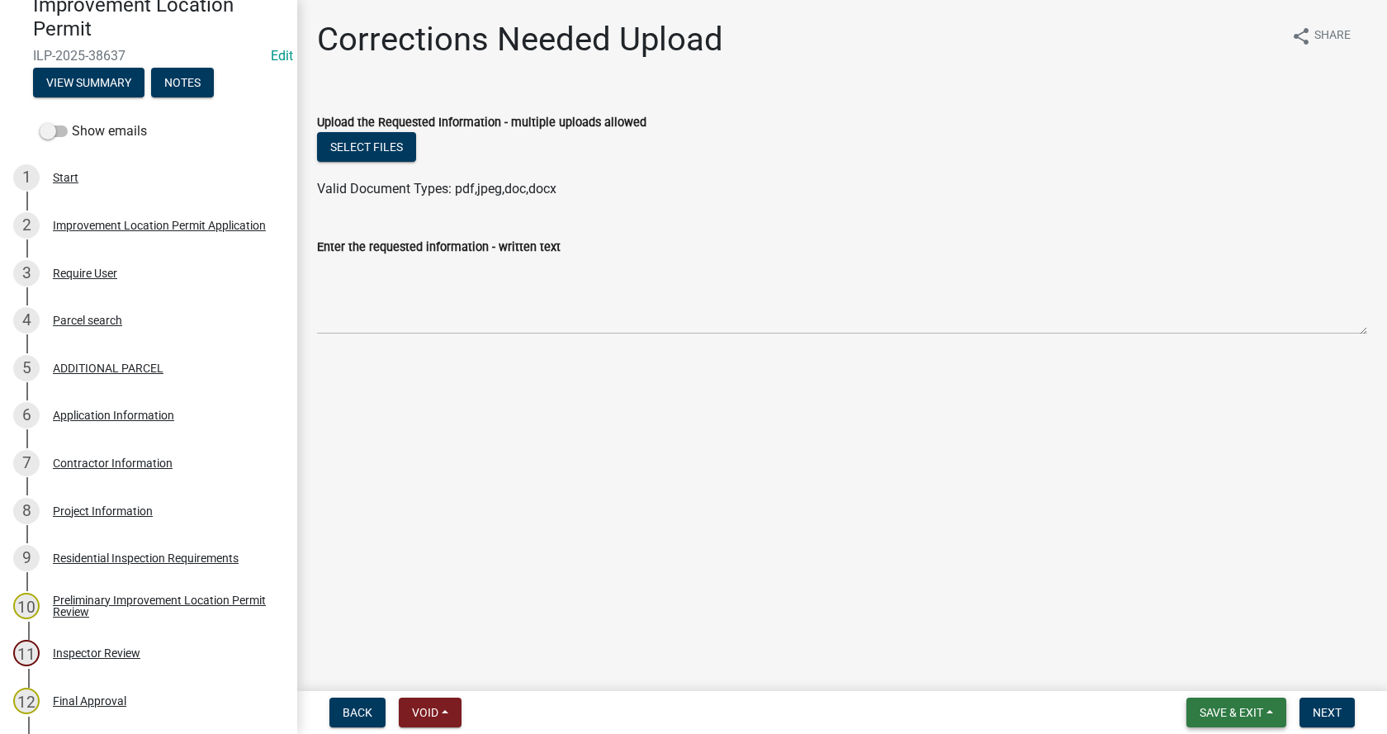
click at [1205, 713] on span "Save & Exit" at bounding box center [1232, 712] width 64 height 13
click at [1221, 671] on button "Save & Exit" at bounding box center [1221, 670] width 132 height 40
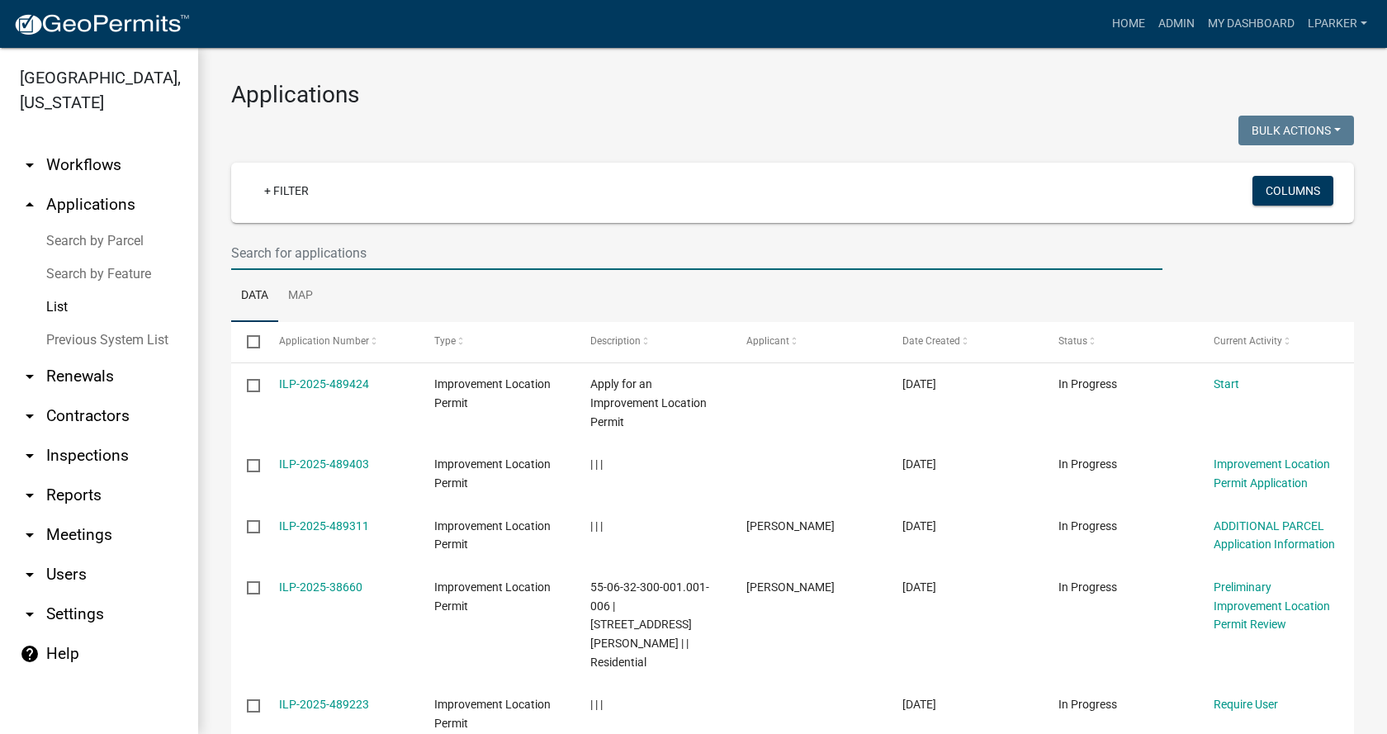
click at [259, 254] on input "text" at bounding box center [697, 253] width 932 height 34
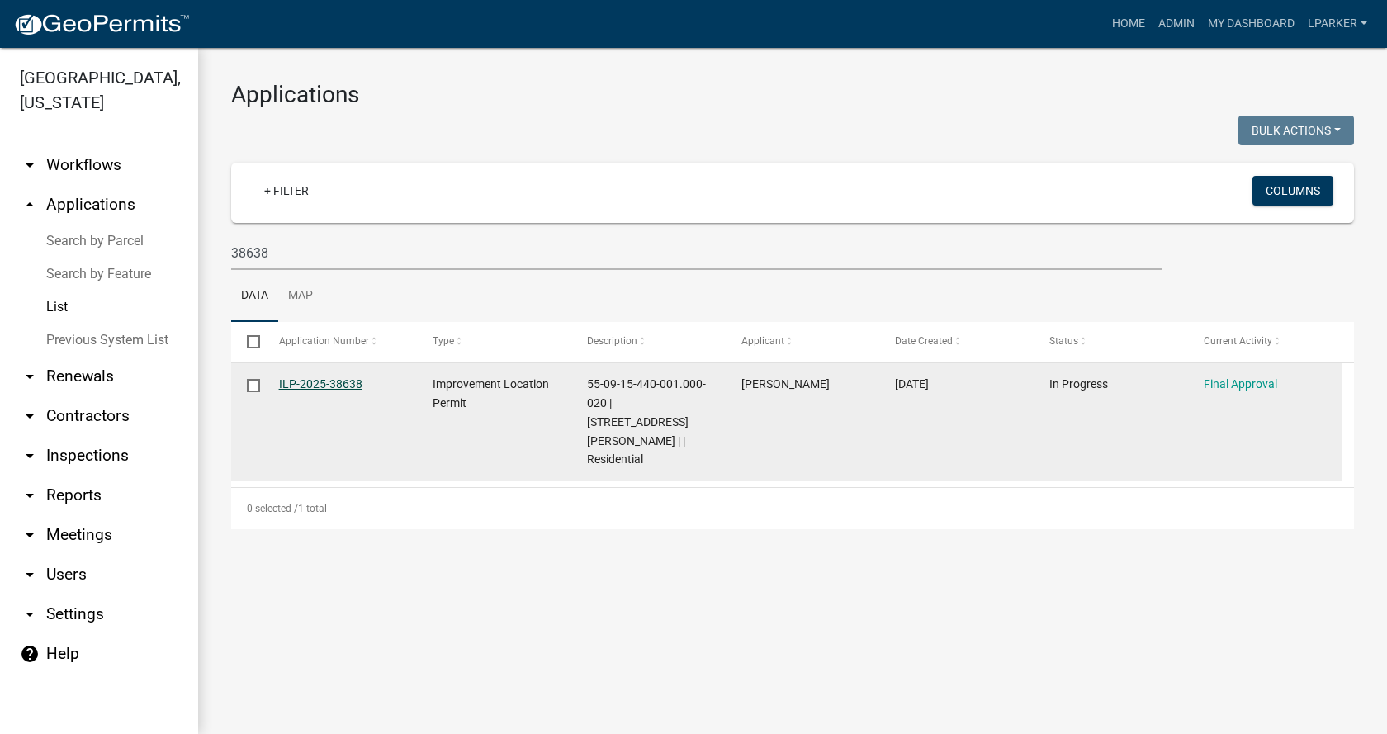
click at [304, 385] on link "ILP-2025-38638" at bounding box center [320, 383] width 83 height 13
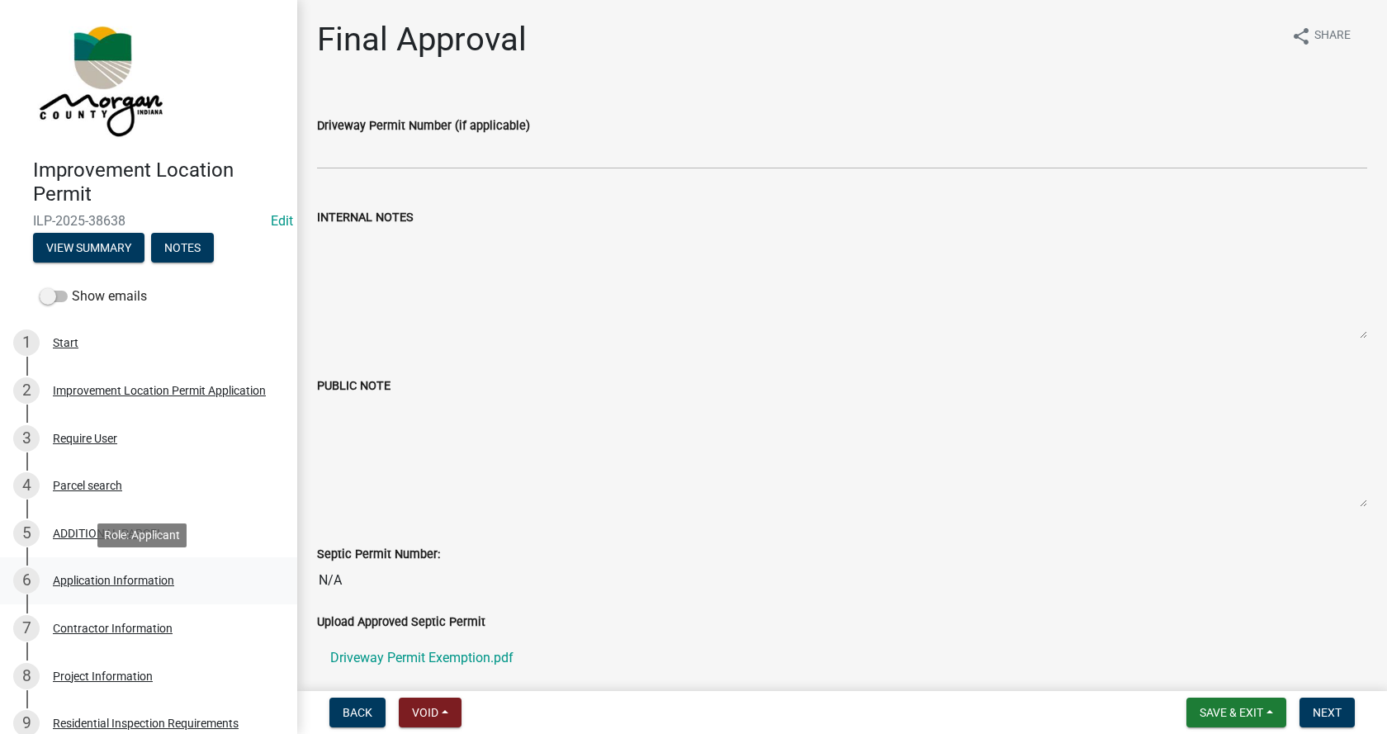
click at [70, 578] on div "Application Information" at bounding box center [113, 581] width 121 height 12
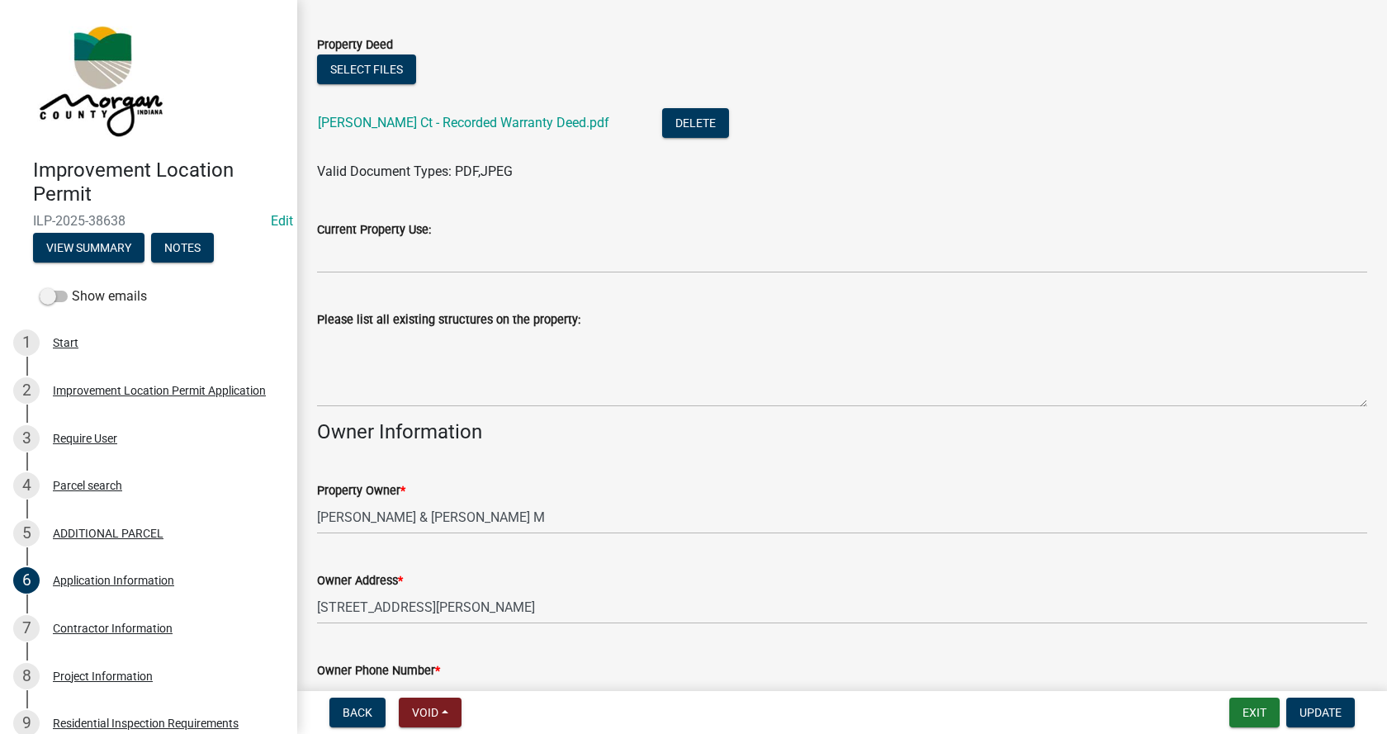
scroll to position [495, 0]
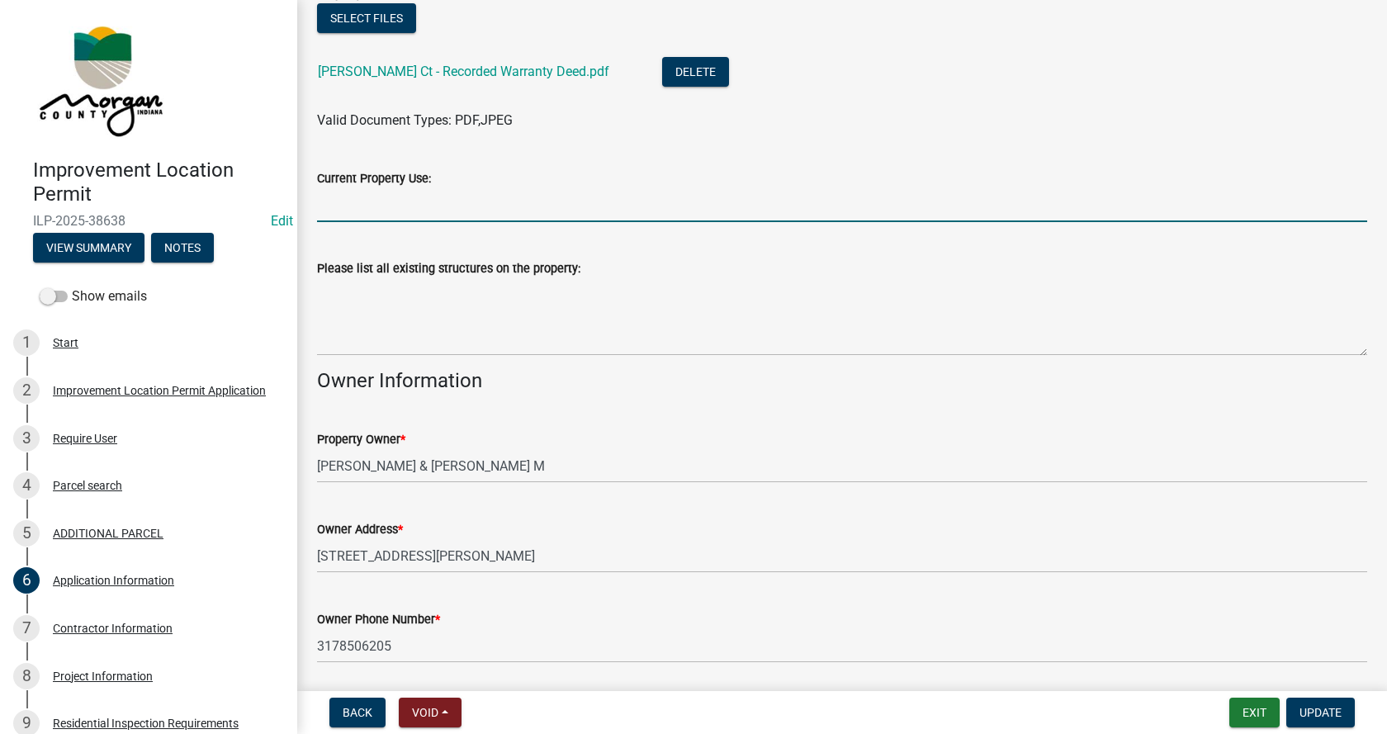
click at [377, 211] on input "Current Property Use:" at bounding box center [842, 205] width 1050 height 34
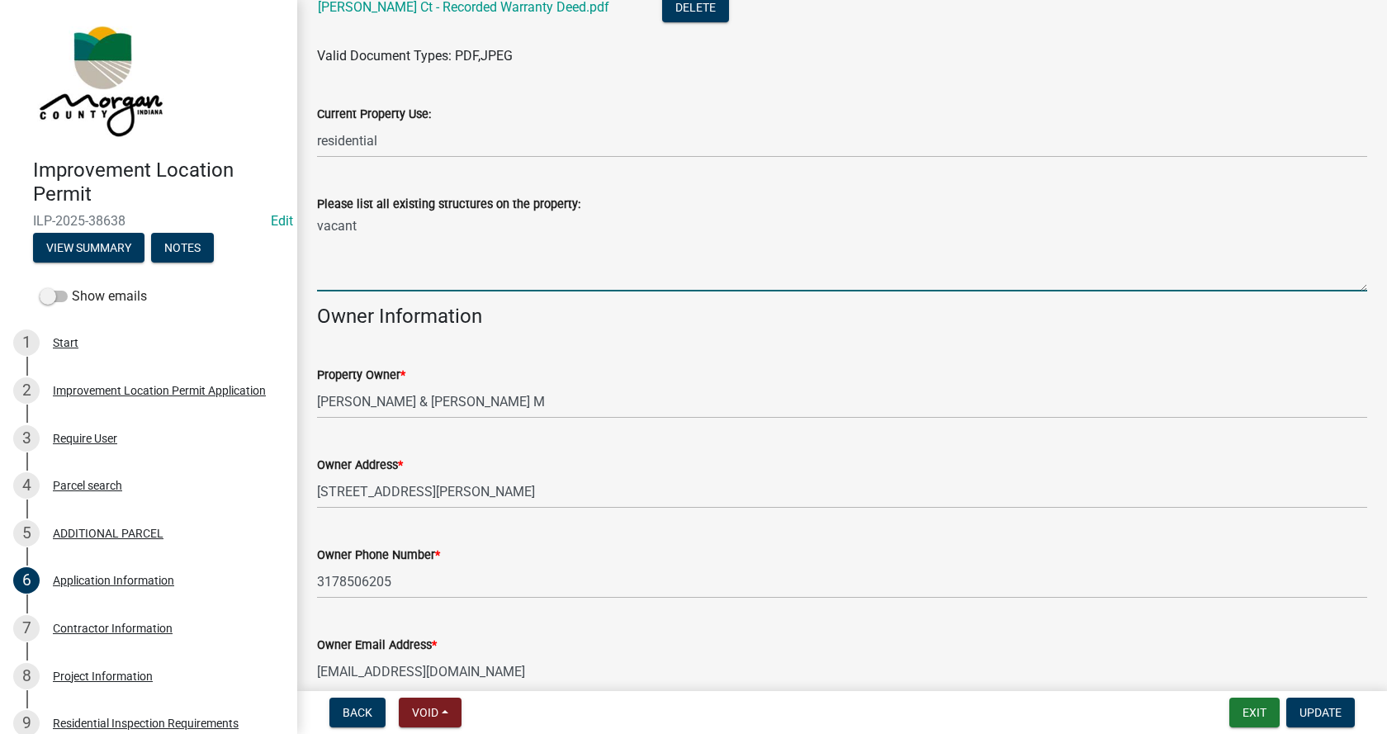
scroll to position [736, 0]
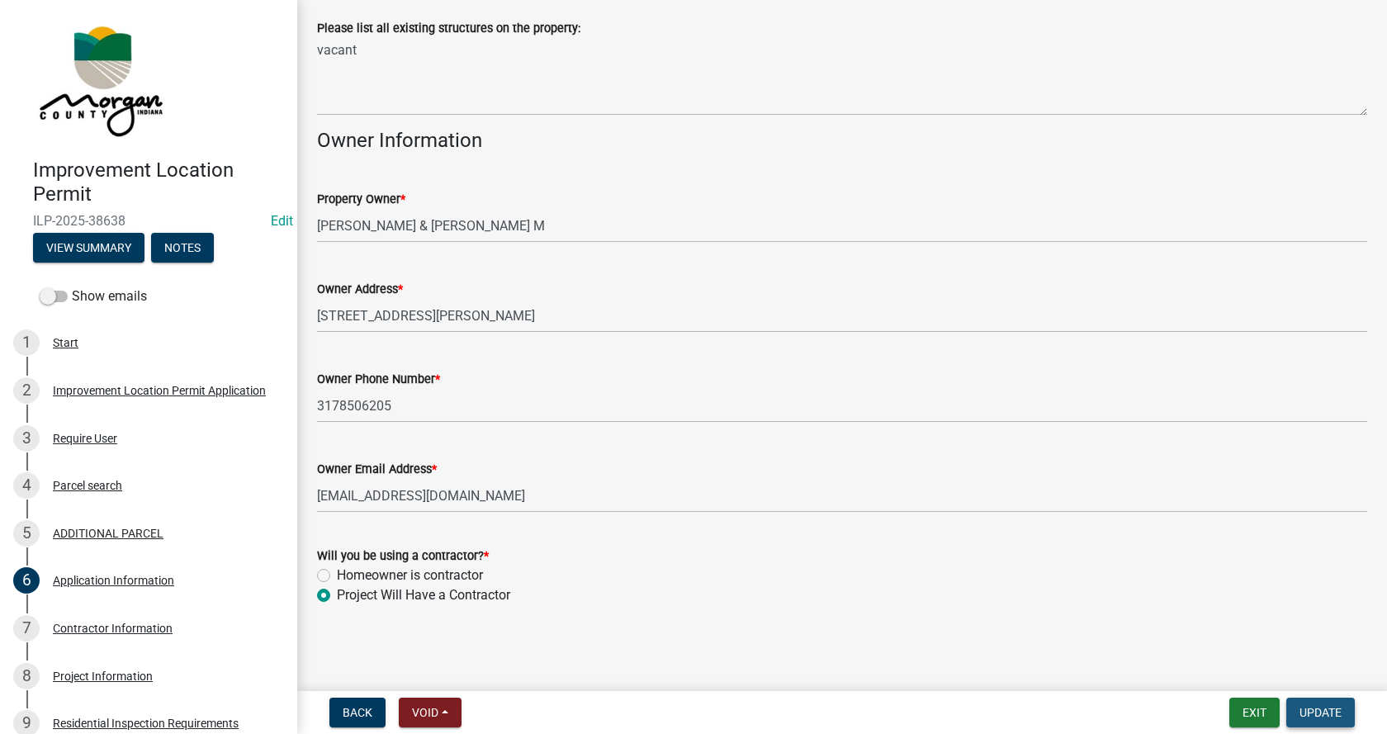
click at [1306, 704] on button "Update" at bounding box center [1321, 713] width 69 height 30
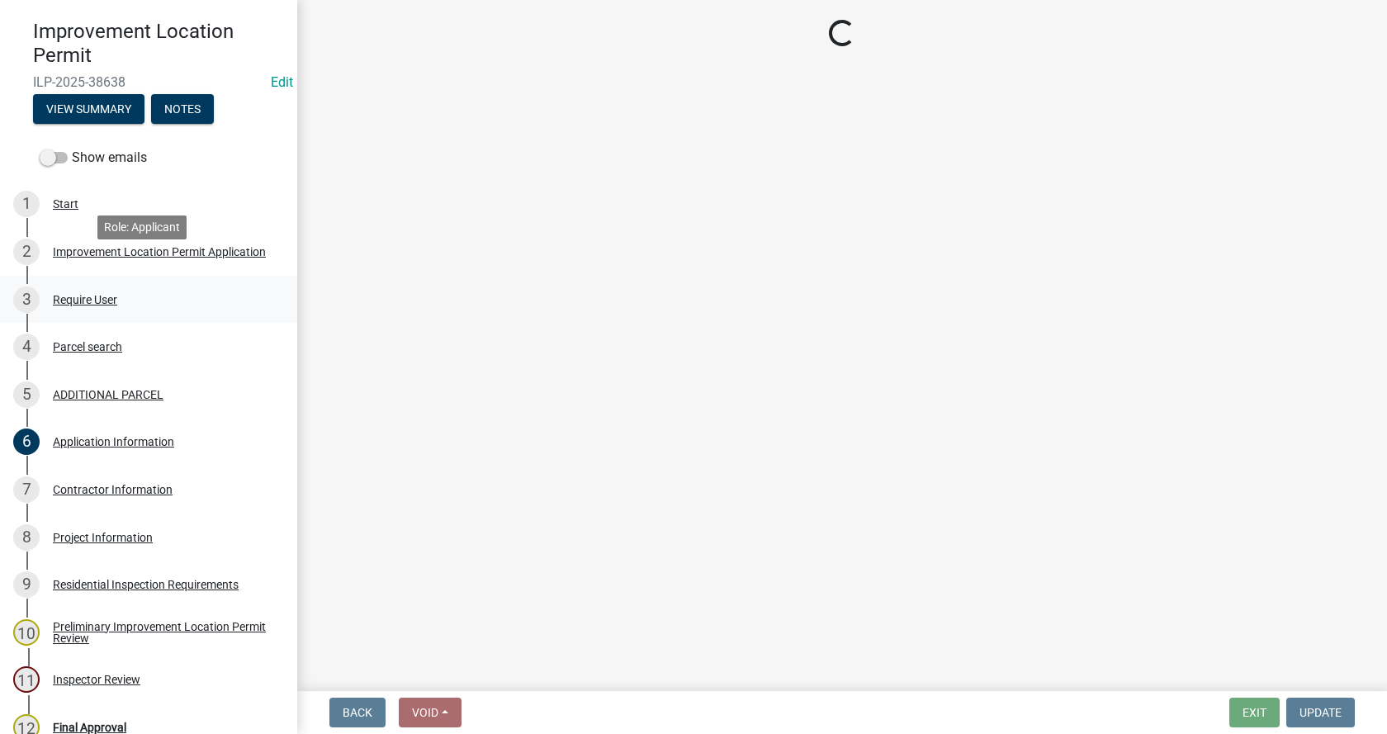
scroll to position [165, 0]
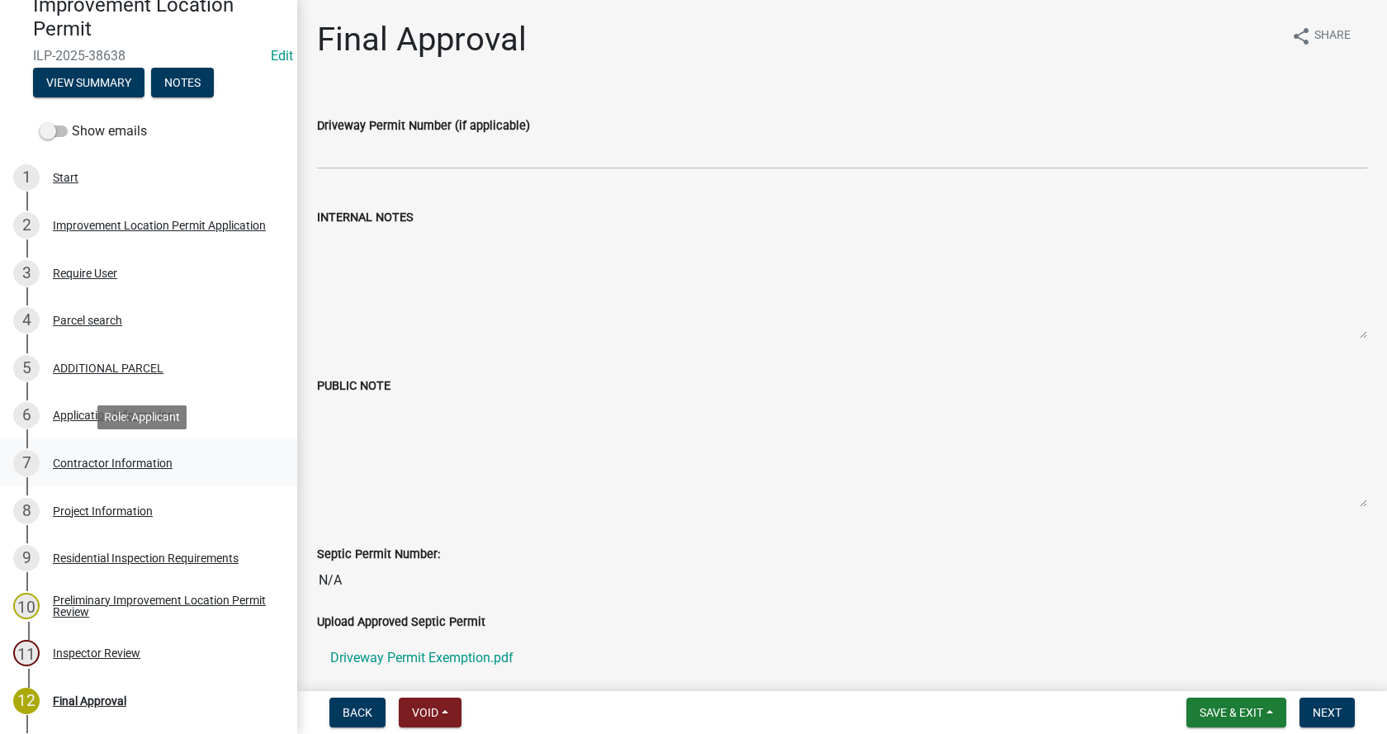
click at [59, 459] on div "Contractor Information" at bounding box center [113, 464] width 120 height 12
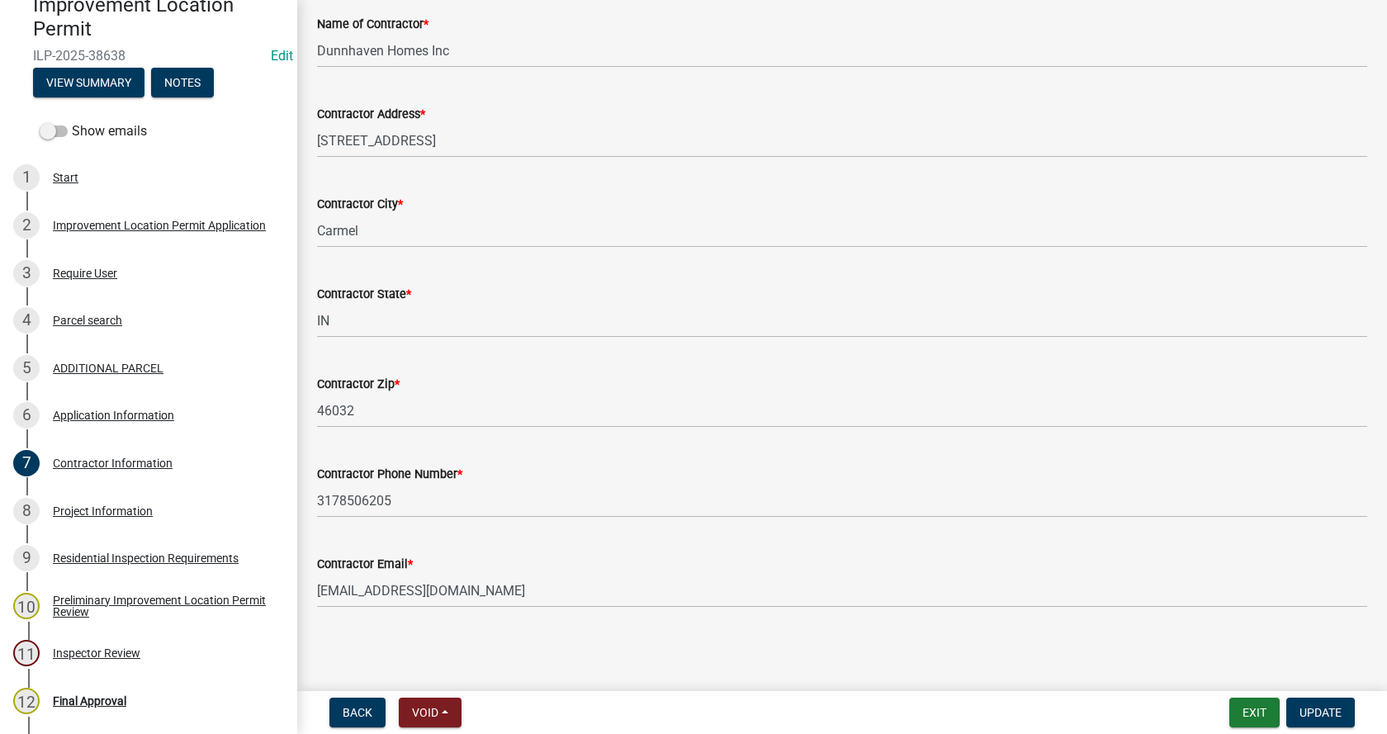
scroll to position [140, 0]
click at [63, 505] on div "Project Information" at bounding box center [103, 511] width 100 height 12
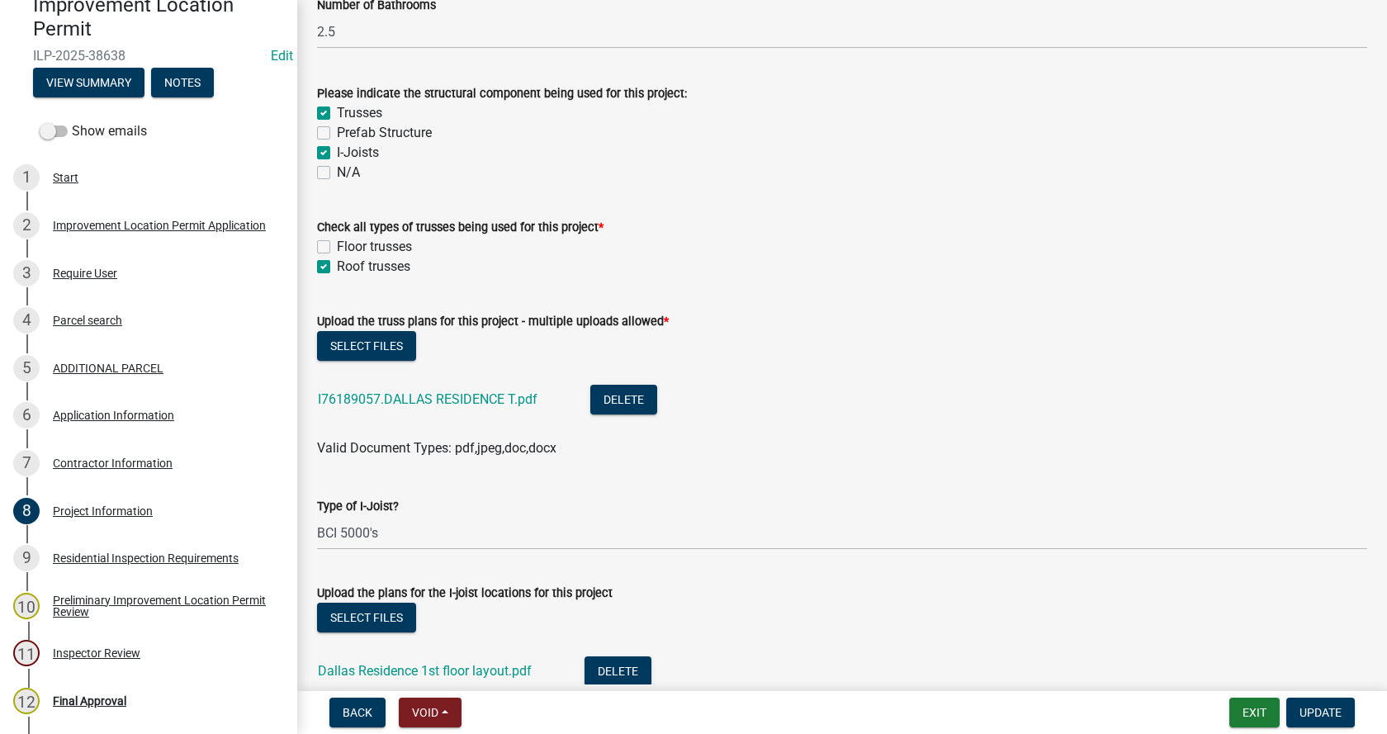
scroll to position [1569, 0]
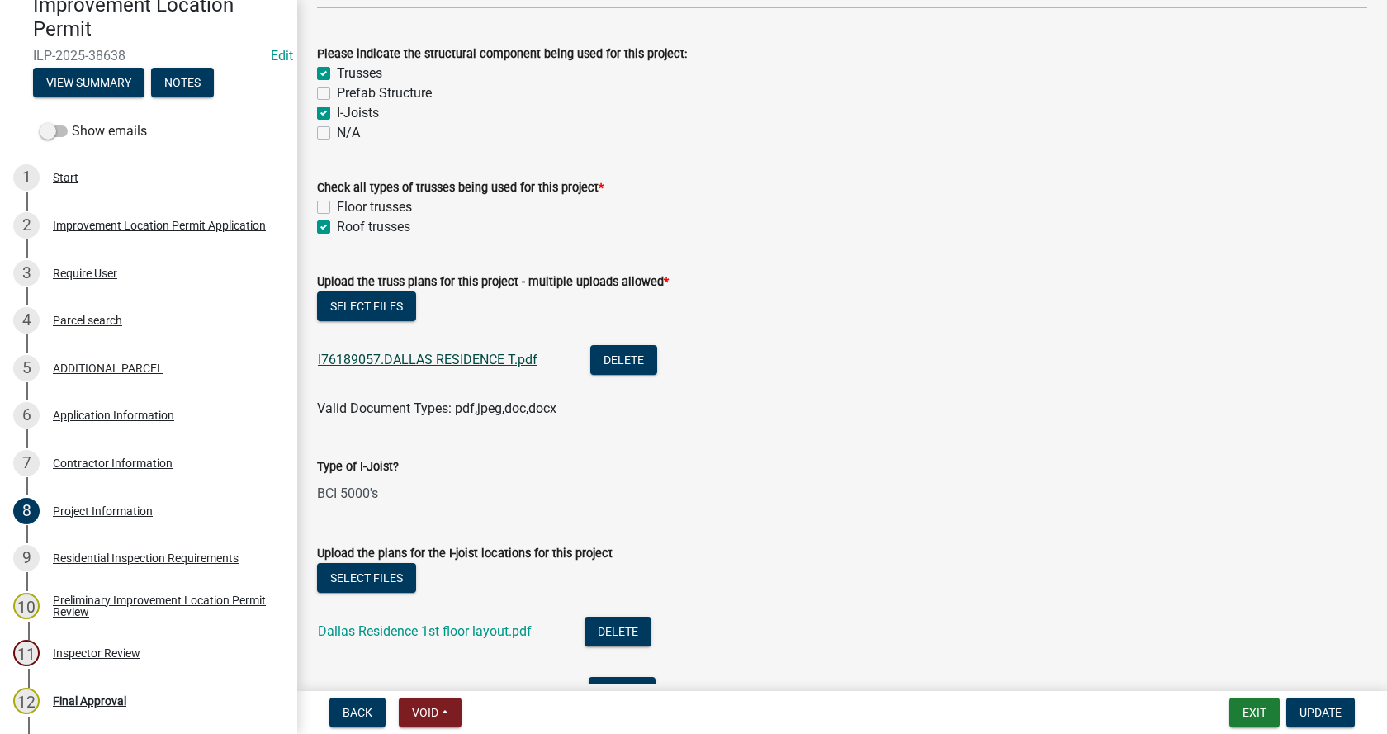
click at [372, 354] on link "I76189057.DALLAS RESIDENCE T.pdf" at bounding box center [428, 360] width 220 height 16
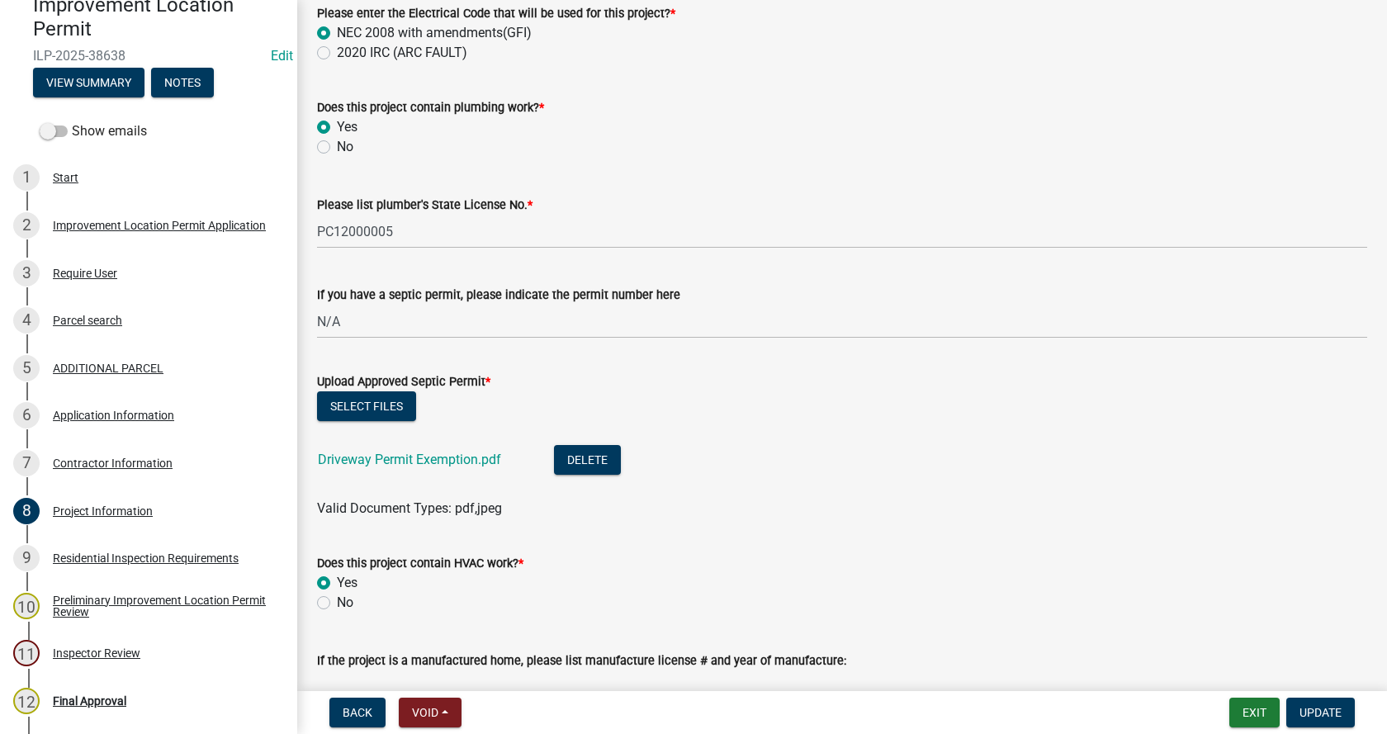
scroll to position [3138, 0]
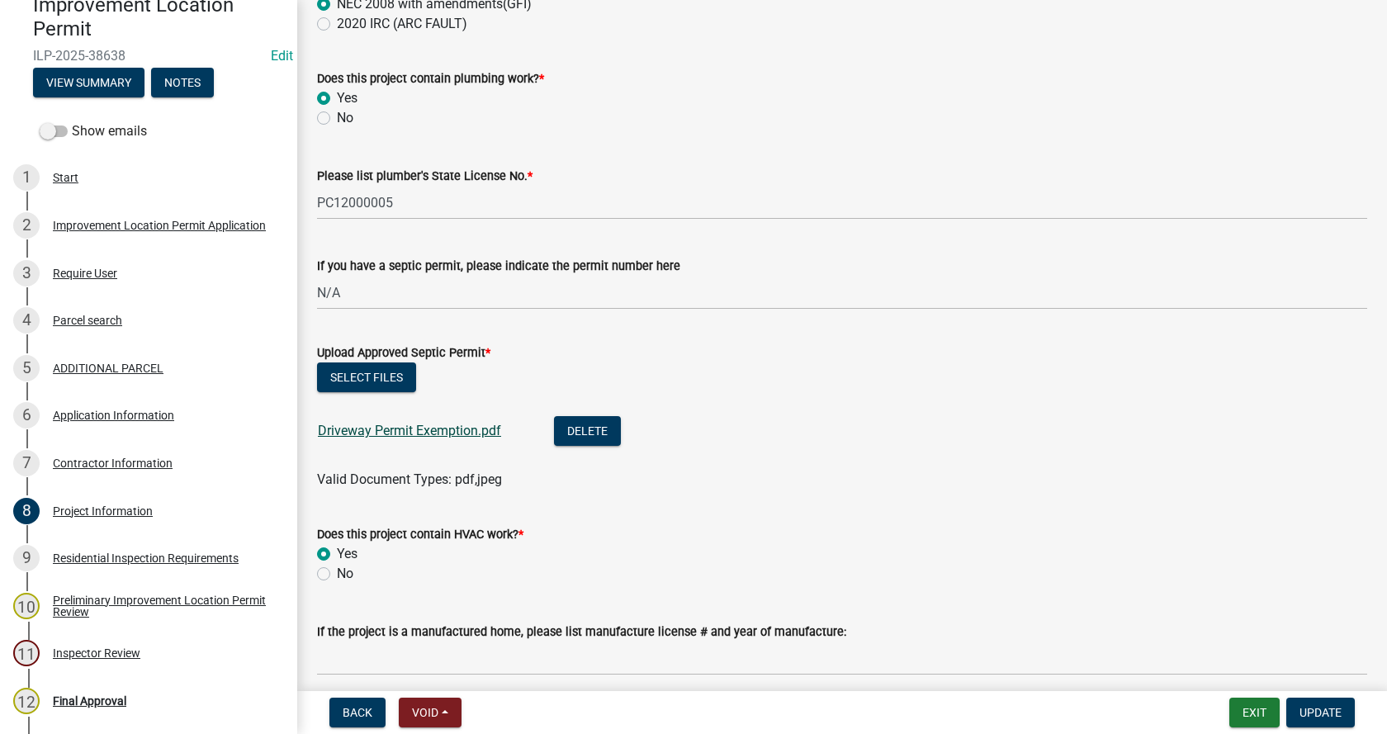
click at [381, 430] on link "Driveway Permit Exemption.pdf" at bounding box center [409, 431] width 183 height 16
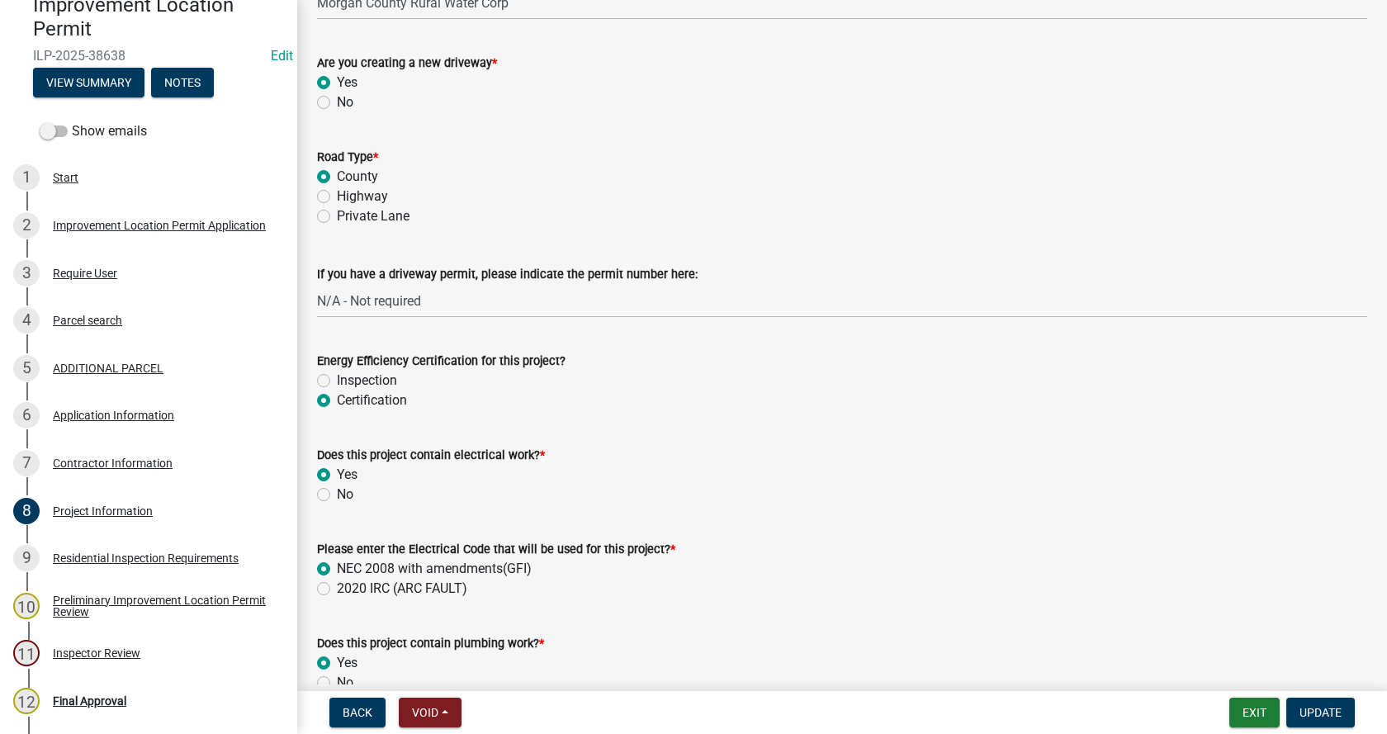
scroll to position [2560, 0]
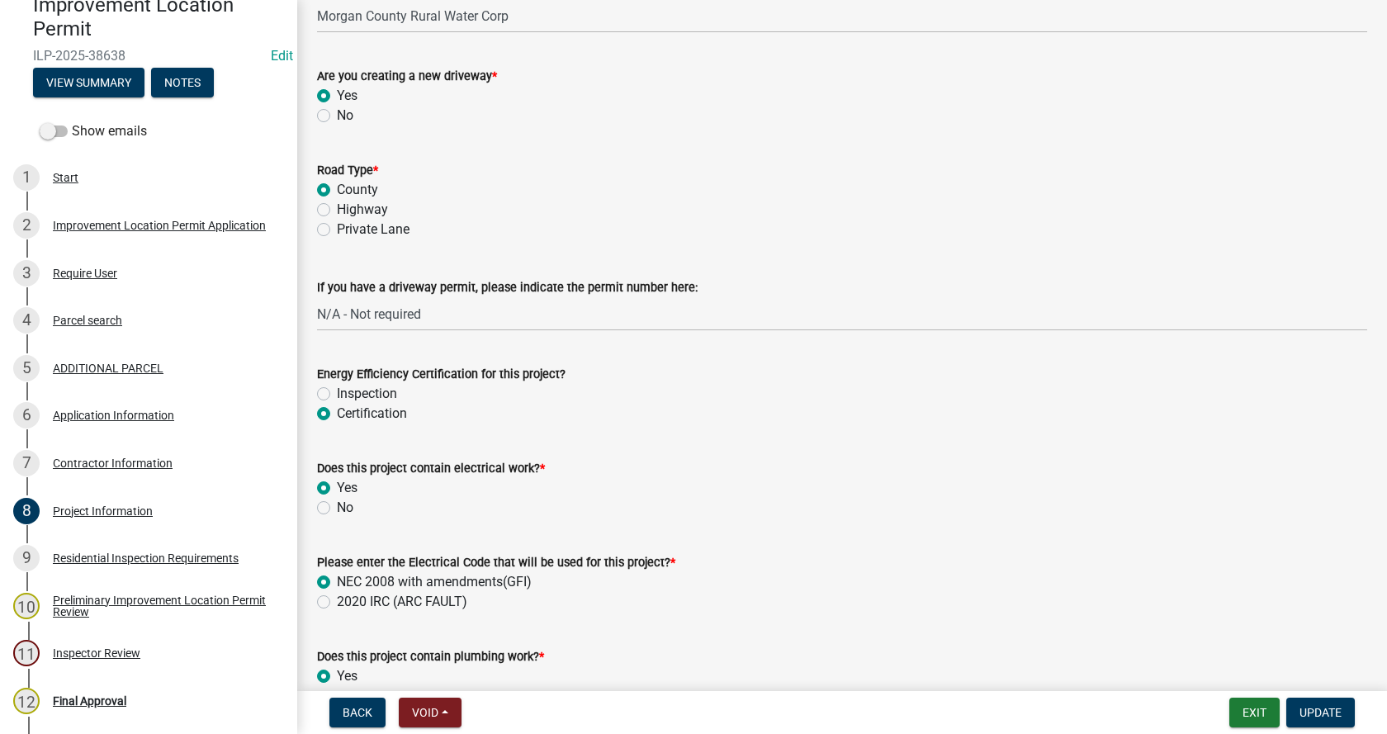
click at [337, 230] on label "Private Lane" at bounding box center [373, 230] width 73 height 20
click at [337, 230] on input "Private Lane" at bounding box center [342, 225] width 11 height 11
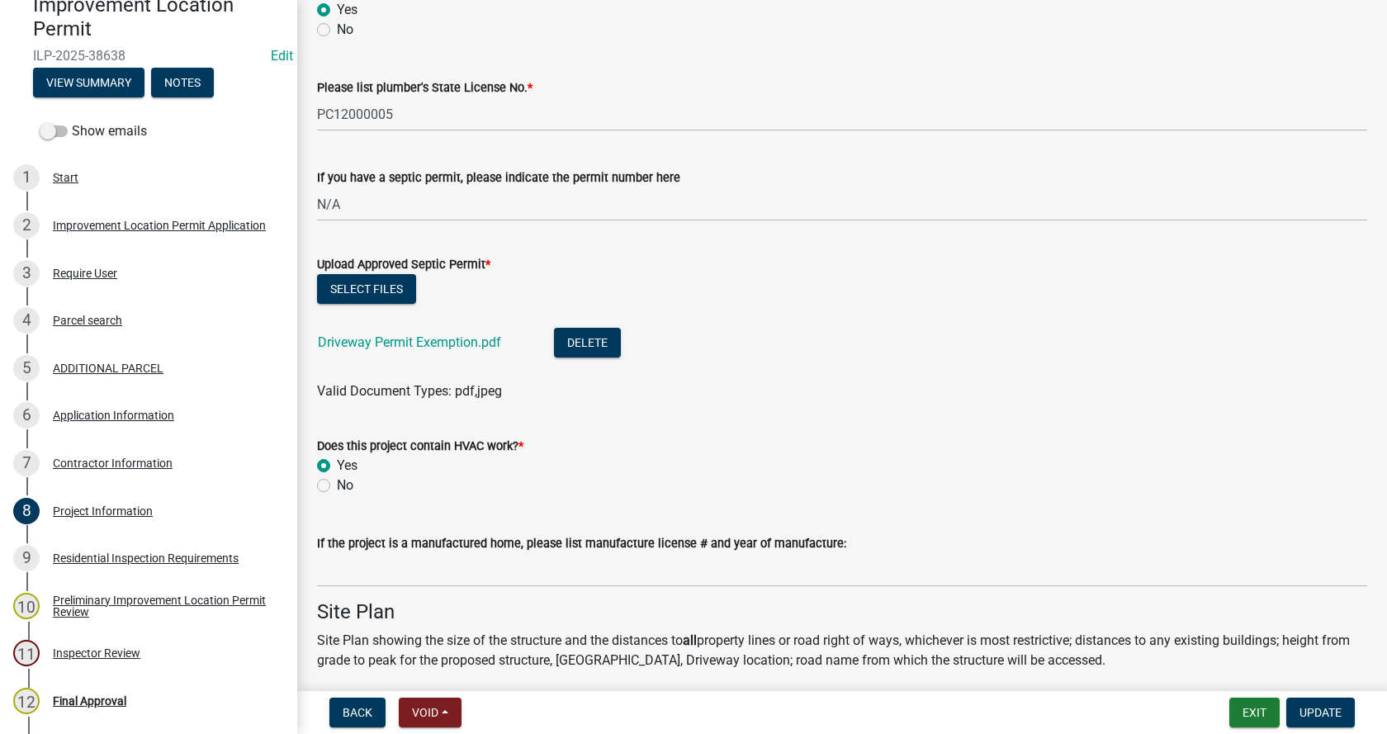
scroll to position [3138, 0]
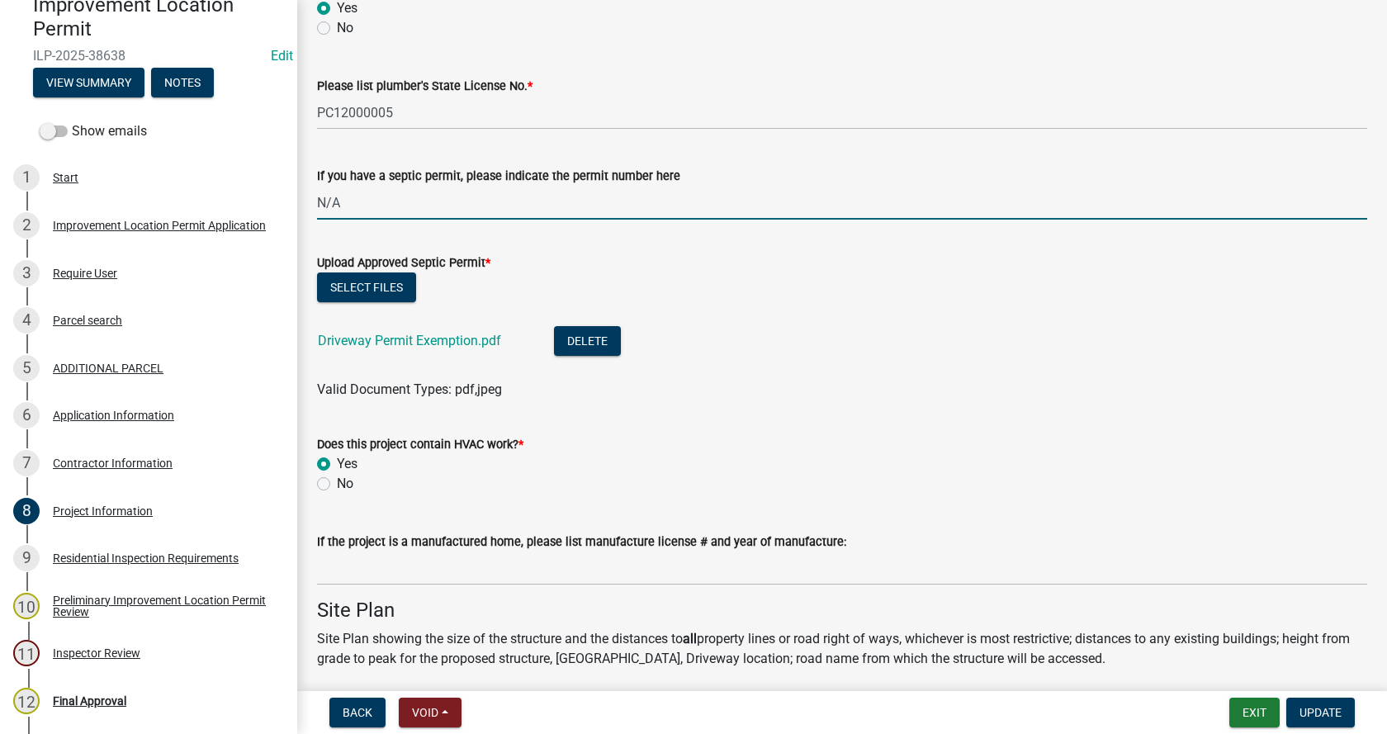
drag, startPoint x: 350, startPoint y: 204, endPoint x: 314, endPoint y: 209, distance: 36.7
click at [314, 209] on div "If you have a septic permit, please indicate the permit number here N/A" at bounding box center [842, 181] width 1075 height 77
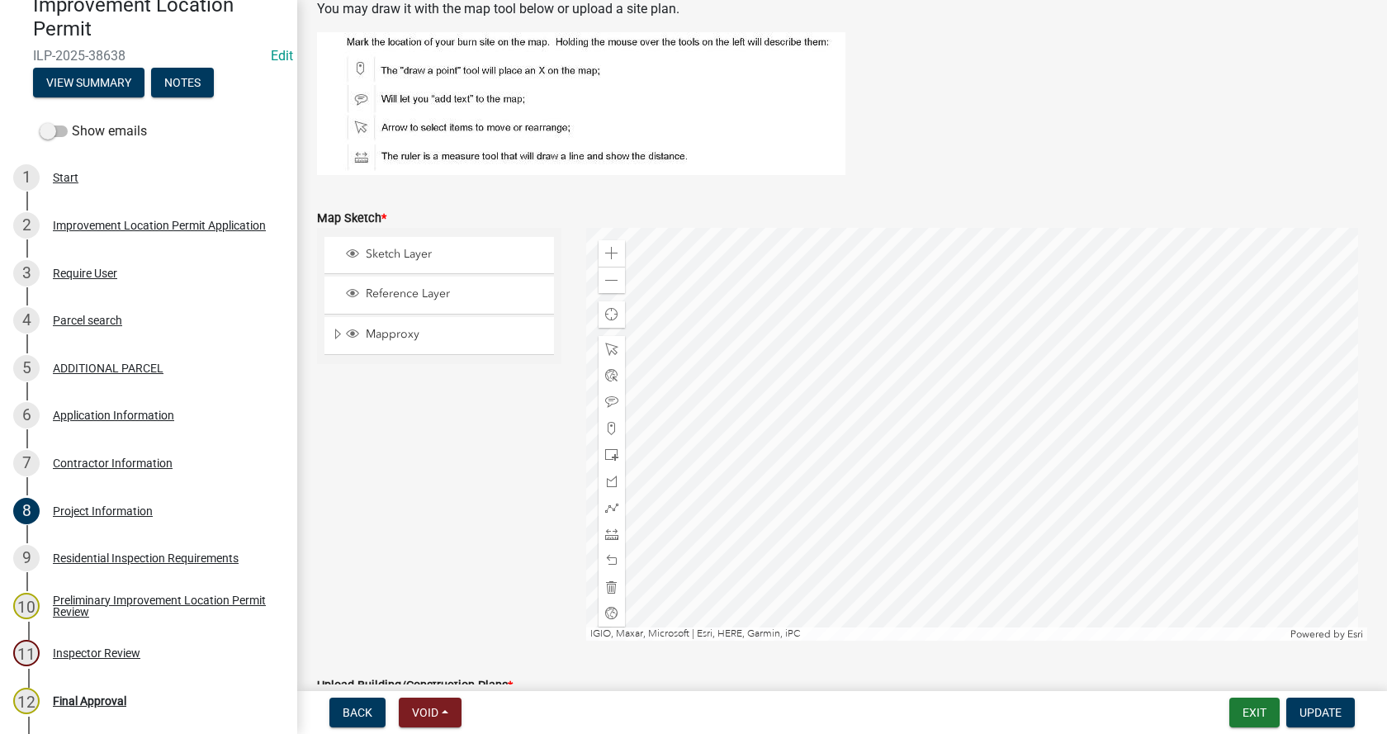
scroll to position [3881, 0]
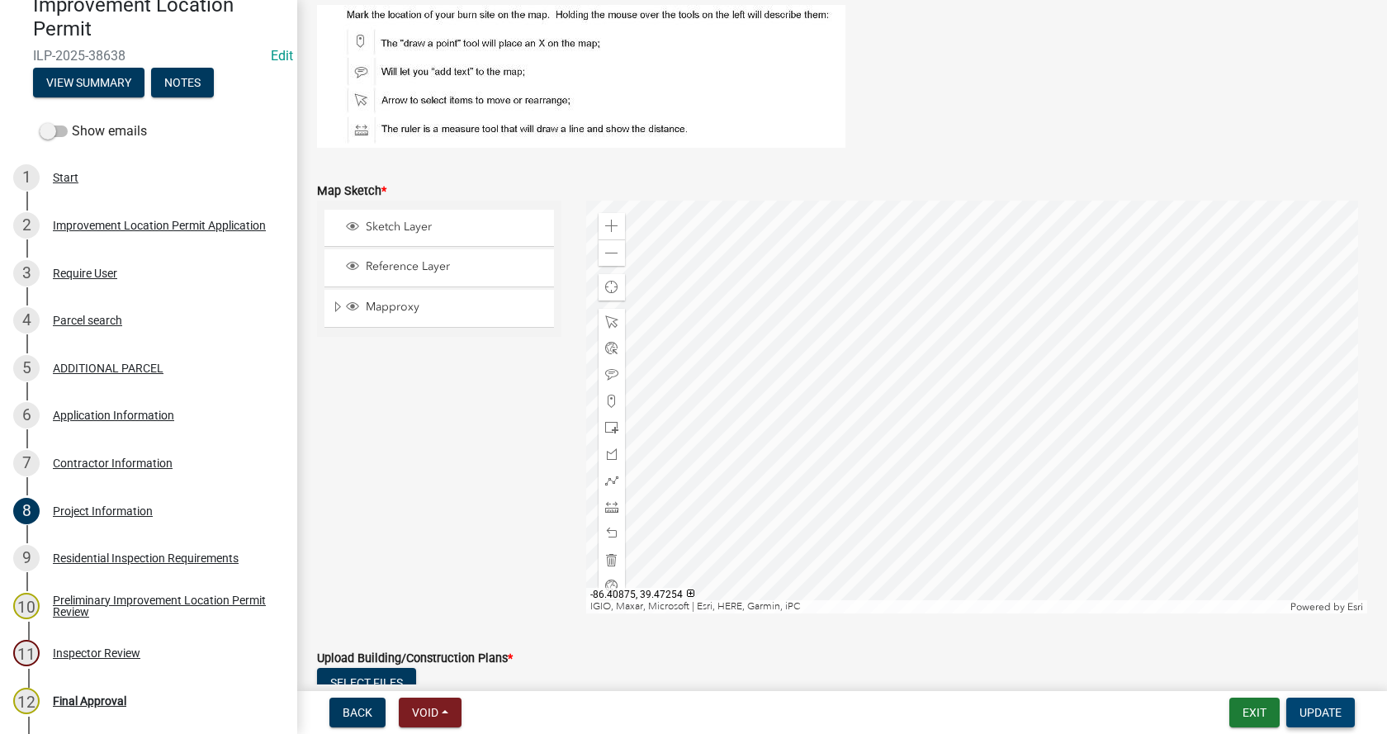
click at [1323, 709] on span "Update" at bounding box center [1321, 712] width 42 height 13
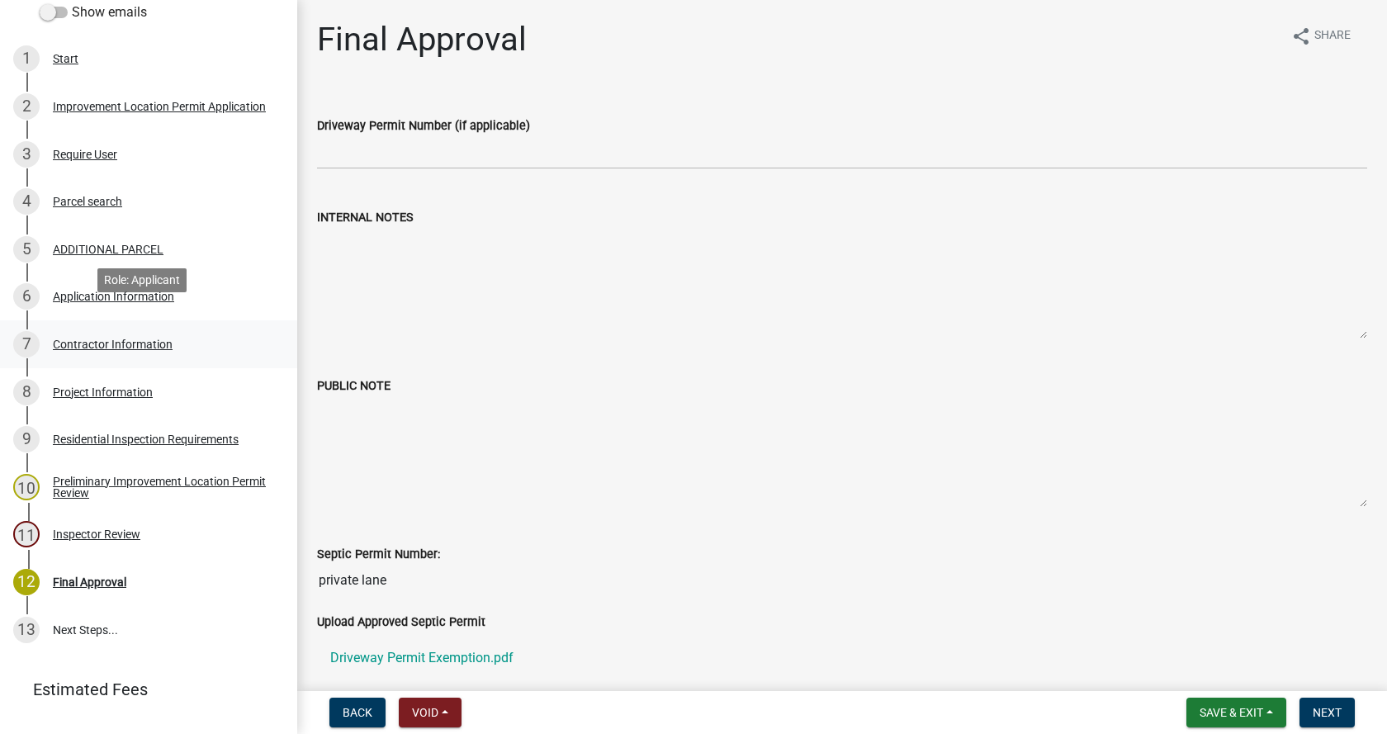
scroll to position [320, 0]
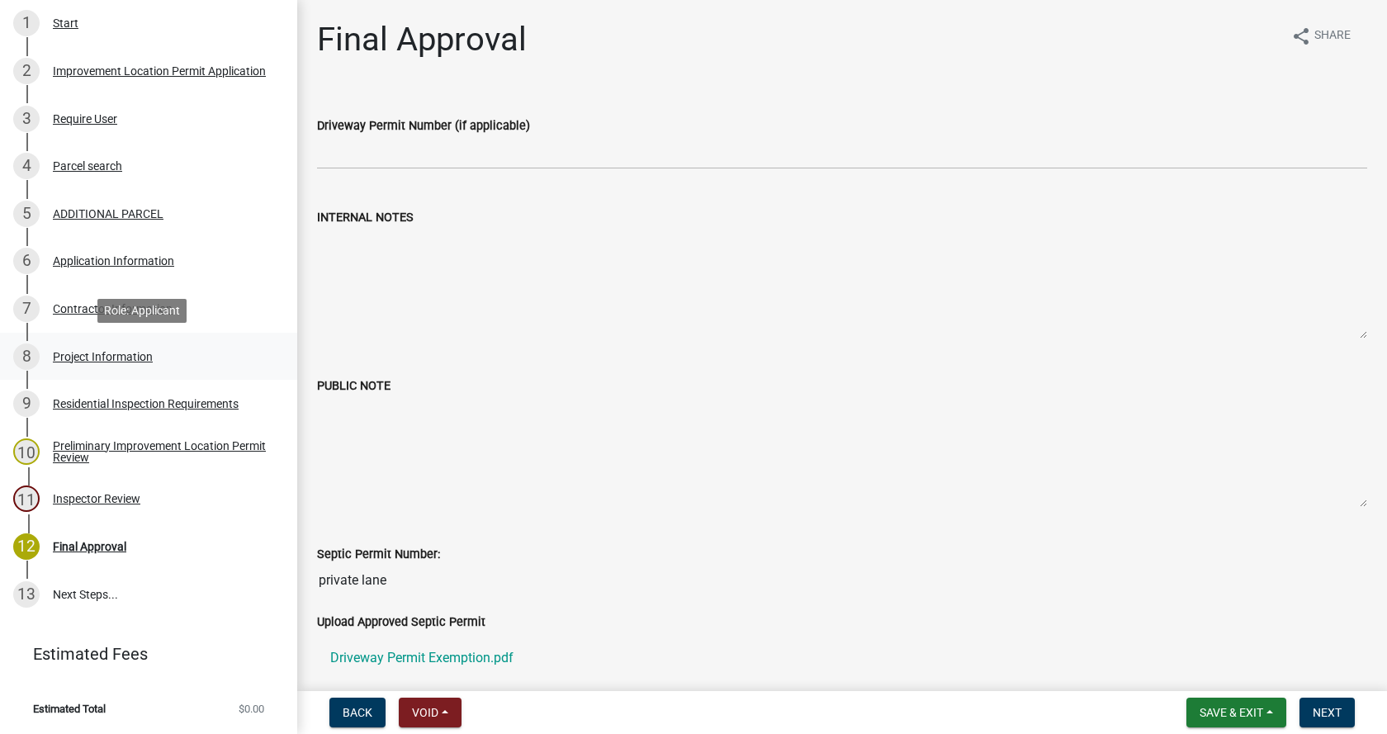
click at [61, 354] on div "Project Information" at bounding box center [103, 357] width 100 height 12
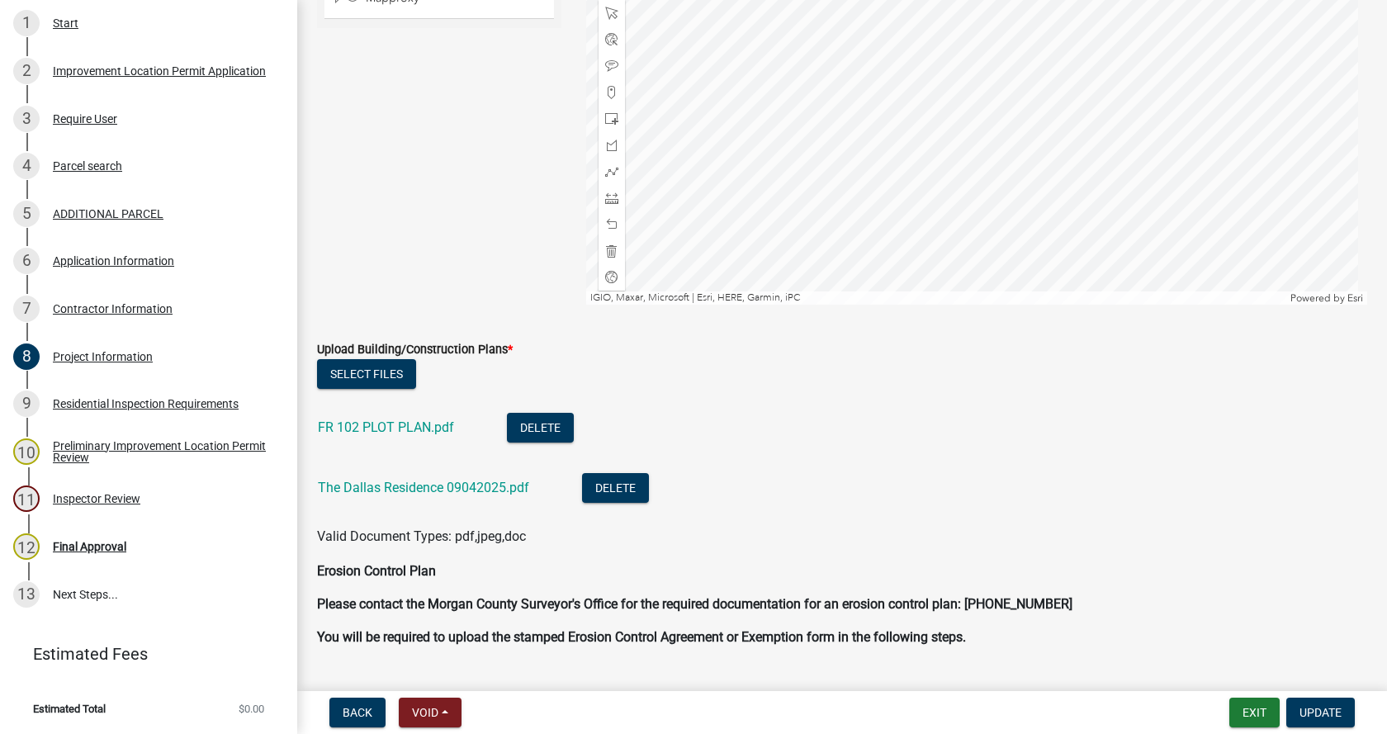
scroll to position [4212, 0]
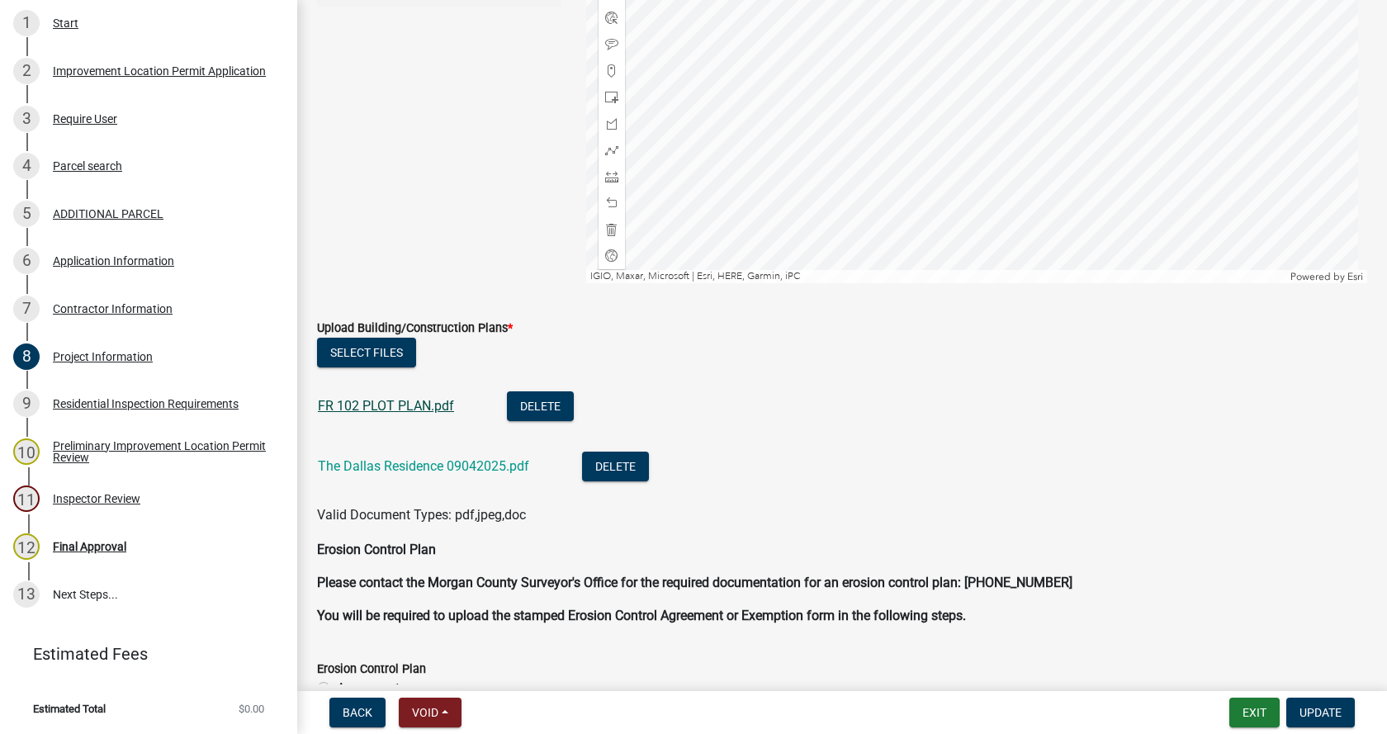
click at [373, 407] on link "FR 102 PLOT PLAN.pdf" at bounding box center [386, 406] width 136 height 16
click at [401, 468] on link "The Dallas Residence 09042025.pdf" at bounding box center [423, 466] width 211 height 16
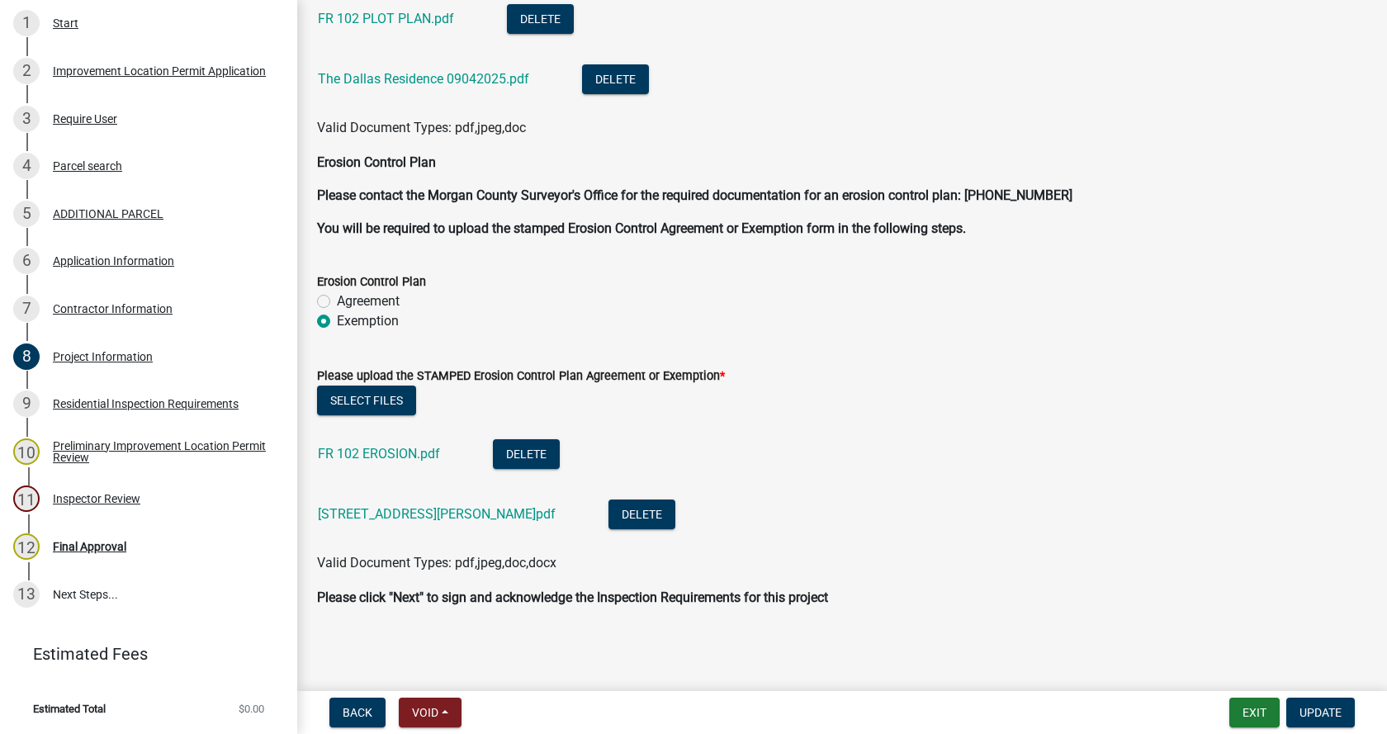
scroll to position [4600, 0]
click at [372, 449] on link "FR 102 EROSION.pdf" at bounding box center [379, 453] width 122 height 16
click at [369, 509] on link "[STREET_ADDRESS][PERSON_NAME]pdf" at bounding box center [437, 513] width 238 height 16
click at [524, 454] on button "Delete" at bounding box center [526, 454] width 67 height 30
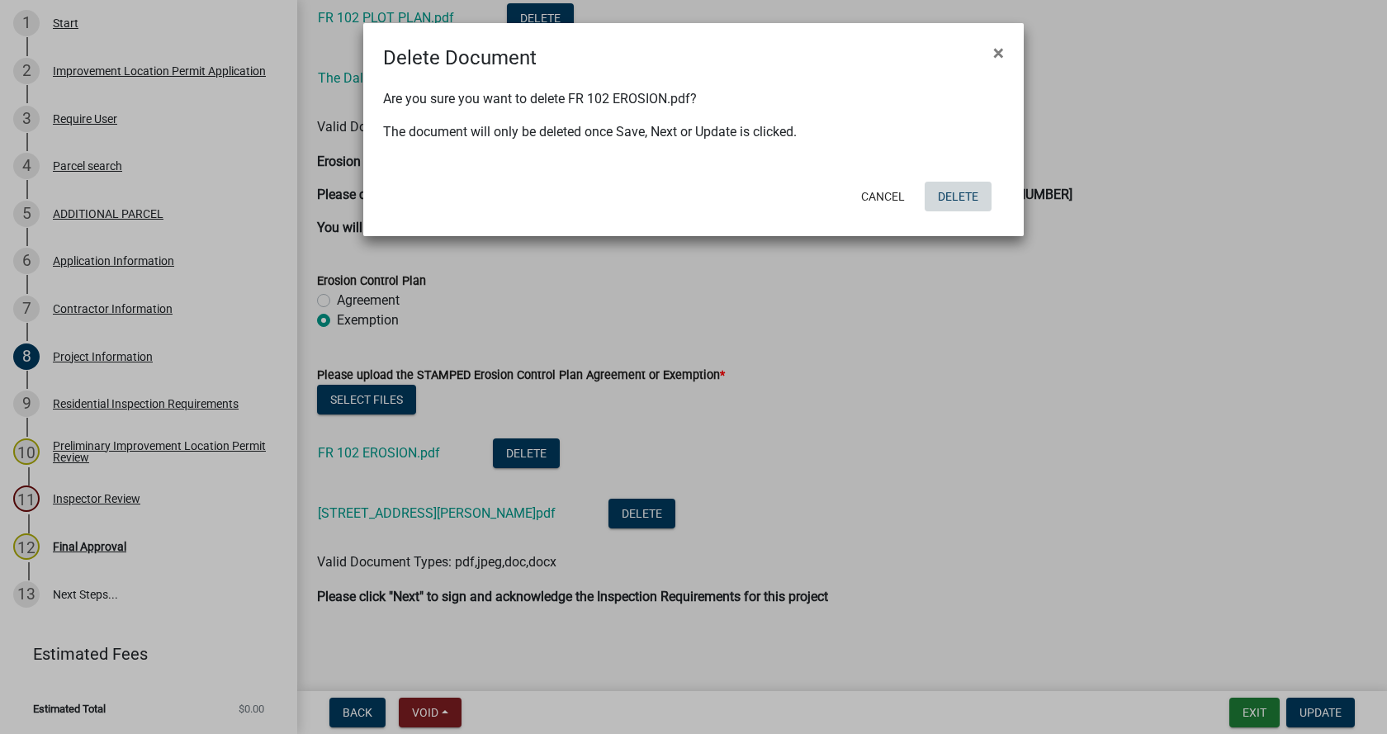
click at [971, 196] on button "Delete" at bounding box center [958, 197] width 67 height 30
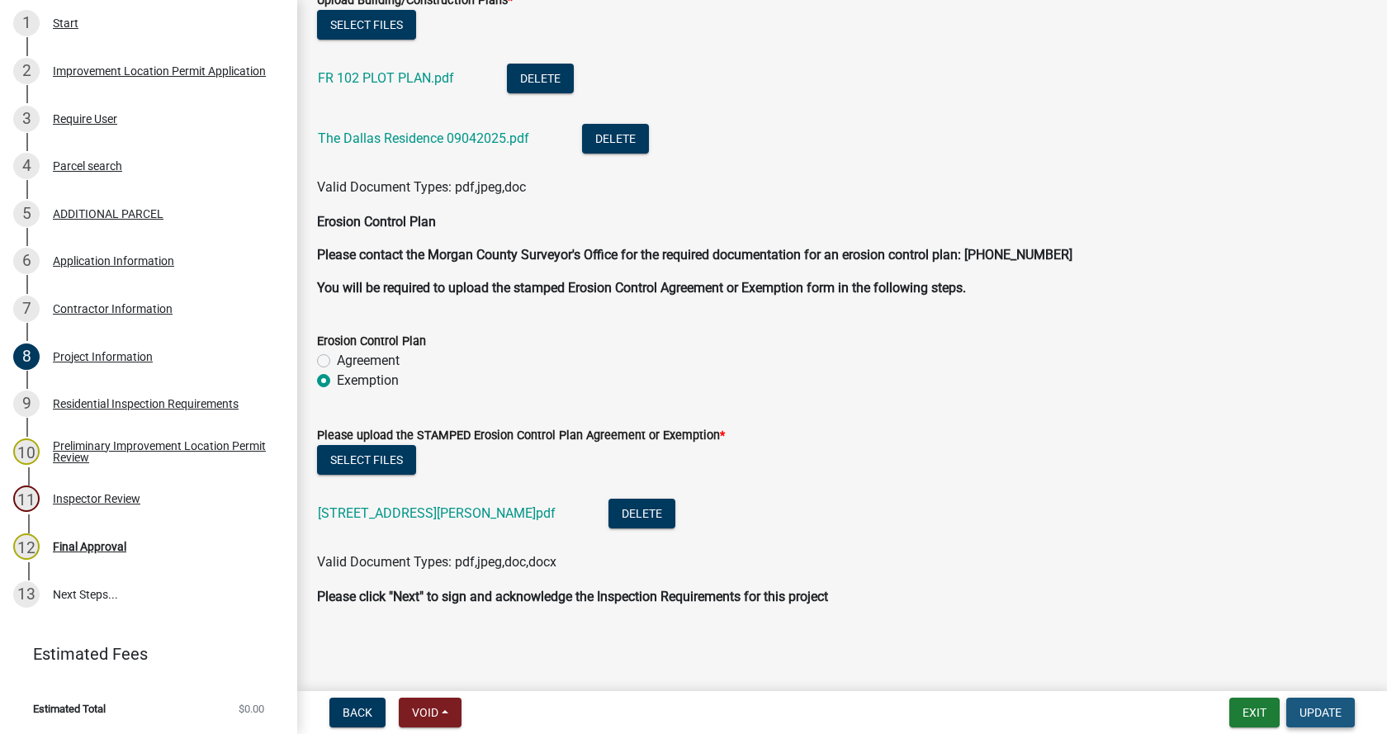
click at [1334, 710] on span "Update" at bounding box center [1321, 712] width 42 height 13
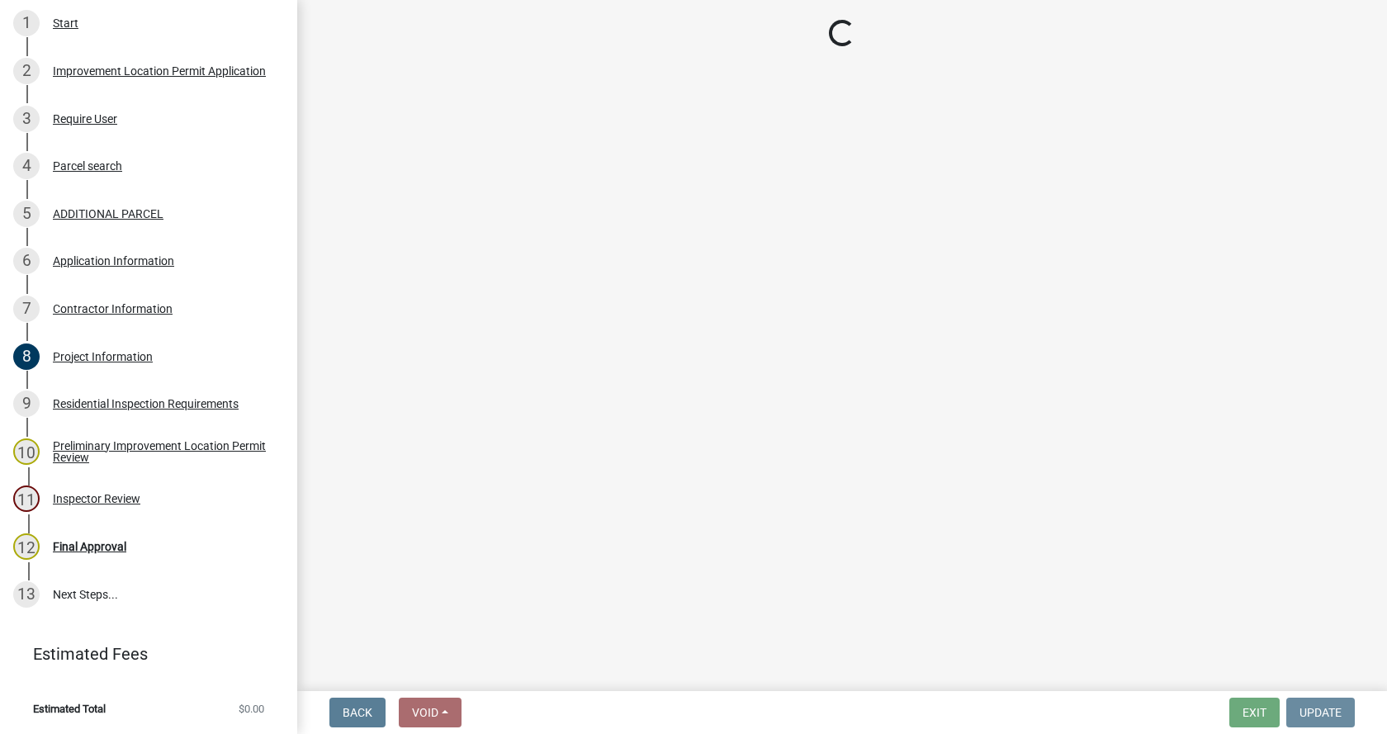
scroll to position [0, 0]
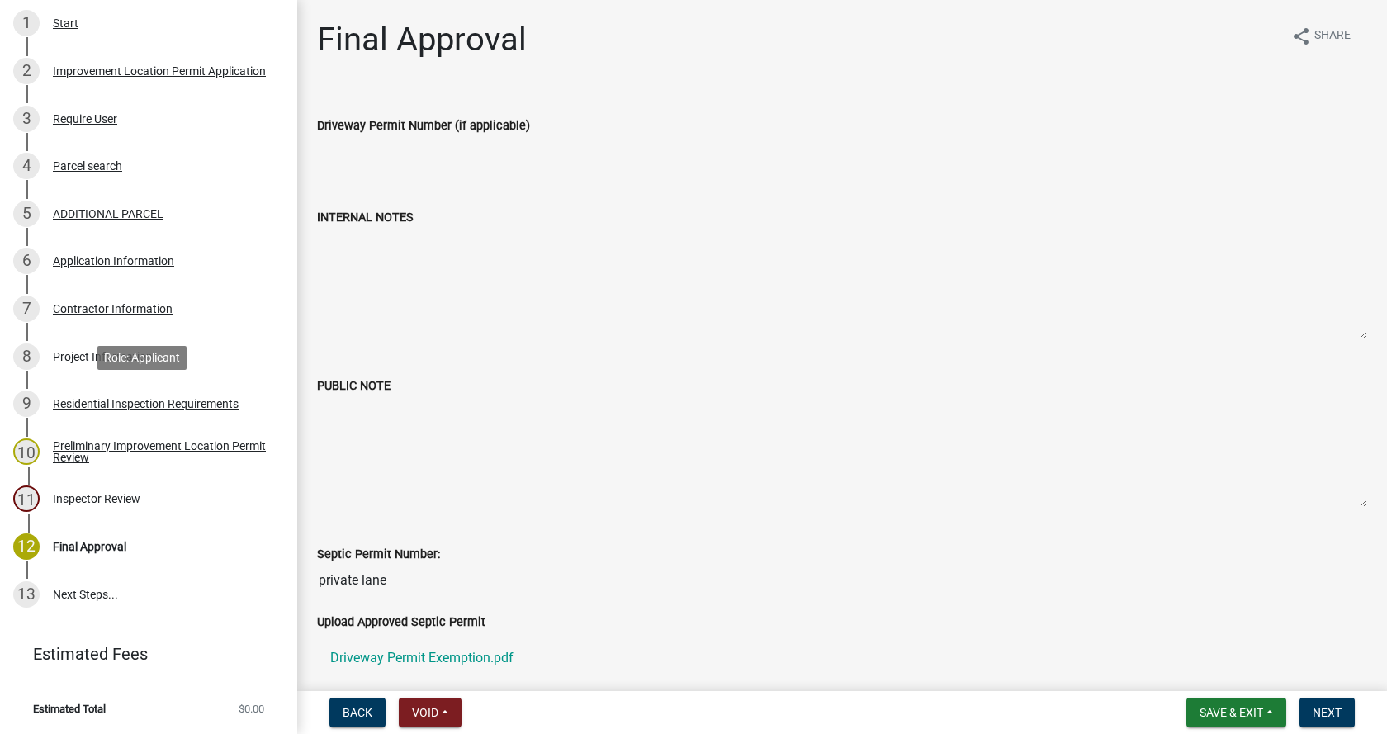
click at [58, 398] on div "Residential Inspection Requirements" at bounding box center [146, 404] width 186 height 12
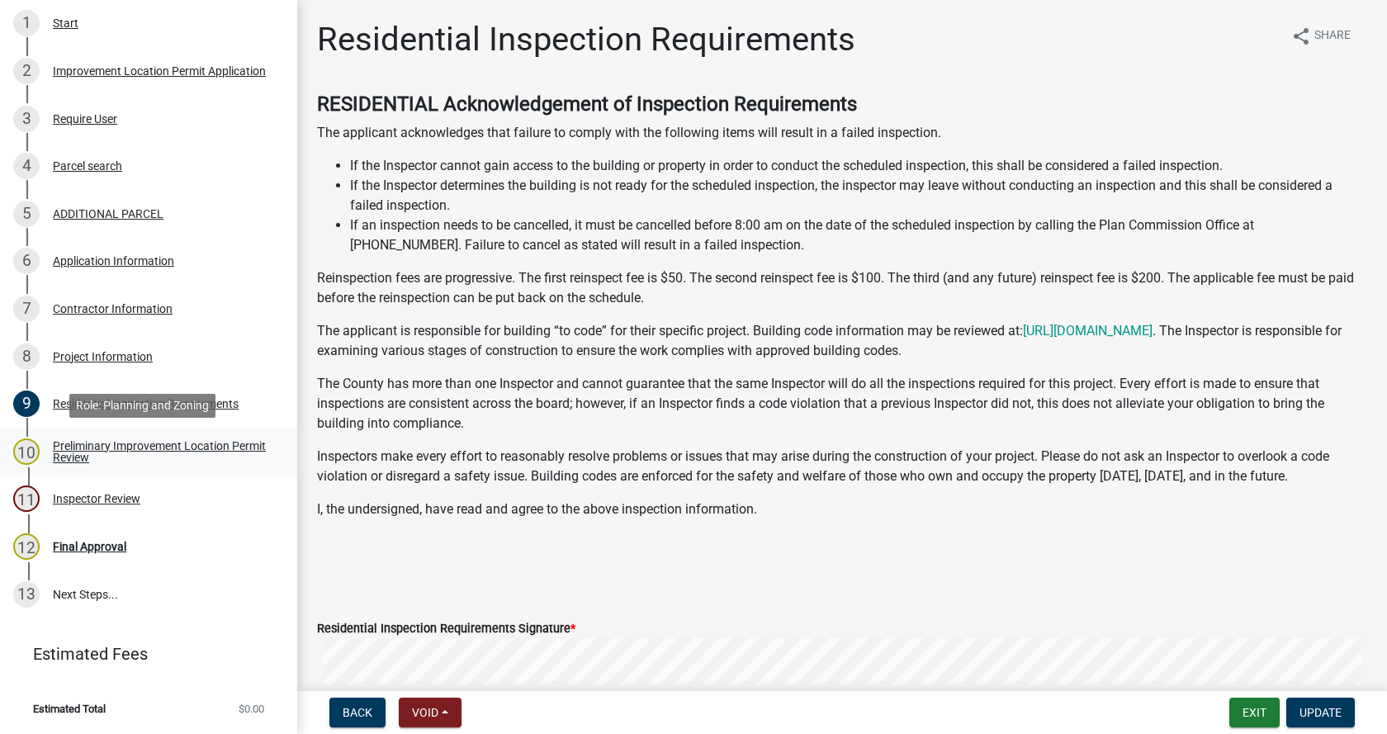
click at [64, 443] on div "Preliminary Improvement Location Permit Review" at bounding box center [162, 451] width 218 height 23
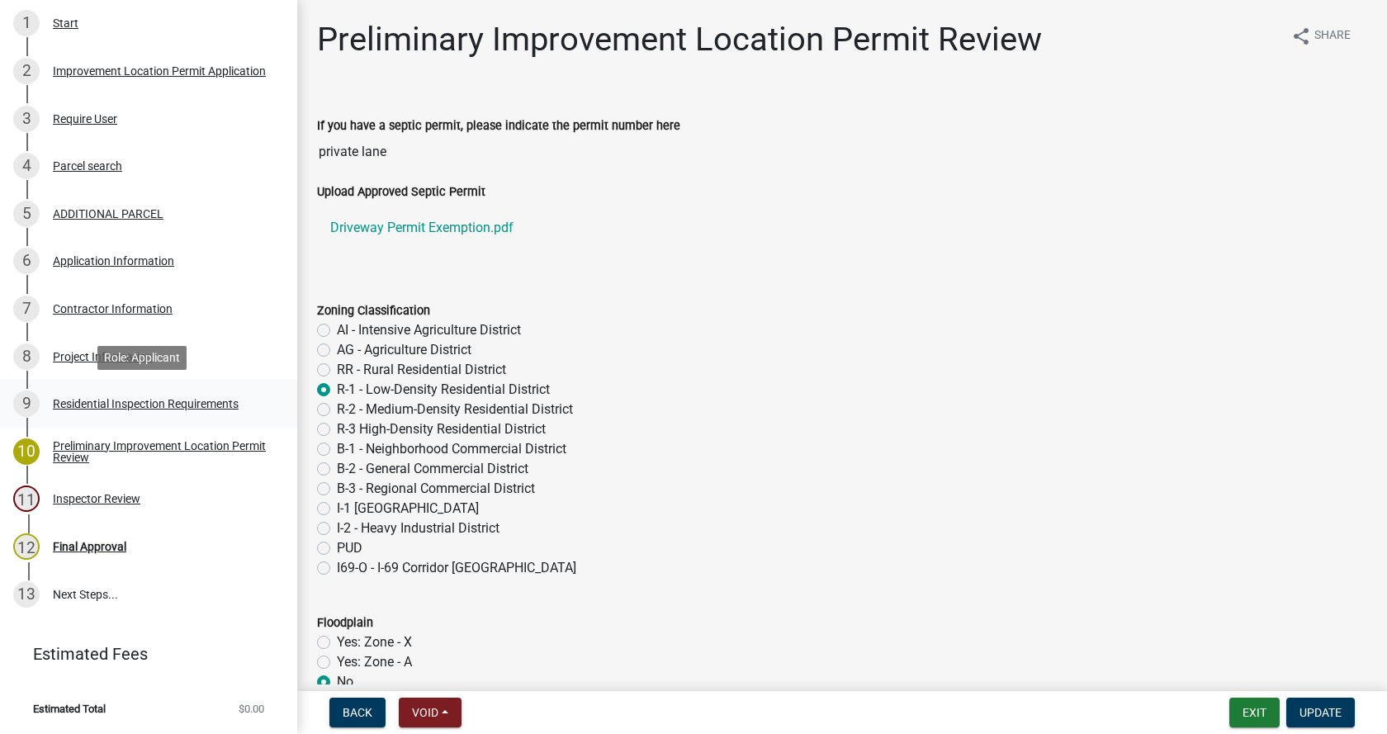
click at [57, 400] on div "Residential Inspection Requirements" at bounding box center [146, 404] width 186 height 12
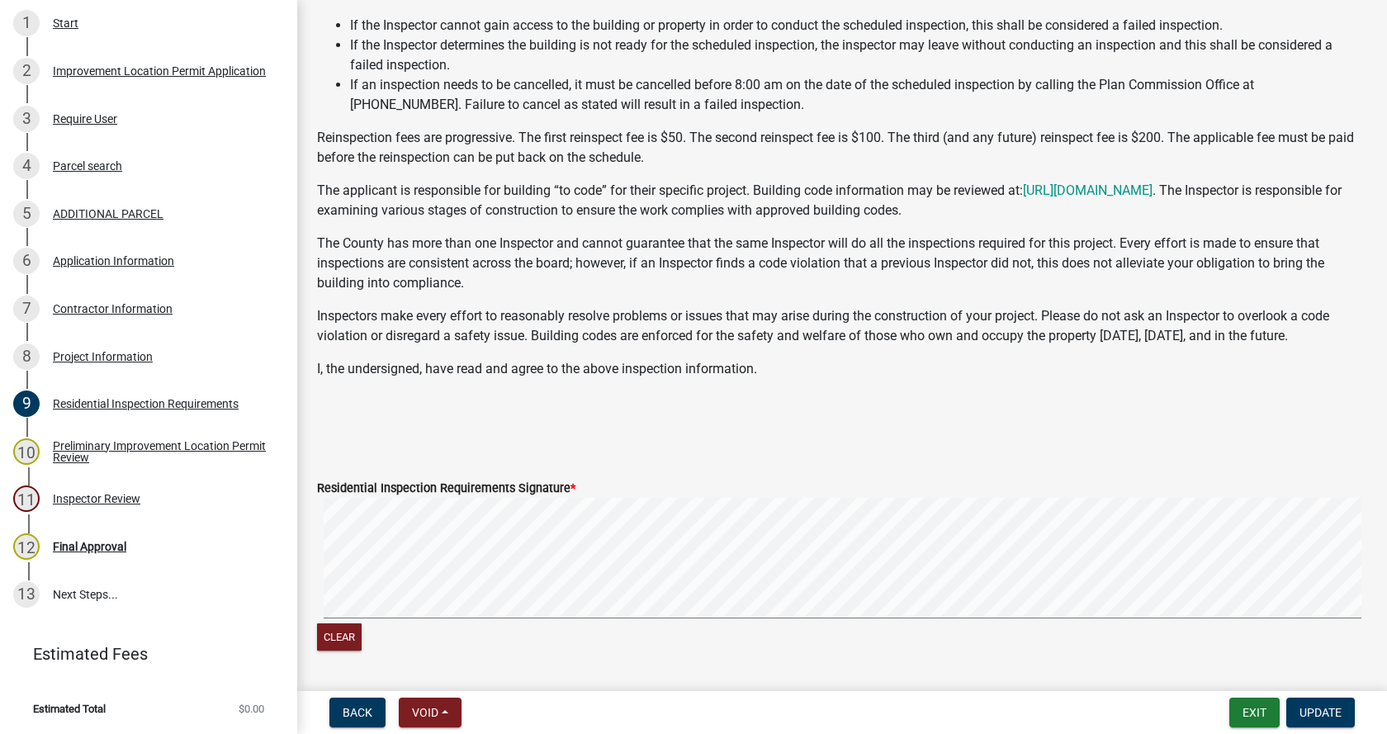
scroll to position [165, 0]
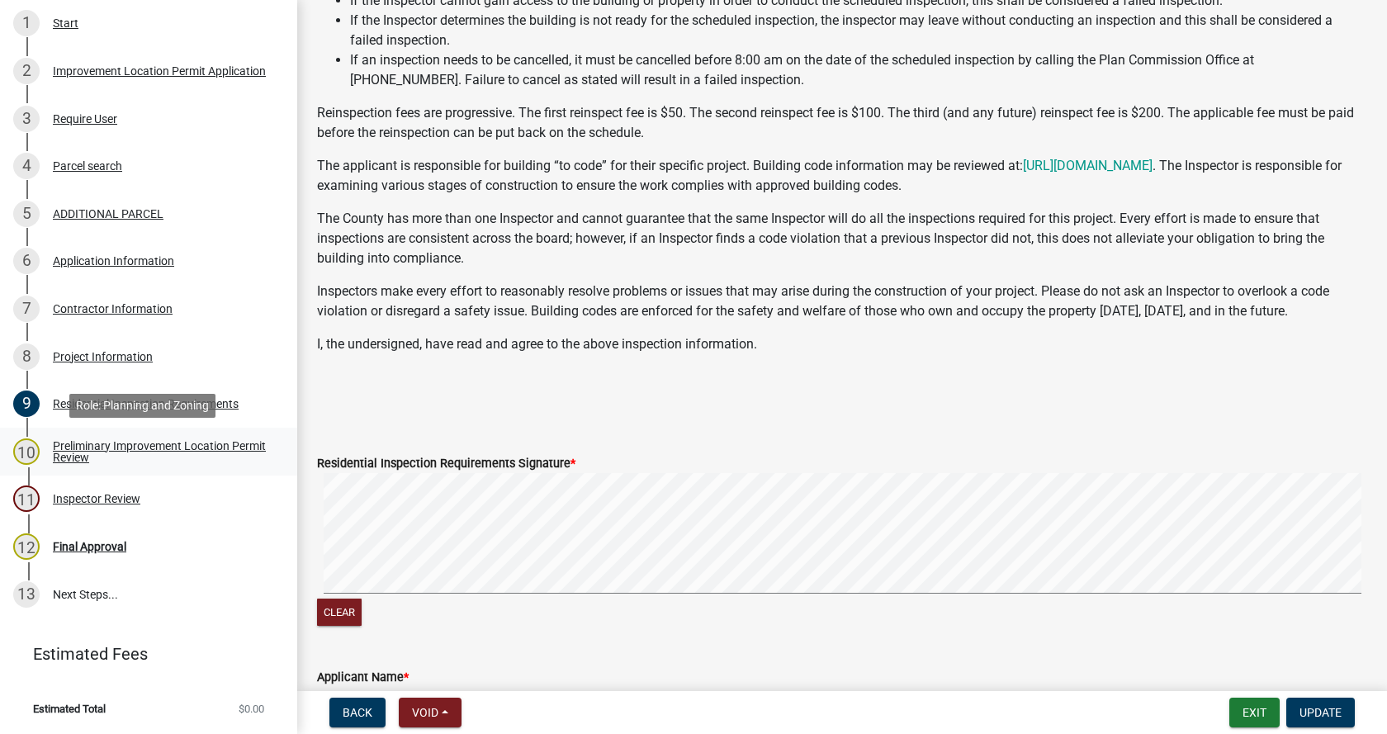
click at [67, 440] on div "Preliminary Improvement Location Permit Review" at bounding box center [162, 451] width 218 height 23
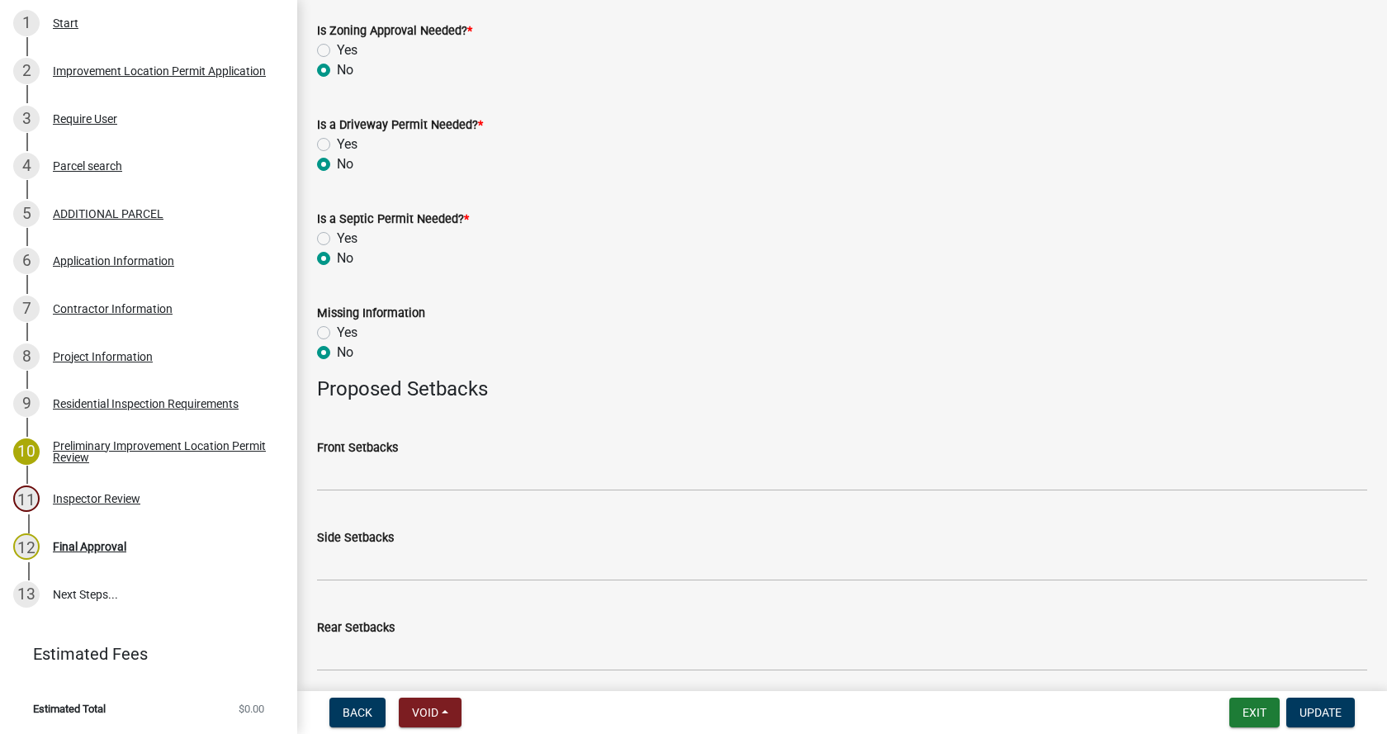
scroll to position [808, 0]
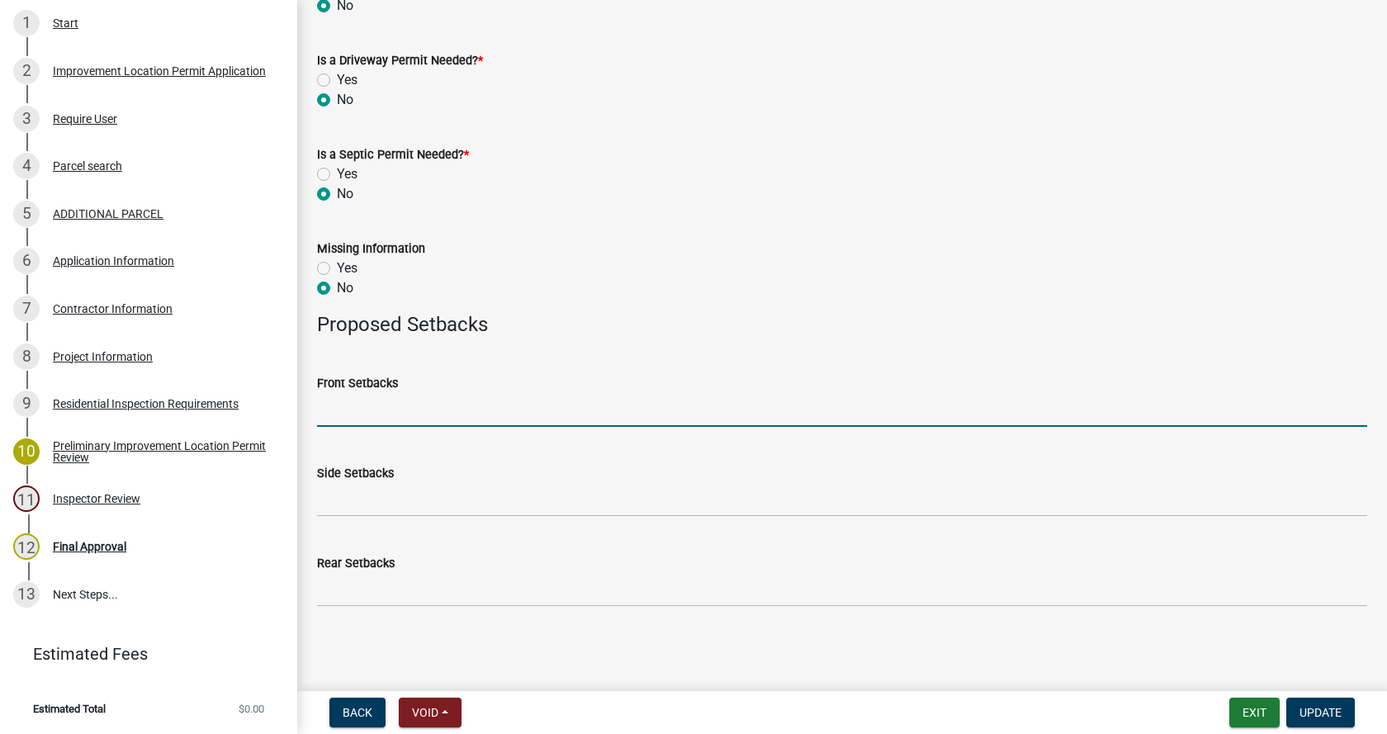
click at [410, 410] on input "Front Setbacks" at bounding box center [842, 410] width 1050 height 34
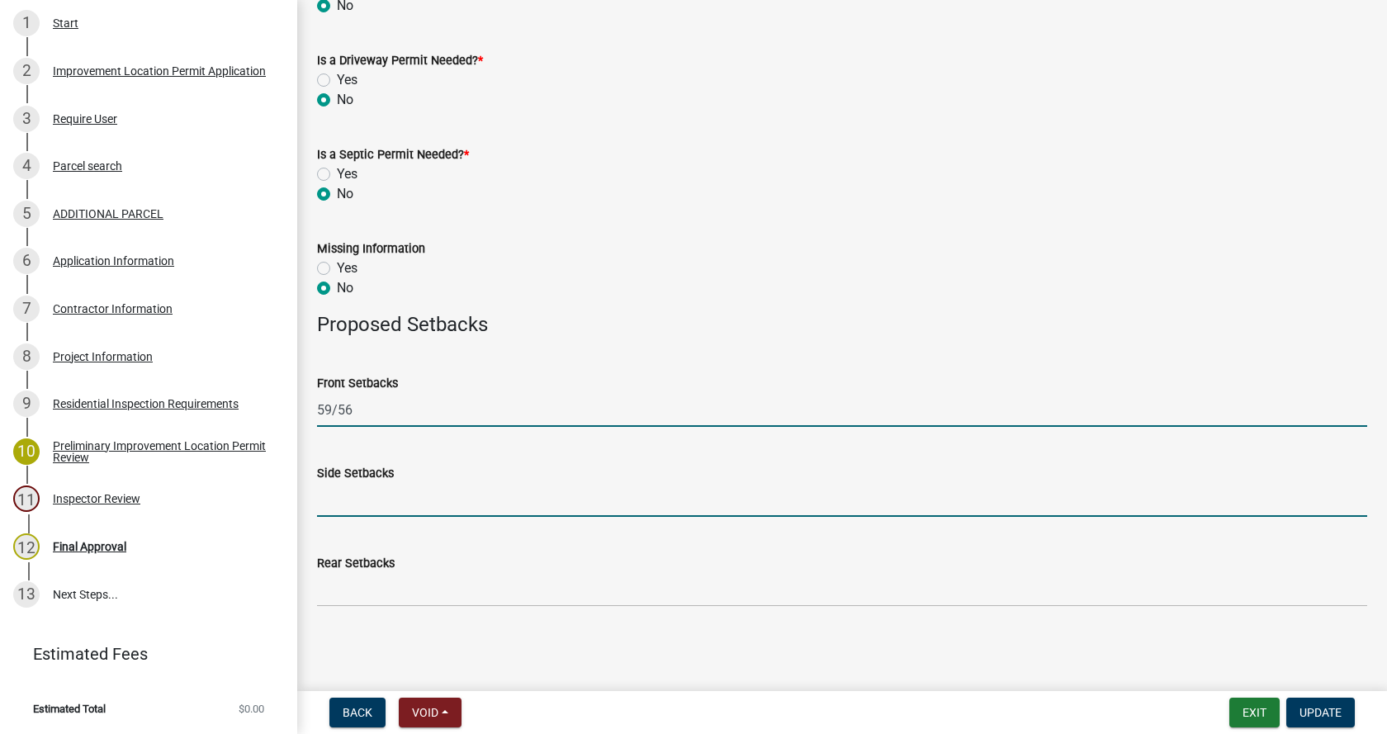
click at [379, 505] on input "Side Setbacks" at bounding box center [842, 500] width 1050 height 34
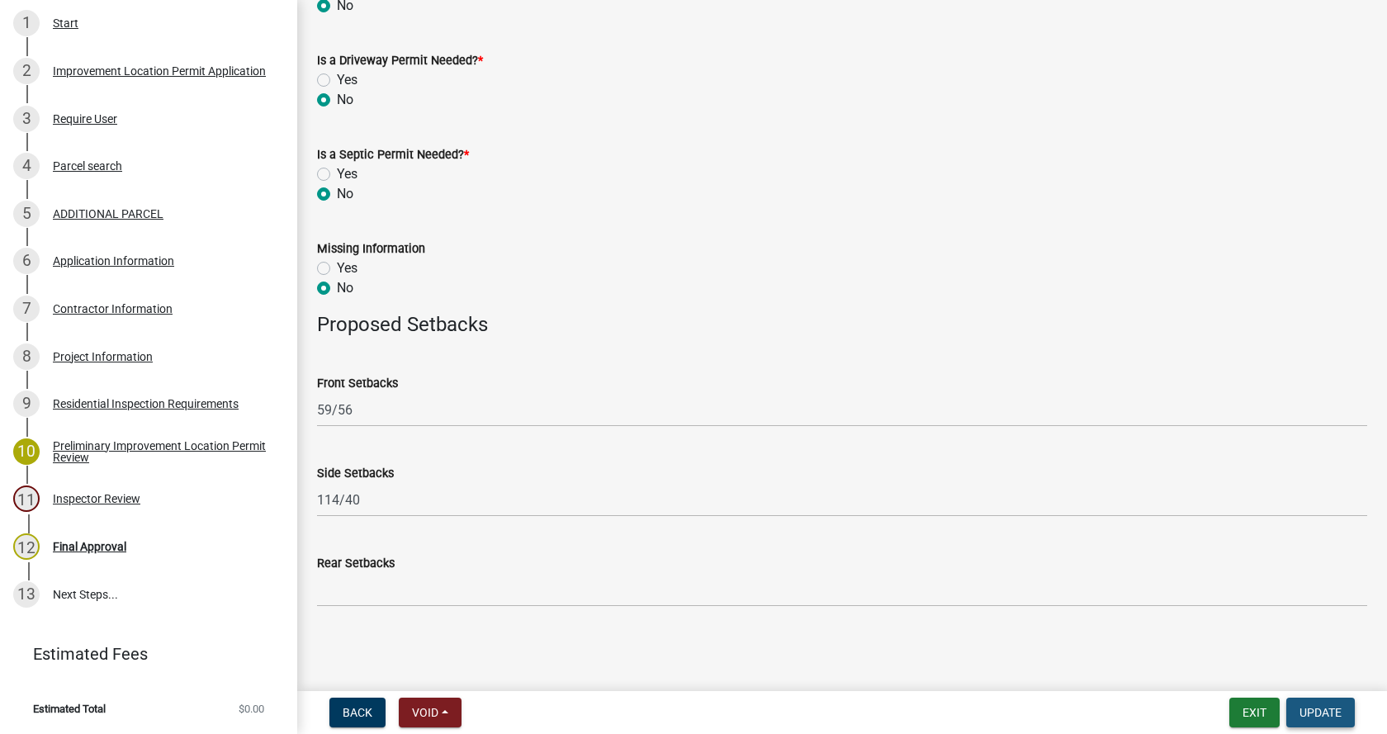
click at [1330, 709] on span "Update" at bounding box center [1321, 712] width 42 height 13
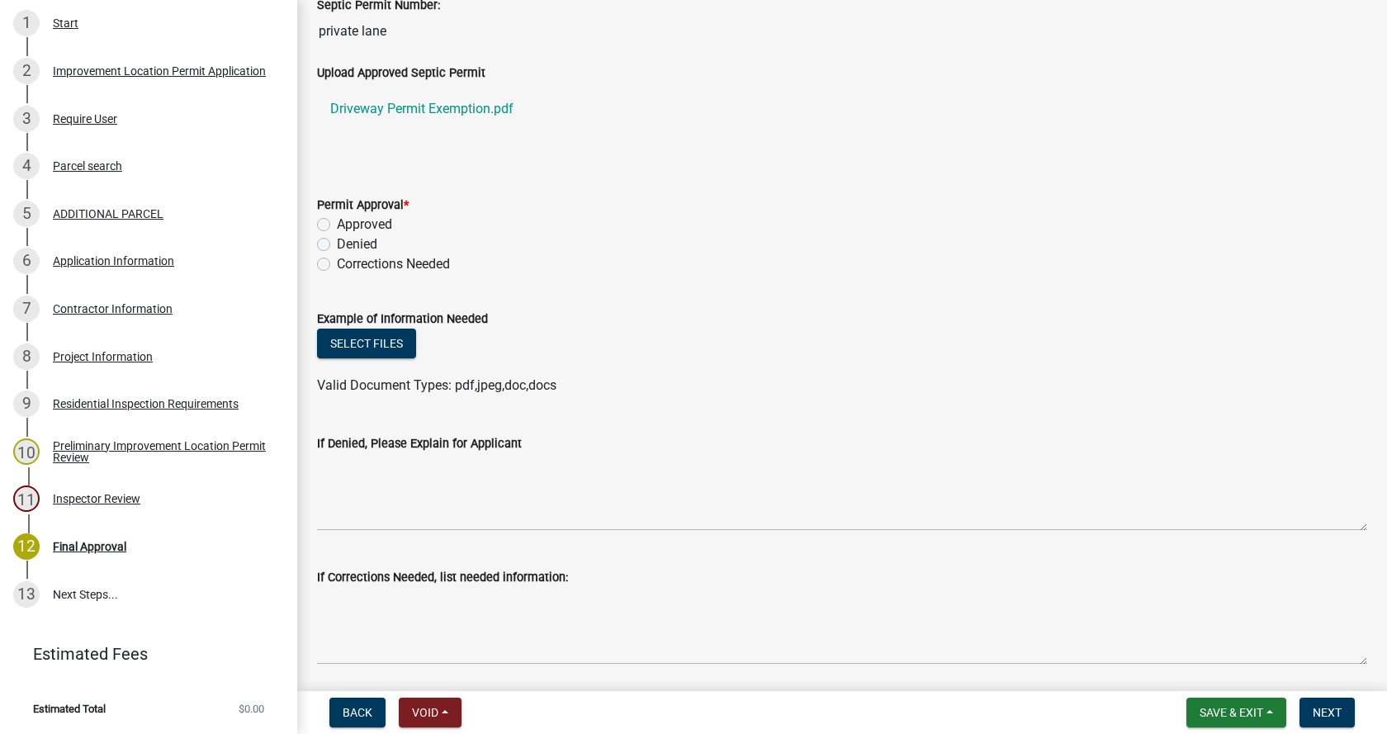
scroll to position [661, 0]
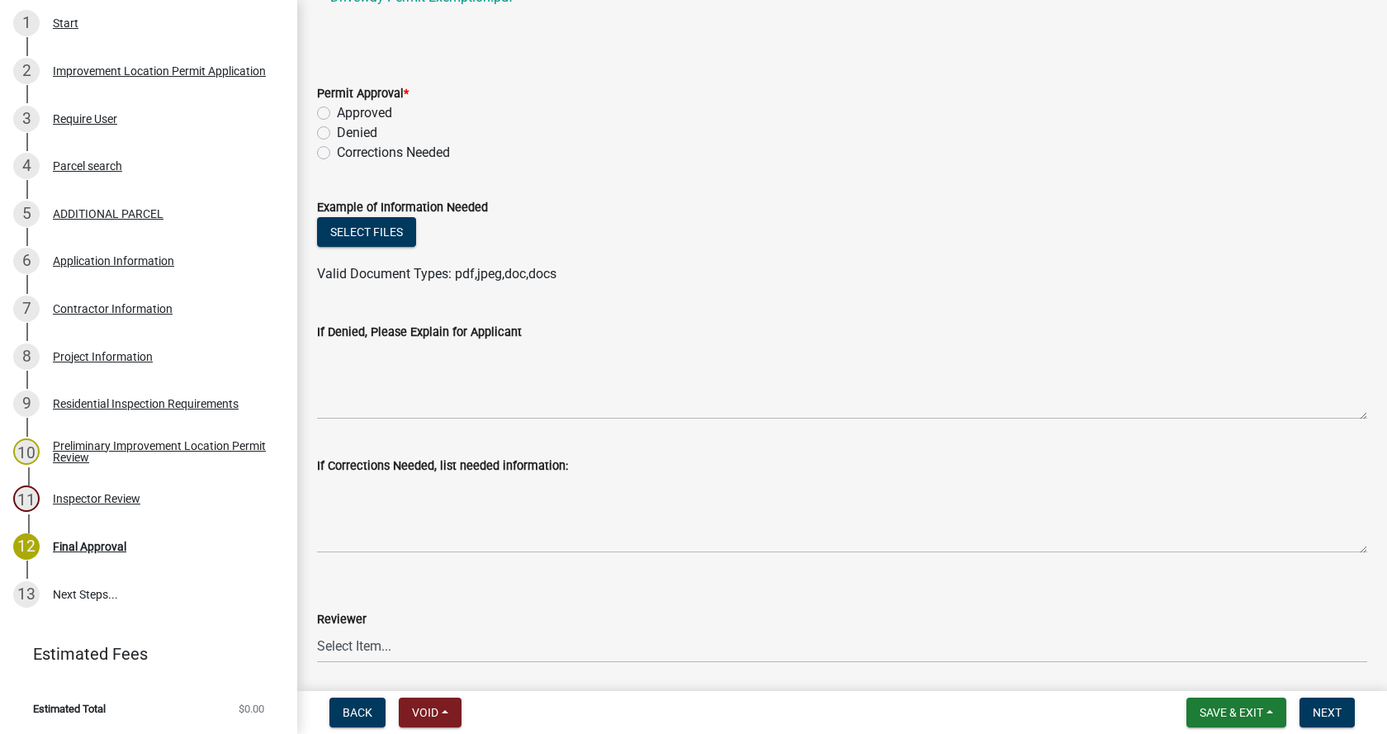
click at [337, 111] on label "Approved" at bounding box center [364, 113] width 55 height 20
click at [337, 111] on input "Approved" at bounding box center [342, 108] width 11 height 11
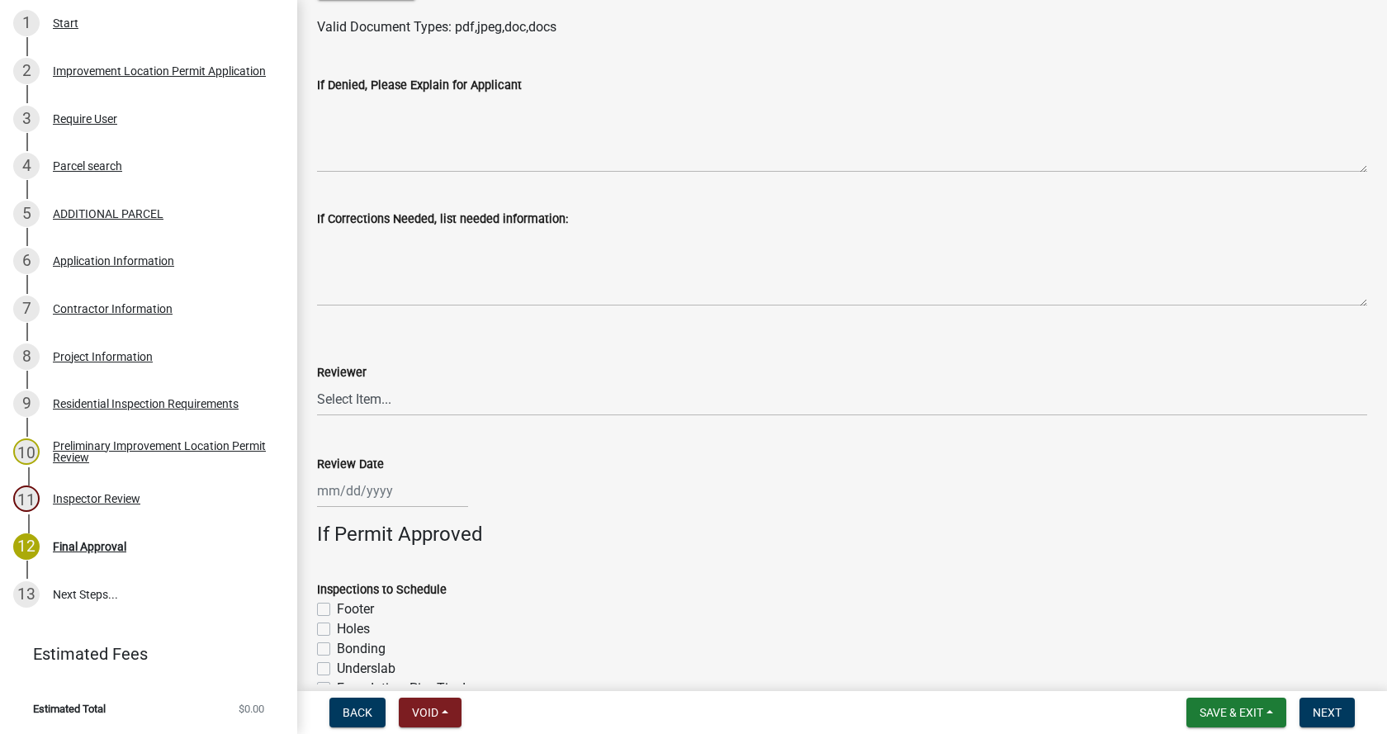
scroll to position [908, 0]
click at [368, 395] on select "Select Item... [PERSON_NAME] [PERSON_NAME] [PERSON_NAME]" at bounding box center [842, 399] width 1050 height 34
click at [317, 382] on select "Select Item... [PERSON_NAME] [PERSON_NAME] [PERSON_NAME]" at bounding box center [842, 399] width 1050 height 34
click at [357, 491] on div at bounding box center [392, 490] width 151 height 34
click at [365, 349] on div "7" at bounding box center [360, 349] width 26 height 26
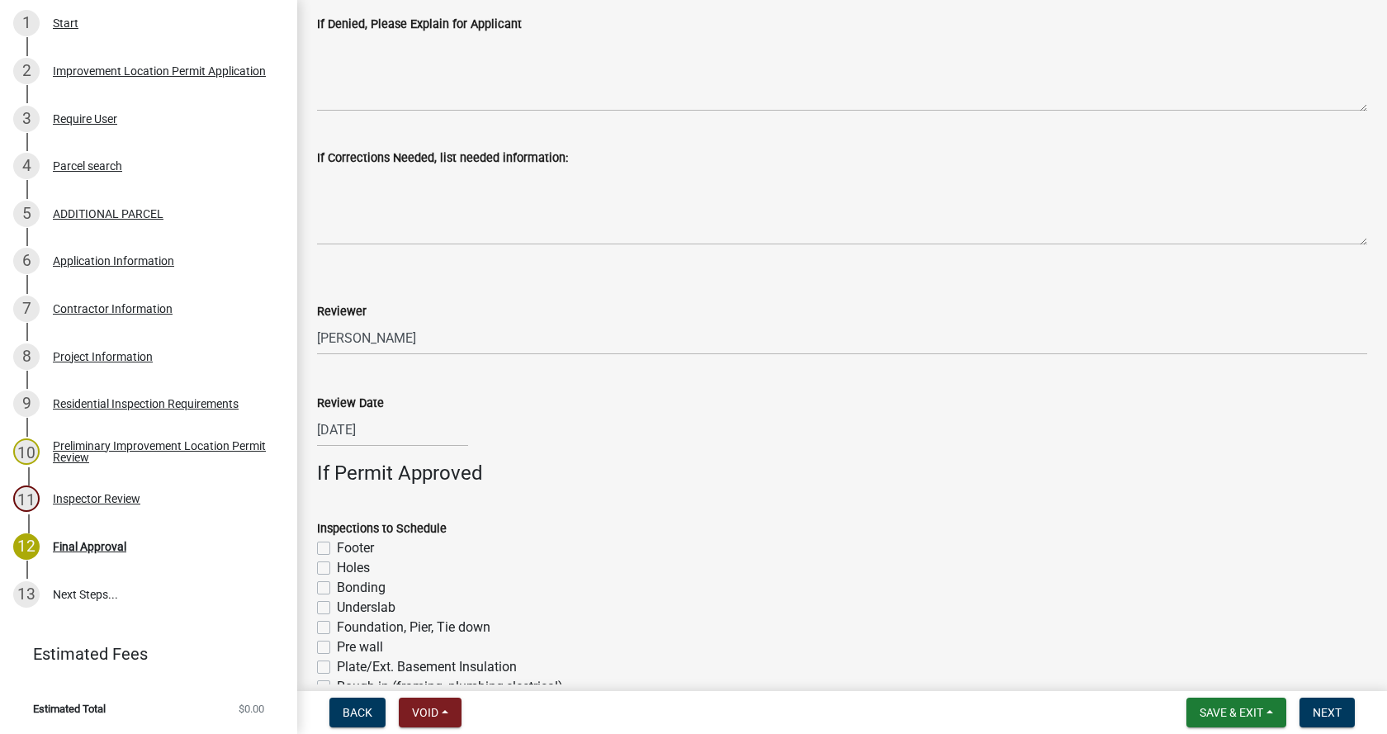
scroll to position [1149, 0]
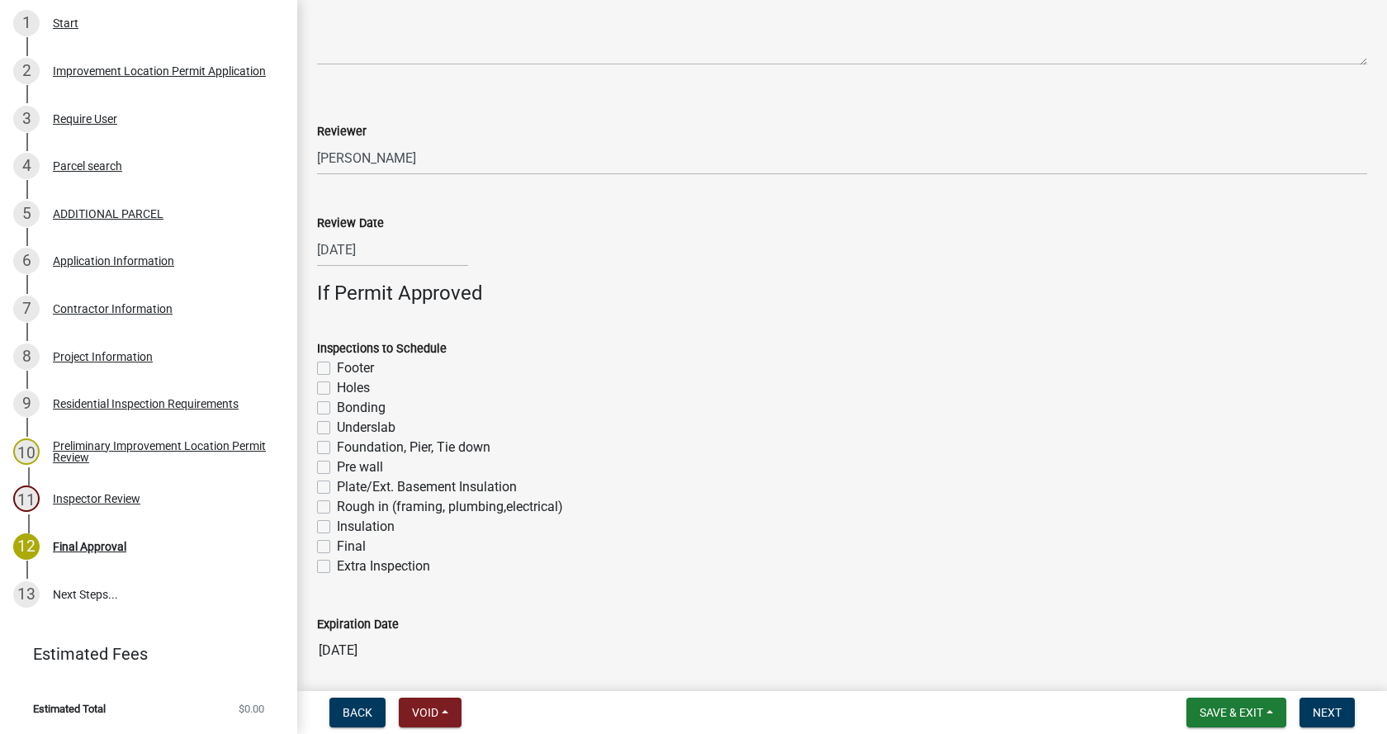
click at [337, 367] on label "Footer" at bounding box center [355, 368] width 37 height 20
click at [337, 367] on input "Footer" at bounding box center [342, 363] width 11 height 11
click at [337, 442] on label "Foundation, Pier, Tie down" at bounding box center [414, 448] width 154 height 20
click at [337, 442] on input "Foundation, Pier, Tie down" at bounding box center [342, 443] width 11 height 11
click at [337, 467] on label "Pre wall" at bounding box center [360, 468] width 46 height 20
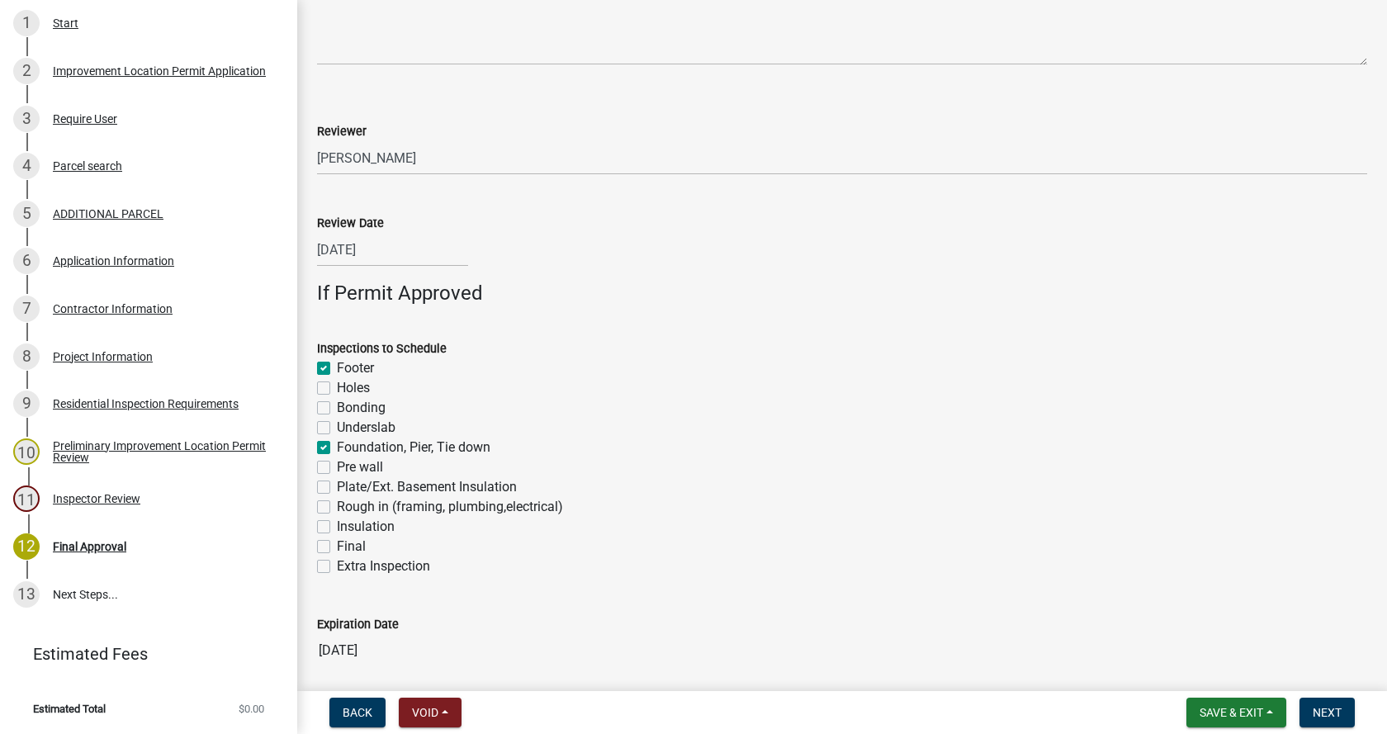
click at [337, 467] on input "Pre wall" at bounding box center [342, 463] width 11 height 11
click at [337, 507] on label "Rough in (framing, plumbing,electrical)" at bounding box center [450, 507] width 226 height 20
click at [337, 507] on input "Rough in (framing, plumbing,electrical)" at bounding box center [342, 502] width 11 height 11
click at [337, 528] on label "Insulation" at bounding box center [366, 527] width 58 height 20
click at [337, 528] on input "Insulation" at bounding box center [342, 522] width 11 height 11
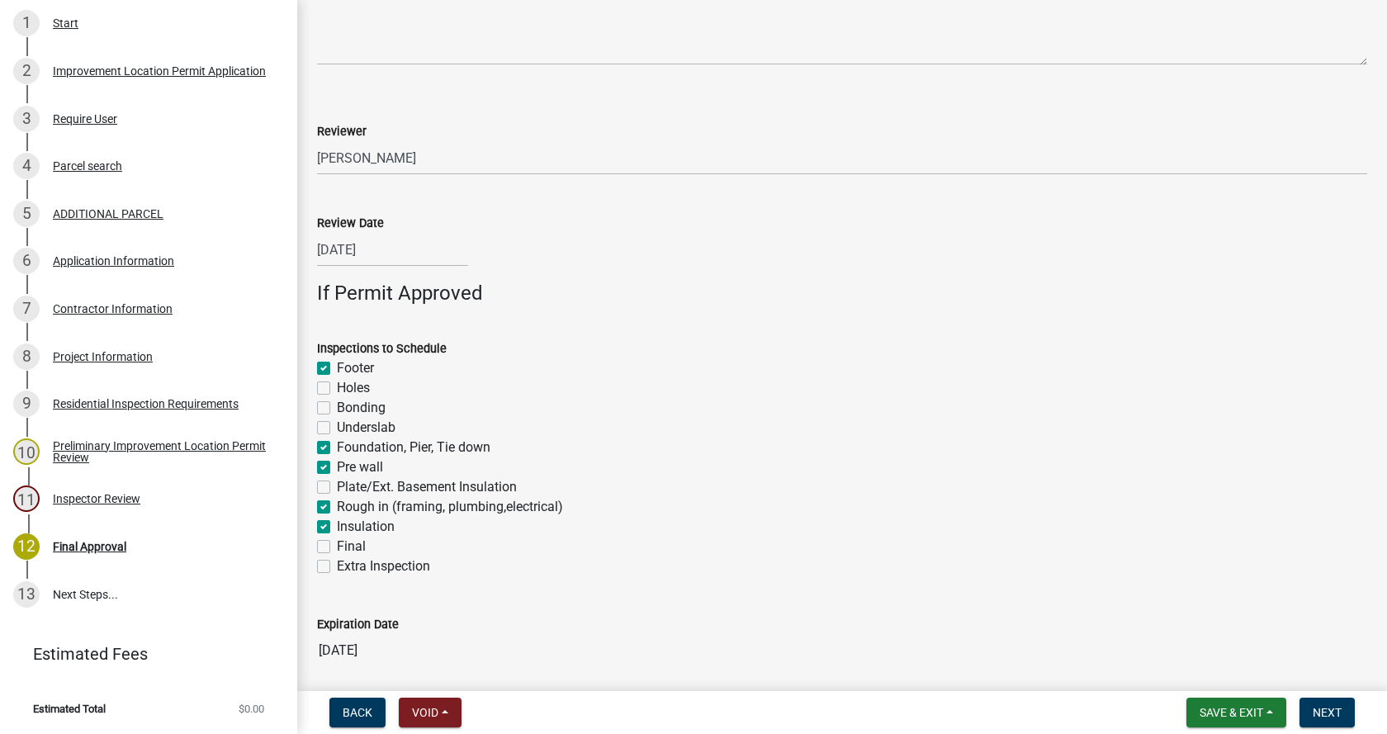
click at [337, 543] on label "Final" at bounding box center [351, 547] width 29 height 20
click at [337, 543] on input "Final" at bounding box center [342, 542] width 11 height 11
click at [1338, 708] on span "Next" at bounding box center [1327, 712] width 29 height 13
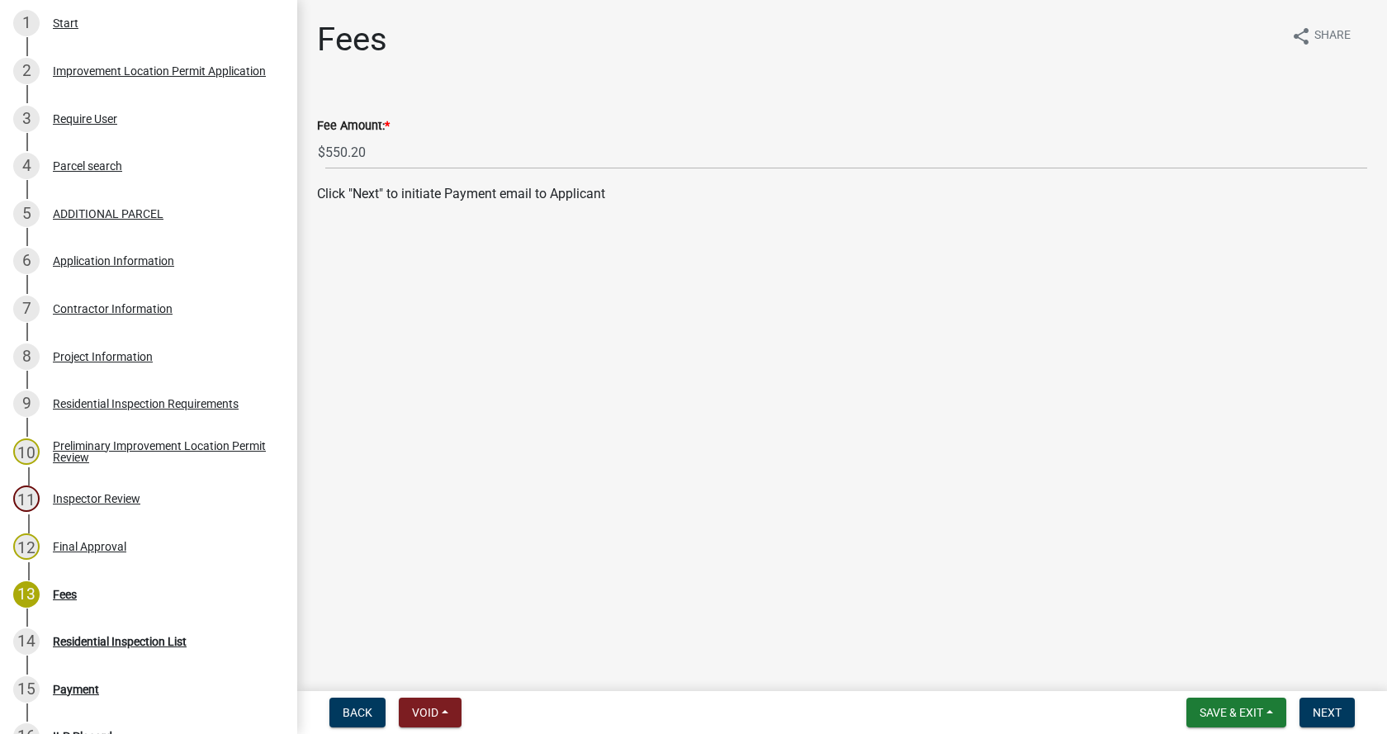
scroll to position [652, 0]
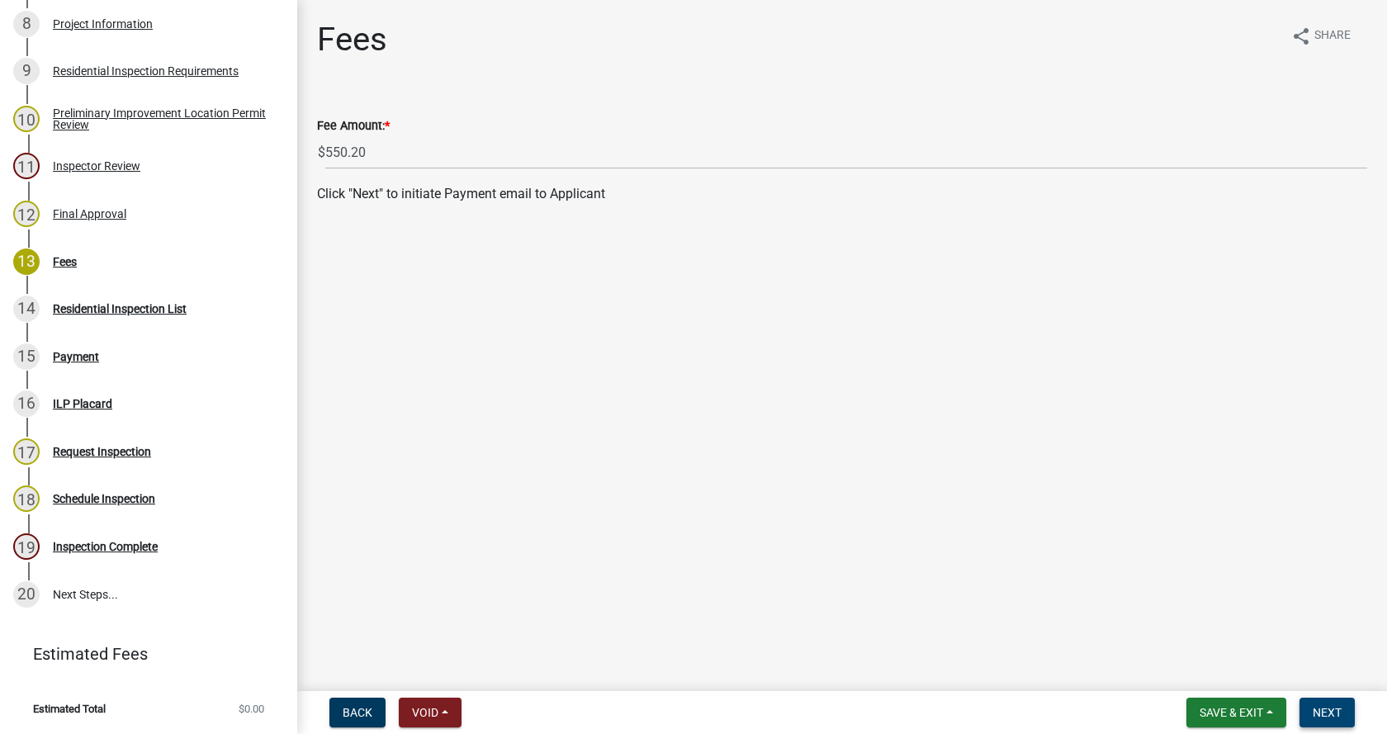
click at [1325, 704] on button "Next" at bounding box center [1327, 713] width 55 height 30
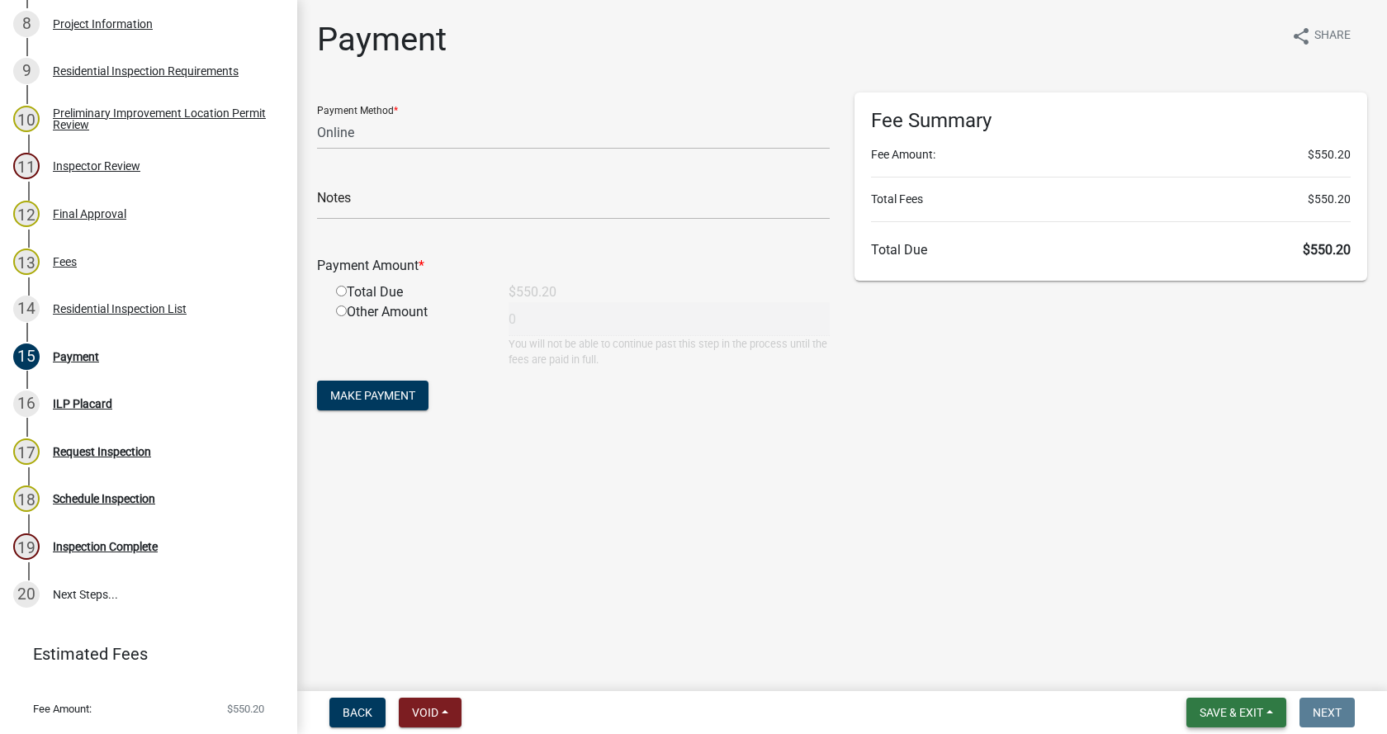
click at [1264, 707] on button "Save & Exit" at bounding box center [1237, 713] width 100 height 30
click at [1208, 671] on button "Save & Exit" at bounding box center [1221, 670] width 132 height 40
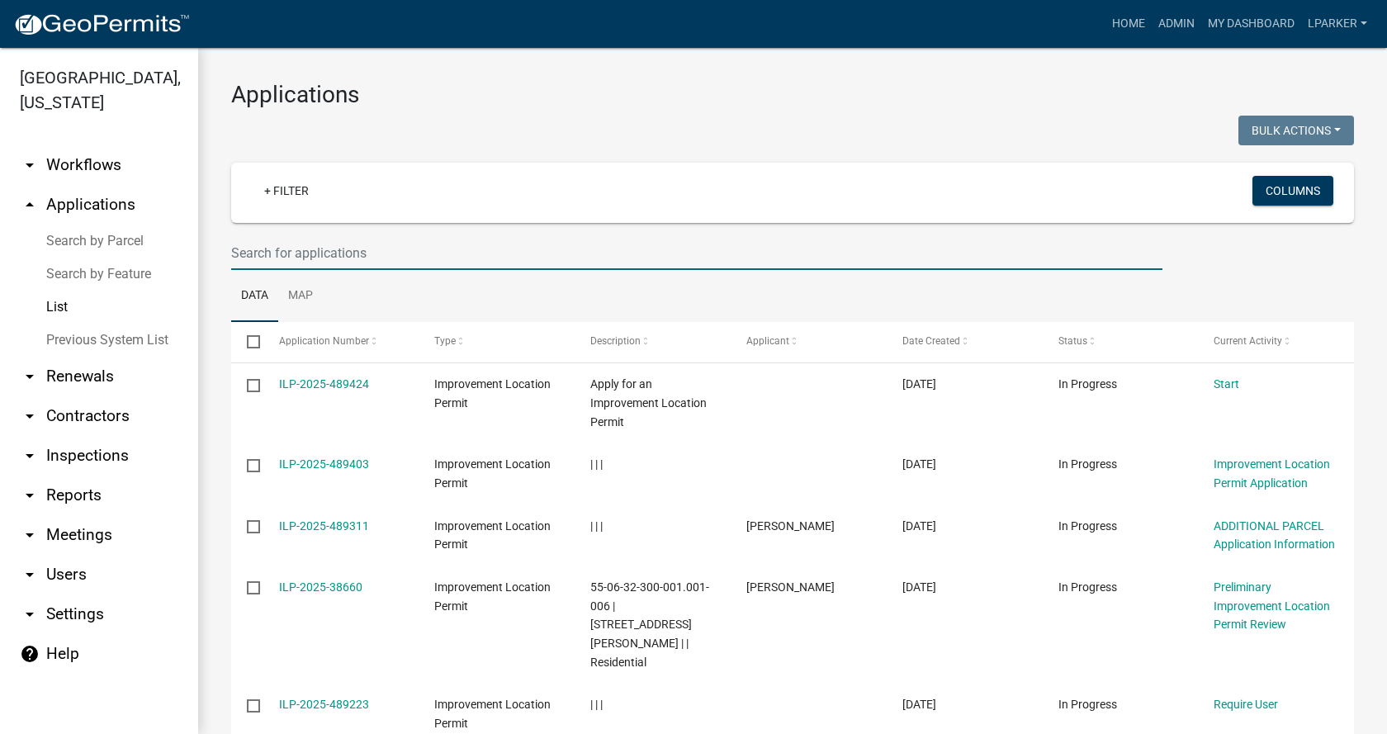
click at [267, 258] on input "text" at bounding box center [697, 253] width 932 height 34
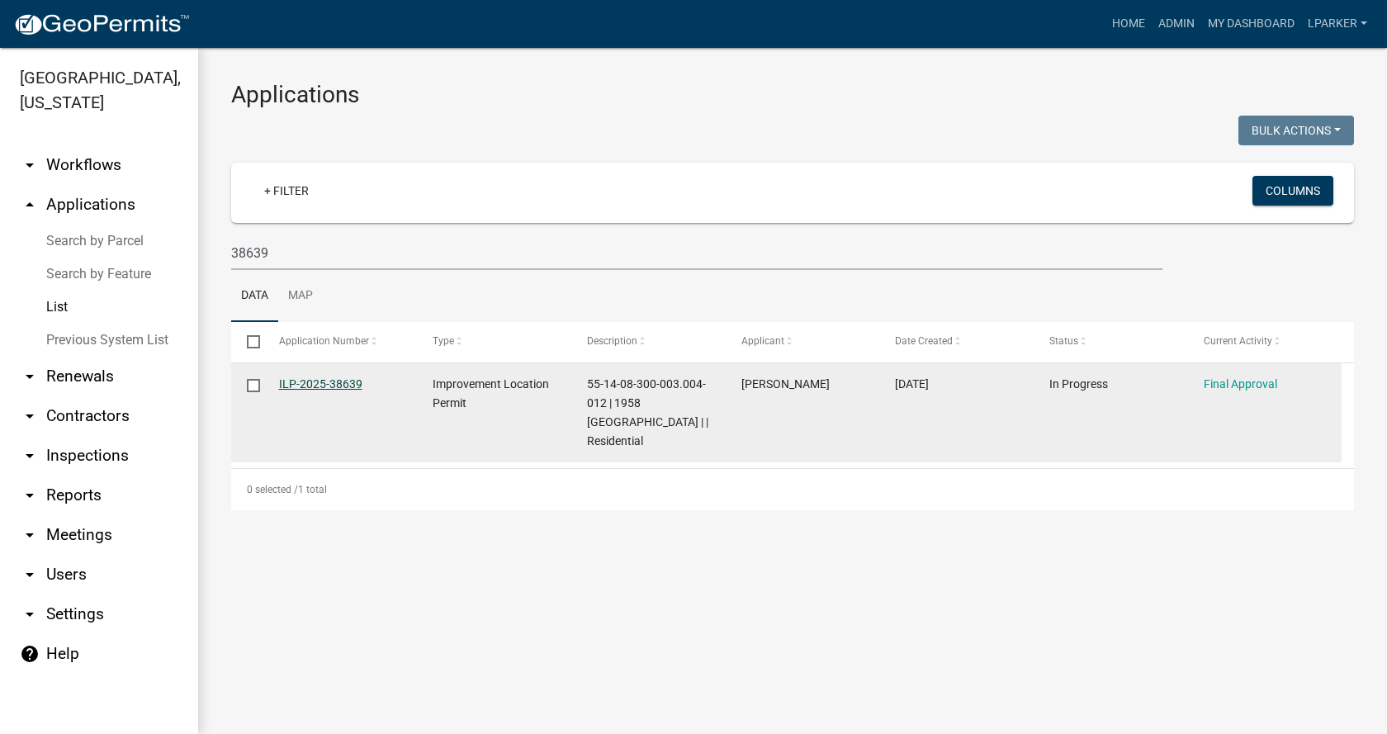
click at [318, 382] on link "ILP-2025-38639" at bounding box center [320, 383] width 83 height 13
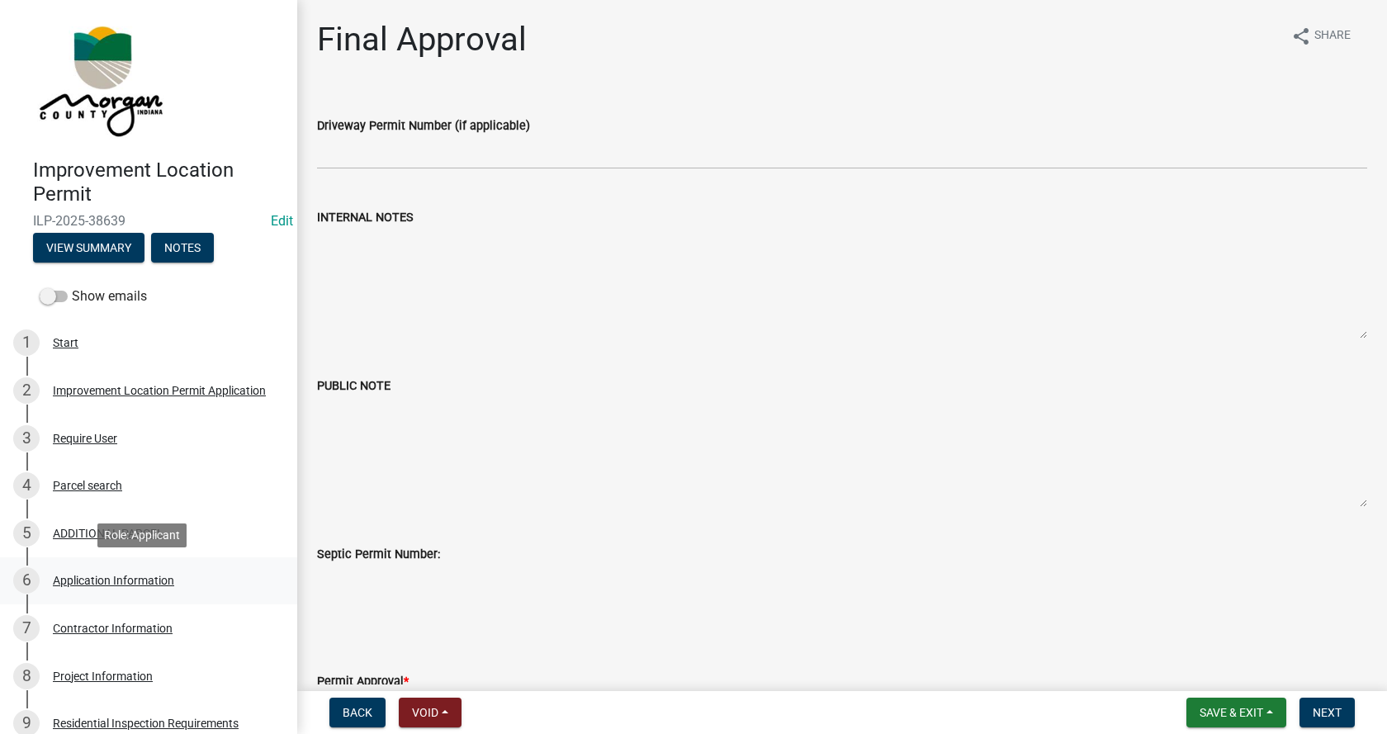
click at [69, 575] on div "Application Information" at bounding box center [113, 581] width 121 height 12
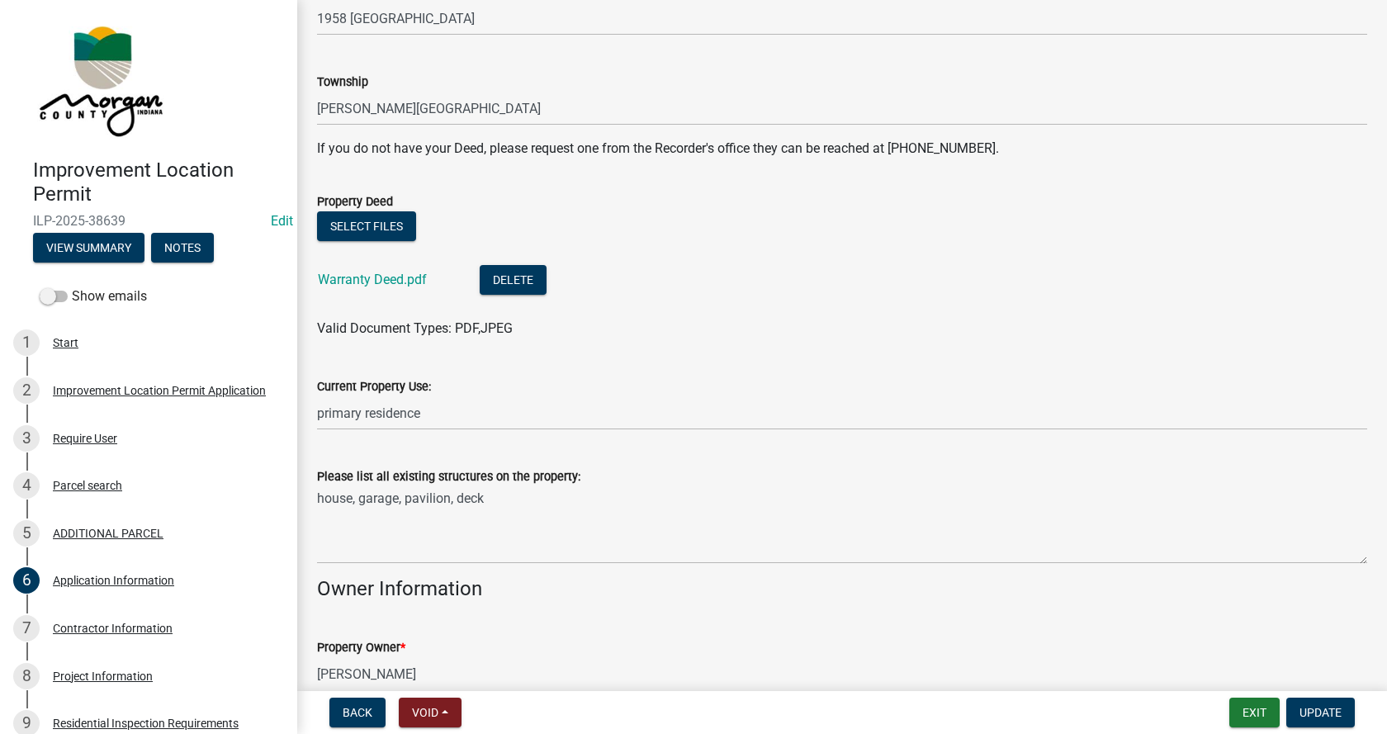
scroll to position [330, 0]
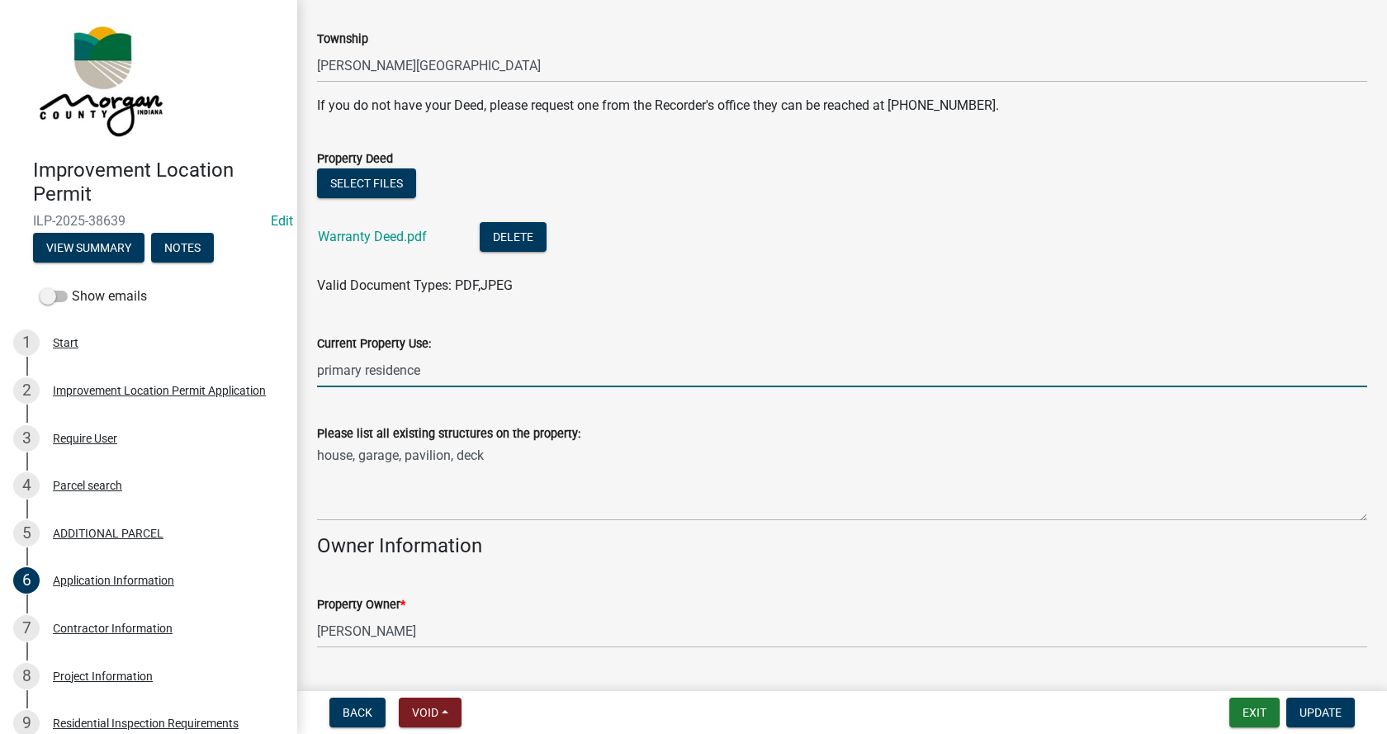
drag, startPoint x: 454, startPoint y: 374, endPoint x: 311, endPoint y: 375, distance: 143.7
click at [311, 375] on div "Current Property Use: primary residence" at bounding box center [842, 349] width 1075 height 77
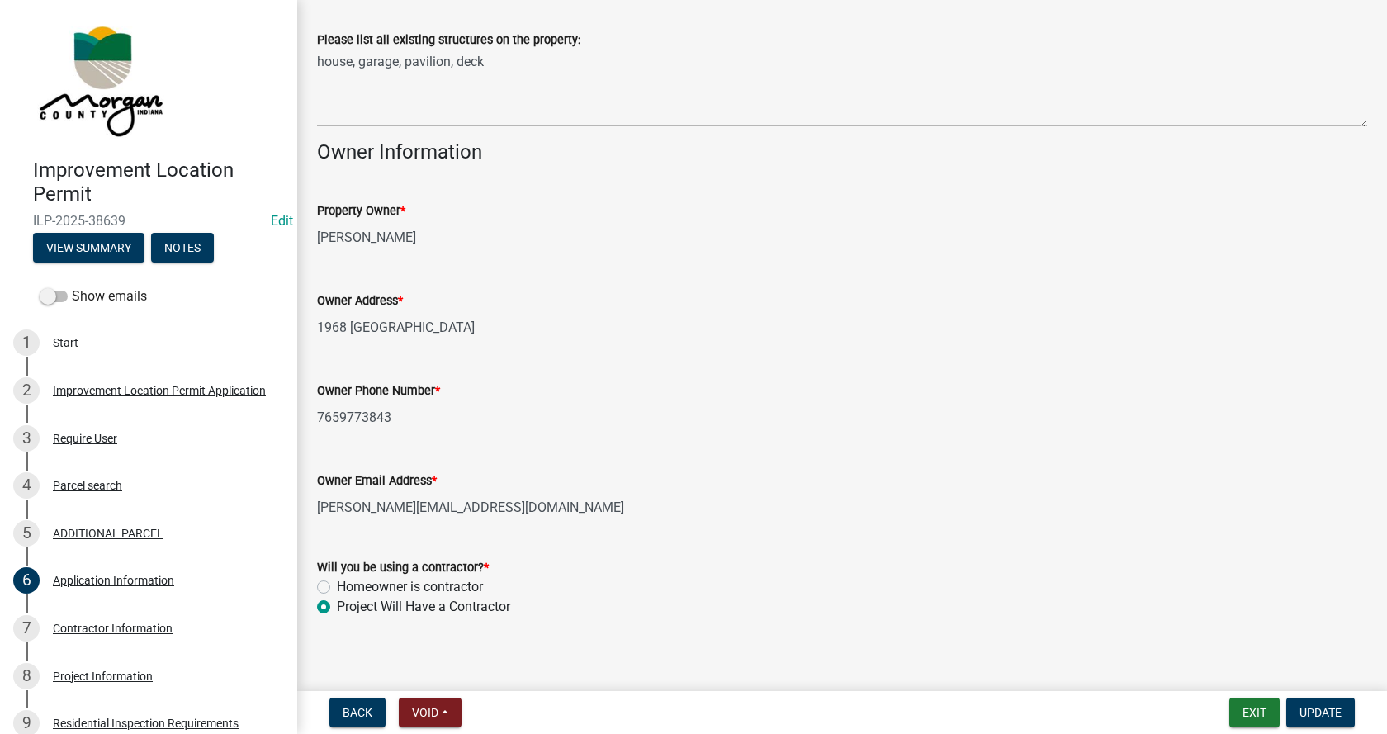
scroll to position [736, 0]
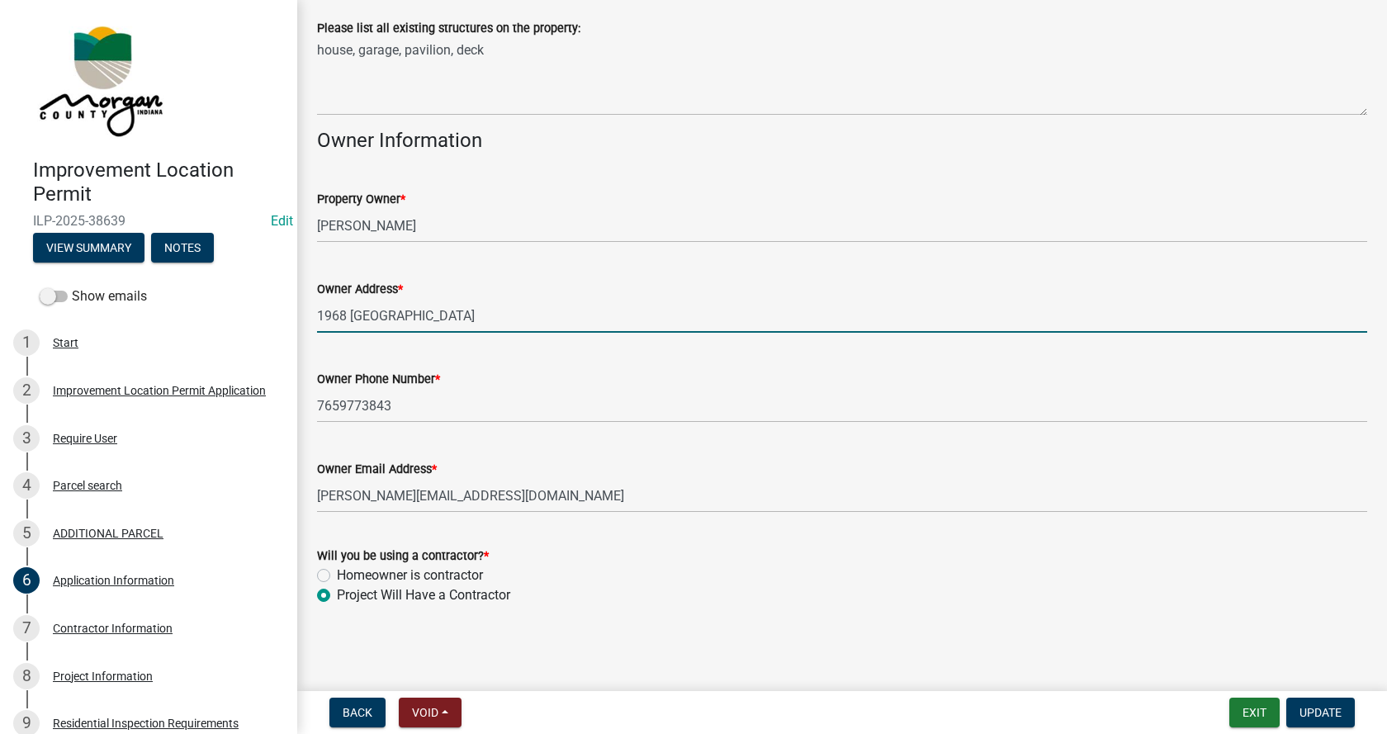
drag, startPoint x: 337, startPoint y: 313, endPoint x: 408, endPoint y: 302, distance: 71.8
click at [337, 313] on input "1968 [GEOGRAPHIC_DATA]" at bounding box center [842, 316] width 1050 height 34
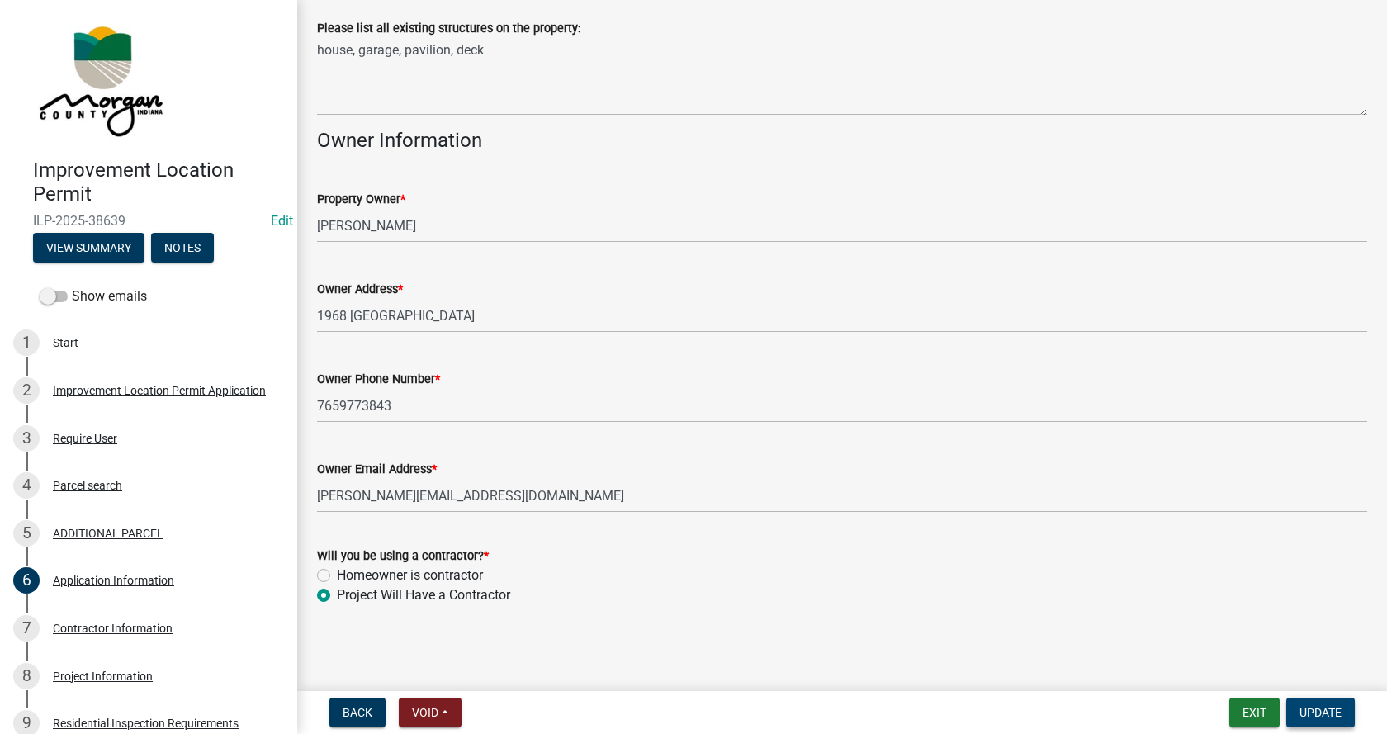
click at [1322, 704] on button "Update" at bounding box center [1321, 713] width 69 height 30
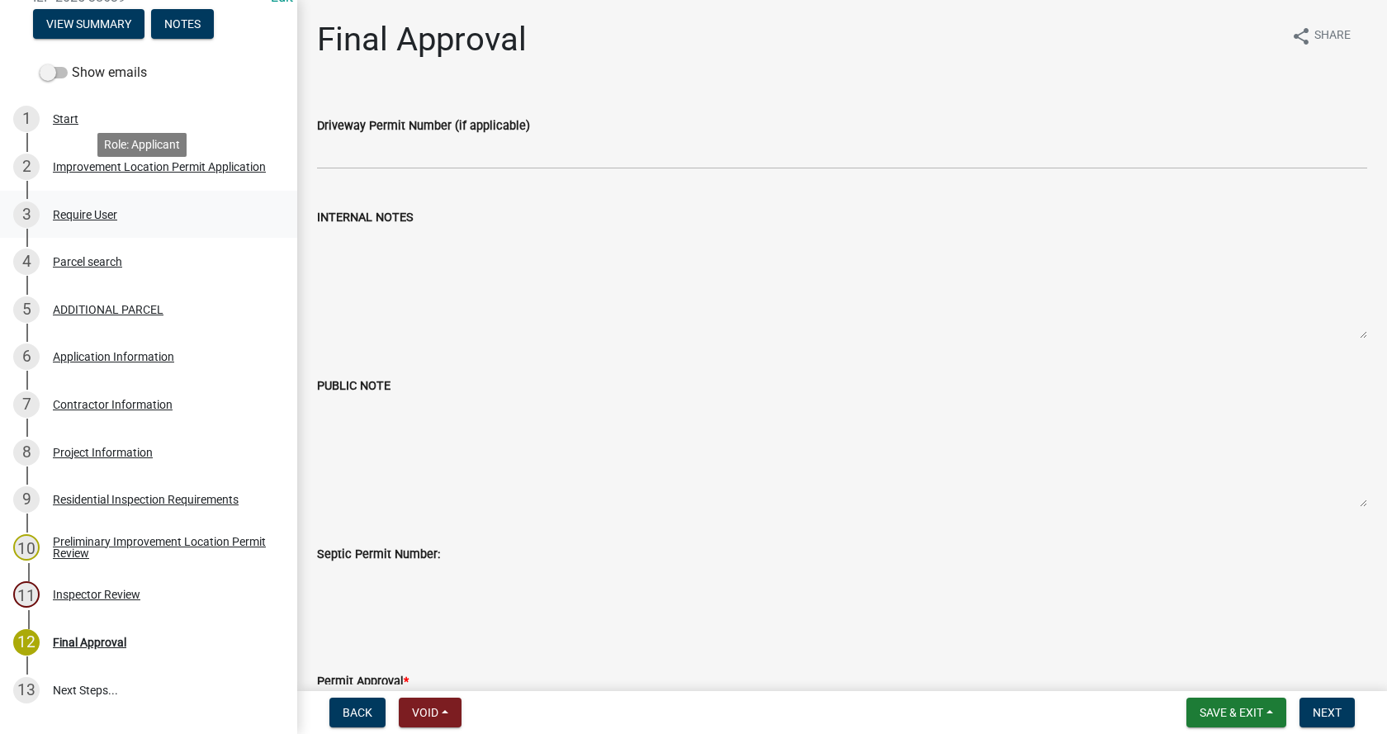
scroll to position [248, 0]
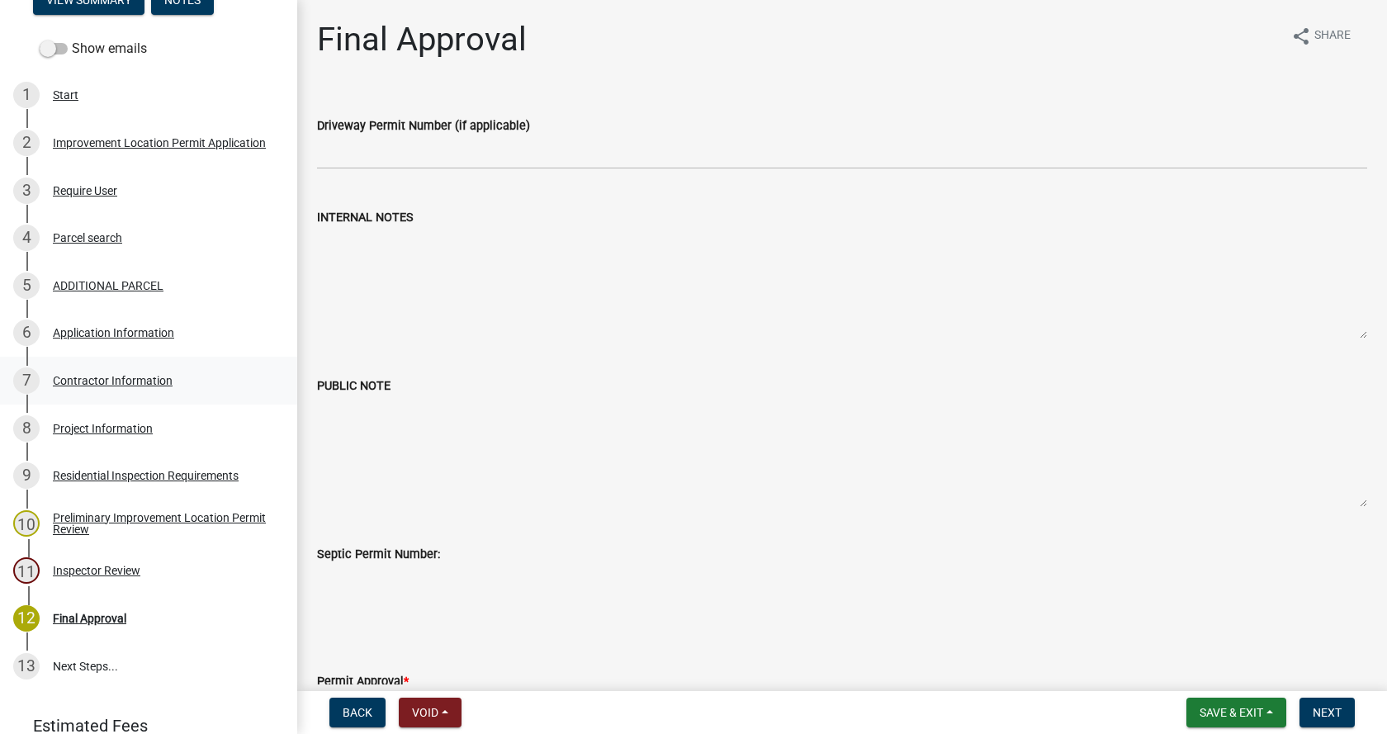
click at [68, 381] on div "Contractor Information" at bounding box center [113, 381] width 120 height 12
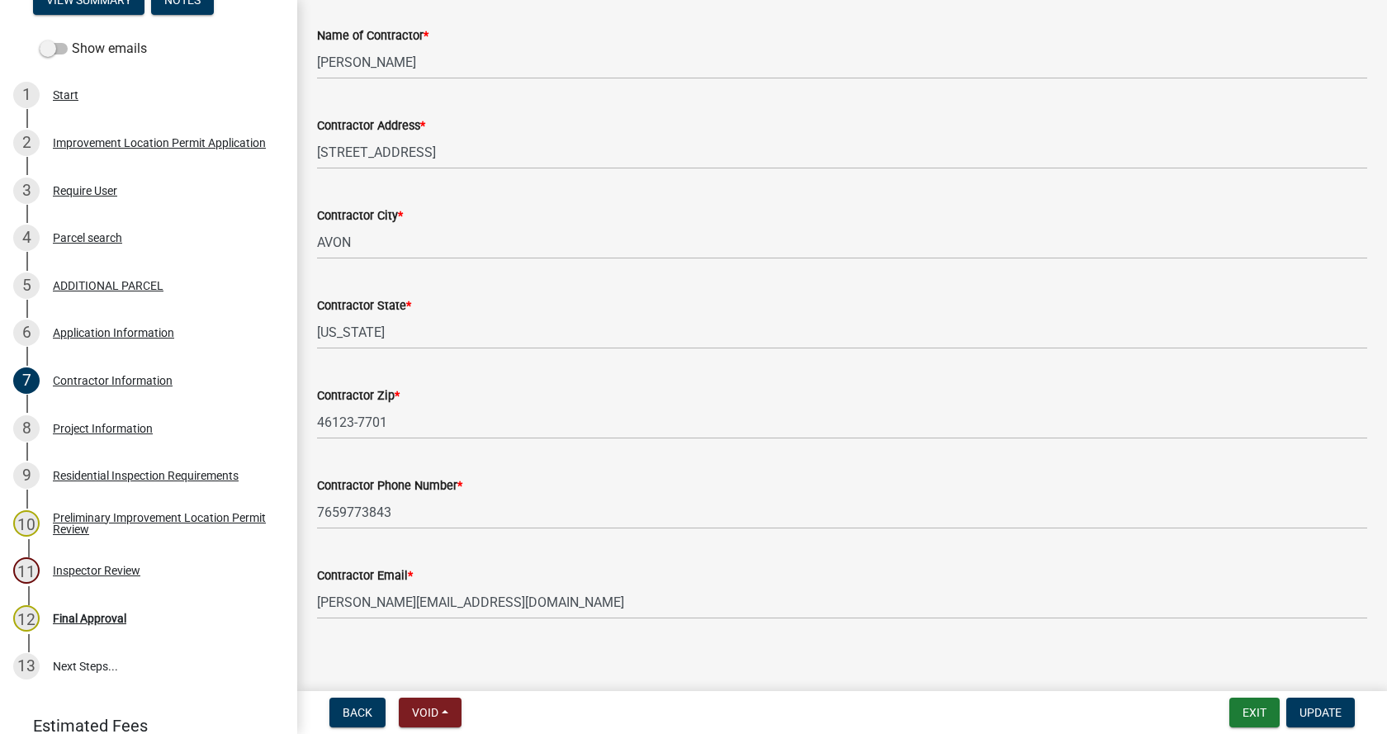
scroll to position [140, 0]
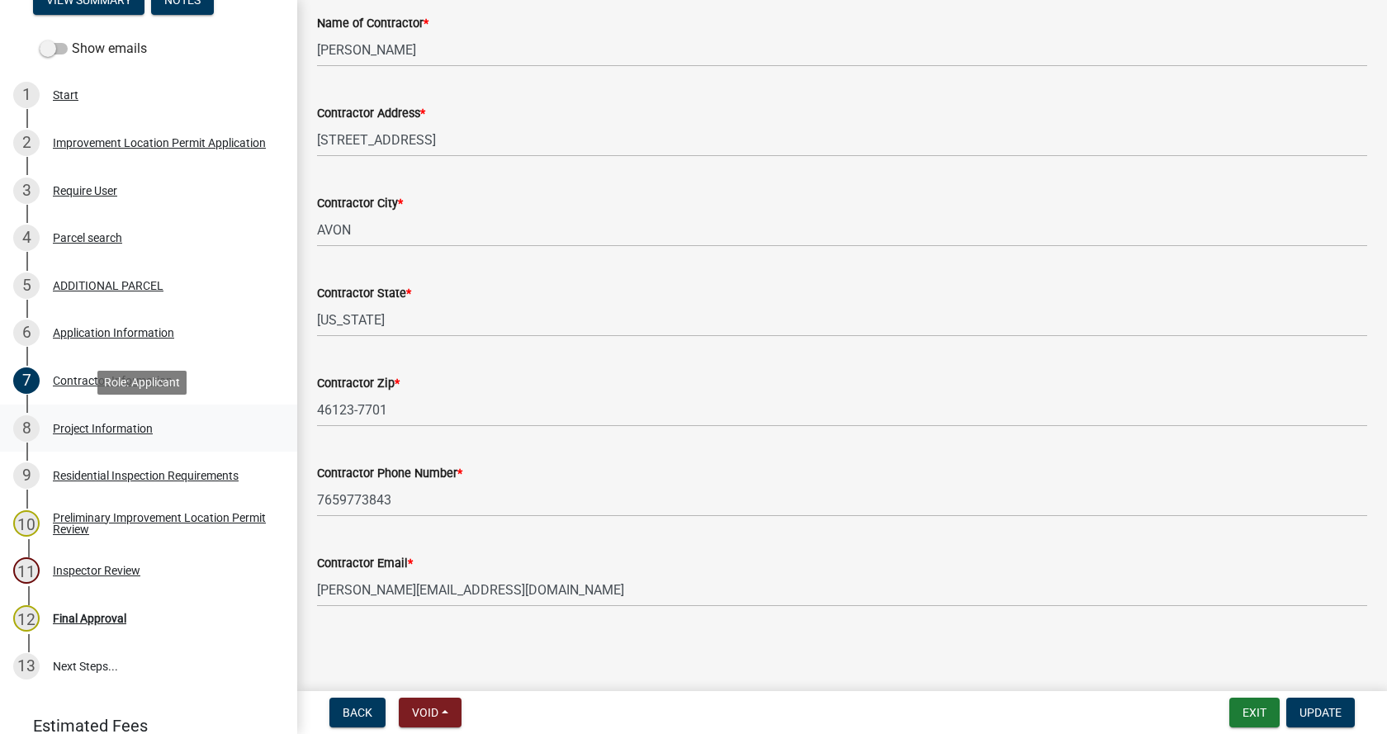
click at [76, 424] on div "Project Information" at bounding box center [103, 429] width 100 height 12
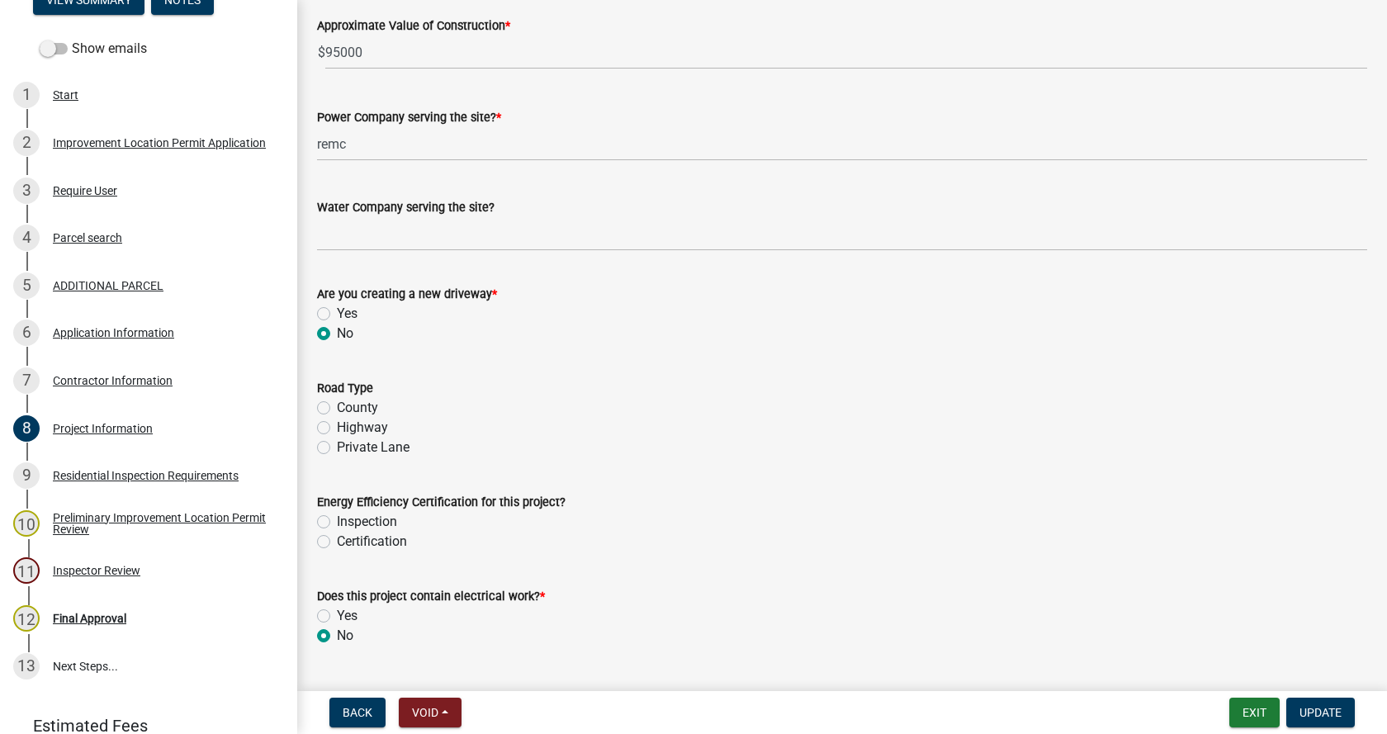
scroll to position [1817, 0]
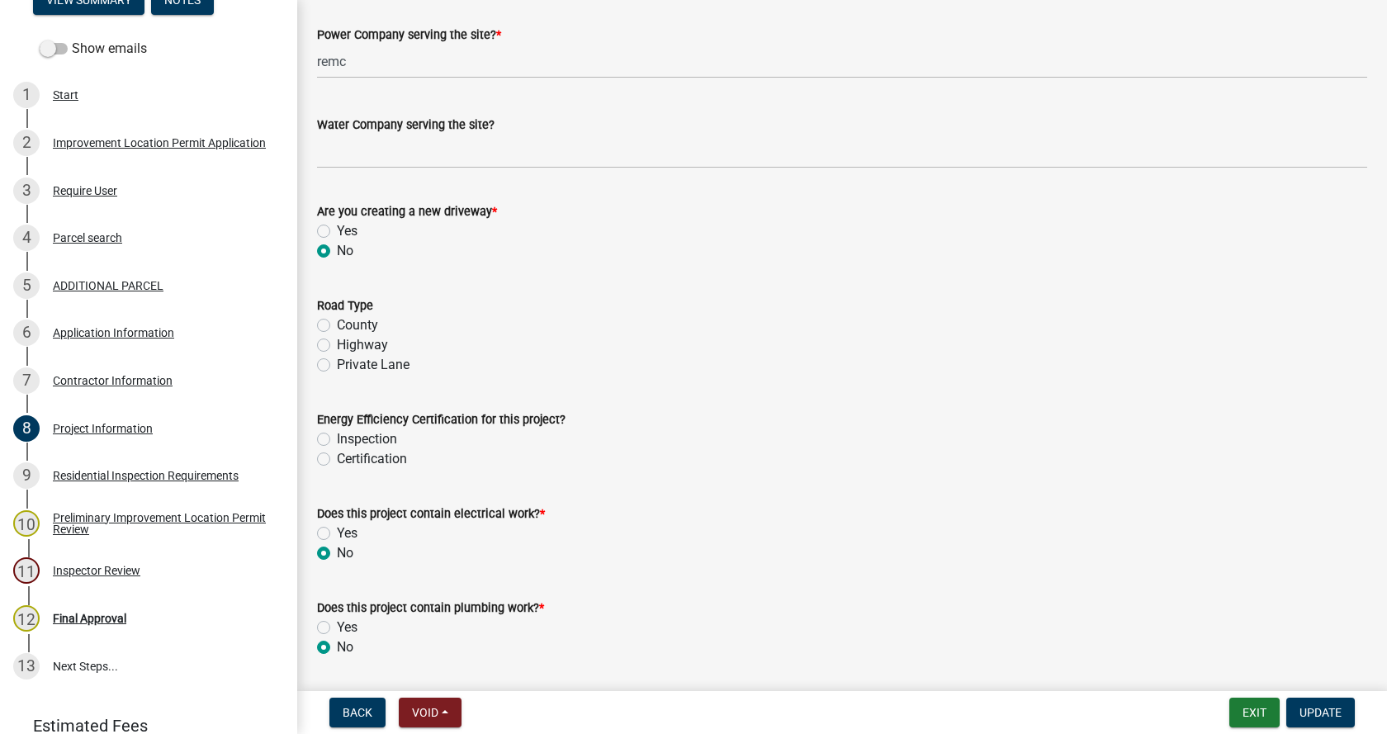
click at [337, 366] on label "Private Lane" at bounding box center [373, 365] width 73 height 20
click at [337, 366] on input "Private Lane" at bounding box center [342, 360] width 11 height 11
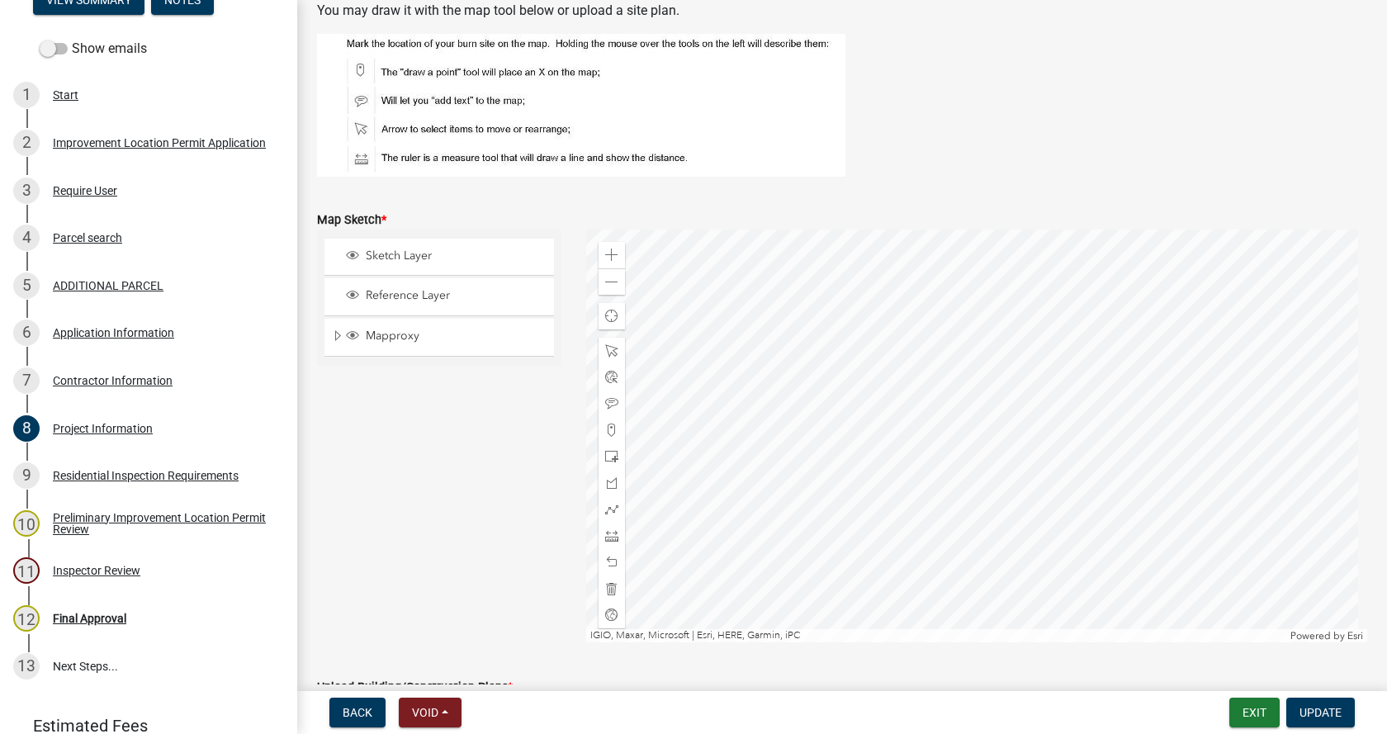
scroll to position [2890, 0]
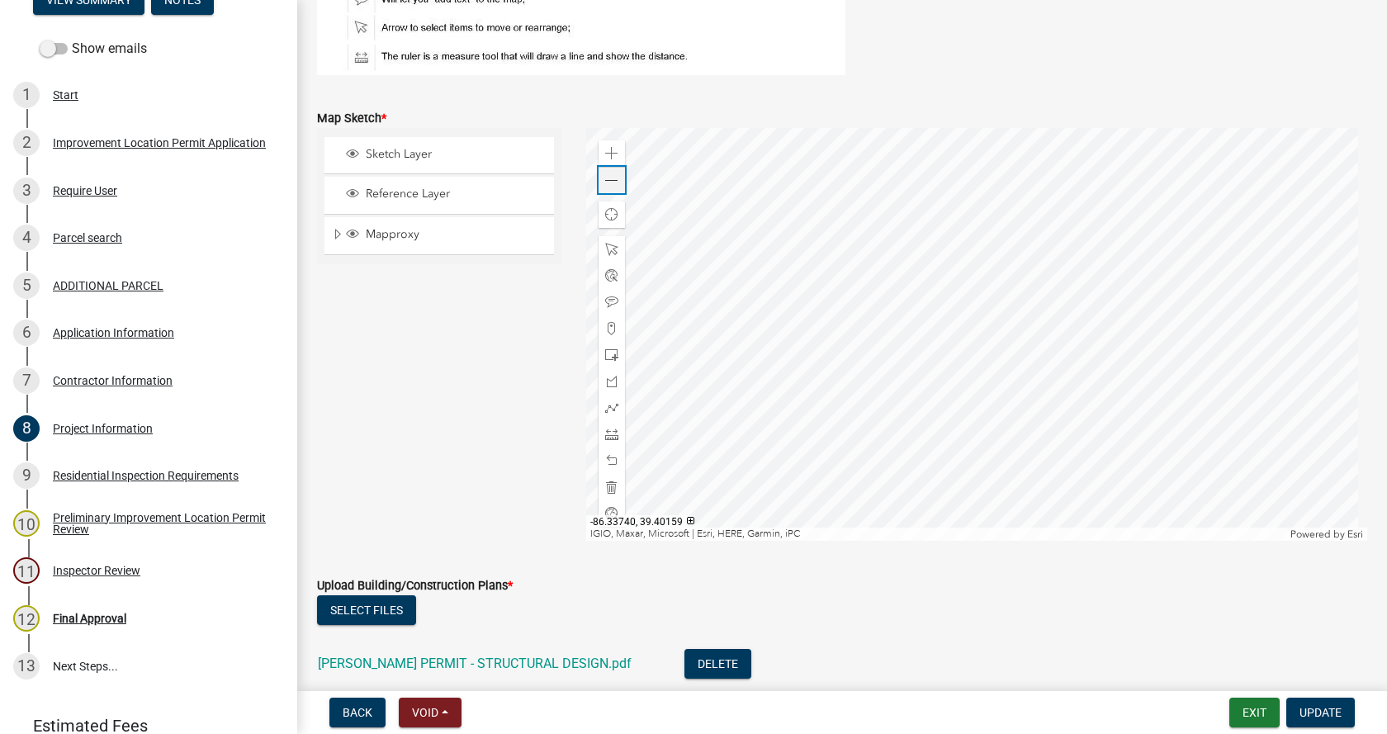
click at [612, 183] on span at bounding box center [611, 180] width 13 height 13
click at [605, 485] on span at bounding box center [611, 487] width 13 height 13
click at [605, 327] on span at bounding box center [611, 328] width 13 height 13
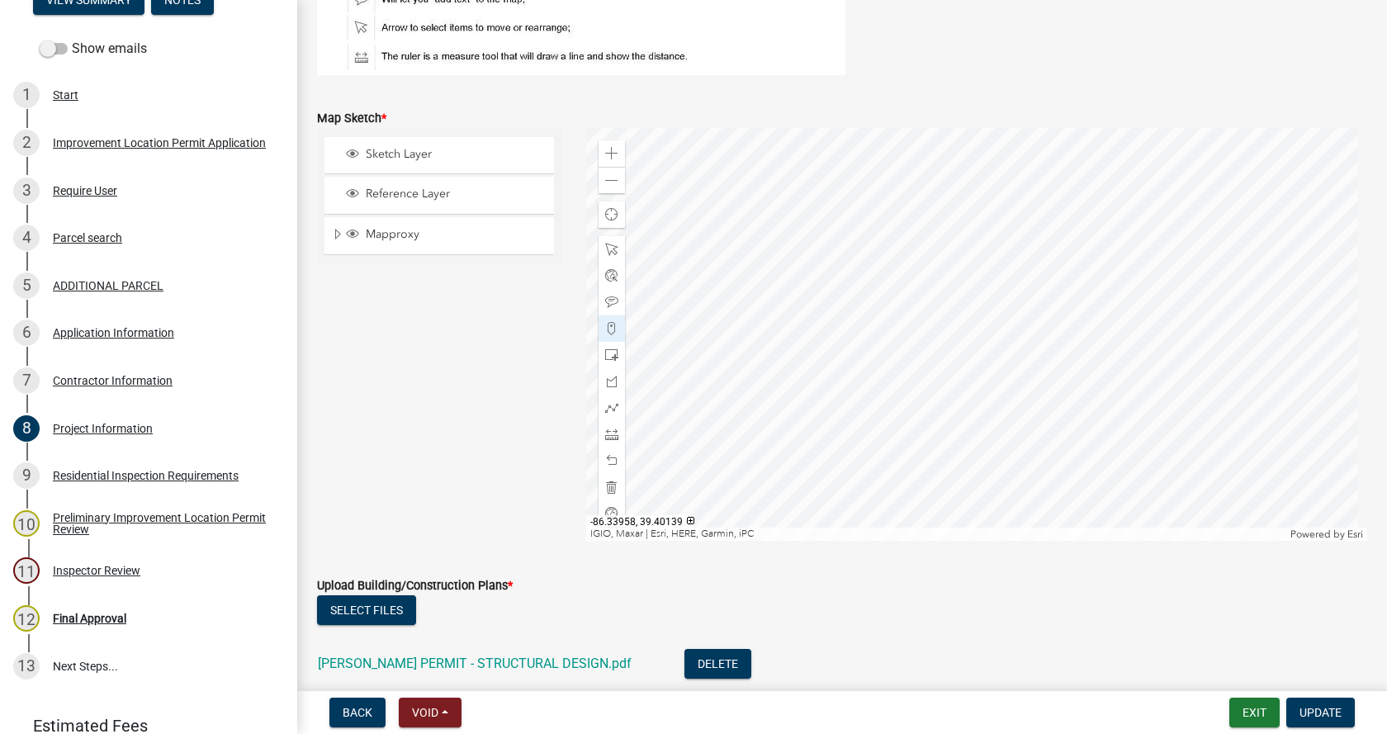
click at [751, 333] on div at bounding box center [977, 334] width 782 height 413
click at [610, 249] on span at bounding box center [611, 249] width 13 height 13
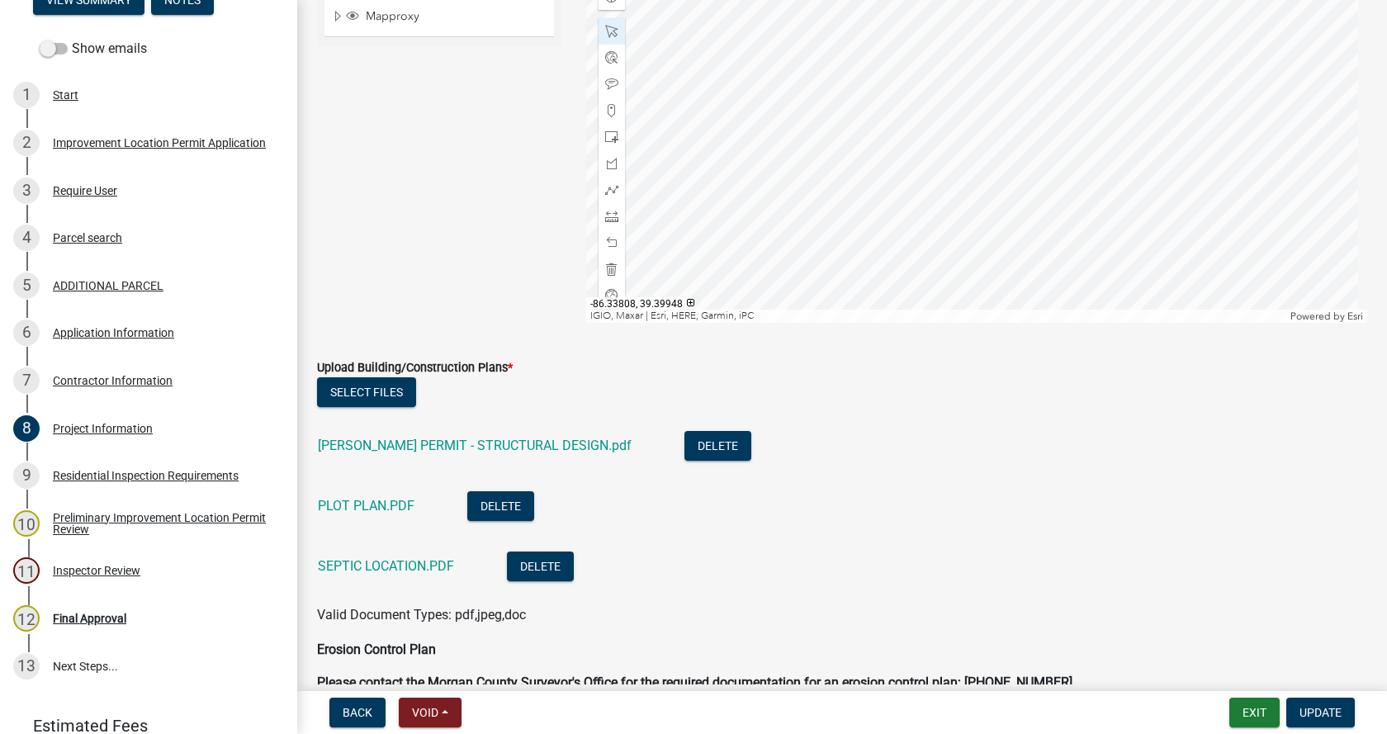
scroll to position [3138, 0]
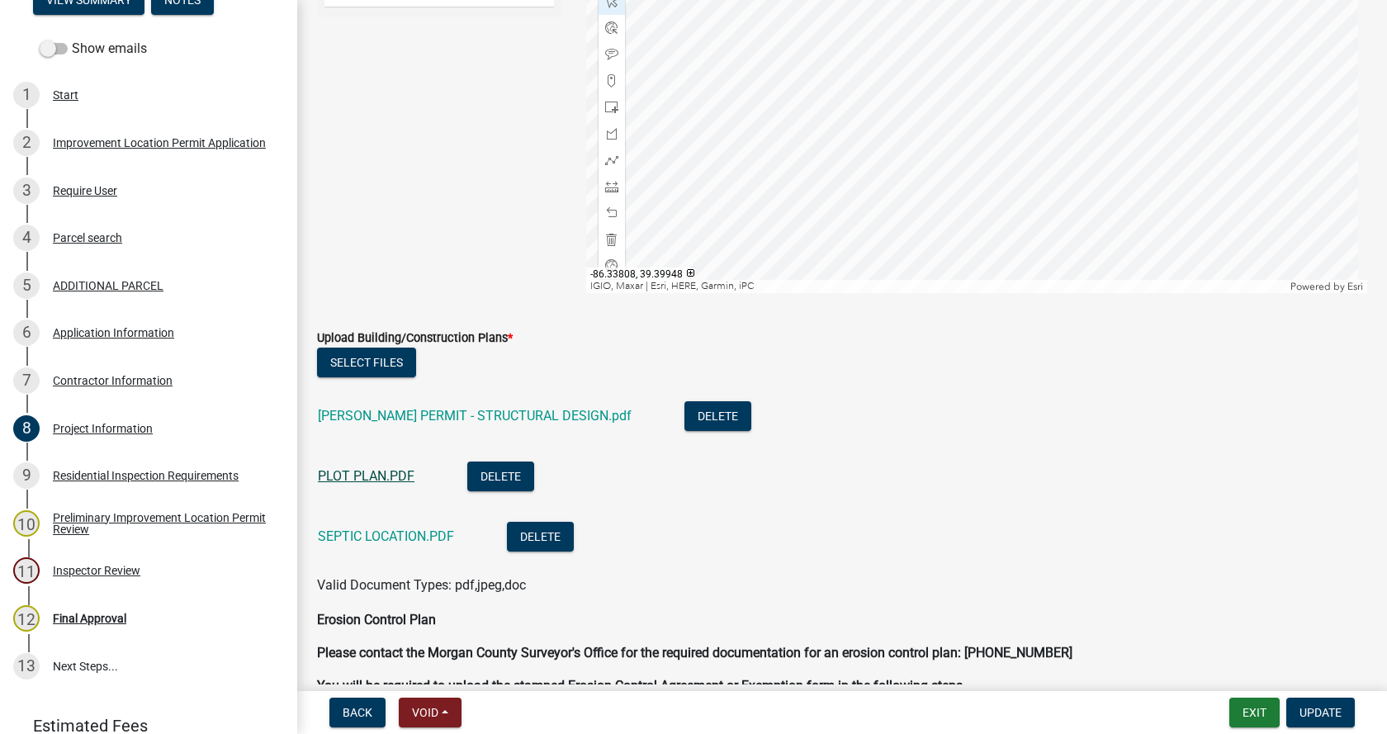
click at [360, 475] on link "PLOT PLAN.PDF" at bounding box center [366, 476] width 97 height 16
click at [424, 415] on link "[PERSON_NAME] PERMIT - STRUCTURAL DESIGN.pdf" at bounding box center [475, 416] width 314 height 16
click at [358, 533] on link "SEPTIC LOCATION.PDF" at bounding box center [386, 537] width 136 height 16
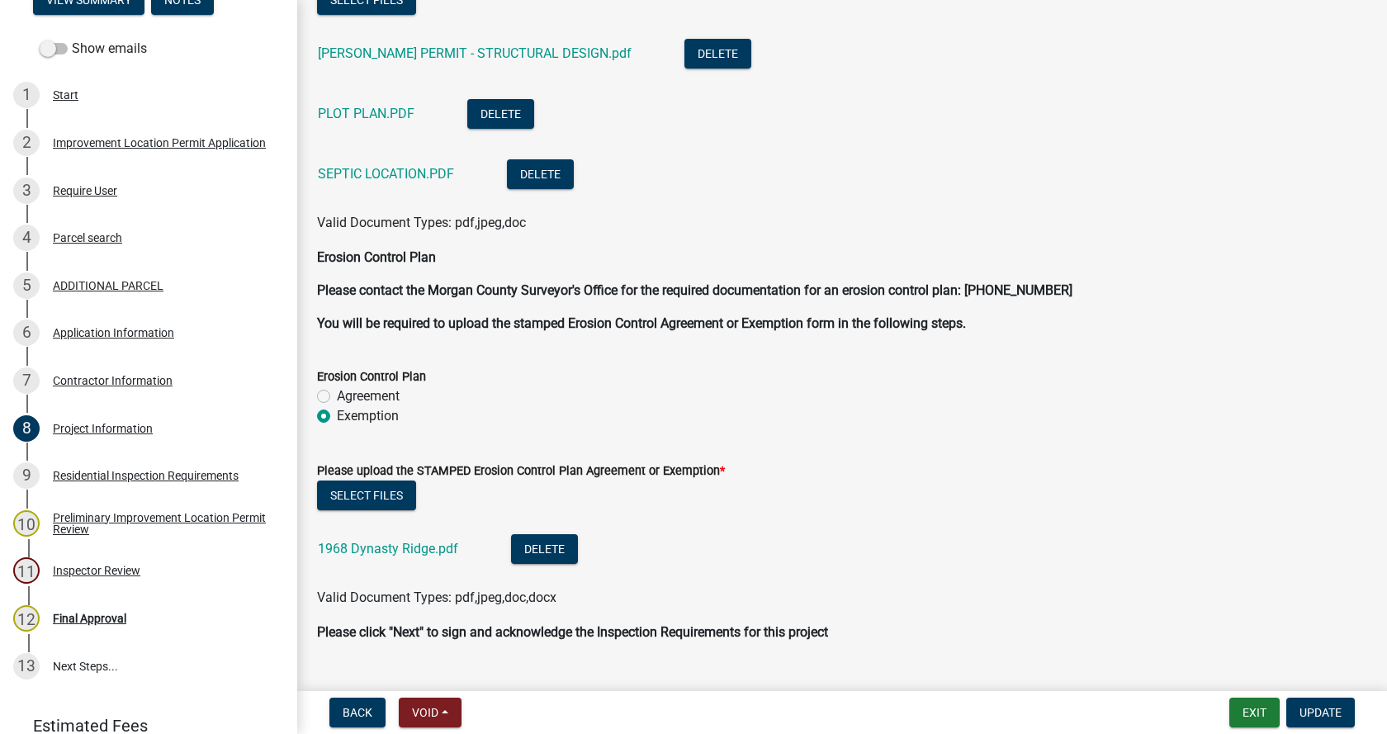
scroll to position [3536, 0]
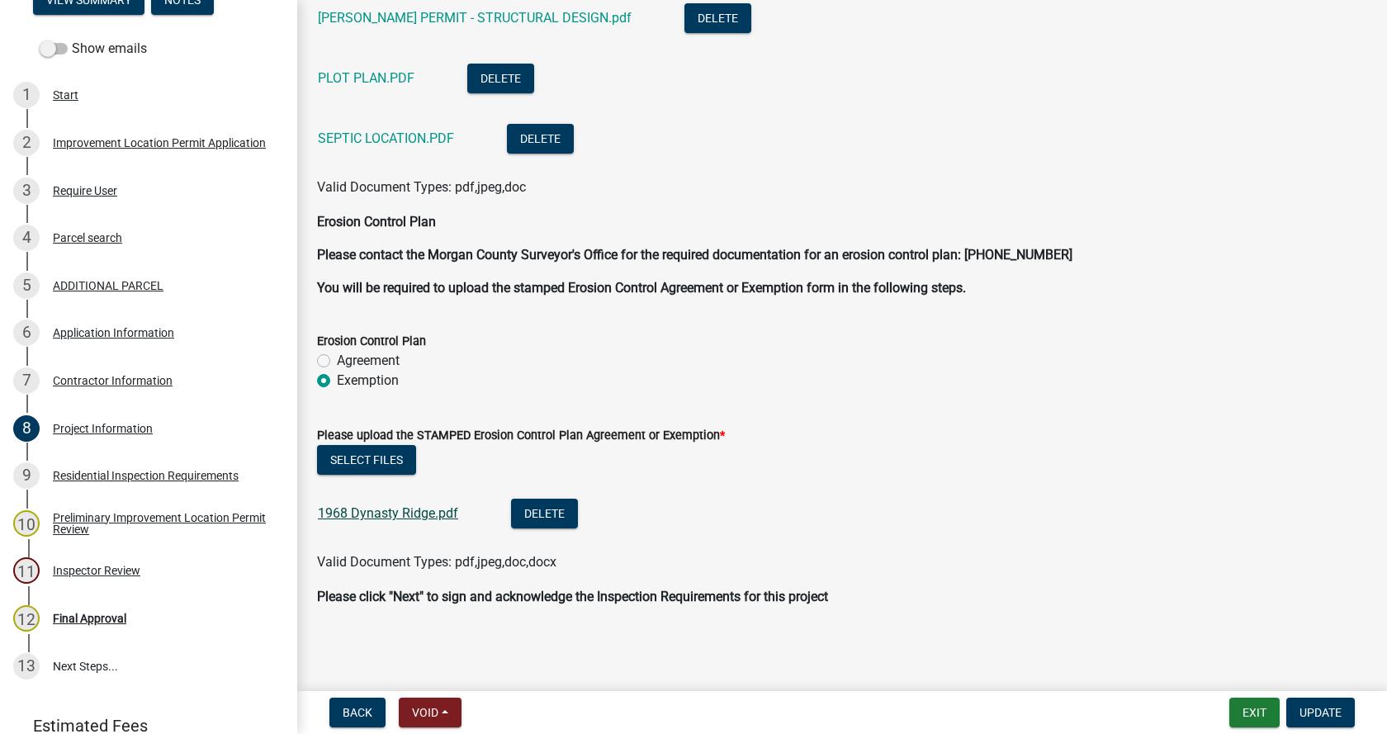
click at [375, 511] on link "1968 Dynasty Ridge.pdf" at bounding box center [388, 513] width 140 height 16
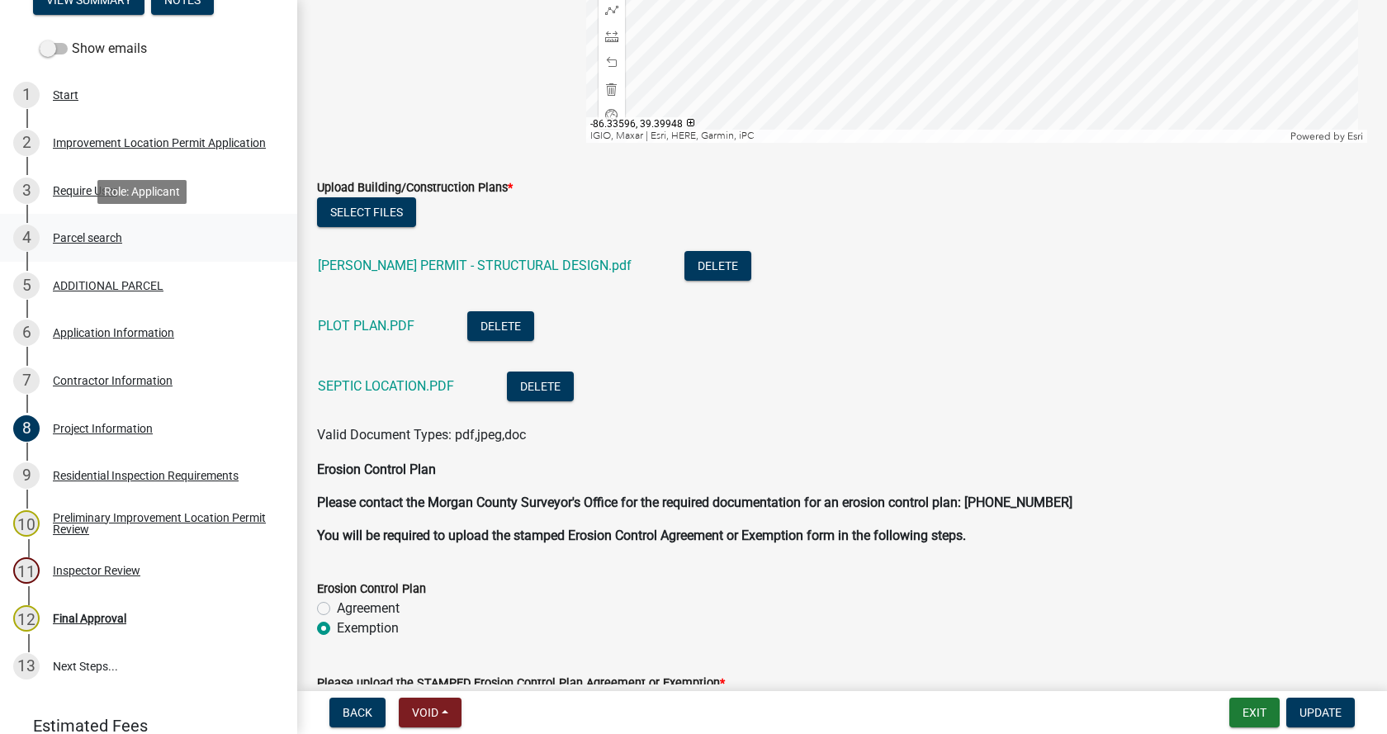
click at [61, 230] on div "4 Parcel search" at bounding box center [142, 238] width 258 height 26
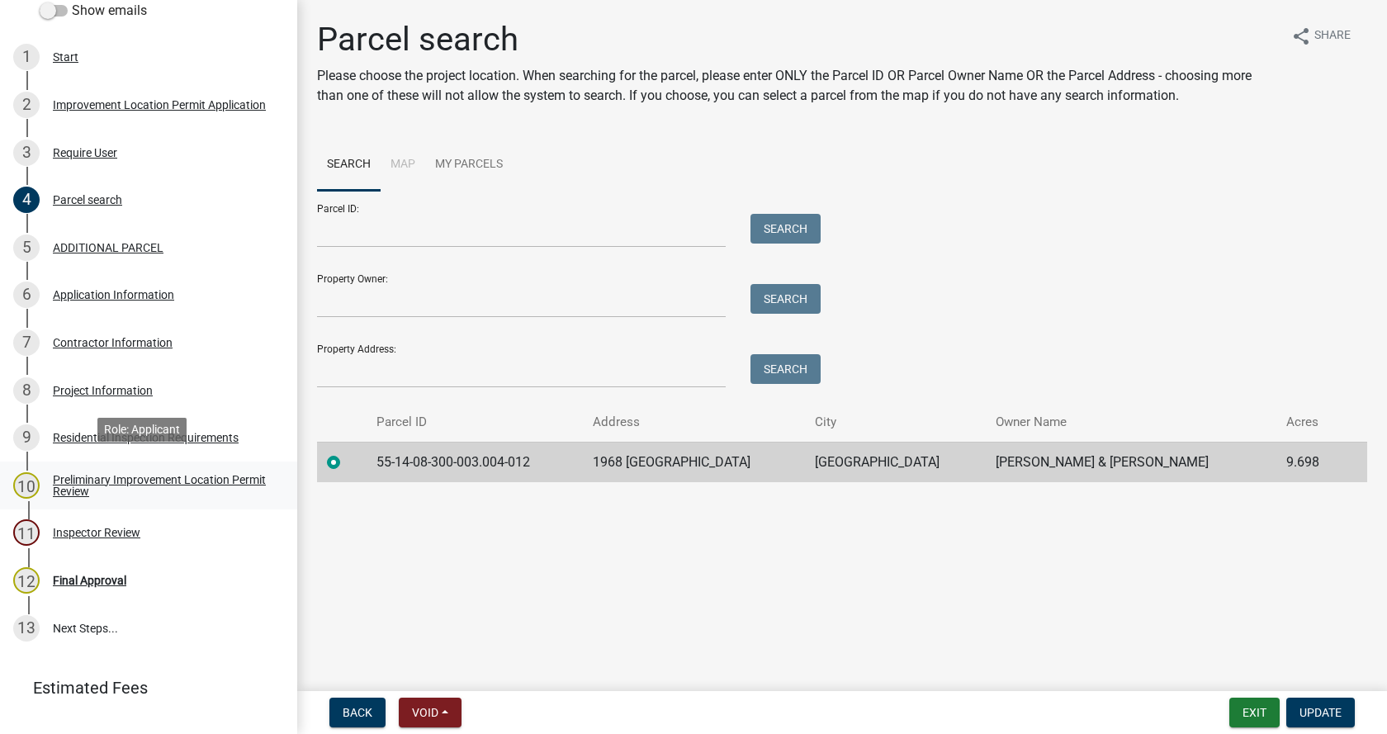
scroll to position [320, 0]
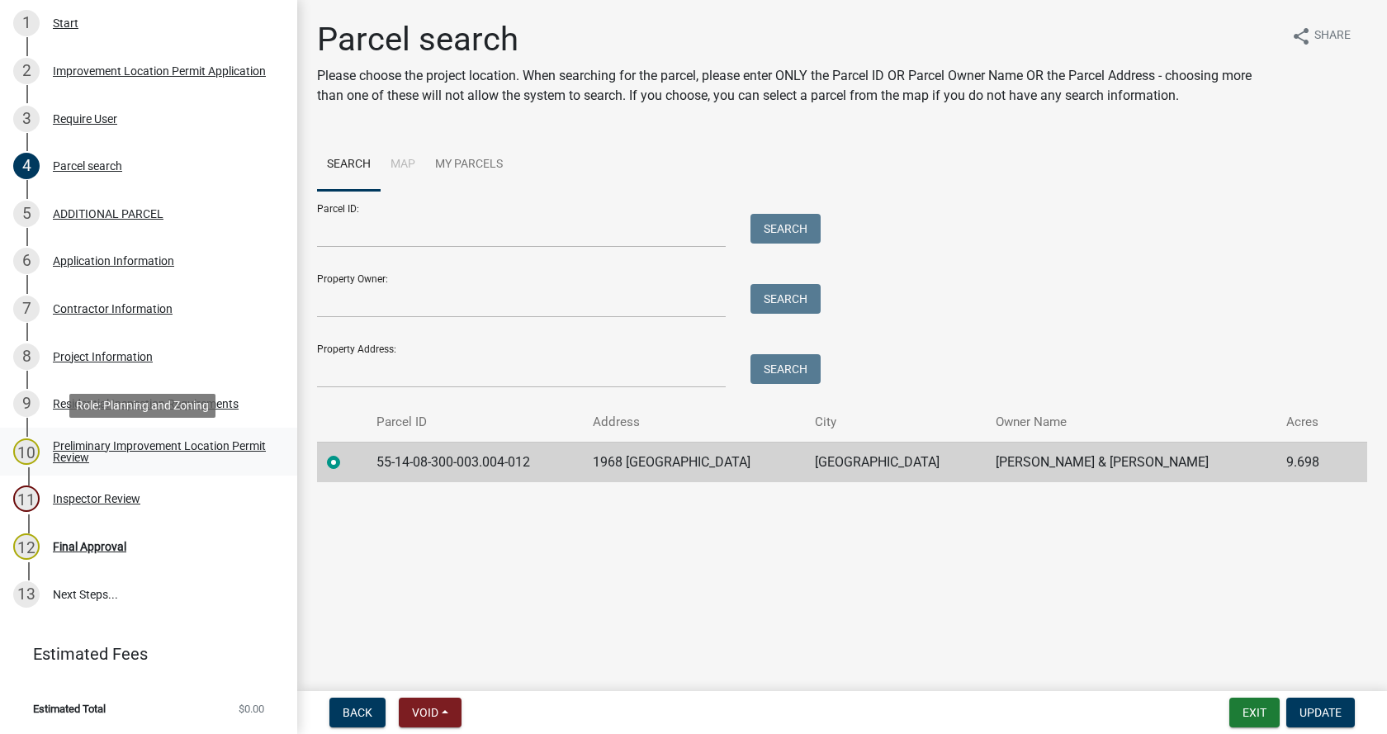
click at [66, 449] on div "Preliminary Improvement Location Permit Review" at bounding box center [162, 451] width 218 height 23
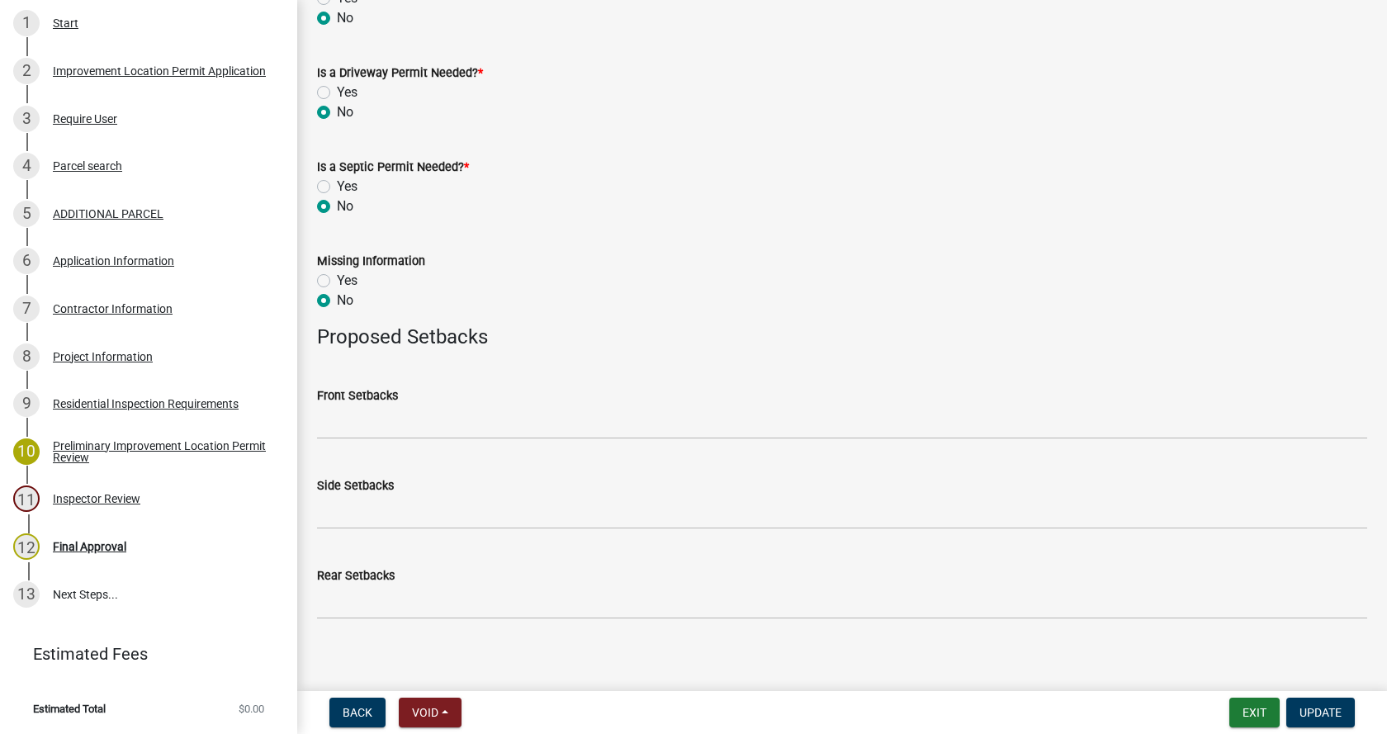
scroll to position [646, 0]
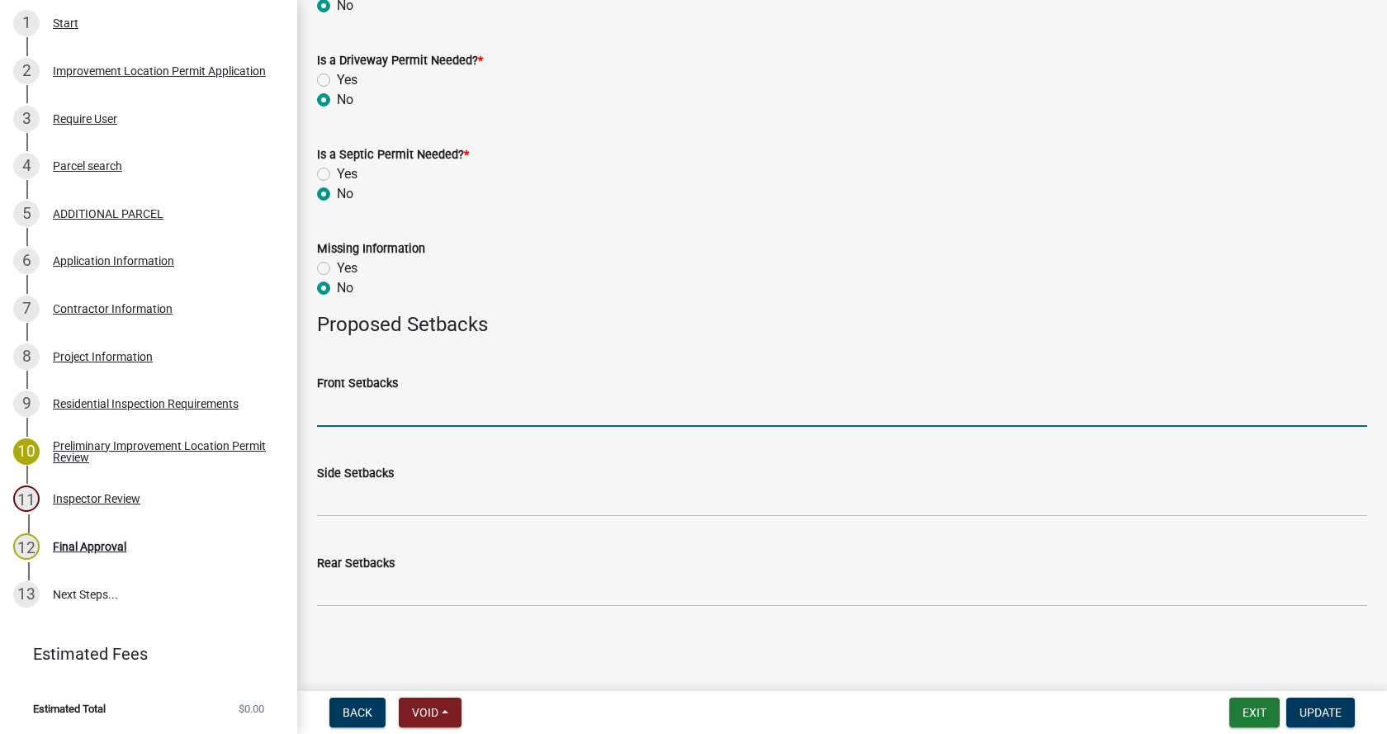
click at [382, 414] on input "Front Setbacks" at bounding box center [842, 410] width 1050 height 34
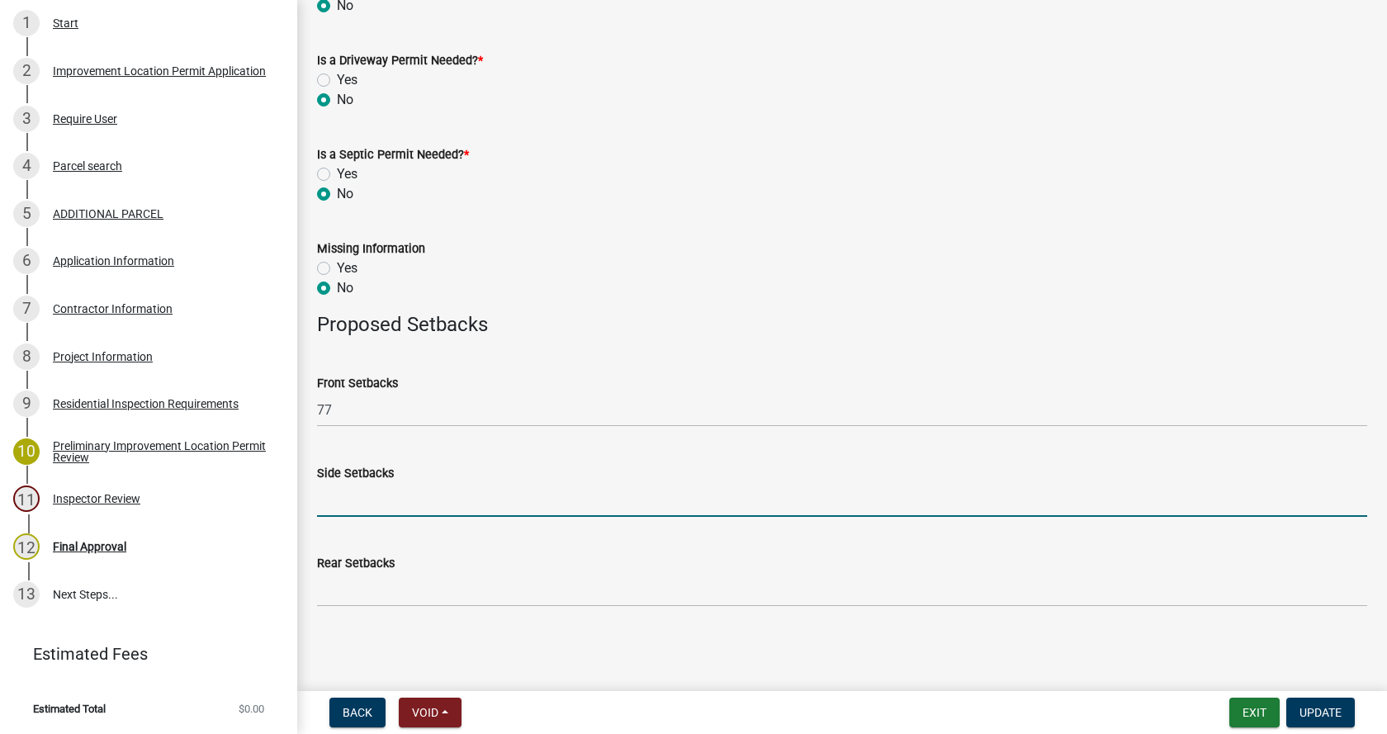
click at [429, 507] on input "Side Setbacks" at bounding box center [842, 500] width 1050 height 34
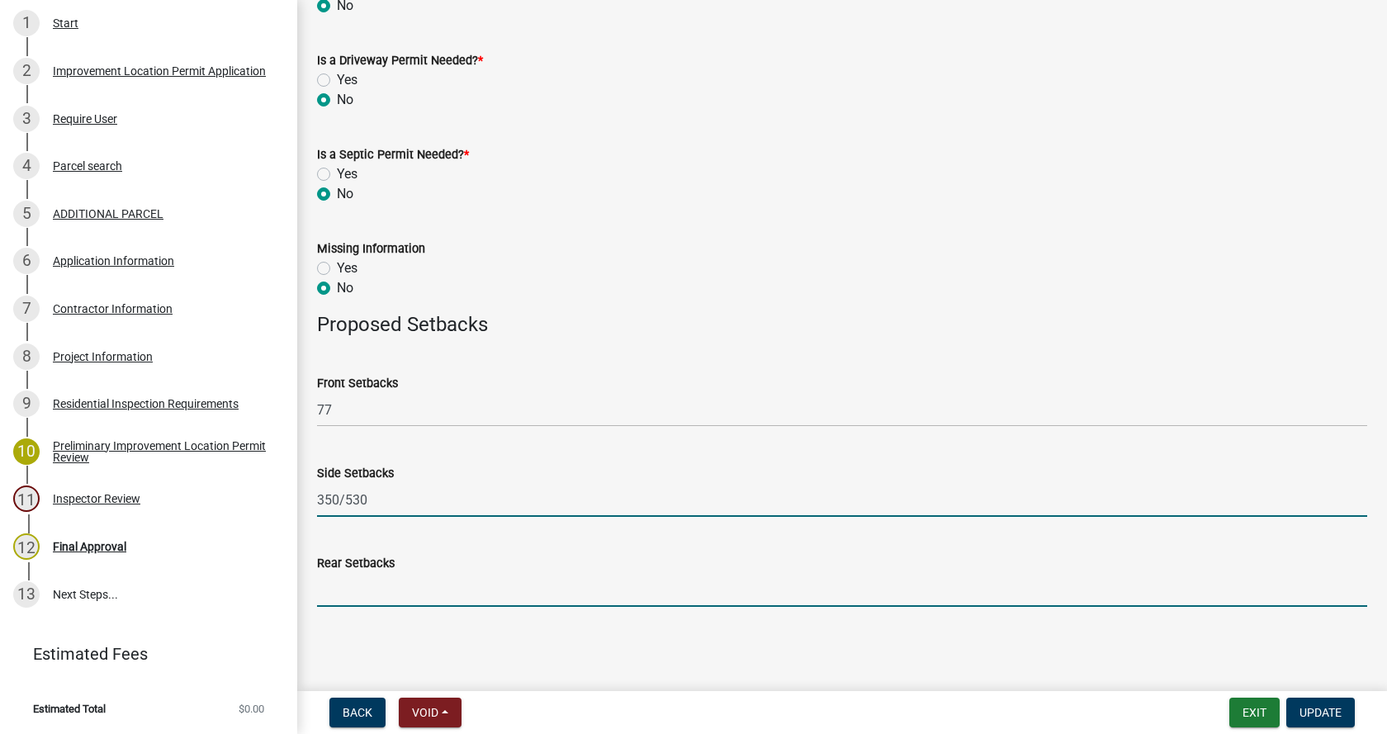
click at [394, 595] on input "Rear Setbacks" at bounding box center [842, 590] width 1050 height 34
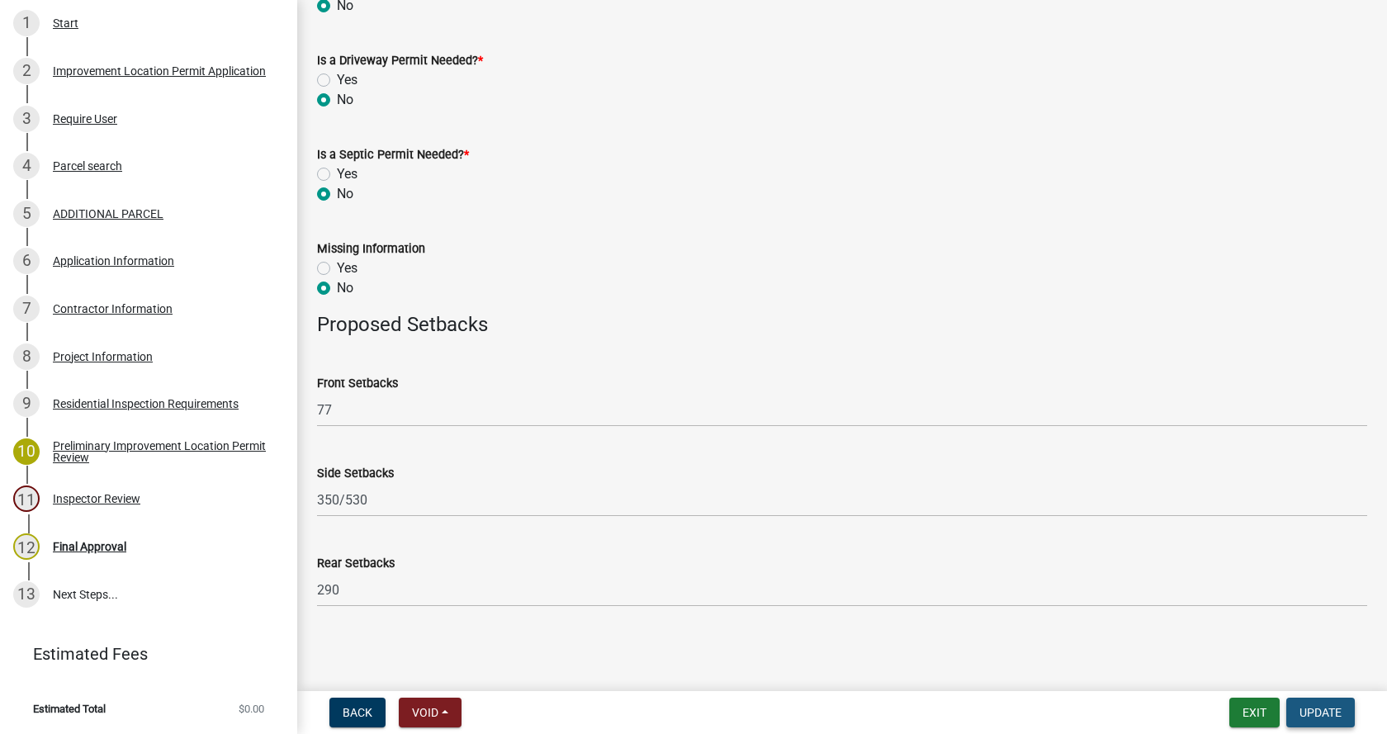
click at [1316, 708] on span "Update" at bounding box center [1321, 712] width 42 height 13
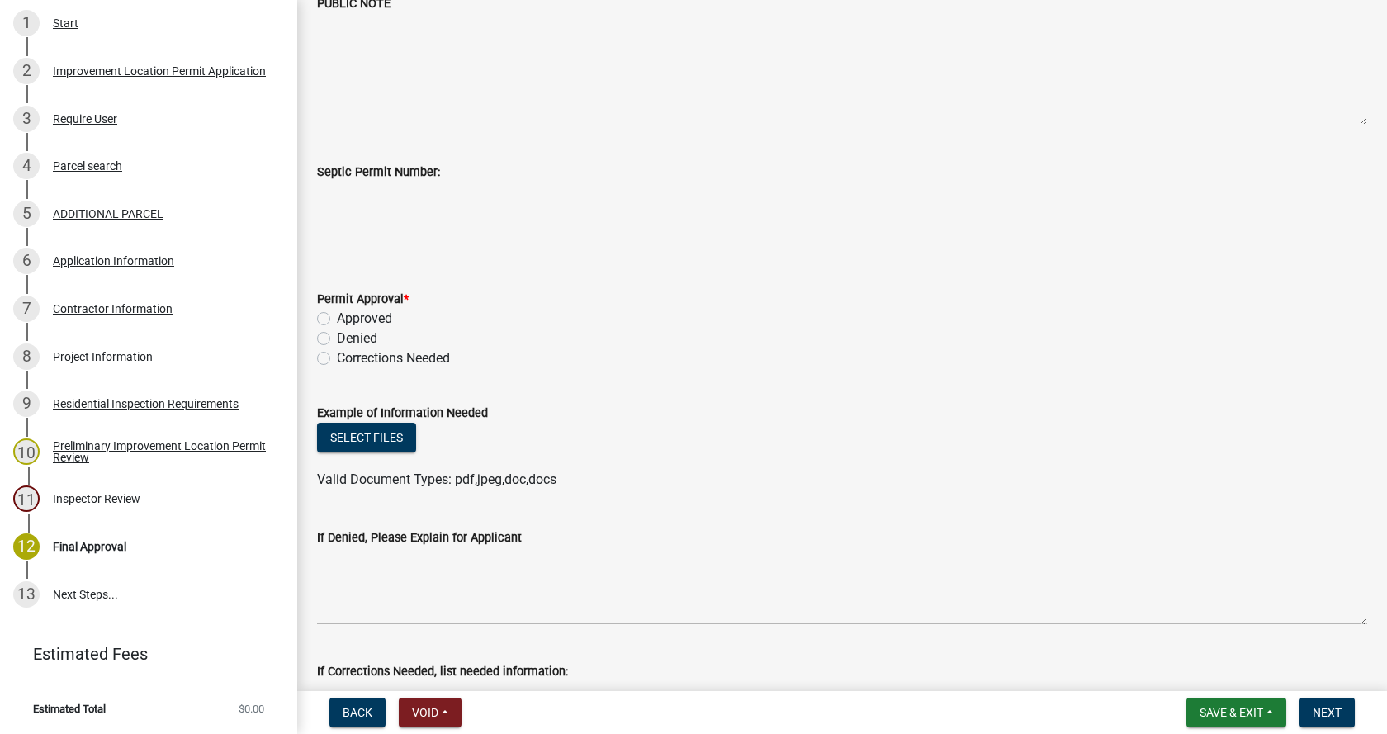
scroll to position [413, 0]
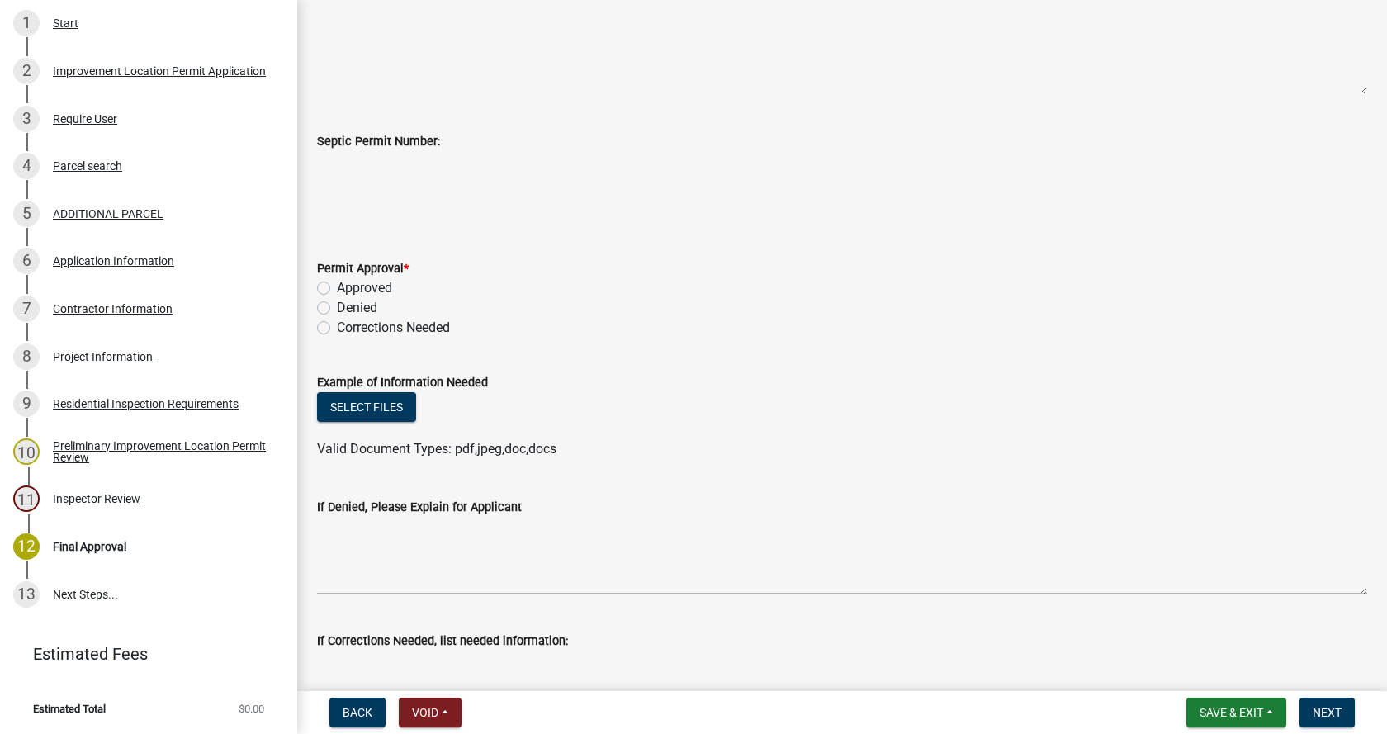
click at [337, 290] on label "Approved" at bounding box center [364, 288] width 55 height 20
click at [337, 289] on input "Approved" at bounding box center [342, 283] width 11 height 11
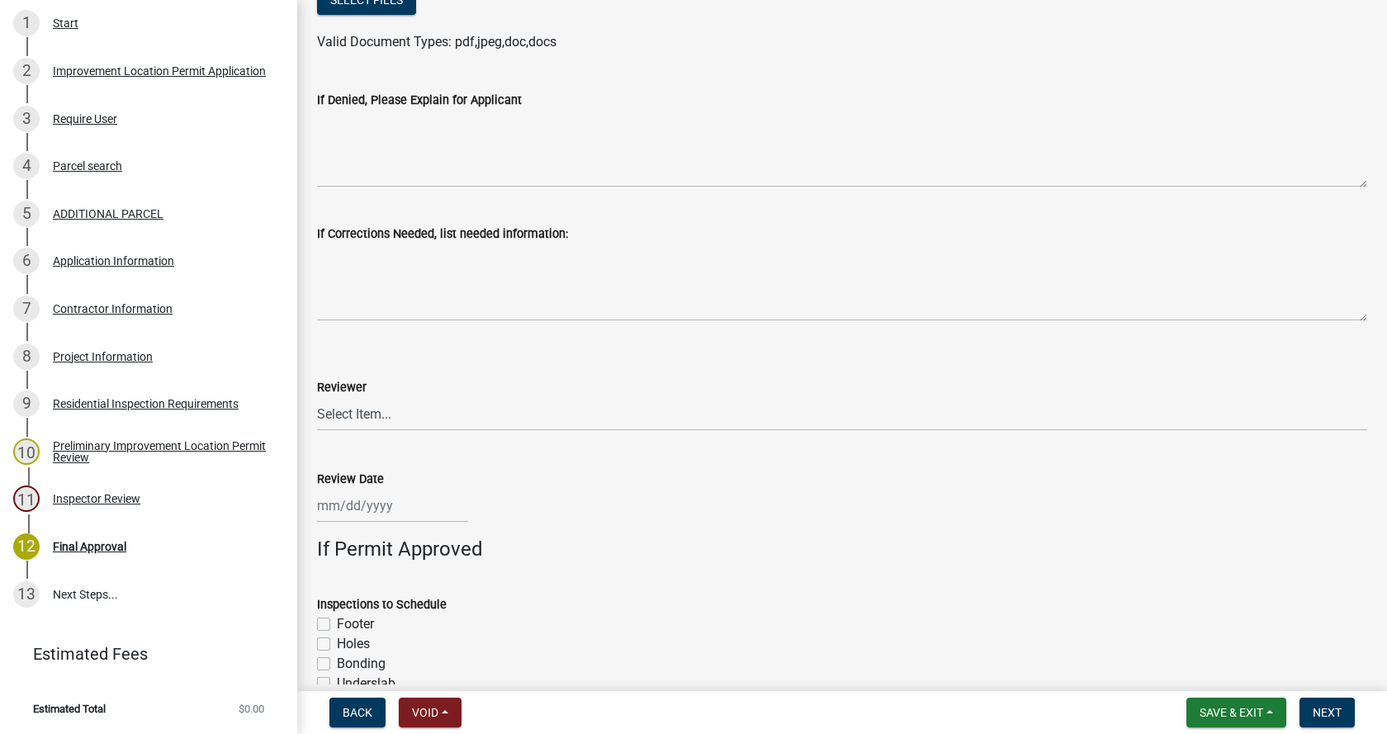
scroll to position [826, 0]
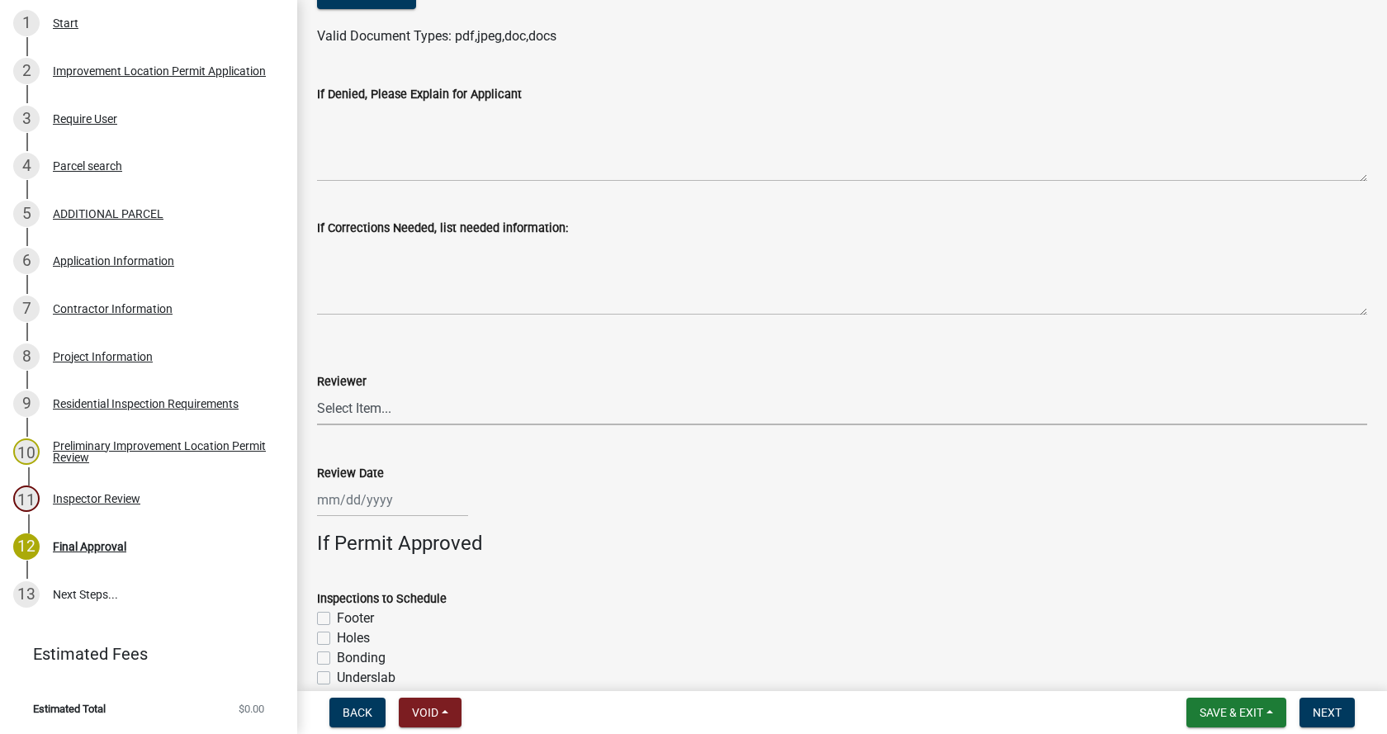
click at [355, 405] on select "Select Item... [PERSON_NAME] [PERSON_NAME] [PERSON_NAME]" at bounding box center [842, 408] width 1050 height 34
click at [317, 391] on select "Select Item... [PERSON_NAME] [PERSON_NAME] [PERSON_NAME]" at bounding box center [842, 408] width 1050 height 34
click at [361, 497] on div at bounding box center [392, 500] width 151 height 34
click at [361, 356] on div "7" at bounding box center [360, 359] width 26 height 26
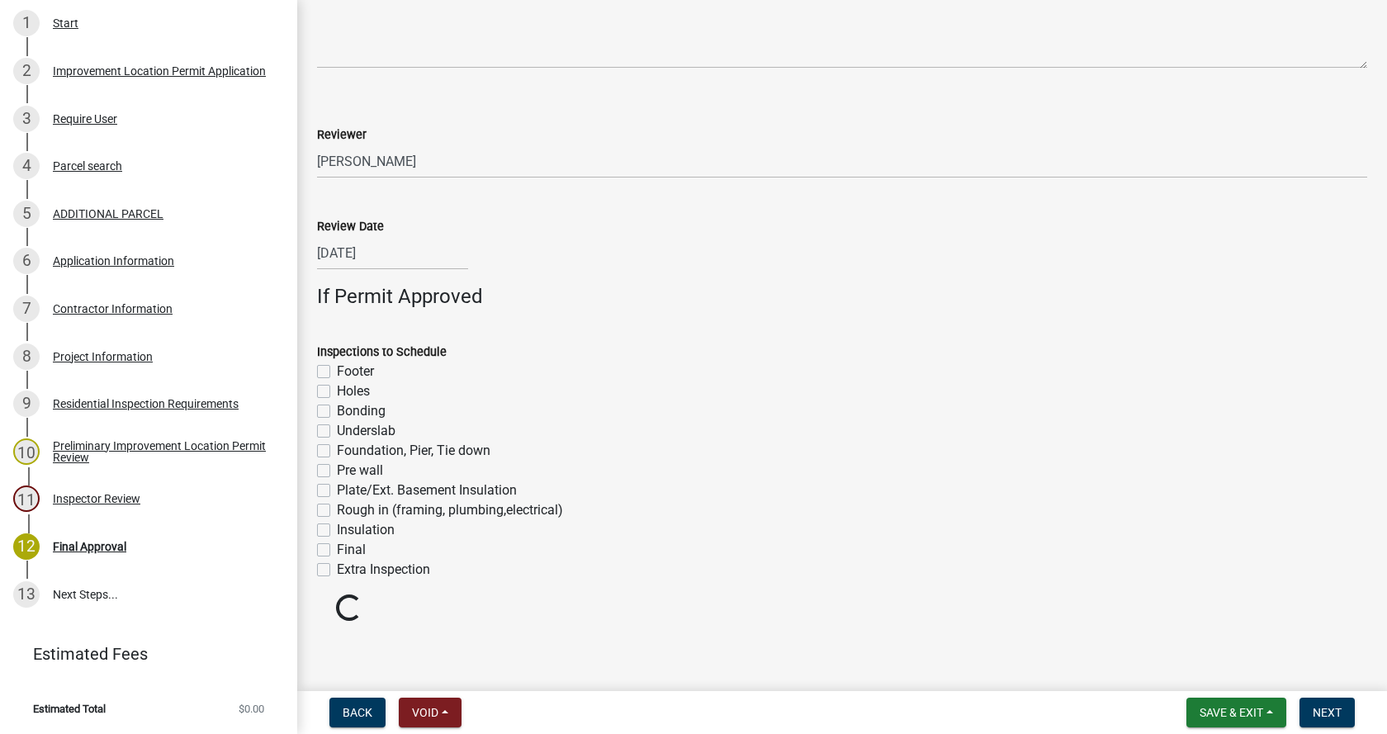
scroll to position [1074, 0]
click at [337, 372] on label "Footer" at bounding box center [355, 371] width 37 height 20
click at [337, 372] on input "Footer" at bounding box center [342, 366] width 11 height 11
click at [337, 447] on label "Foundation, Pier, Tie down" at bounding box center [414, 450] width 154 height 20
click at [337, 447] on input "Foundation, Pier, Tie down" at bounding box center [342, 445] width 11 height 11
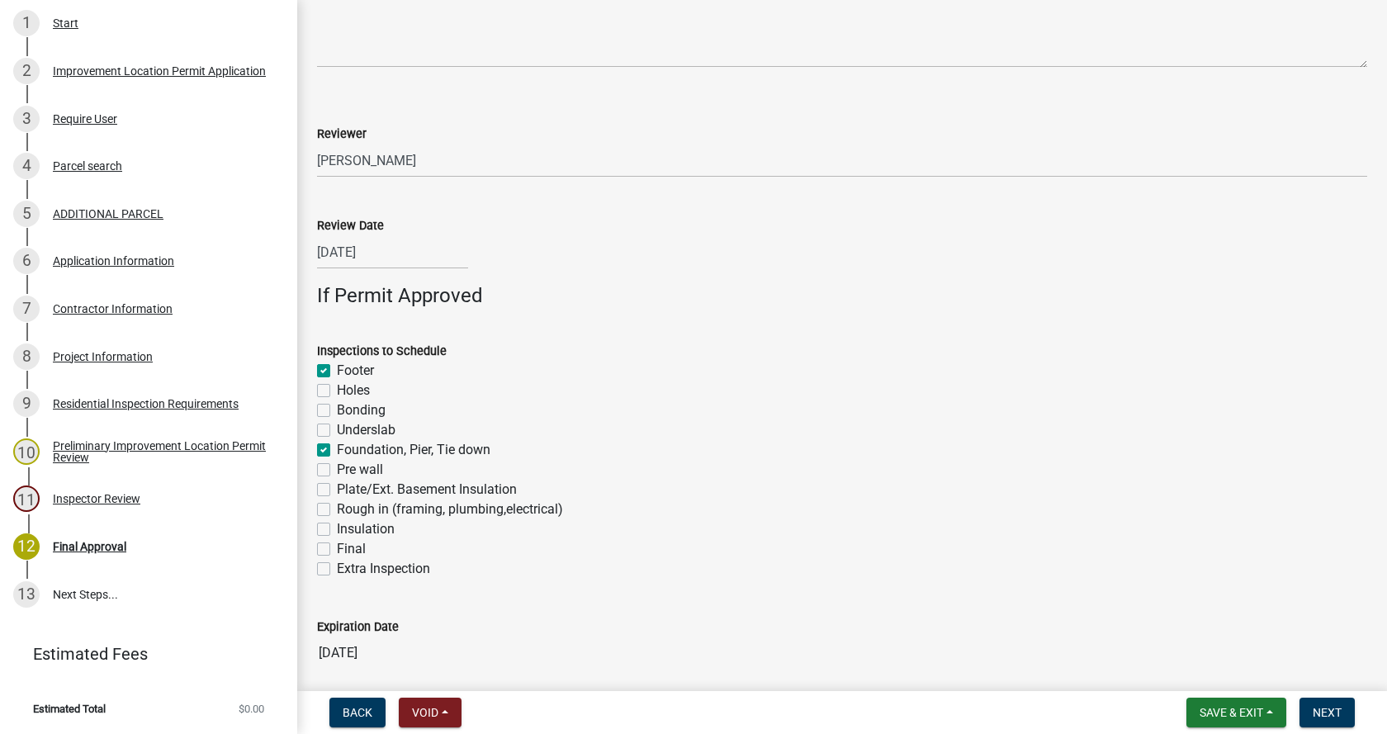
click at [337, 507] on label "Rough in (framing, plumbing,electrical)" at bounding box center [450, 510] width 226 height 20
click at [337, 507] on input "Rough in (framing, plumbing,electrical)" at bounding box center [342, 505] width 11 height 11
click at [337, 547] on label "Final" at bounding box center [351, 549] width 29 height 20
click at [337, 547] on input "Final" at bounding box center [342, 544] width 11 height 11
click at [1333, 709] on span "Next" at bounding box center [1327, 712] width 29 height 13
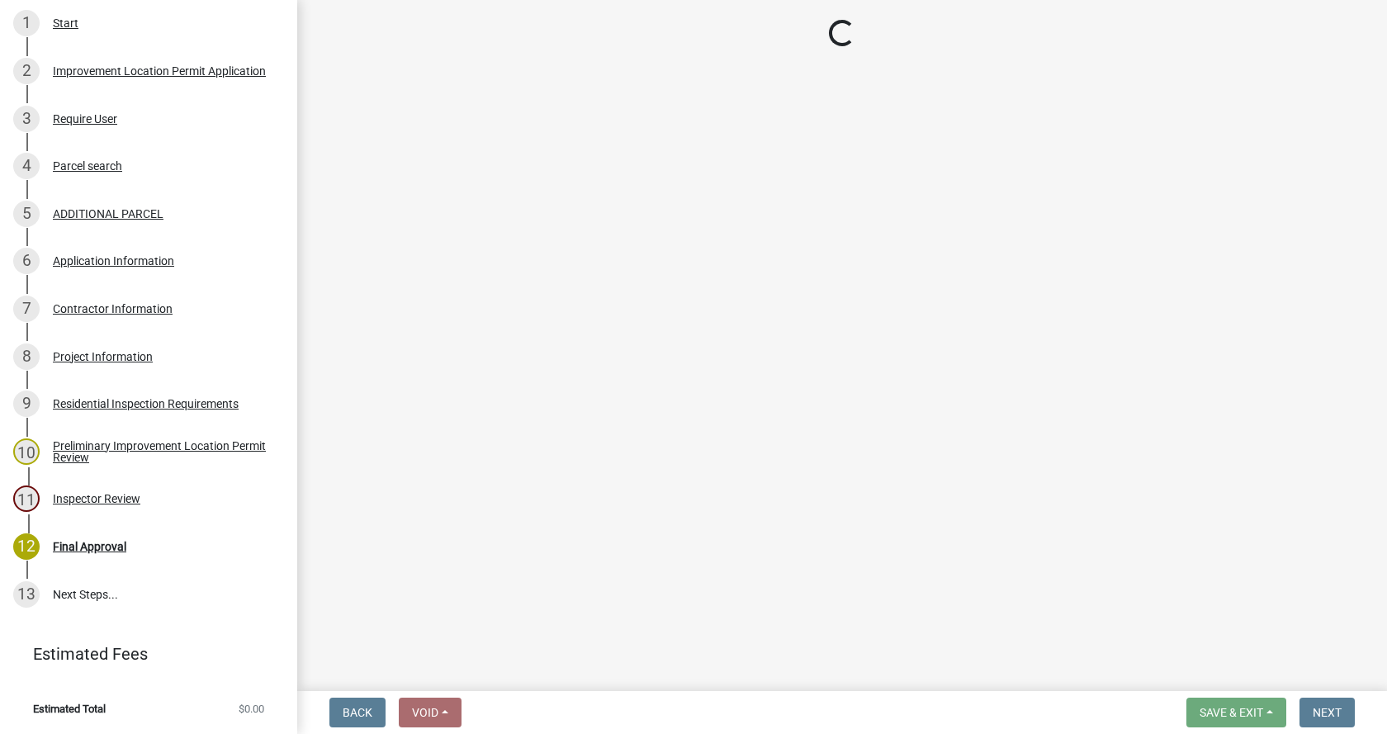
scroll to position [652, 0]
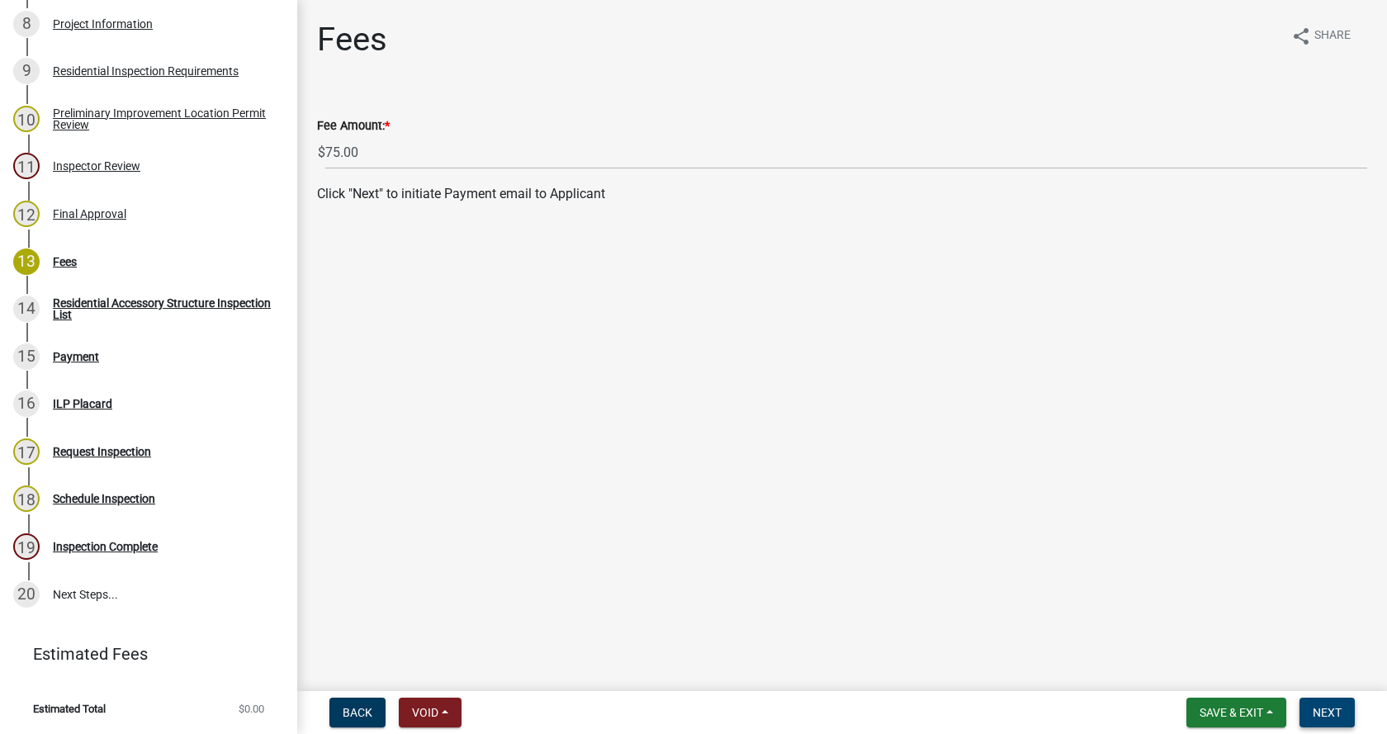
click at [1340, 711] on span "Next" at bounding box center [1327, 712] width 29 height 13
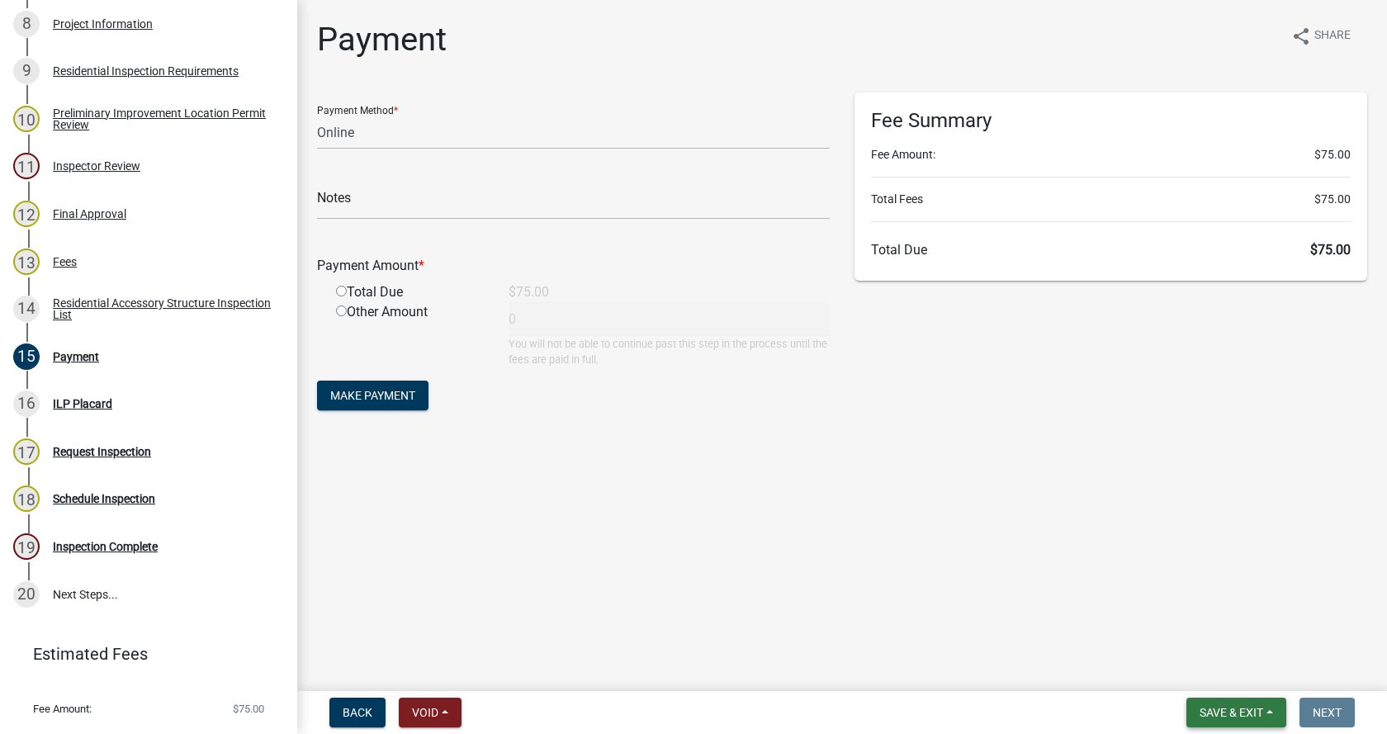
click at [1255, 713] on span "Save & Exit" at bounding box center [1232, 712] width 64 height 13
click at [1201, 671] on button "Save & Exit" at bounding box center [1221, 670] width 132 height 40
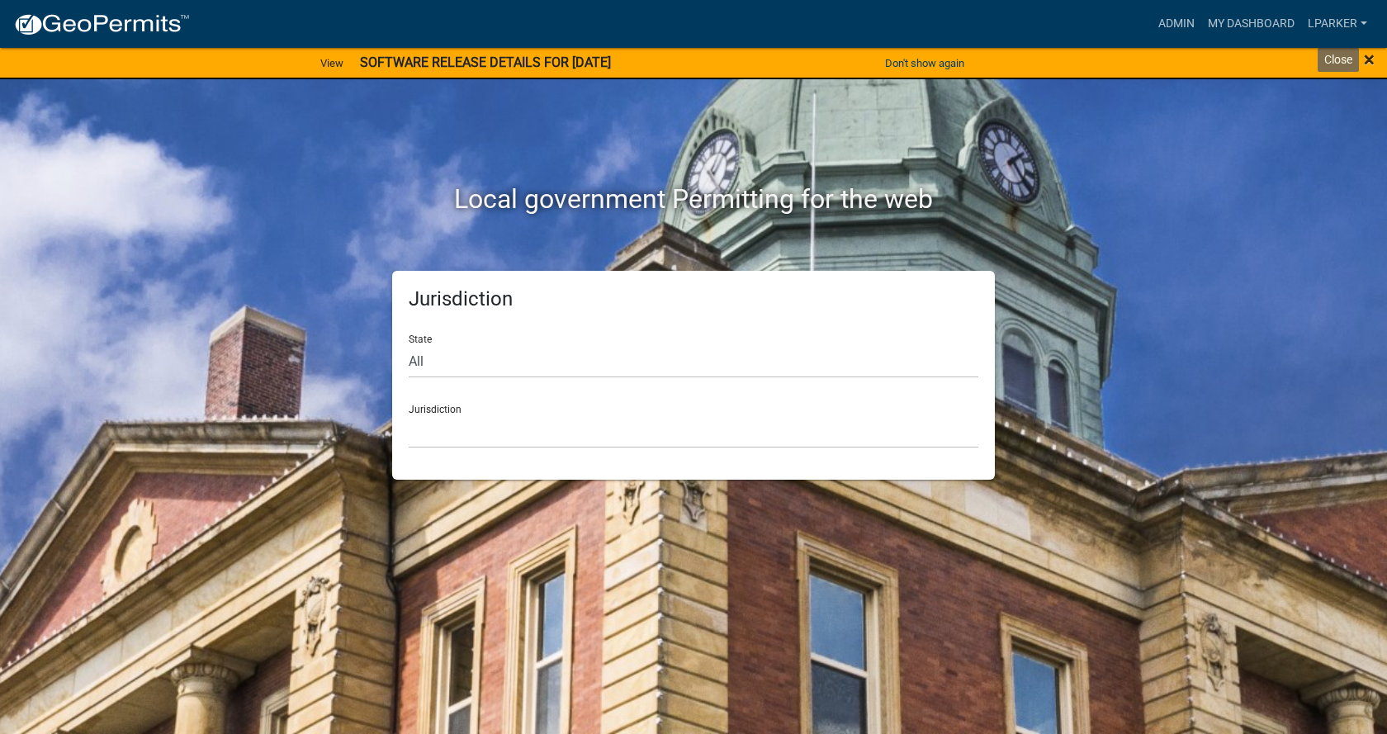
click at [1368, 59] on span "×" at bounding box center [1369, 59] width 11 height 23
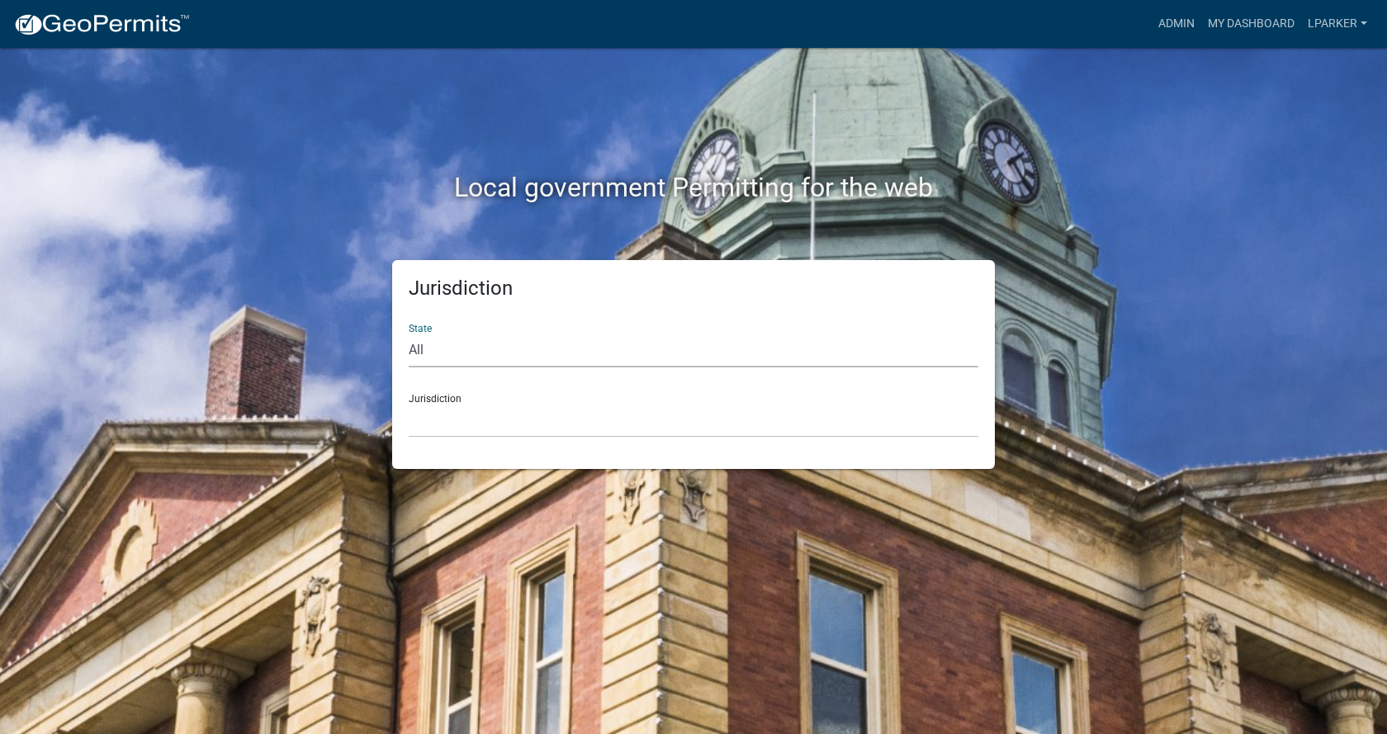
click at [446, 349] on select "All Colorado Georgia Indiana Iowa Kansas Minnesota Ohio South Carolina Wisconsin" at bounding box center [694, 351] width 570 height 34
select select "Indiana"
click at [409, 334] on select "All Colorado Georgia Indiana Iowa Kansas Minnesota Ohio South Carolina Wisconsin" at bounding box center [694, 351] width 570 height 34
click at [454, 431] on select "City of Charlestown, Indiana City of Jeffersonville, Indiana City of Logansport…" at bounding box center [694, 421] width 570 height 34
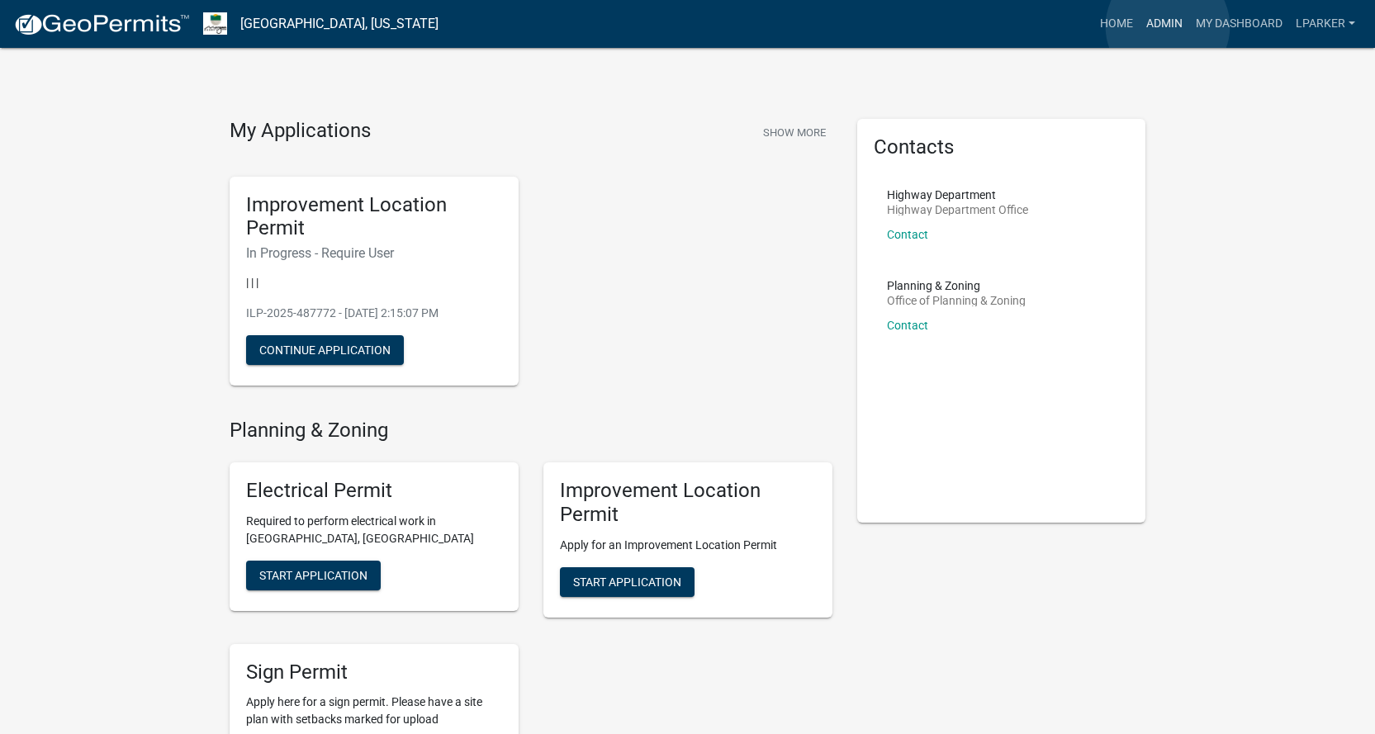
click at [1168, 26] on link "Admin" at bounding box center [1165, 23] width 50 height 31
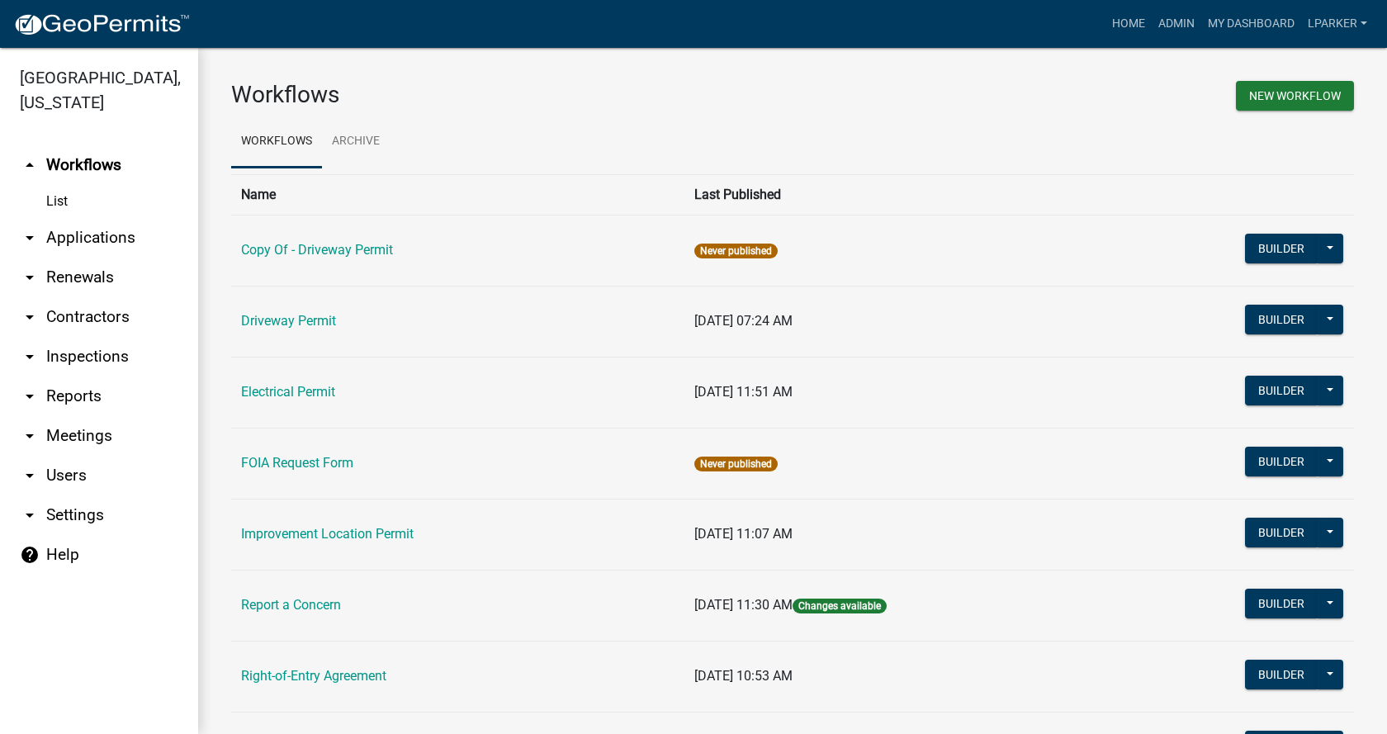
click at [58, 231] on link "arrow_drop_down Applications" at bounding box center [99, 238] width 198 height 40
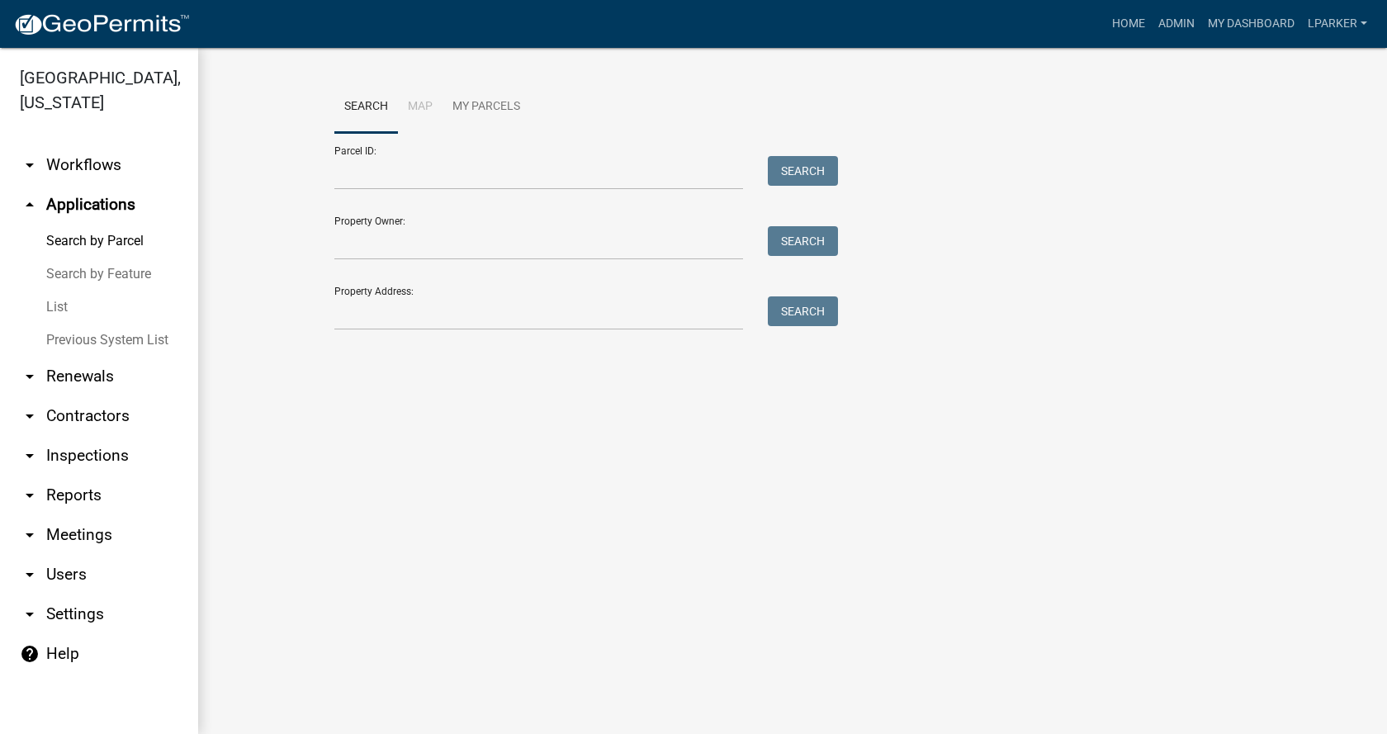
click at [54, 301] on link "List" at bounding box center [99, 307] width 198 height 33
